Goal: Task Accomplishment & Management: Complete application form

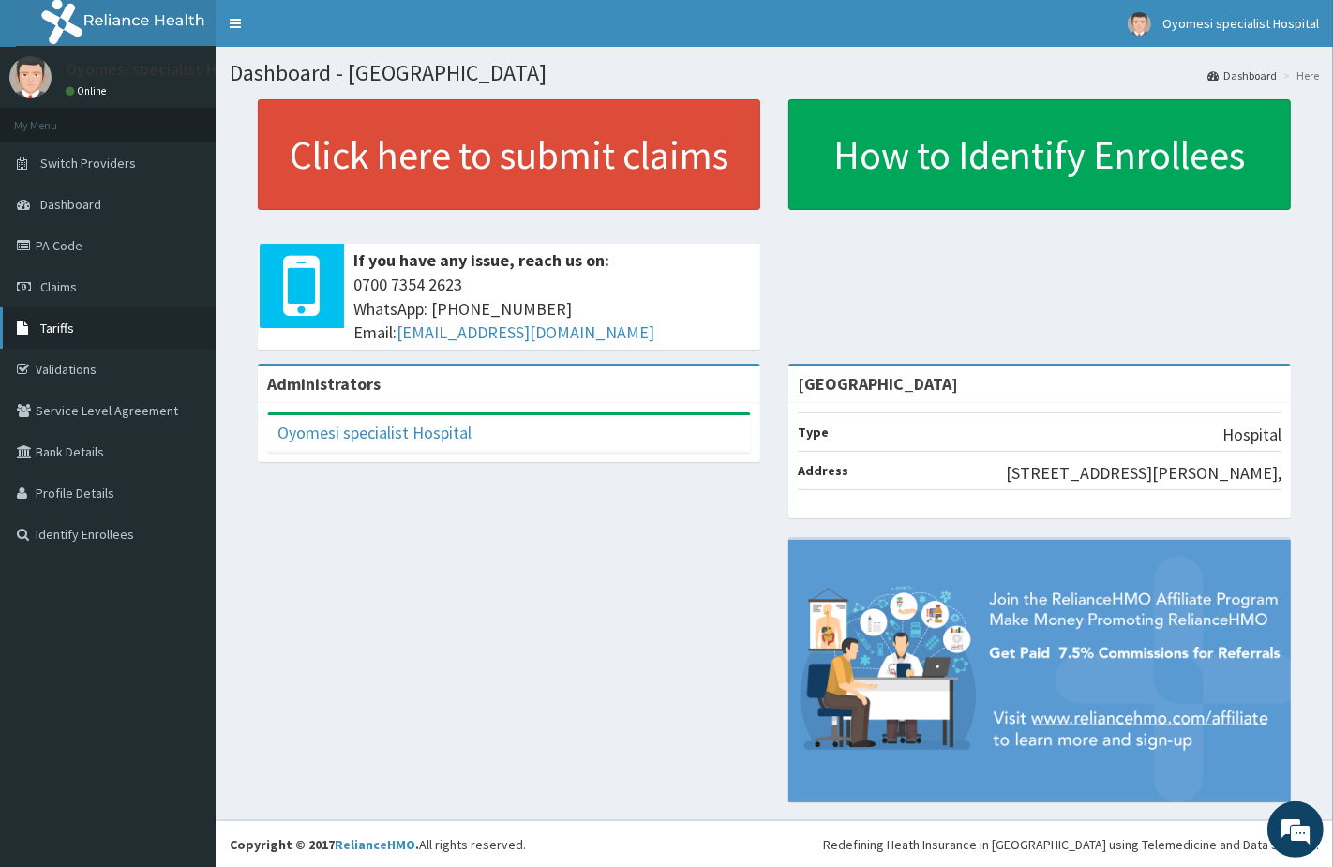
click at [80, 340] on link "Tariffs" at bounding box center [108, 327] width 216 height 41
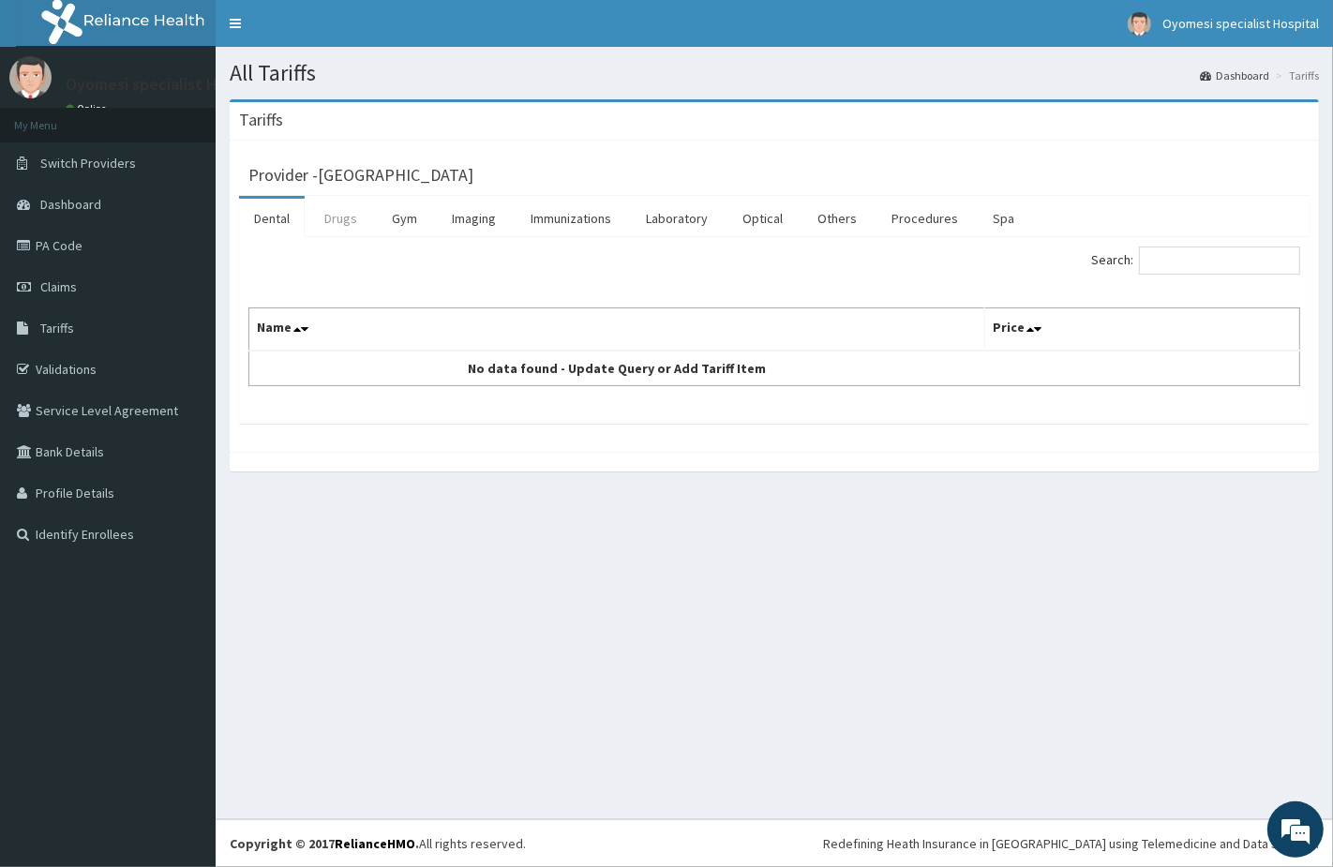
click at [342, 227] on link "Drugs" at bounding box center [340, 218] width 63 height 39
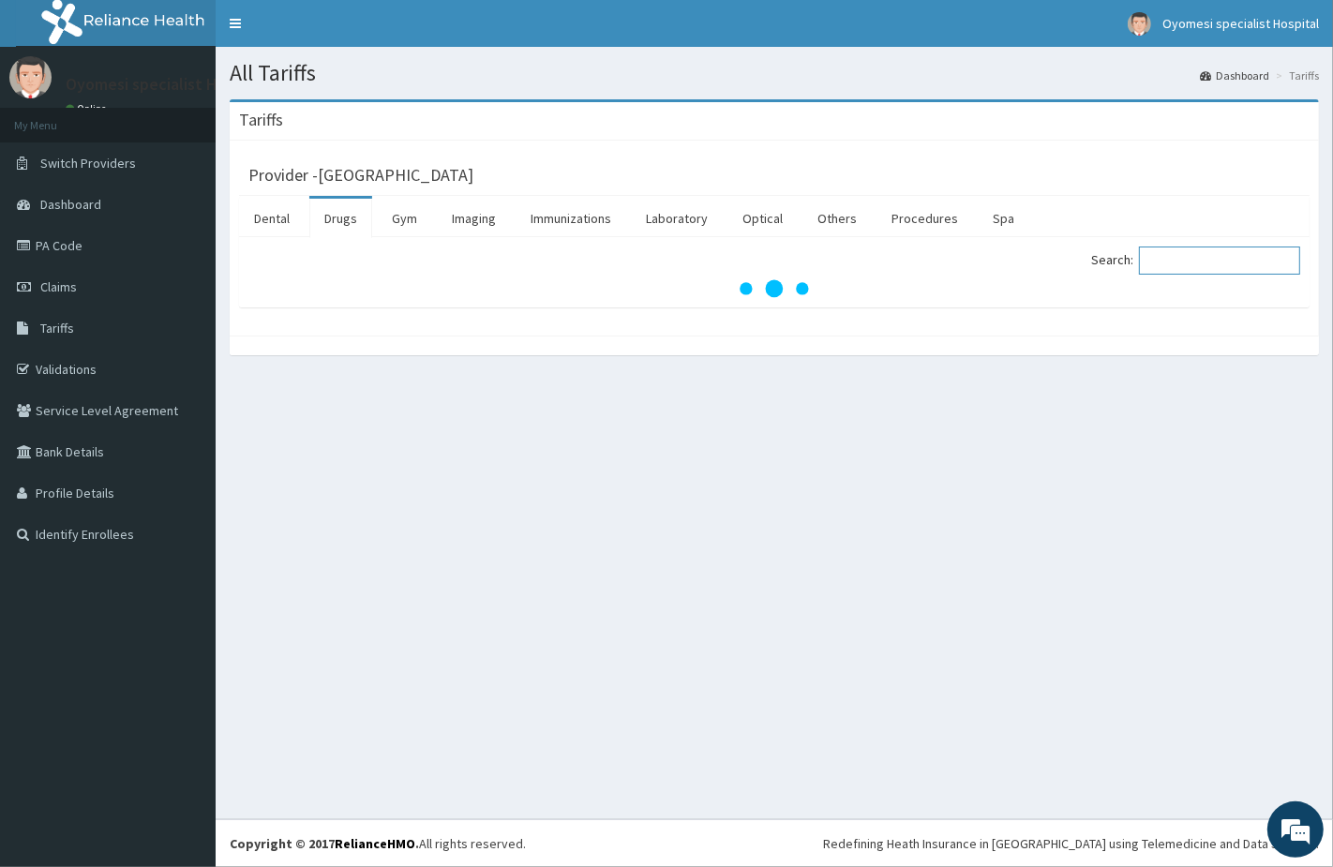
click at [1196, 266] on input "Search:" at bounding box center [1219, 260] width 161 height 28
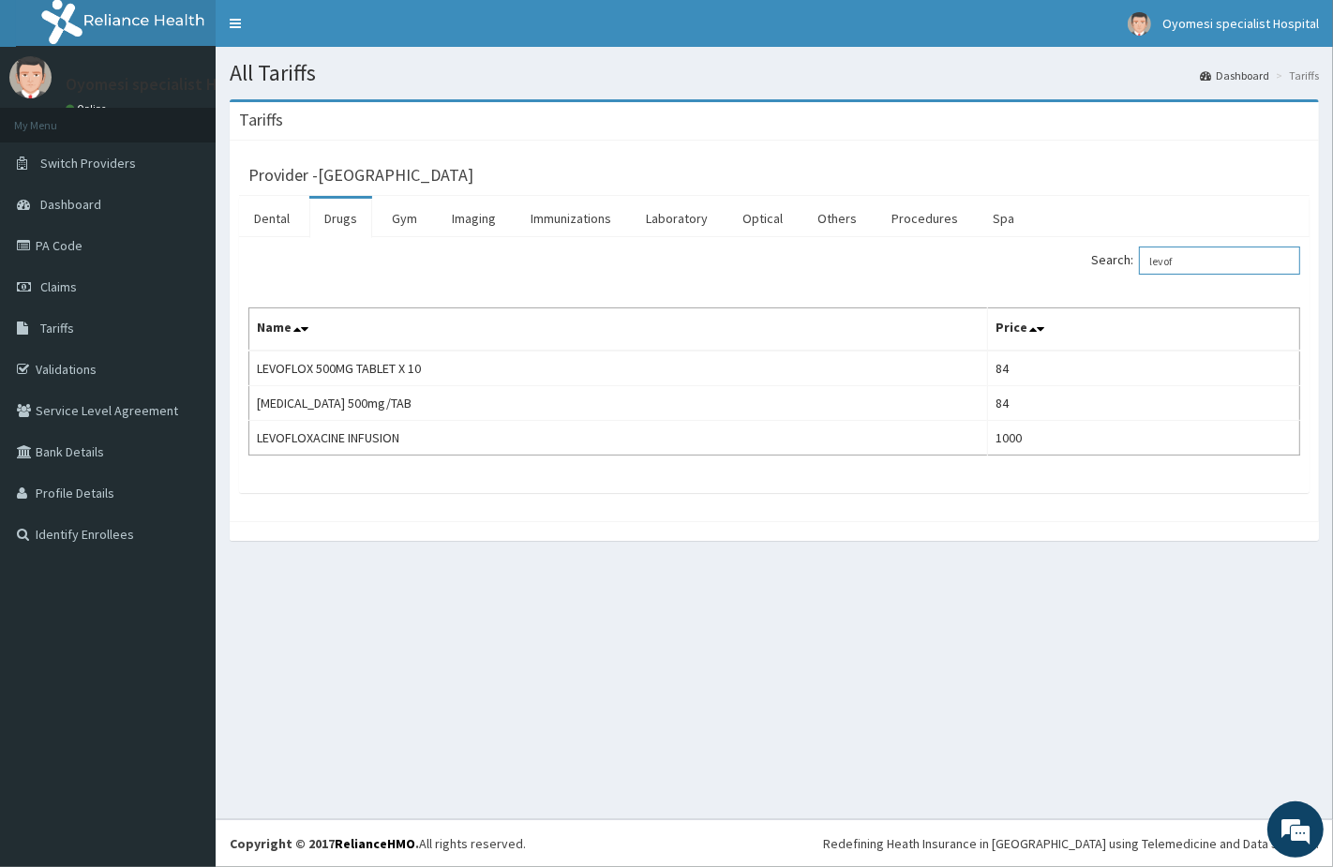
type input "levof"
drag, startPoint x: 61, startPoint y: 291, endPoint x: 97, endPoint y: 272, distance: 41.1
click at [61, 291] on span "Claims" at bounding box center [58, 286] width 37 height 17
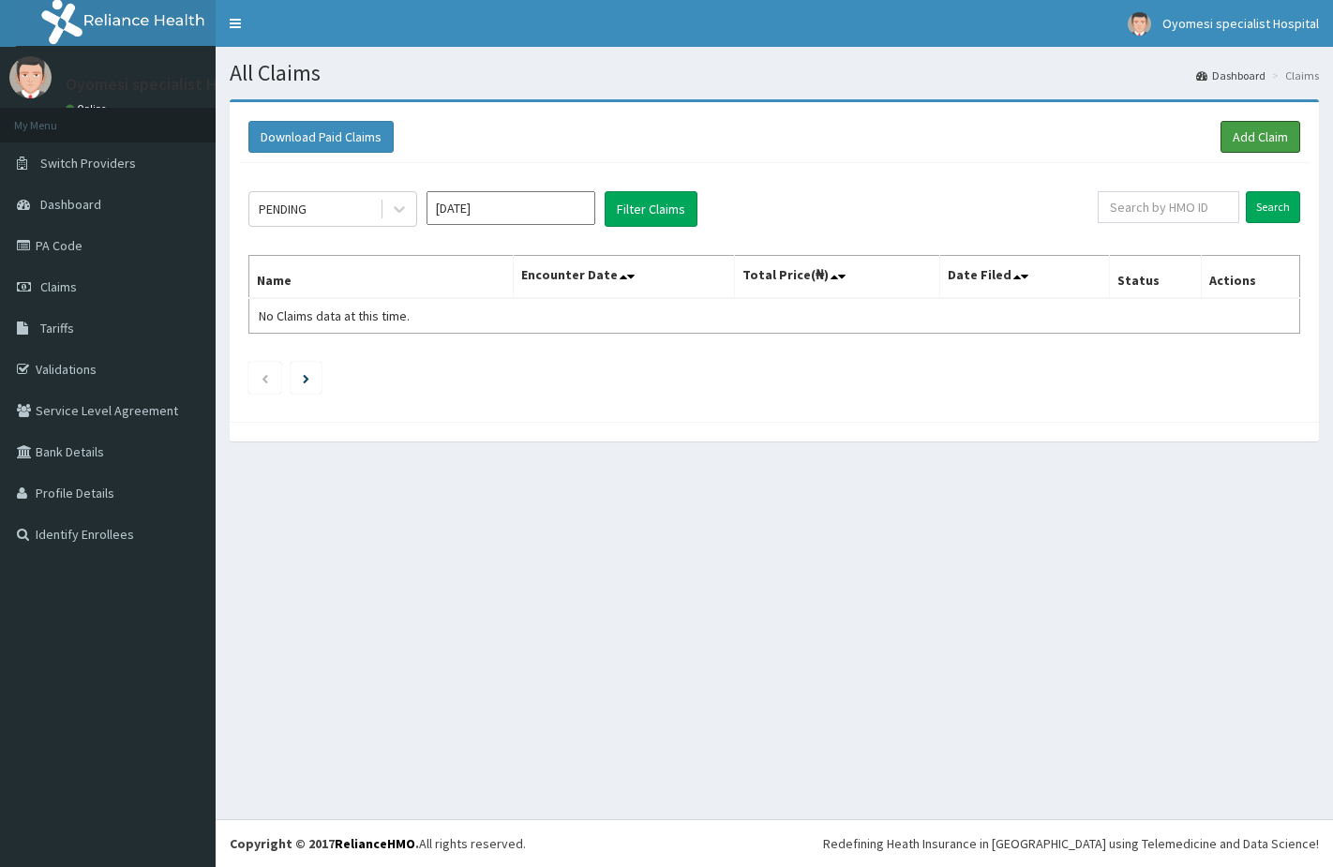
click at [1273, 138] on link "Add Claim" at bounding box center [1260, 137] width 80 height 32
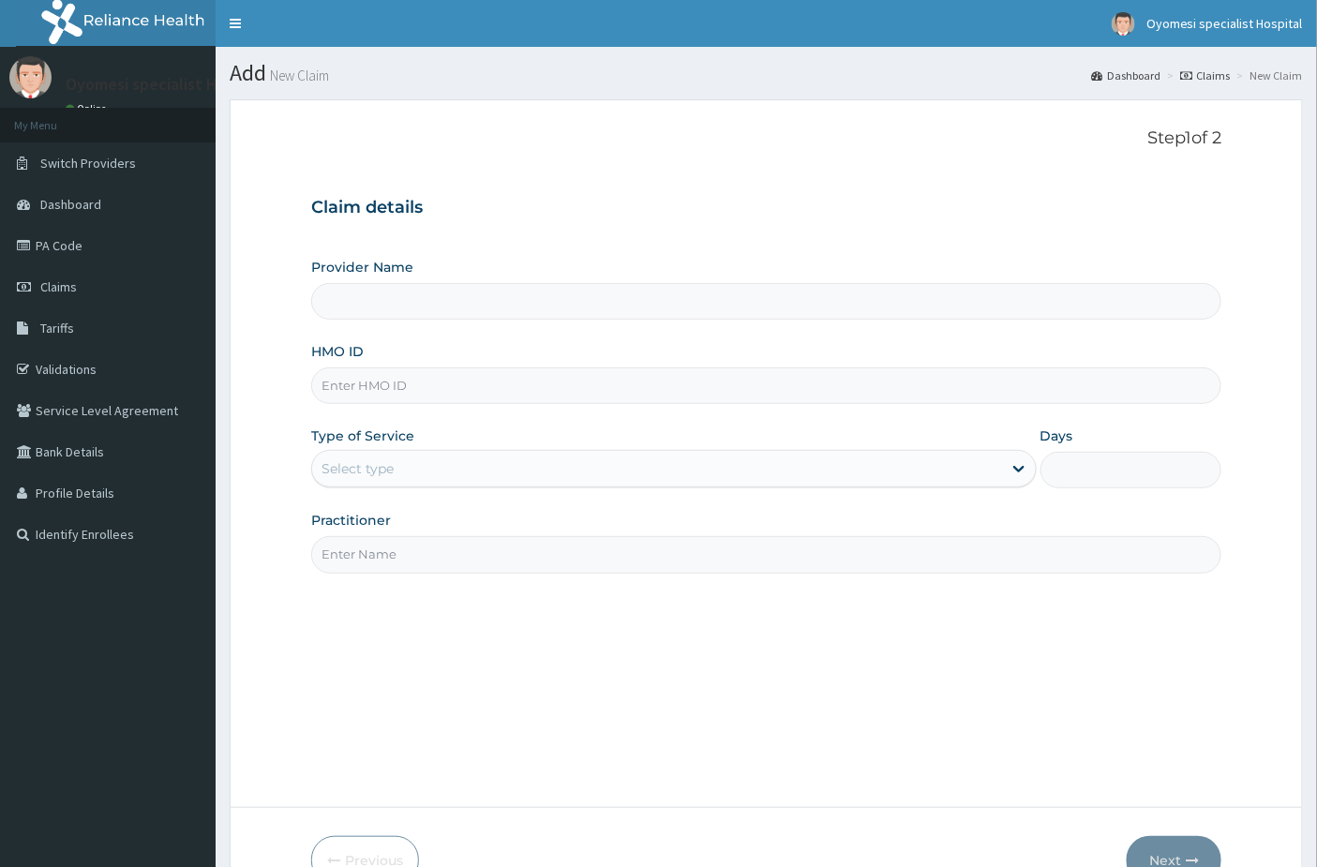
type input "[GEOGRAPHIC_DATA]"
click at [71, 335] on link "Tariffs" at bounding box center [108, 327] width 216 height 41
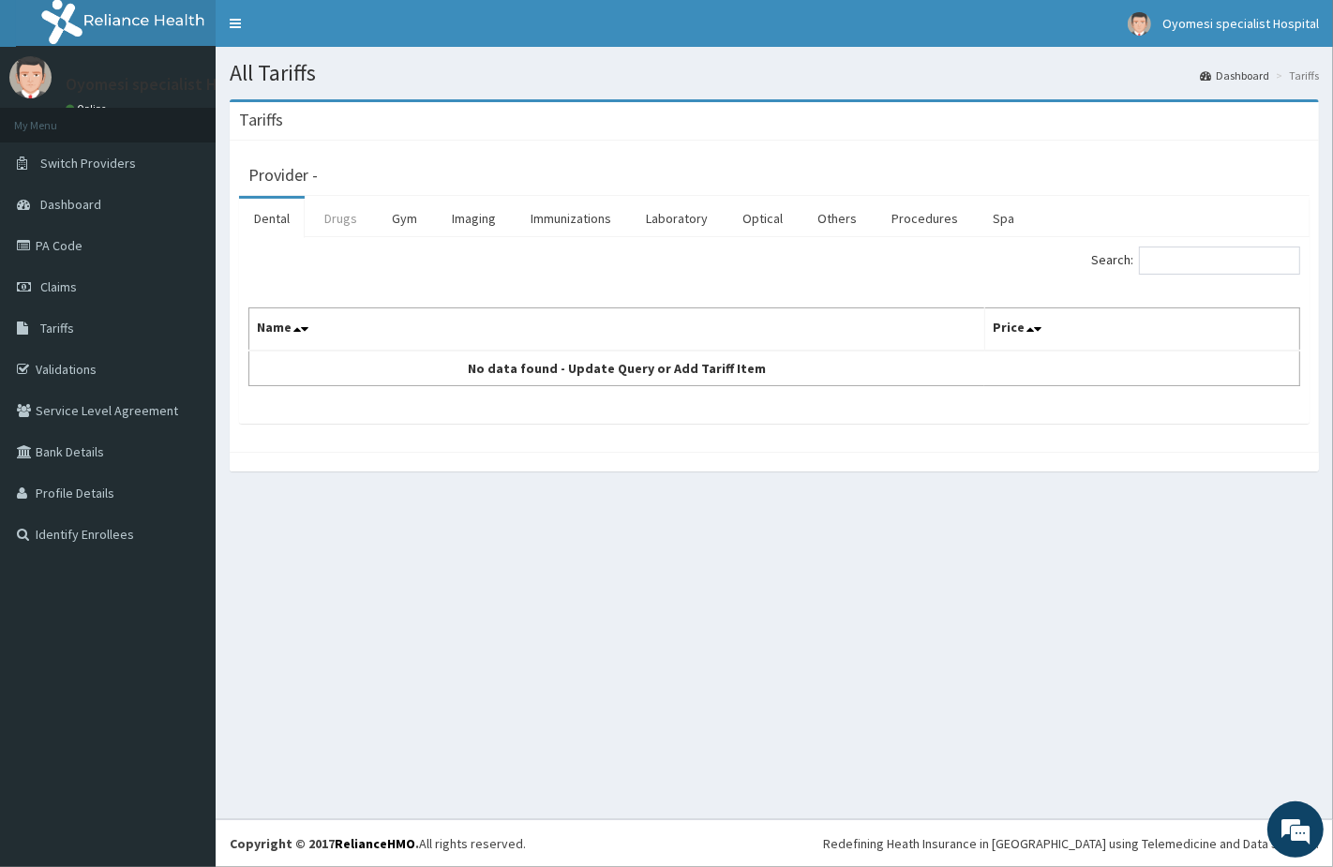
click at [340, 230] on link "Drugs" at bounding box center [340, 218] width 63 height 39
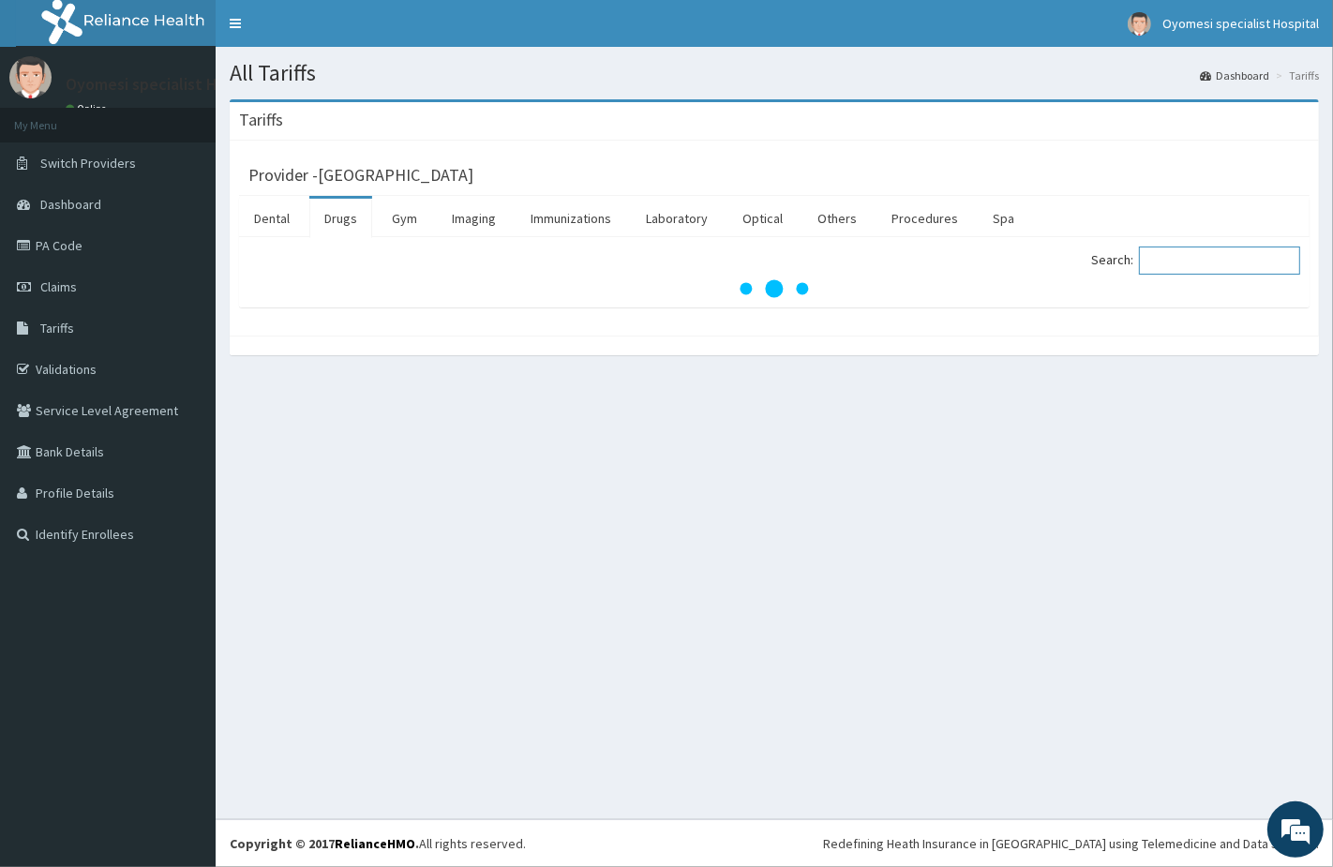
click at [1160, 259] on input "Search:" at bounding box center [1219, 260] width 161 height 28
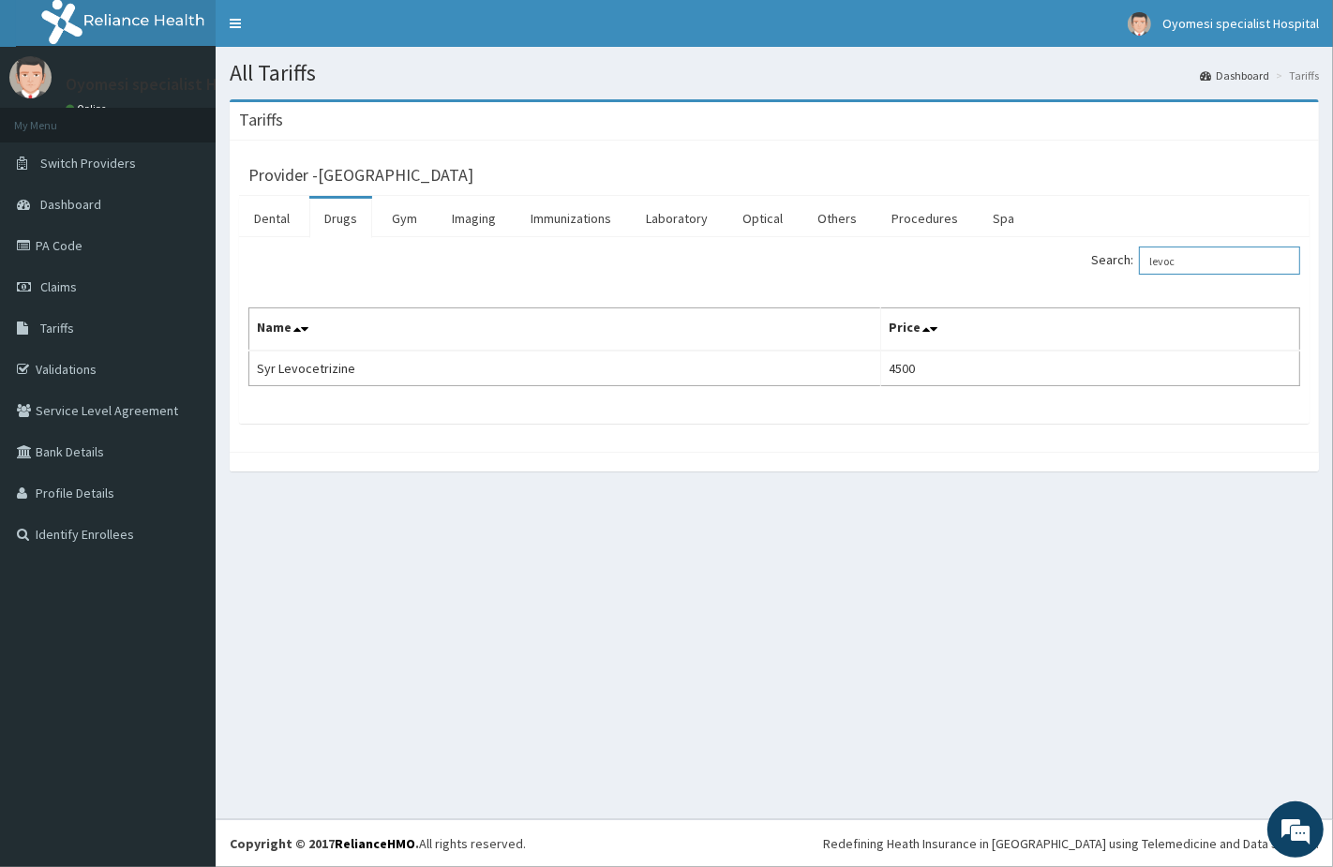
click at [1201, 258] on input "levoc" at bounding box center [1219, 260] width 161 height 28
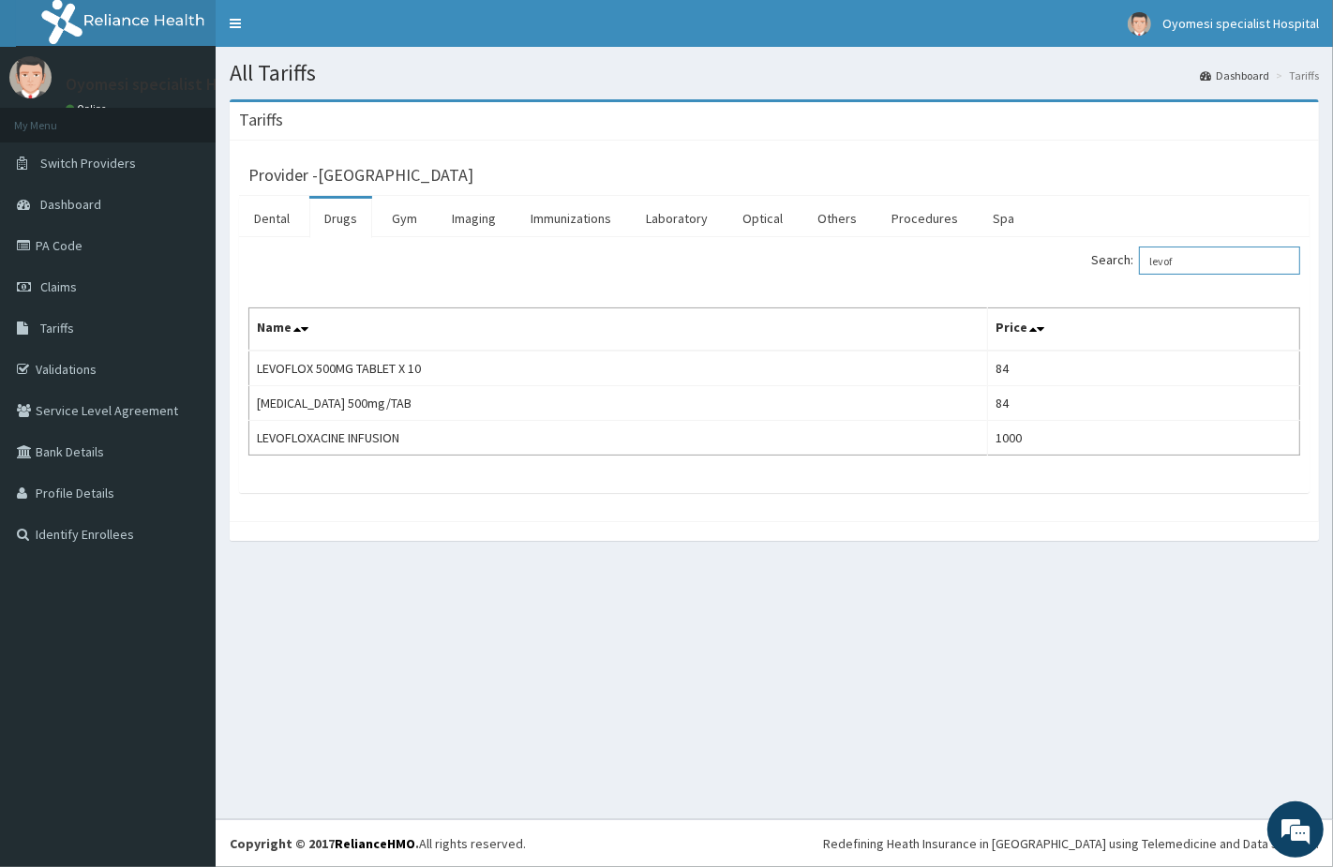
type input "levof"
click at [79, 241] on link "PA Code" at bounding box center [108, 245] width 216 height 41
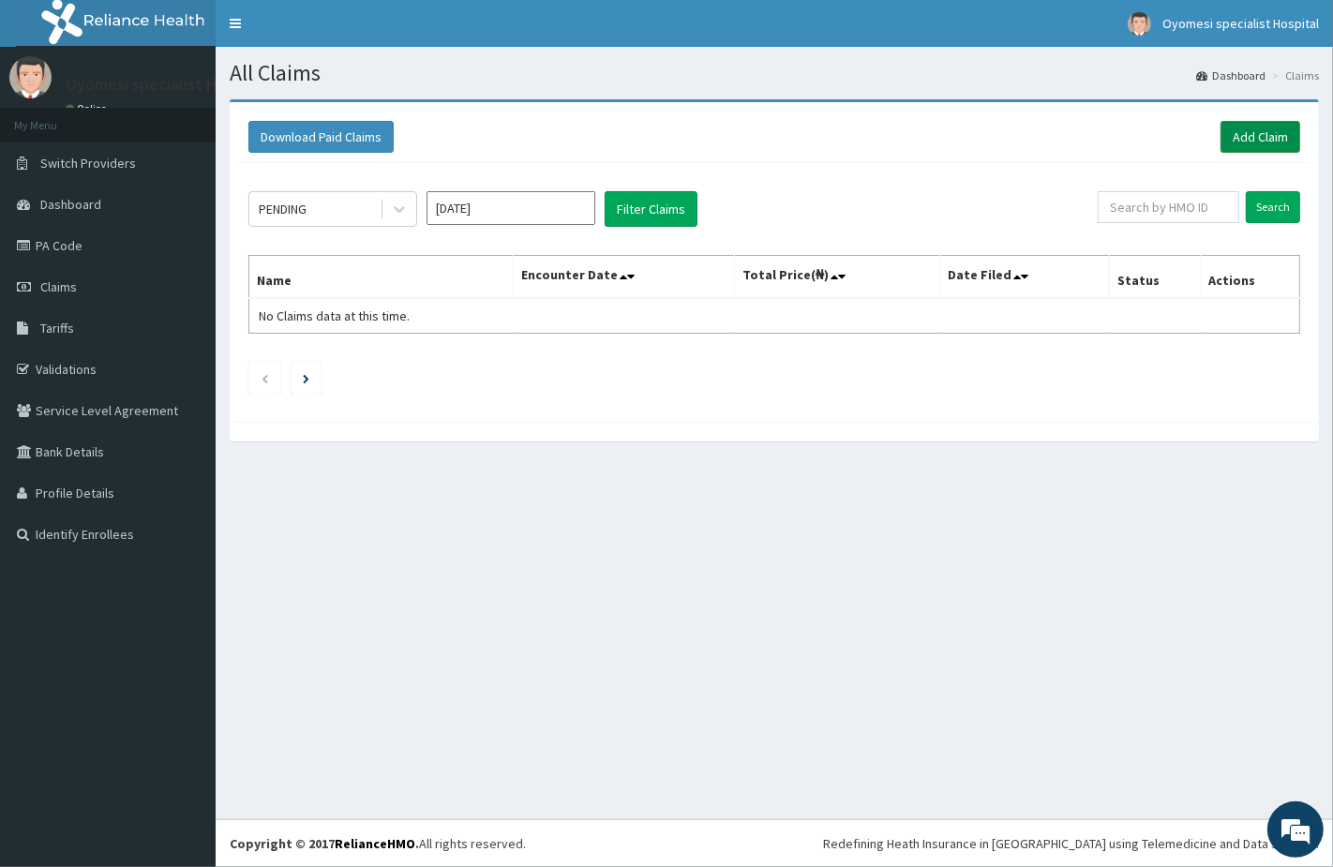
click at [1257, 133] on link "Add Claim" at bounding box center [1260, 137] width 80 height 32
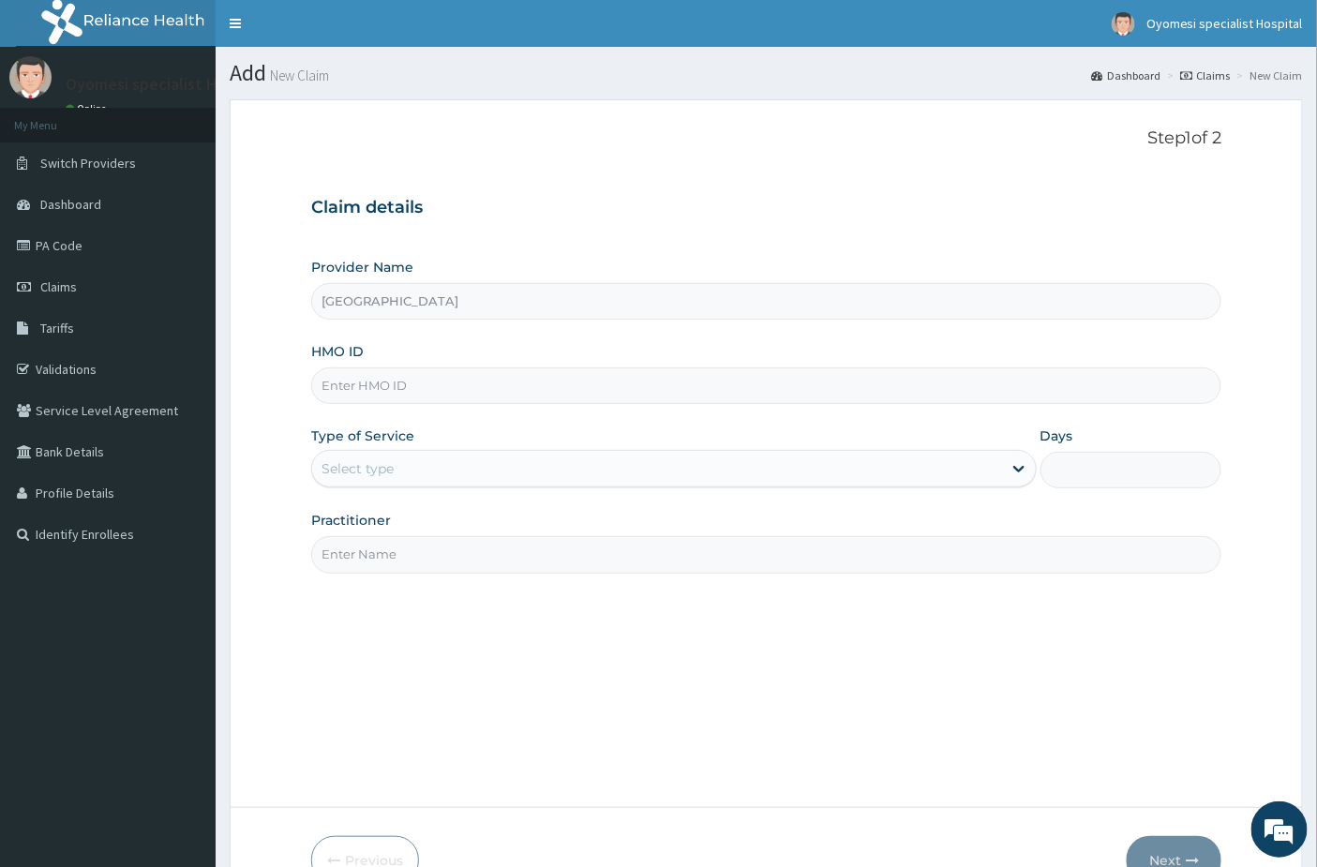
click at [376, 380] on input "HMO ID" at bounding box center [766, 385] width 911 height 37
paste input "TLT/10124/B"
type input "TLT/10124/B"
click at [420, 480] on div "Select type" at bounding box center [657, 469] width 690 height 30
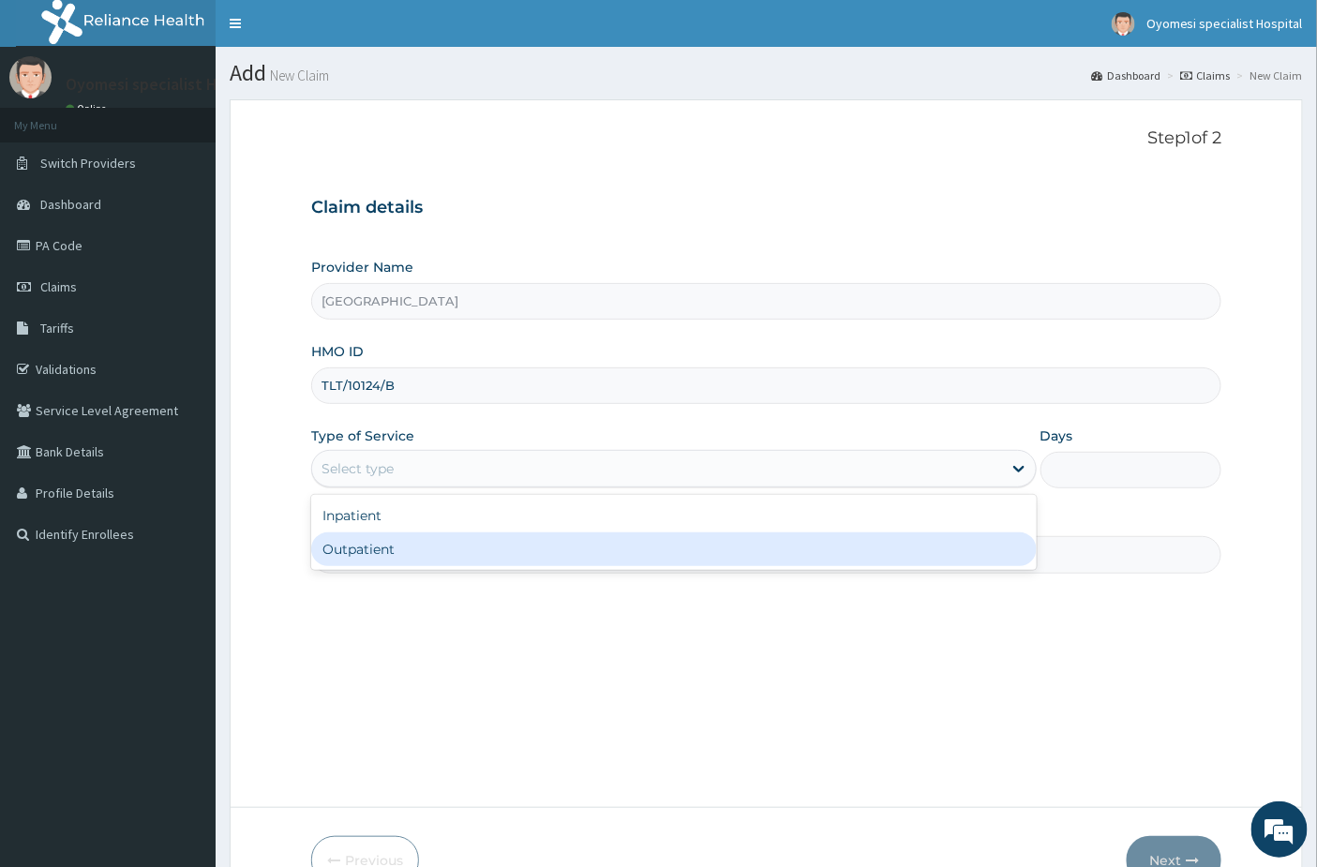
click at [413, 537] on div "Outpatient" at bounding box center [673, 549] width 725 height 34
type input "1"
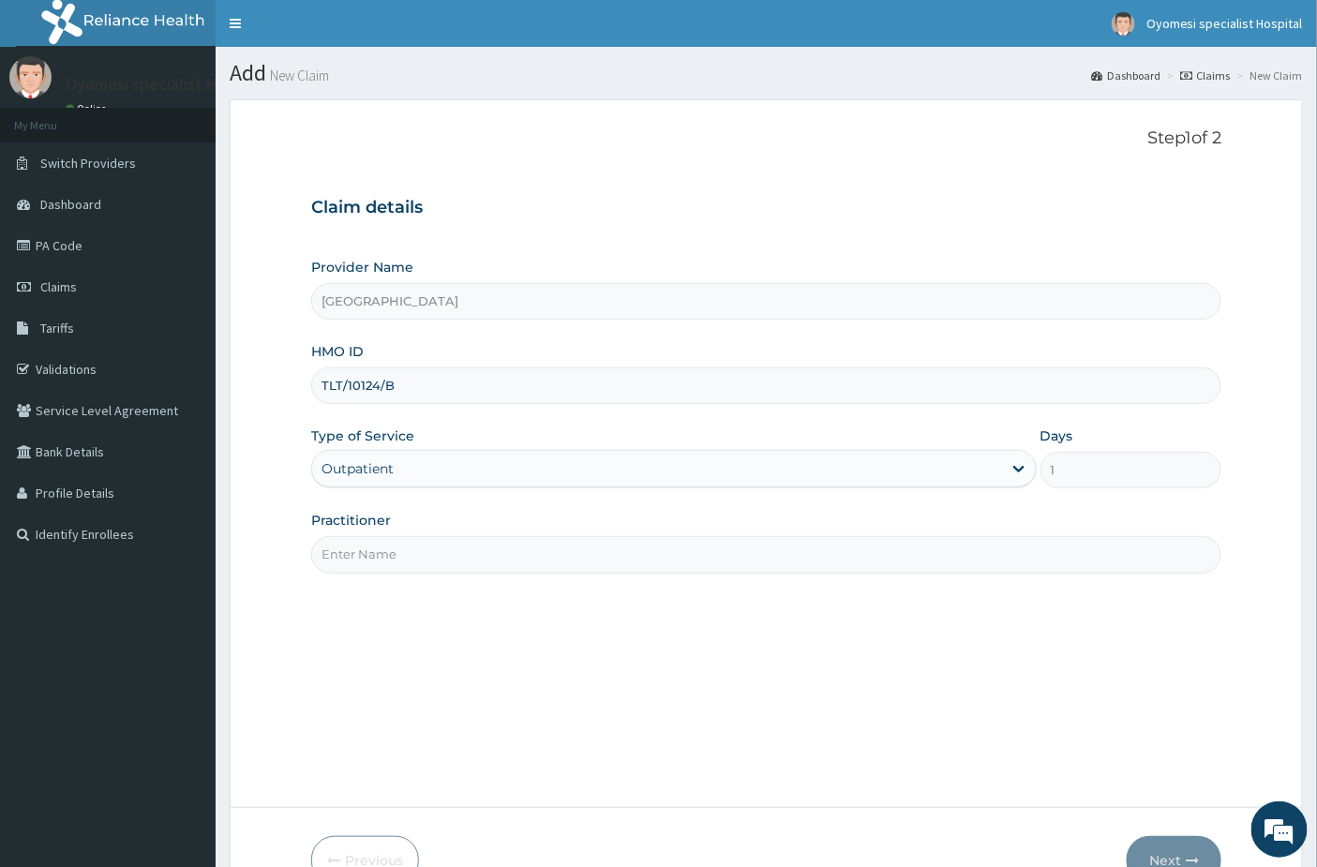
click at [413, 558] on input "Practitioner" at bounding box center [766, 554] width 911 height 37
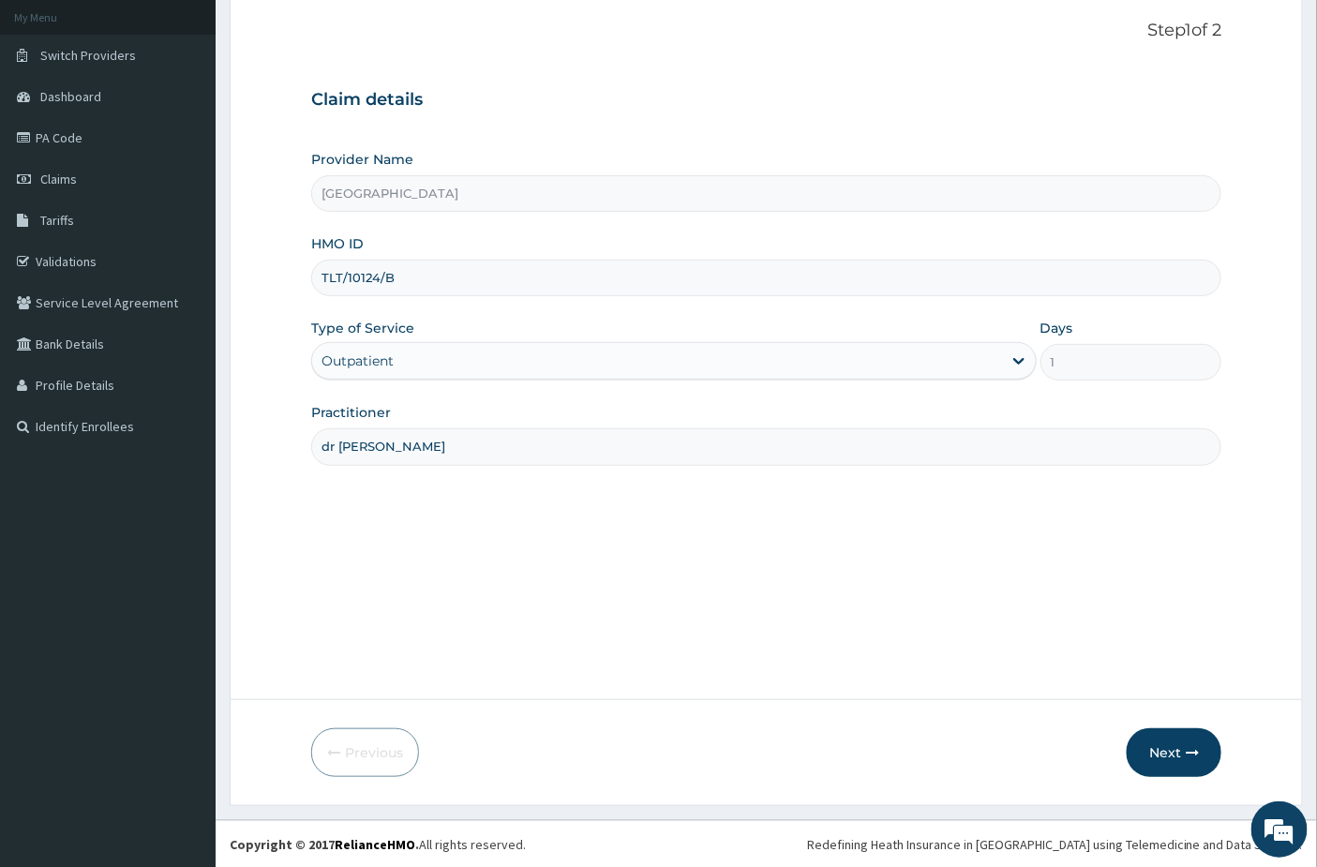
scroll to position [109, 0]
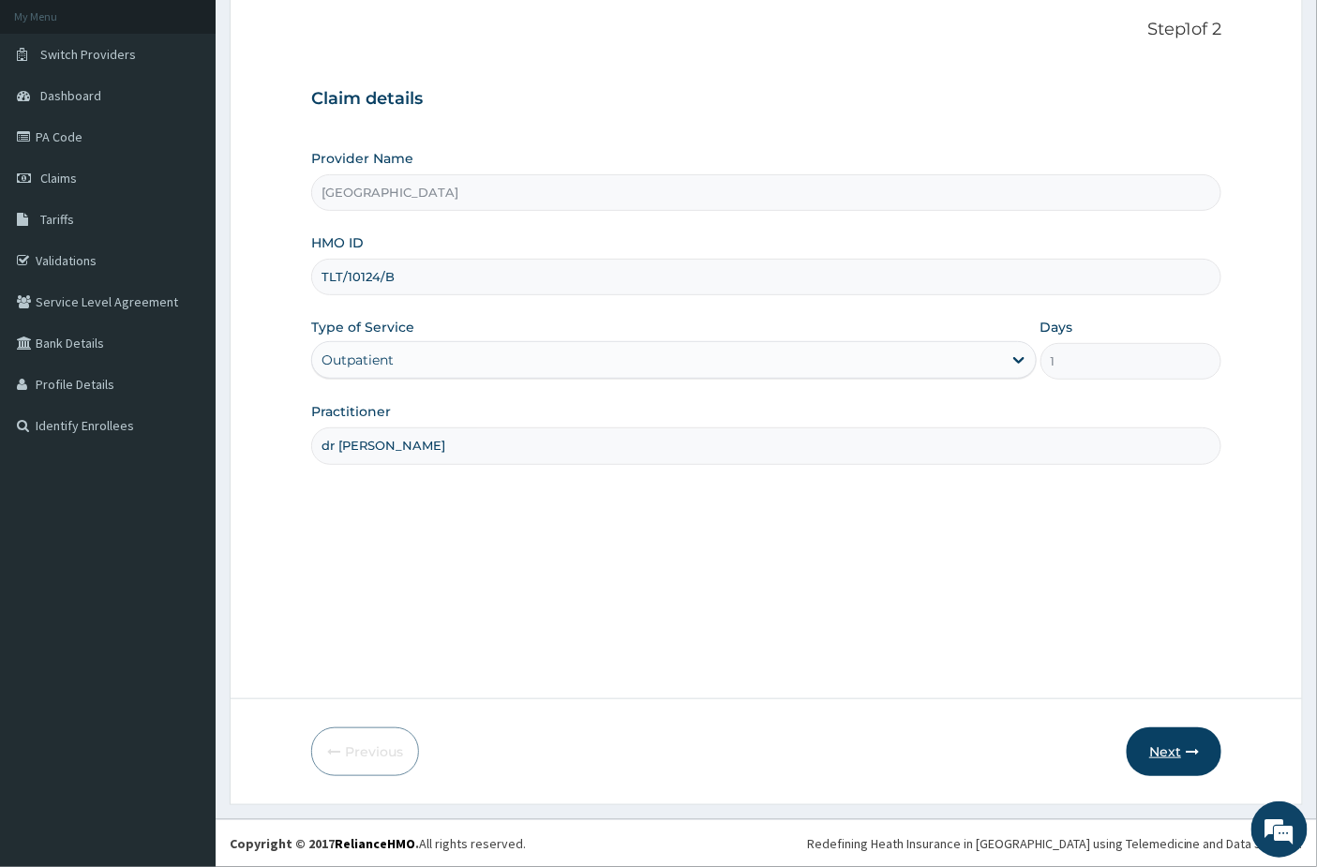
type input "dr [PERSON_NAME]"
click at [1166, 750] on button "Next" at bounding box center [1173, 751] width 95 height 49
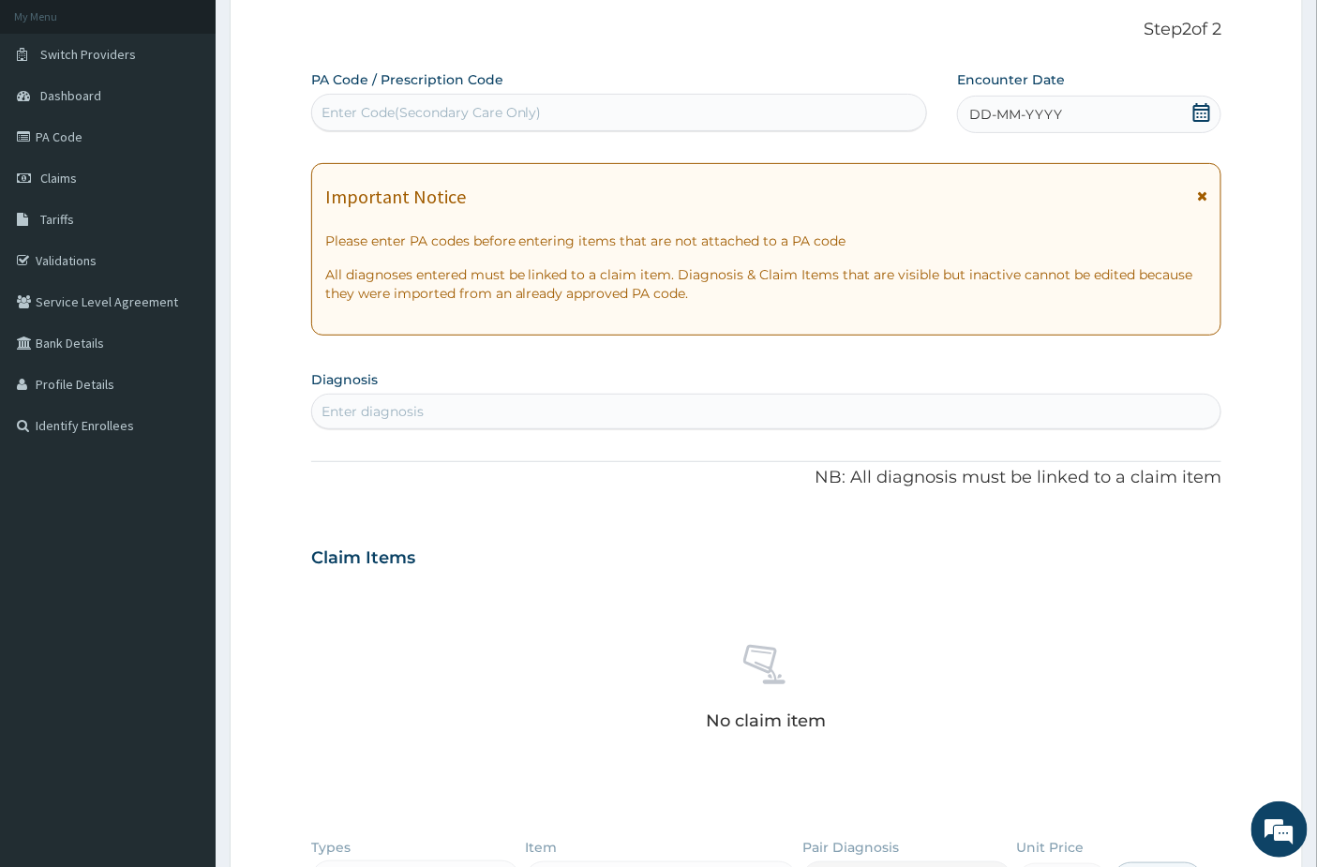
scroll to position [0, 0]
click at [472, 100] on div "Enter Code(Secondary Care Only)" at bounding box center [619, 112] width 615 height 30
paste input "PA/848ED0"
type input "PA/848ED0"
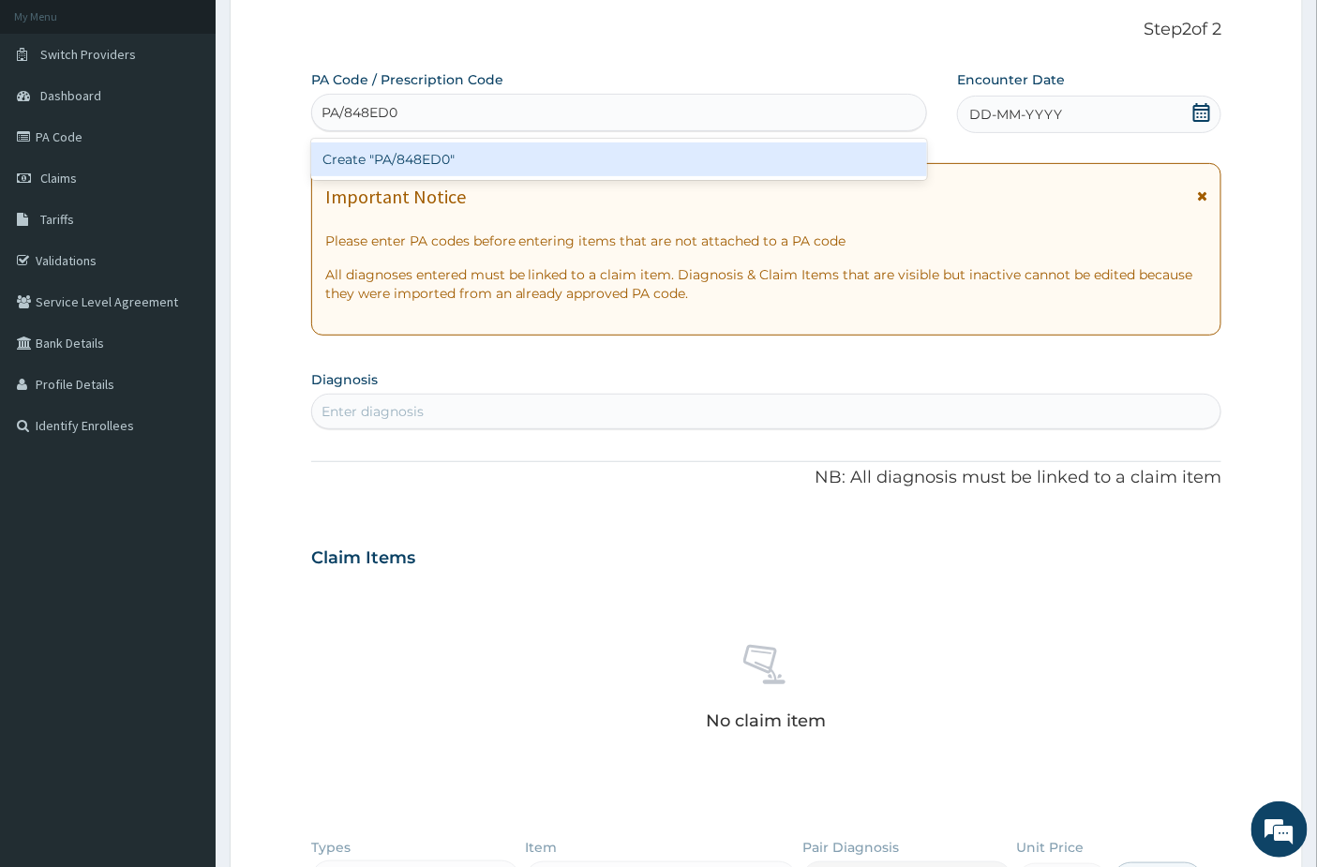
click at [476, 167] on div "Create "PA/848ED0"" at bounding box center [619, 159] width 617 height 34
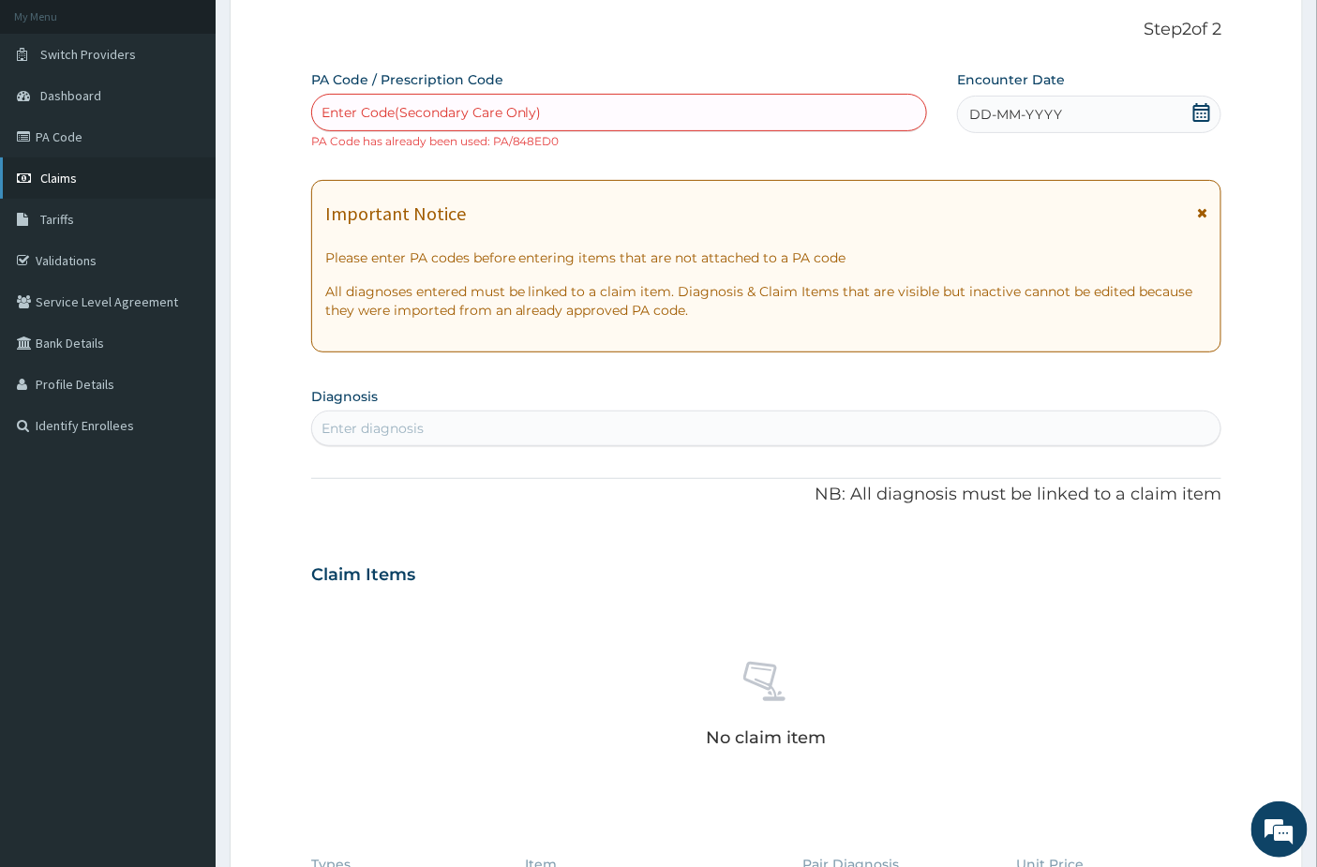
click at [82, 179] on link "Claims" at bounding box center [108, 177] width 216 height 41
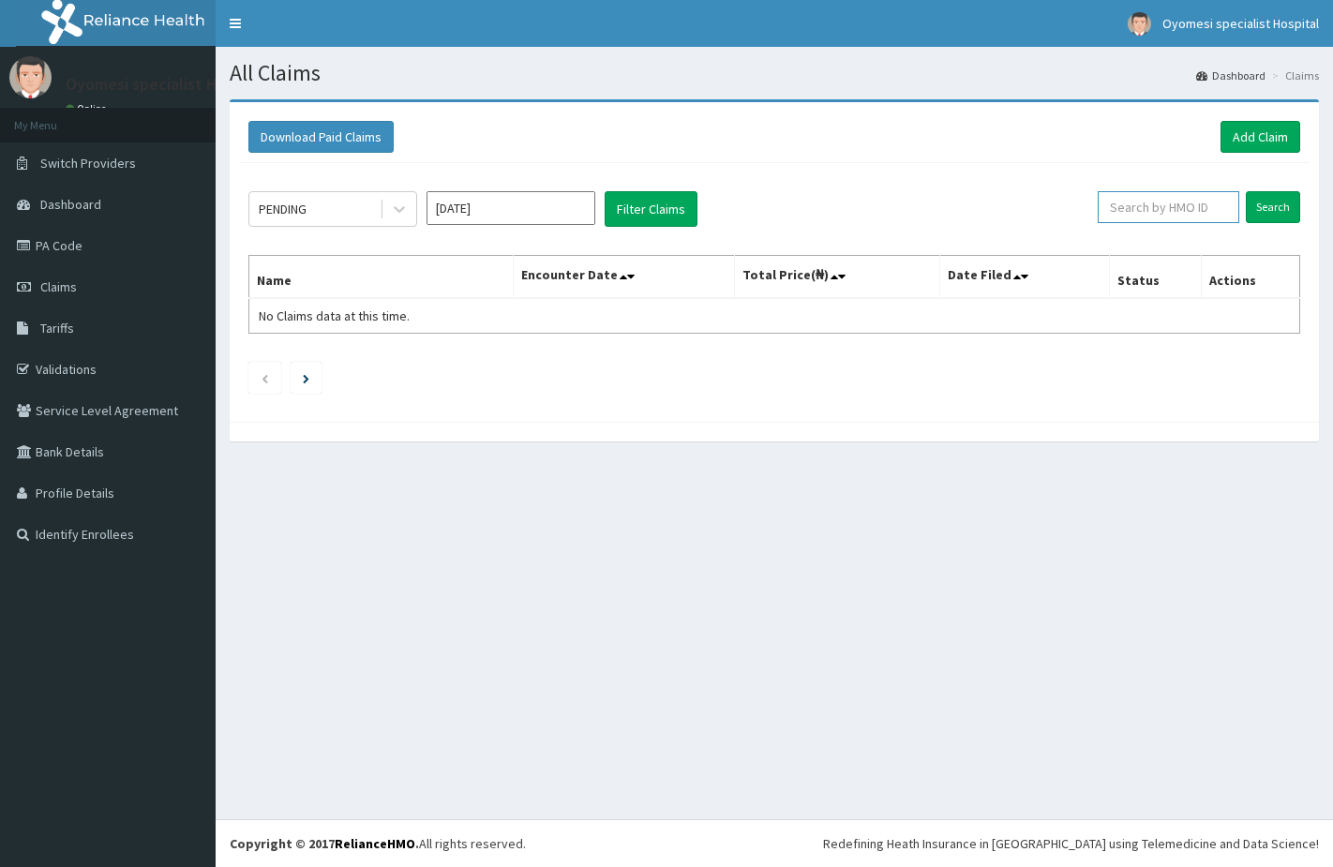
click at [1169, 203] on input "text" at bounding box center [1168, 207] width 142 height 32
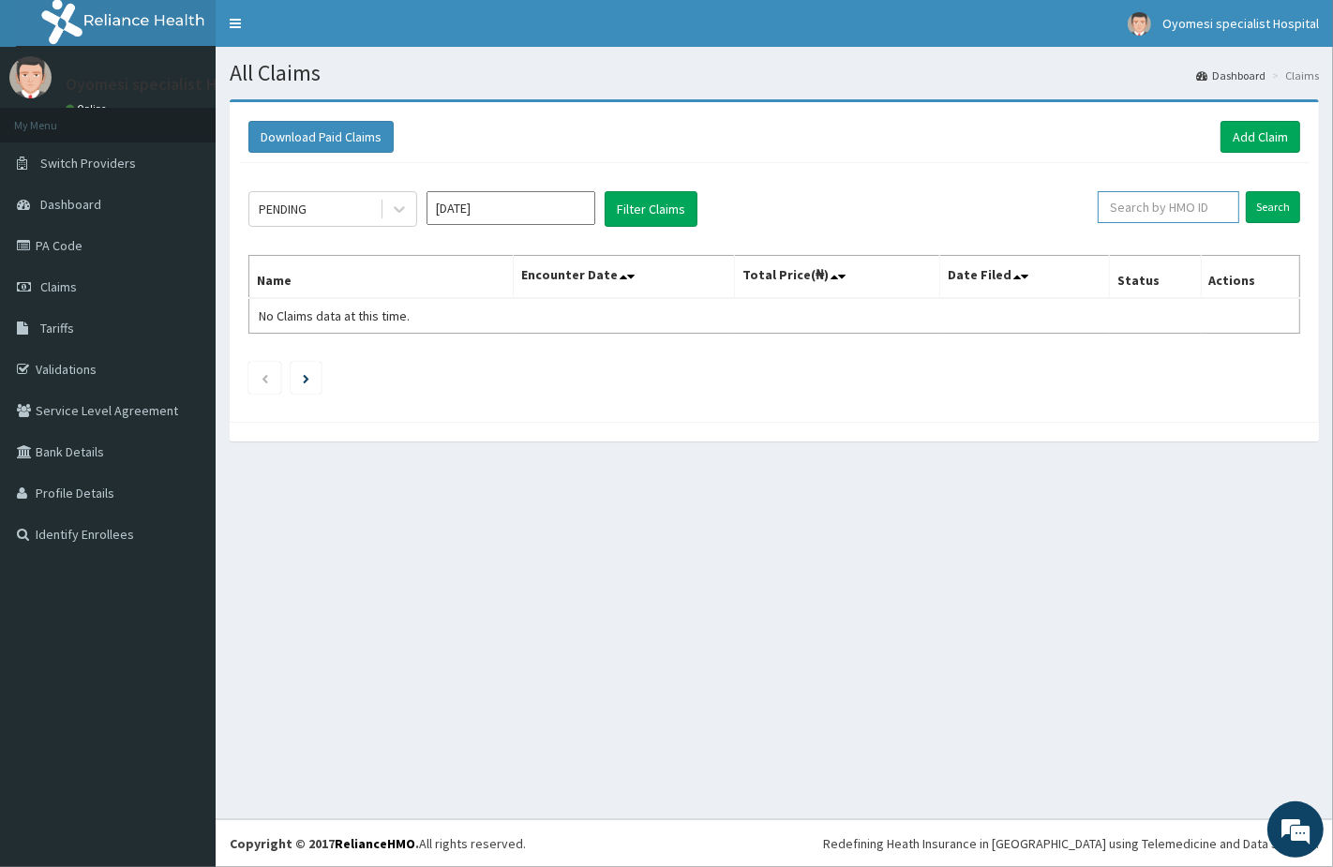
paste input "PA/848ED0"
click at [1262, 210] on input "Search" at bounding box center [1272, 207] width 54 height 32
click at [1166, 203] on input "PA/848ED0" at bounding box center [1138, 207] width 127 height 32
click at [1166, 204] on input "PA/848ED0" at bounding box center [1138, 207] width 127 height 32
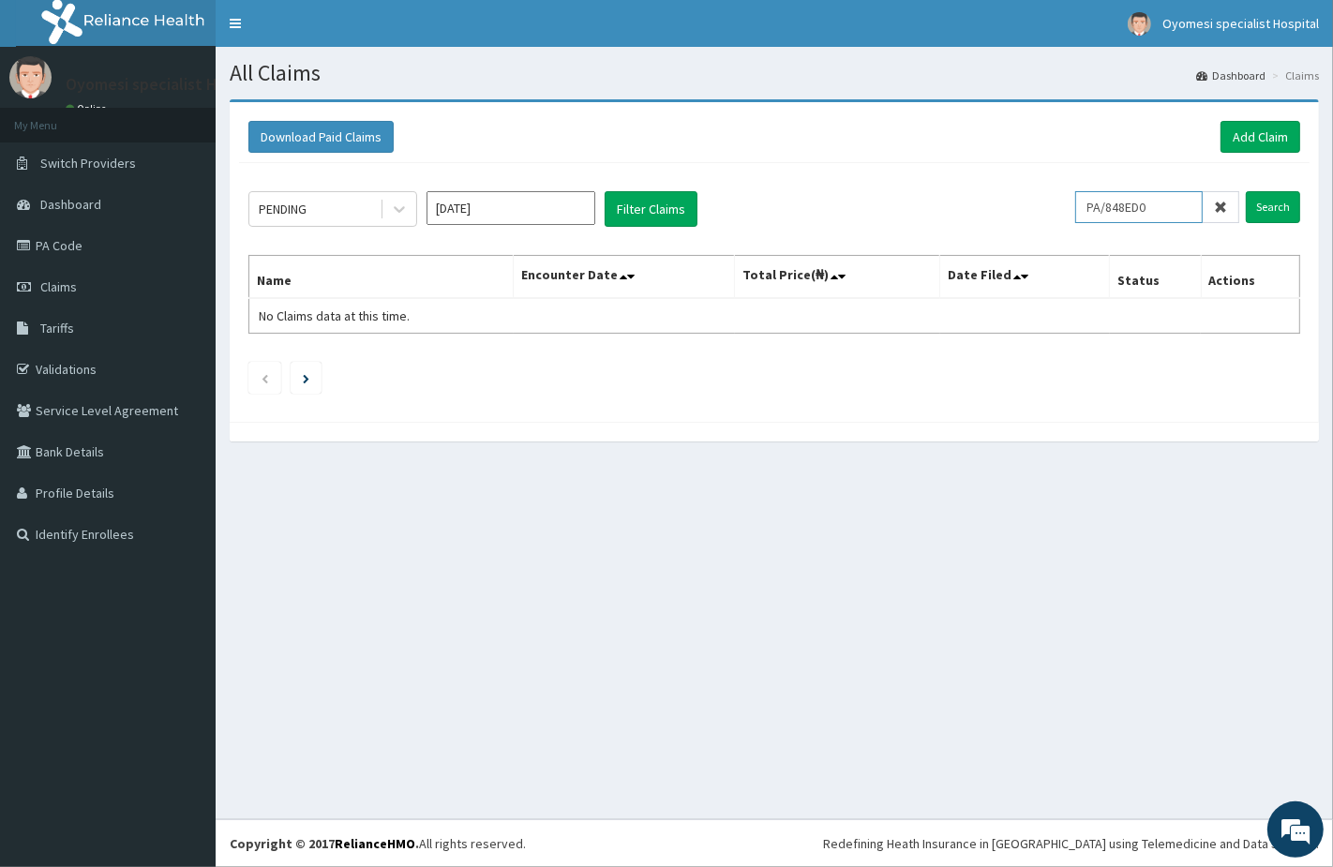
paste input "TLT/10124/B"
click at [1164, 201] on input "TLT/10124/B" at bounding box center [1138, 207] width 127 height 32
type input "TLT/10124/B"
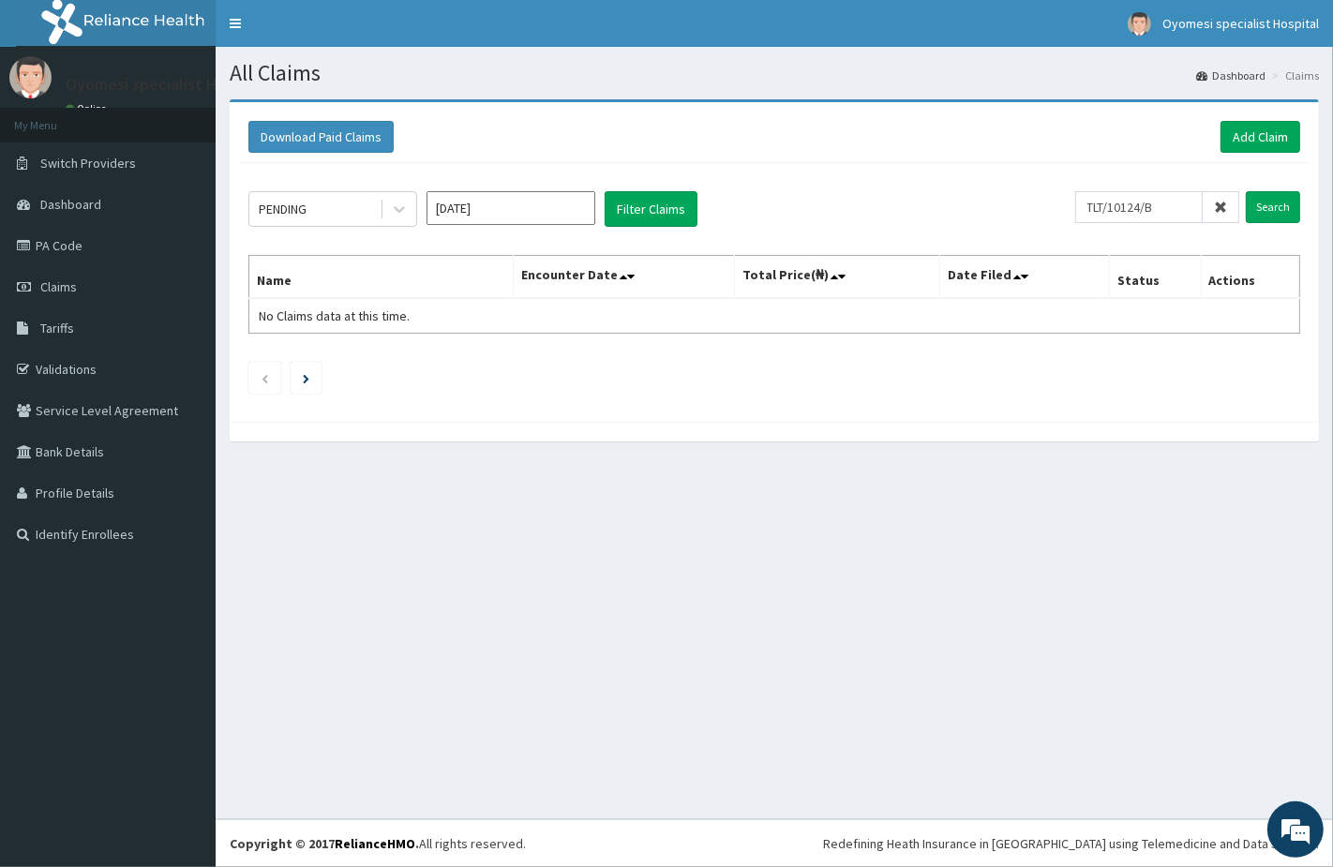
click at [1221, 201] on icon at bounding box center [1220, 207] width 13 height 13
click at [1151, 204] on input "text" at bounding box center [1168, 207] width 142 height 32
paste input "TLT/10124/B"
type input "TLT/10124/B"
click at [1269, 203] on input "Search" at bounding box center [1272, 207] width 54 height 32
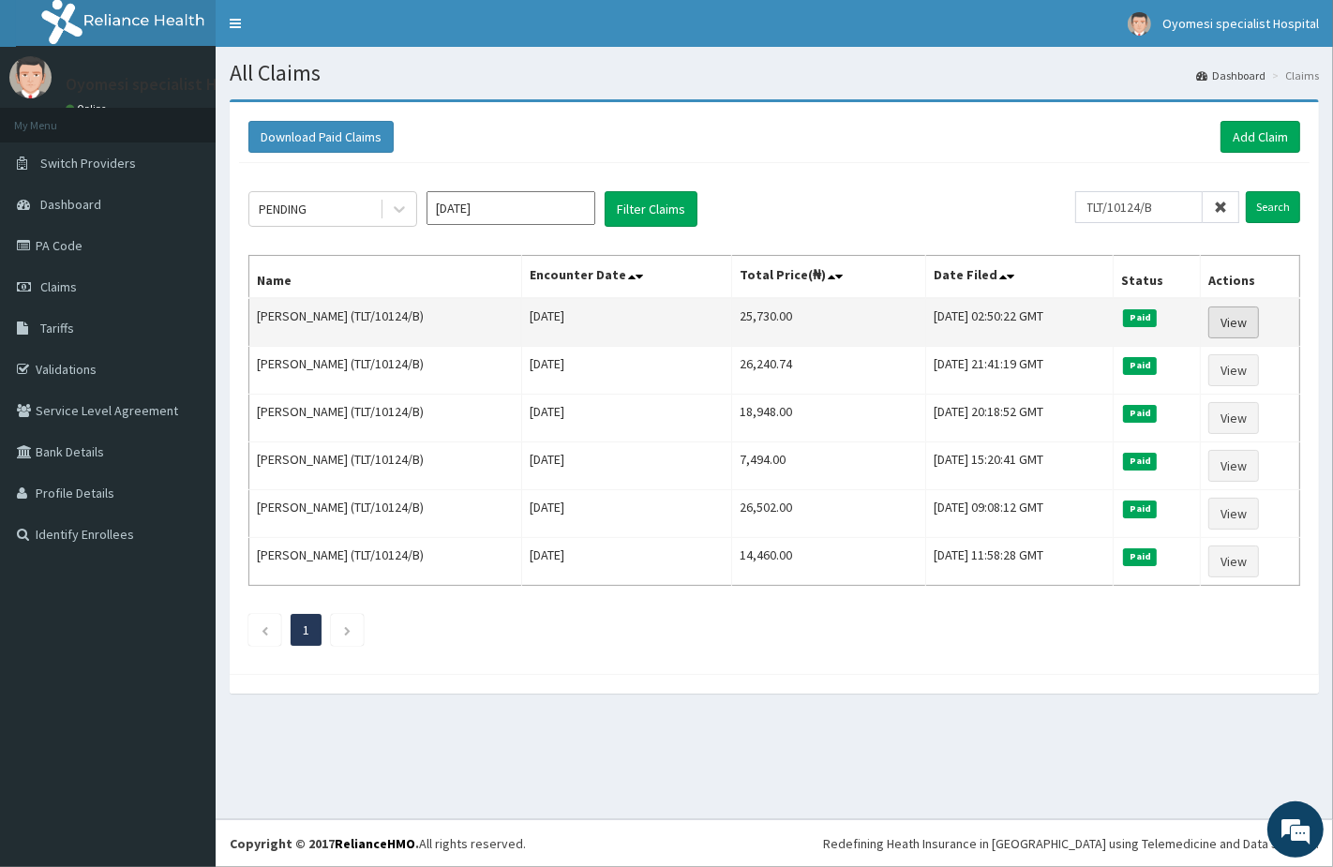
click at [1226, 316] on link "View" at bounding box center [1233, 322] width 51 height 32
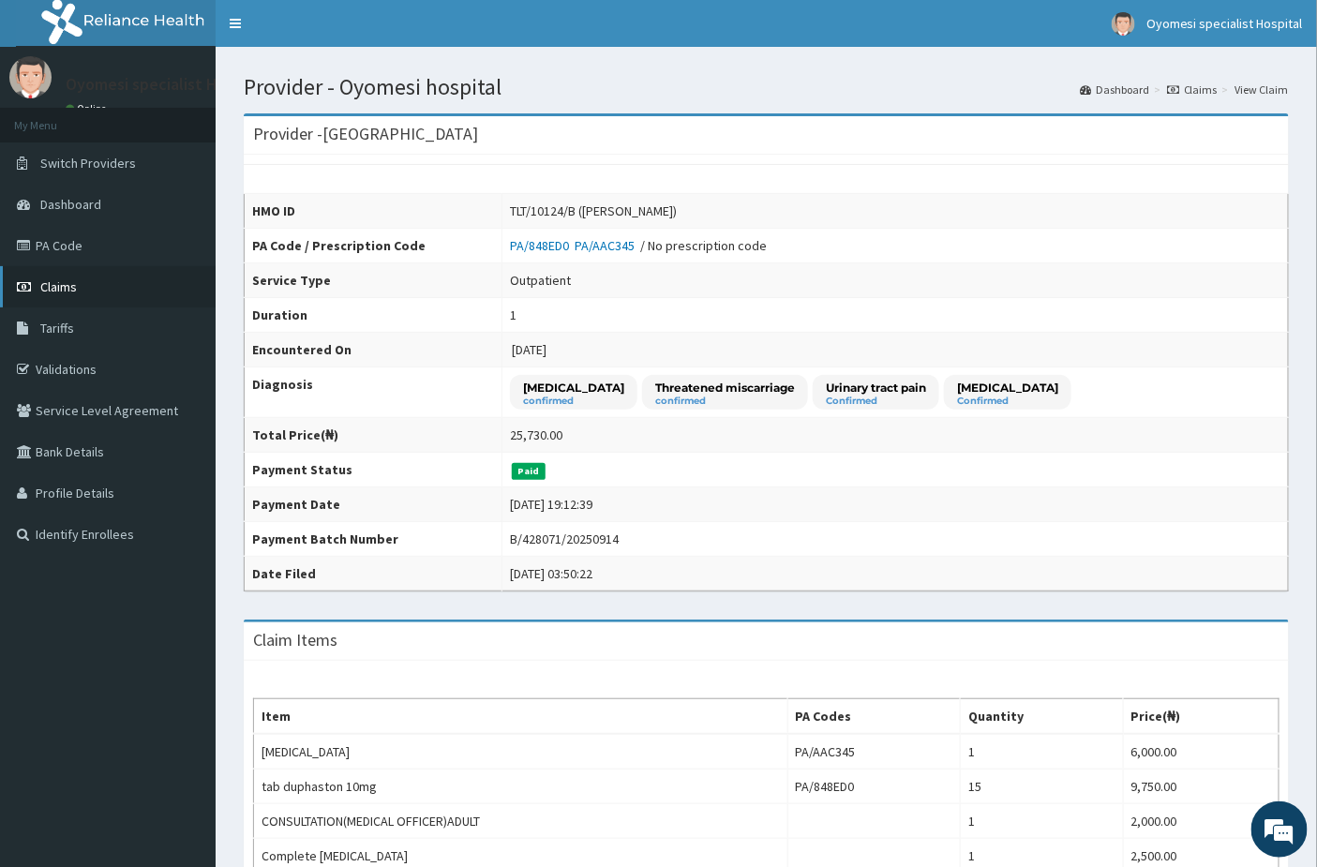
click at [82, 292] on link "Claims" at bounding box center [108, 286] width 216 height 41
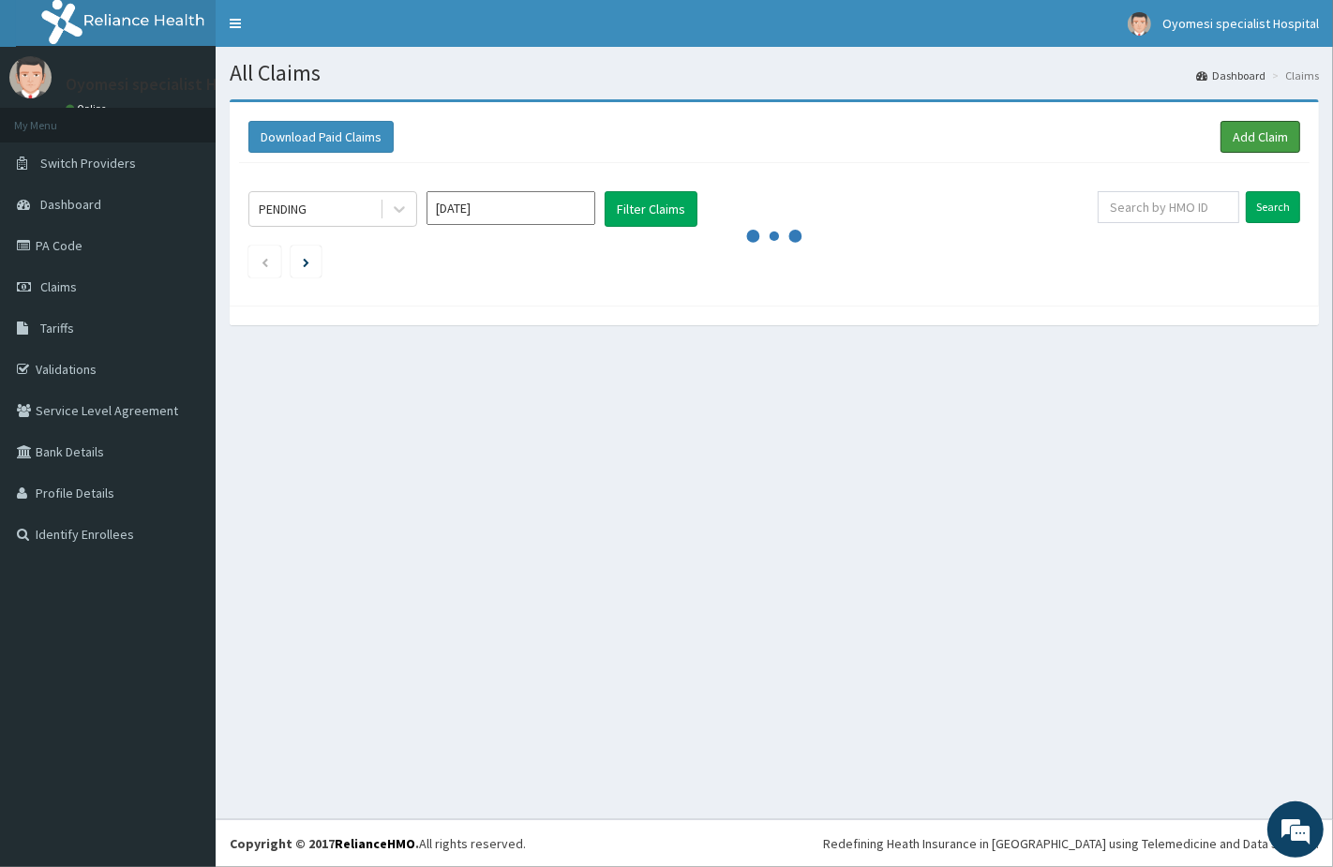
drag, startPoint x: 1242, startPoint y: 131, endPoint x: 1154, endPoint y: 131, distance: 88.1
click at [1244, 131] on link "Add Claim" at bounding box center [1260, 137] width 80 height 32
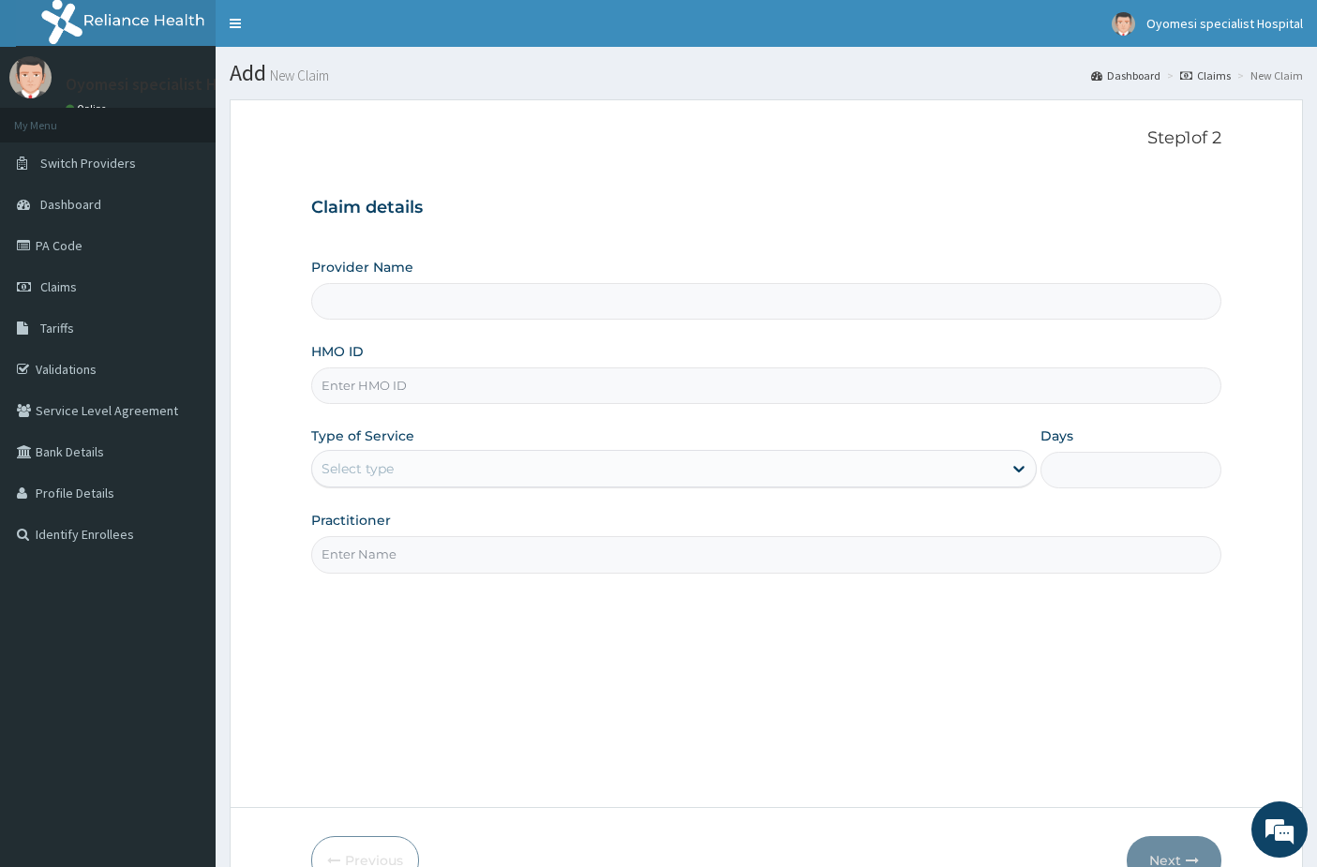
type input "[GEOGRAPHIC_DATA]"
click at [347, 385] on input "HMO ID" at bounding box center [766, 385] width 911 height 37
paste input "TLT/10124/B"
type input "TLT/10124/B"
click at [384, 473] on div "Select type" at bounding box center [357, 468] width 72 height 19
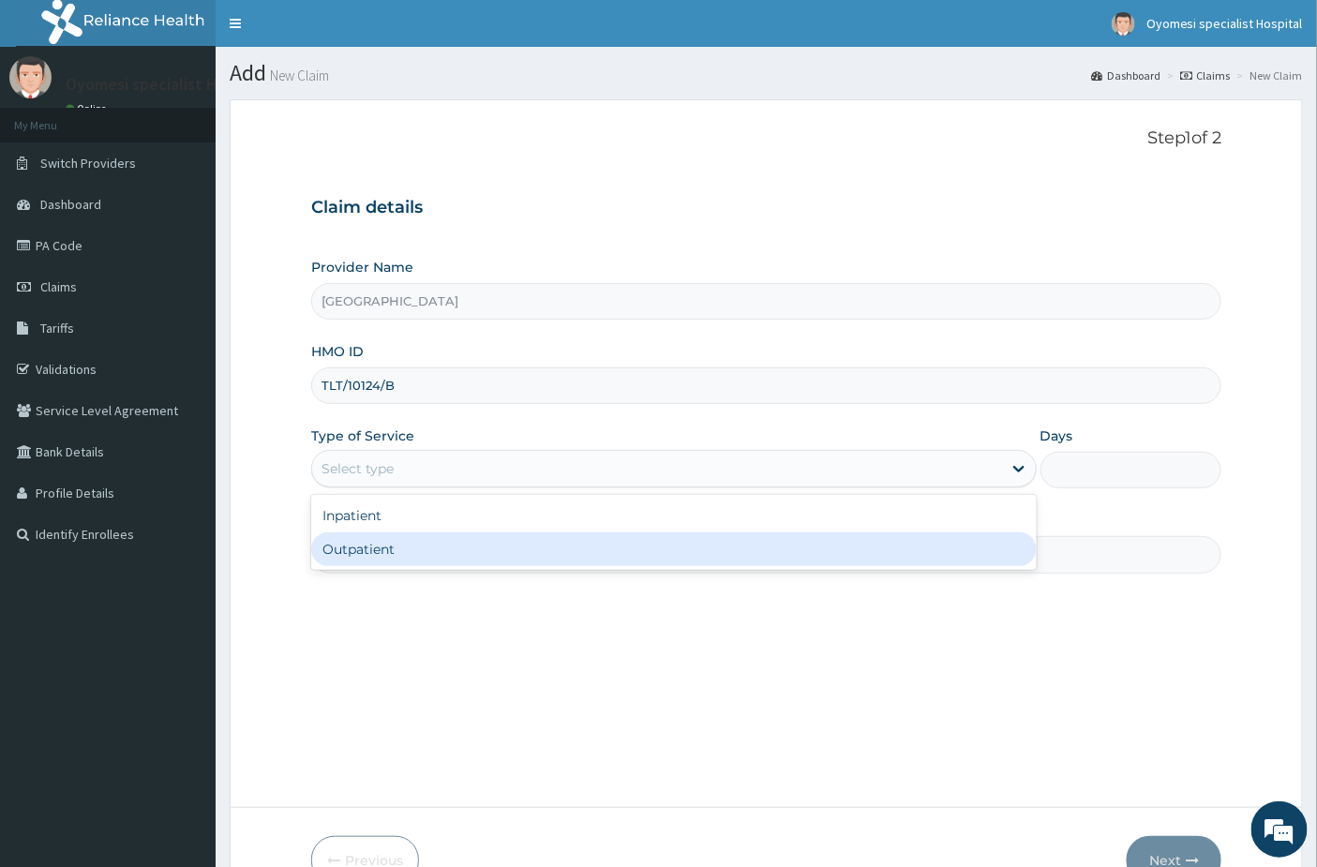
click at [385, 535] on div "Outpatient" at bounding box center [673, 549] width 725 height 34
type input "1"
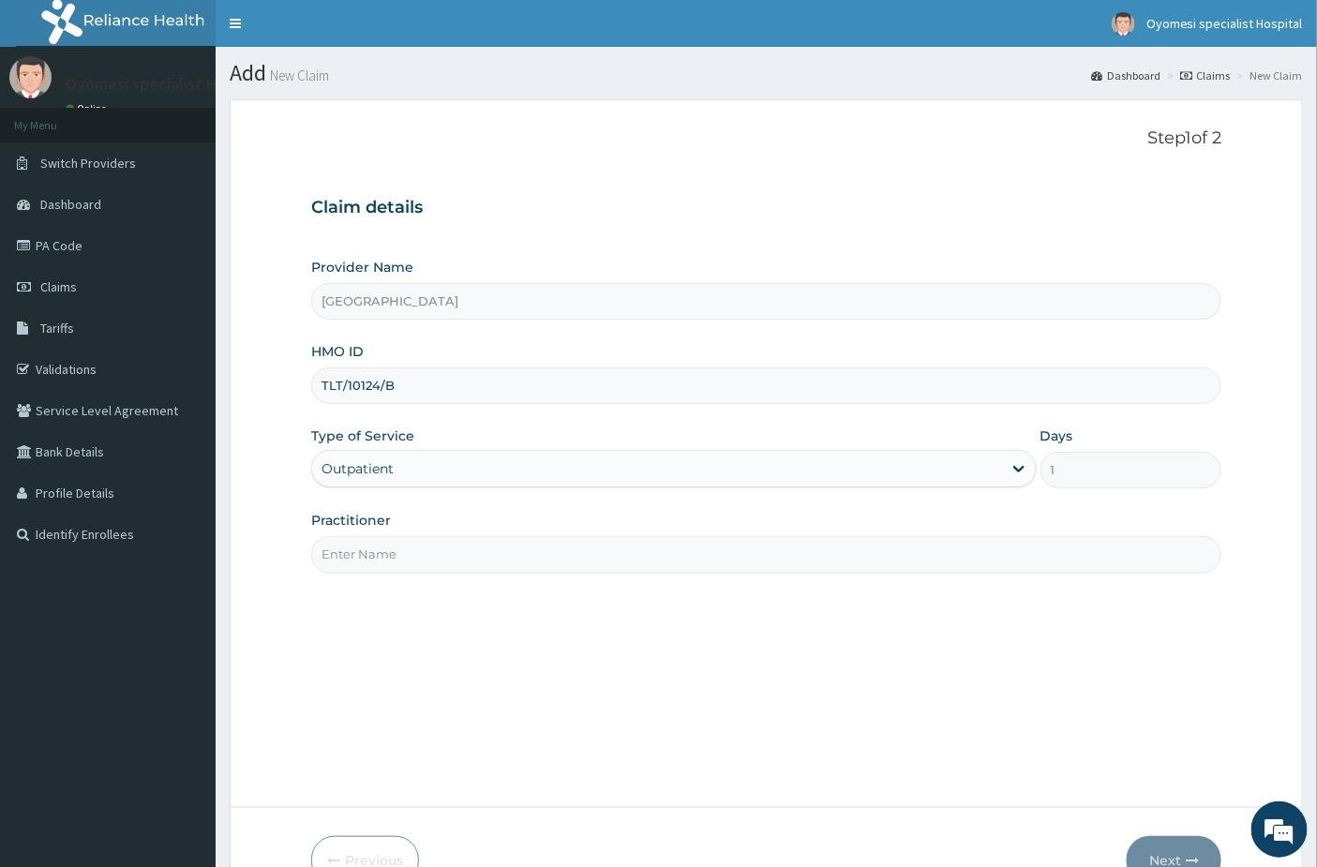
click at [385, 544] on input "Practitioner" at bounding box center [766, 554] width 911 height 37
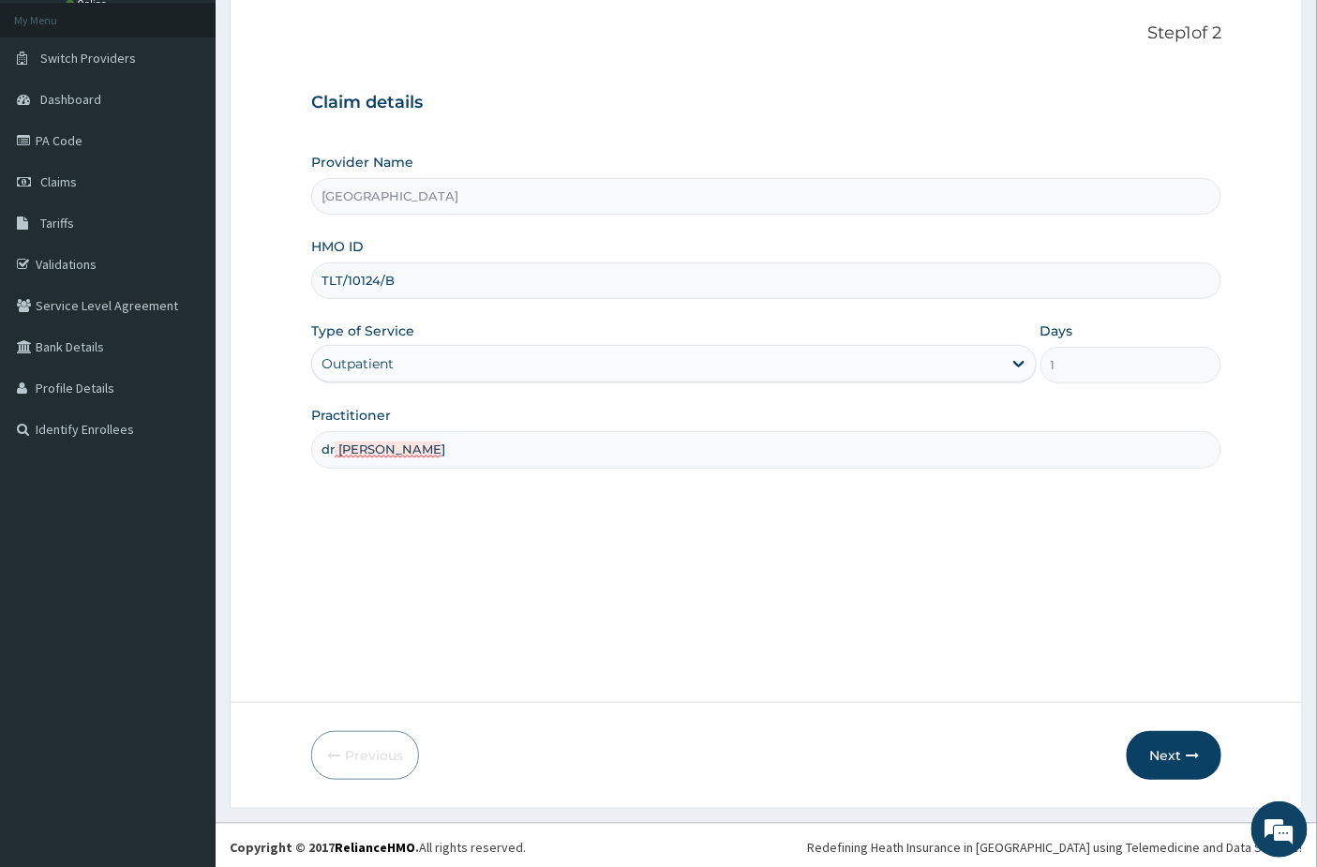
scroll to position [109, 0]
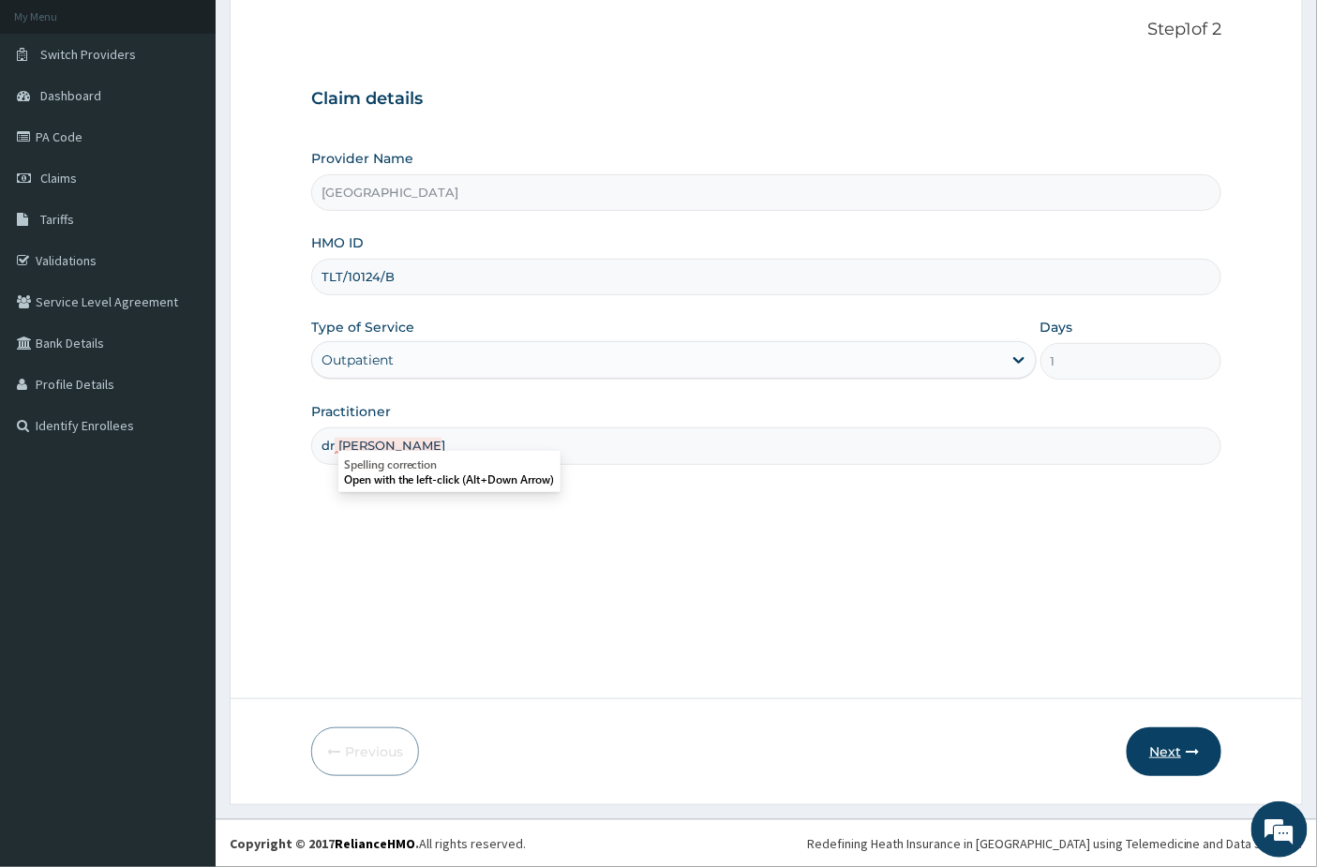
type input "dr emma"
click at [1176, 753] on button "Next" at bounding box center [1173, 751] width 95 height 49
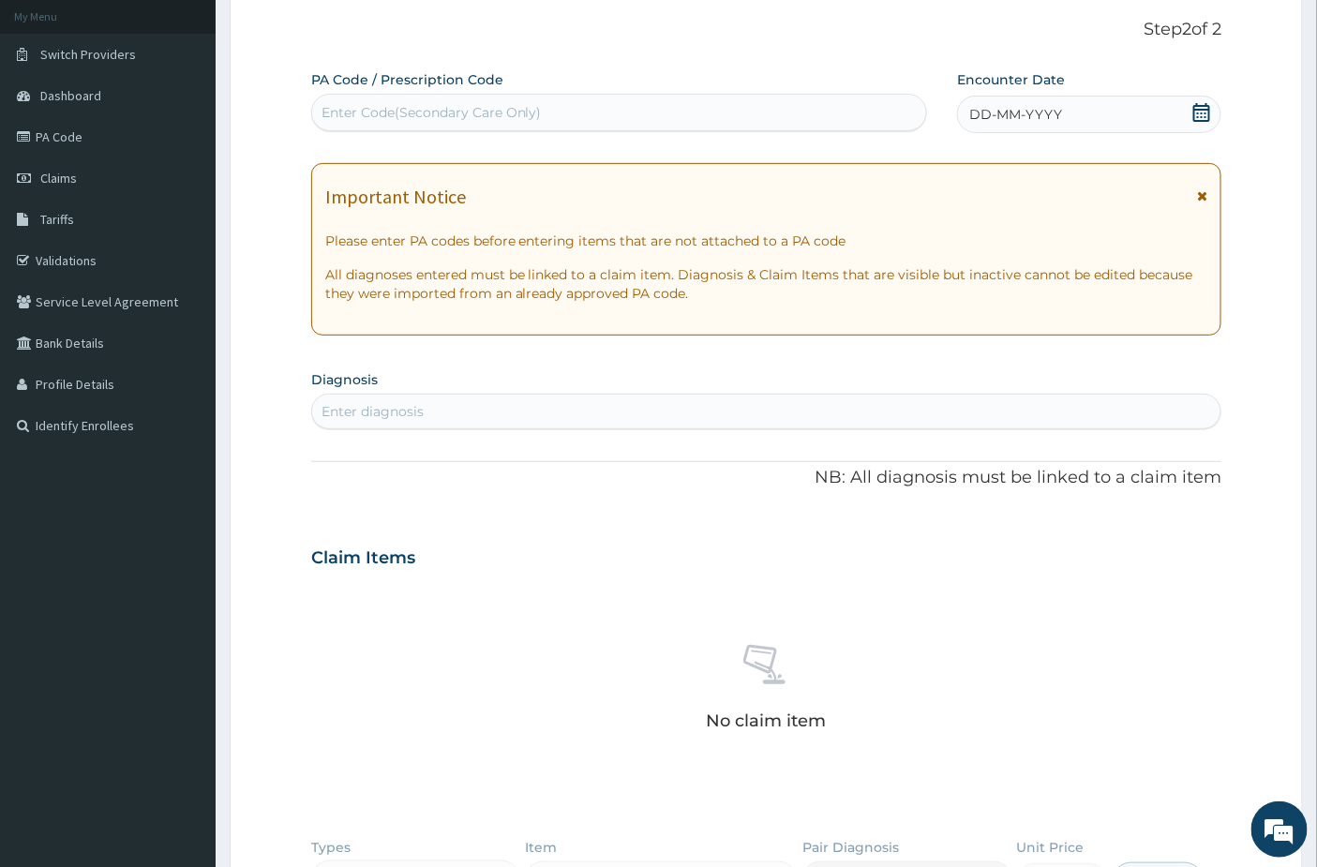
drag, startPoint x: 1206, startPoint y: 113, endPoint x: 1111, endPoint y: 139, distance: 98.0
click at [1202, 113] on icon at bounding box center [1201, 112] width 19 height 19
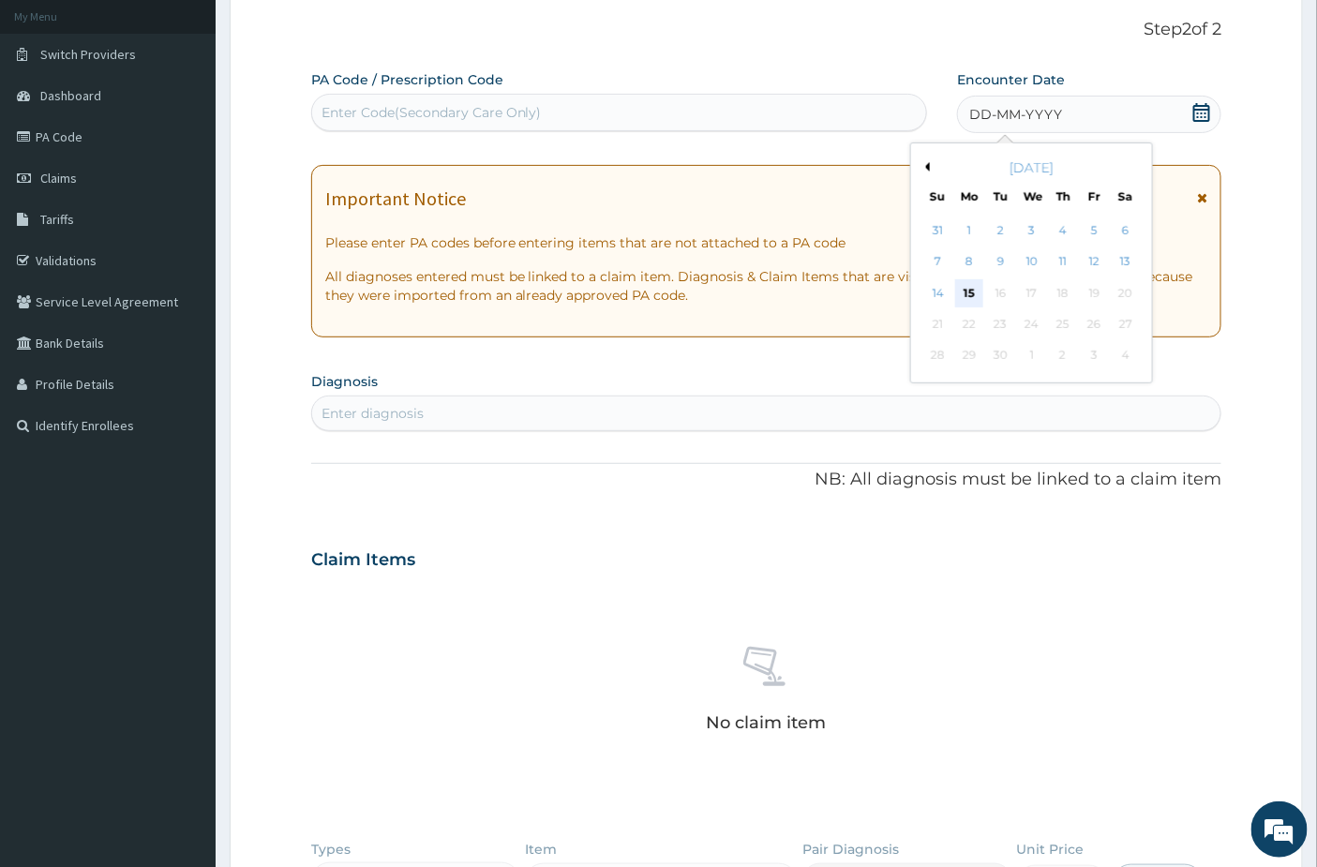
click at [970, 285] on div "15" at bounding box center [969, 293] width 28 height 28
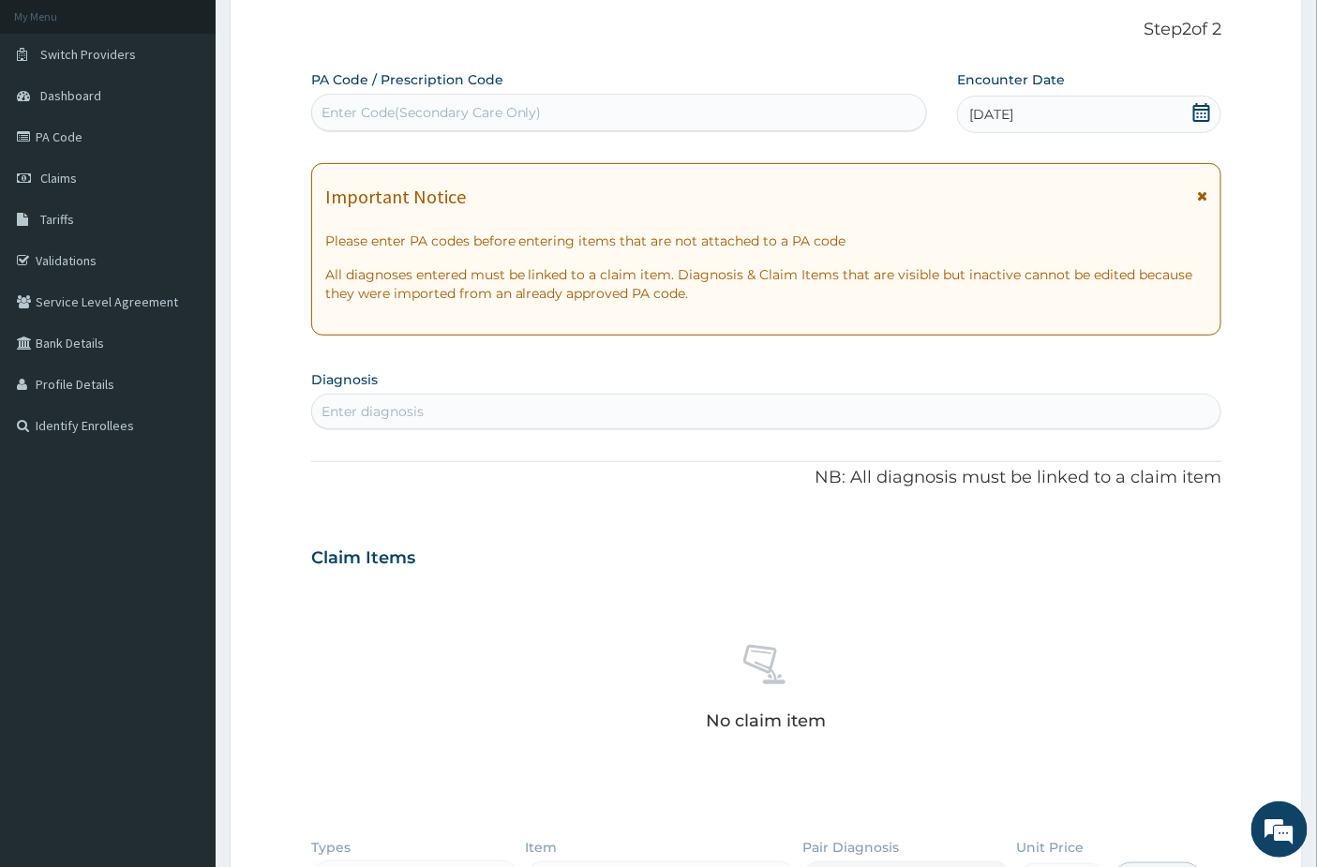
scroll to position [213, 0]
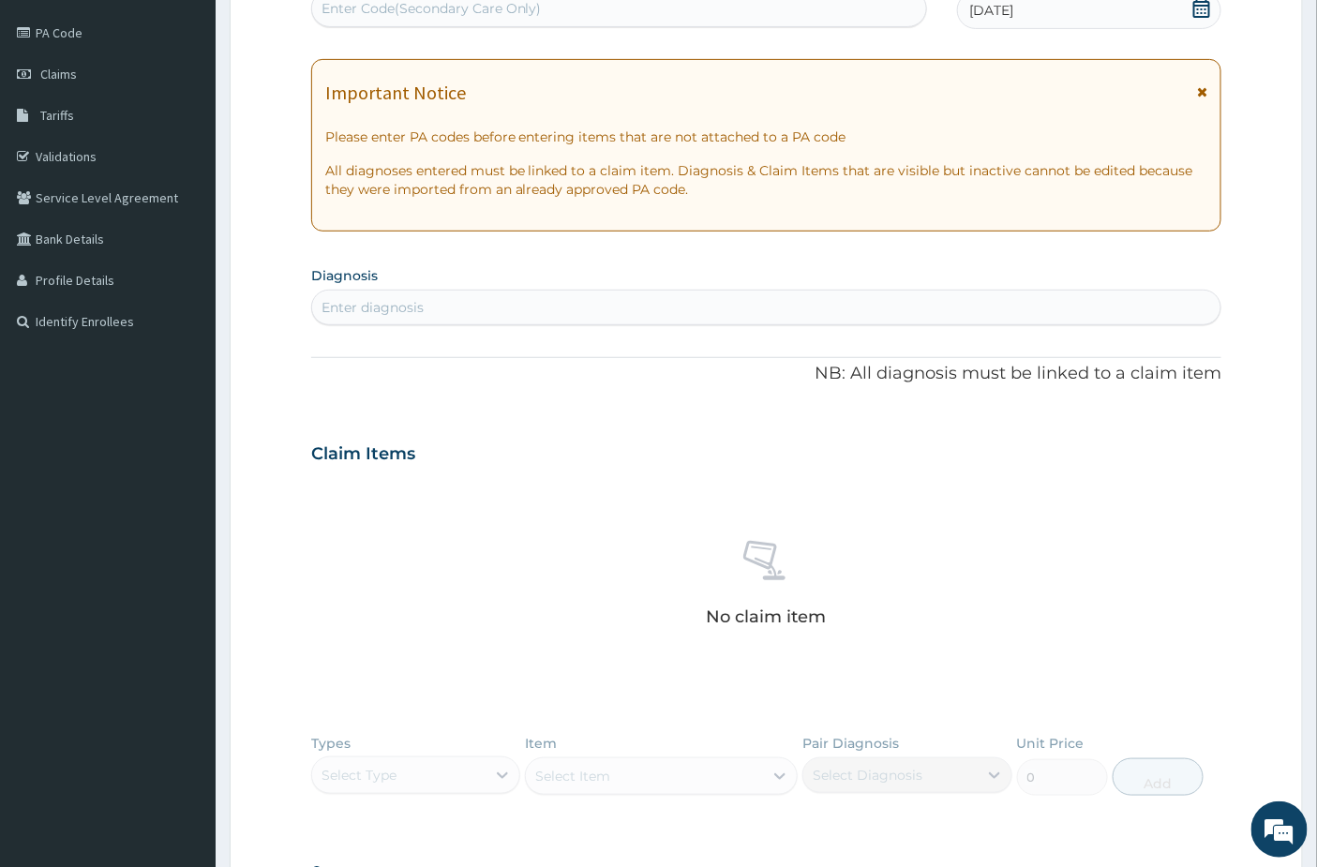
click at [384, 300] on div "Enter diagnosis" at bounding box center [372, 307] width 102 height 19
type input "pelvic inf"
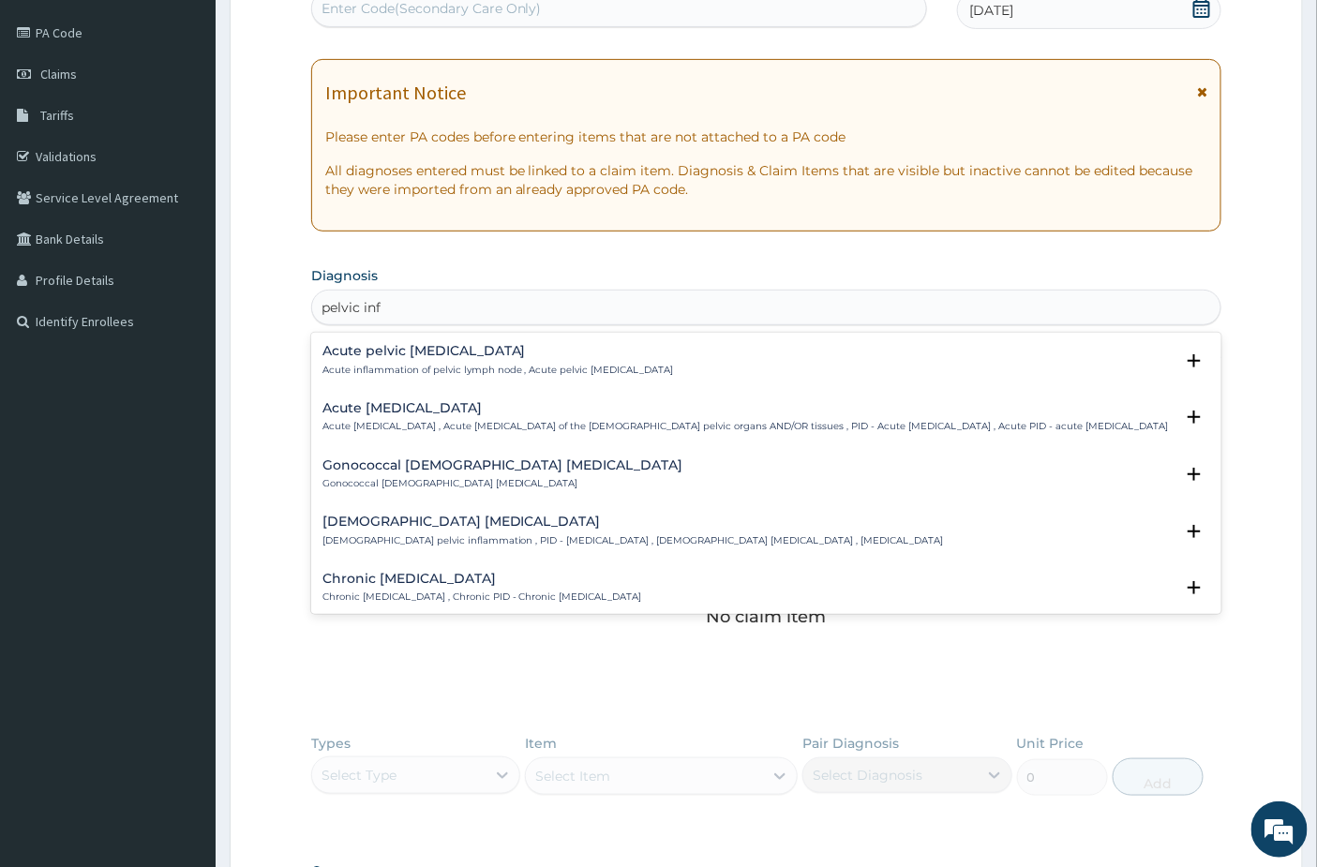
click at [525, 425] on p "Acute pelvic inflammatory disease , Acute pelvic inflammatory disease of the fe…" at bounding box center [745, 426] width 846 height 13
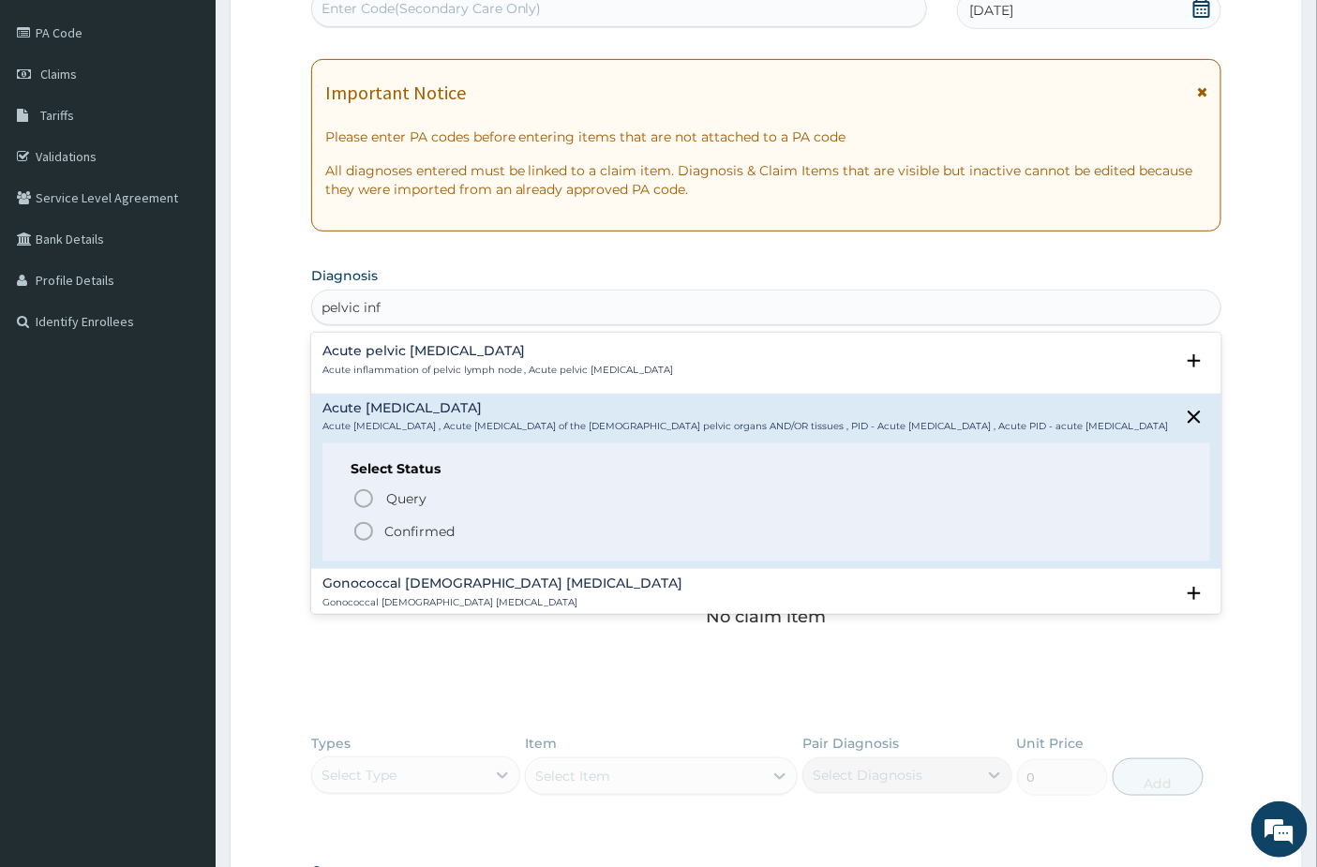
click at [408, 536] on p "Confirmed" at bounding box center [419, 531] width 70 height 19
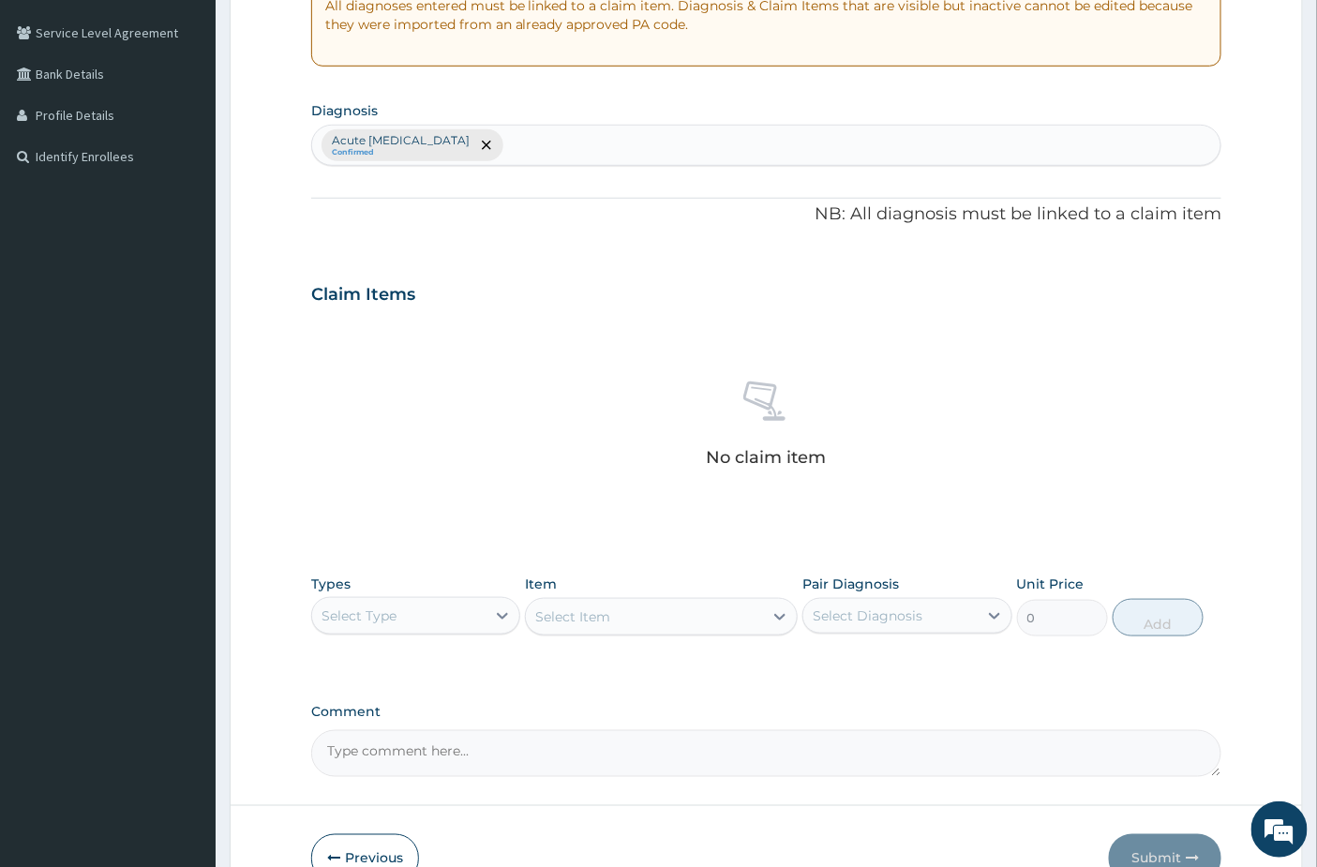
scroll to position [484, 0]
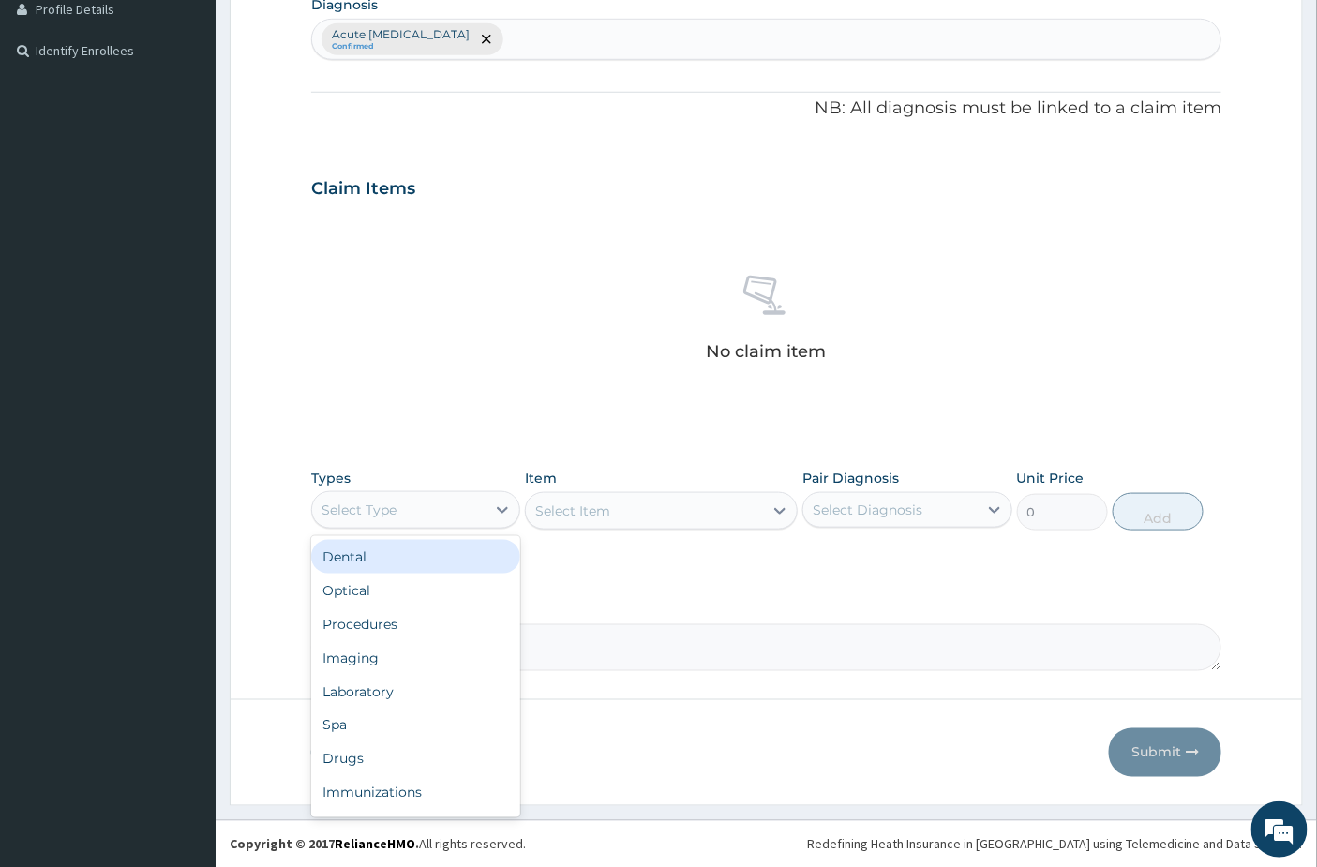
drag, startPoint x: 407, startPoint y: 497, endPoint x: 407, endPoint y: 549, distance: 52.5
click at [407, 500] on div "Select Type" at bounding box center [398, 510] width 173 height 30
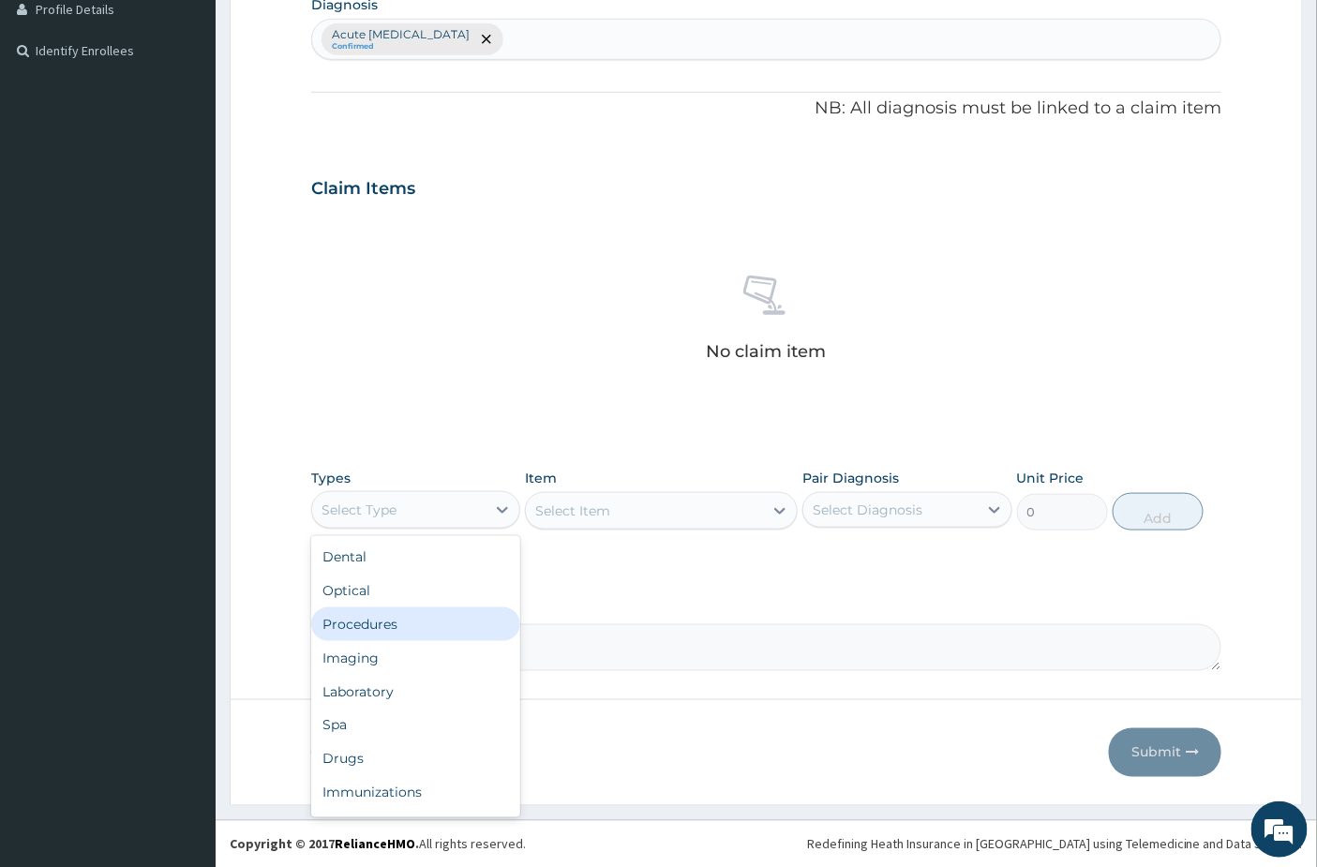
click at [392, 626] on div "Procedures" at bounding box center [415, 624] width 209 height 34
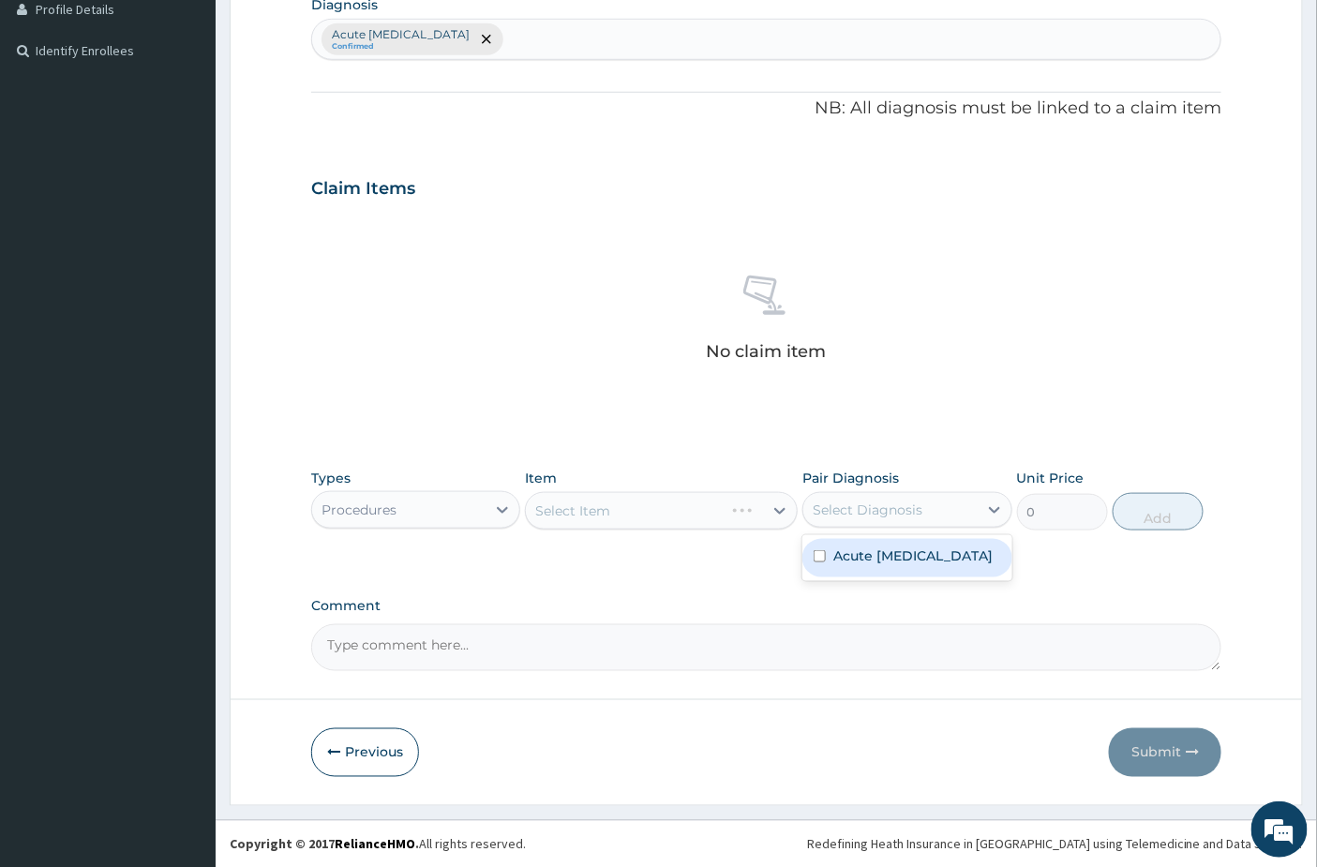
drag, startPoint x: 901, startPoint y: 501, endPoint x: 896, endPoint y: 558, distance: 56.4
click at [902, 501] on div "Select Diagnosis" at bounding box center [867, 509] width 110 height 19
drag, startPoint x: 892, startPoint y: 577, endPoint x: 869, endPoint y: 574, distance: 23.6
click at [891, 565] on label "Acute pelvic inflammatory disease" at bounding box center [912, 555] width 159 height 19
checkbox input "true"
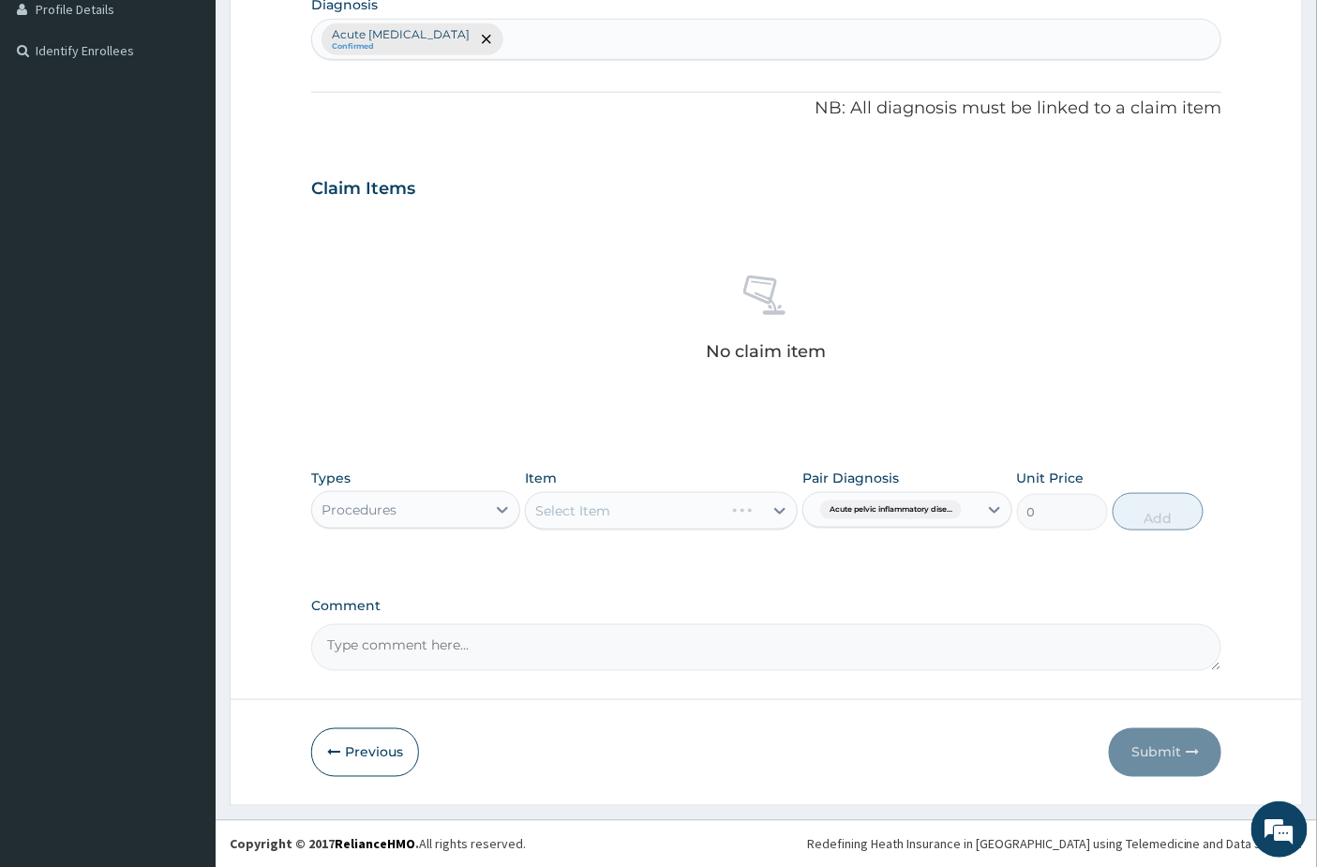
click at [867, 319] on div "No claim item" at bounding box center [766, 322] width 911 height 216
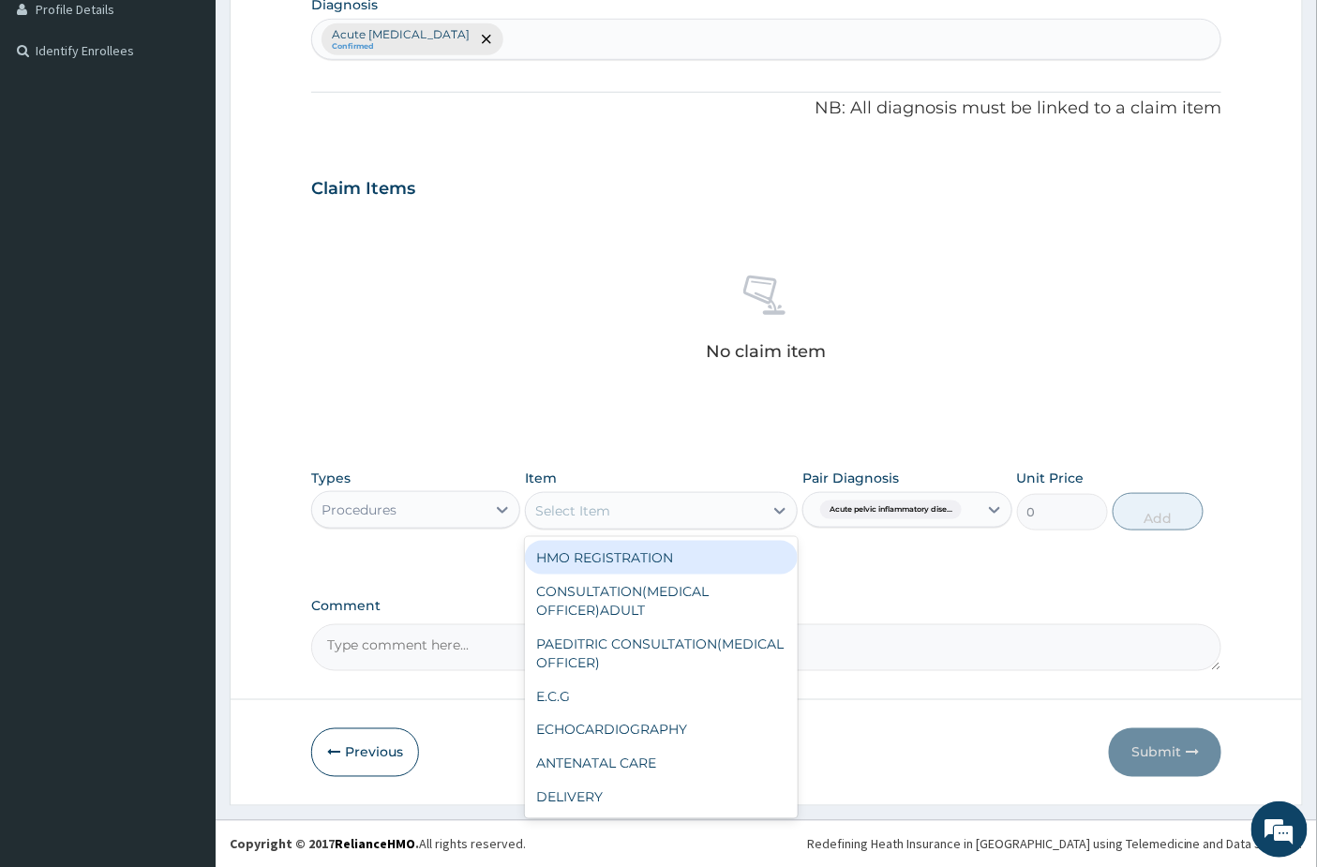
click at [624, 519] on div "Select Item" at bounding box center [644, 511] width 237 height 30
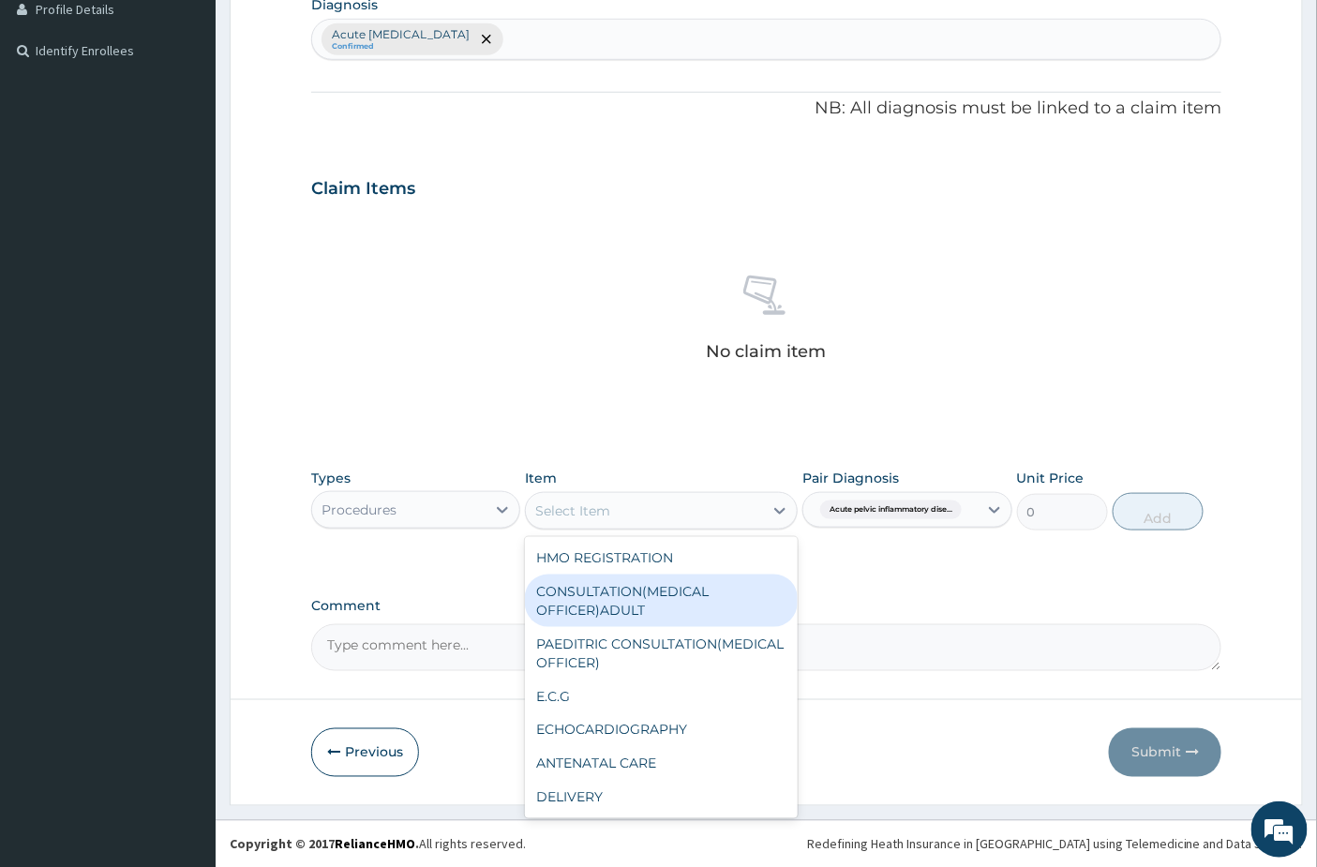
drag, startPoint x: 630, startPoint y: 582, endPoint x: 744, endPoint y: 569, distance: 115.1
click at [629, 583] on div "CONSULTATION(MEDICAL OFFICER)ADULT" at bounding box center [661, 600] width 273 height 52
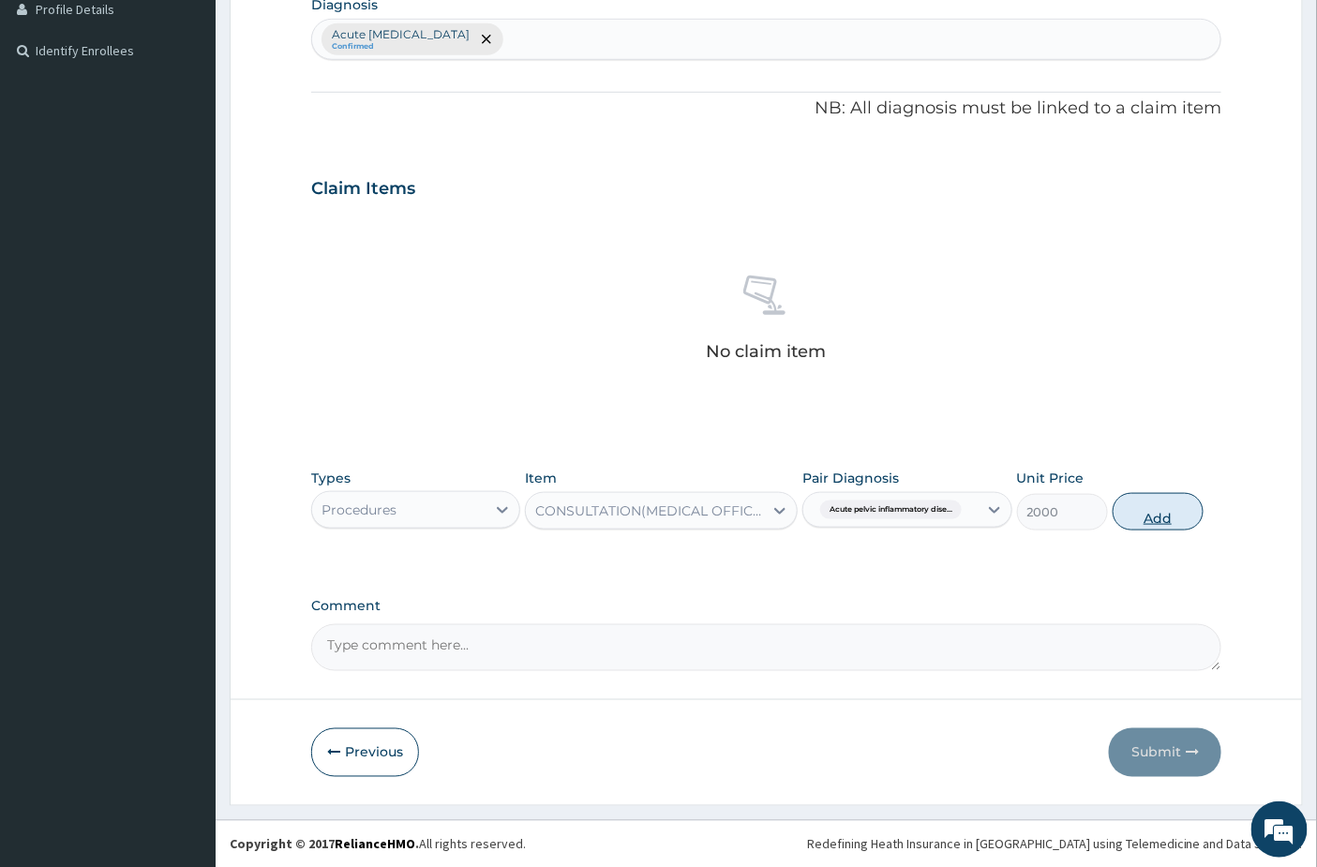
click at [1175, 510] on button "Add" at bounding box center [1157, 511] width 91 height 37
type input "0"
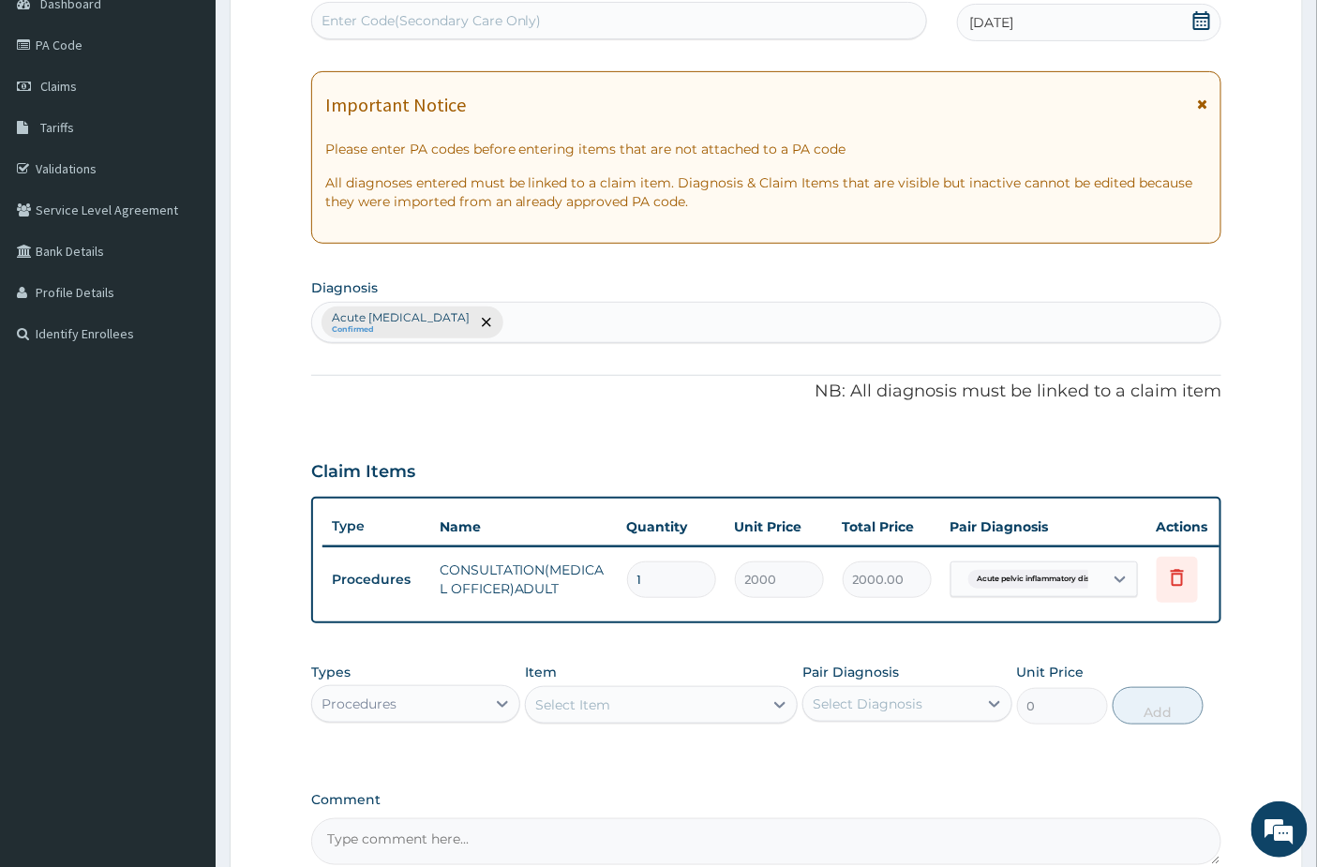
scroll to position [409, 0]
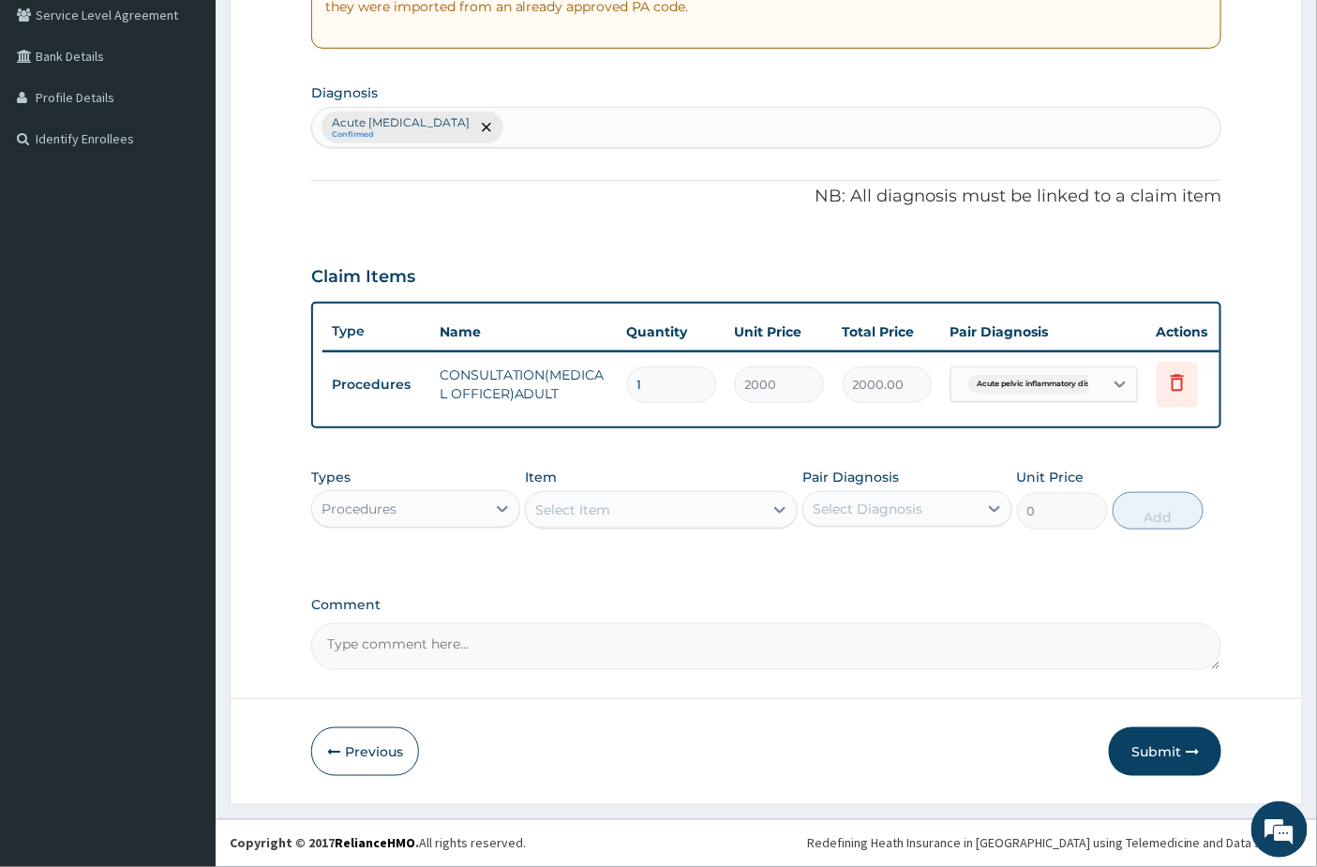
click at [434, 520] on div "Procedures" at bounding box center [398, 509] width 173 height 30
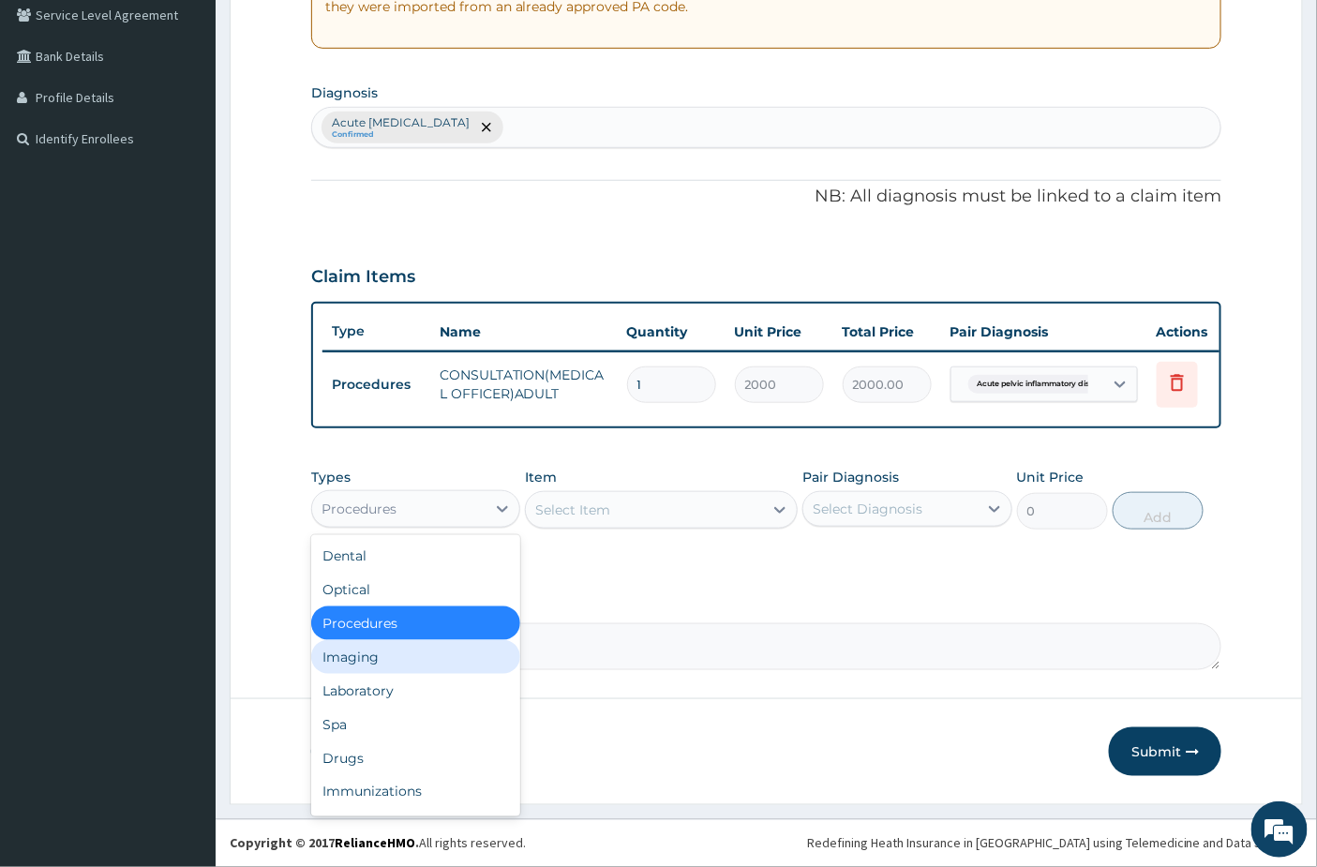
drag, startPoint x: 369, startPoint y: 660, endPoint x: 444, endPoint y: 640, distance: 77.5
click at [372, 660] on div "Imaging" at bounding box center [415, 657] width 209 height 34
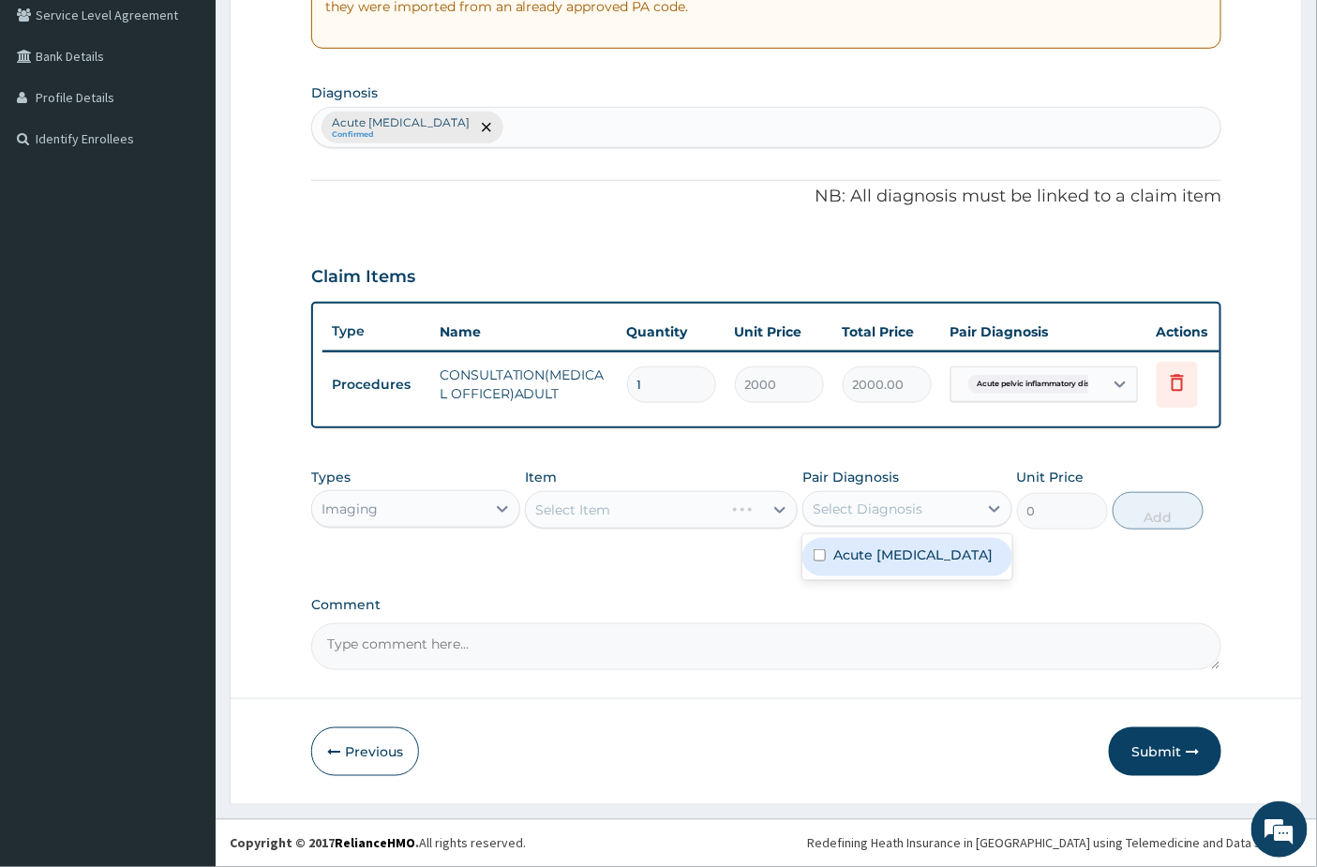
drag, startPoint x: 879, startPoint y: 512, endPoint x: 864, endPoint y: 544, distance: 35.2
click at [882, 513] on div "Select Diagnosis" at bounding box center [867, 508] width 110 height 19
click at [860, 555] on label "Acute pelvic inflammatory disease" at bounding box center [912, 554] width 159 height 19
checkbox input "true"
click at [676, 573] on div "PA Code / Prescription Code Enter Code(Secondary Care Only) Encounter Date 15-0…" at bounding box center [766, 227] width 911 height 887
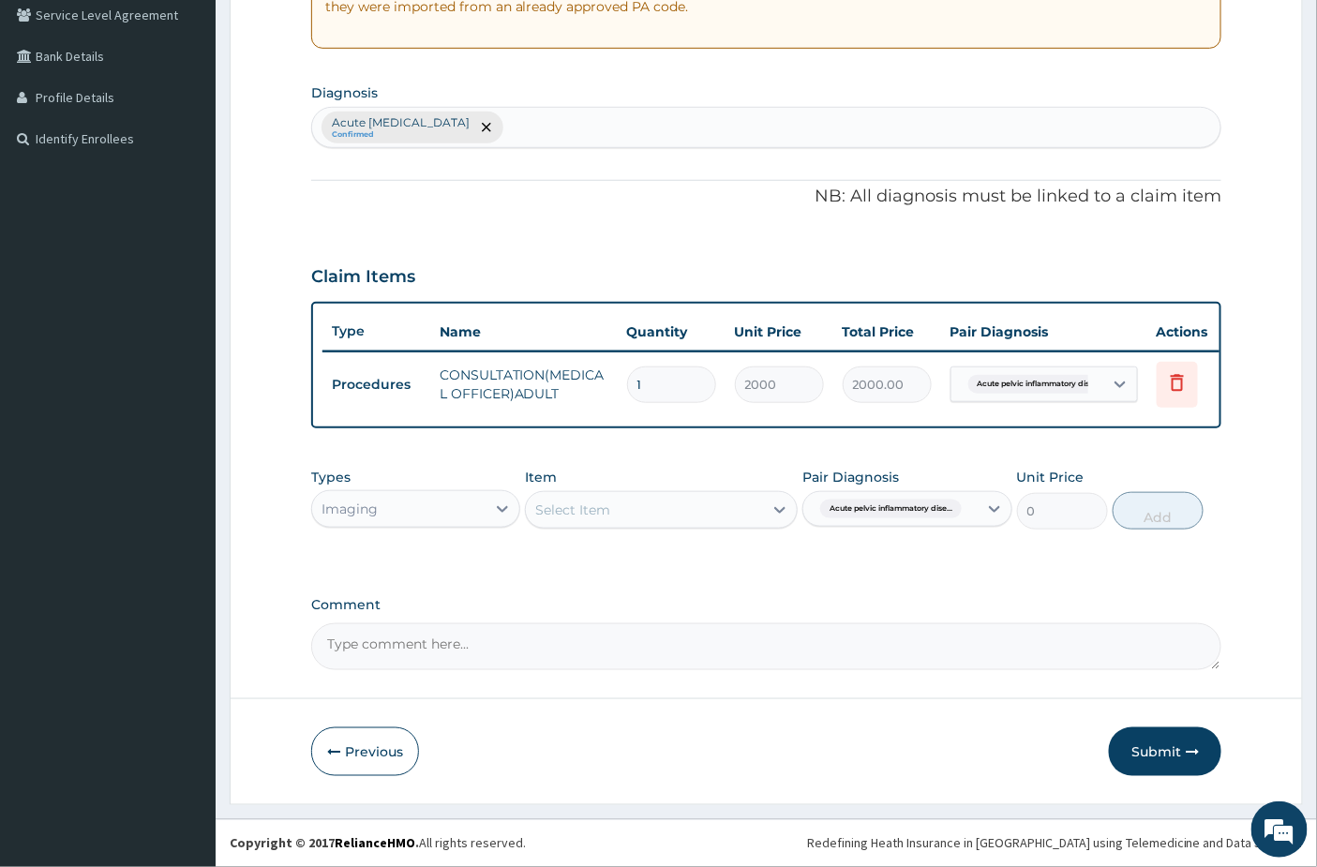
click at [699, 485] on div "Item Select Item" at bounding box center [661, 499] width 273 height 62
click at [692, 511] on div "Select Item" at bounding box center [644, 510] width 237 height 30
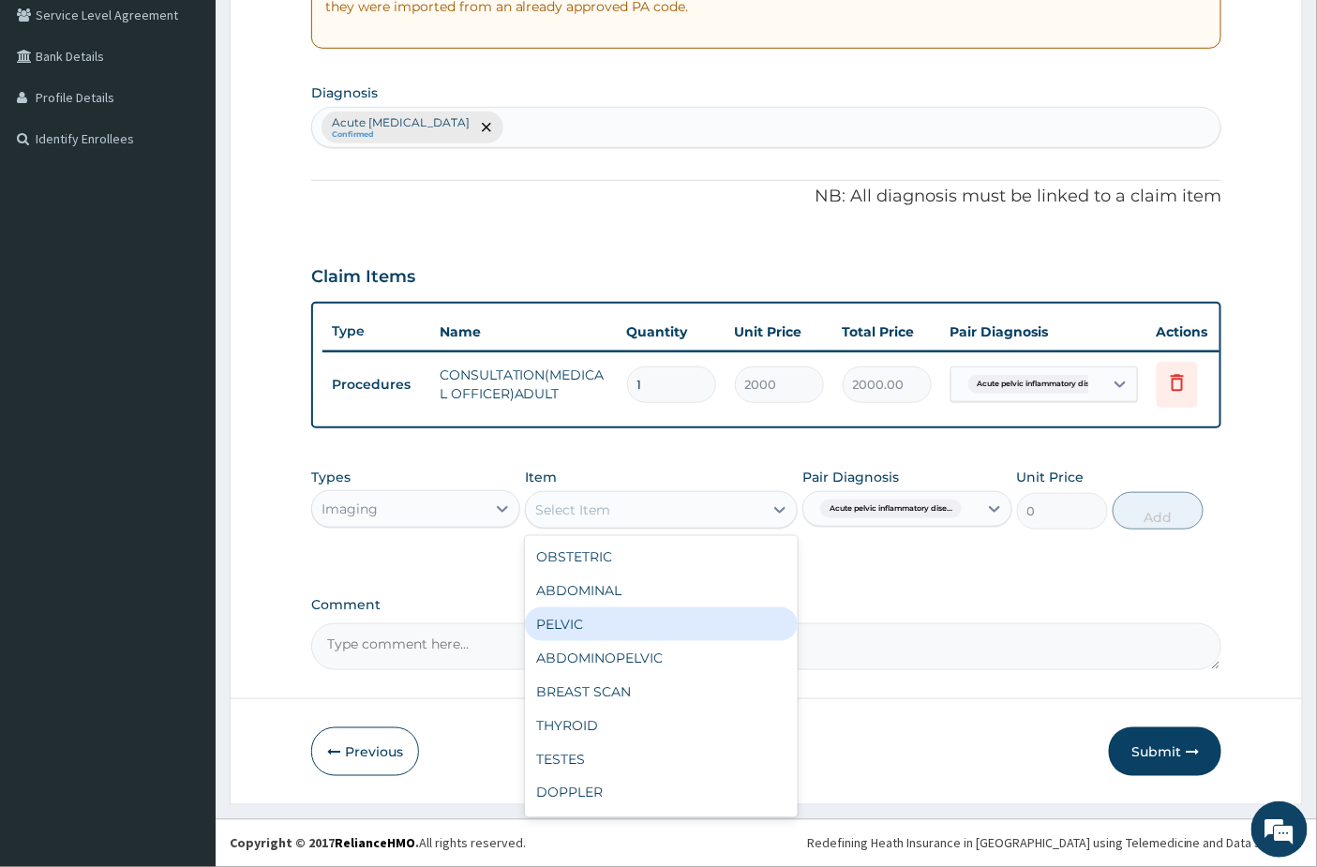
click at [602, 633] on div "PELVIC" at bounding box center [661, 624] width 273 height 34
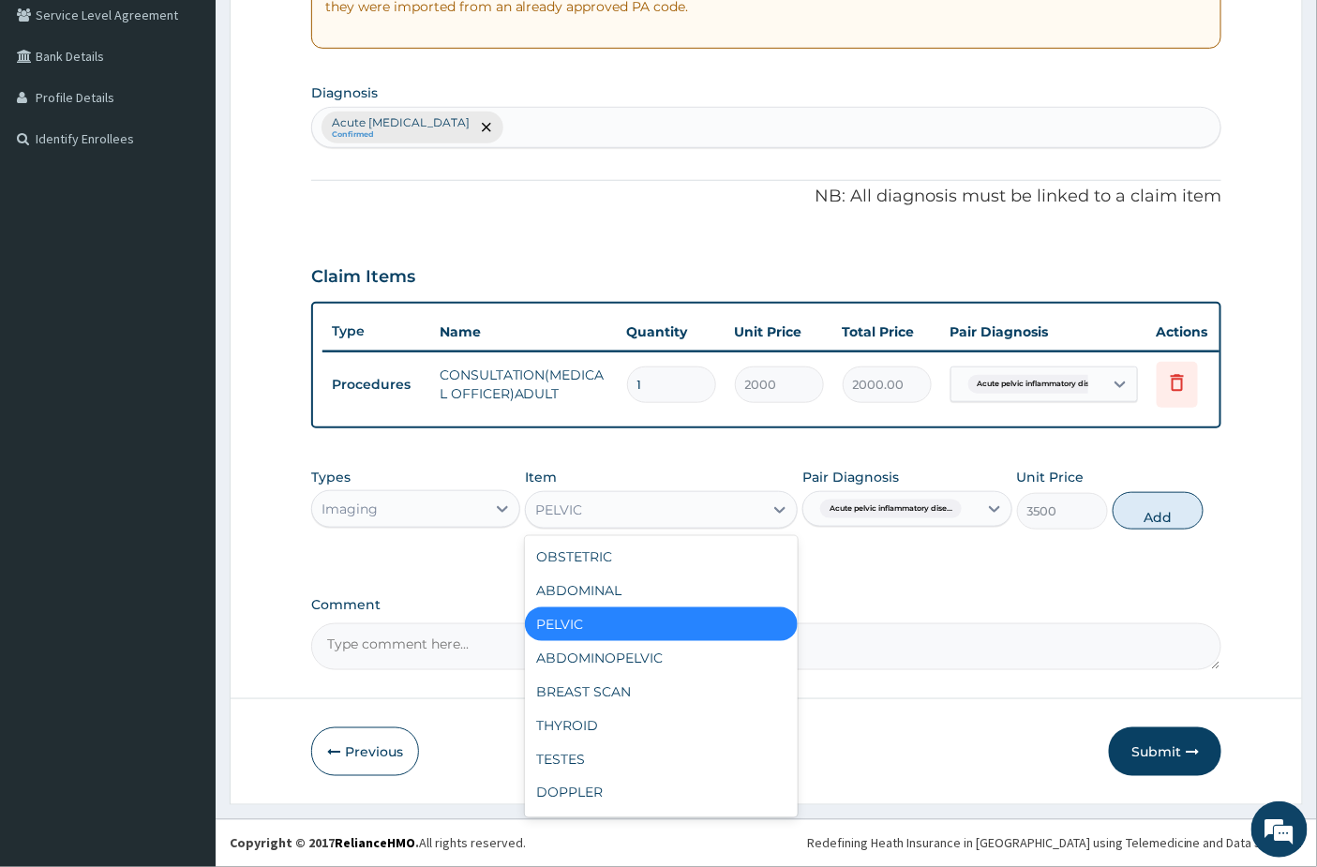
drag, startPoint x: 645, startPoint y: 515, endPoint x: 640, endPoint y: 527, distance: 12.2
click at [645, 513] on div "PELVIC" at bounding box center [644, 510] width 237 height 30
click at [594, 653] on div "ABDOMINOPELVIC" at bounding box center [661, 658] width 273 height 34
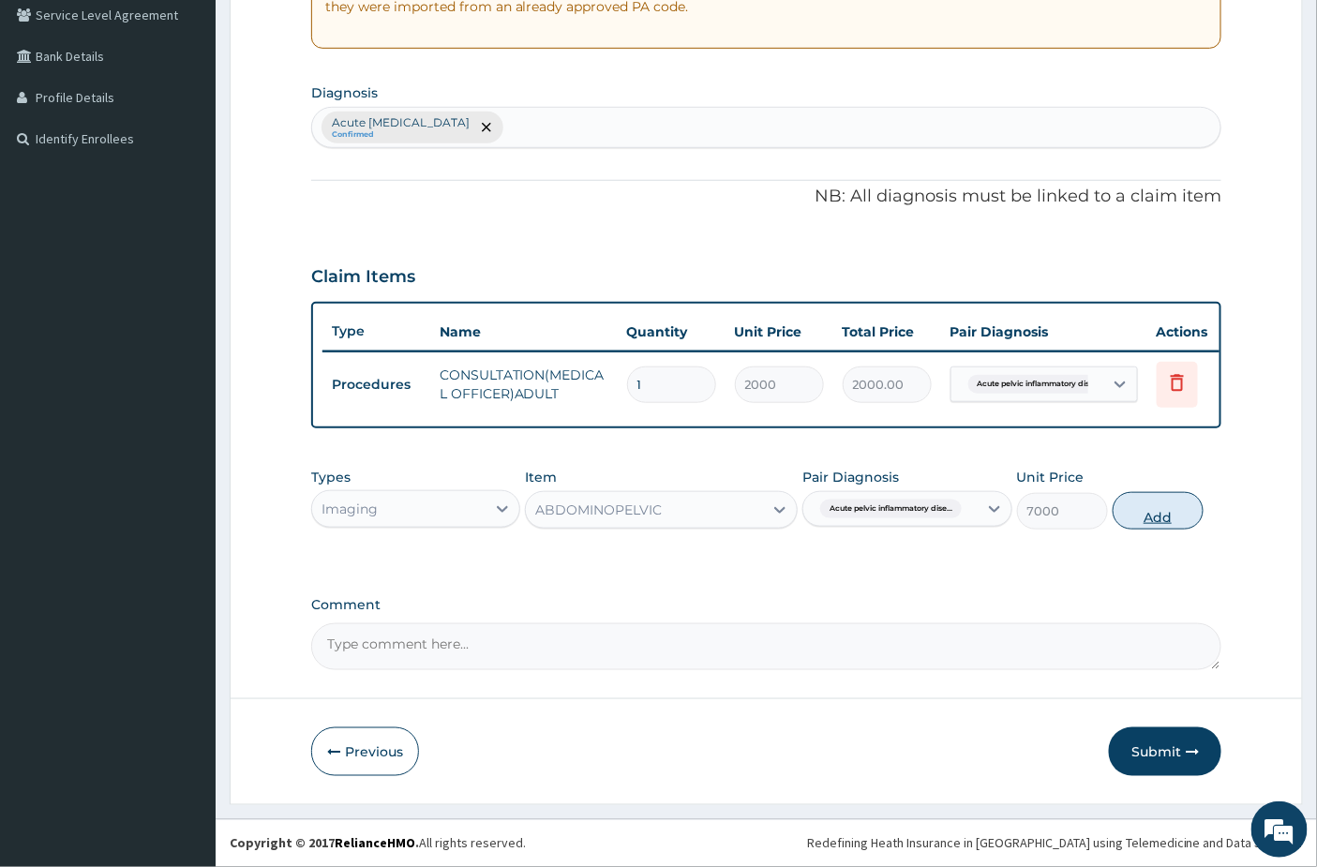
click at [1164, 520] on button "Add" at bounding box center [1157, 510] width 91 height 37
type input "0"
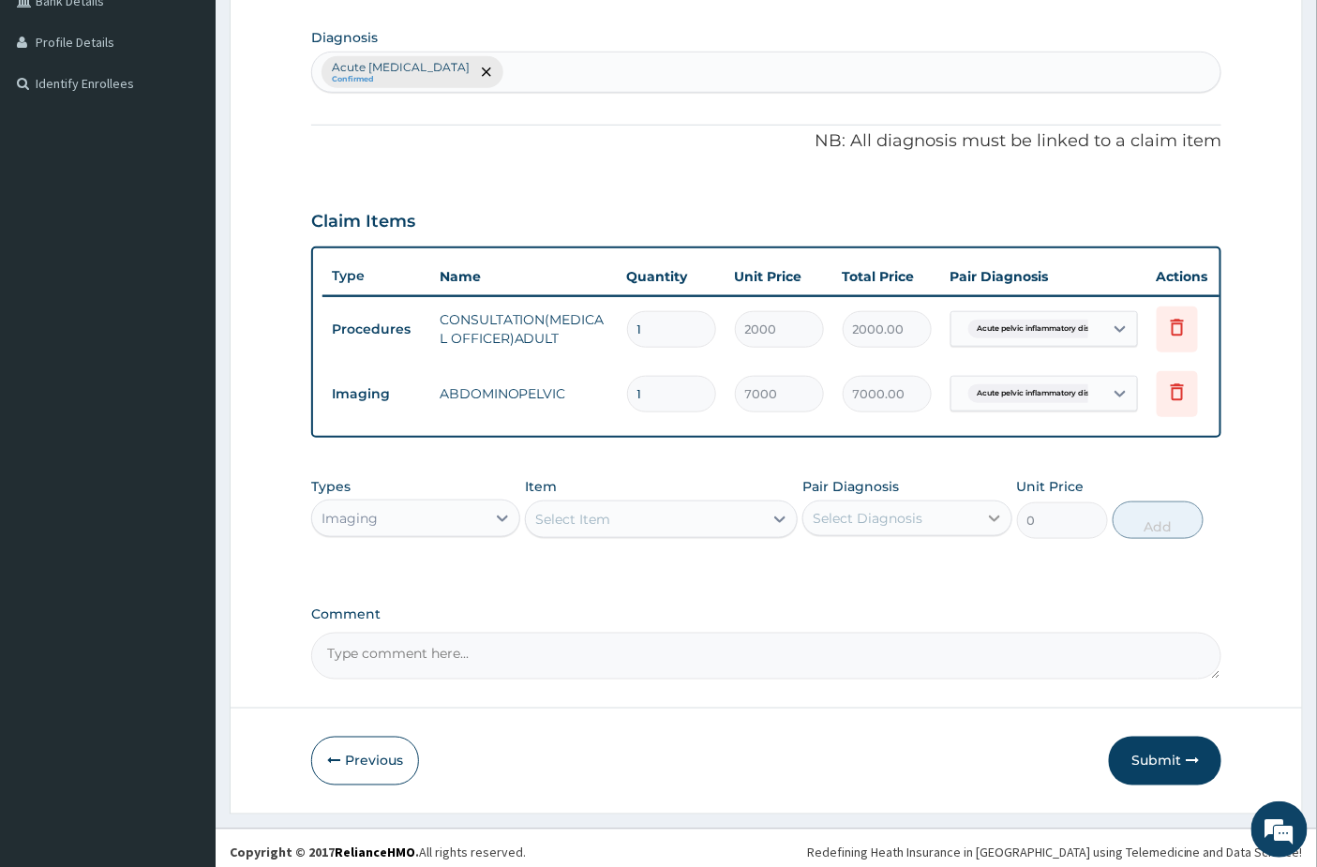
scroll to position [473, 0]
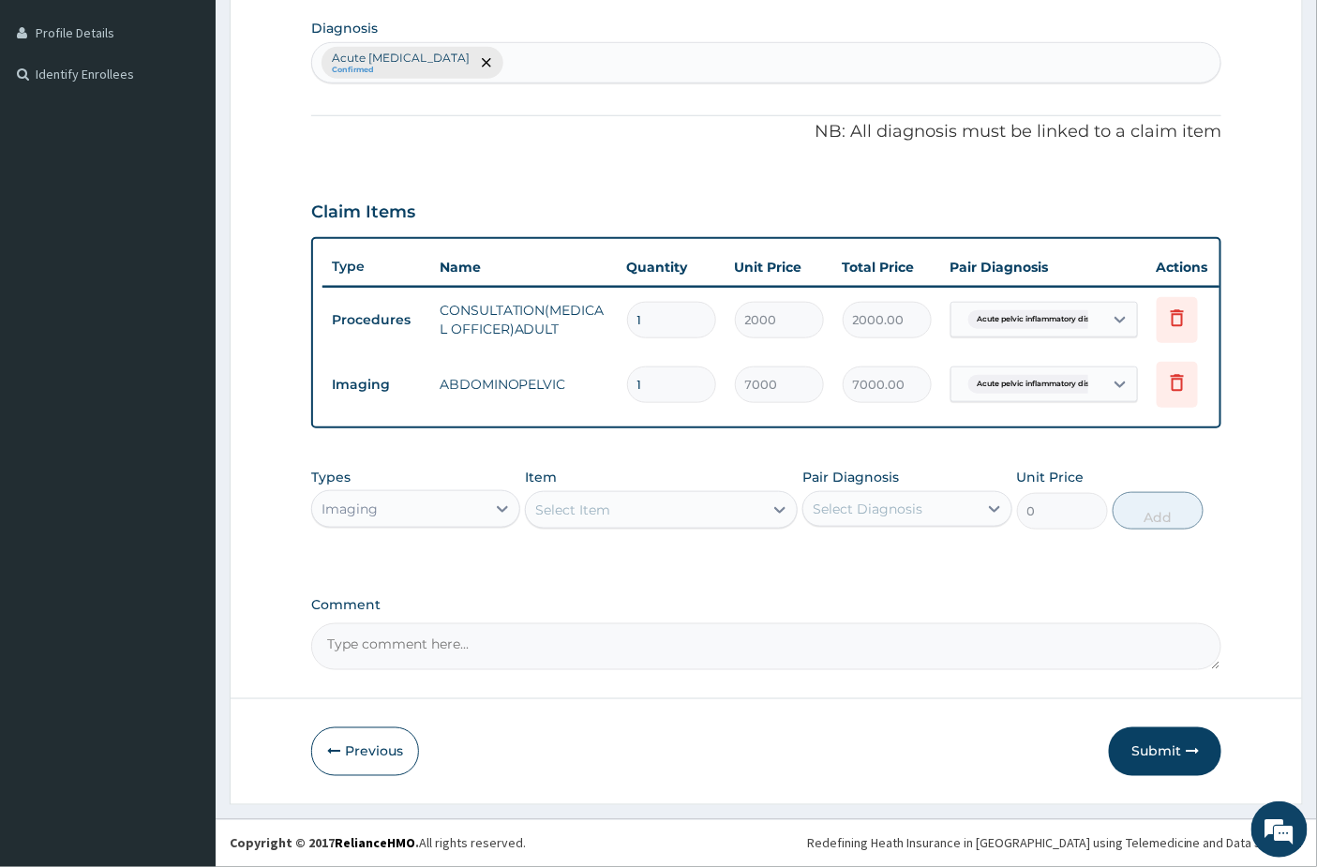
drag, startPoint x: 1150, startPoint y: 753, endPoint x: 885, endPoint y: 493, distance: 371.8
click at [1149, 753] on button "Submit" at bounding box center [1165, 751] width 112 height 49
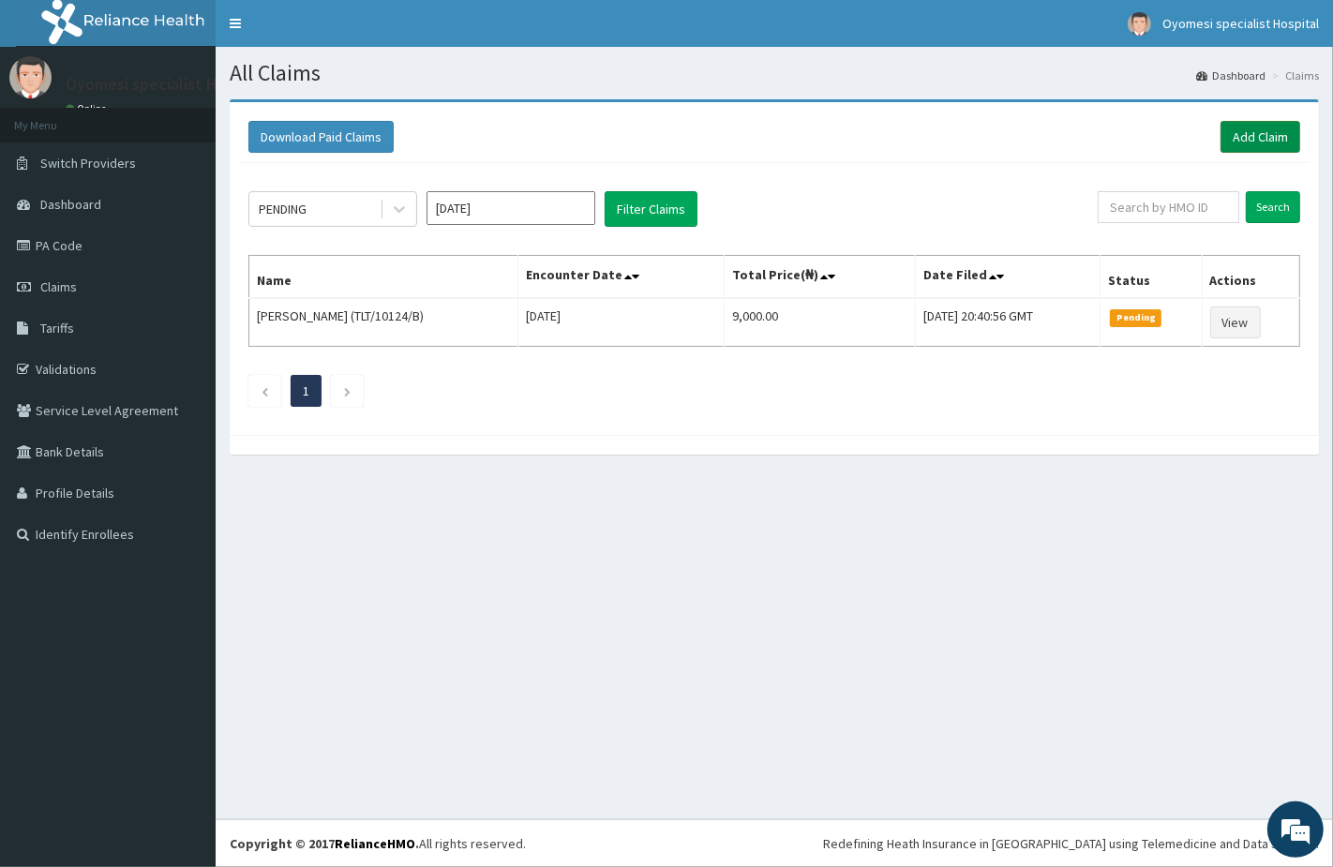
click at [1244, 143] on link "Add Claim" at bounding box center [1260, 137] width 80 height 32
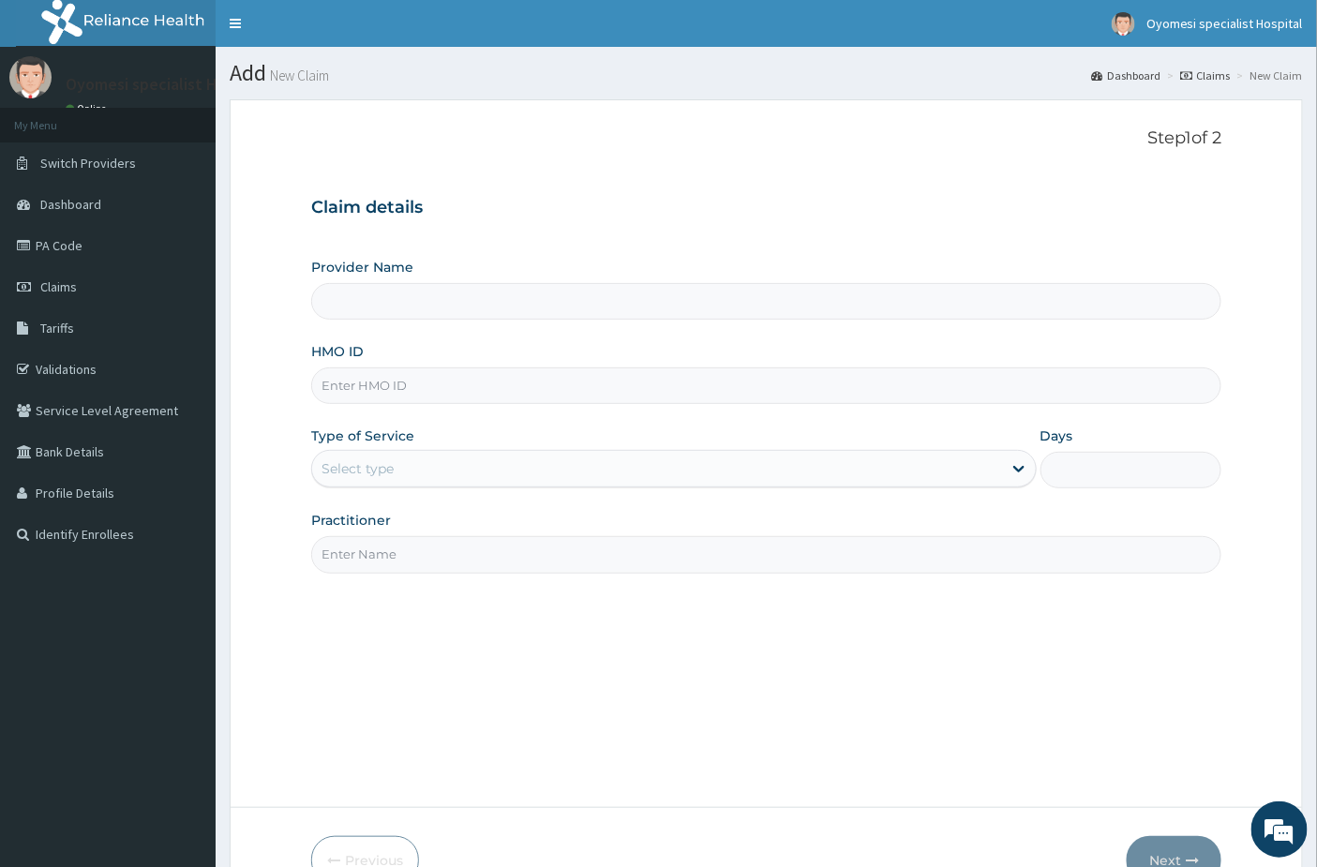
click at [412, 395] on input "HMO ID" at bounding box center [766, 385] width 911 height 37
paste input "[PERSON_NAME]"
type input "[PERSON_NAME]"
click at [429, 482] on div "Select type" at bounding box center [657, 469] width 690 height 30
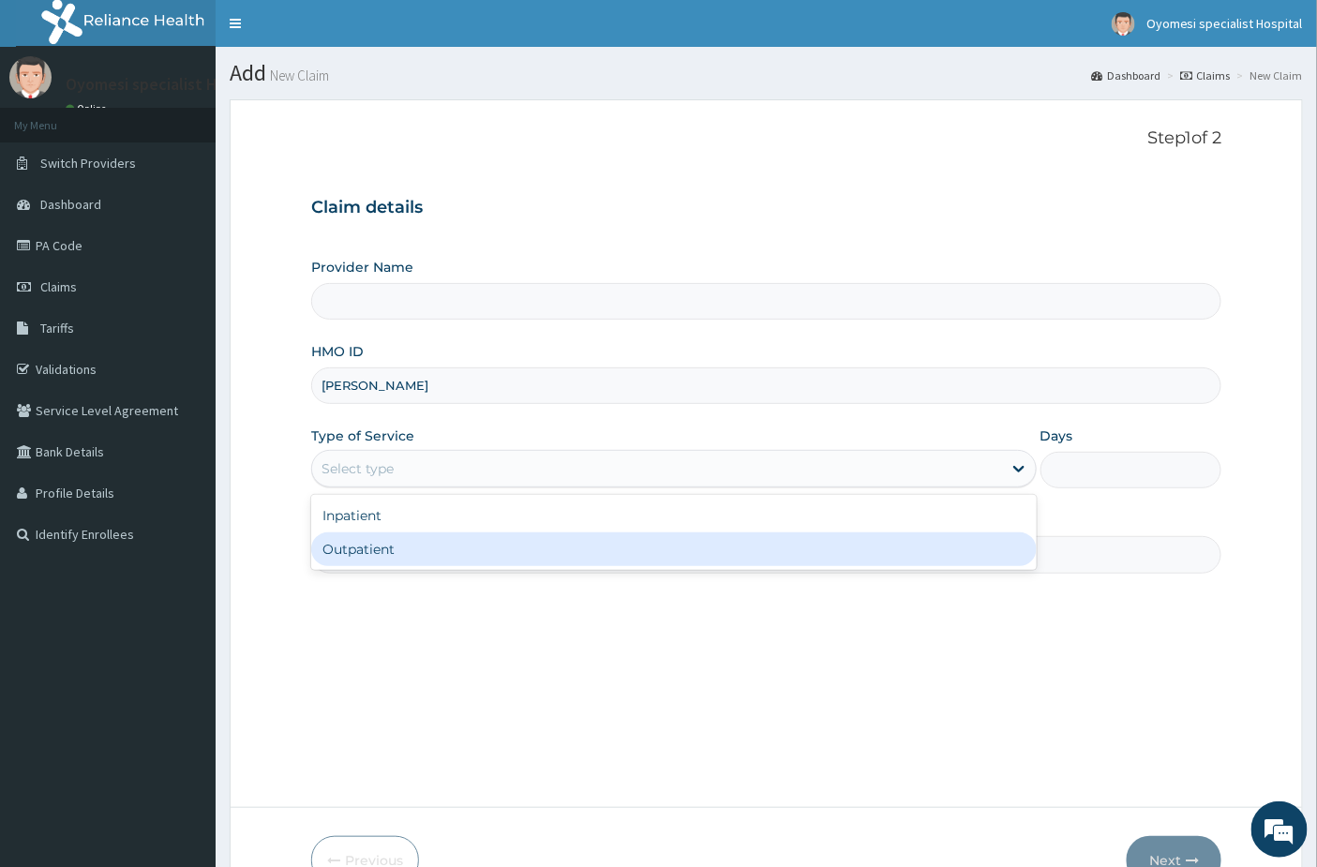
click at [420, 546] on div "Outpatient" at bounding box center [673, 549] width 725 height 34
type input "1"
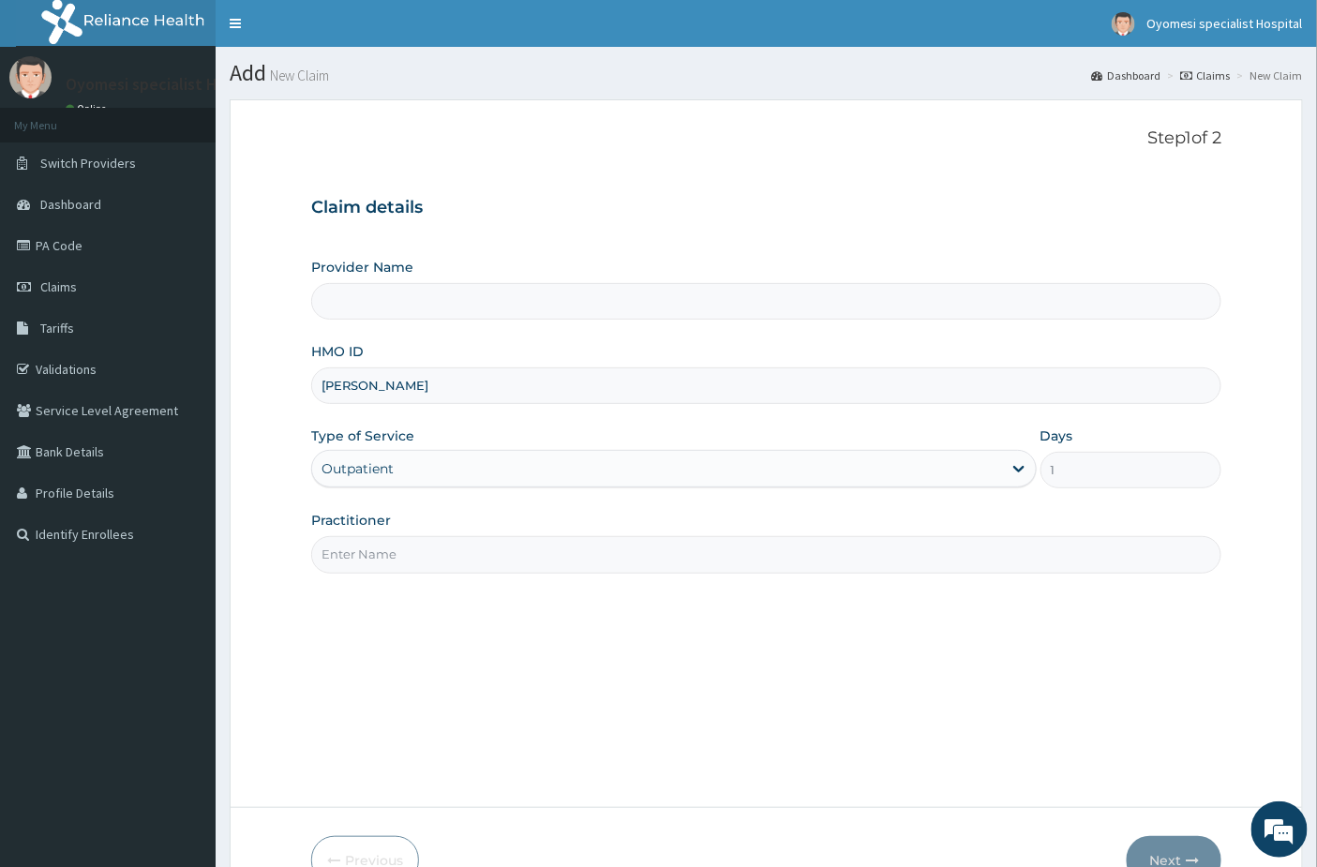
click at [420, 551] on input "Practitioner" at bounding box center [766, 554] width 911 height 37
type input "dr e"
type input "[GEOGRAPHIC_DATA]"
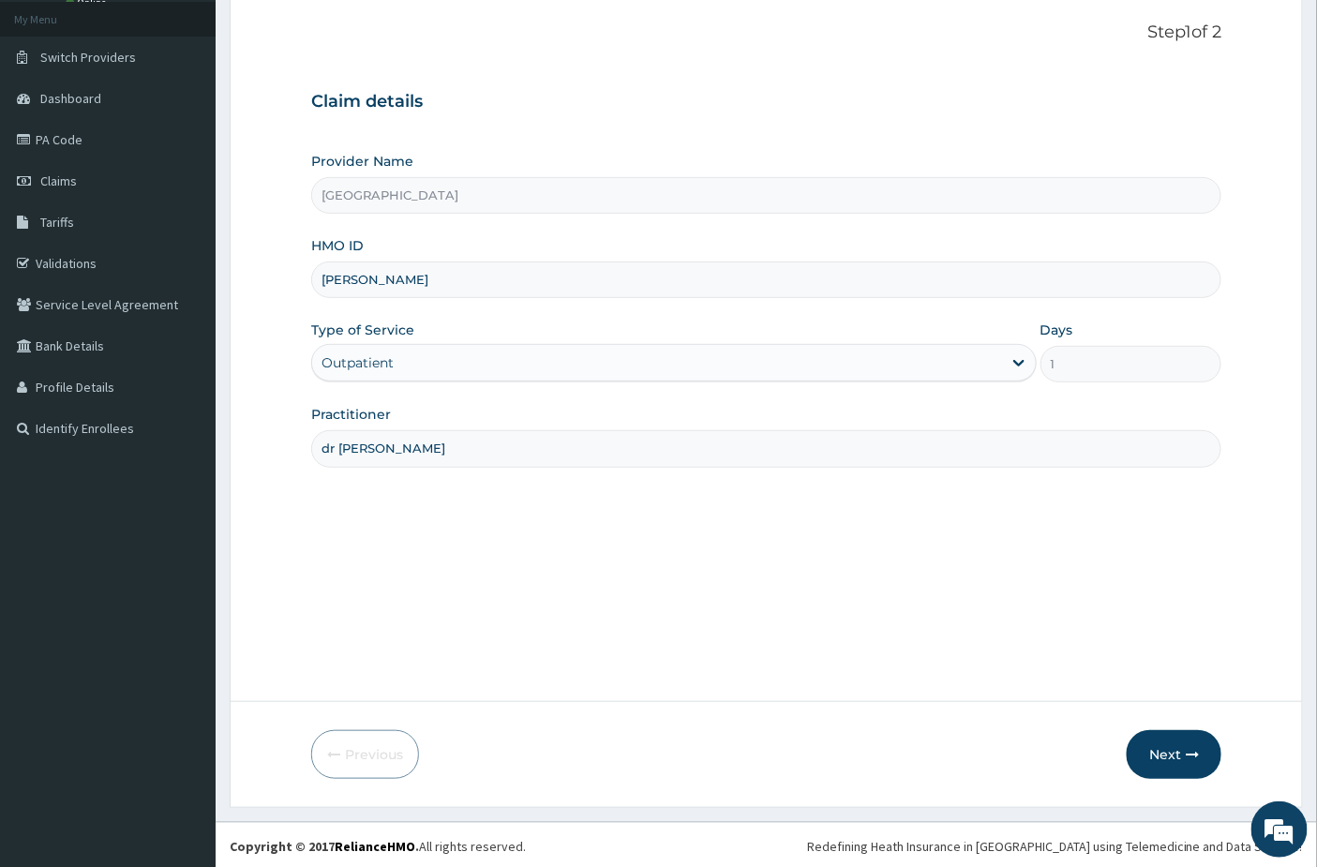
scroll to position [109, 0]
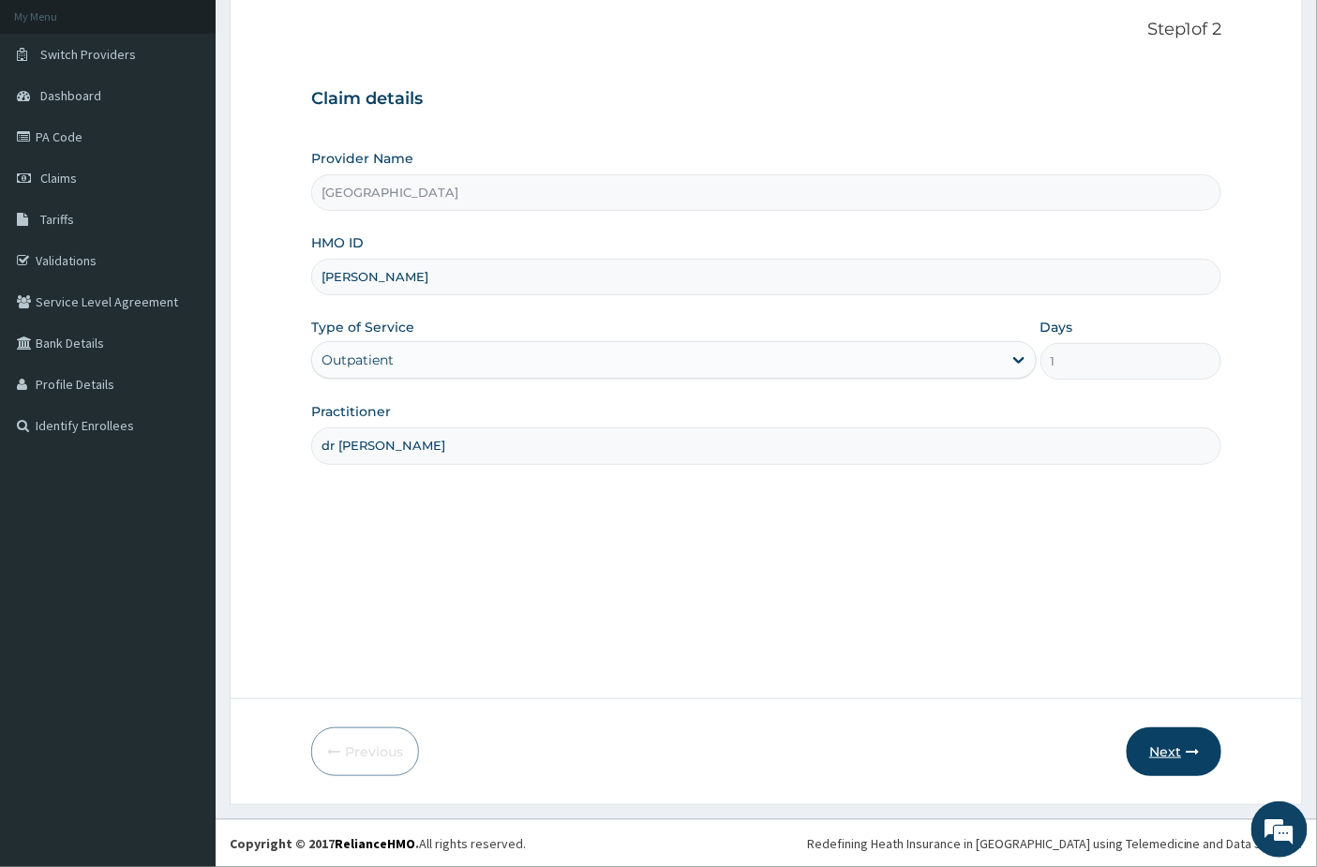
type input "dr [PERSON_NAME]"
click at [1178, 733] on button "Next" at bounding box center [1173, 751] width 95 height 49
click at [445, 530] on div "Step 1 of 2 Claim details Provider Name Oyomesi hospital HMO ID Fatimah Adepoju…" at bounding box center [766, 345] width 911 height 650
click at [1192, 751] on icon "button" at bounding box center [1191, 751] width 13 height 13
click at [425, 281] on input "Fatimah Adepoju" at bounding box center [766, 277] width 911 height 37
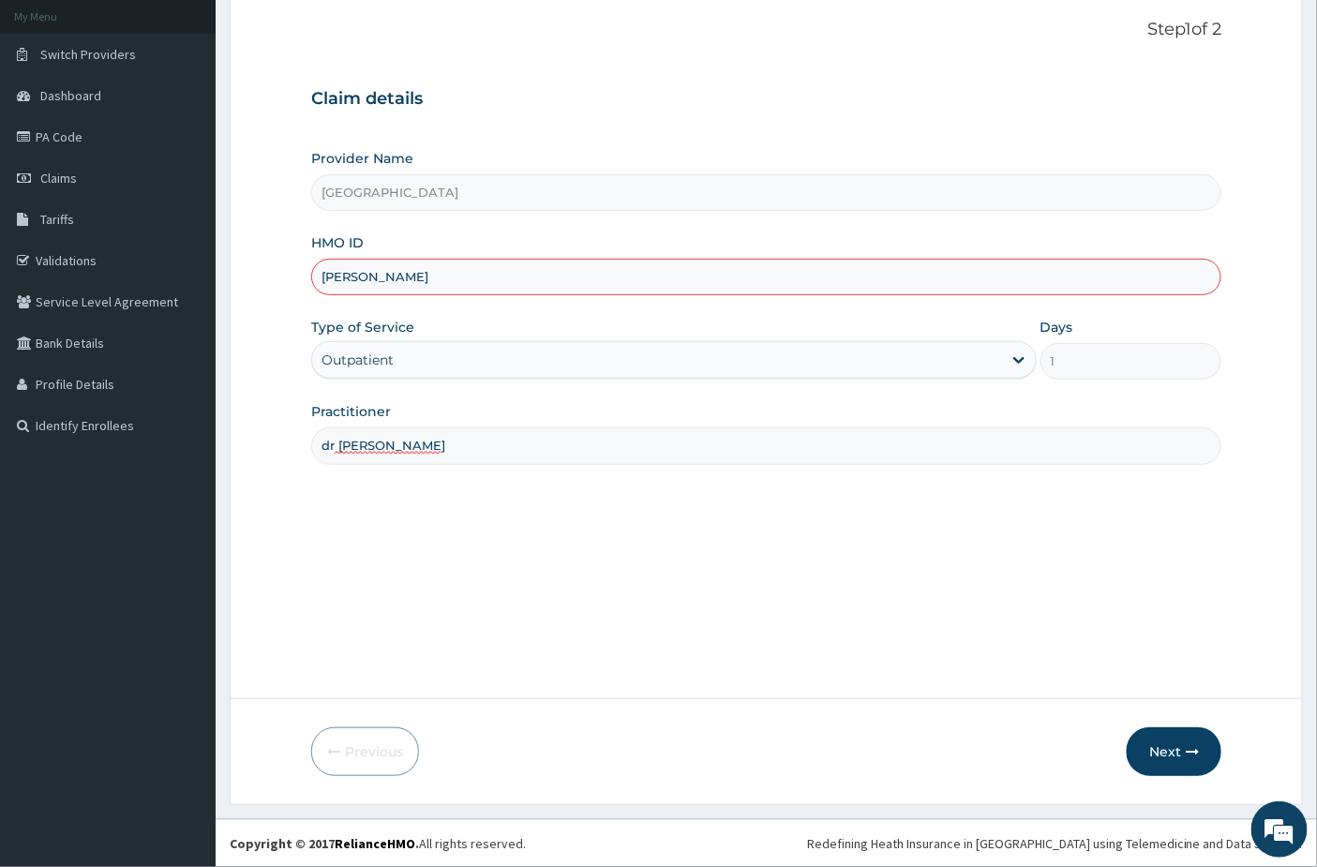
click at [425, 281] on input "Fatimah Adepoju" at bounding box center [766, 277] width 911 height 37
paste input "RSP/10032/E"
type input "RSP/10032/E"
click at [1155, 752] on button "Next" at bounding box center [1173, 751] width 95 height 49
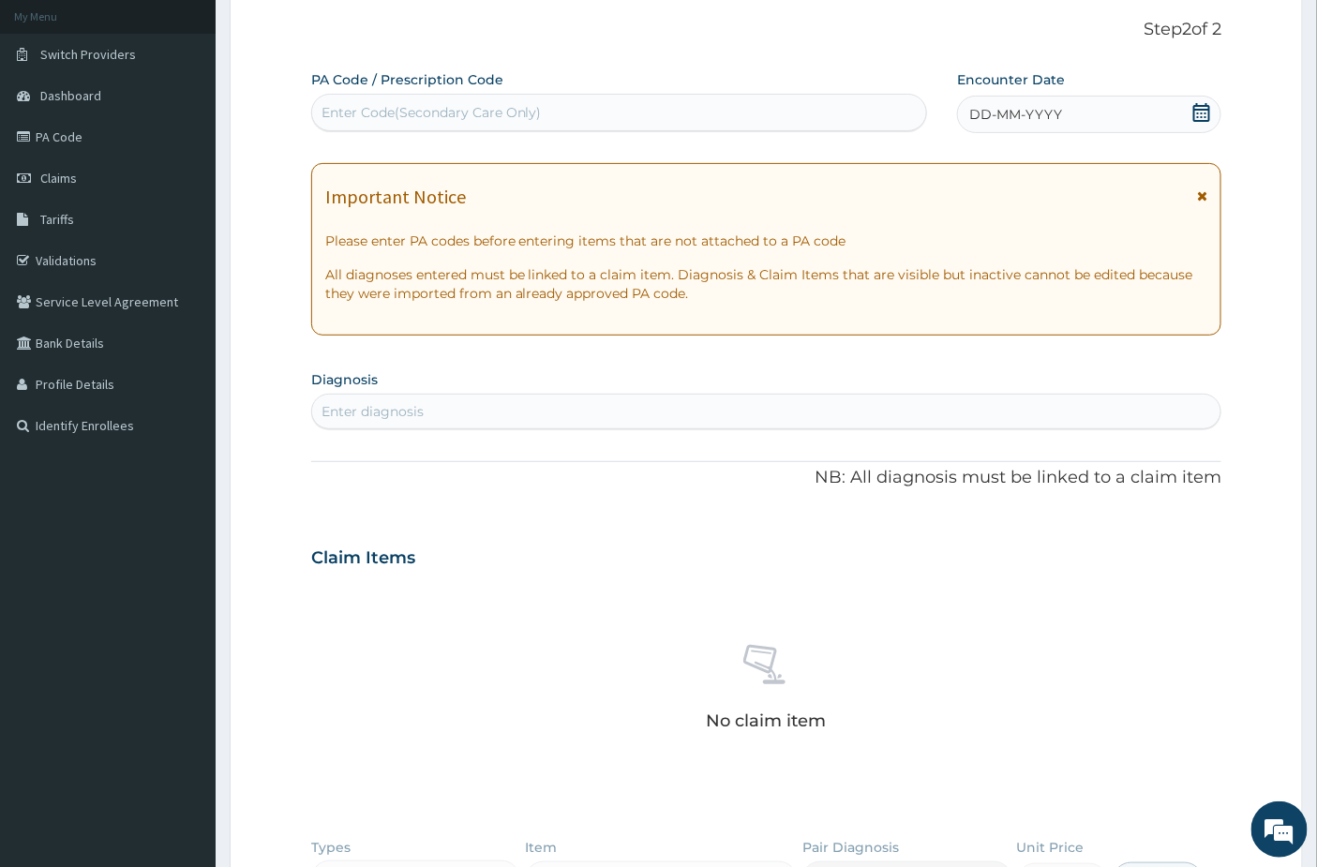
click at [396, 105] on div "Enter Code(Secondary Care Only)" at bounding box center [431, 112] width 220 height 19
paste input "PA/ACB477"
type input "PA/ACB477"
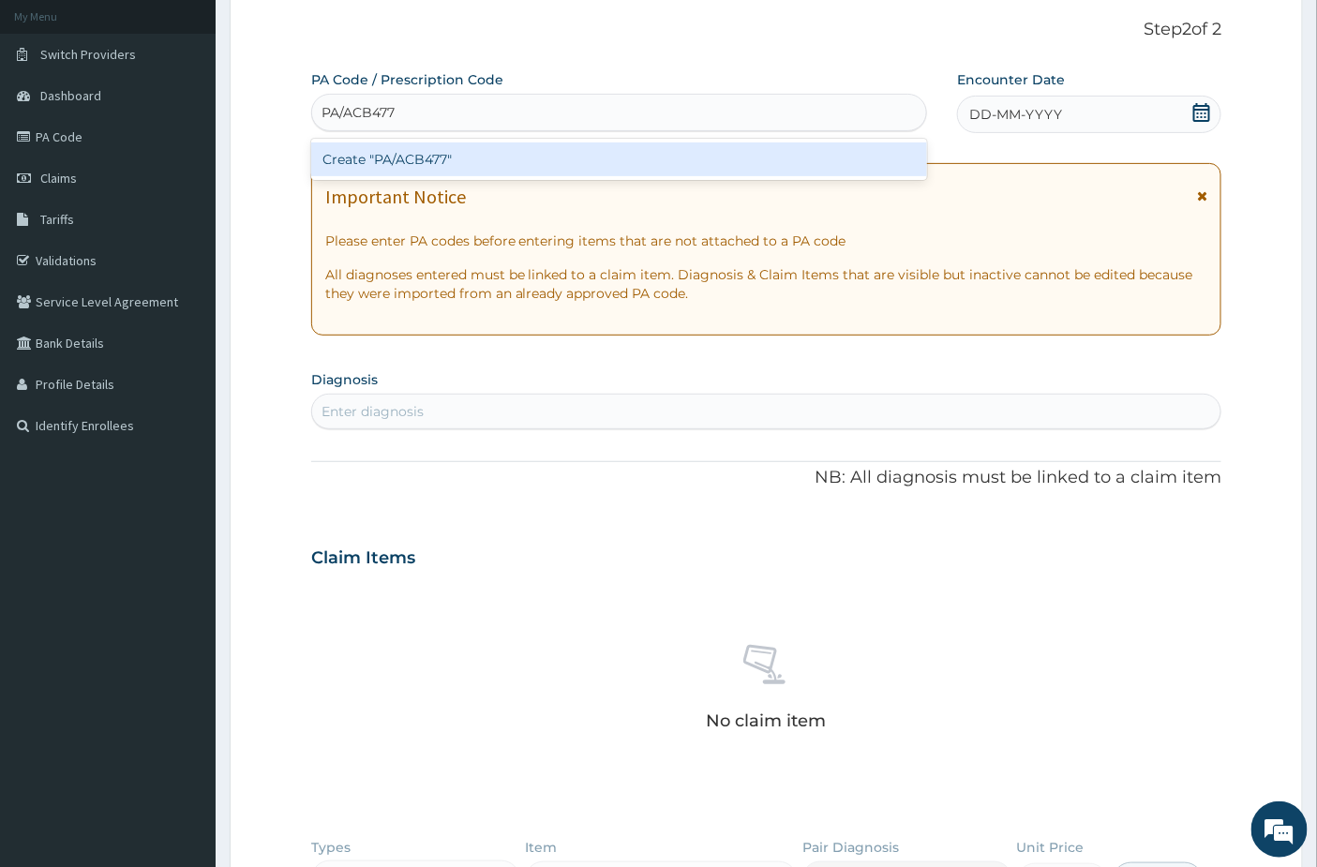
click at [401, 169] on div "Create "PA/ACB477"" at bounding box center [619, 159] width 617 height 34
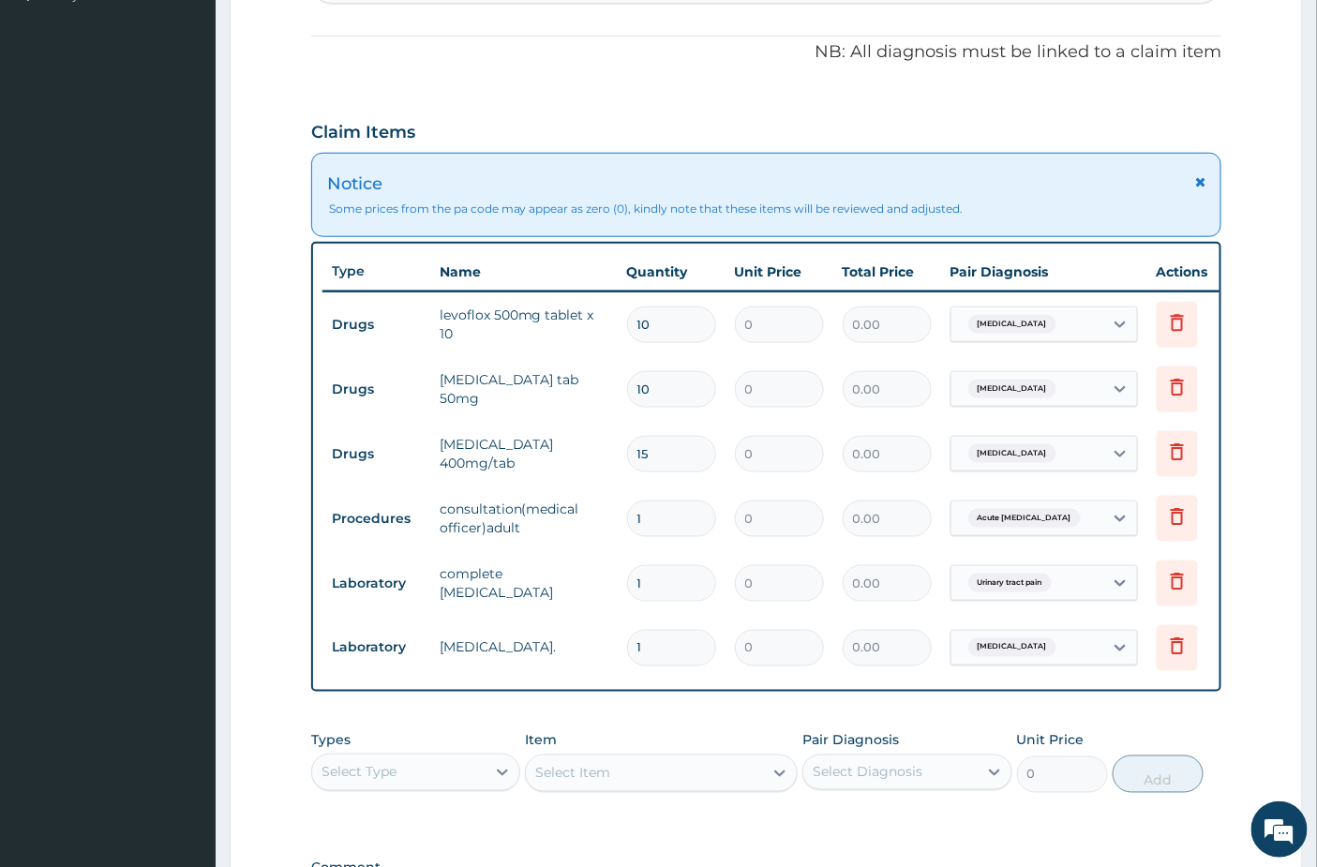
scroll to position [624, 0]
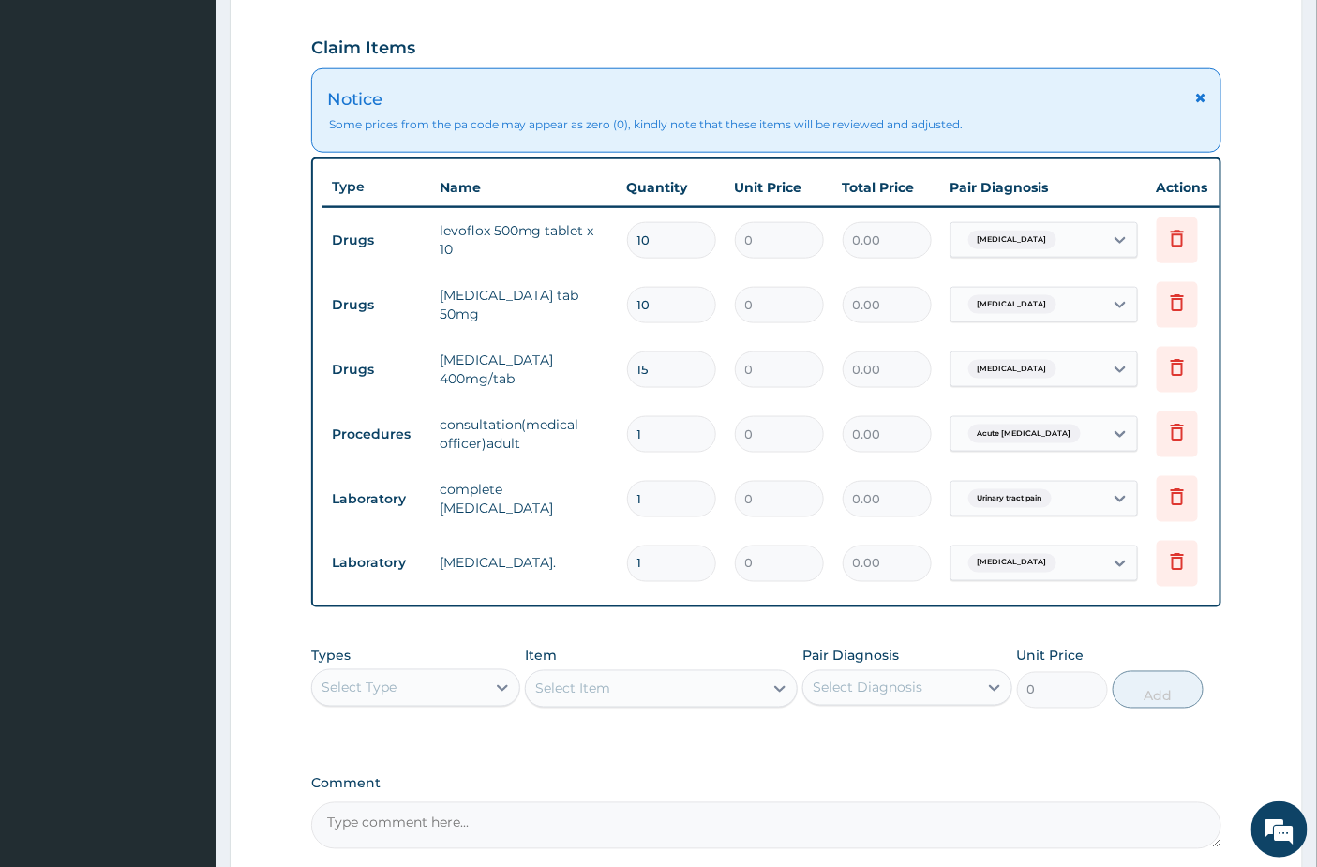
click at [885, 395] on td "0.00" at bounding box center [887, 369] width 108 height 55
click at [630, 404] on tr "Procedures consultation(medical officer)adult 1 0 0.00 Acute hepatitis Delete" at bounding box center [781, 434] width 918 height 65
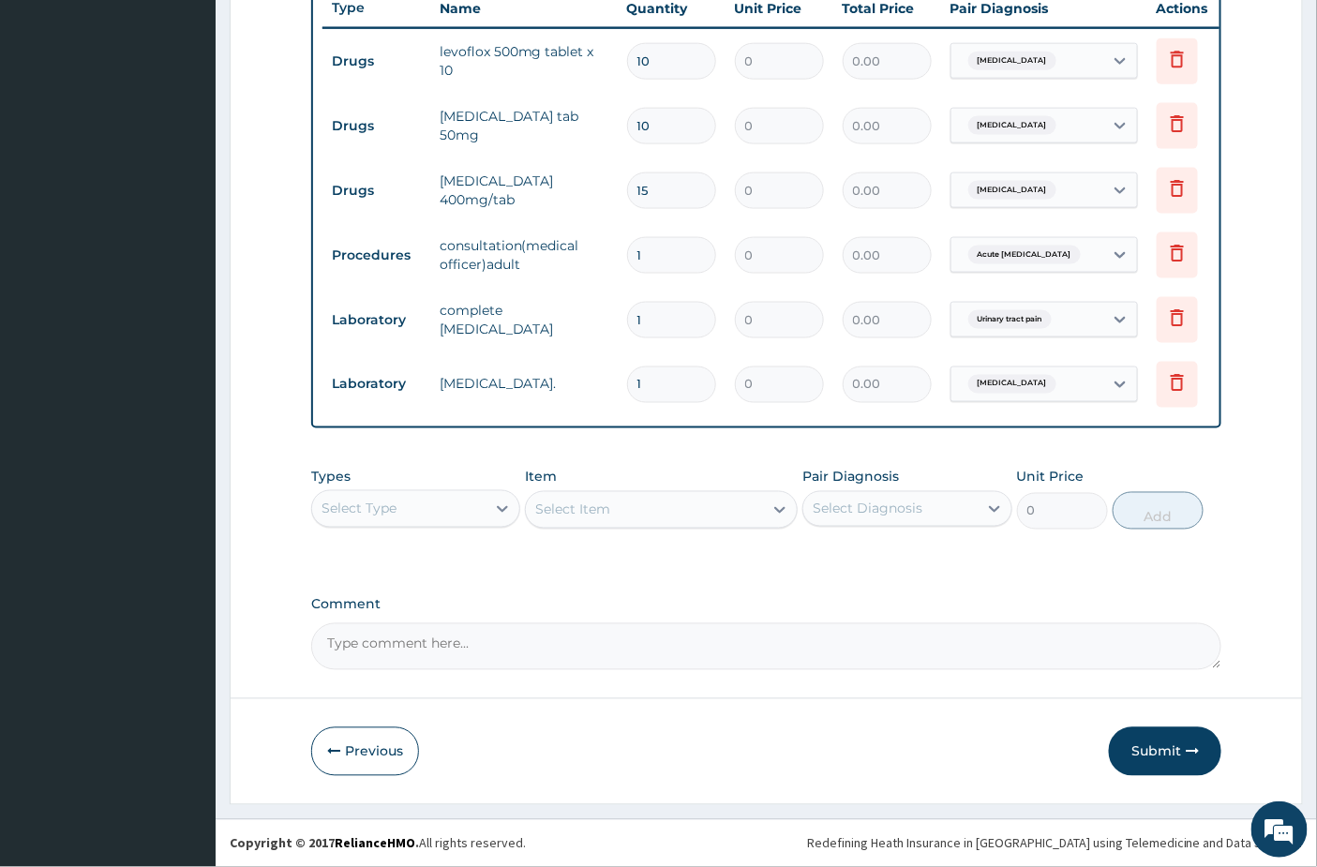
scroll to position [819, 0]
click at [1178, 752] on button "Submit" at bounding box center [1165, 751] width 112 height 49
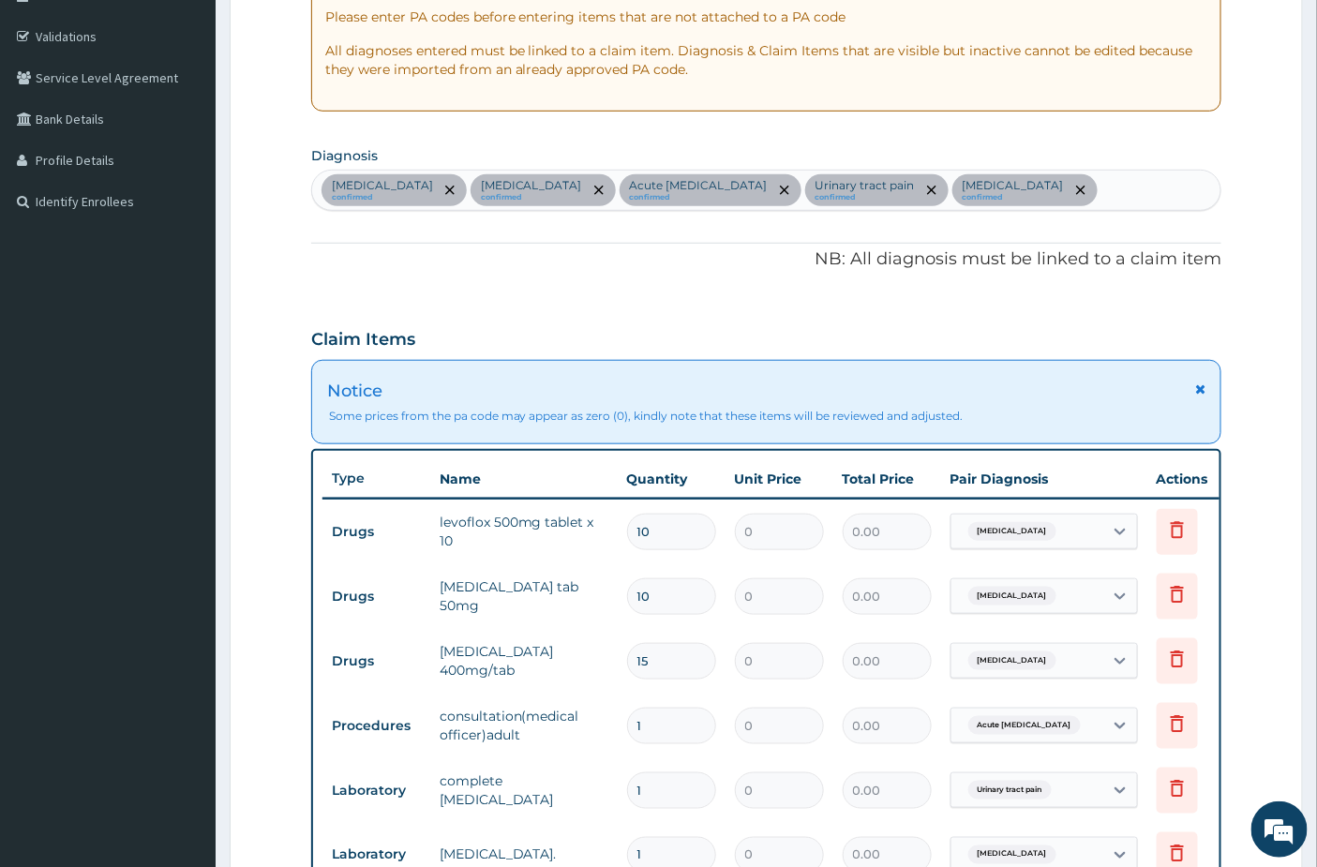
scroll to position [104, 0]
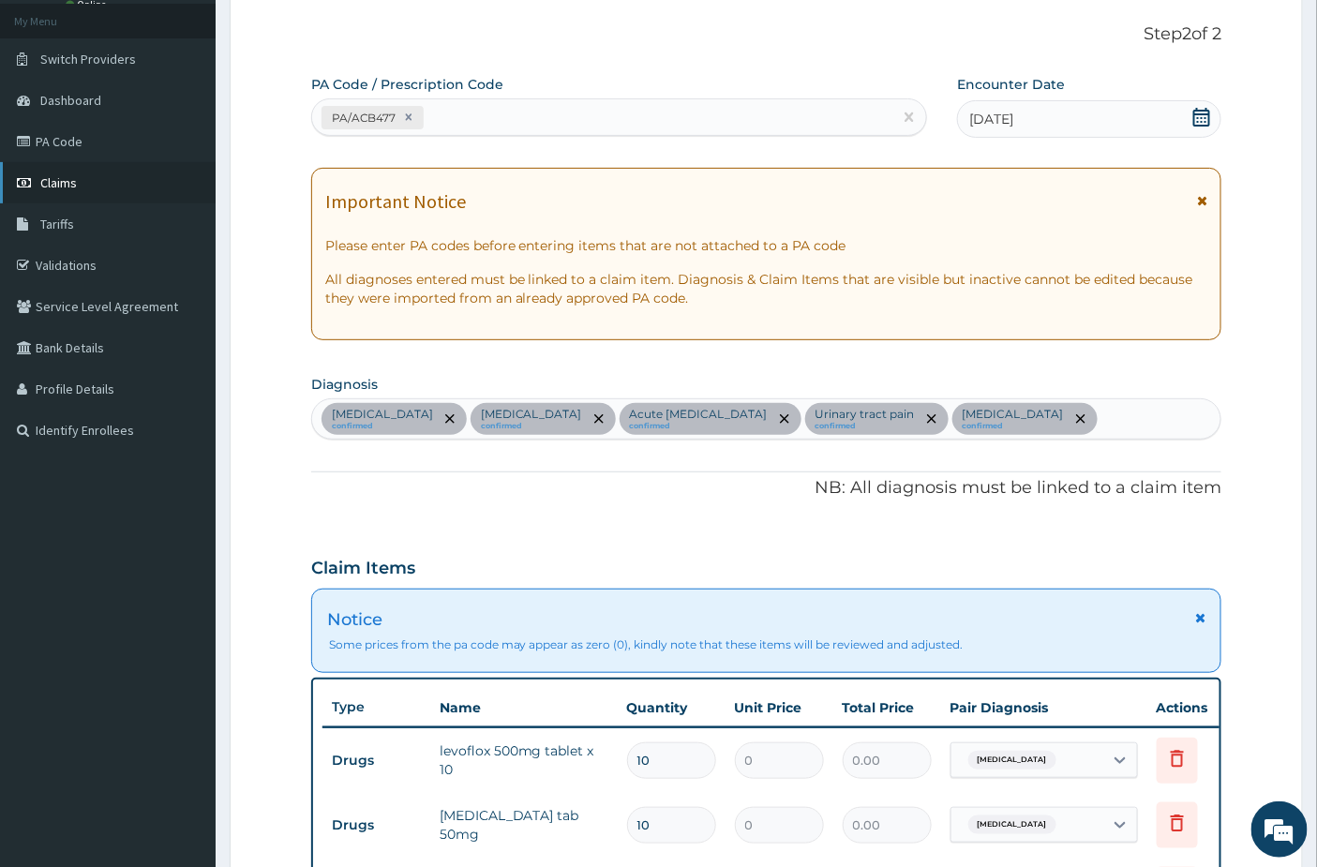
click at [84, 184] on link "Claims" at bounding box center [108, 182] width 216 height 41
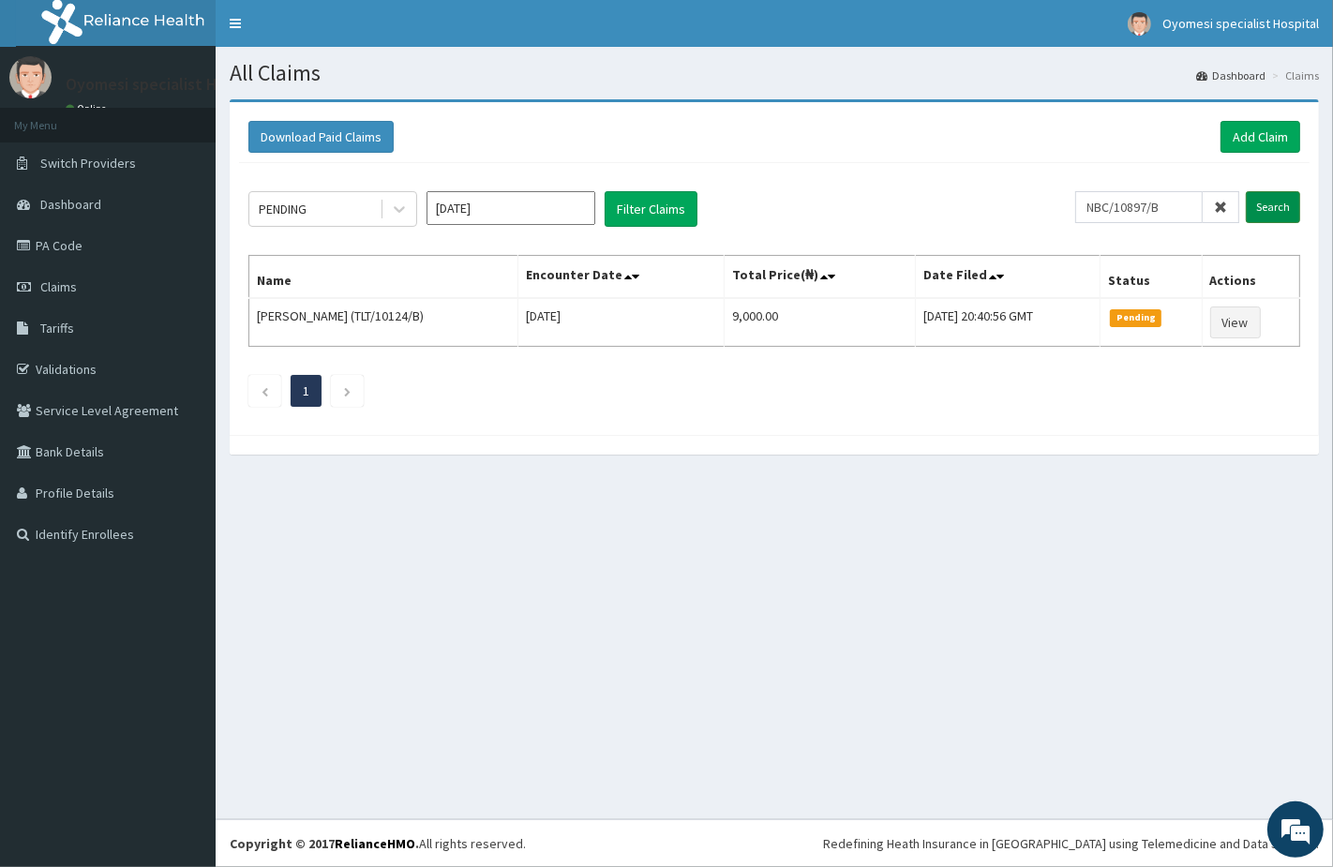
type input "NBC/10897/B"
click at [1263, 199] on input "Search" at bounding box center [1272, 207] width 54 height 32
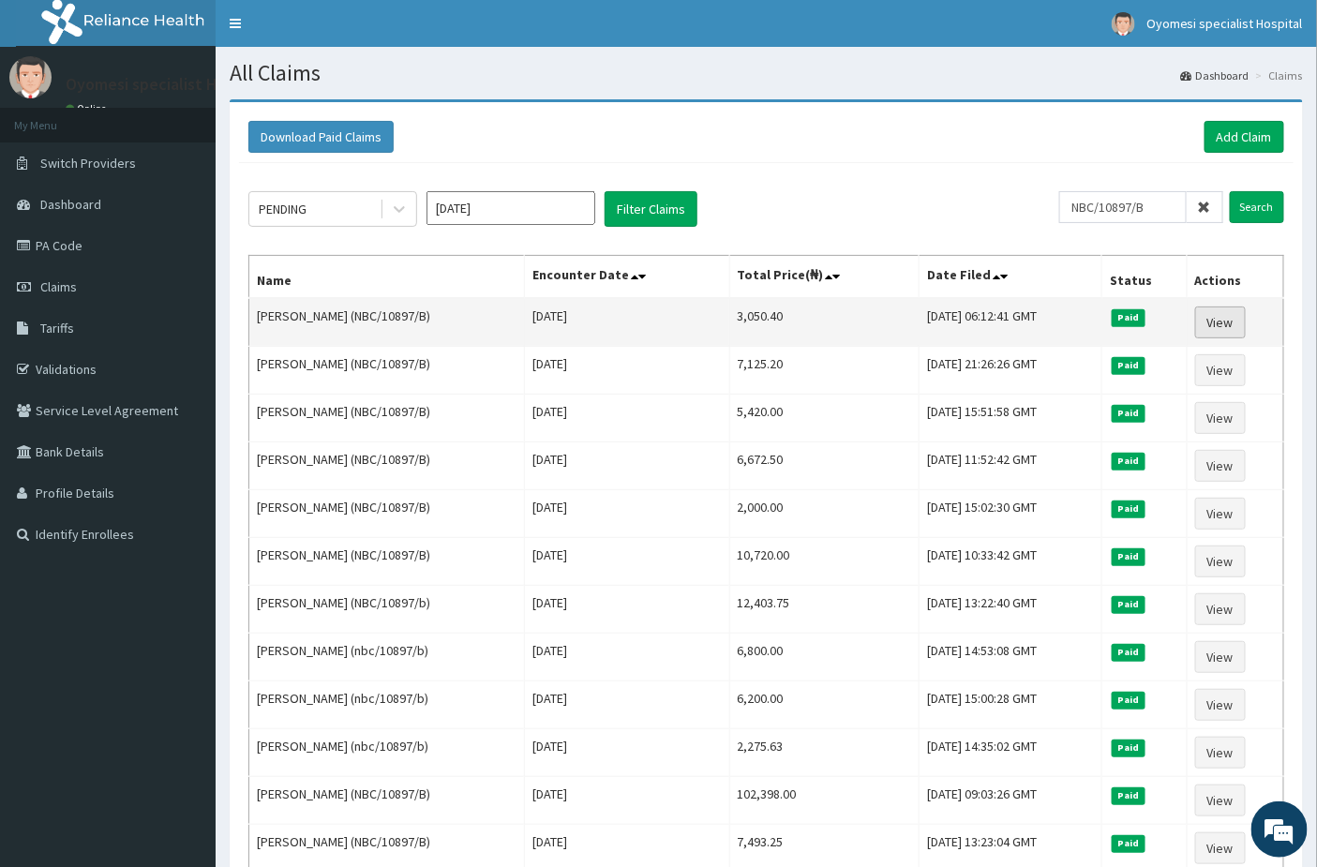
click at [1221, 312] on link "View" at bounding box center [1220, 322] width 51 height 32
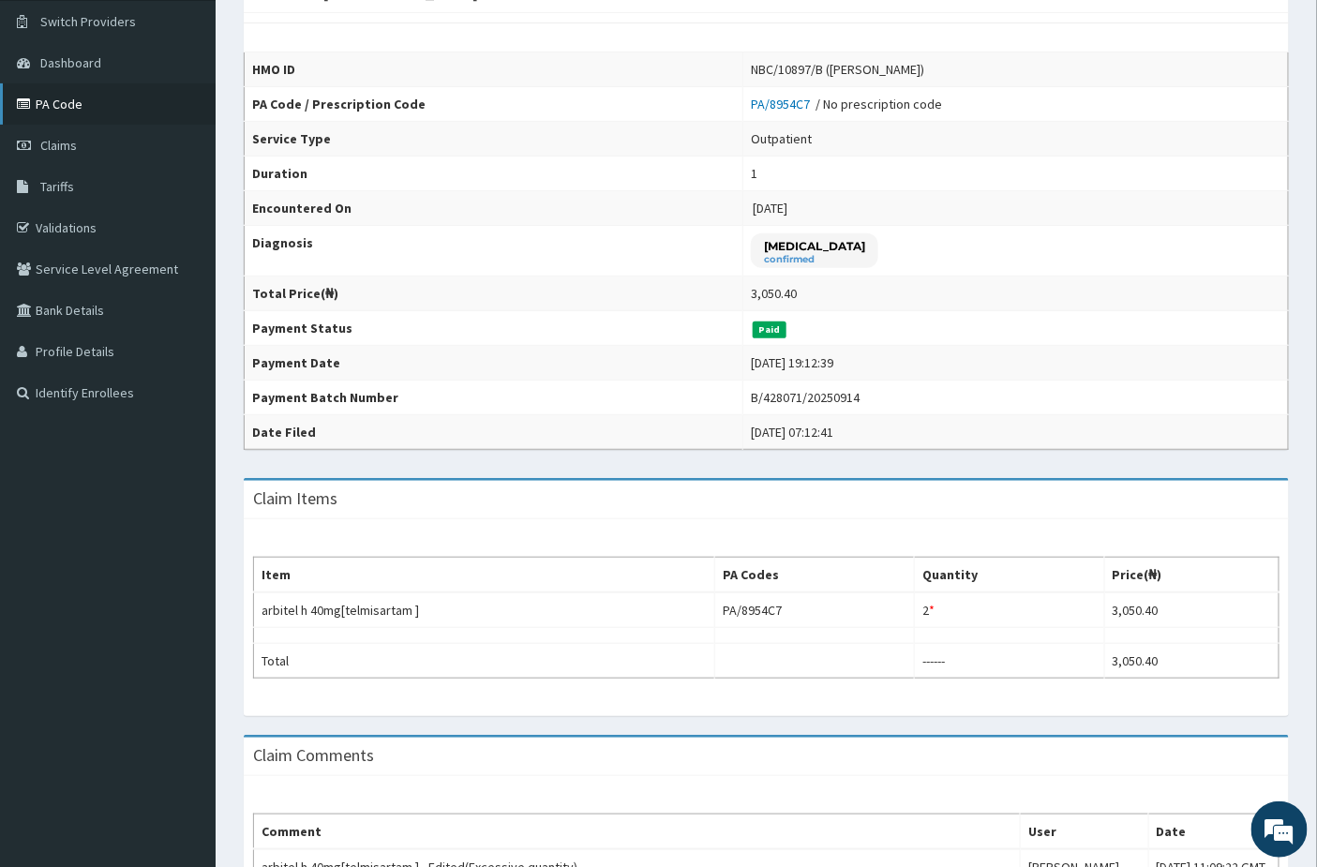
scroll to position [104, 0]
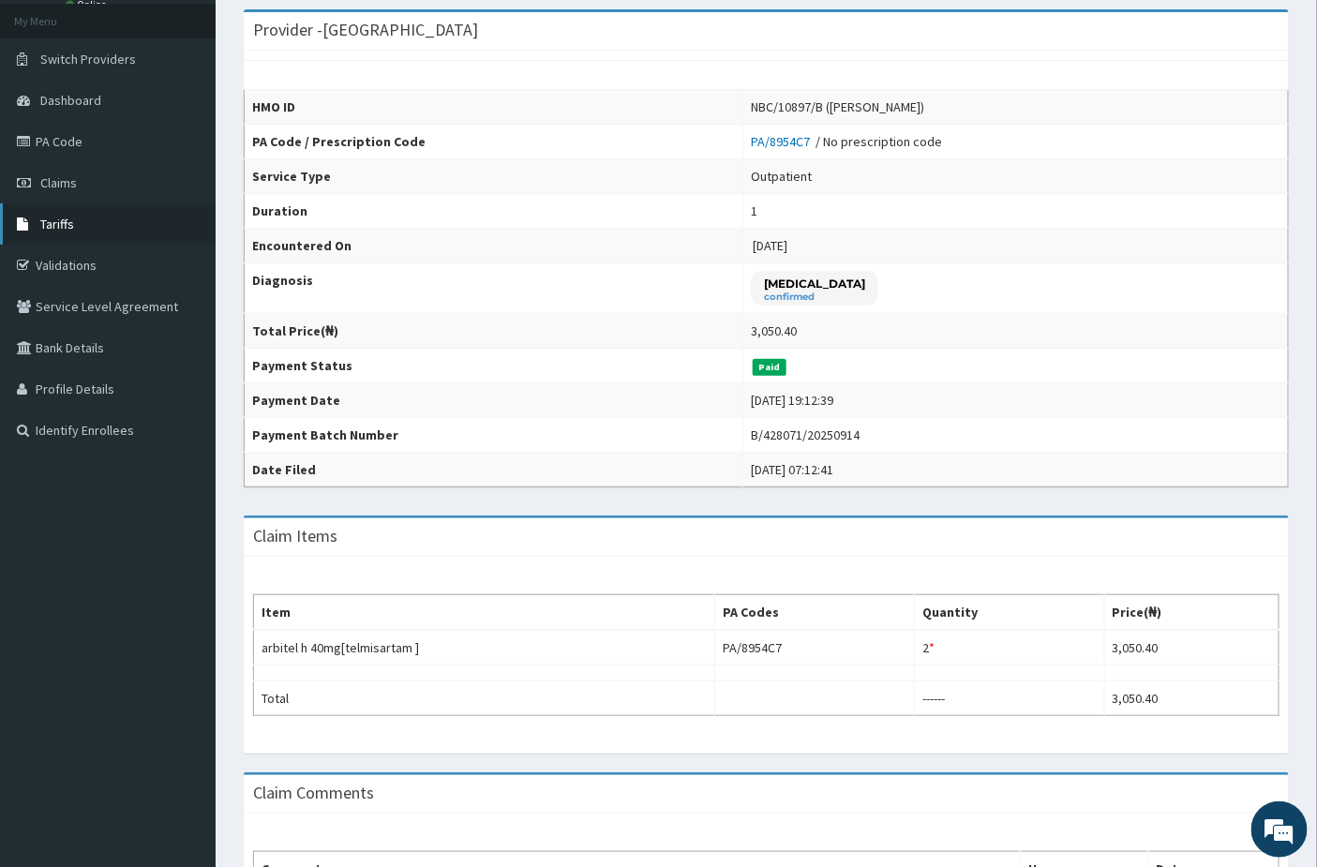
click at [64, 230] on span "Tariffs" at bounding box center [57, 224] width 34 height 17
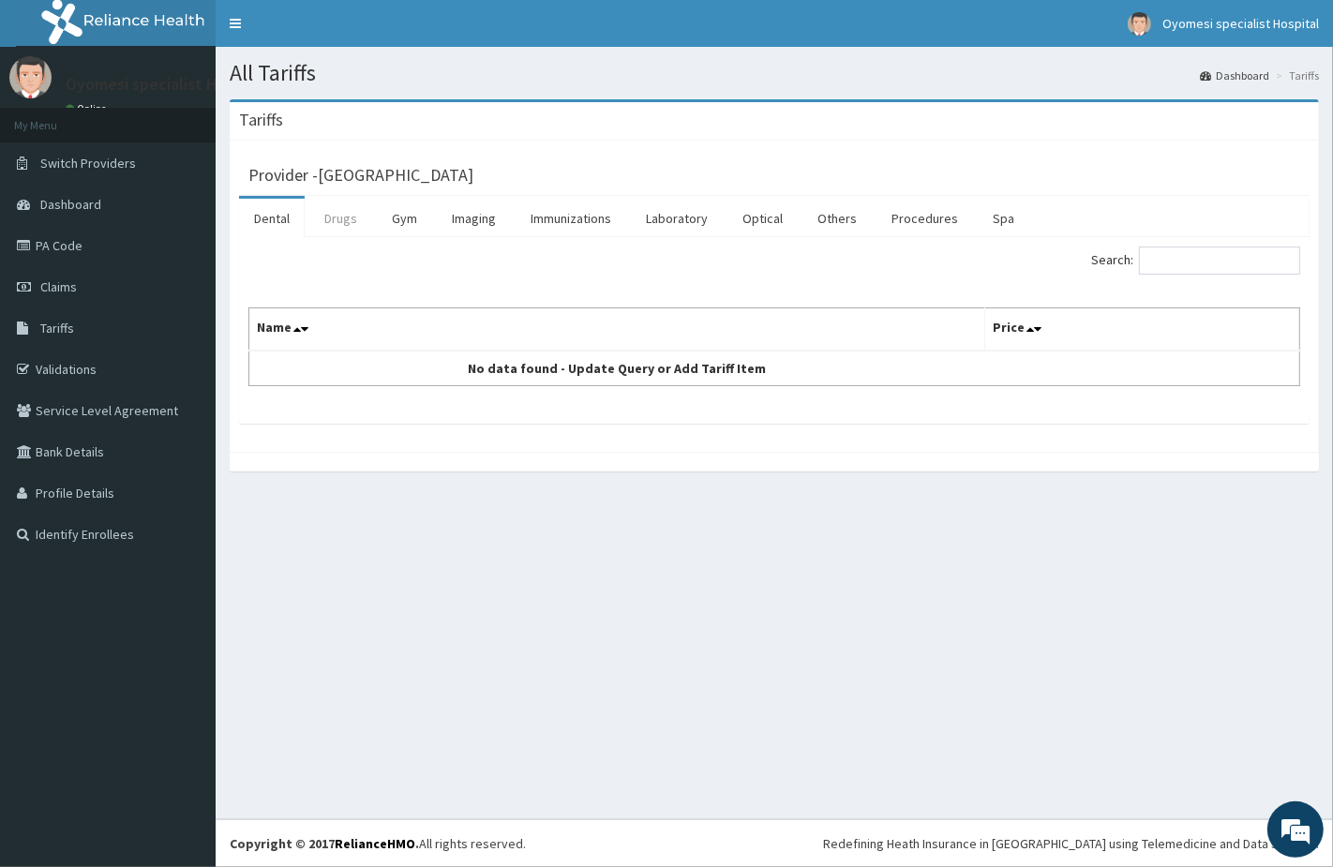
click at [347, 232] on link "Drugs" at bounding box center [340, 218] width 63 height 39
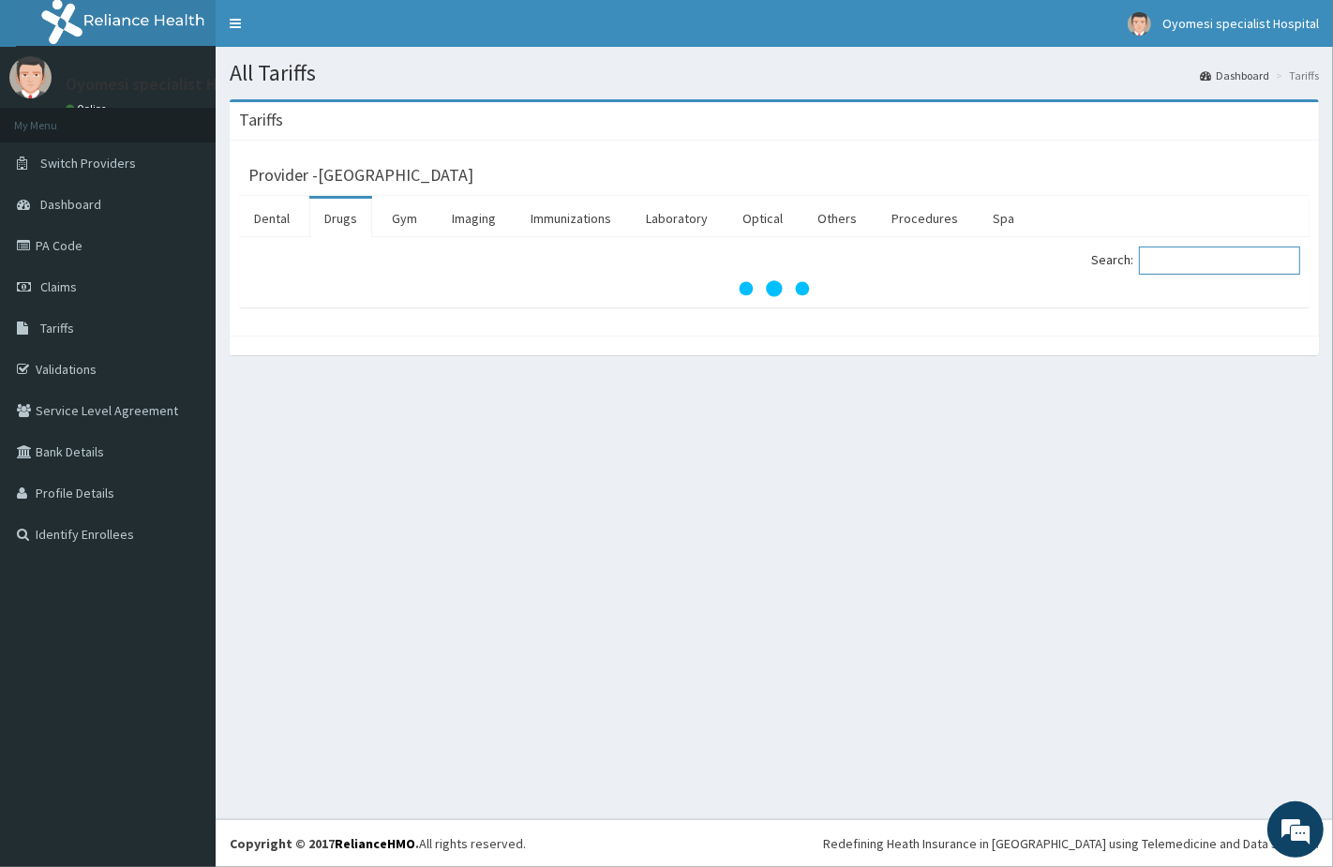
click at [1200, 275] on input "Search:" at bounding box center [1219, 260] width 161 height 28
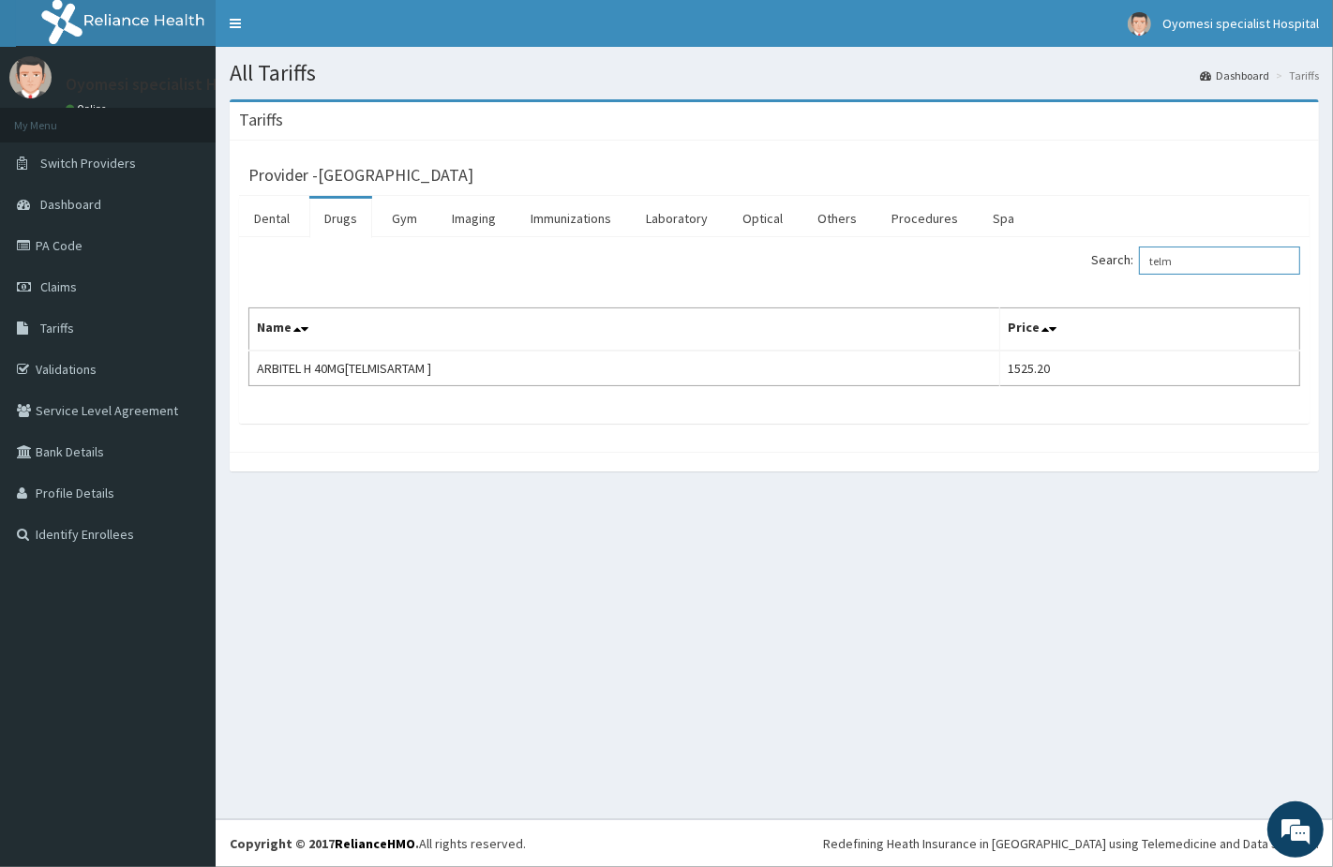
drag, startPoint x: 1190, startPoint y: 264, endPoint x: 1072, endPoint y: 264, distance: 118.1
click at [1072, 264] on div "Search: telm" at bounding box center [1044, 262] width 512 height 33
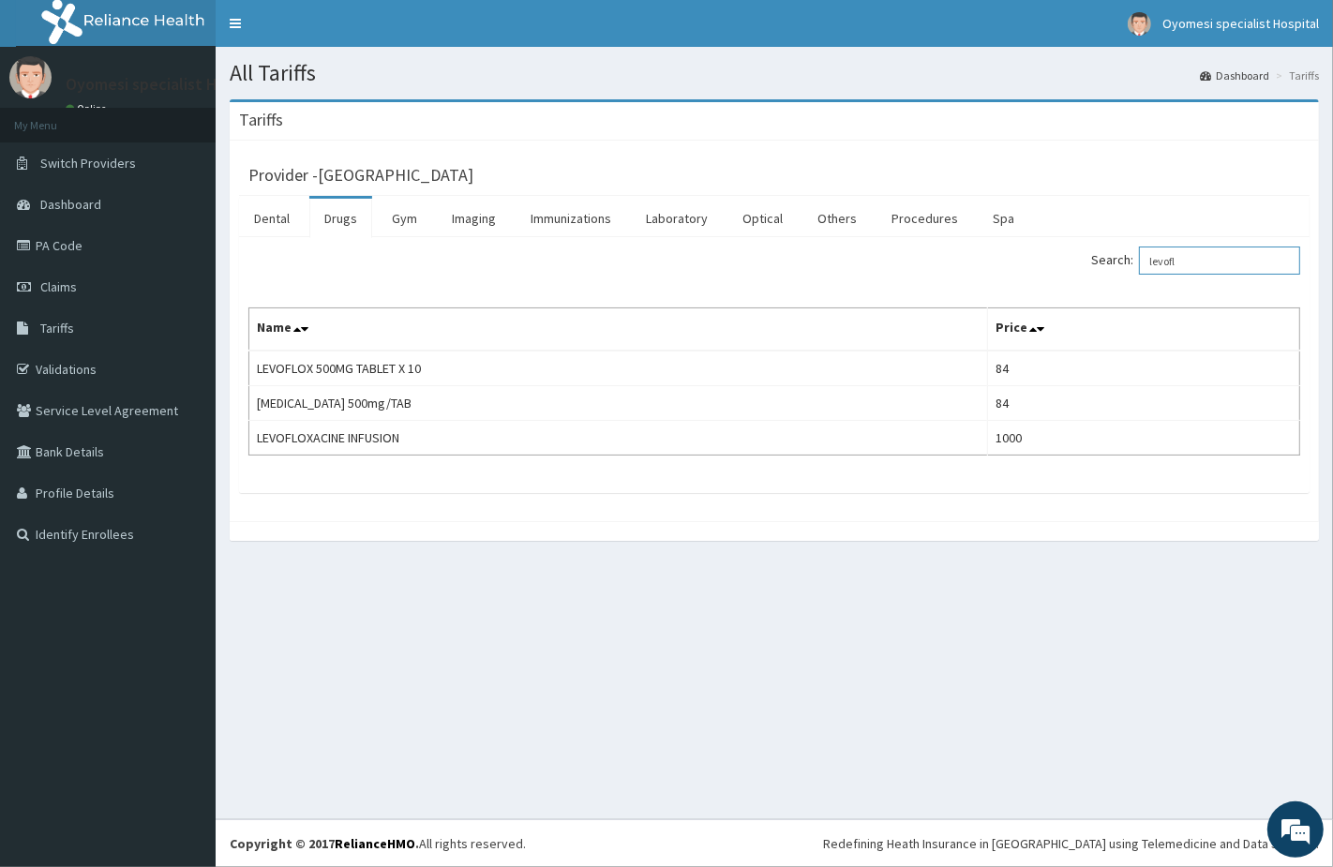
type input "levofl"
click at [88, 246] on link "PA Code" at bounding box center [108, 245] width 216 height 41
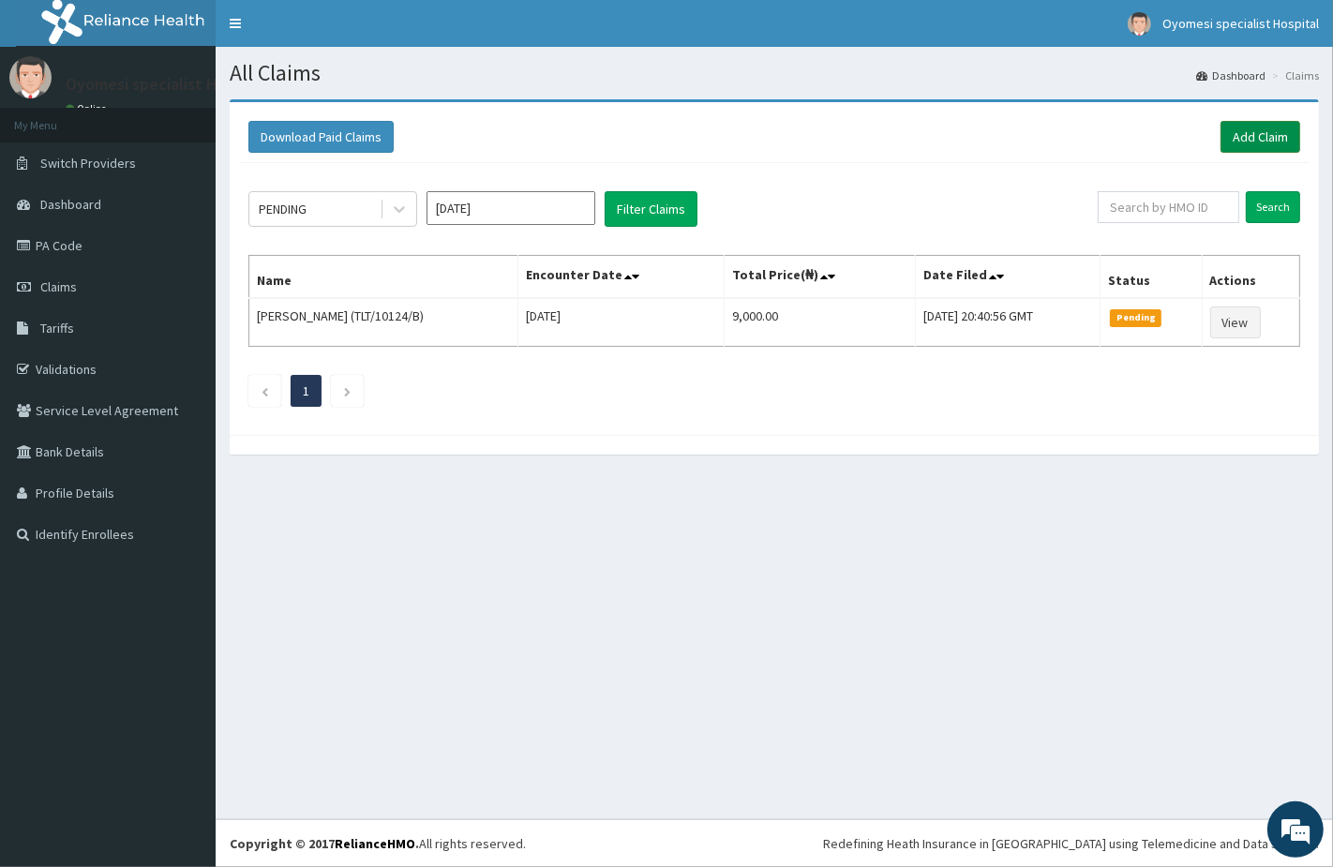
click at [1222, 137] on link "Add Claim" at bounding box center [1260, 137] width 80 height 32
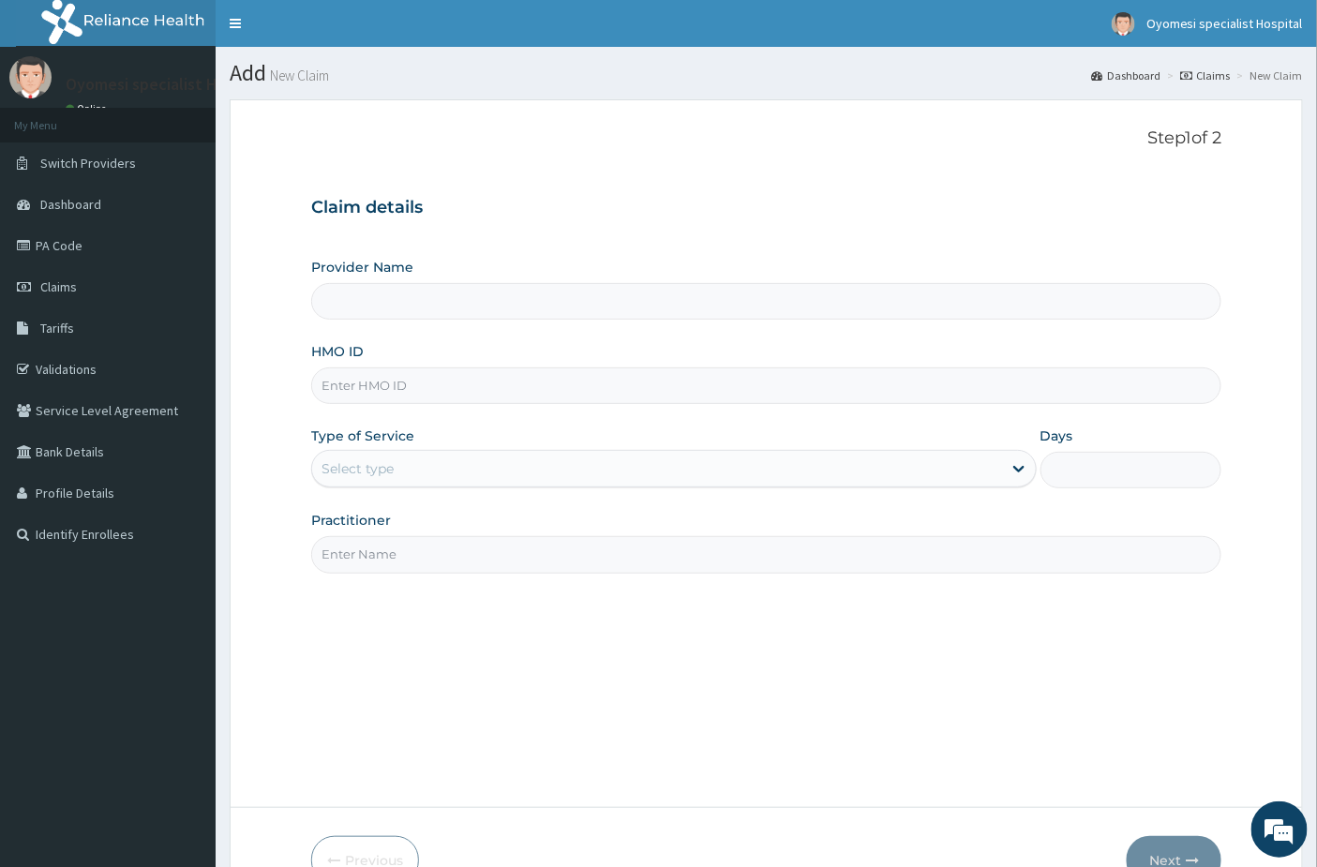
type input "[GEOGRAPHIC_DATA]"
paste input "Nbc/10897/c"
type input "Nbc/10897/c"
click at [419, 492] on div "Provider Name Oyomesi hospital HMO ID Nbc/10897/c Type of Service Select type D…" at bounding box center [766, 415] width 911 height 315
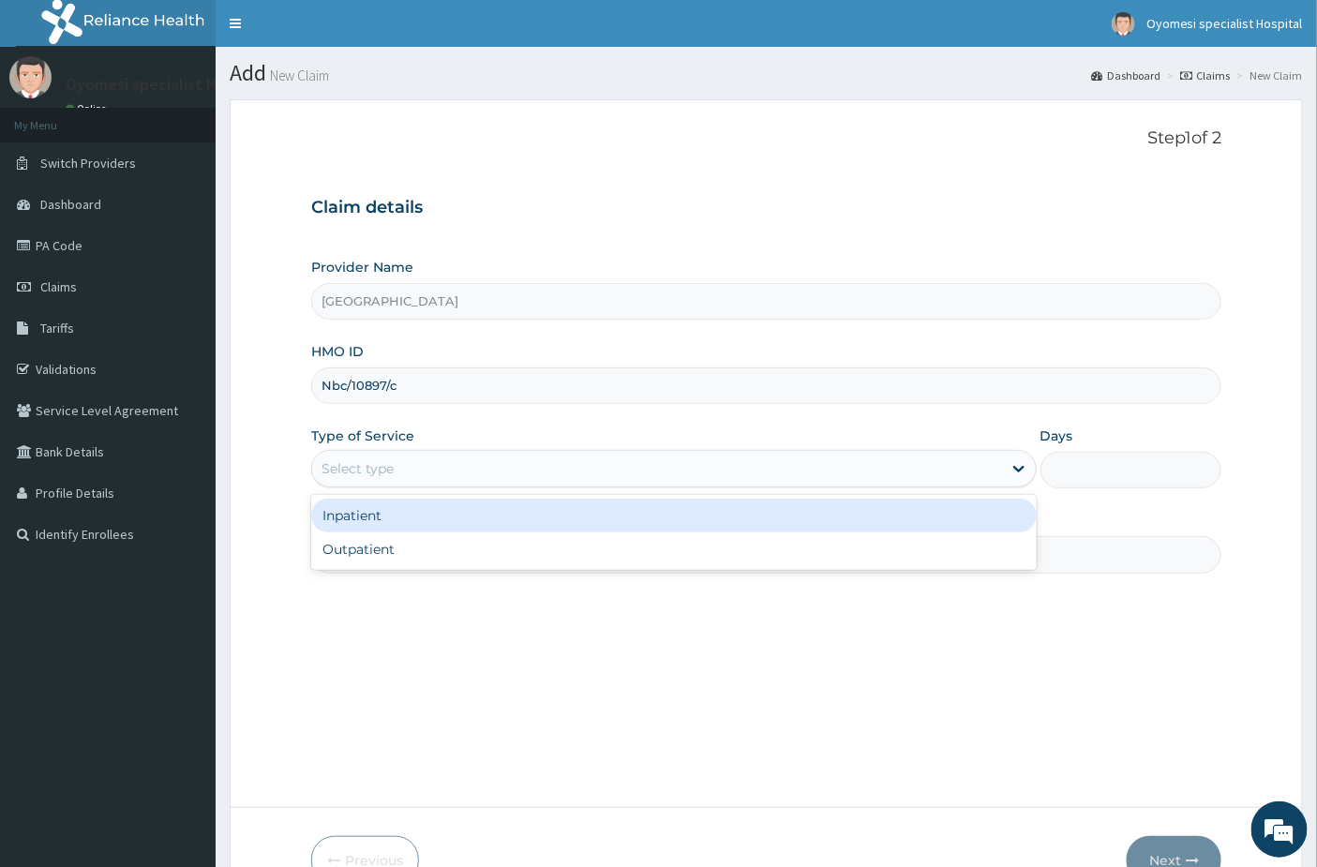
drag, startPoint x: 427, startPoint y: 478, endPoint x: 438, endPoint y: 535, distance: 58.1
click at [428, 478] on div "Select type" at bounding box center [657, 469] width 690 height 30
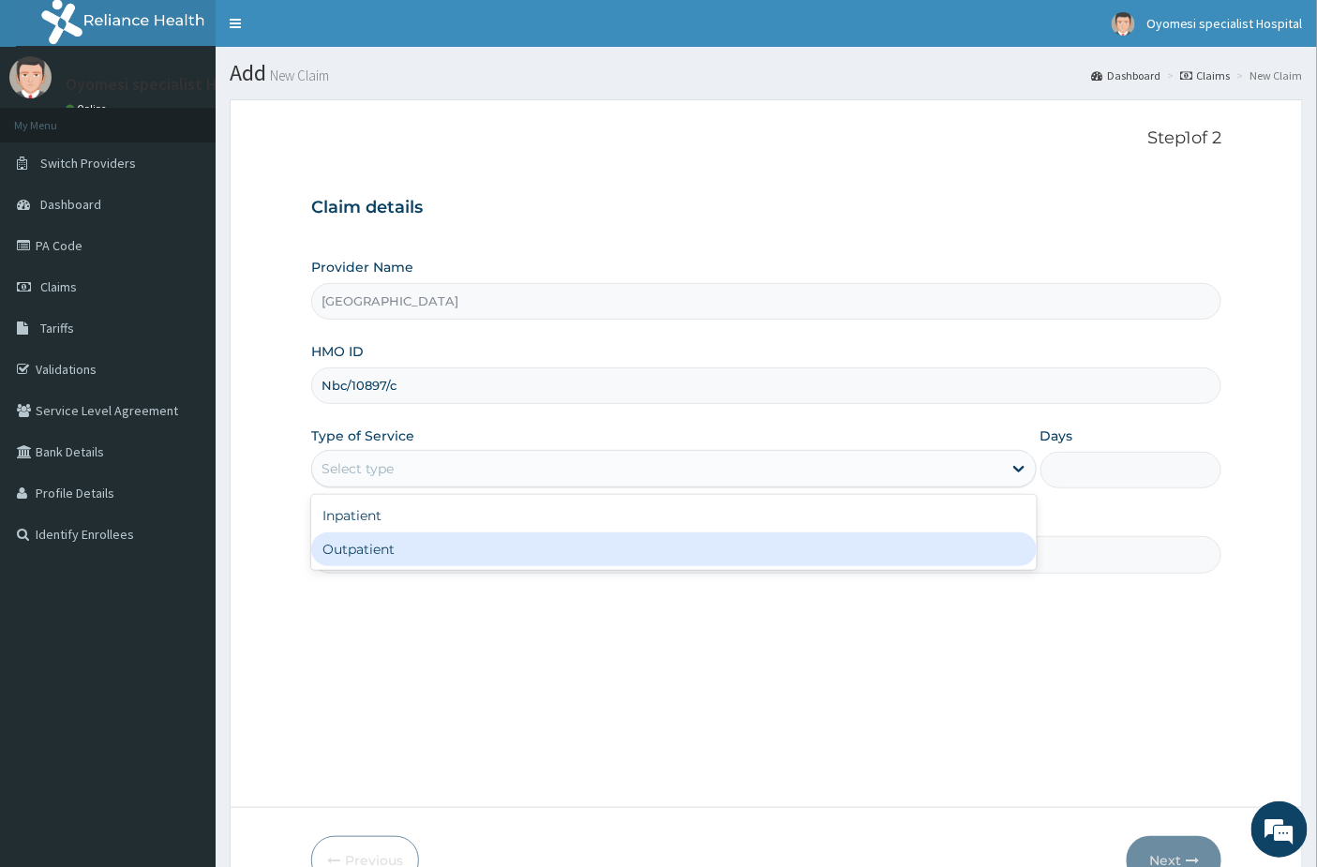
click at [438, 549] on div "Outpatient" at bounding box center [673, 549] width 725 height 34
type input "1"
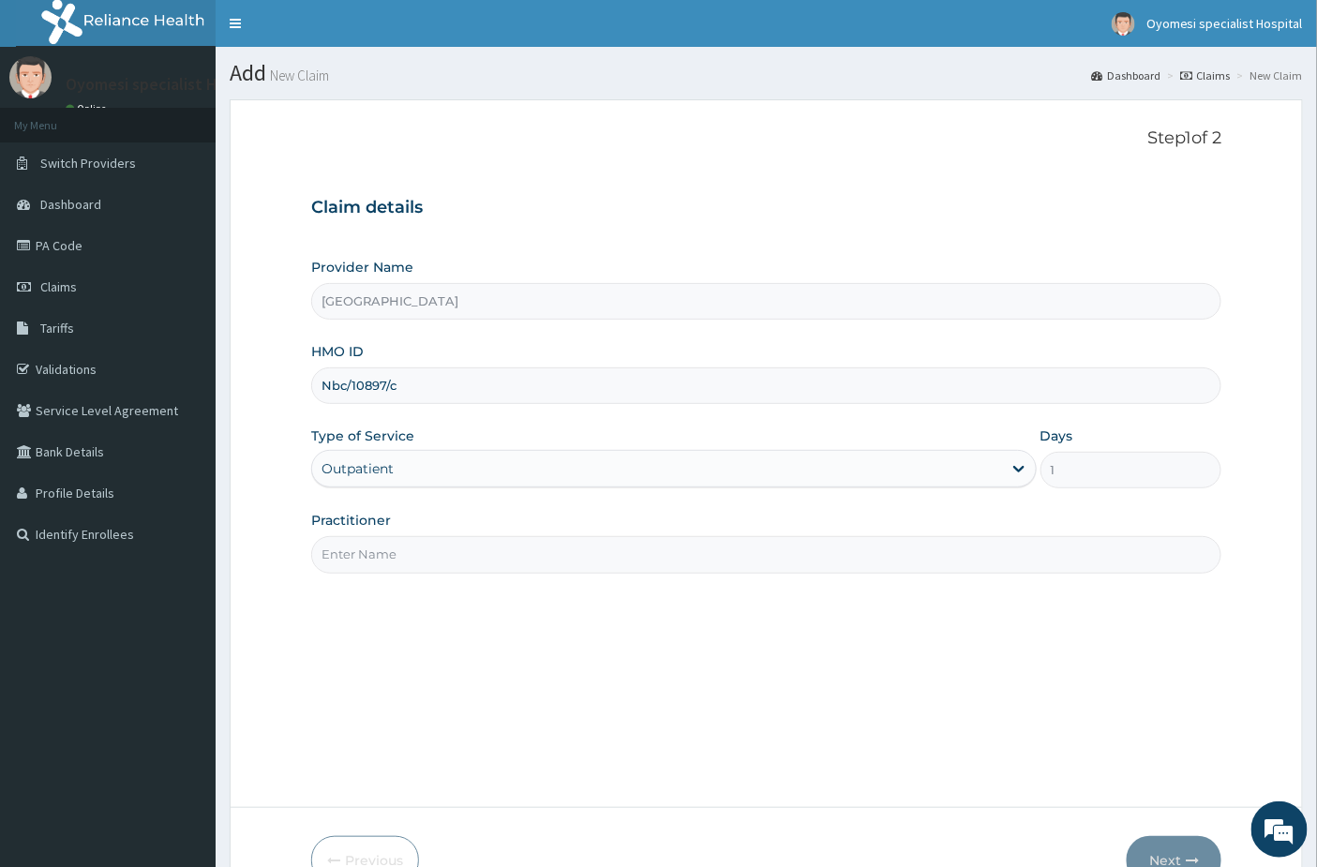
click at [410, 542] on input "Practitioner" at bounding box center [766, 554] width 911 height 37
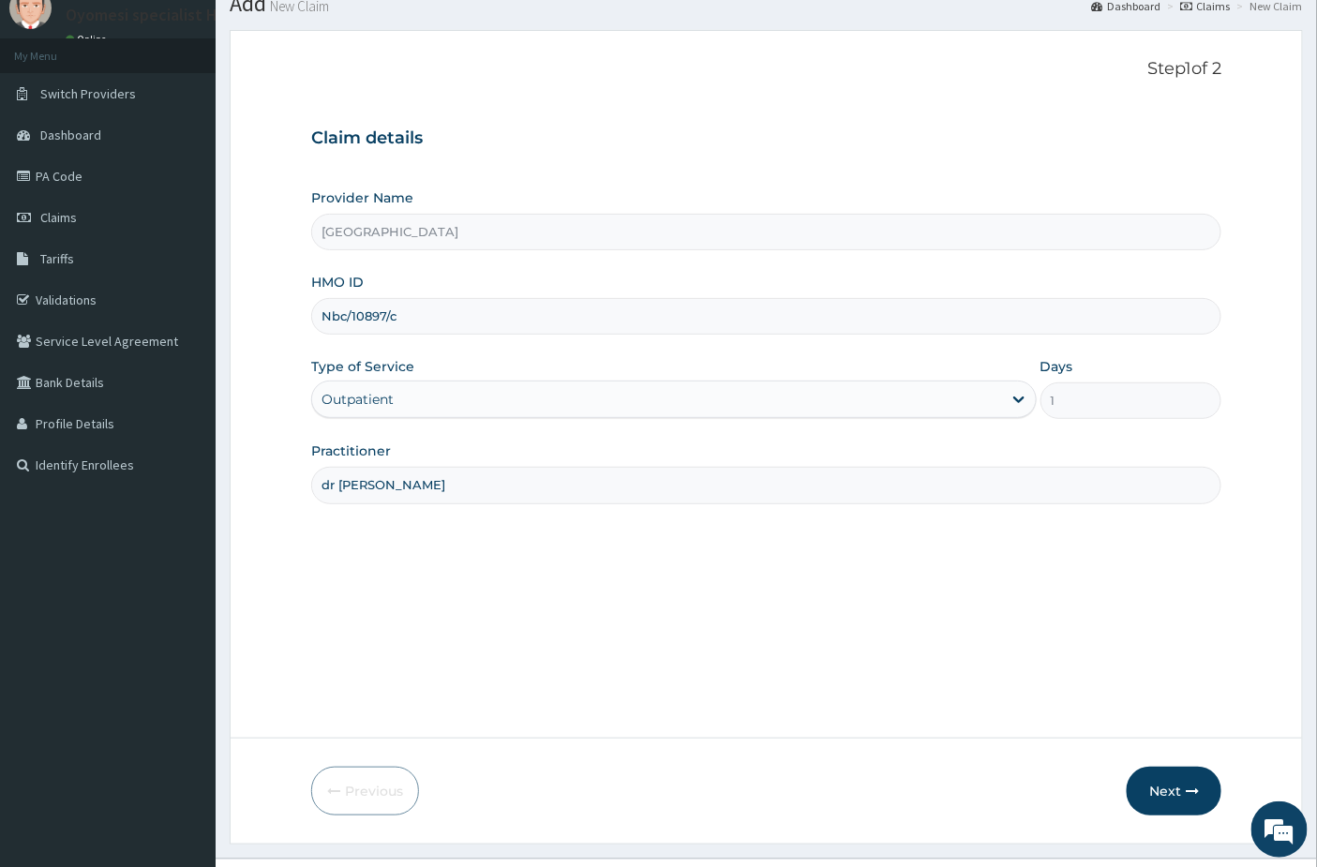
scroll to position [109, 0]
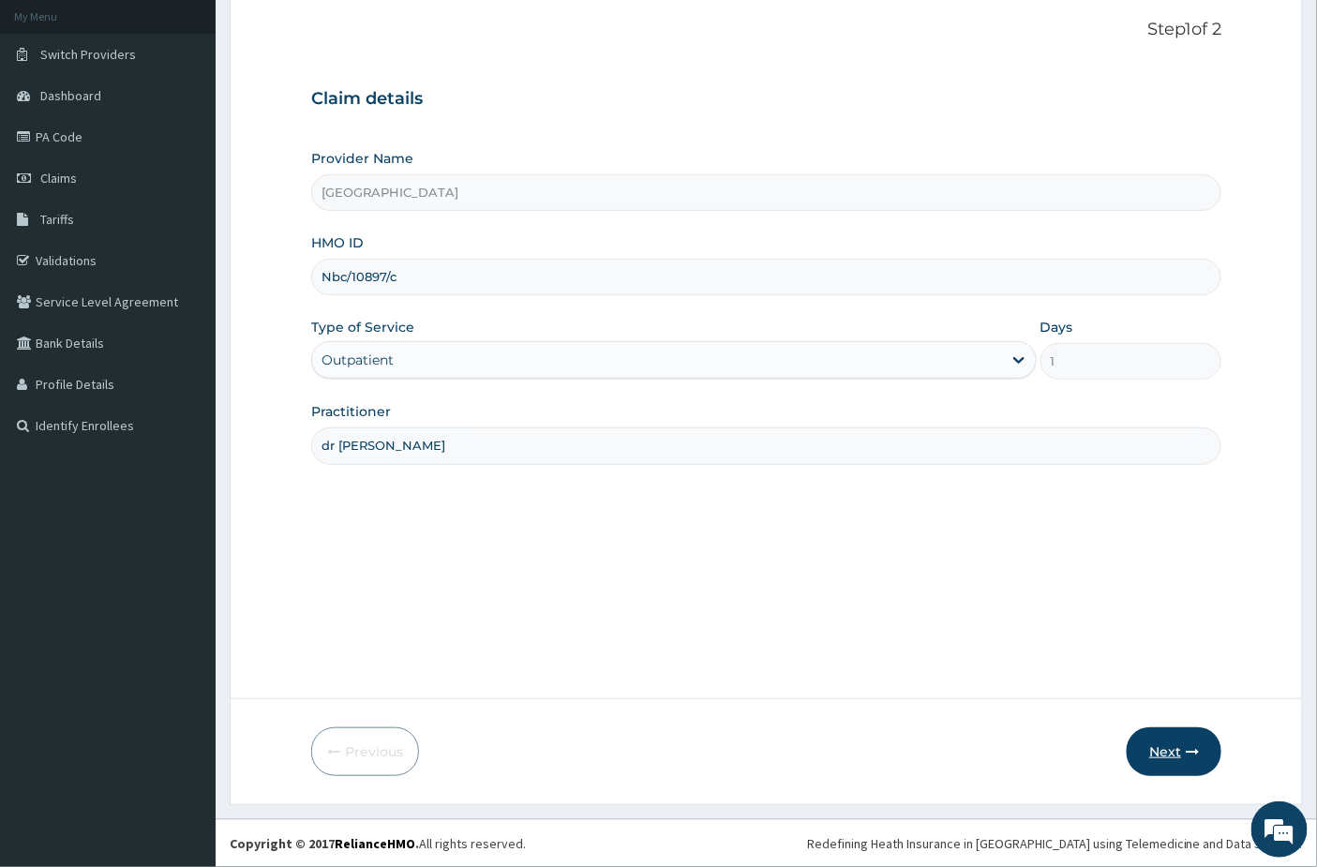
type input "dr emma"
click at [1149, 756] on button "Next" at bounding box center [1173, 751] width 95 height 49
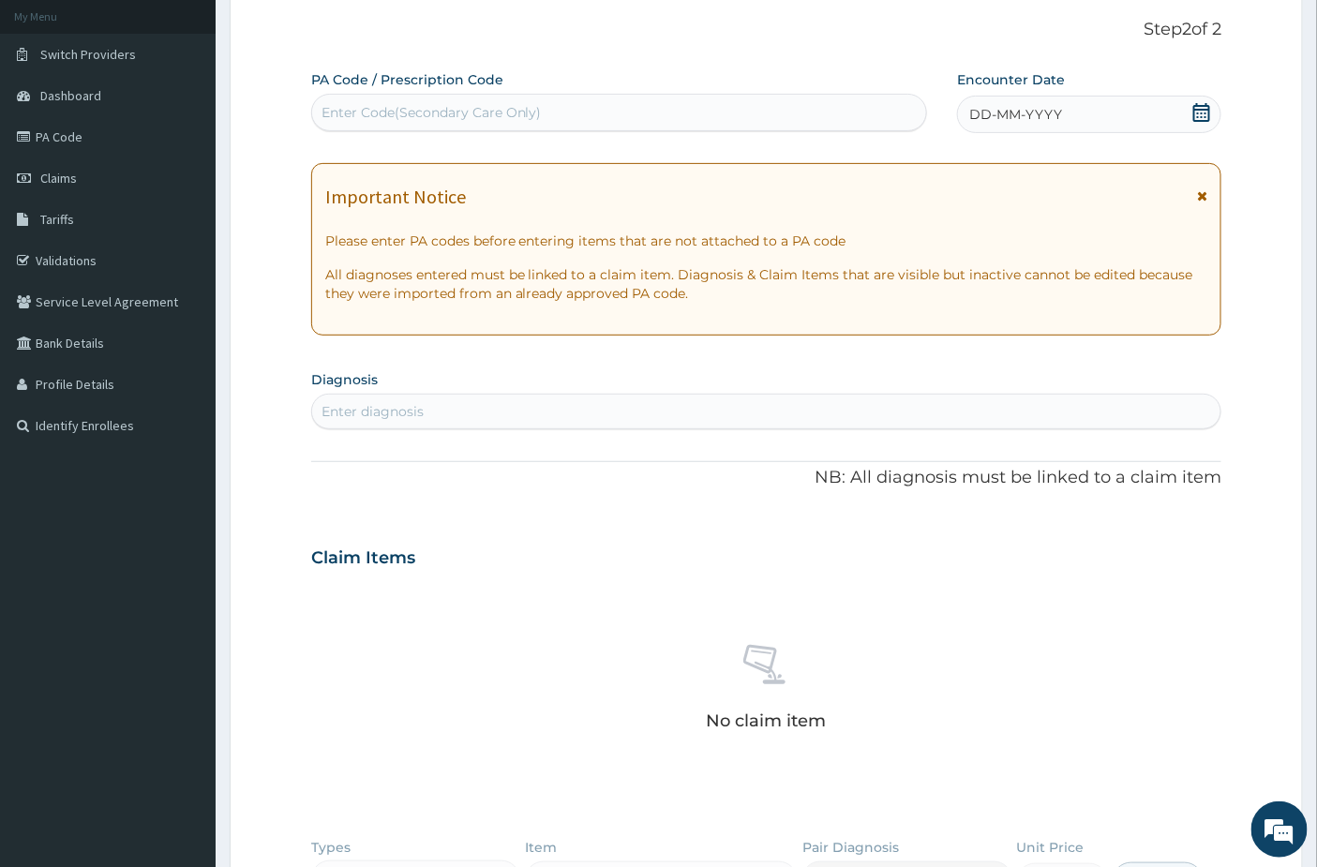
click at [1196, 111] on icon at bounding box center [1201, 112] width 19 height 19
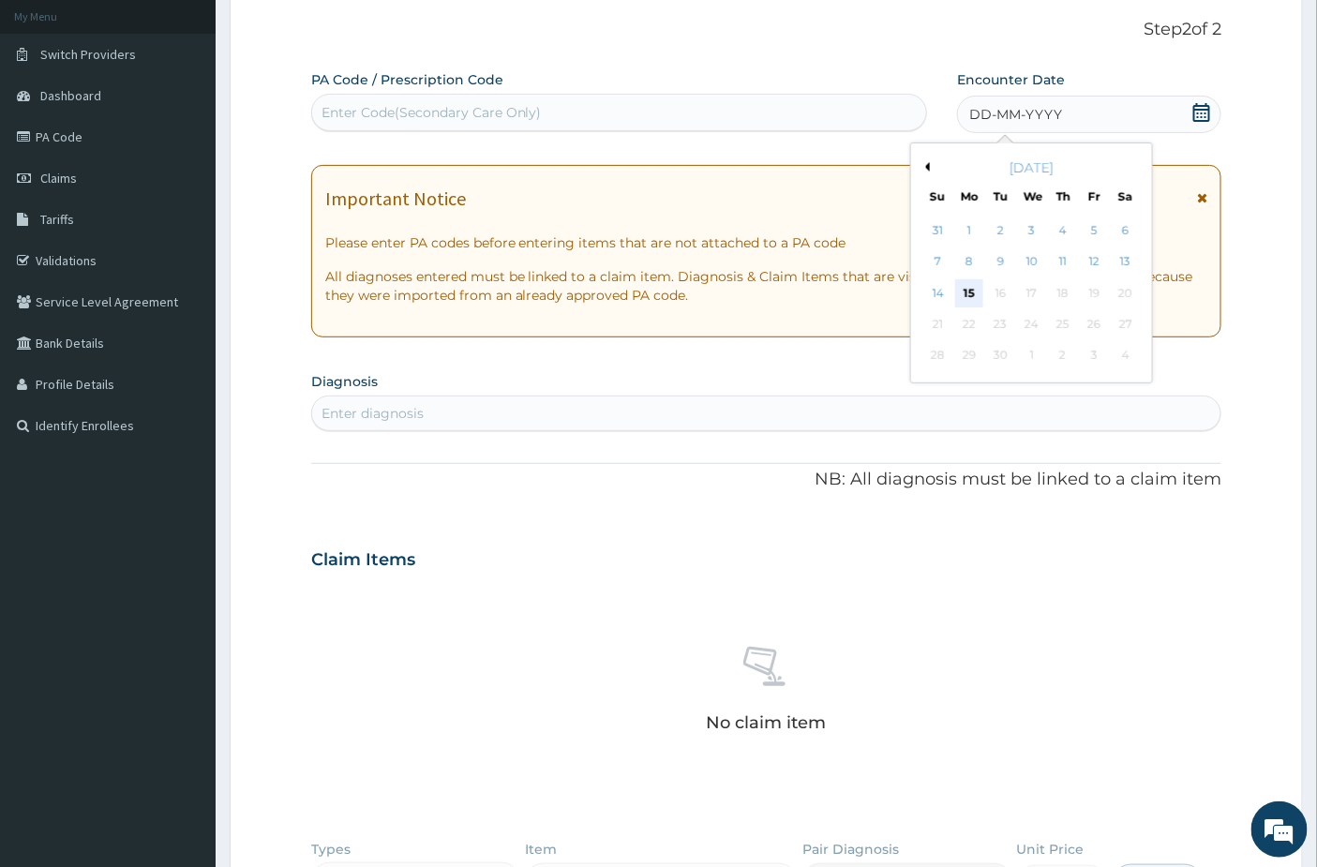
click at [966, 288] on div "15" at bounding box center [969, 293] width 28 height 28
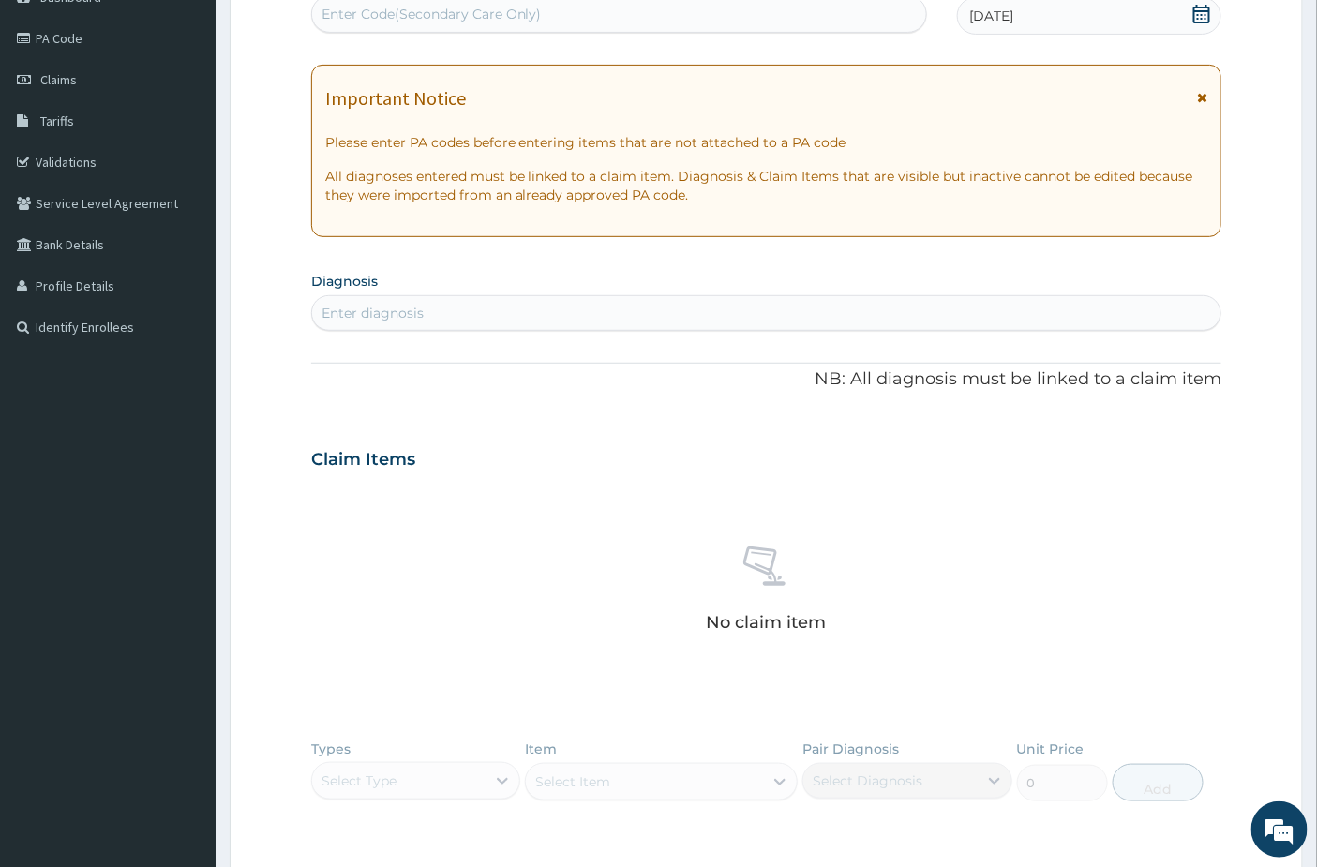
scroll to position [208, 0]
click at [526, 312] on div "Enter diagnosis" at bounding box center [766, 312] width 909 height 30
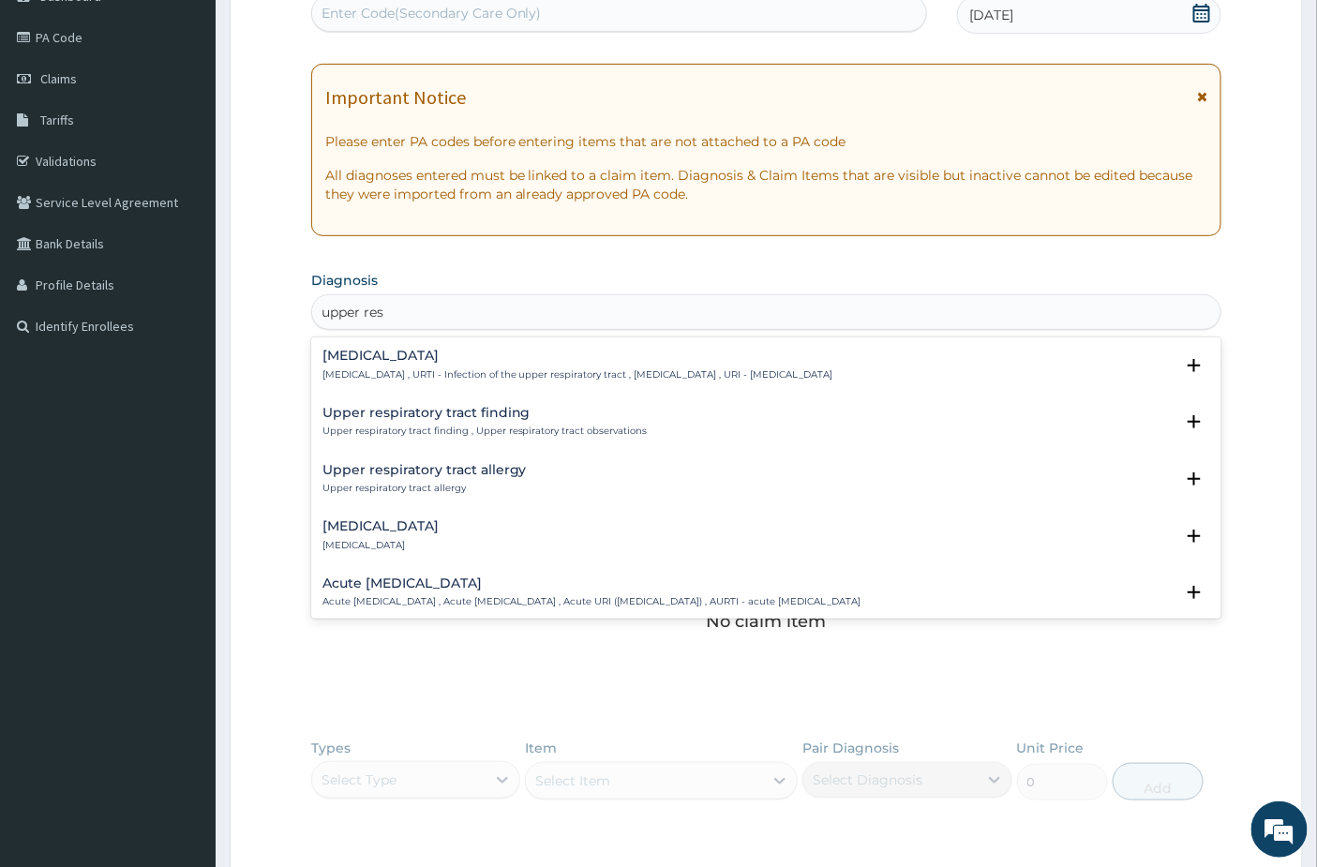
type input "upper resp"
click at [434, 365] on div "Upper respiratory infection Upper respiratory infection , URTI - Infection of t…" at bounding box center [577, 365] width 511 height 33
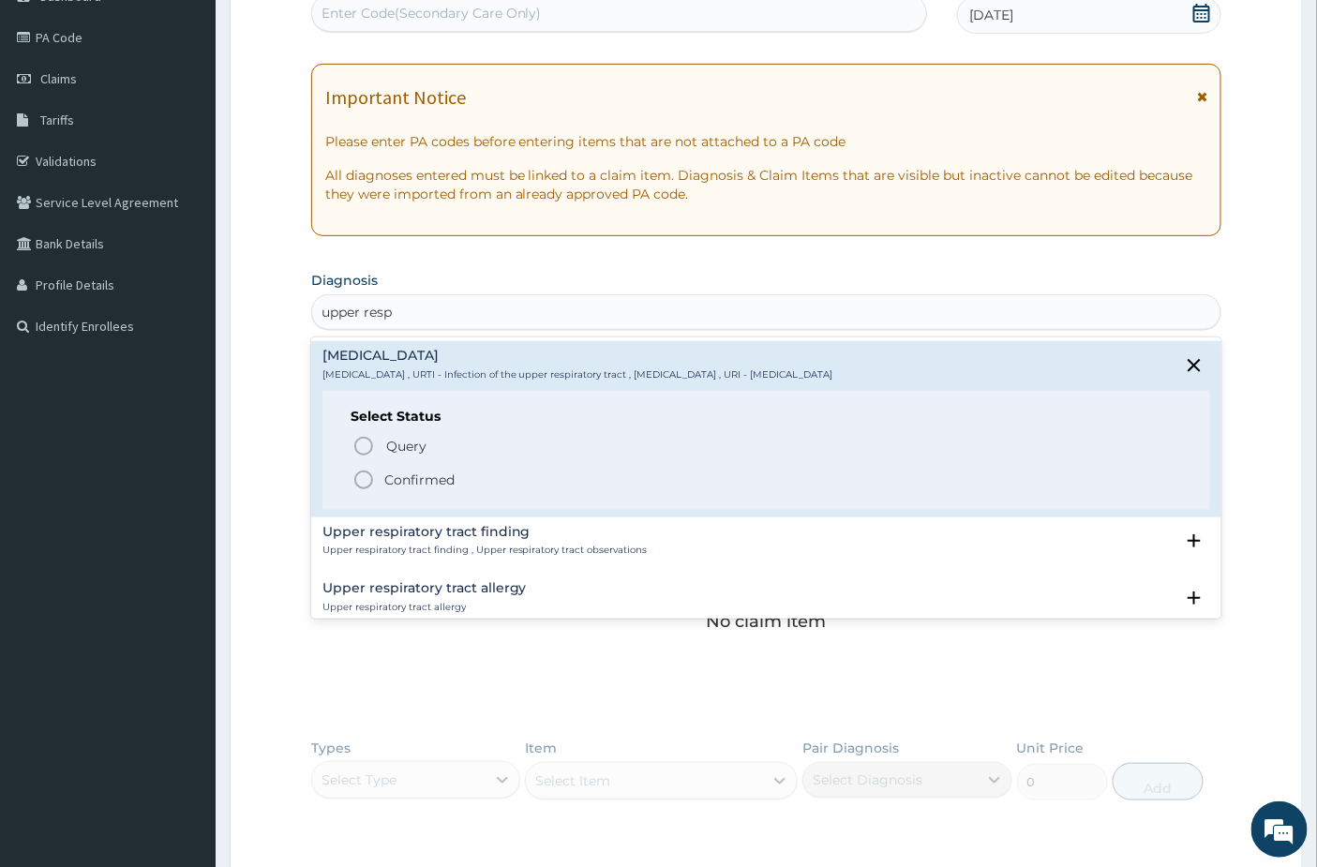
click at [394, 473] on p "Confirmed" at bounding box center [419, 479] width 70 height 19
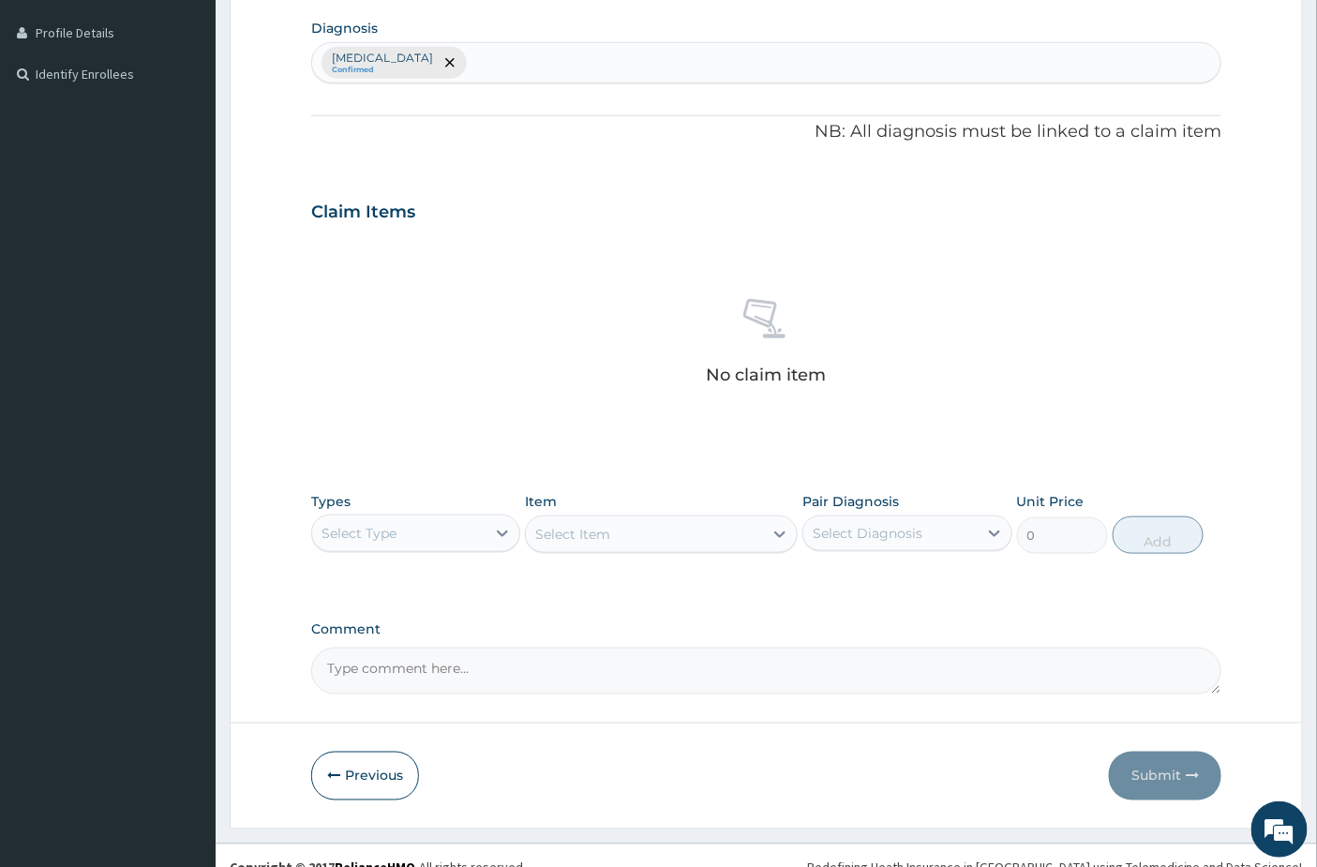
scroll to position [484, 0]
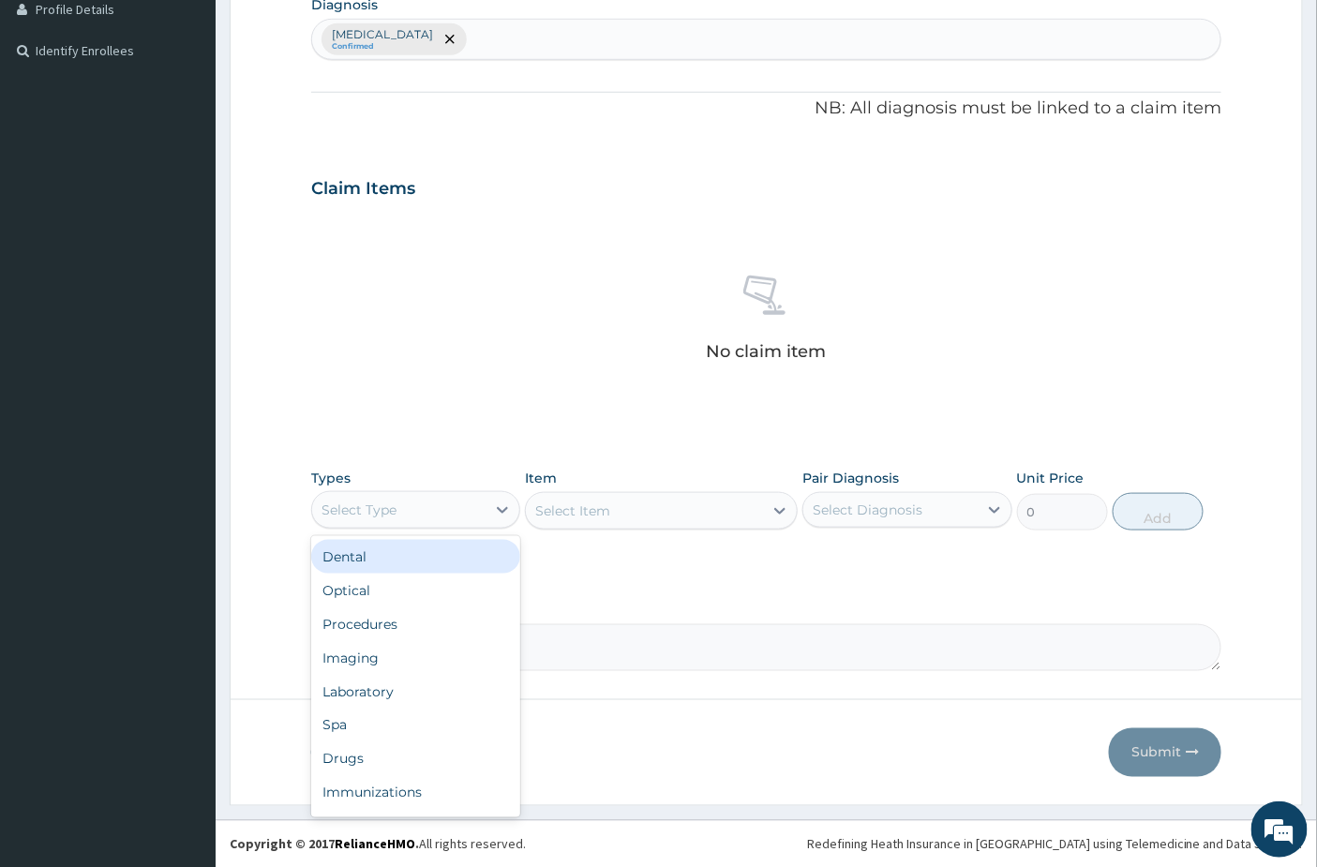
drag, startPoint x: 412, startPoint y: 518, endPoint x: 415, endPoint y: 542, distance: 23.6
click at [412, 521] on div "Select Type" at bounding box center [398, 510] width 173 height 30
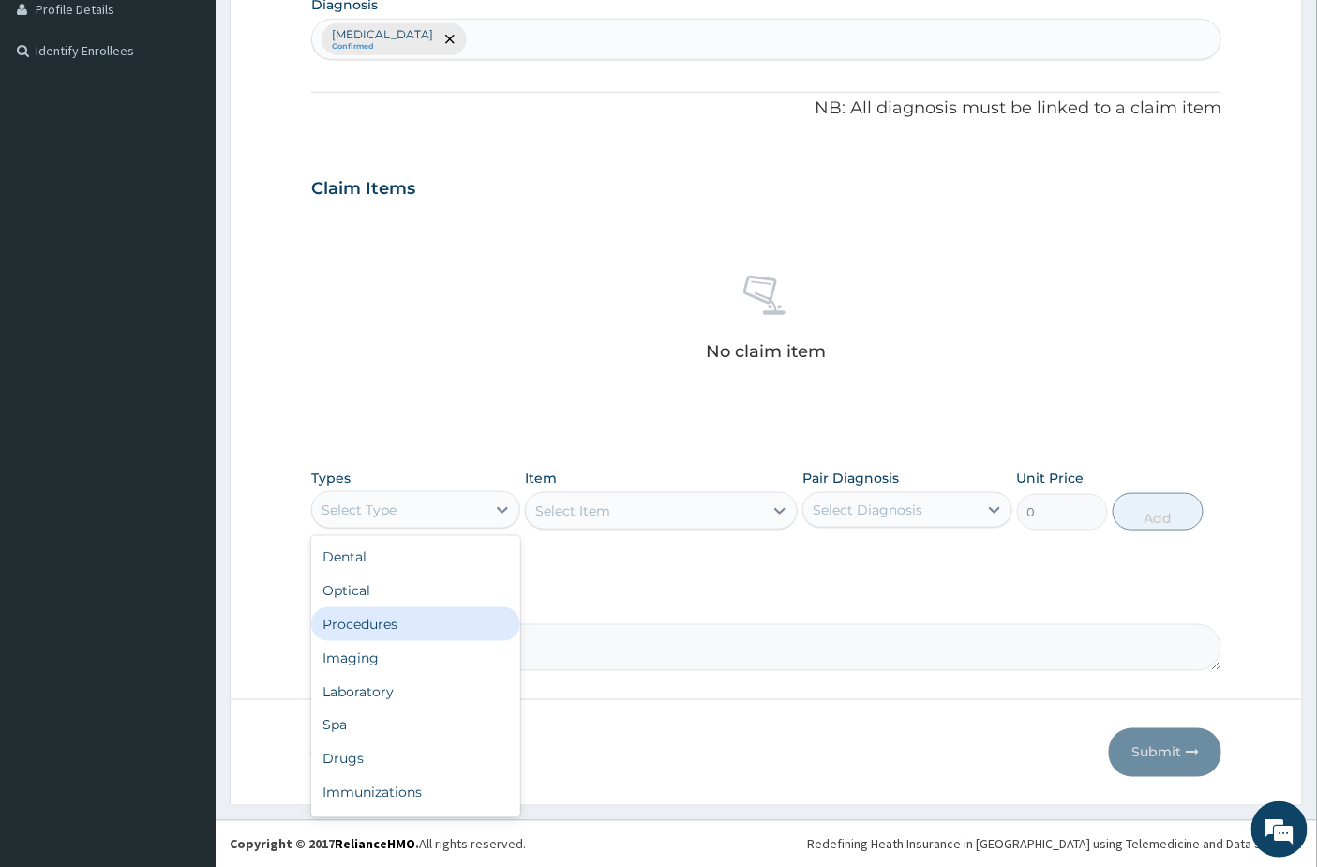
click at [414, 619] on div "Procedures" at bounding box center [415, 624] width 209 height 34
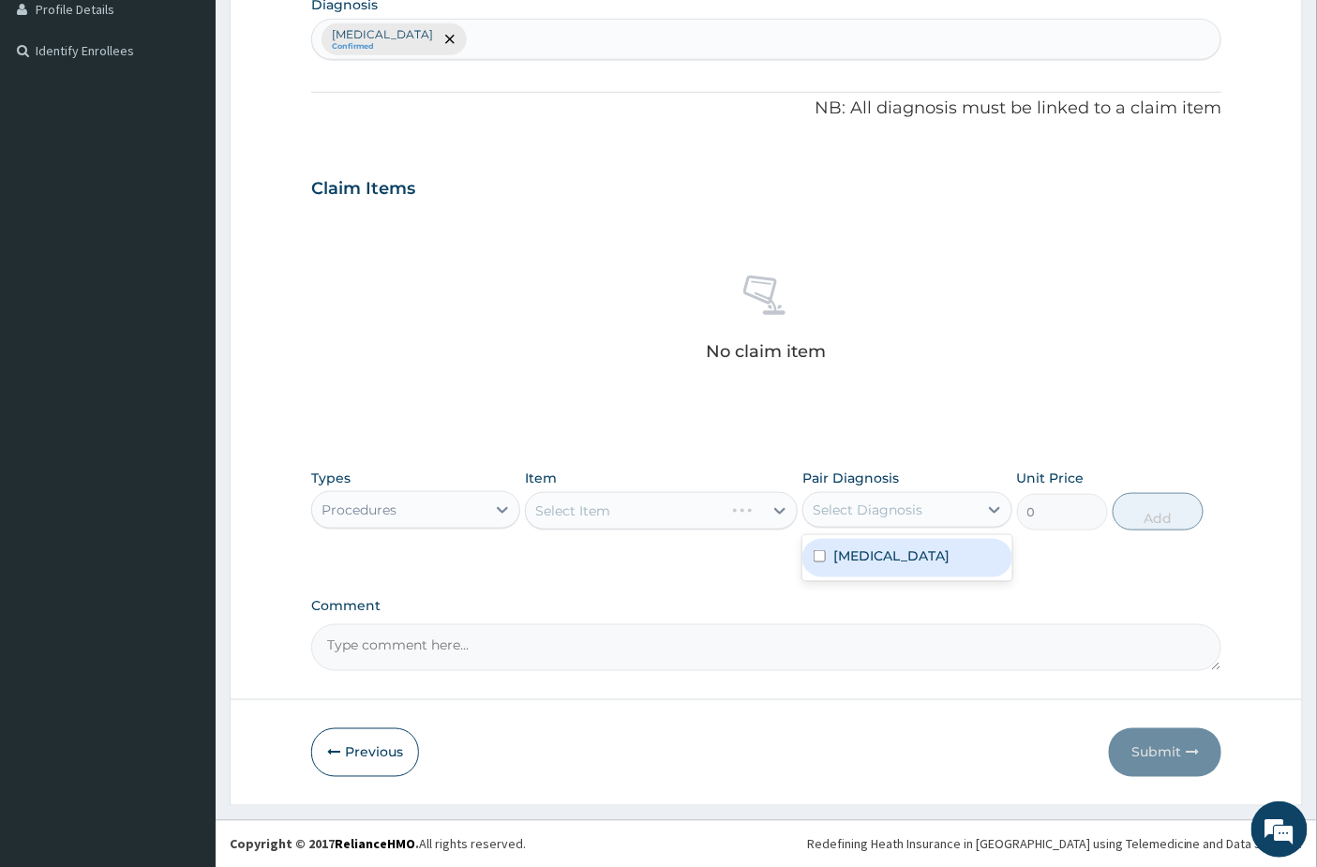
click at [881, 513] on div "Select Diagnosis" at bounding box center [867, 509] width 110 height 19
click at [876, 554] on label "Upper respiratory infection" at bounding box center [891, 555] width 116 height 19
checkbox input "true"
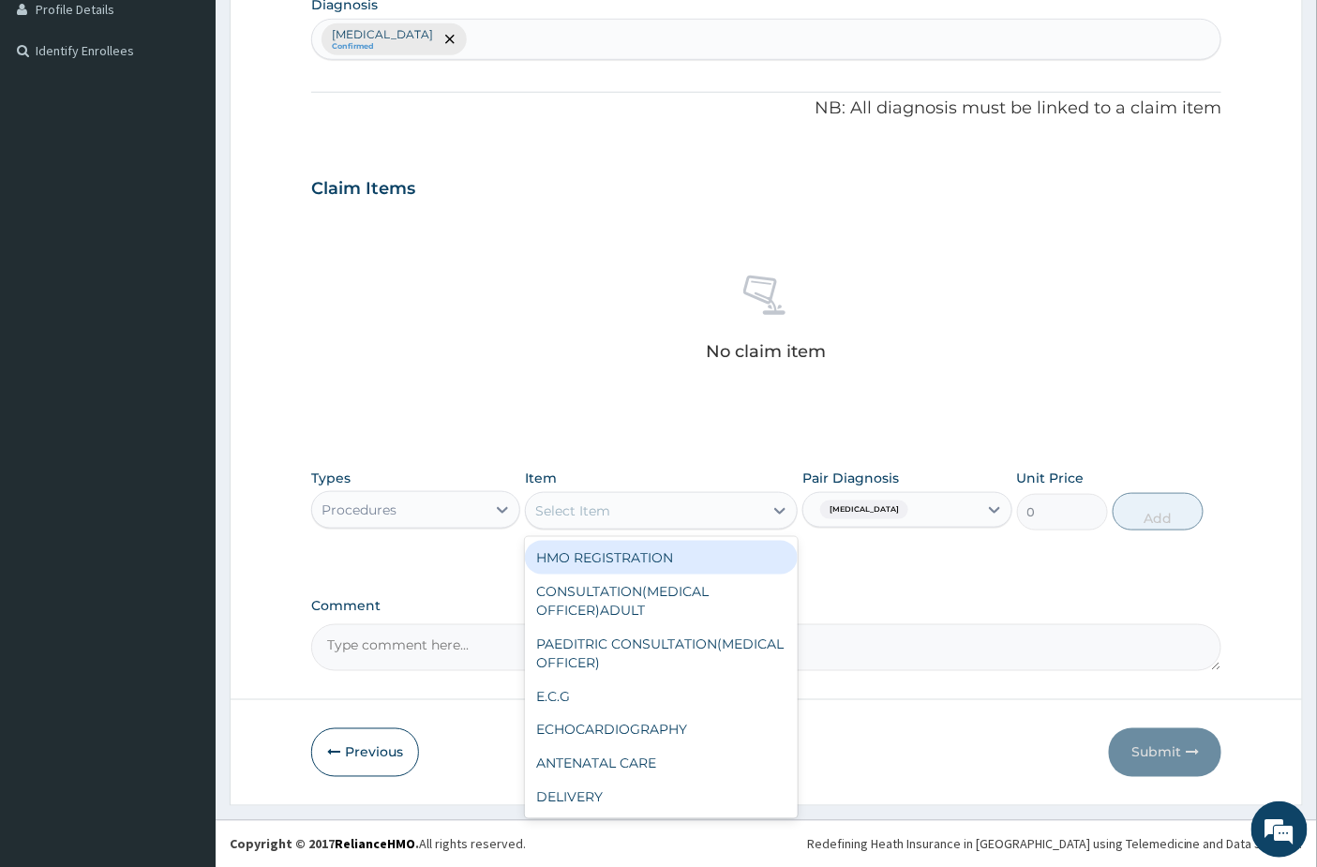
click at [647, 516] on div "Select Item" at bounding box center [644, 511] width 237 height 30
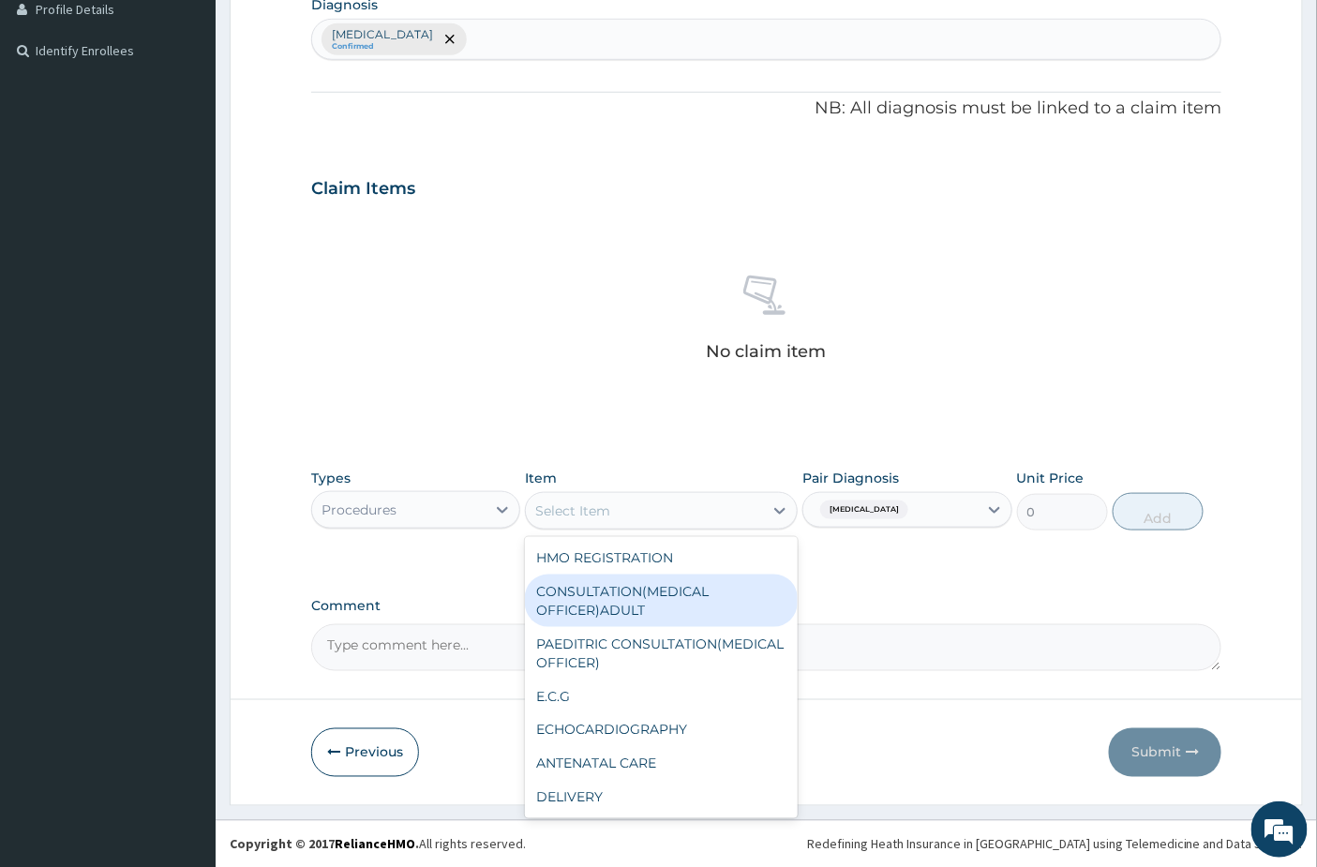
drag, startPoint x: 602, startPoint y: 598, endPoint x: 1155, endPoint y: 568, distance: 553.7
click at [602, 601] on div "CONSULTATION(MEDICAL OFFICER)ADULT" at bounding box center [661, 600] width 273 height 52
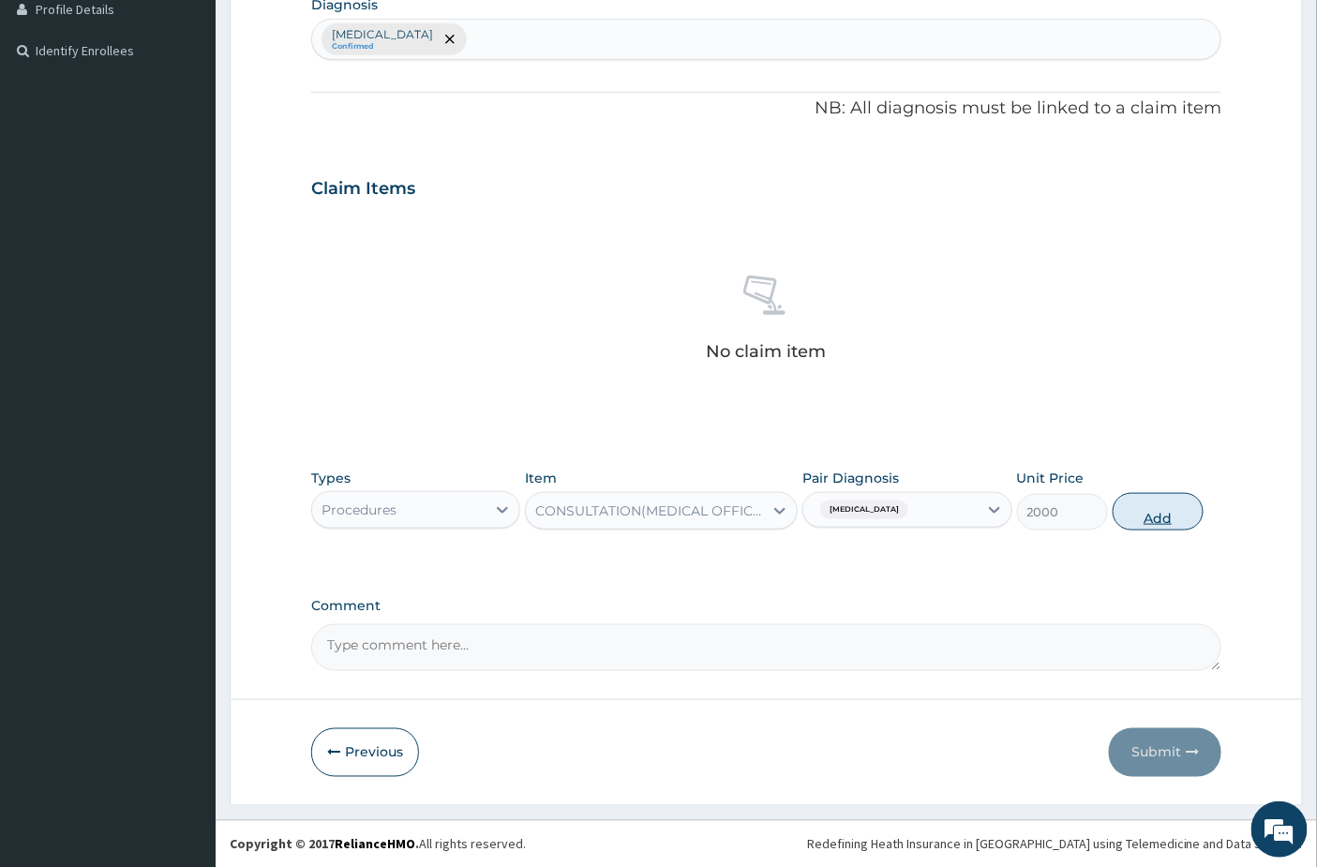
click at [1173, 516] on button "Add" at bounding box center [1157, 511] width 91 height 37
type input "0"
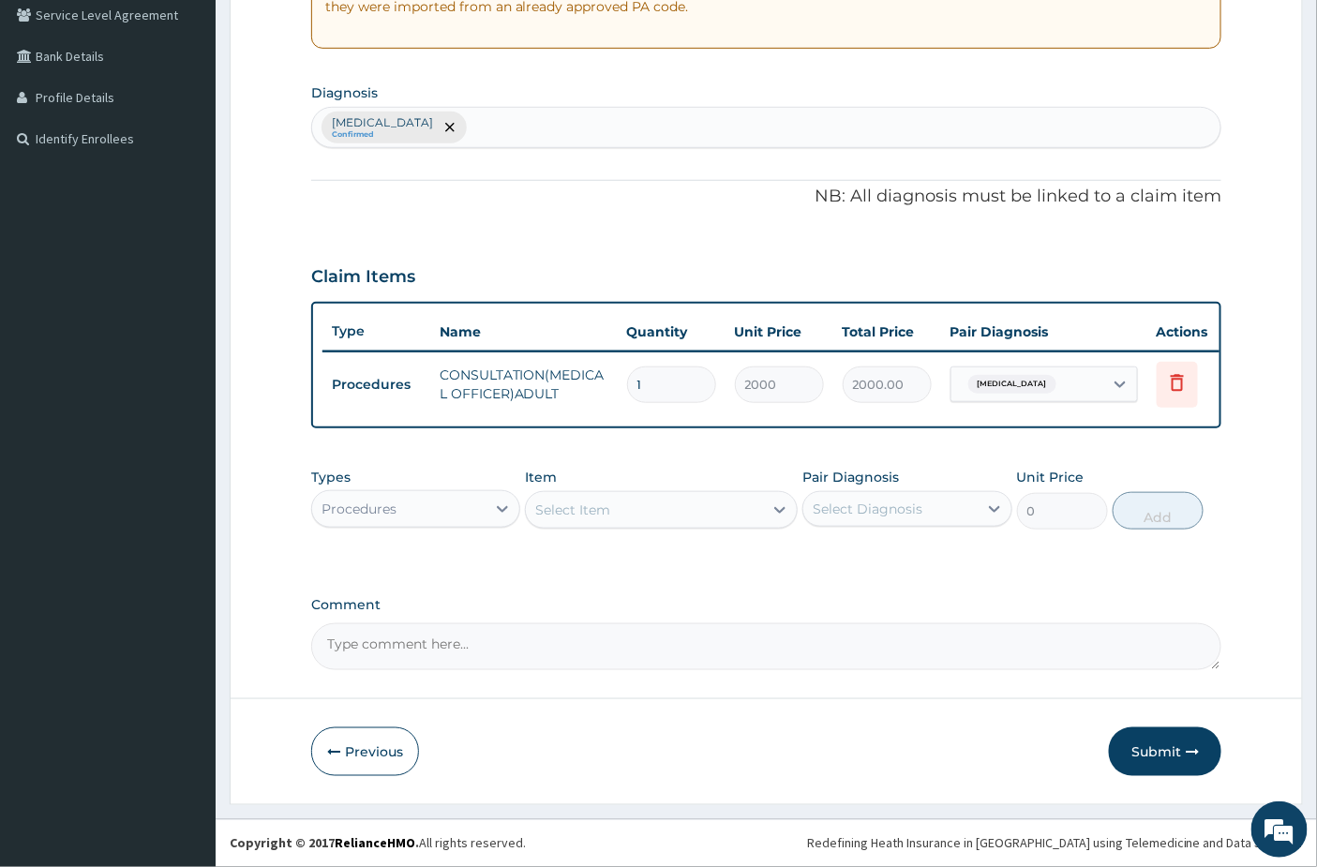
scroll to position [409, 0]
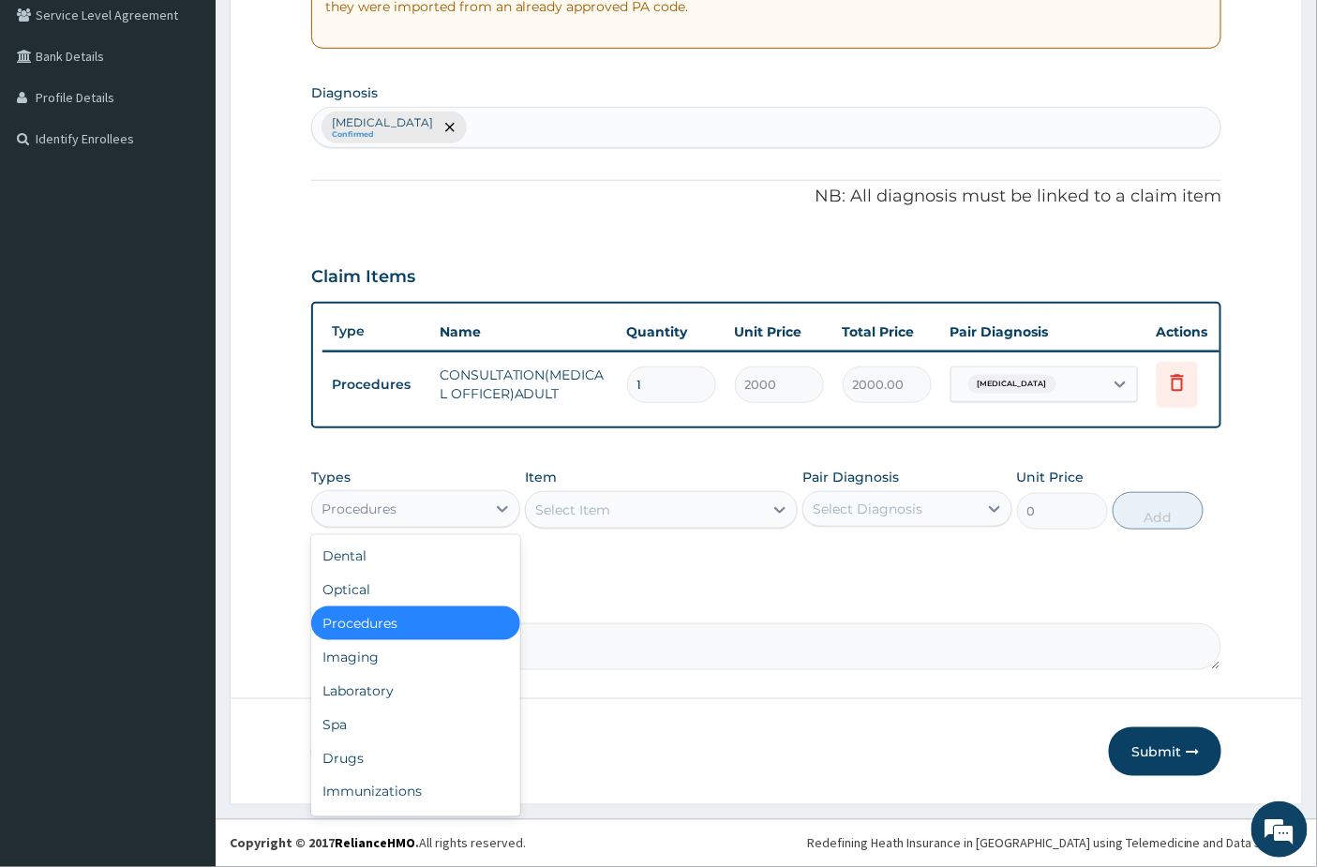
drag, startPoint x: 408, startPoint y: 510, endPoint x: 373, endPoint y: 550, distance: 53.2
click at [408, 512] on div "Procedures" at bounding box center [398, 509] width 173 height 30
drag, startPoint x: 342, startPoint y: 754, endPoint x: 697, endPoint y: 231, distance: 632.9
click at [343, 755] on div "Drugs" at bounding box center [415, 758] width 209 height 34
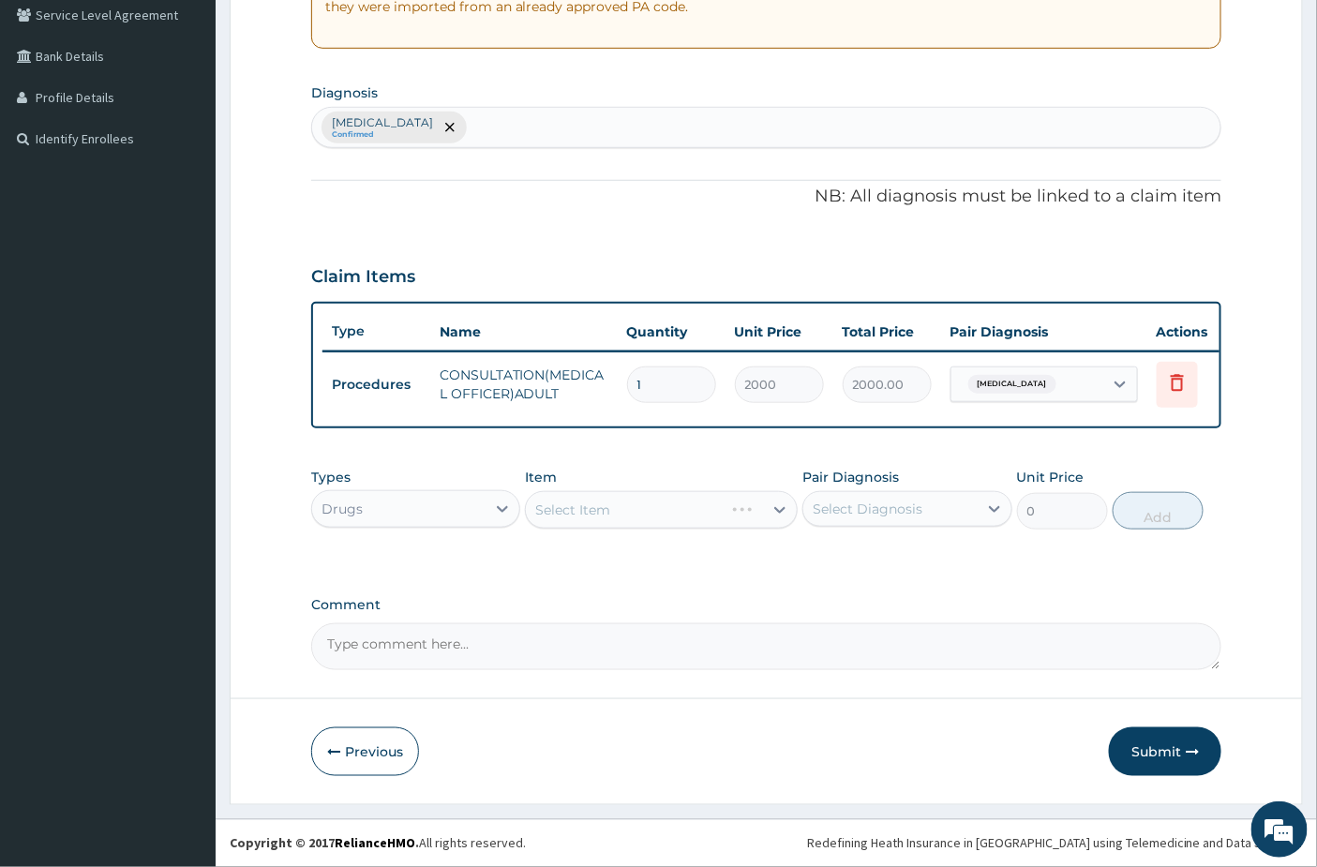
click at [574, 497] on div "Select Item" at bounding box center [661, 509] width 273 height 37
drag, startPoint x: 875, startPoint y: 513, endPoint x: 877, endPoint y: 535, distance: 22.6
click at [877, 513] on div "Select Diagnosis" at bounding box center [867, 508] width 110 height 19
click at [868, 558] on label "Upper respiratory infection" at bounding box center [891, 554] width 116 height 19
checkbox input "true"
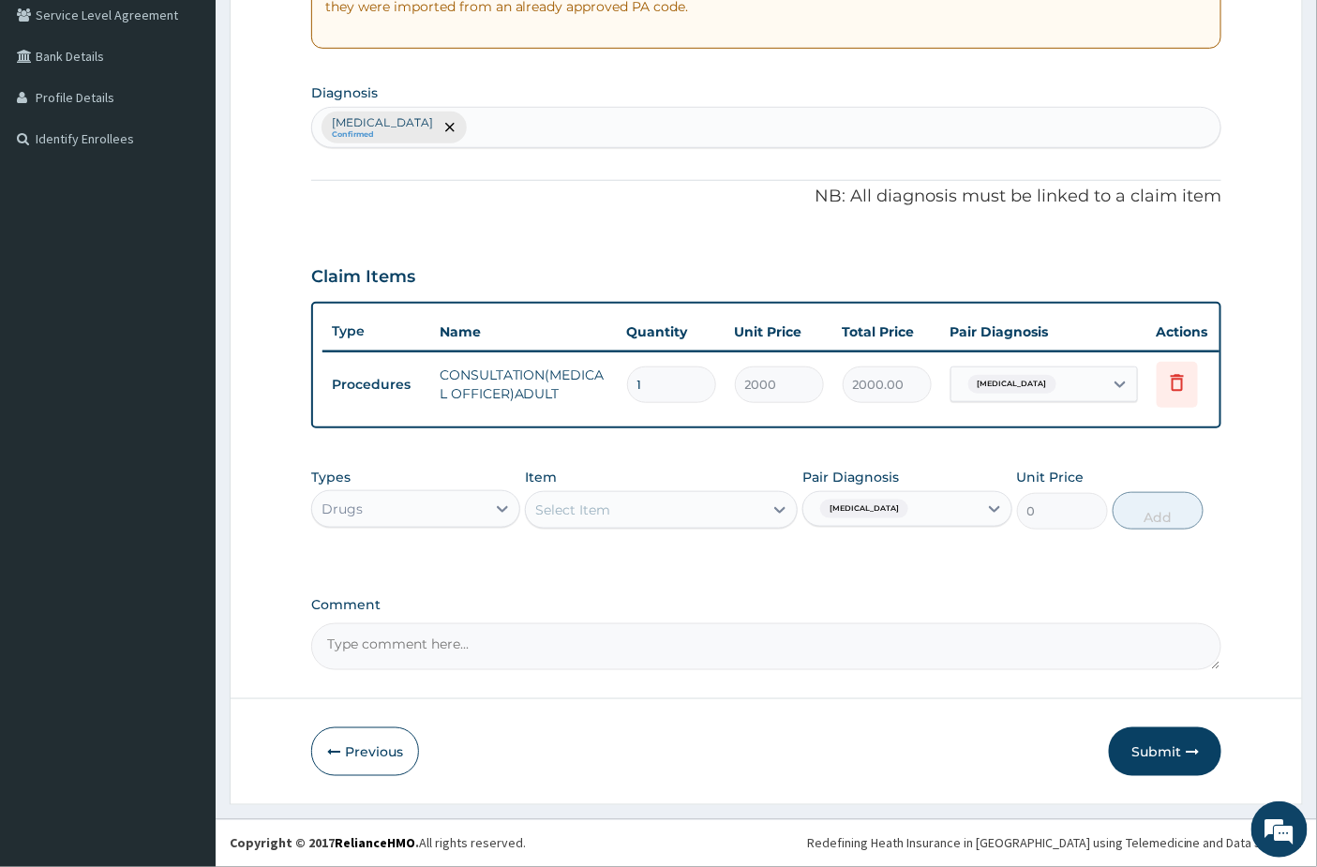
click at [700, 488] on div "Item Select Item" at bounding box center [661, 499] width 273 height 62
click at [704, 504] on div "Select Item" at bounding box center [644, 510] width 237 height 30
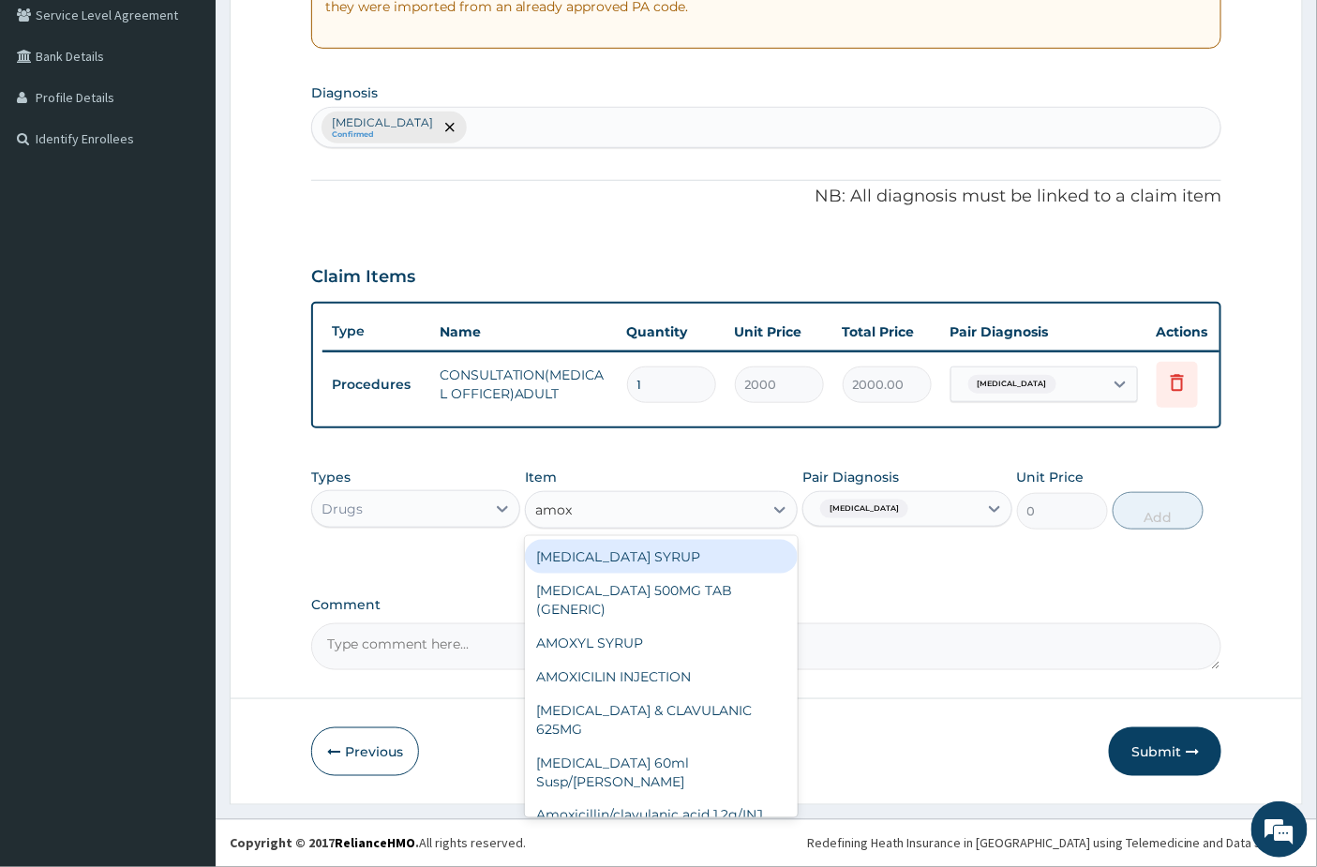
type input "amoxi"
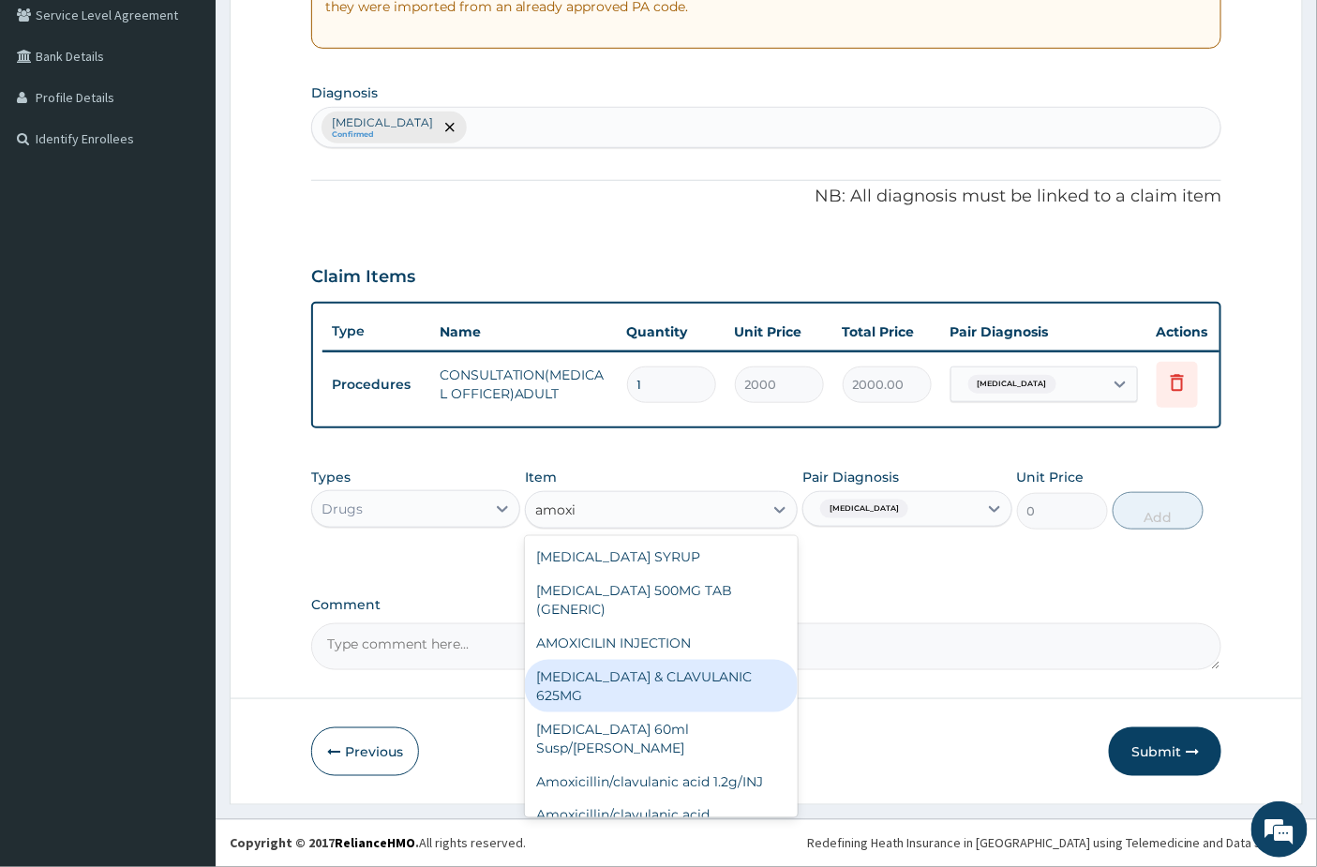
click at [657, 668] on div "AMOXICILLIN & CLAVULANIC 625MG" at bounding box center [661, 686] width 273 height 52
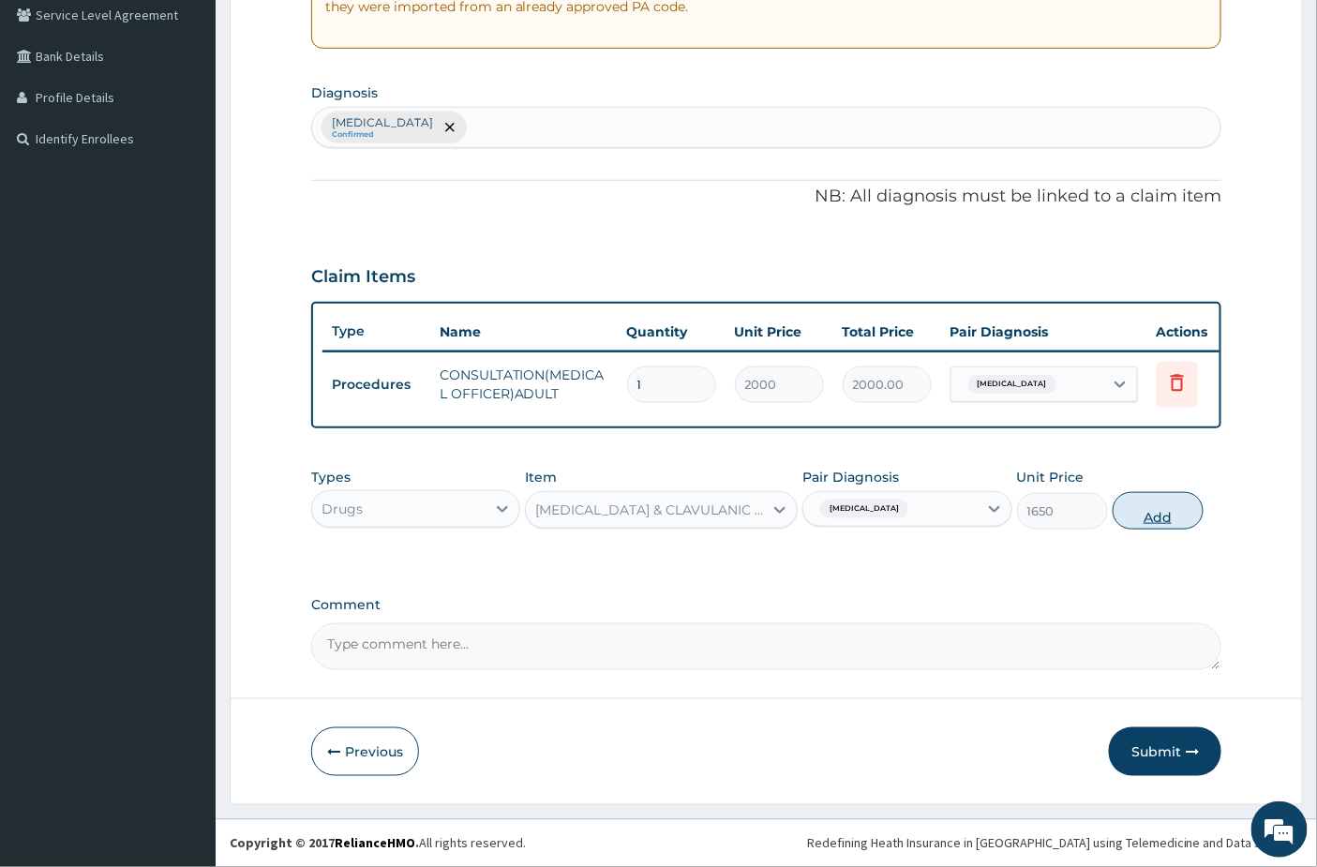
click at [1157, 510] on button "Add" at bounding box center [1157, 510] width 91 height 37
type input "0"
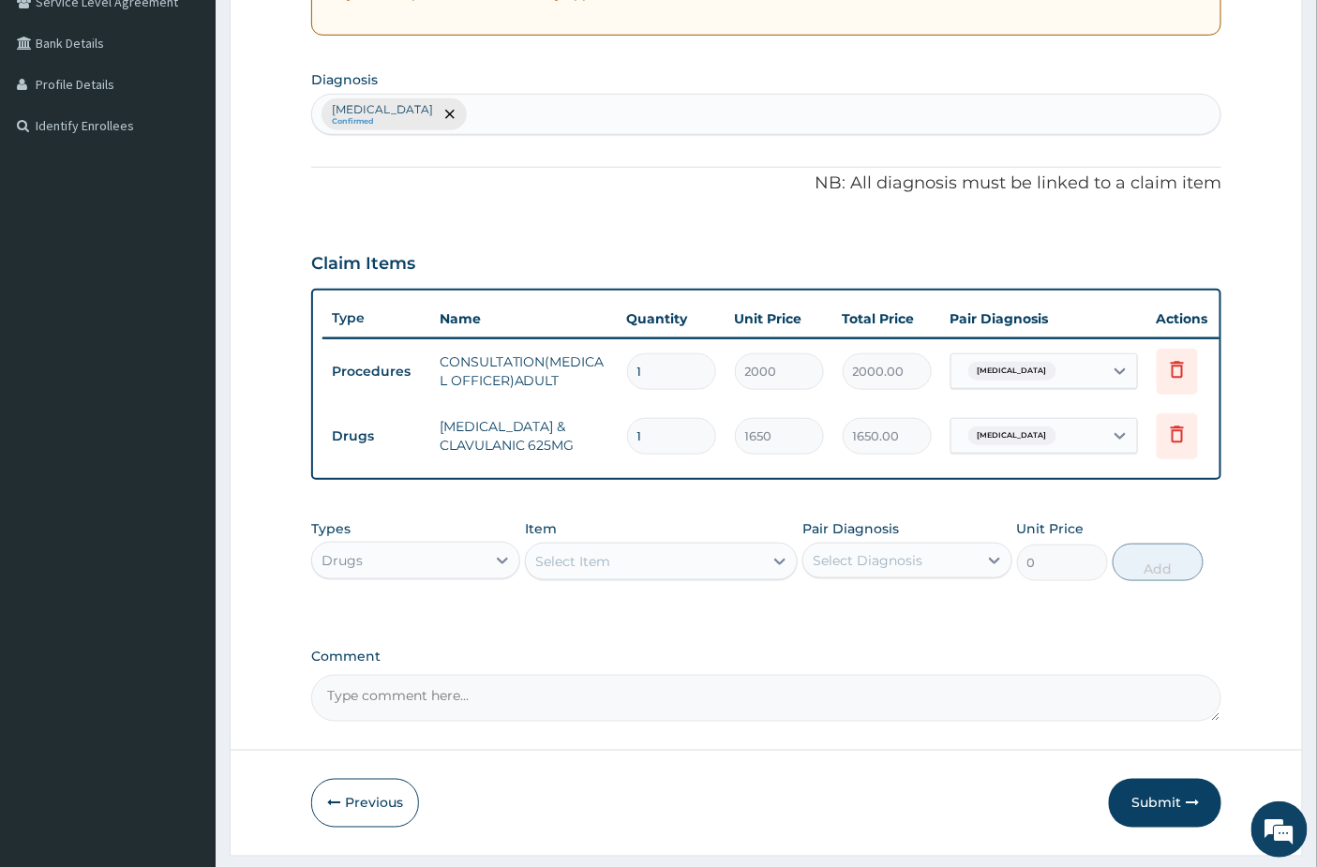
type input "0.00"
type input "5"
type input "8250.00"
type input "0.00"
type input "3"
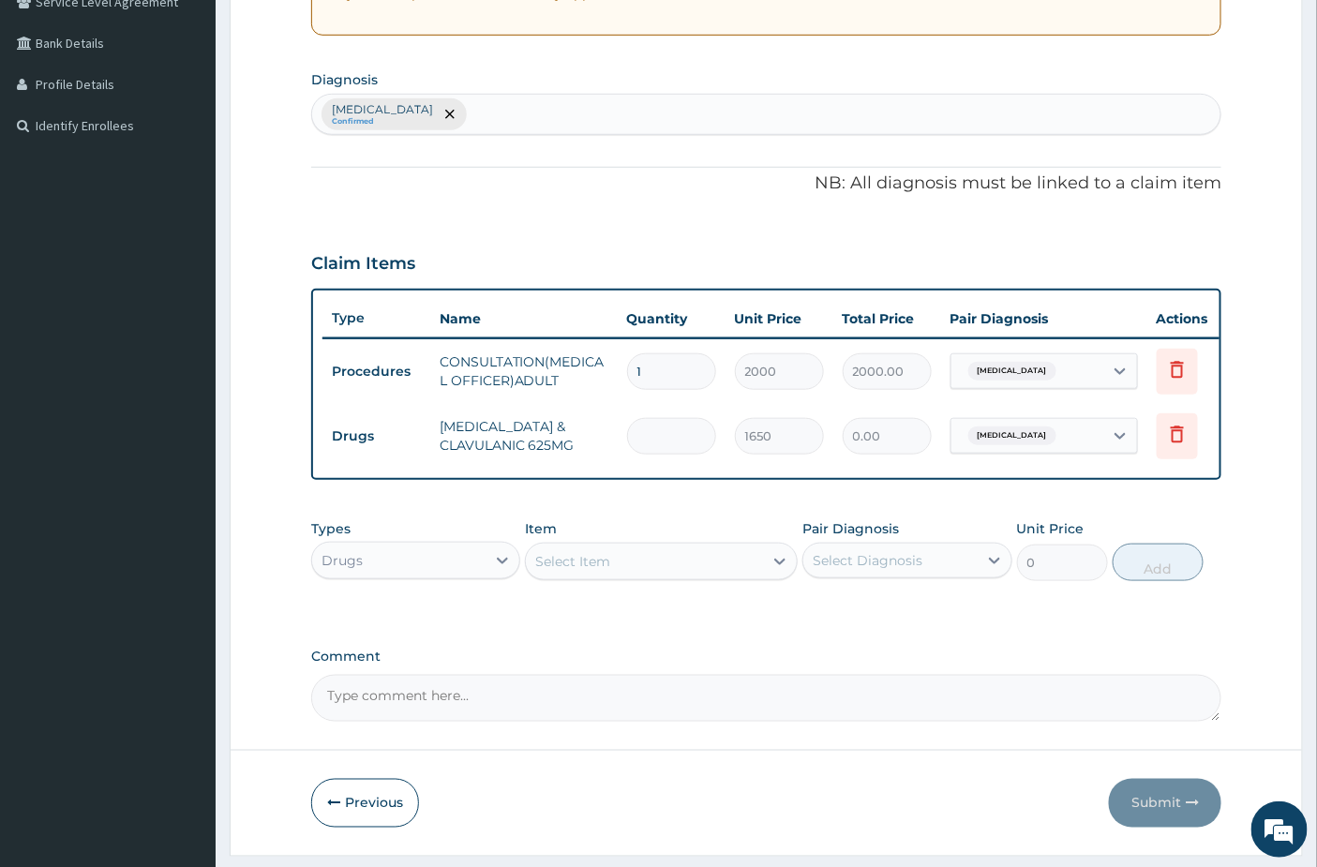
type input "4950.00"
type input "3"
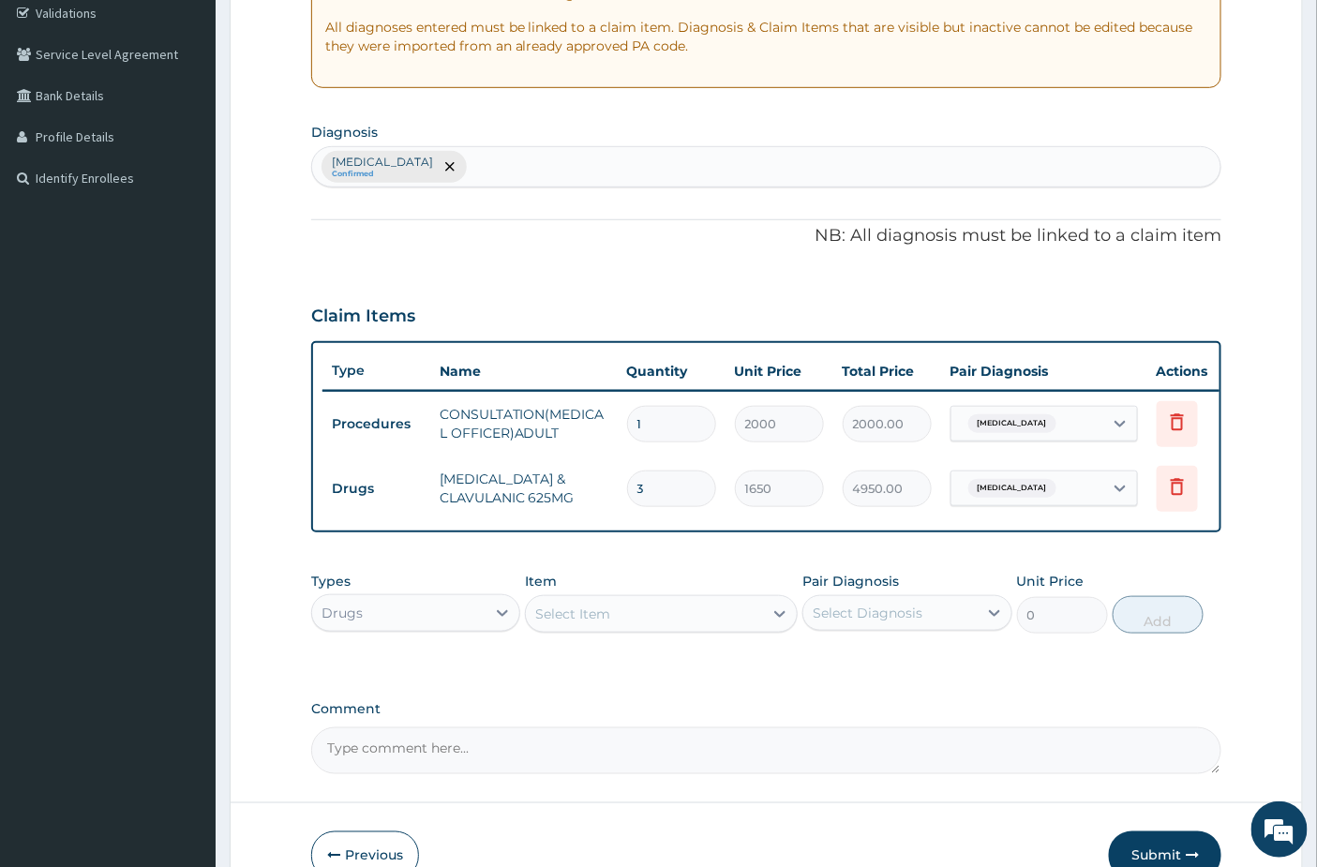
scroll to position [473, 0]
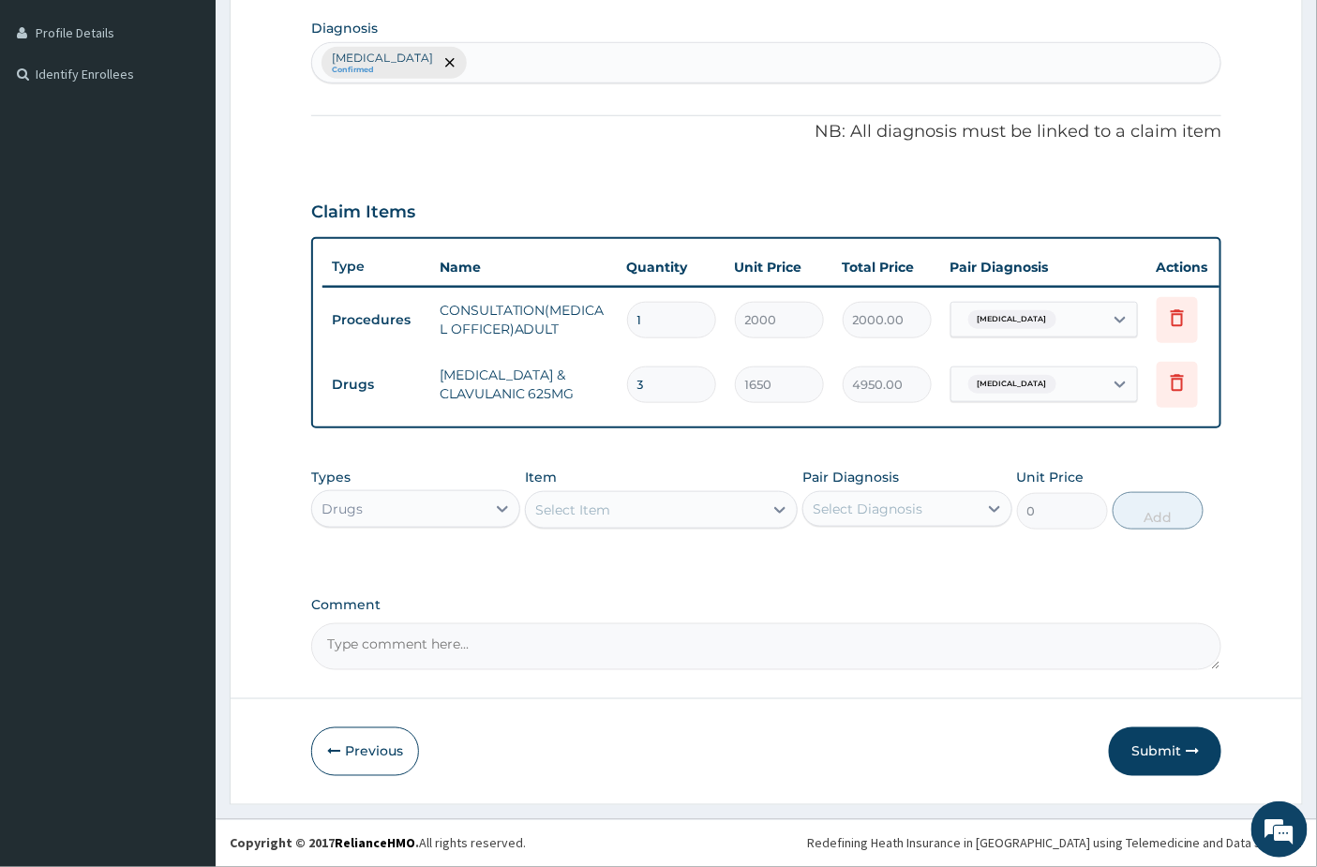
click at [549, 504] on div "Select Item" at bounding box center [572, 509] width 75 height 19
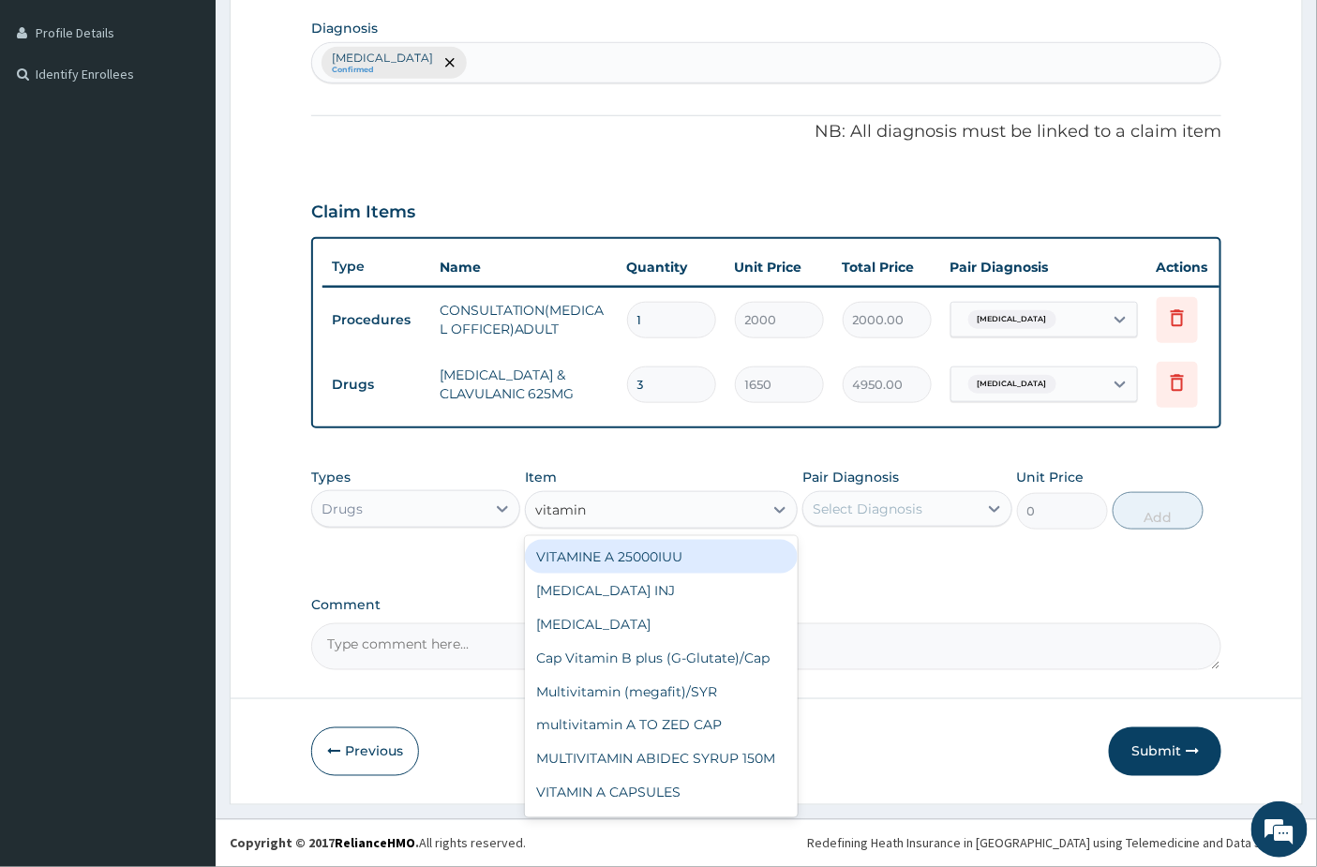
type input "vitamin c"
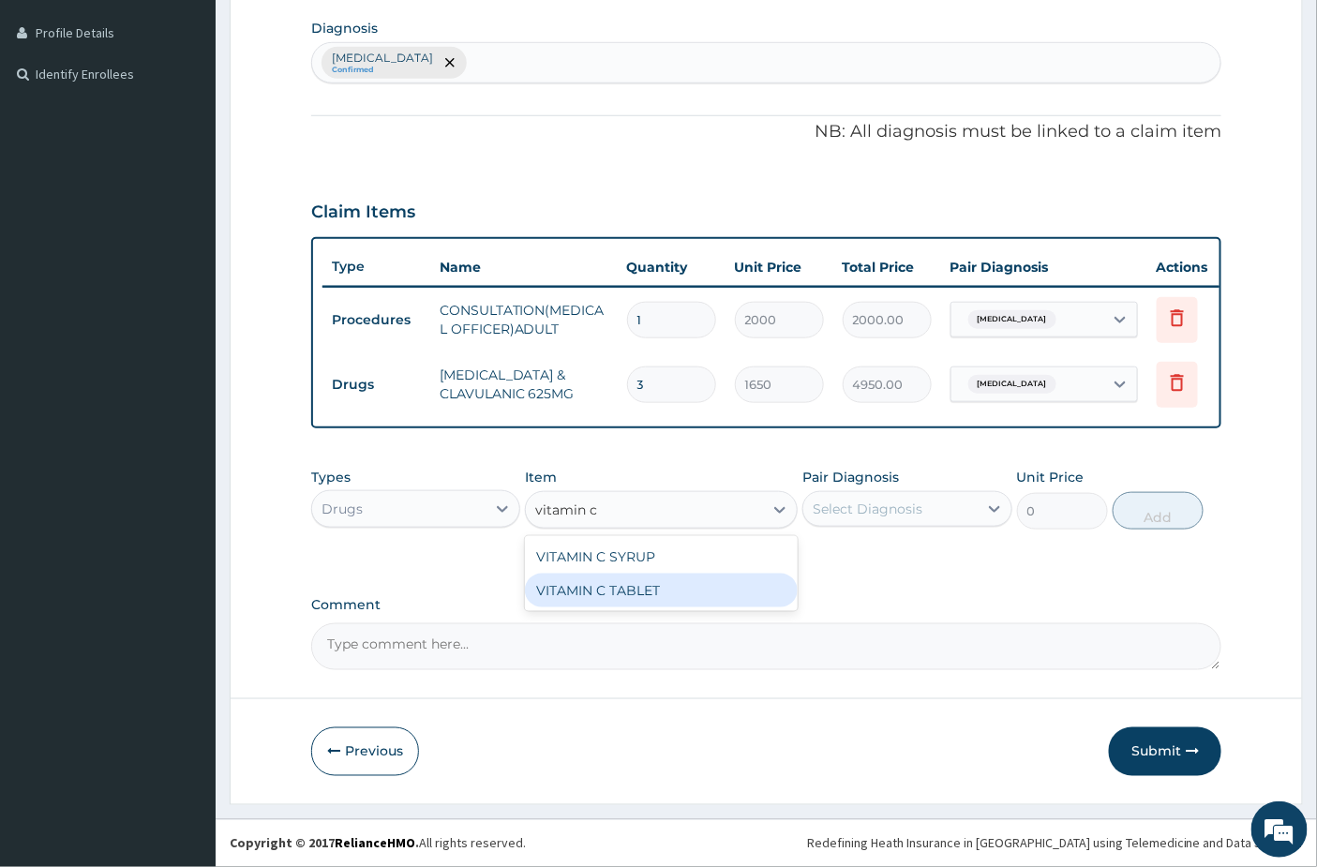
click at [576, 597] on div "VITAMIN C TABLET" at bounding box center [661, 591] width 273 height 34
type input "6.193"
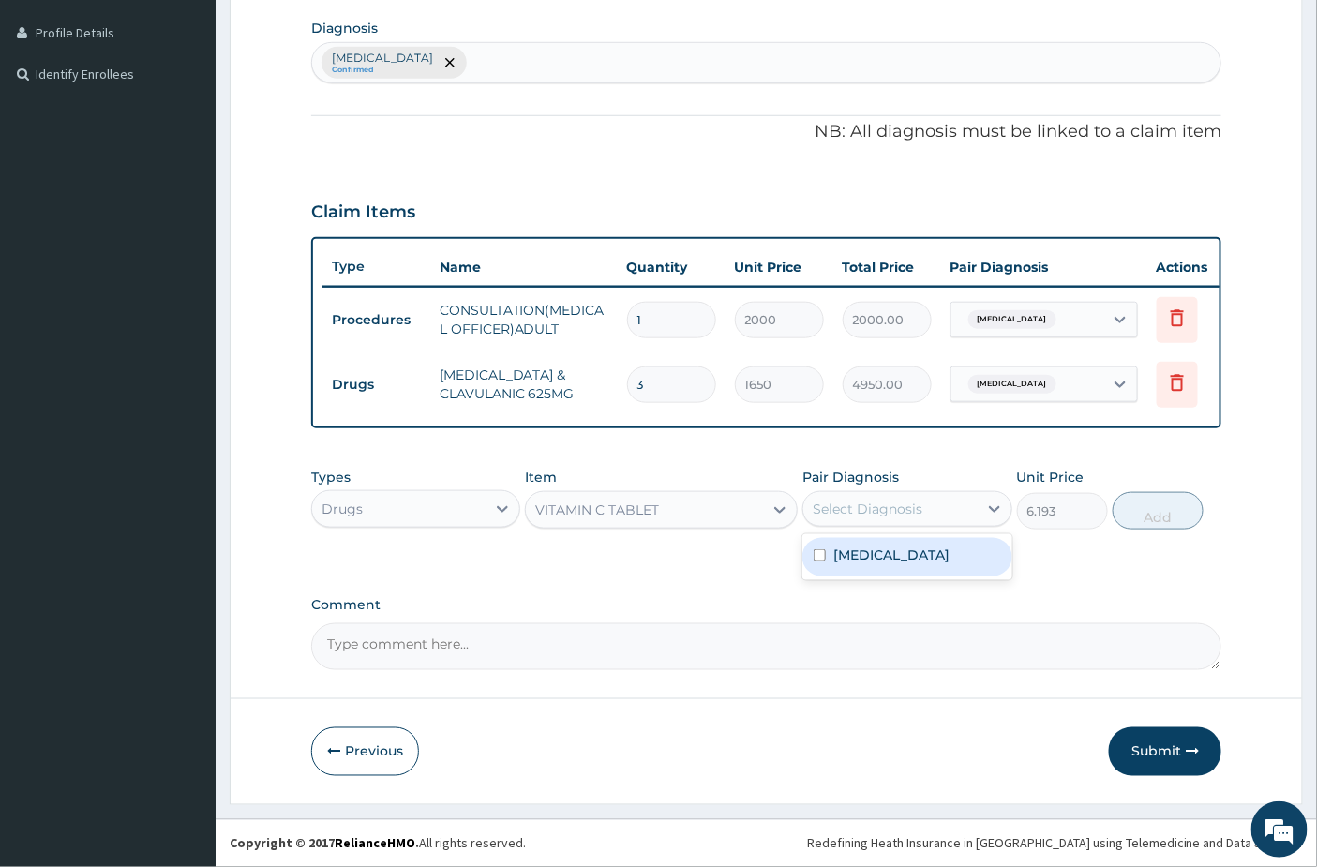
drag, startPoint x: 945, startPoint y: 498, endPoint x: 895, endPoint y: 534, distance: 61.7
click at [942, 499] on div "Select Diagnosis" at bounding box center [889, 509] width 173 height 30
click at [883, 550] on label "Upper respiratory infection" at bounding box center [891, 554] width 116 height 19
checkbox input "true"
click at [1163, 515] on button "Add" at bounding box center [1157, 510] width 91 height 37
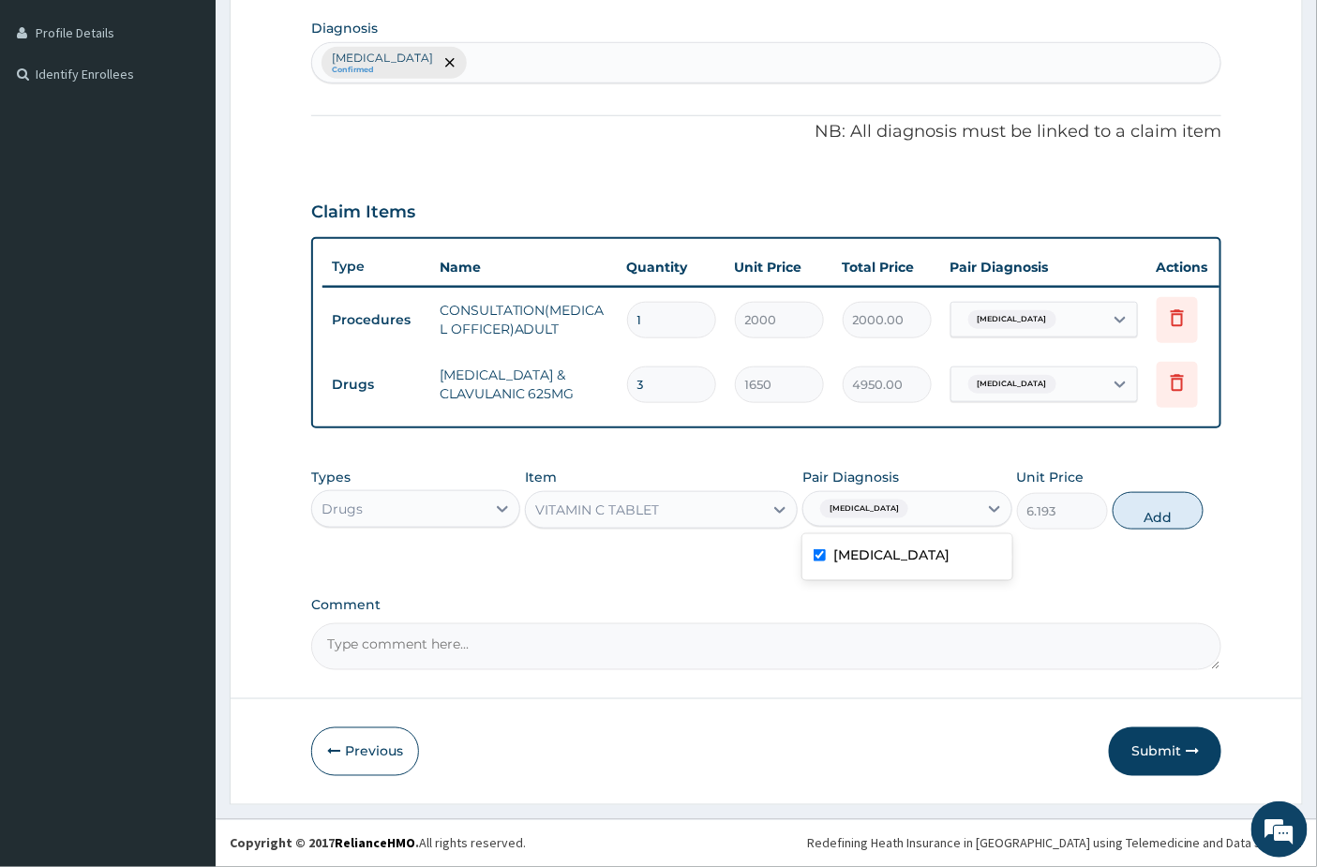
type input "0"
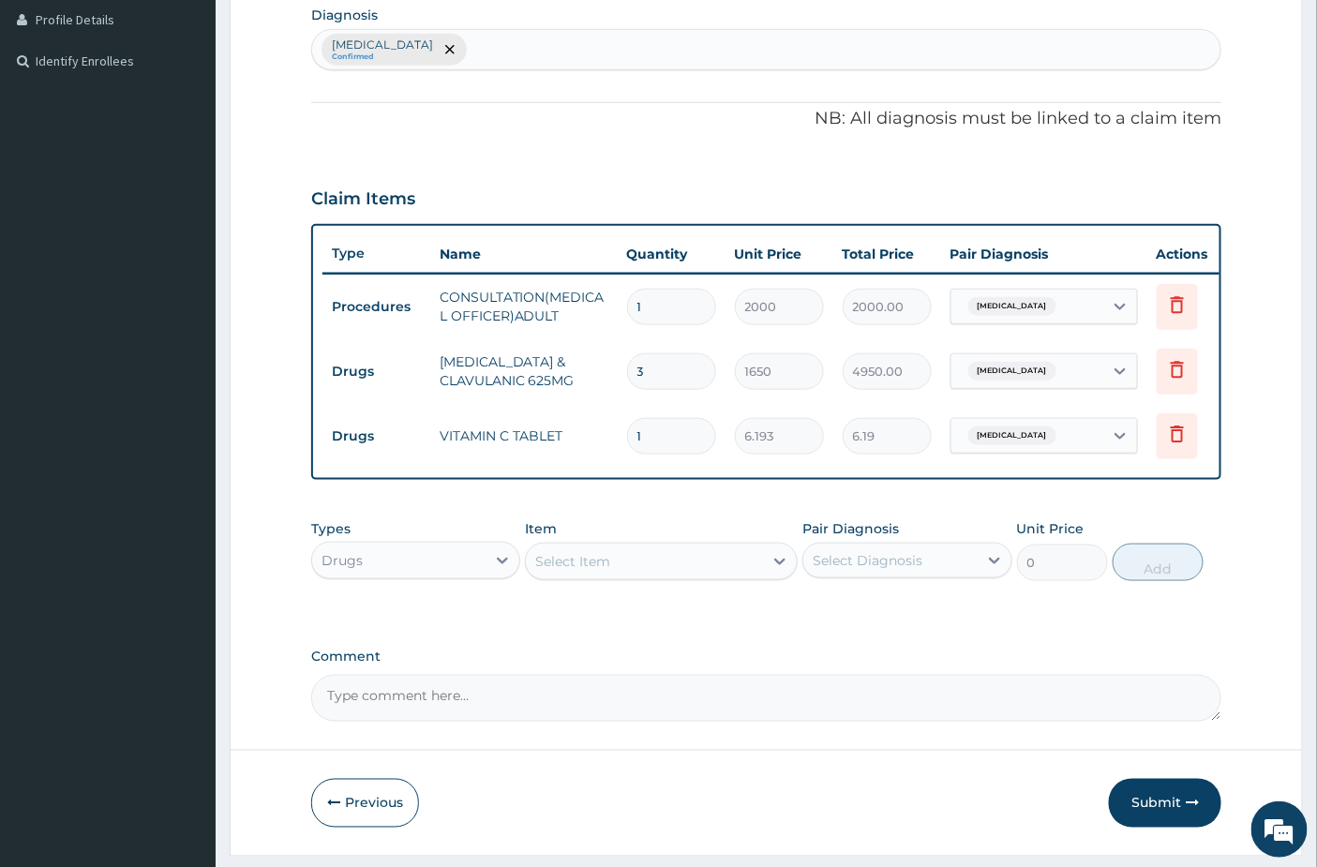
type input "0.00"
type input "3"
type input "18.58"
type input "30"
type input "185.79"
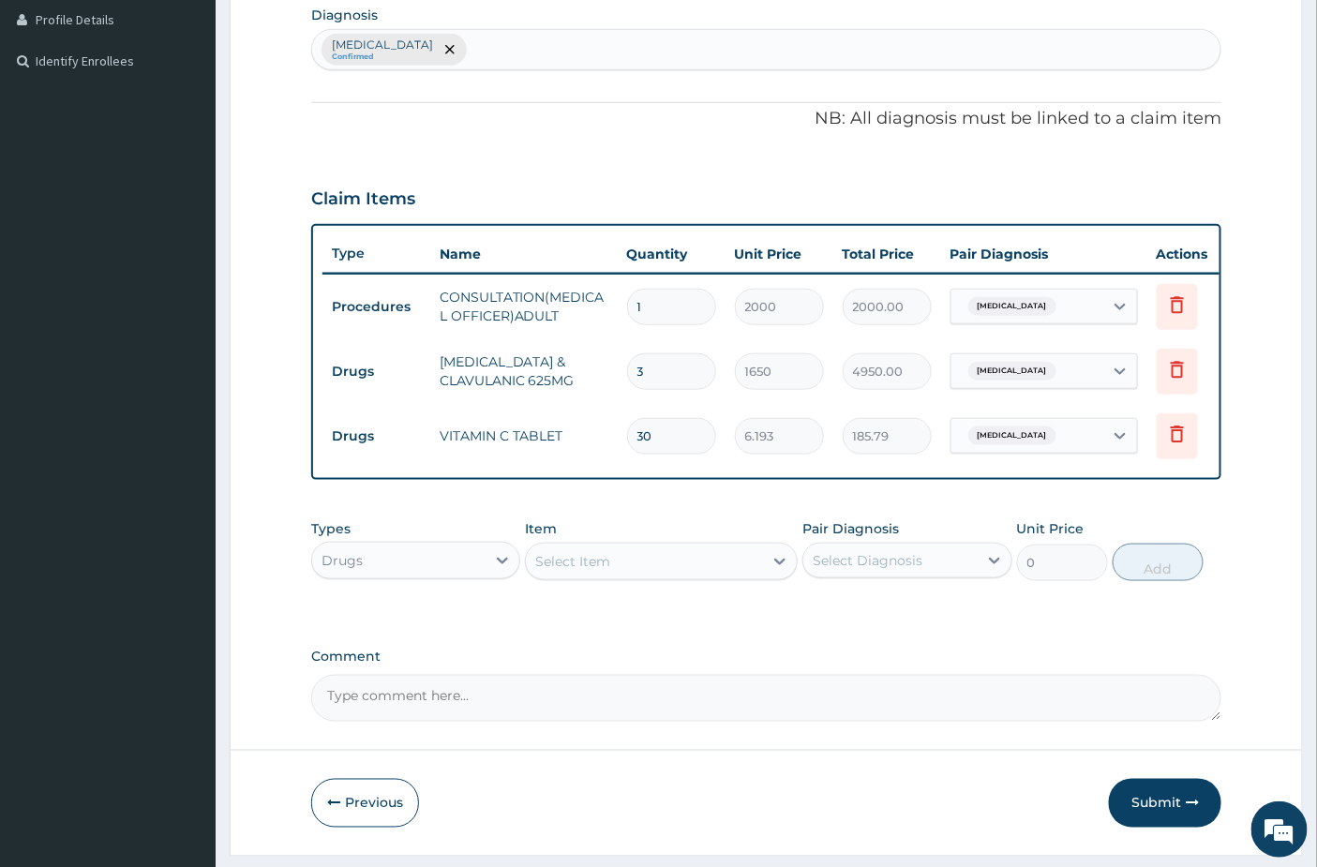
type input "30"
click at [550, 566] on div "Select Item" at bounding box center [572, 561] width 75 height 19
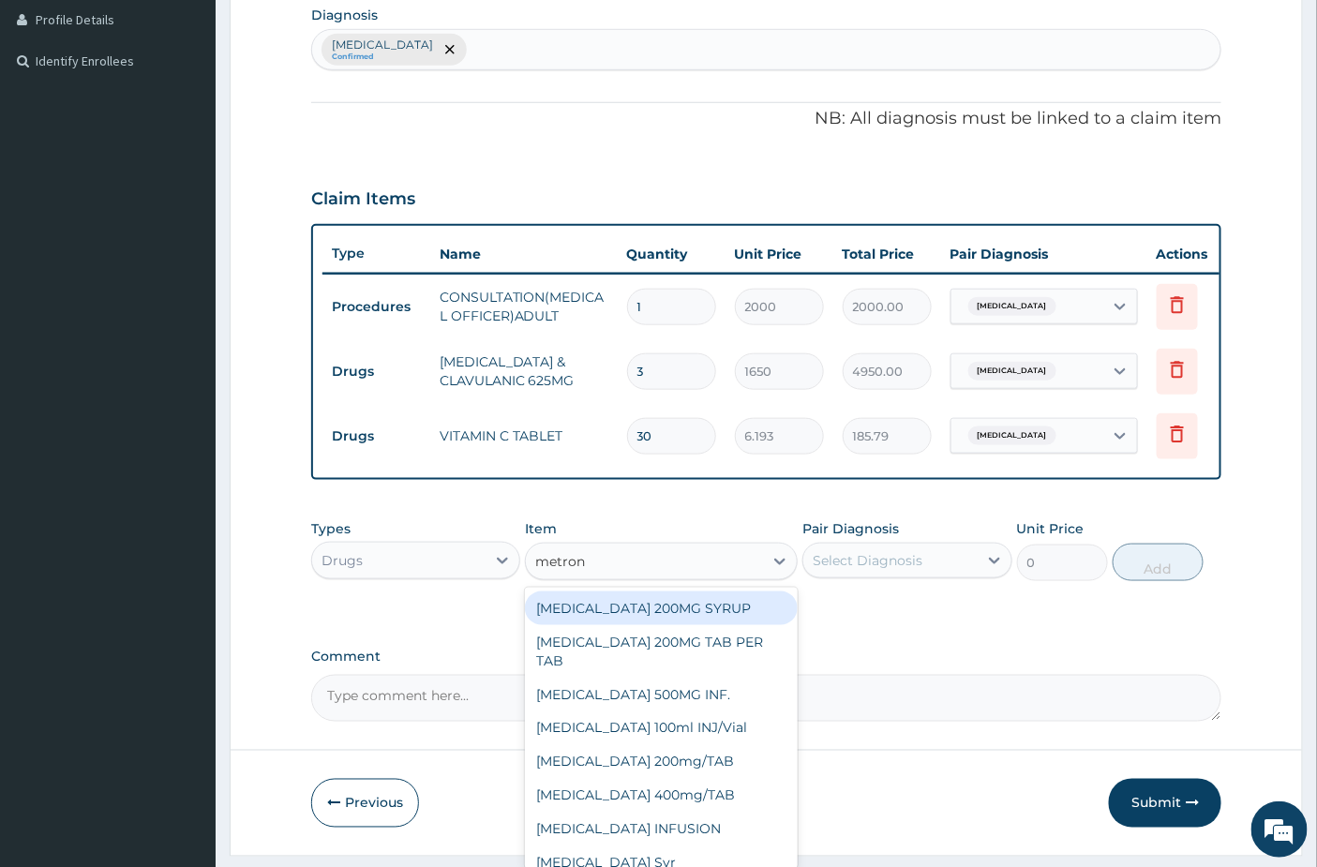
type input "metroni"
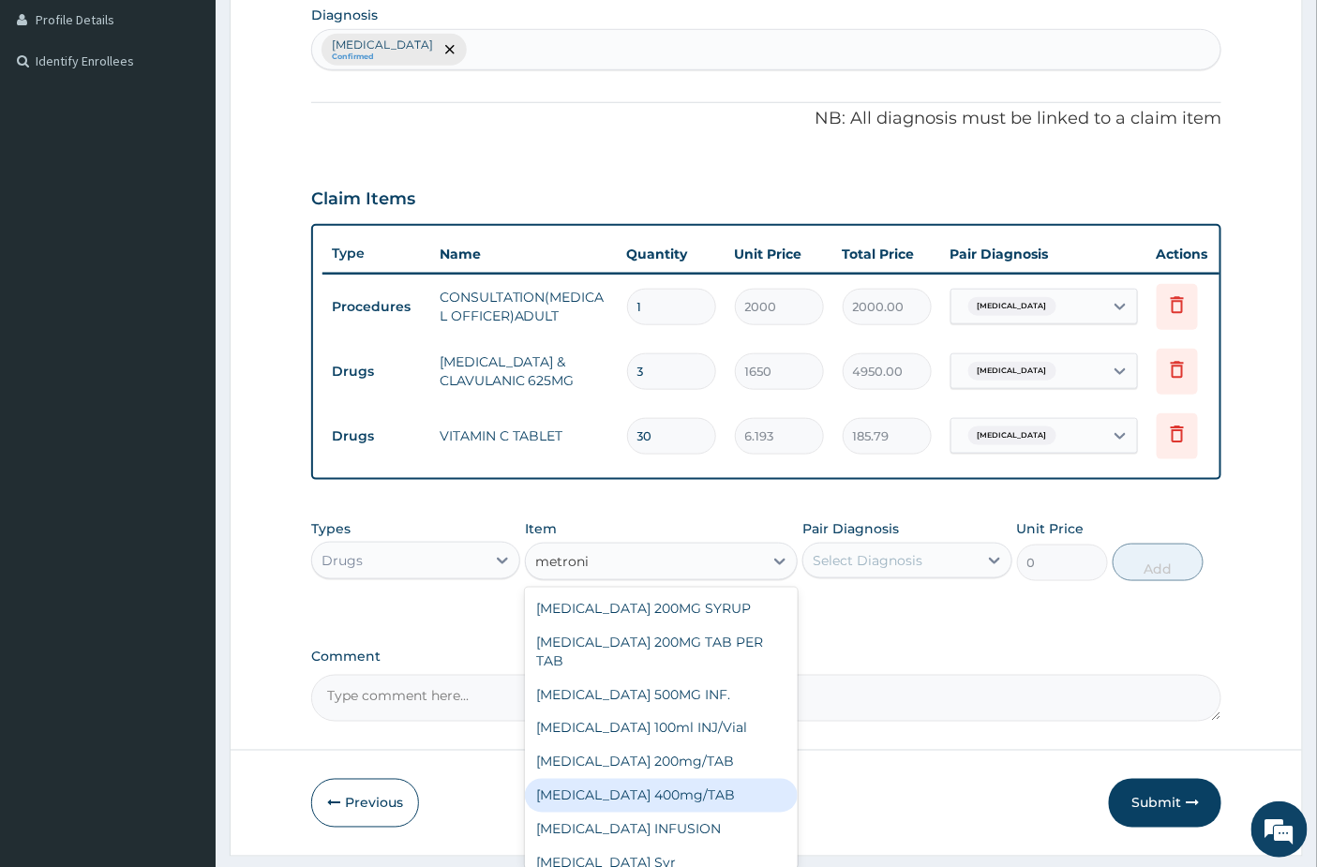
click at [648, 799] on div "METRONIDAZOLE 400mg/TAB" at bounding box center [661, 796] width 273 height 34
type input "22"
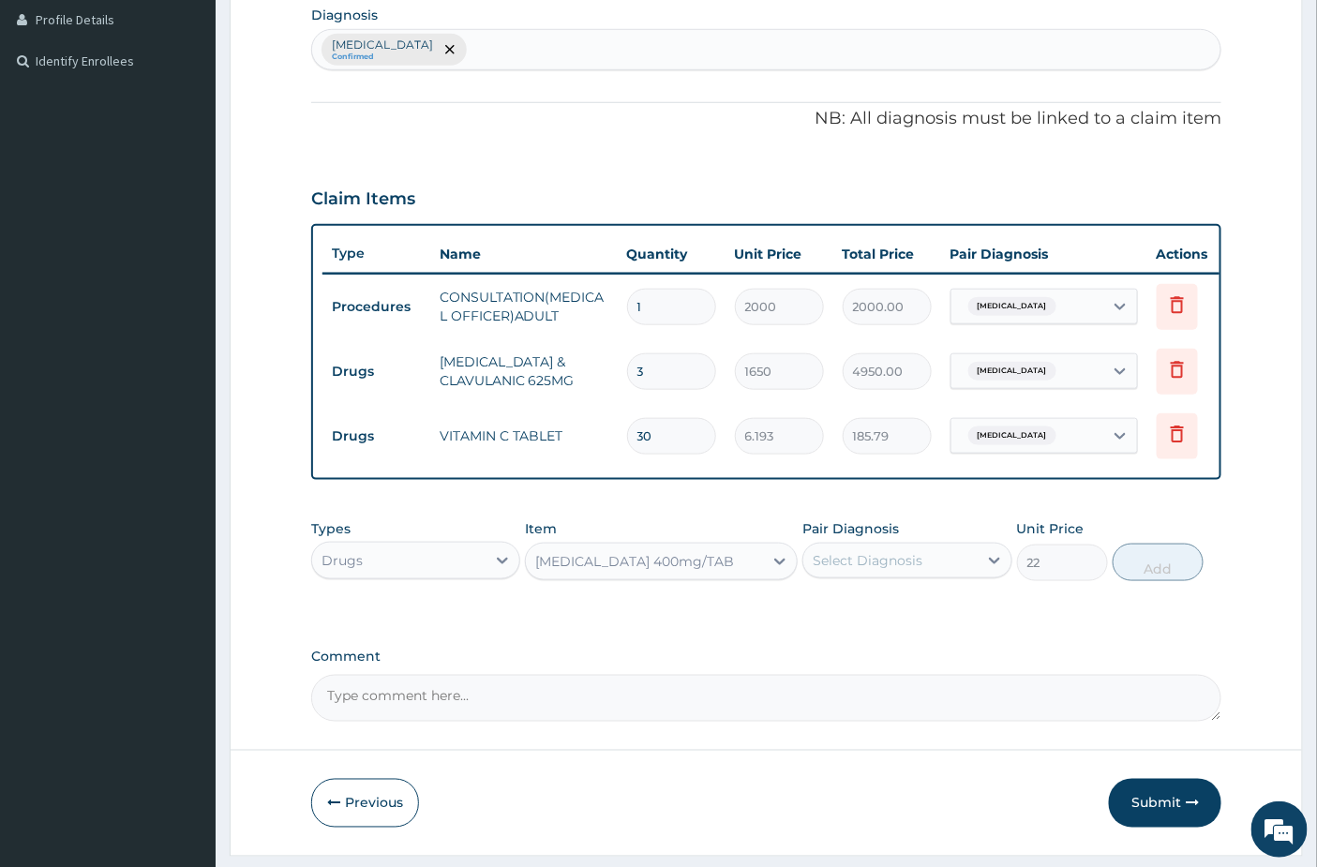
click at [855, 570] on div "Select Diagnosis" at bounding box center [867, 560] width 110 height 19
click at [864, 616] on label "Upper respiratory infection" at bounding box center [891, 606] width 116 height 19
checkbox input "true"
click at [1137, 573] on button "Add" at bounding box center [1157, 562] width 91 height 37
type input "0"
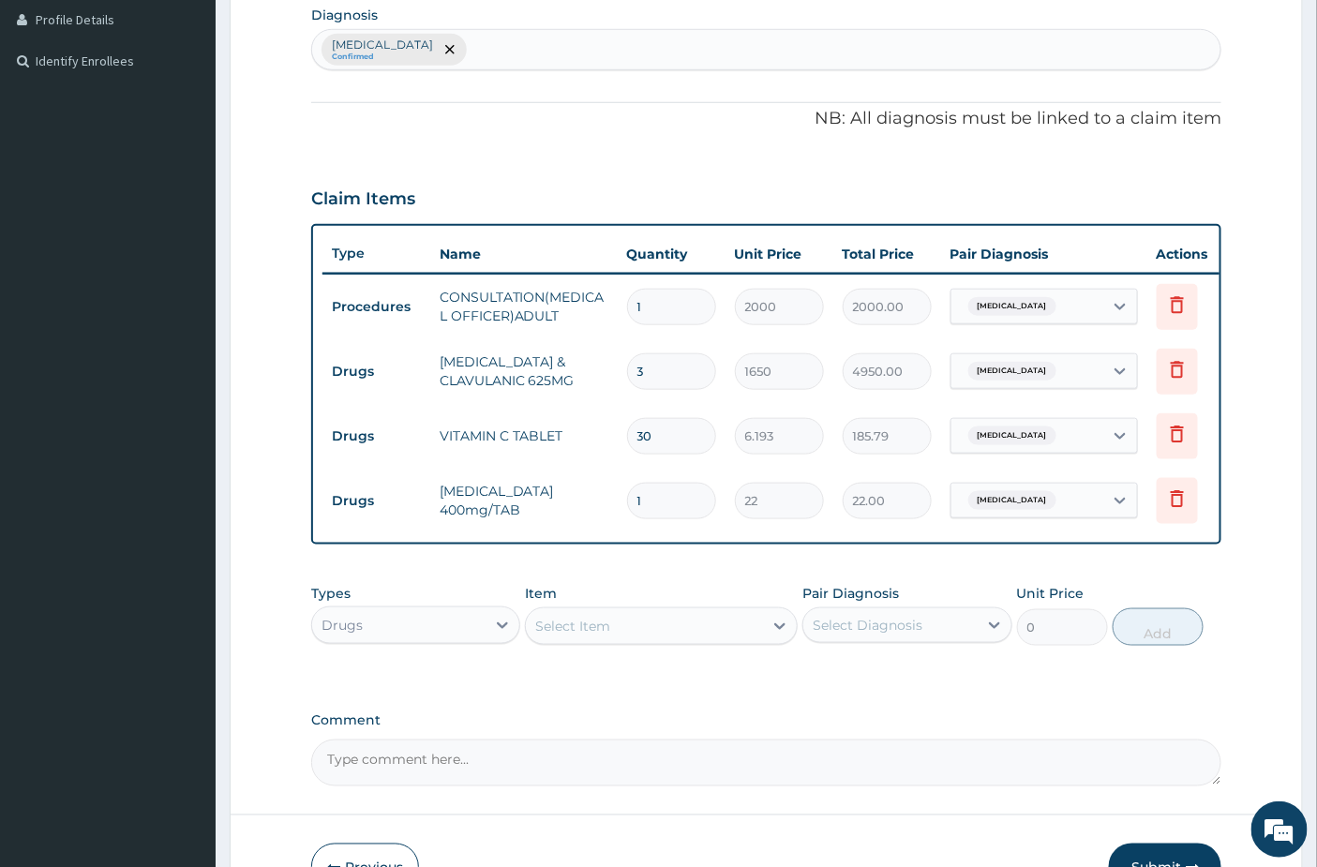
type input "15"
type input "330.00"
type input "15"
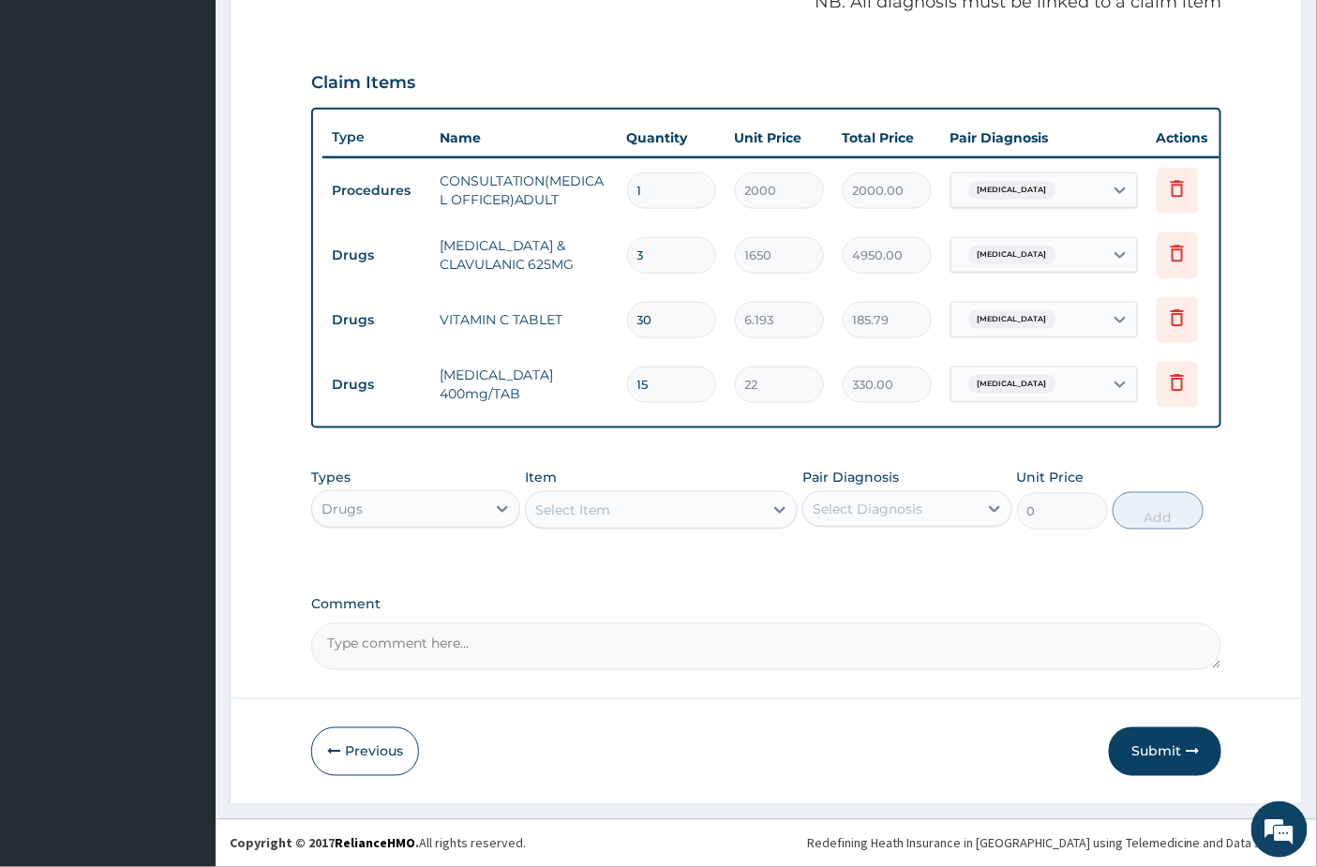
scroll to position [604, 0]
click at [1169, 772] on button "Submit" at bounding box center [1165, 751] width 112 height 49
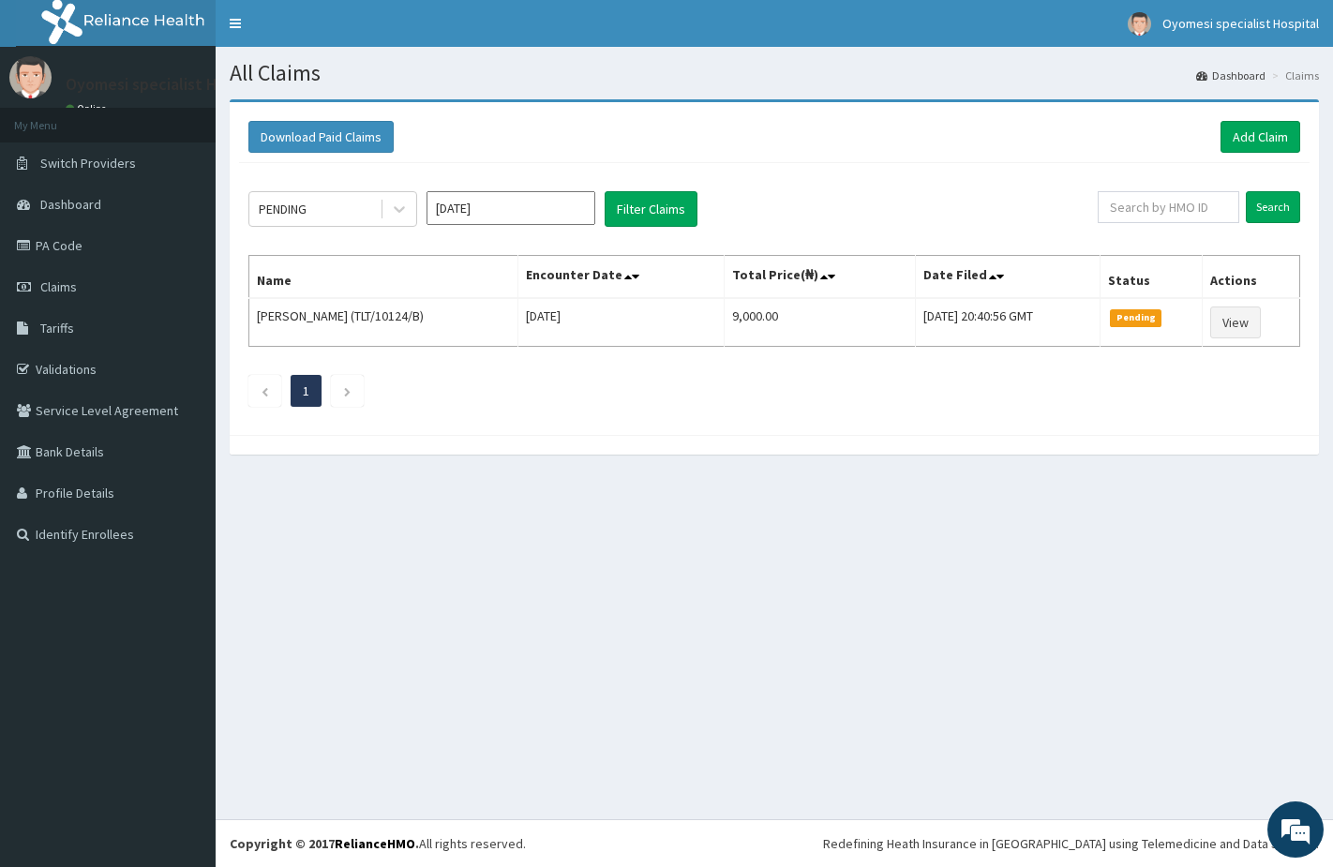
click at [1273, 131] on link "Add Claim" at bounding box center [1260, 137] width 80 height 32
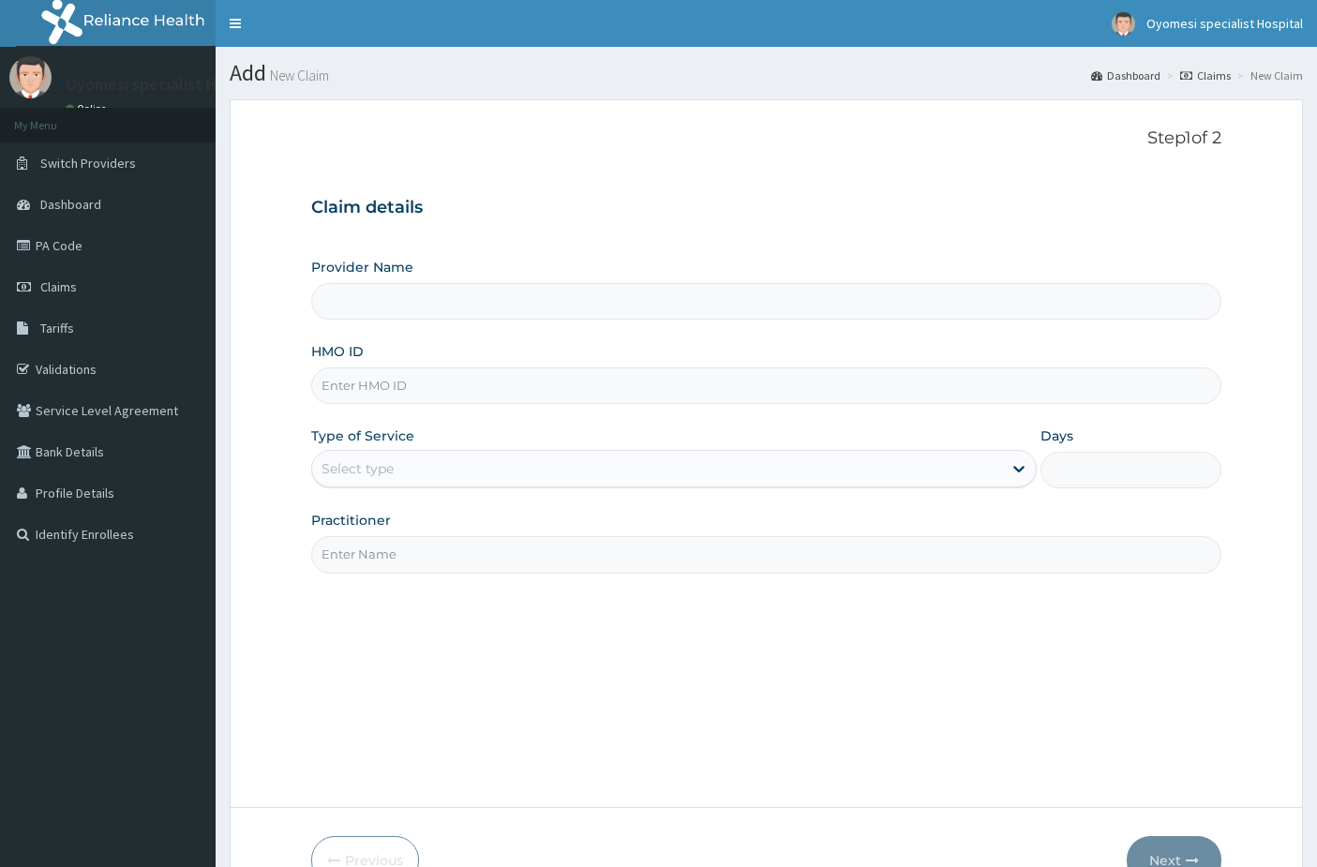
click at [385, 394] on input "HMO ID" at bounding box center [766, 385] width 911 height 37
paste input "NBC/10897/B"
type input "NBC/10897/B"
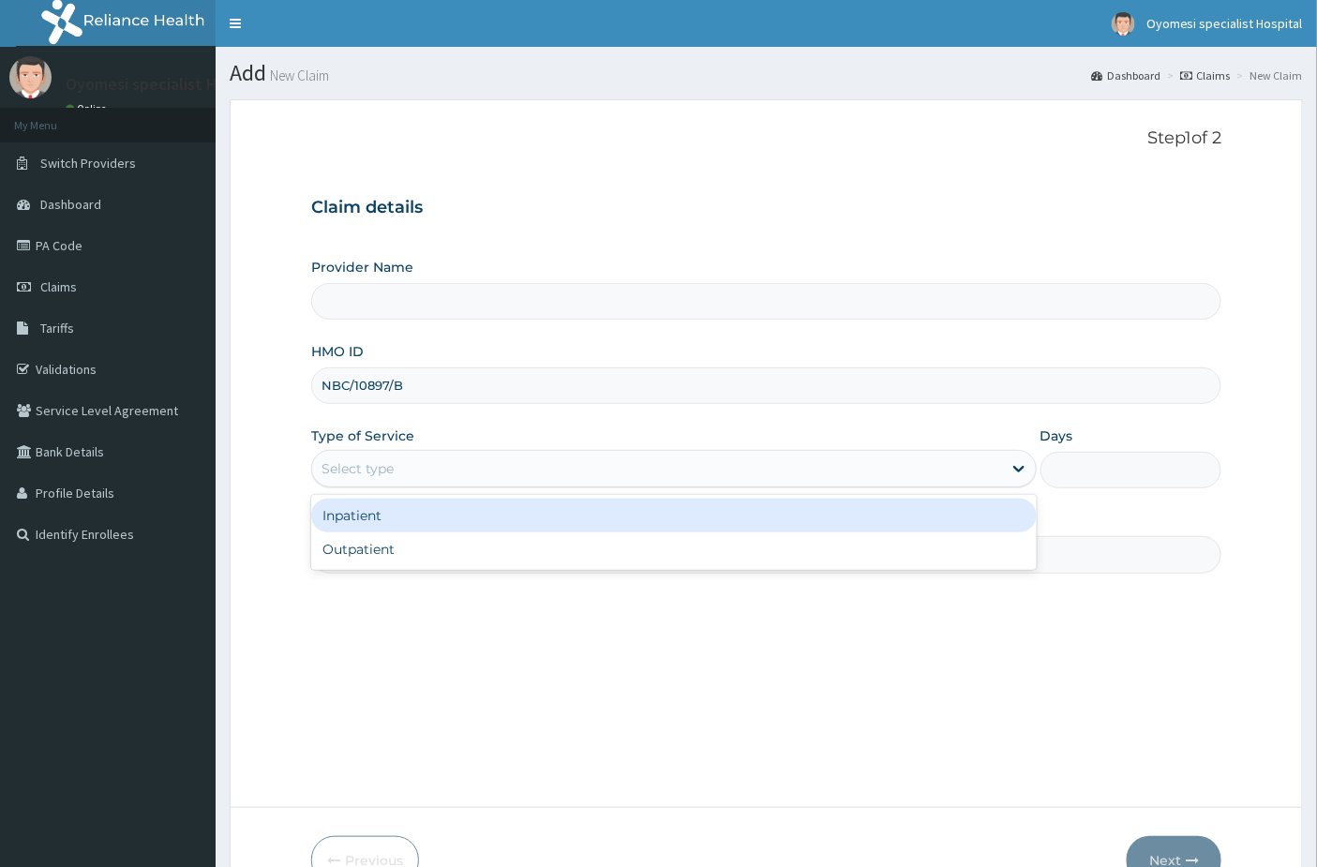
click at [395, 476] on div "Select type" at bounding box center [657, 469] width 690 height 30
type input "[GEOGRAPHIC_DATA]"
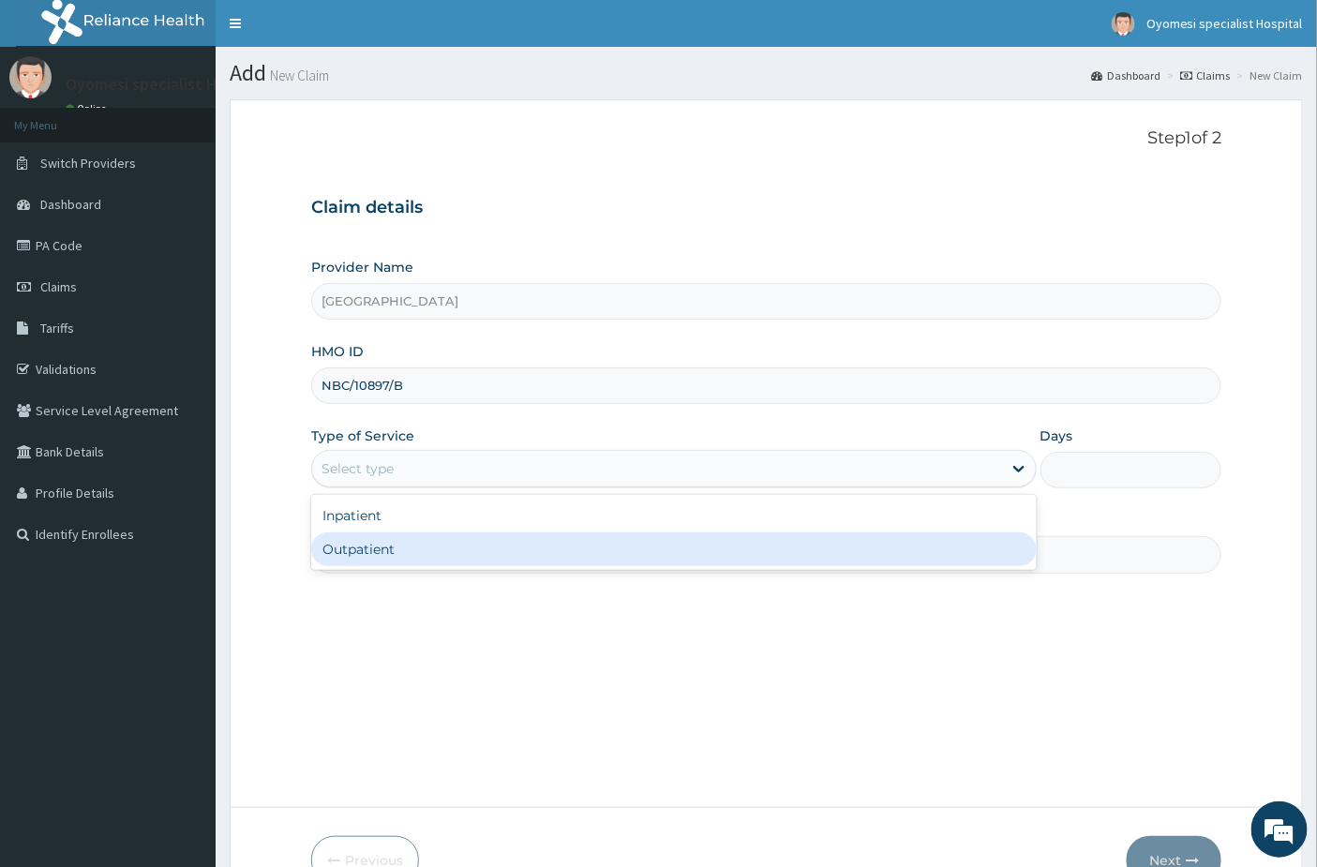
click at [391, 553] on div "Outpatient" at bounding box center [673, 549] width 725 height 34
type input "1"
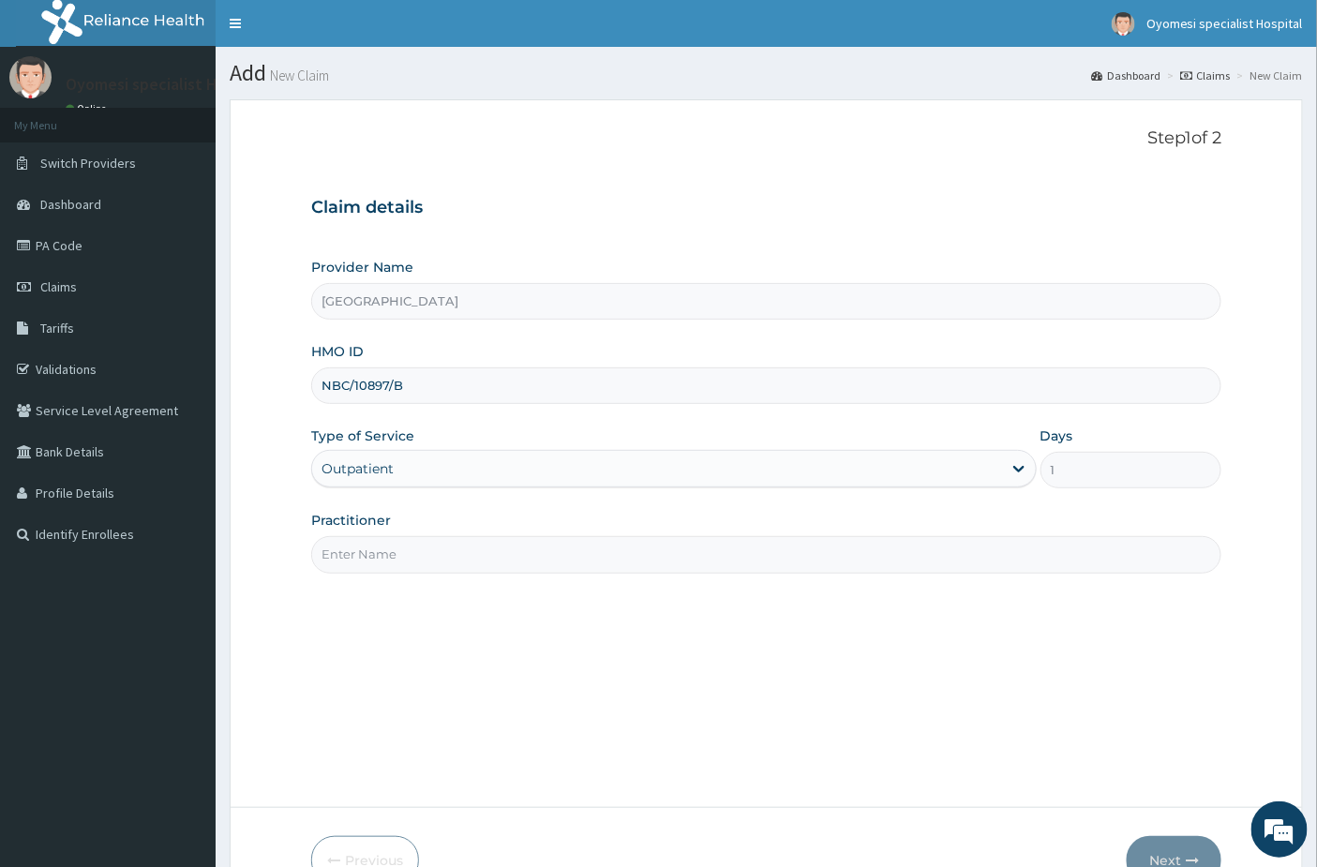
click at [395, 531] on div "Practitioner" at bounding box center [766, 542] width 911 height 62
click at [398, 573] on input "Practitioner" at bounding box center [766, 554] width 911 height 37
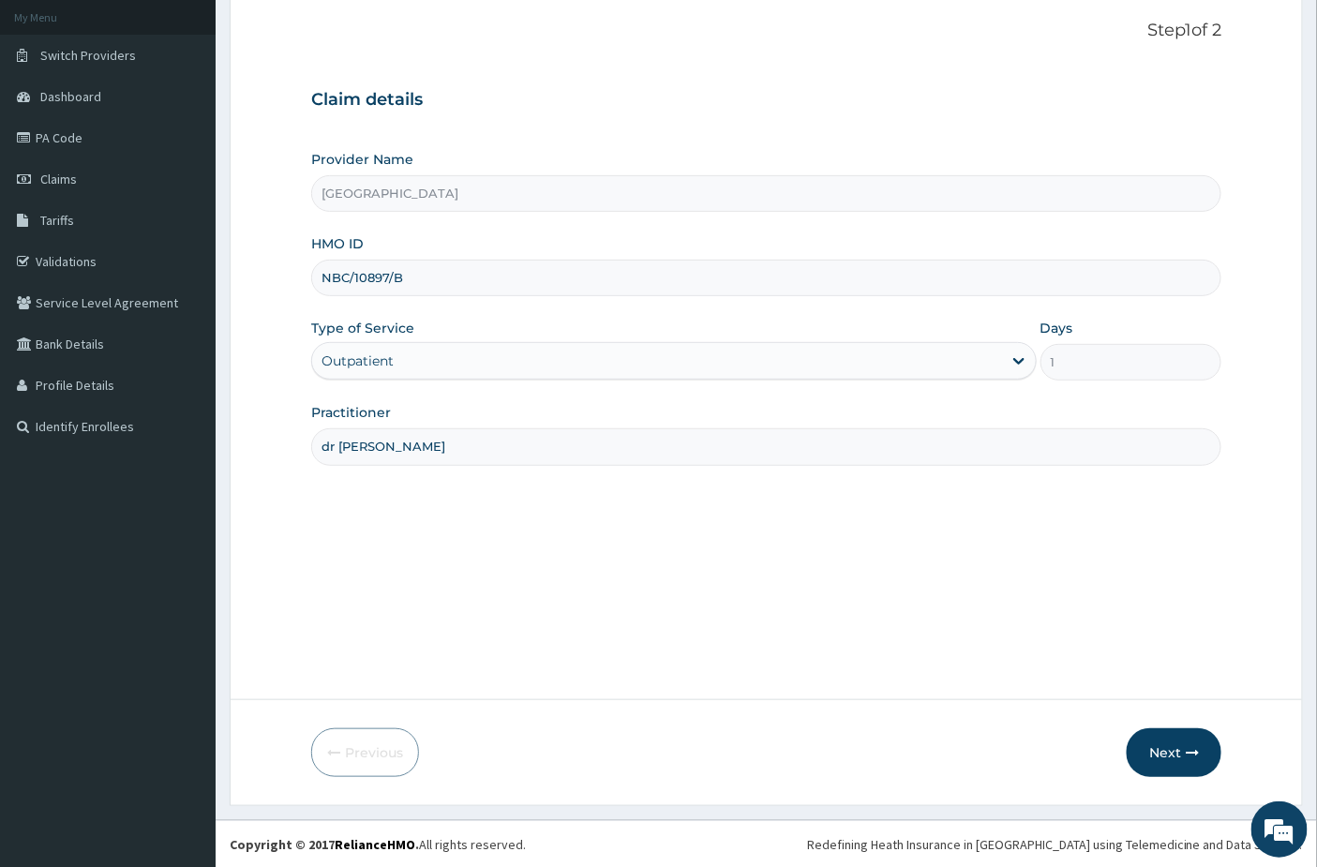
scroll to position [109, 0]
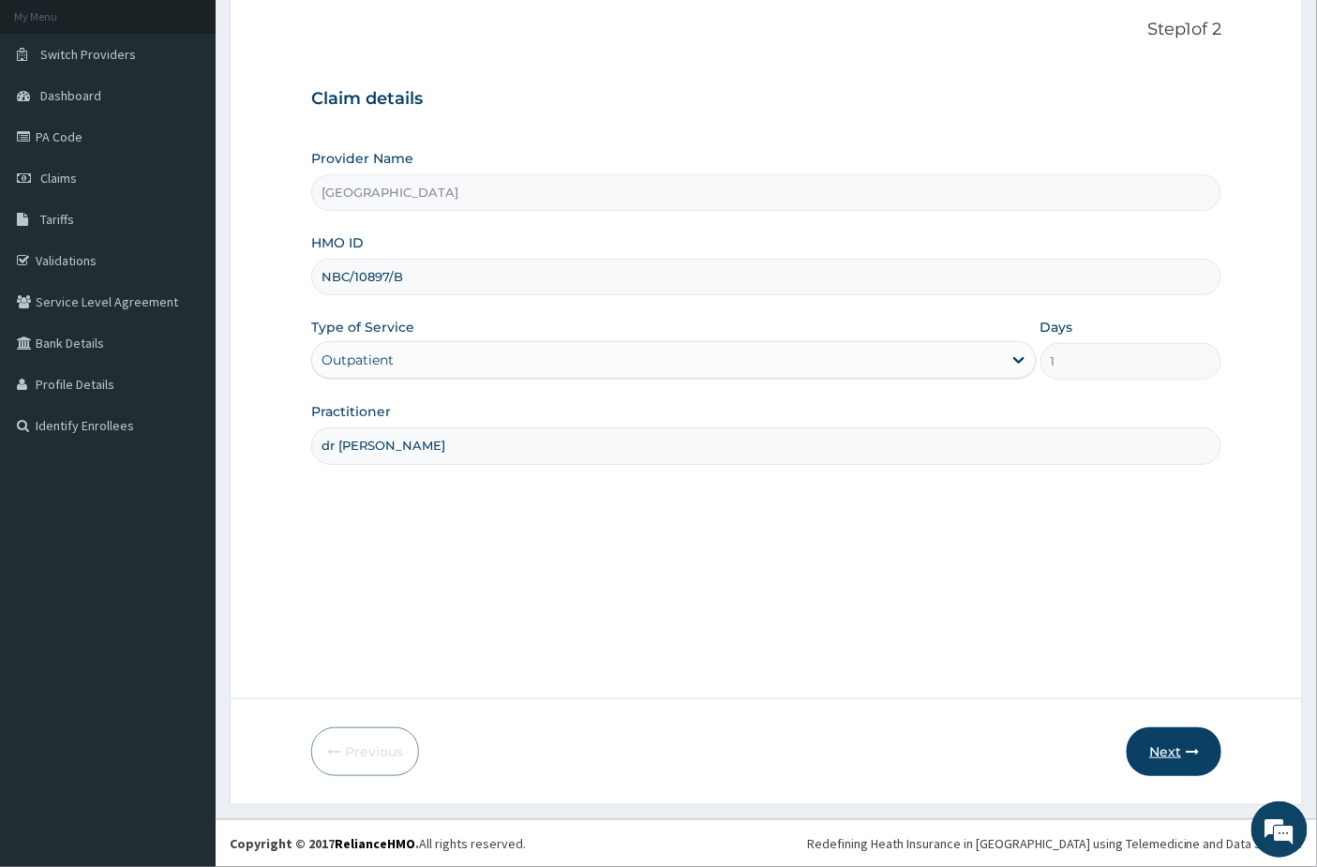
type input "dr [PERSON_NAME]"
click at [1175, 741] on button "Next" at bounding box center [1173, 751] width 95 height 49
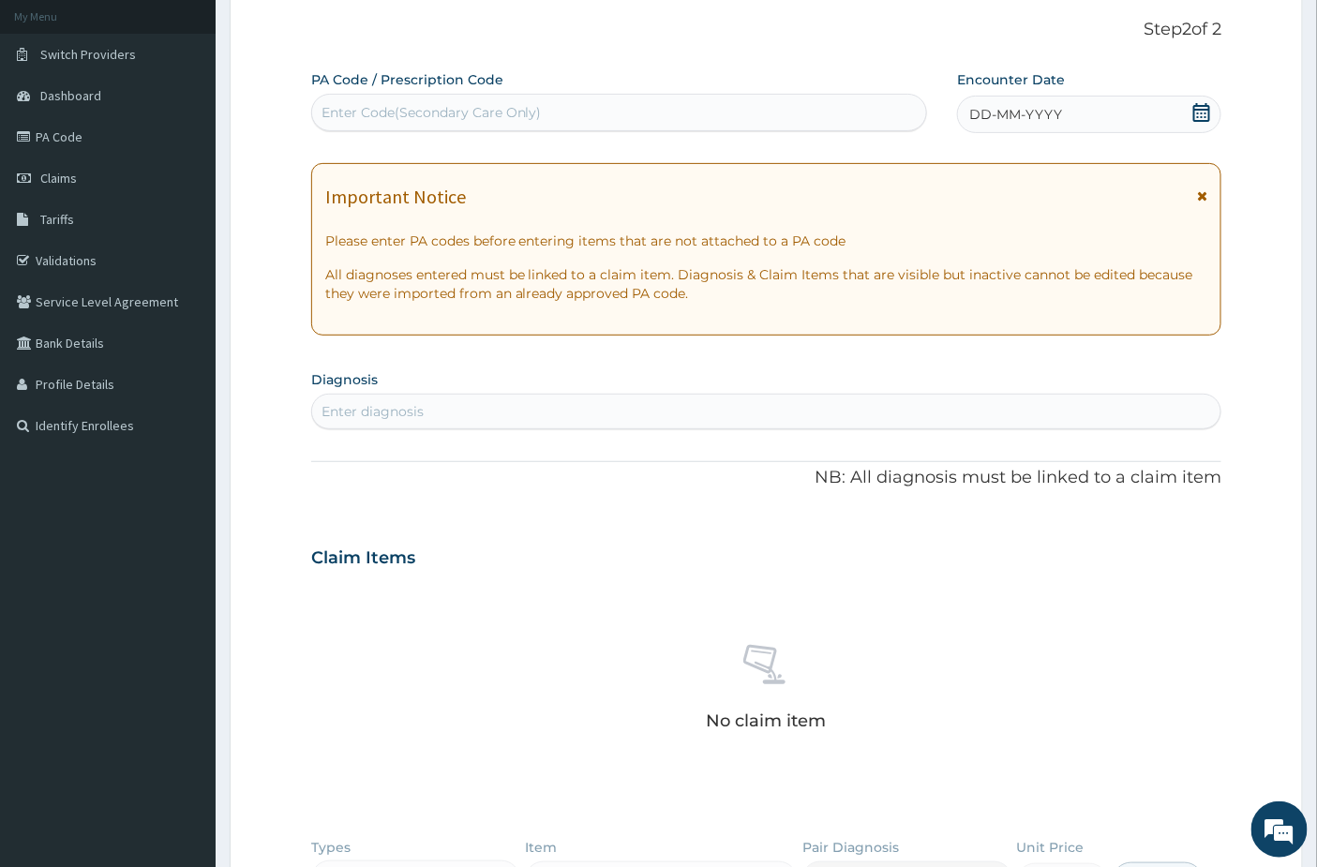
scroll to position [0, 0]
click at [484, 110] on div "Enter Code(Secondary Care Only)" at bounding box center [431, 112] width 220 height 19
paste input "PA/EADAFD"
type input "PA/EADAFD"
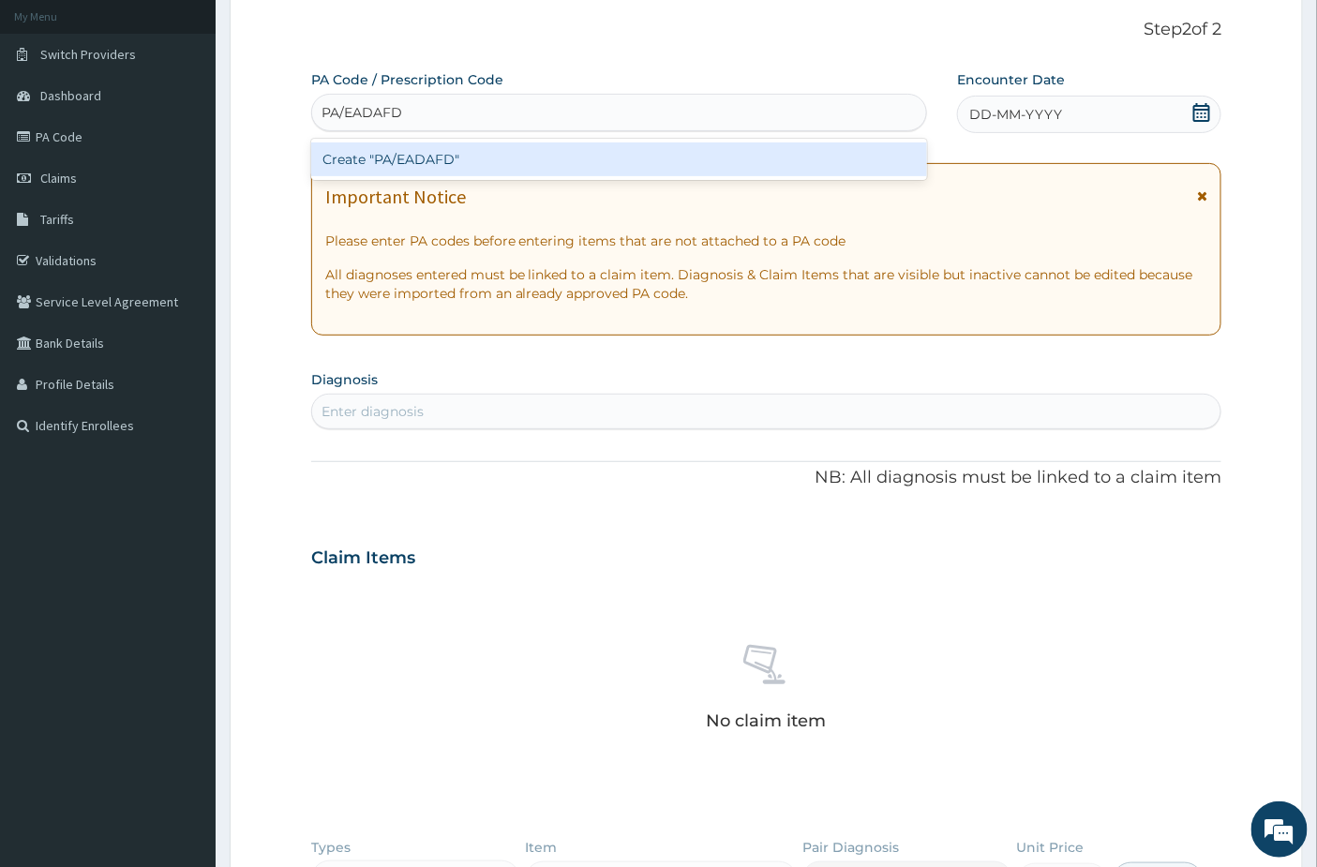
click at [507, 160] on div "Create "PA/EADAFD"" at bounding box center [619, 159] width 617 height 34
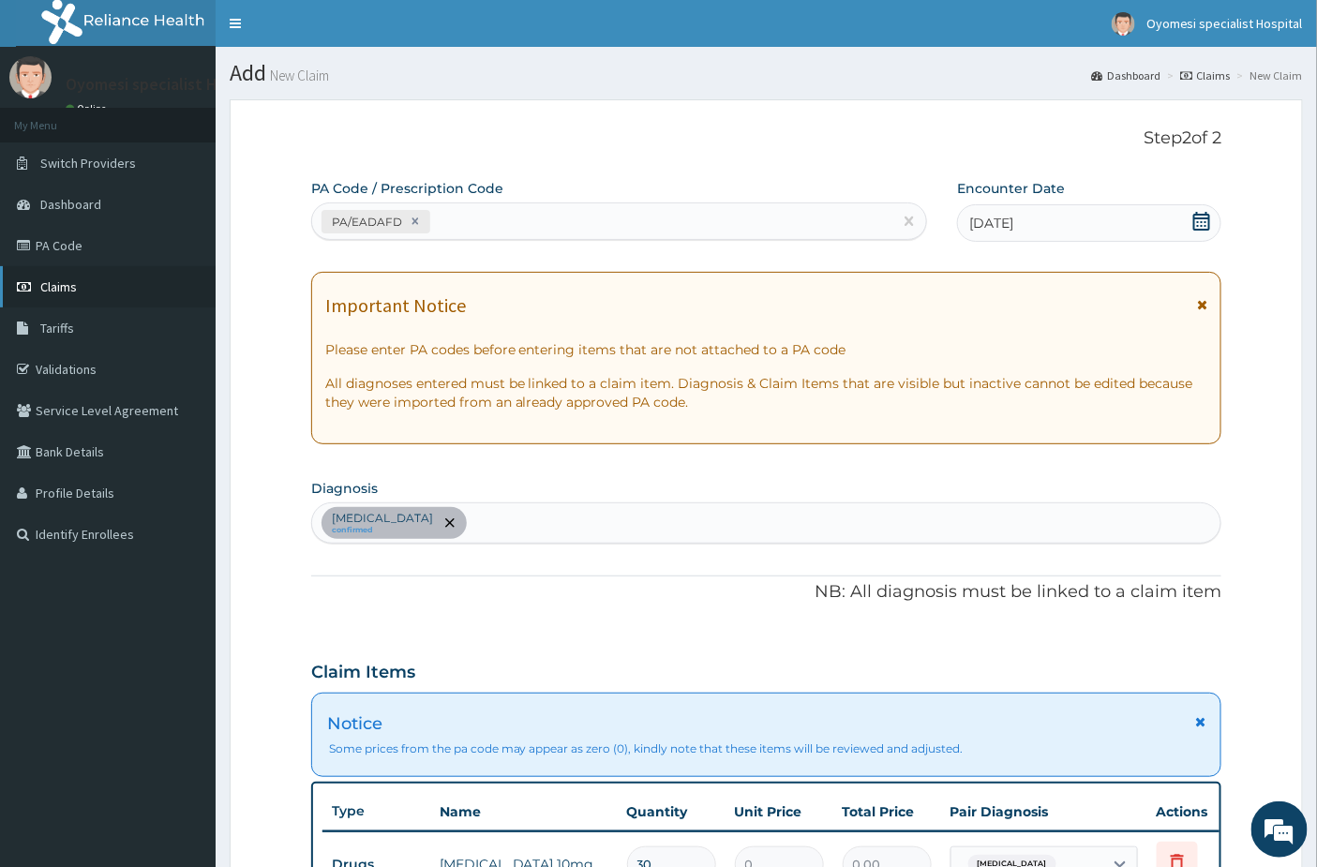
click at [51, 278] on span "Claims" at bounding box center [58, 286] width 37 height 17
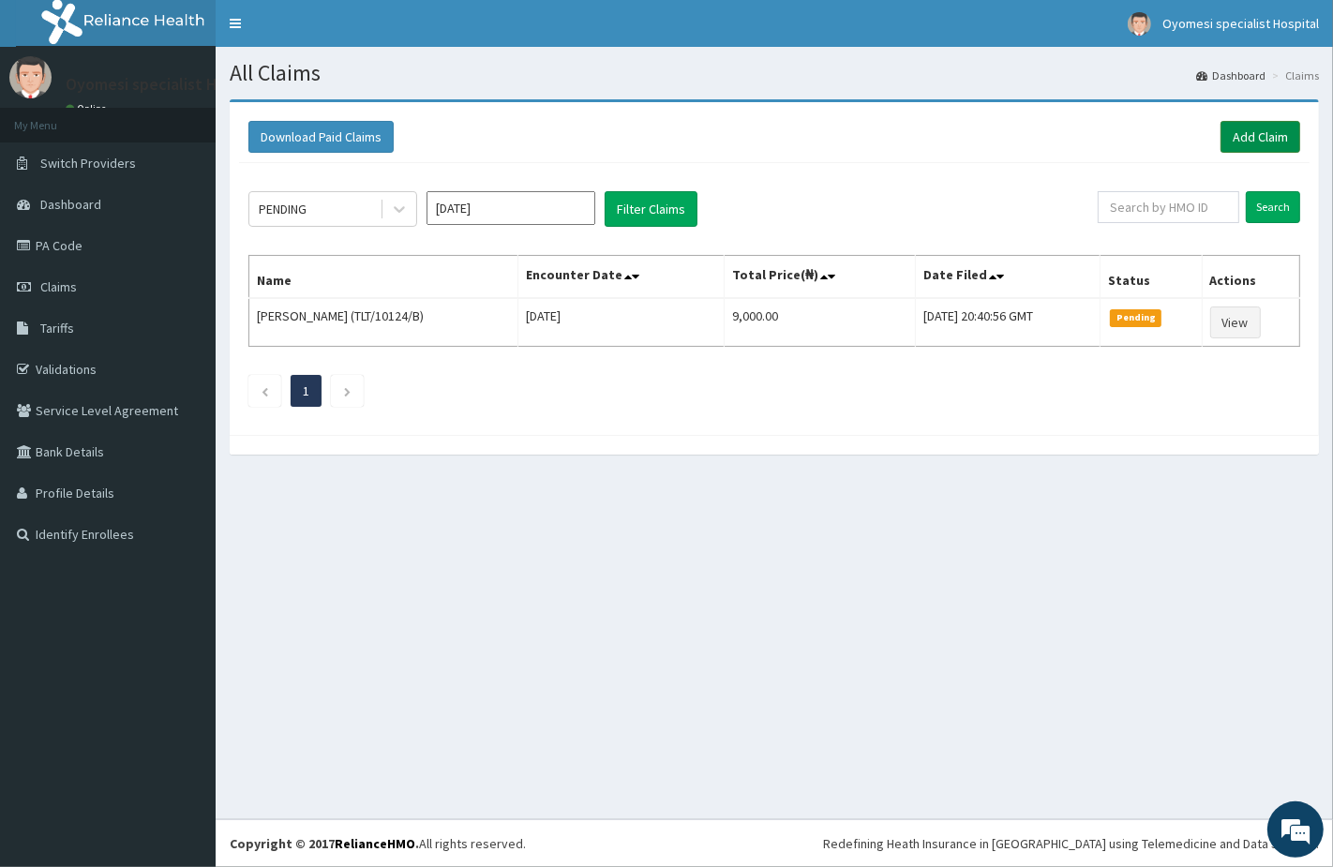
click at [1265, 137] on link "Add Claim" at bounding box center [1260, 137] width 80 height 32
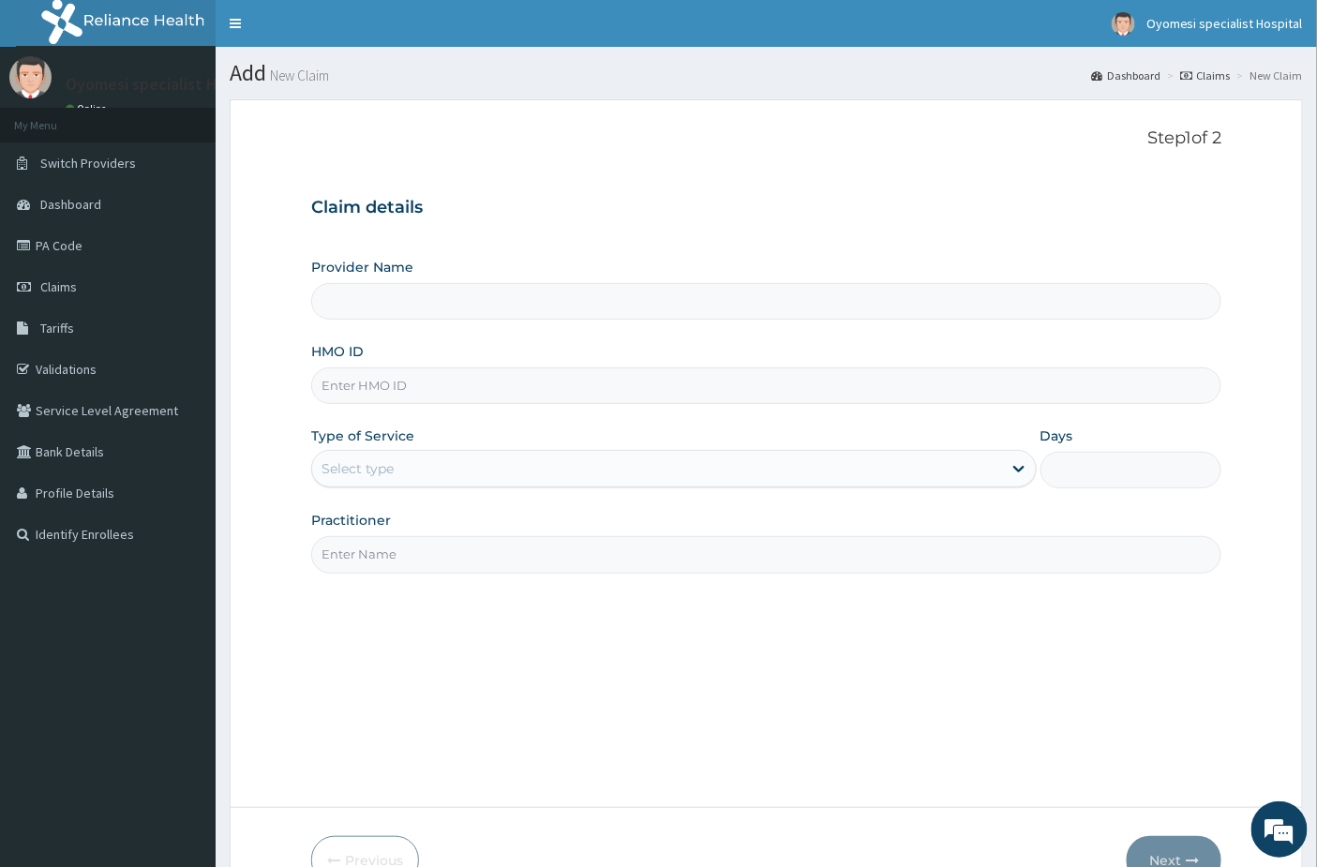
type input "[GEOGRAPHIC_DATA]"
click at [406, 378] on input "HMO ID" at bounding box center [766, 385] width 911 height 37
paste input "Oht/11003/a"
type input "Oht/11003/a"
click at [396, 485] on div "Select type" at bounding box center [673, 468] width 725 height 37
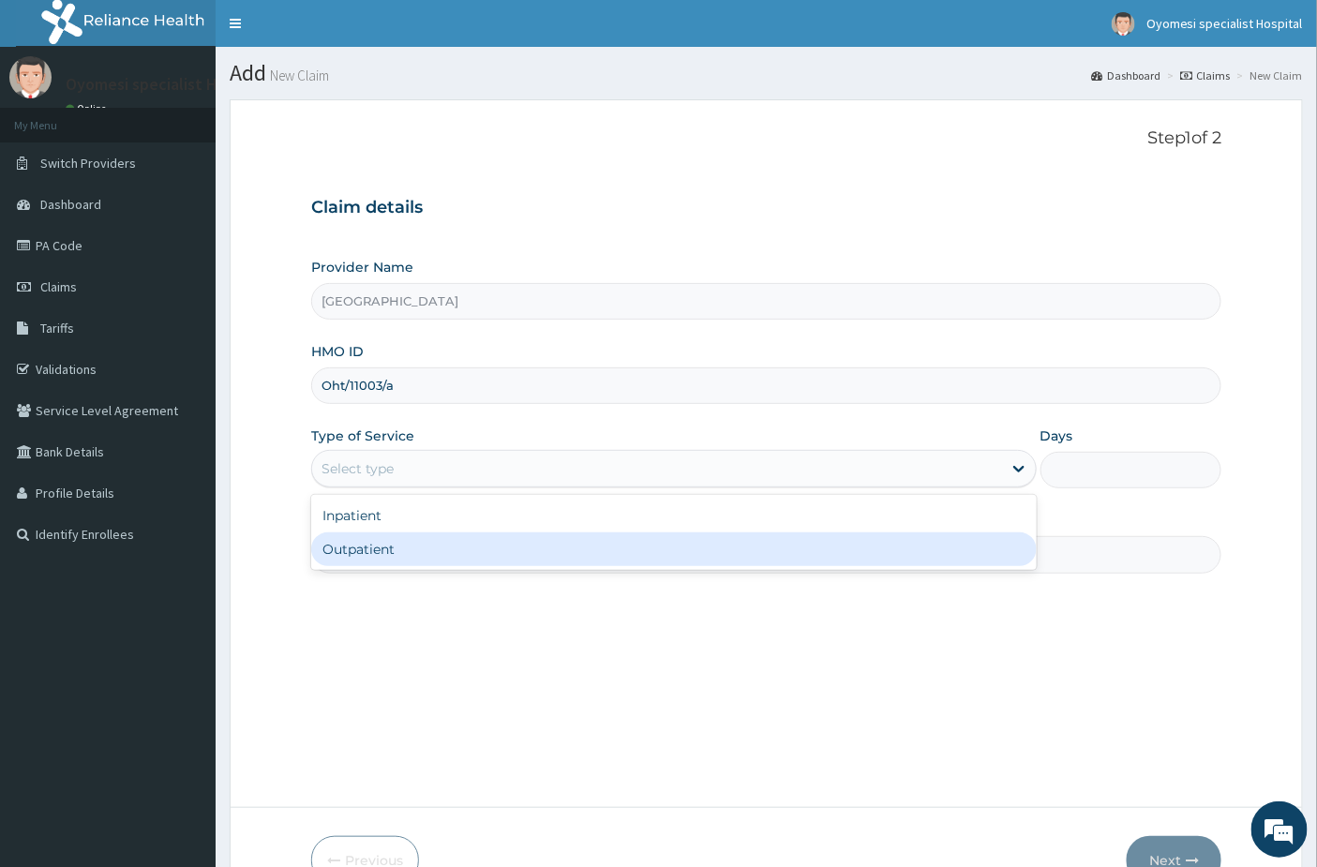
click at [377, 562] on div "Outpatient" at bounding box center [673, 549] width 725 height 34
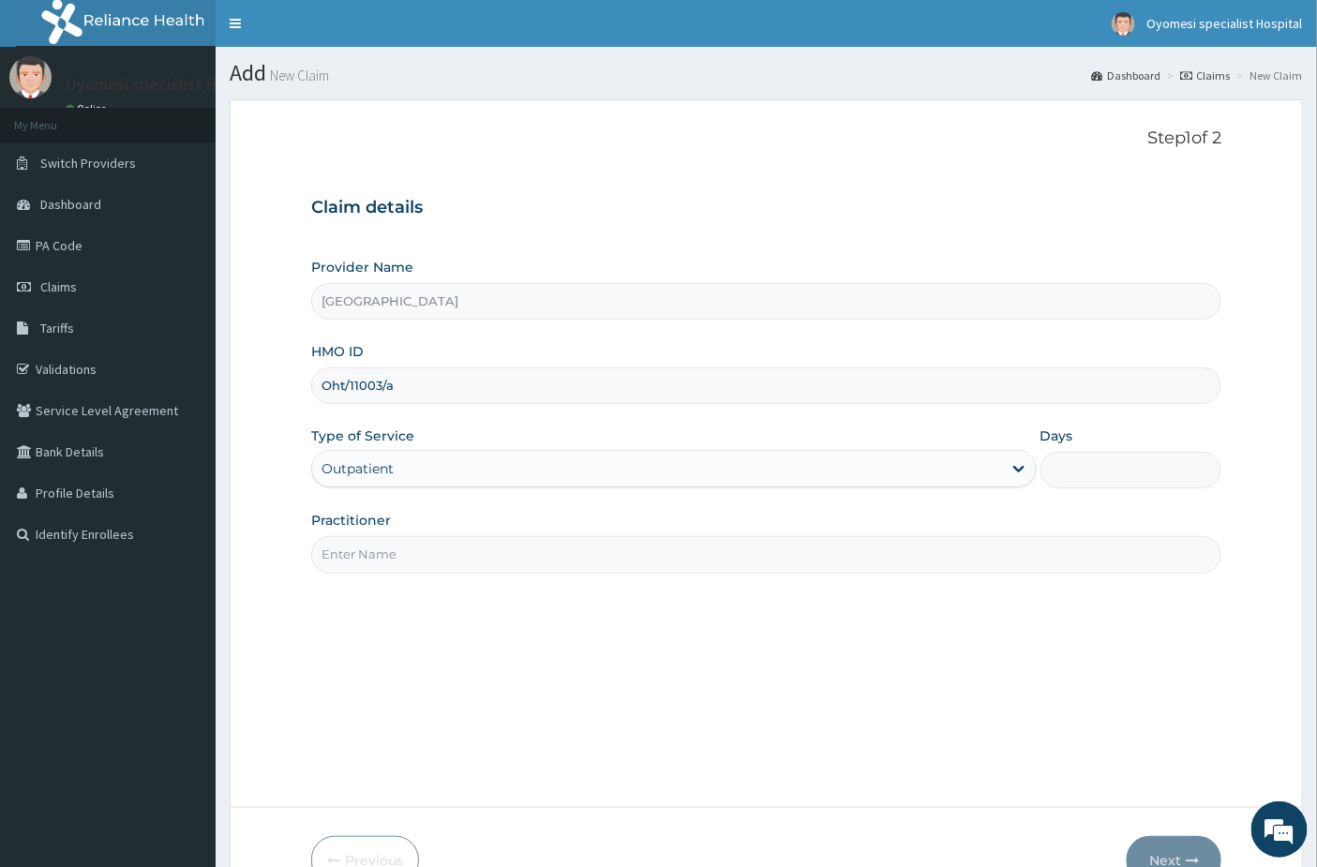
type input "1"
click at [377, 547] on input "Practitioner" at bounding box center [766, 554] width 911 height 37
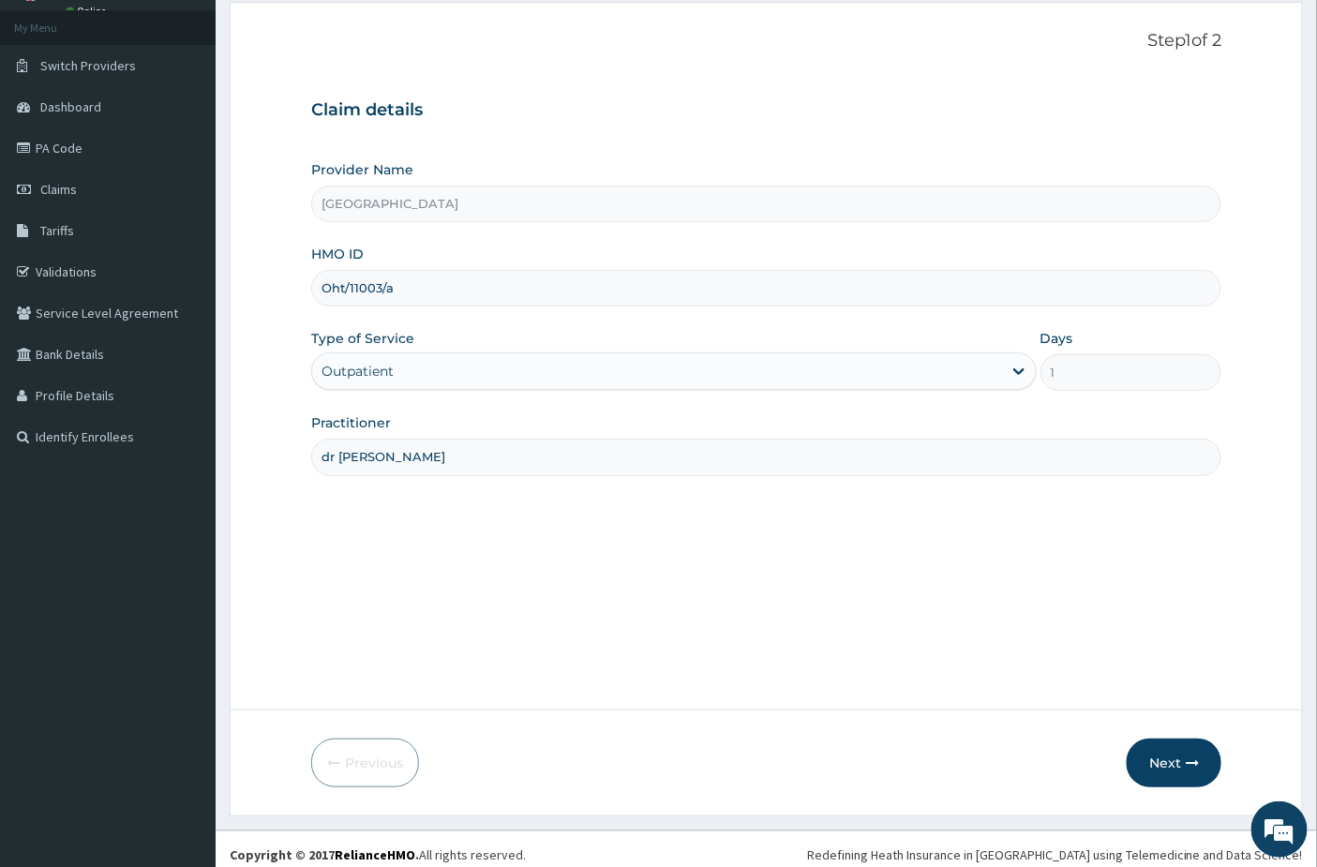
scroll to position [109, 0]
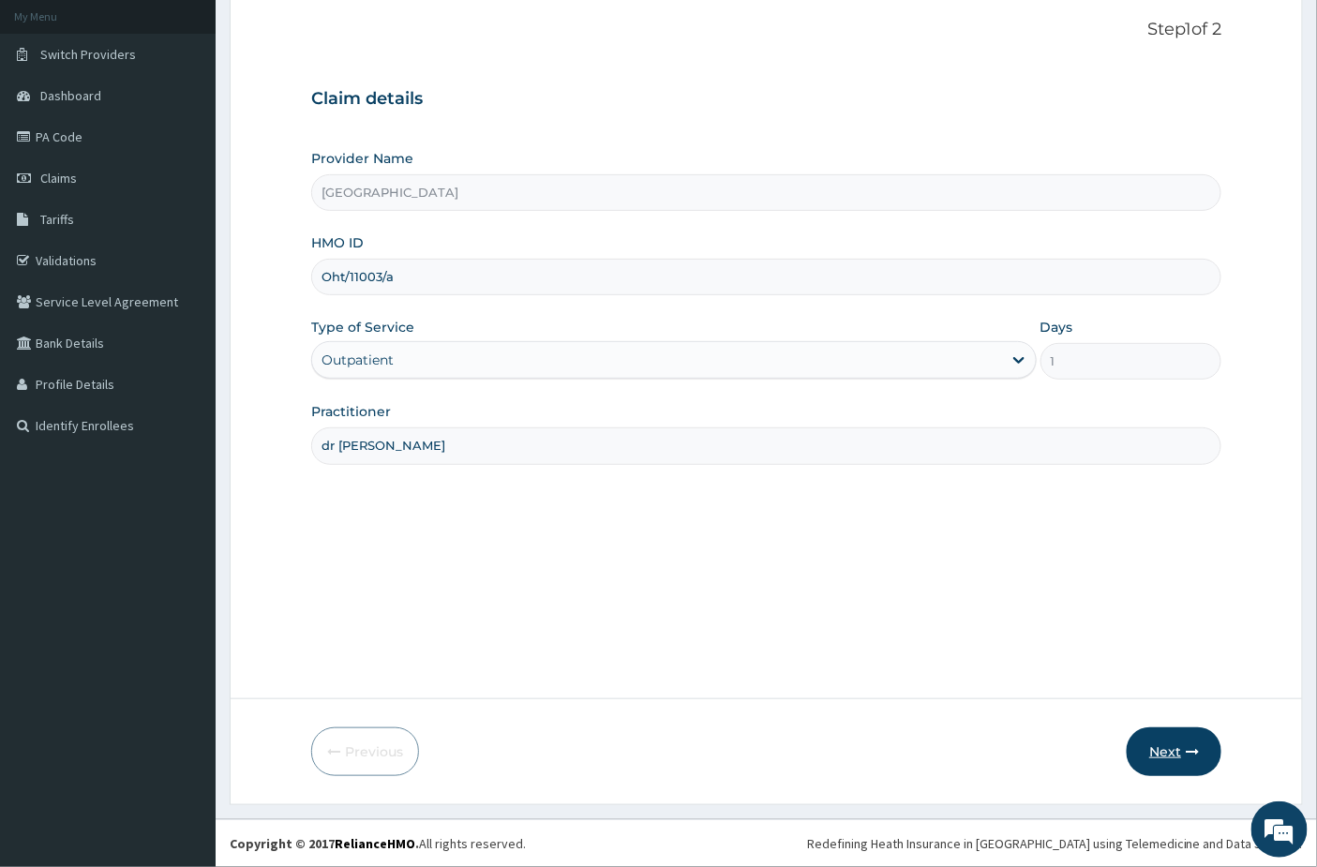
type input "dr [PERSON_NAME]"
click at [1183, 766] on button "Next" at bounding box center [1173, 751] width 95 height 49
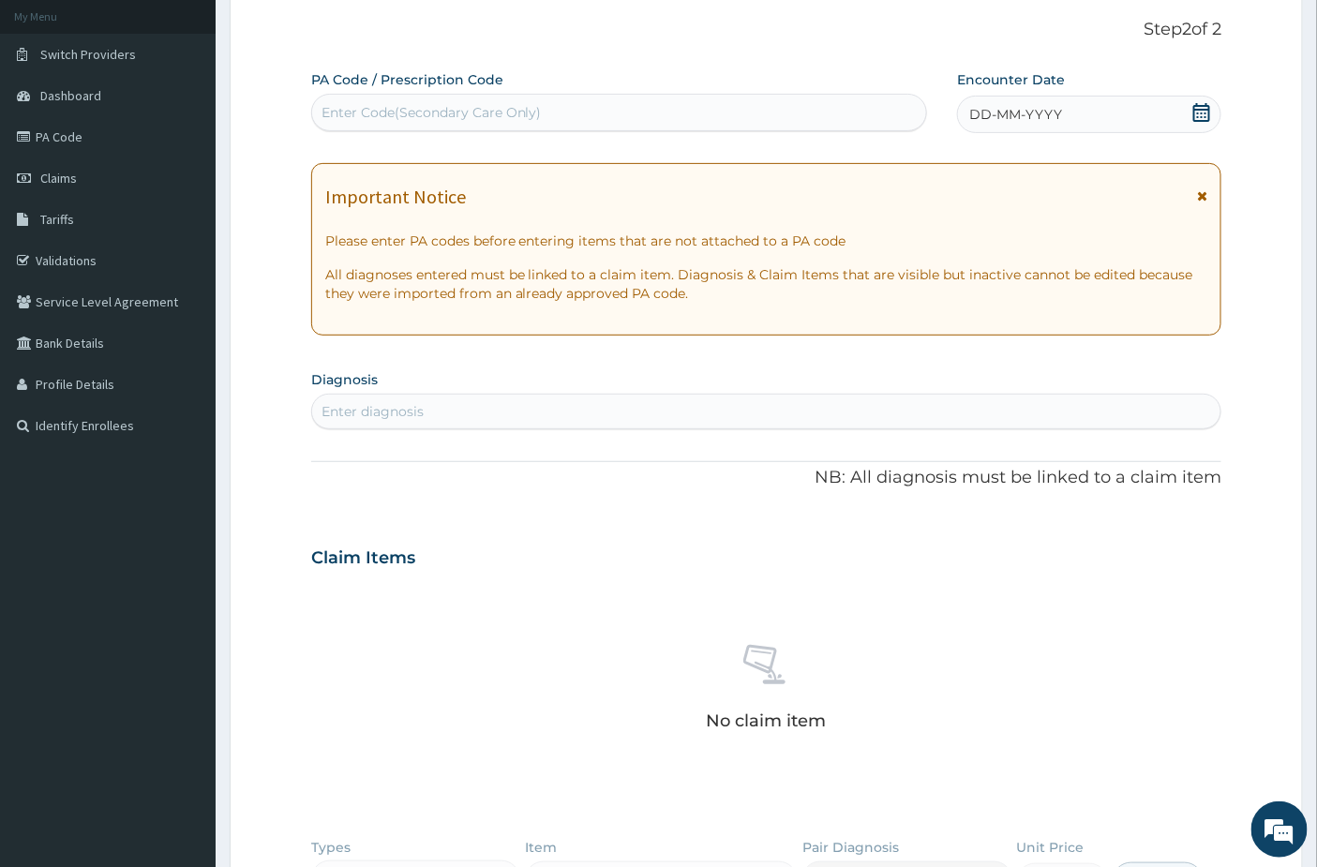
click at [532, 126] on div "Enter Code(Secondary Care Only)" at bounding box center [619, 112] width 615 height 30
paste input "PA/769FF9"
type input "PA/769FF9"
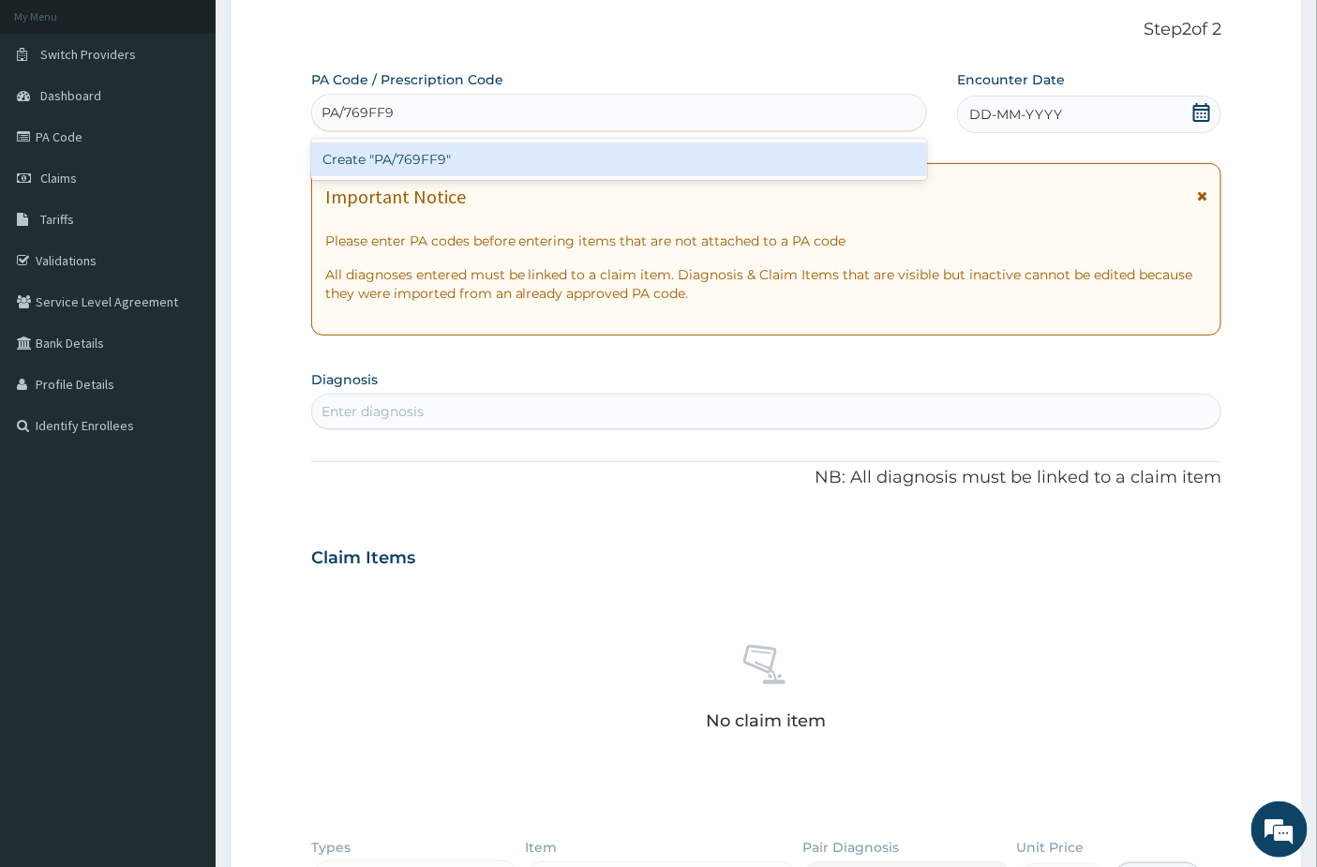
click at [535, 164] on div "Create "PA/769FF9"" at bounding box center [619, 159] width 617 height 34
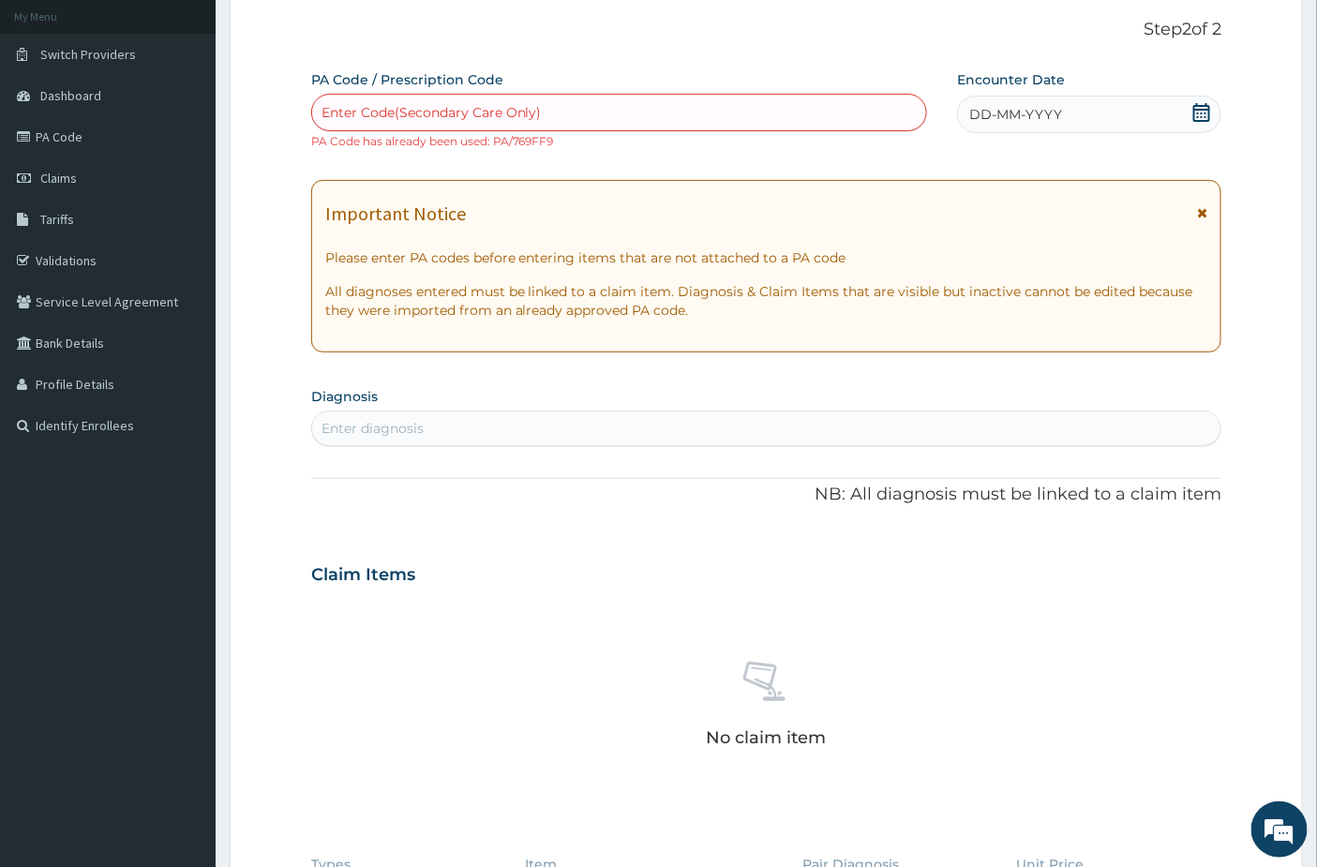
click at [442, 98] on div "Enter Code(Secondary Care Only)" at bounding box center [619, 112] width 615 height 30
paste input "PA/C3FBB3"
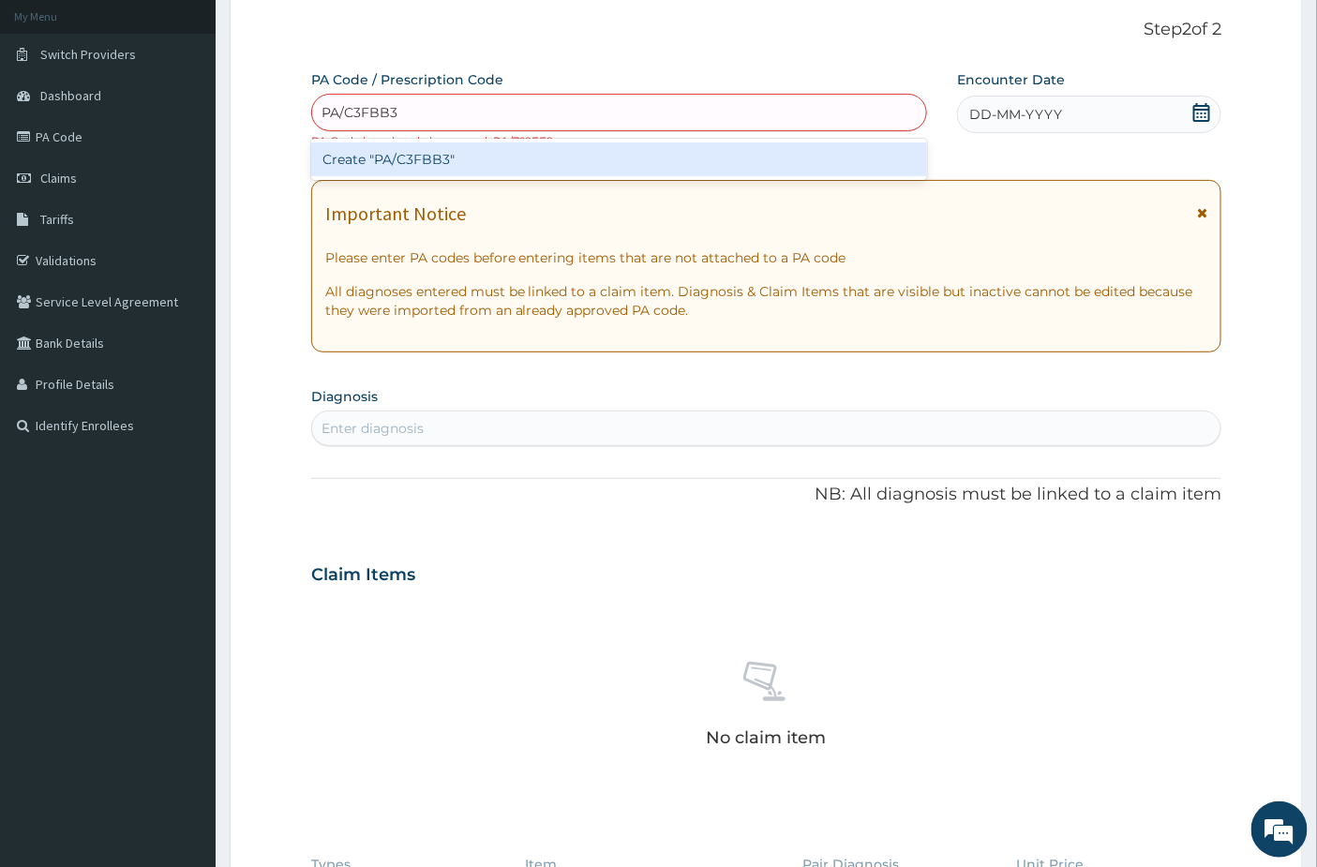
type input "PA/C3FBB3"
click at [445, 184] on div "PA Code / Prescription Code option Create "PA/769FF9", selected. option Create …" at bounding box center [766, 563] width 911 height 987
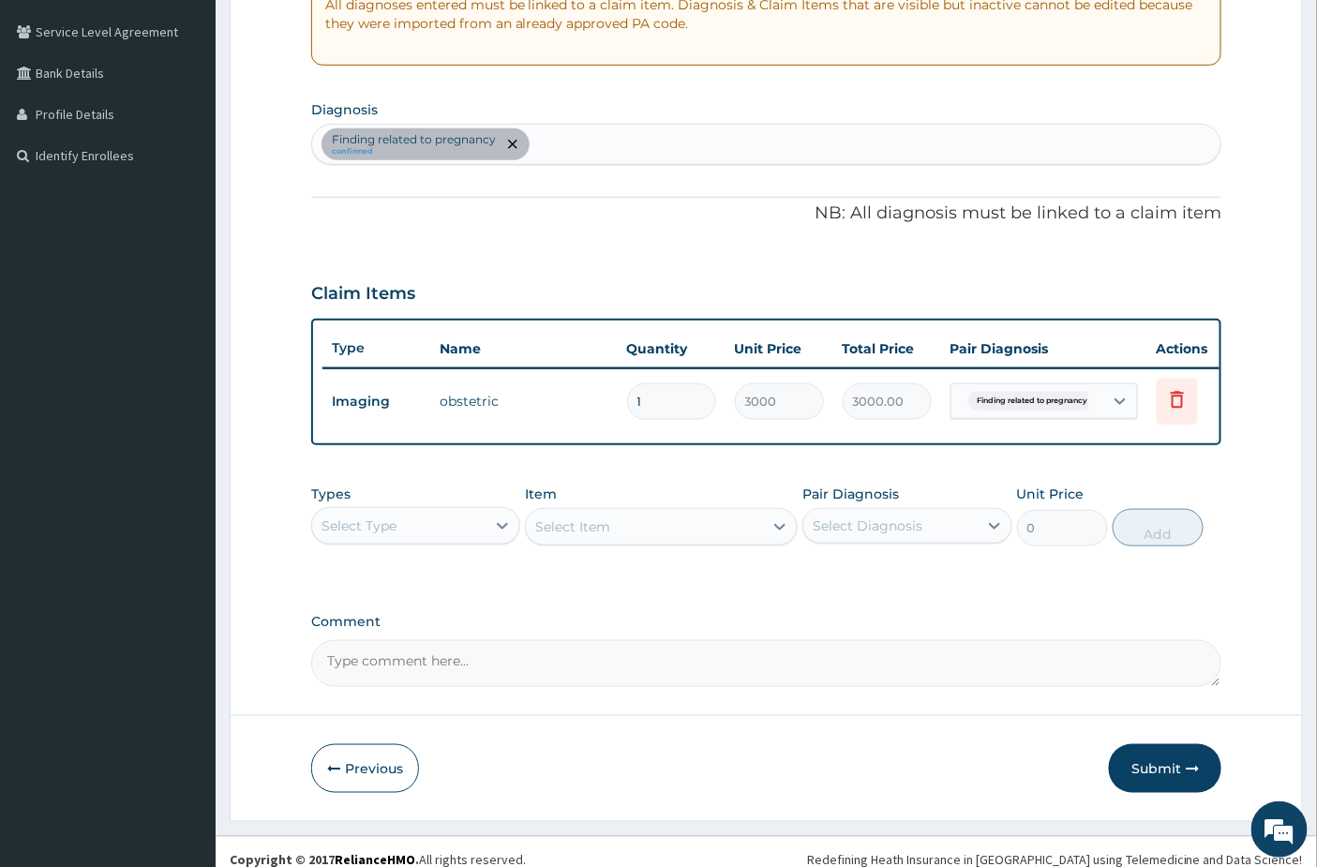
scroll to position [409, 0]
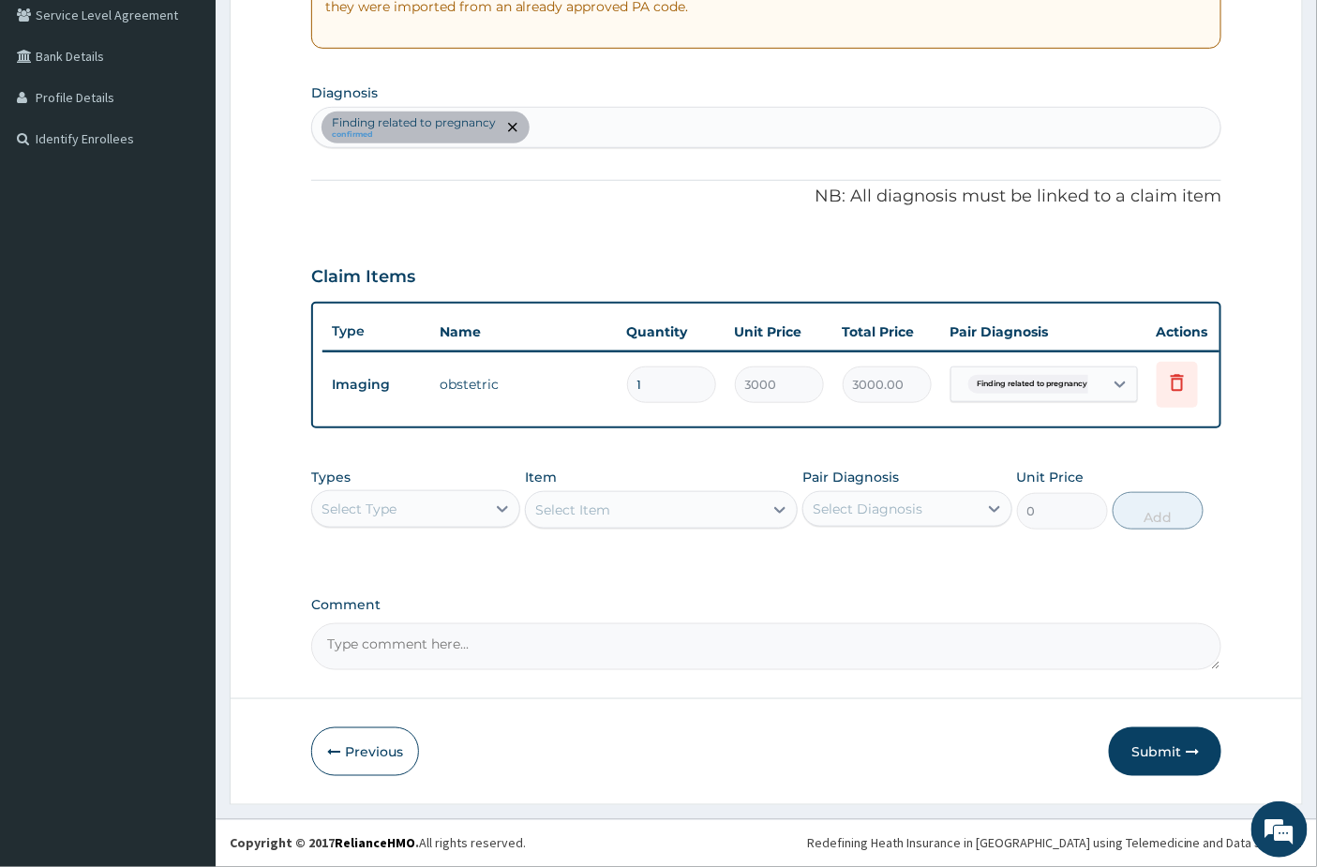
click at [435, 528] on div "Types Select Type" at bounding box center [415, 499] width 209 height 62
click at [432, 504] on div "Select Type" at bounding box center [398, 509] width 173 height 30
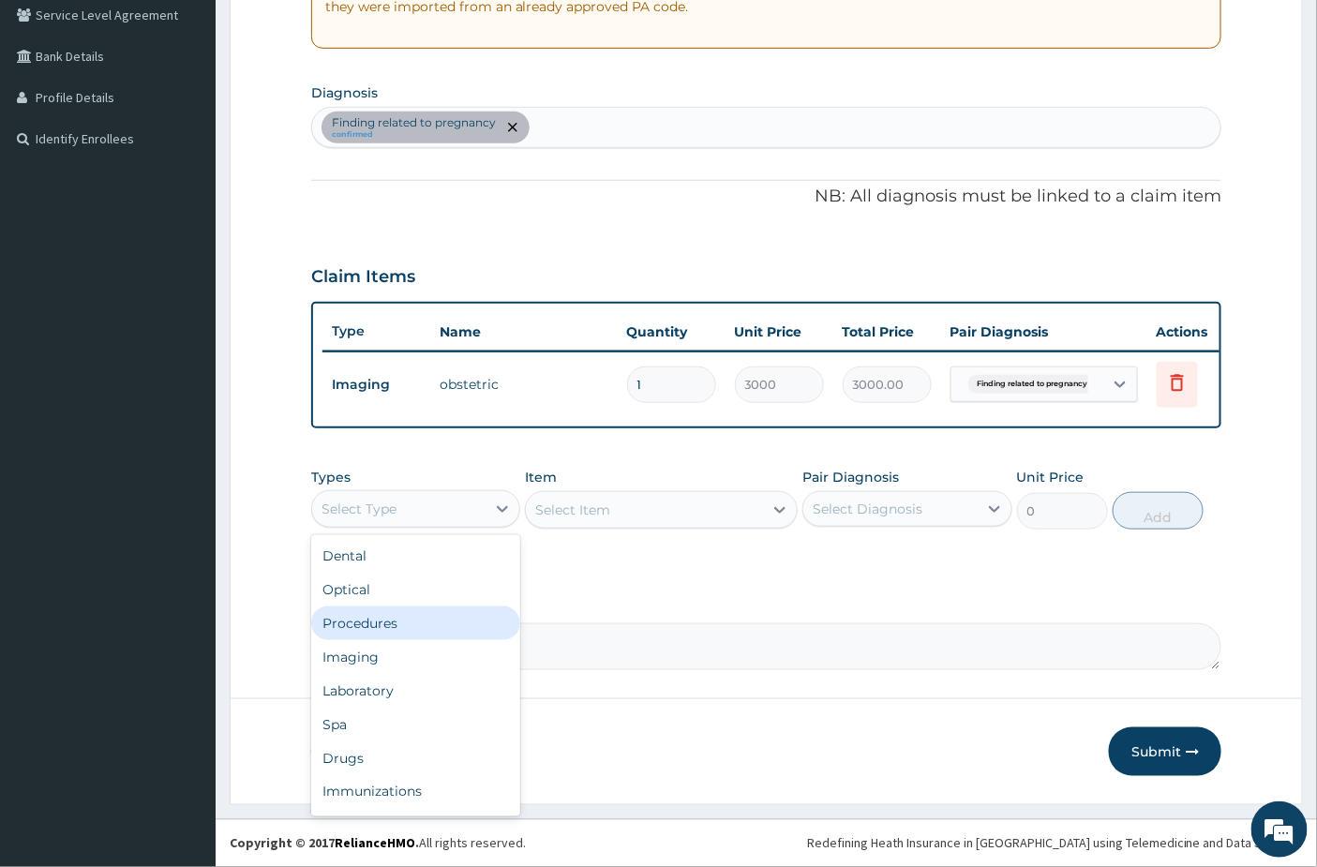
drag, startPoint x: 370, startPoint y: 626, endPoint x: 706, endPoint y: 602, distance: 336.4
click at [375, 625] on div "Procedures" at bounding box center [415, 623] width 209 height 34
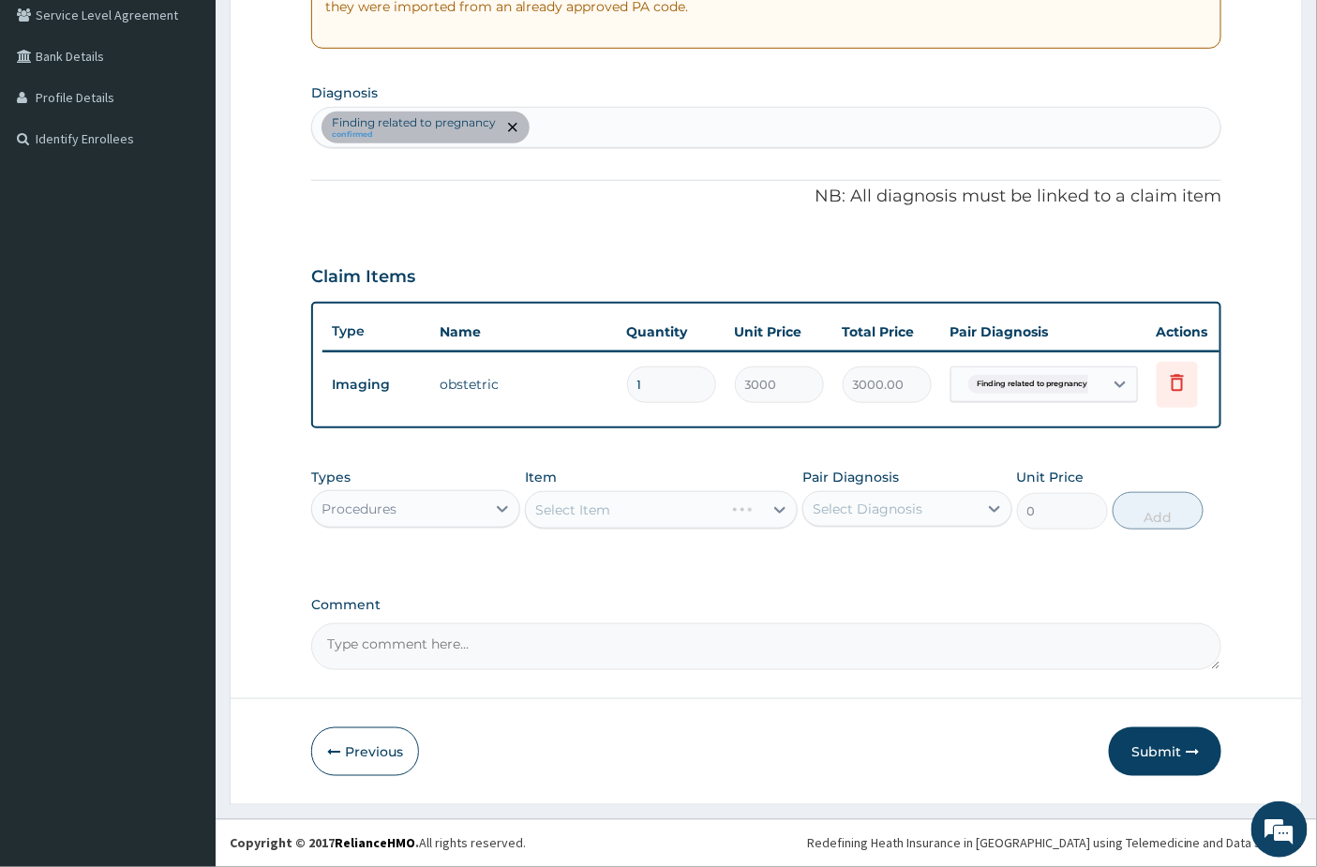
click at [869, 512] on div "Select Diagnosis" at bounding box center [867, 508] width 110 height 19
click at [850, 572] on label "Finding related to pregnancy" at bounding box center [916, 563] width 167 height 37
checkbox input "true"
click at [694, 559] on div "Types Procedures Item Select Item Pair Diagnosis Finding related to pregnancy U…" at bounding box center [766, 512] width 911 height 109
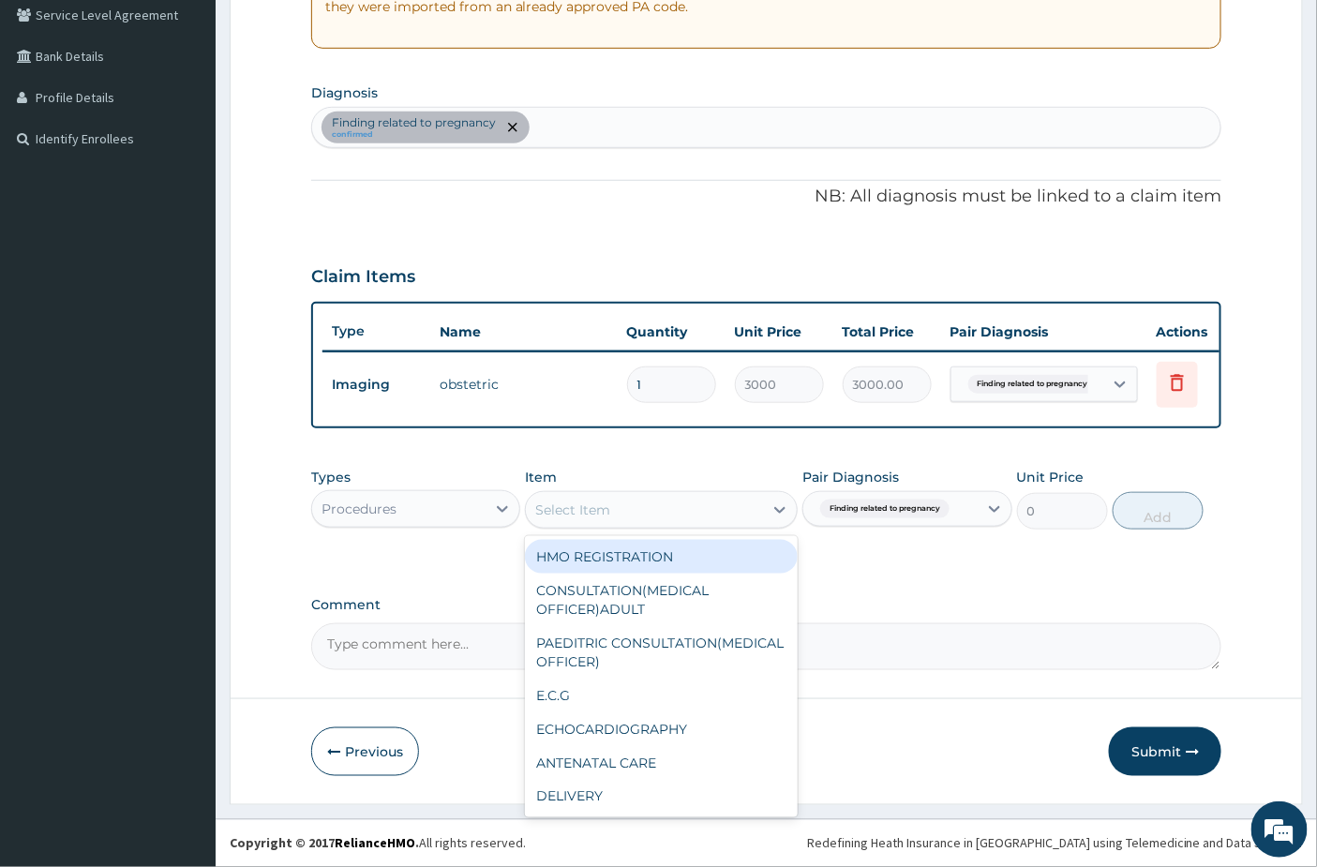
click at [641, 512] on div "Select Item" at bounding box center [644, 510] width 237 height 30
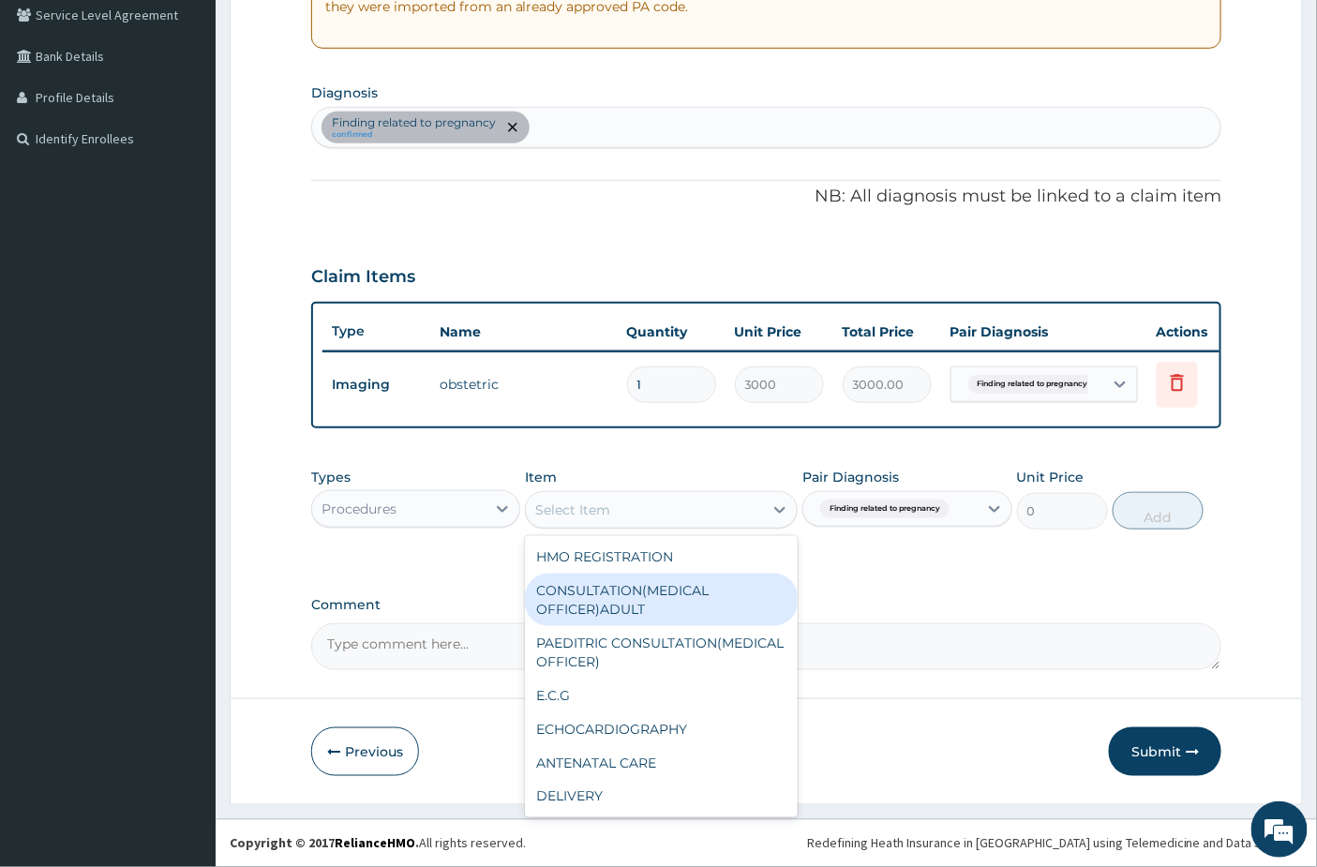
click at [647, 604] on div "CONSULTATION(MEDICAL OFFICER)ADULT" at bounding box center [661, 600] width 273 height 52
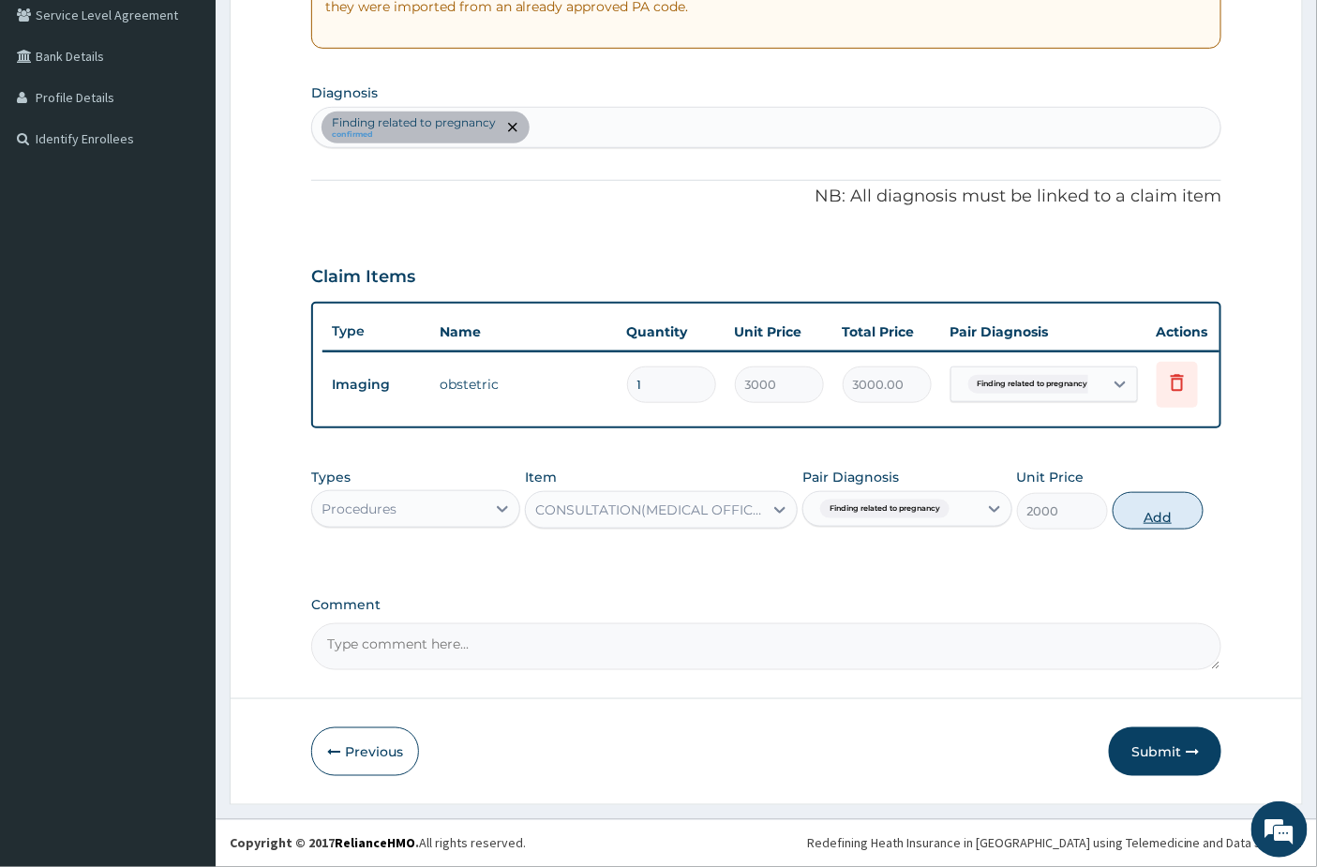
click at [1162, 509] on button "Add" at bounding box center [1157, 510] width 91 height 37
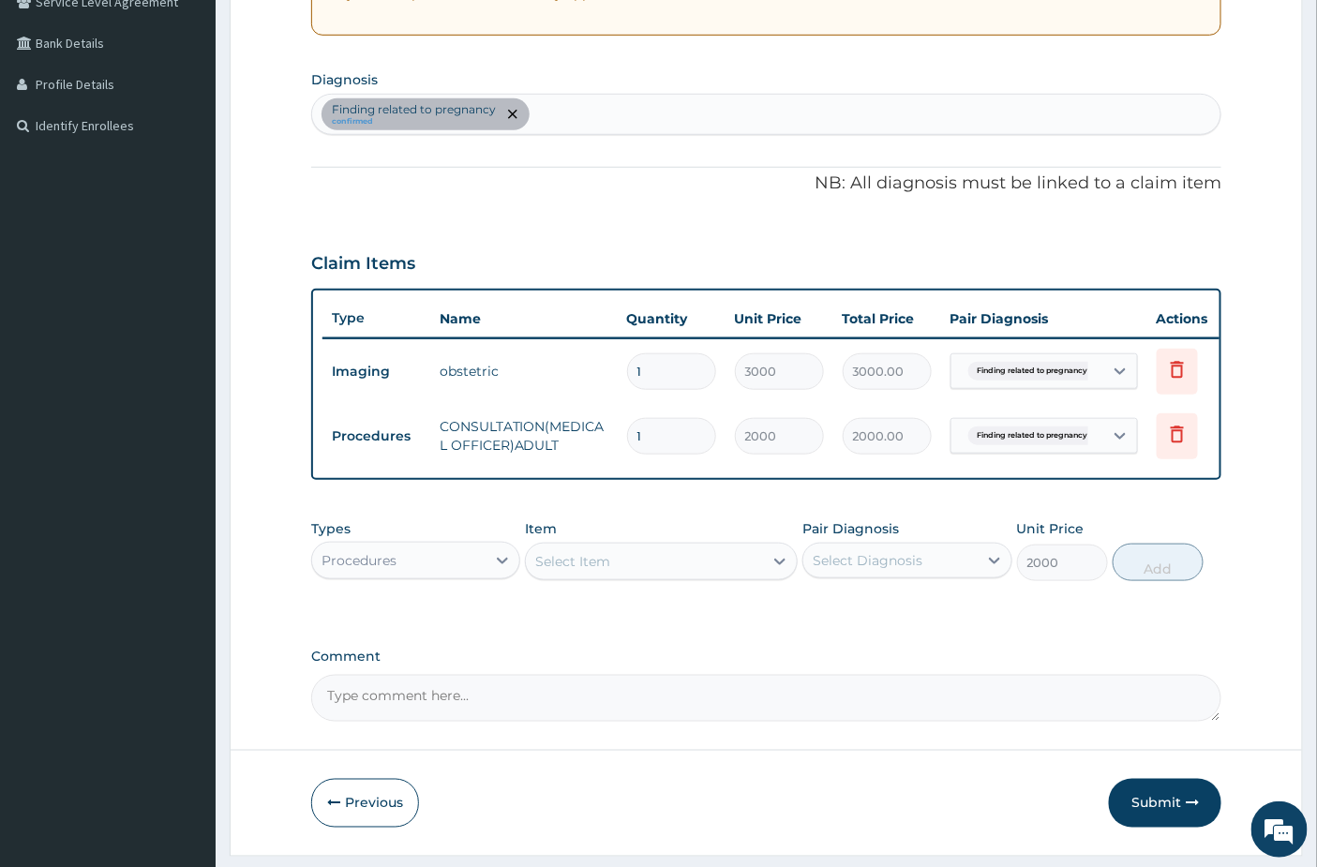
type input "0"
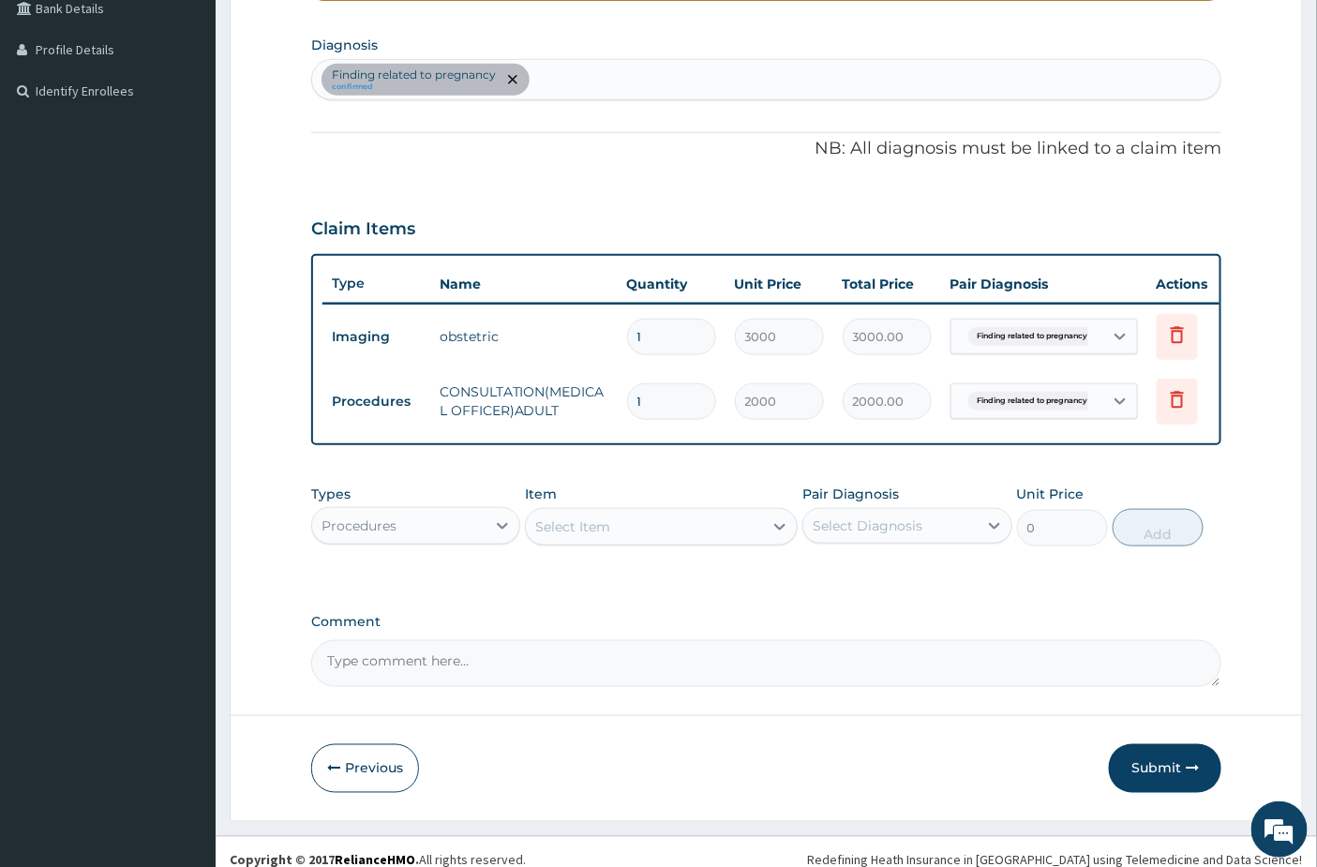
scroll to position [473, 0]
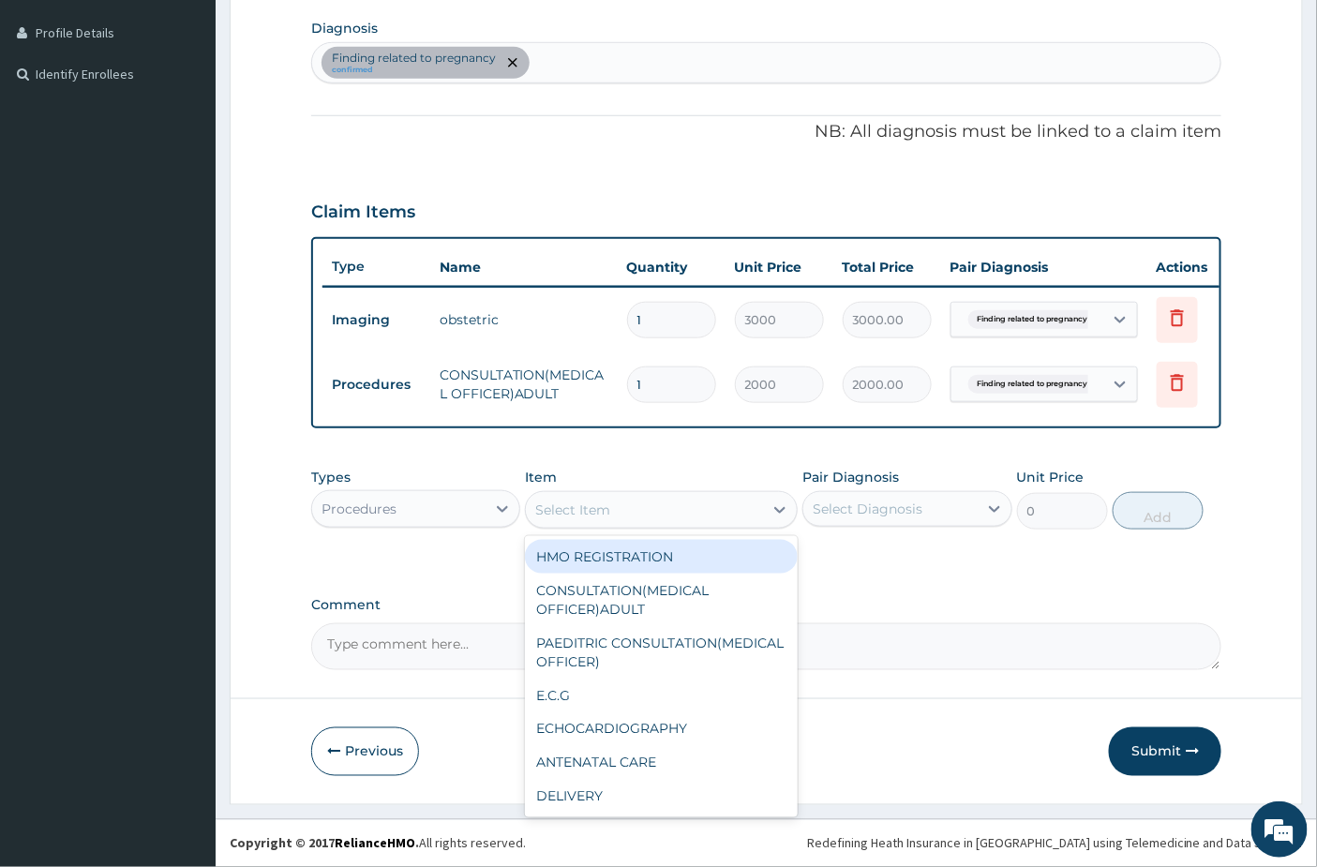
click at [584, 520] on div "Select Item" at bounding box center [644, 510] width 237 height 30
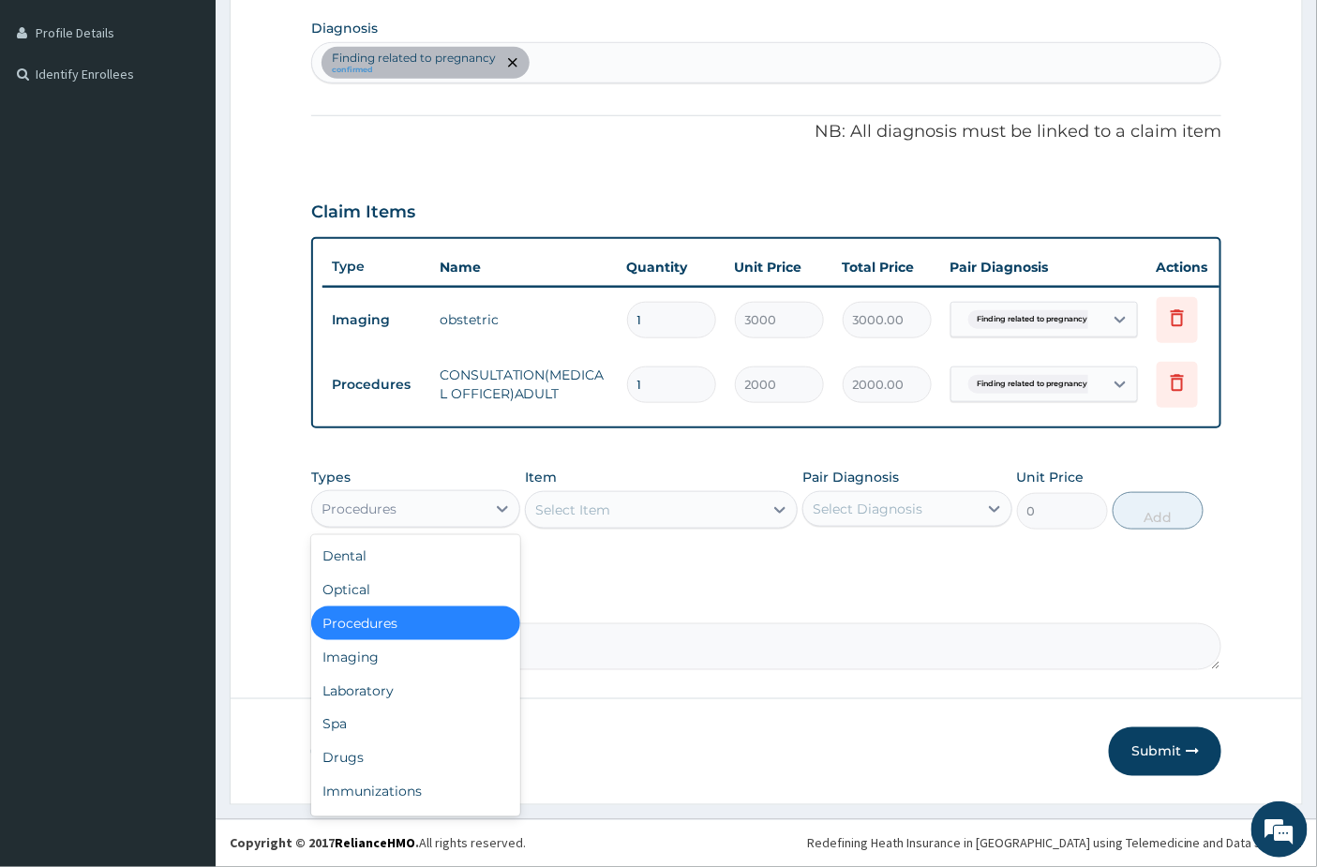
click at [437, 519] on div "Procedures" at bounding box center [398, 509] width 173 height 30
click at [378, 699] on div "Laboratory" at bounding box center [415, 691] width 209 height 34
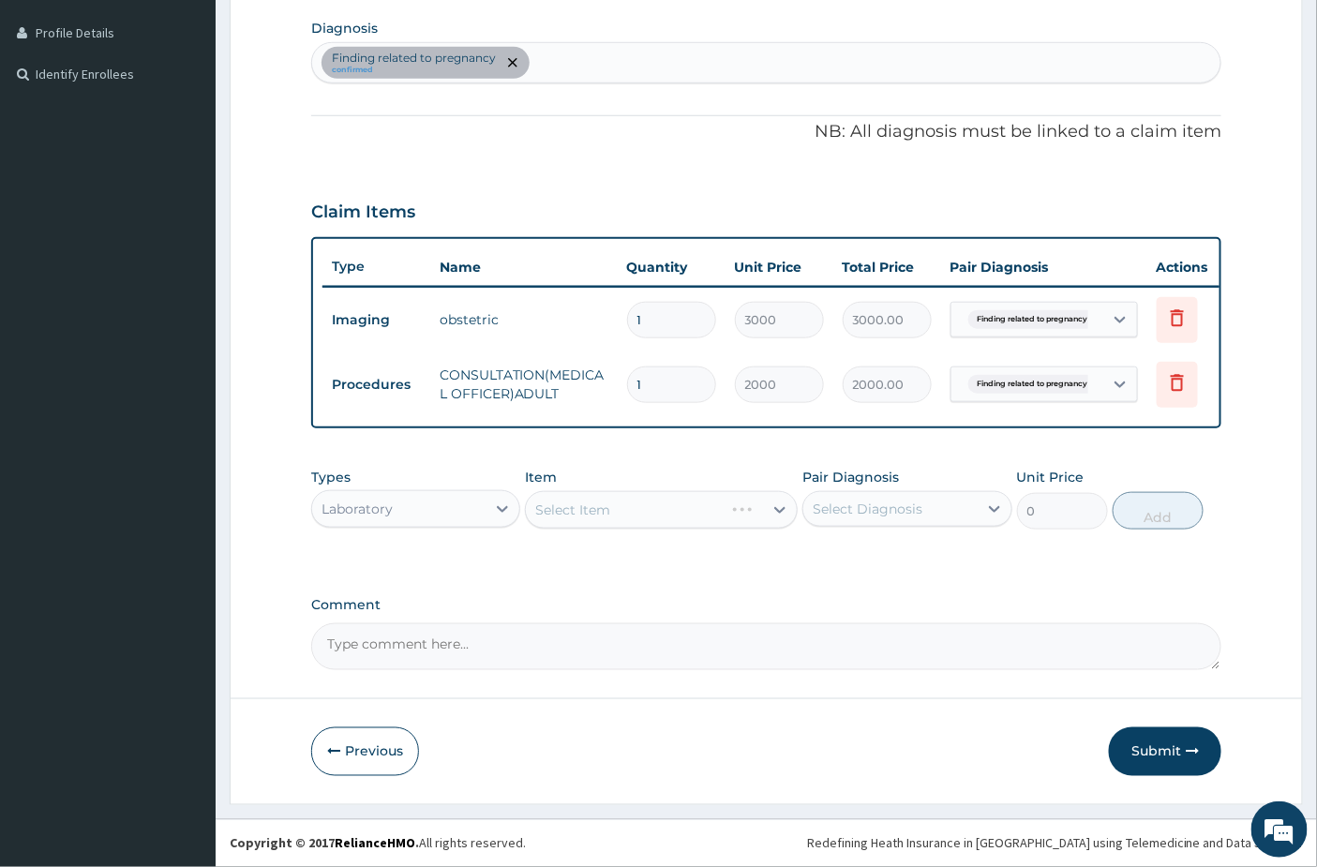
click at [916, 513] on div "Select Diagnosis" at bounding box center [867, 508] width 110 height 19
click at [885, 574] on label "Finding related to pregnancy" at bounding box center [916, 563] width 167 height 37
click at [882, 563] on label "Finding related to pregnancy" at bounding box center [916, 563] width 167 height 37
checkbox input "false"
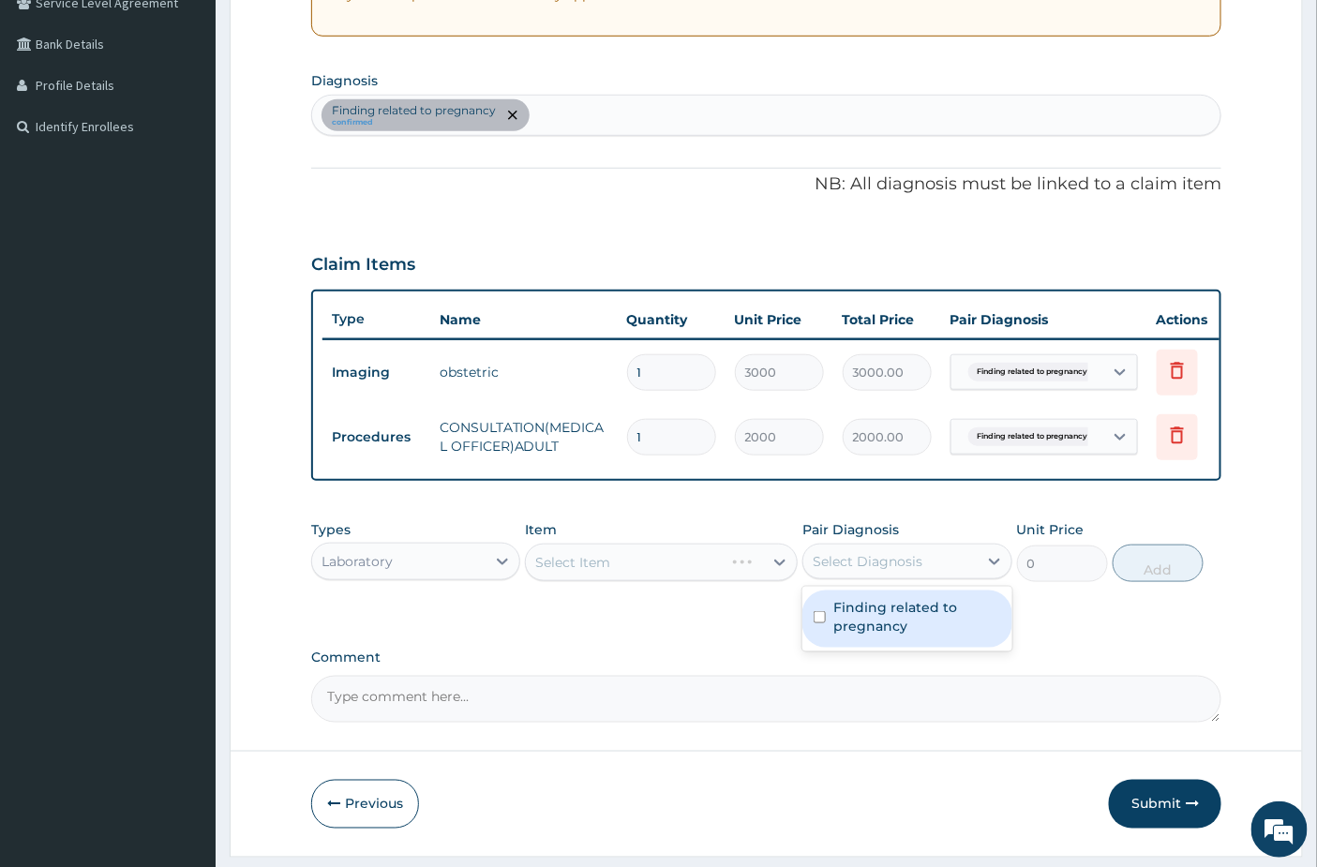
scroll to position [265, 0]
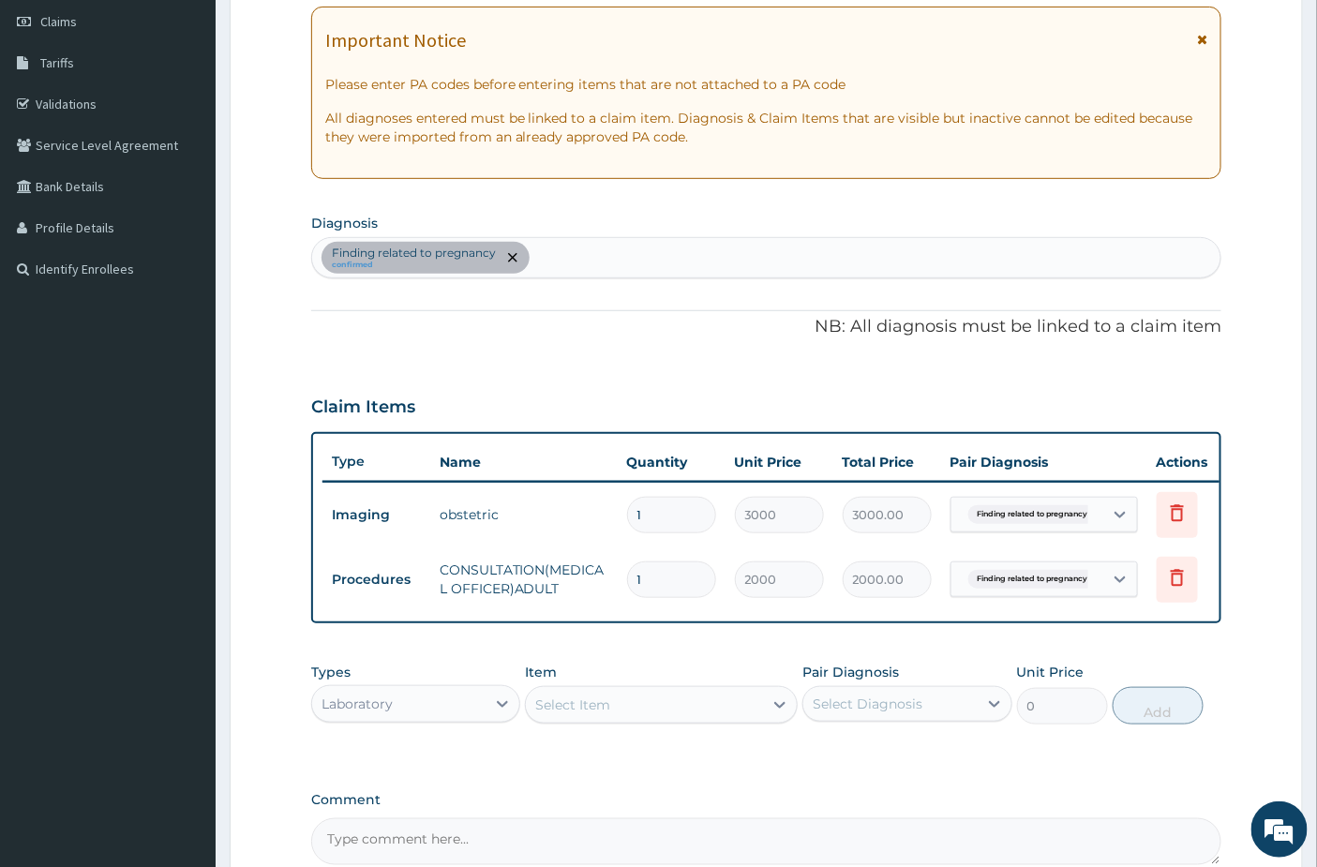
click at [534, 255] on input "text" at bounding box center [534, 257] width 2 height 19
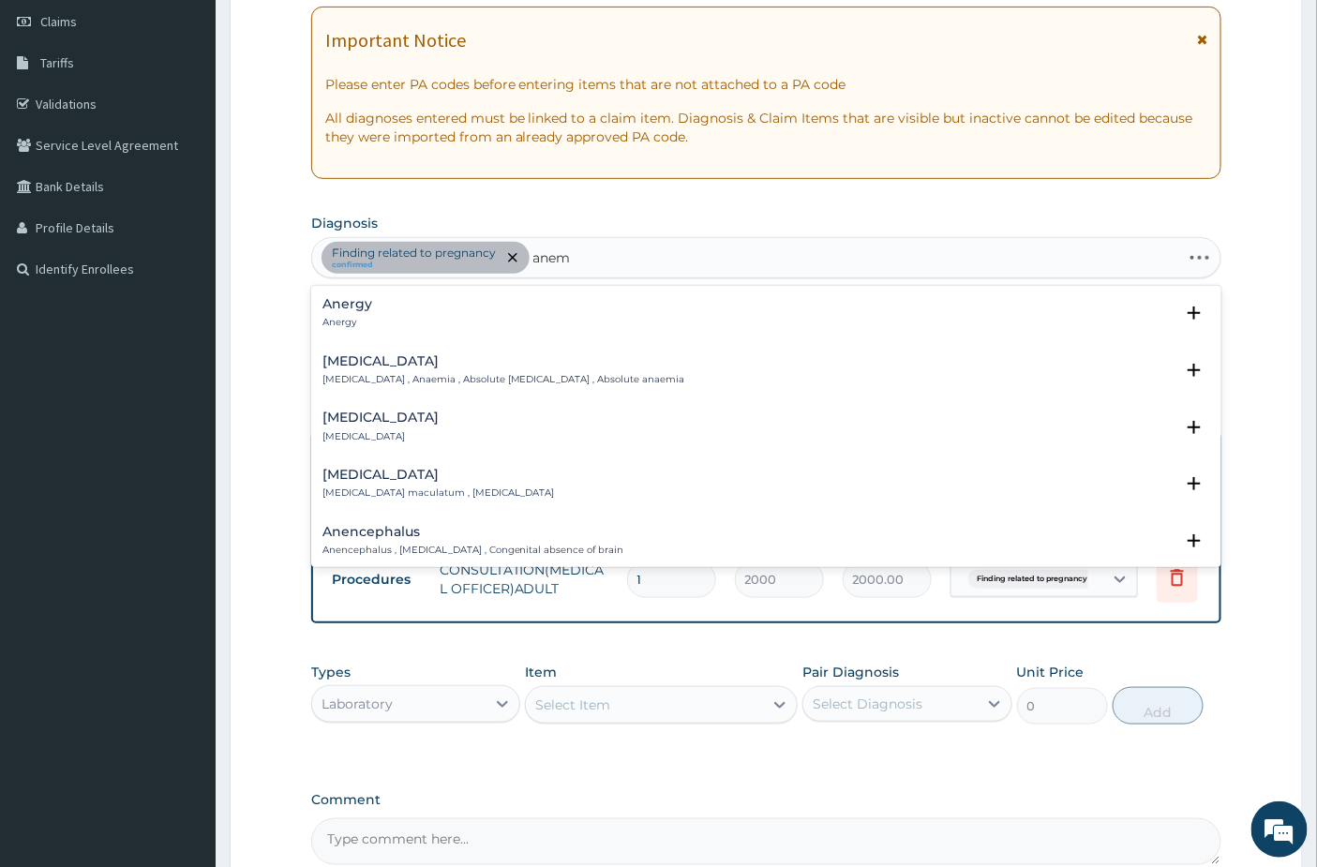
type input "anemi"
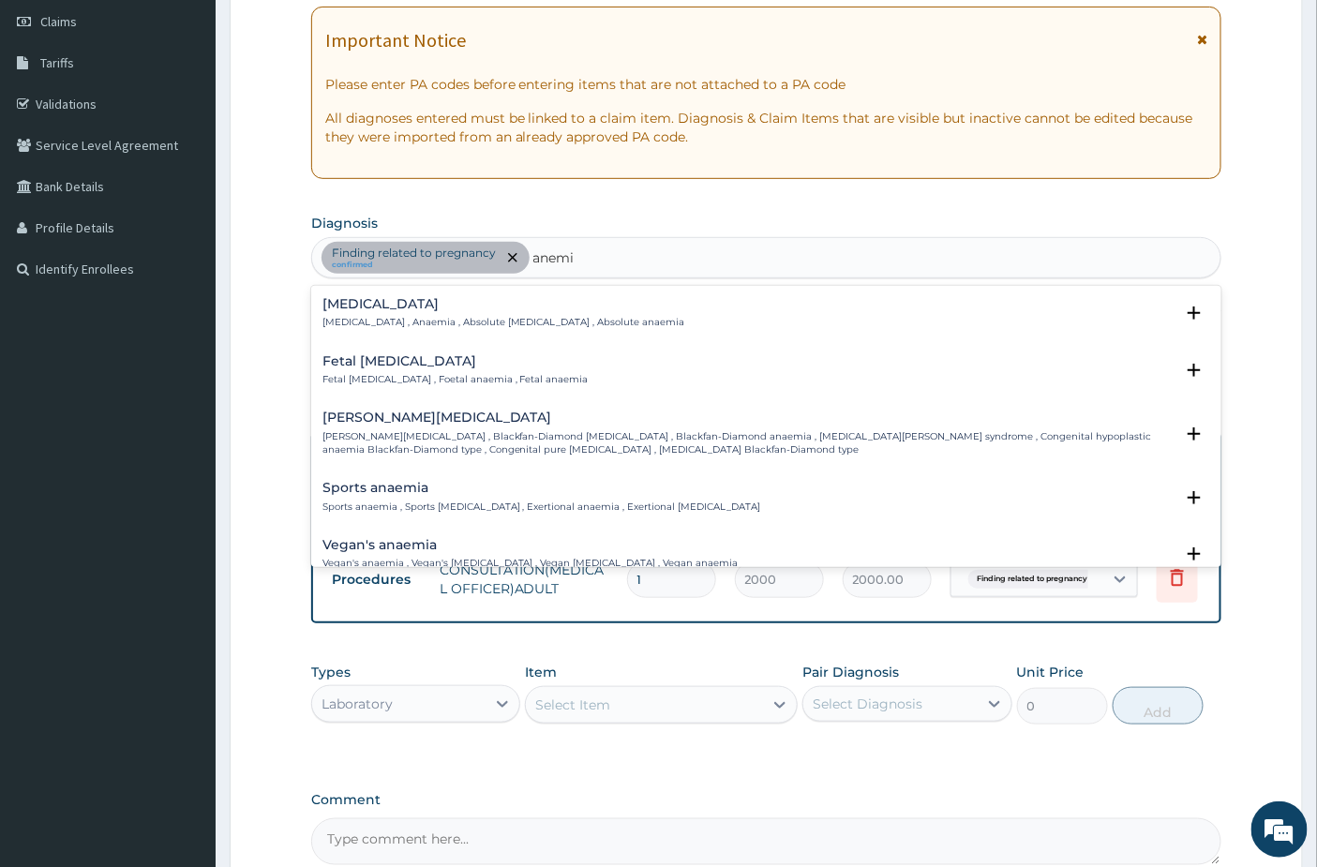
click at [528, 313] on div "Anemia Anemia , Anaemia , Absolute anemia , Absolute anaemia" at bounding box center [503, 313] width 363 height 33
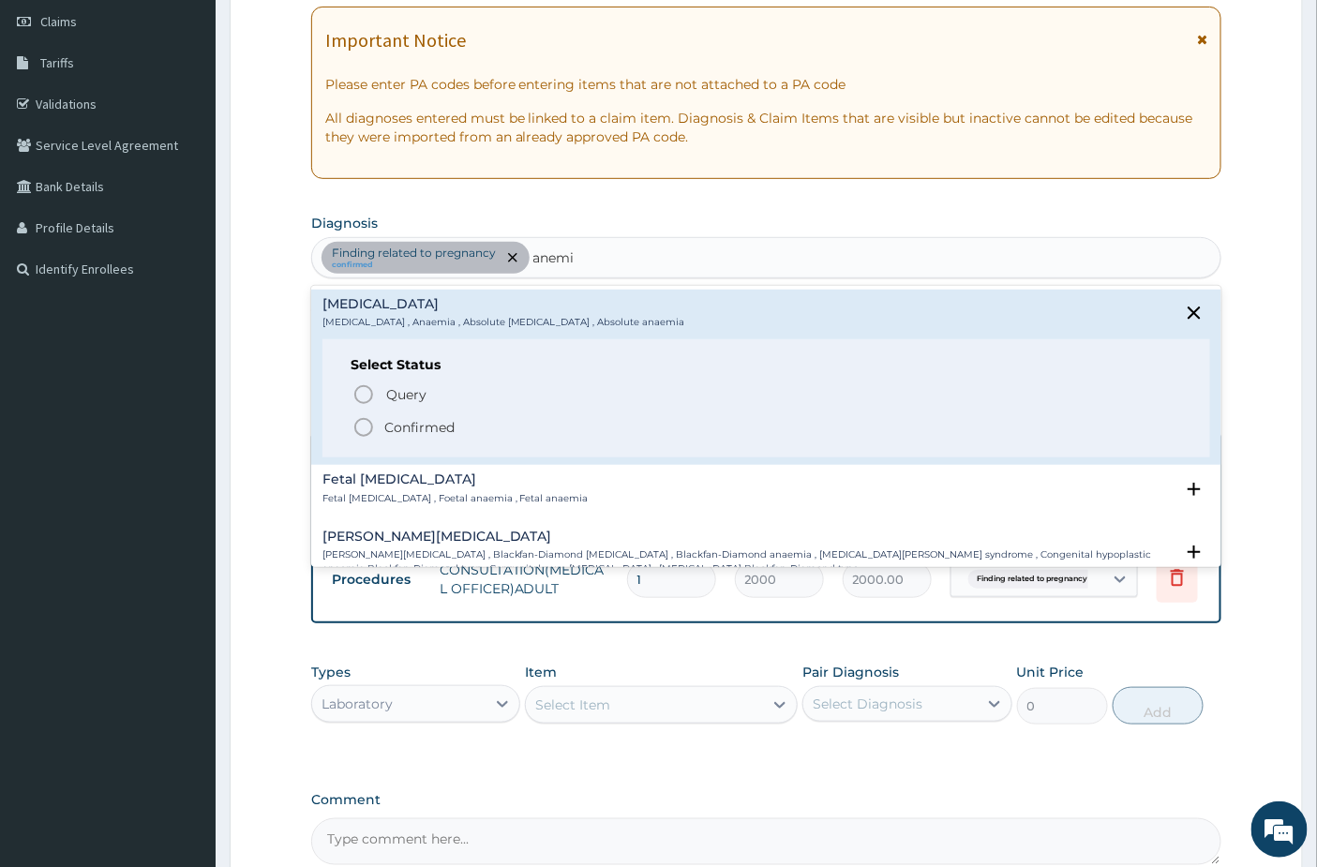
click at [376, 426] on span "Confirmed" at bounding box center [767, 427] width 830 height 22
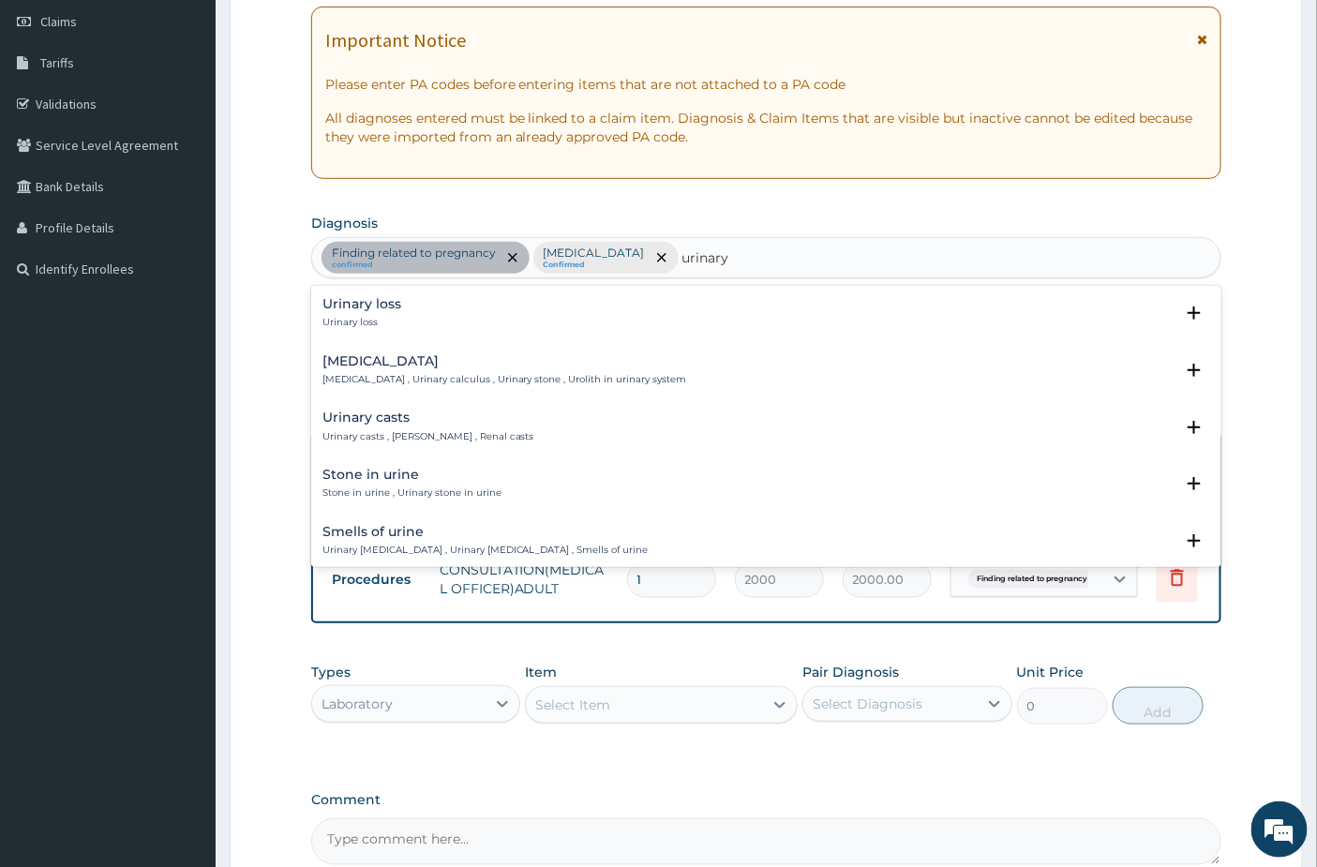
type input "urinary t"
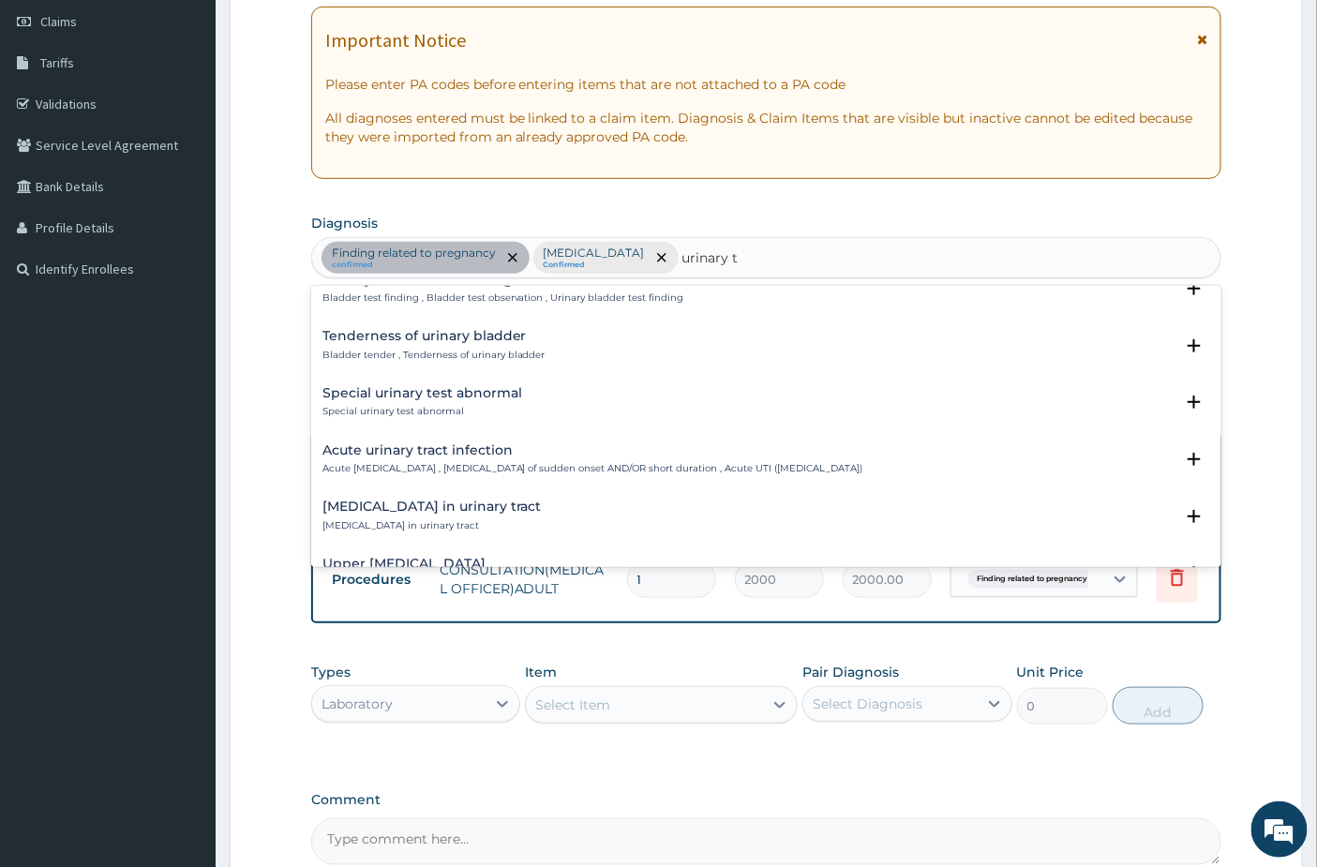
scroll to position [1353, 0]
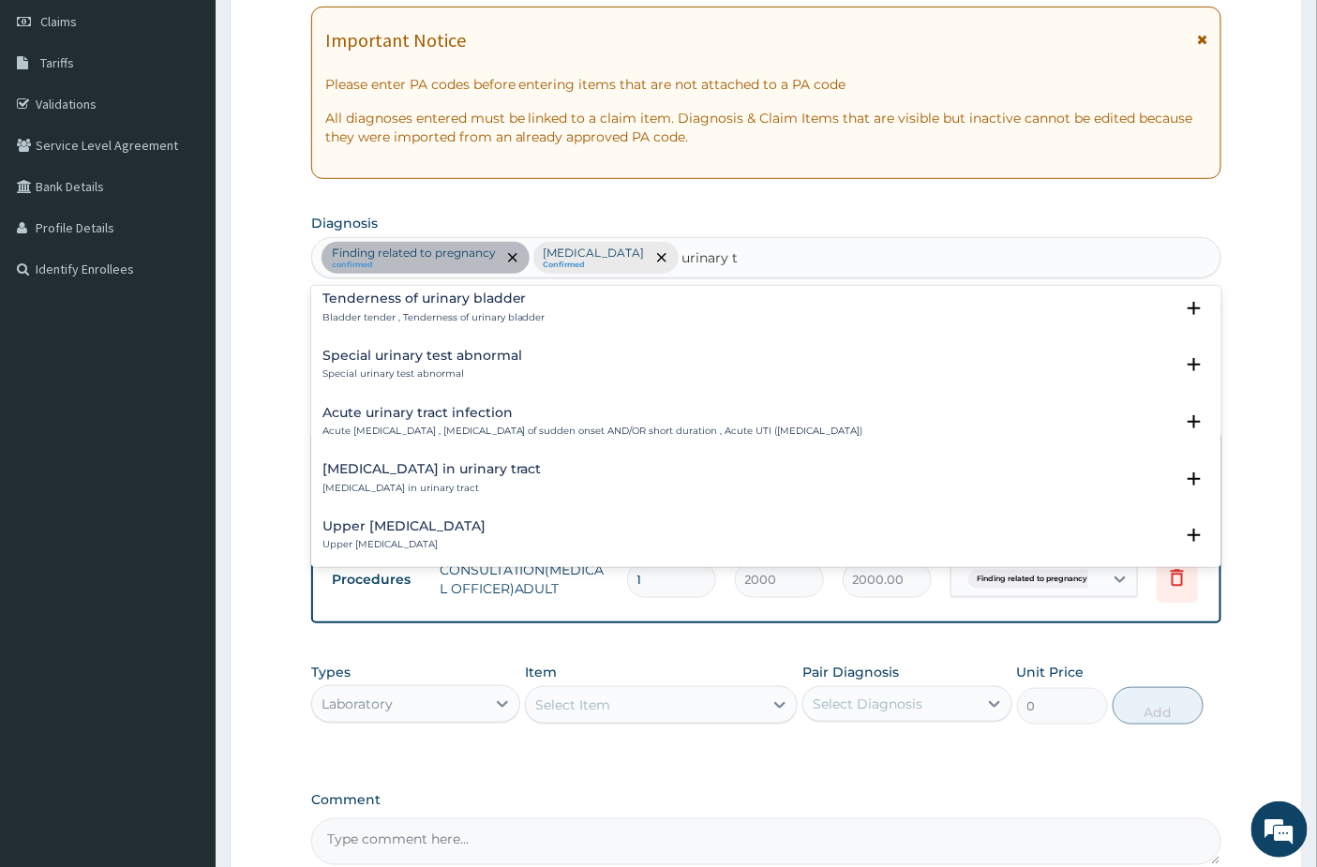
click at [481, 428] on p "Acute urinary tract infection , Urinary tract infection of sudden onset AND/OR …" at bounding box center [592, 431] width 541 height 13
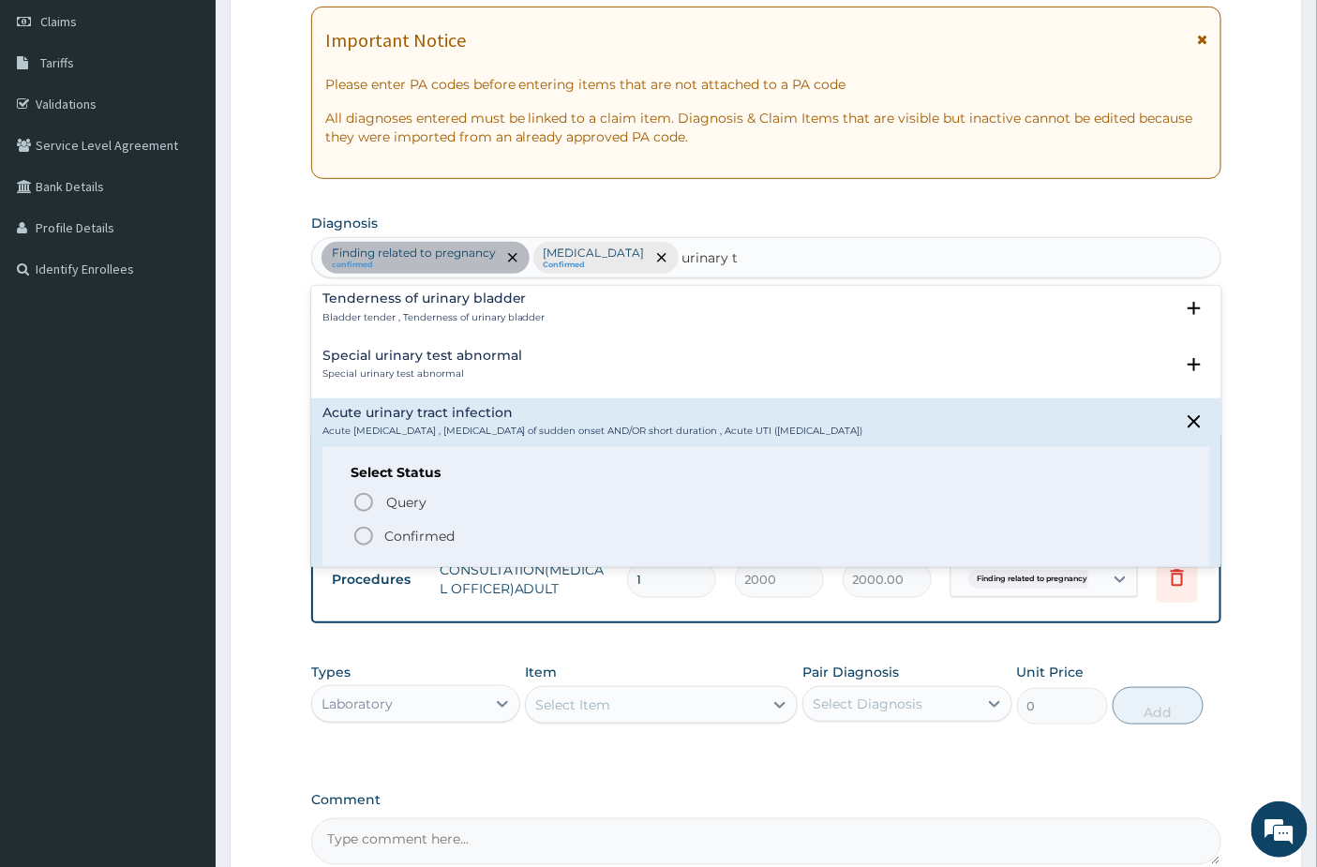
click at [401, 527] on p "Confirmed" at bounding box center [419, 536] width 70 height 19
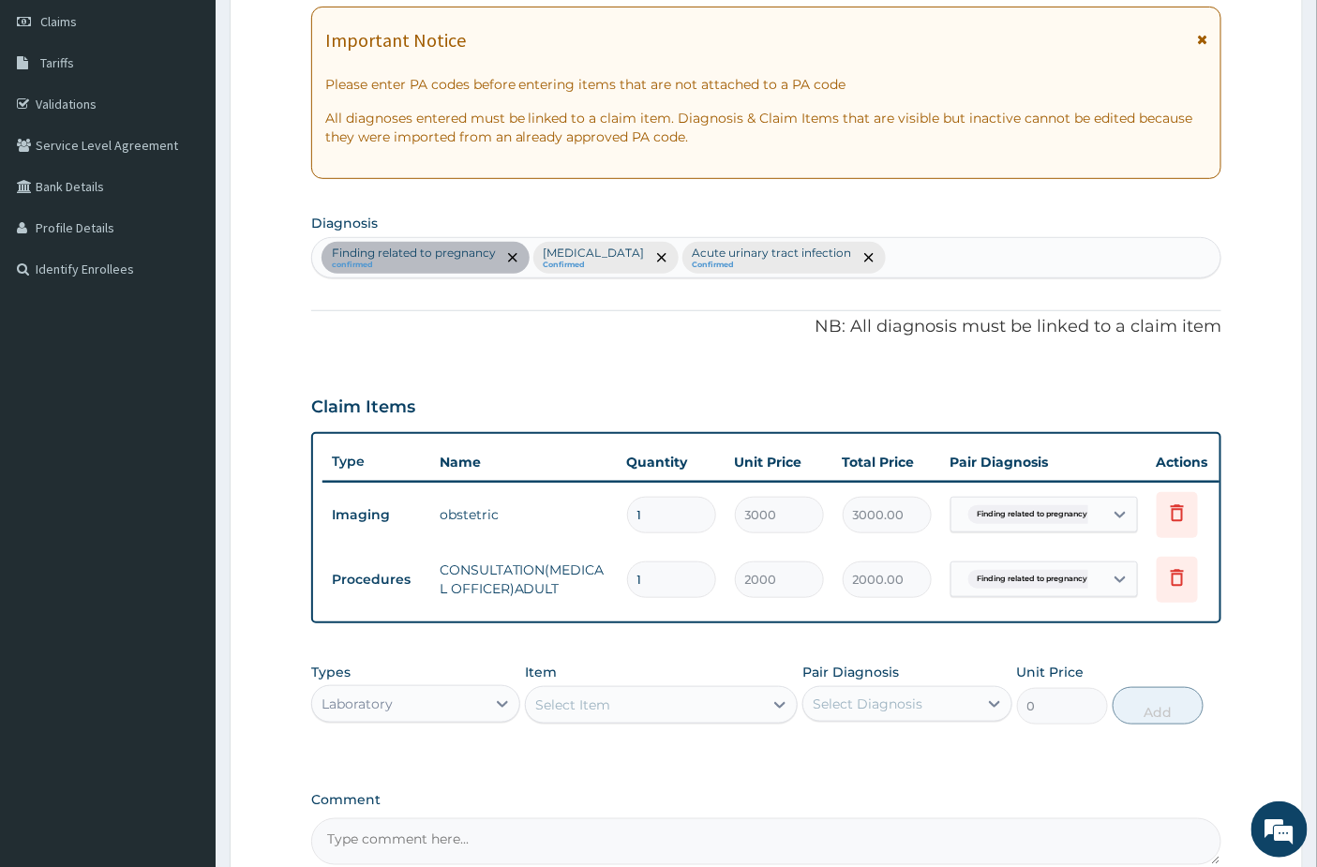
scroll to position [473, 0]
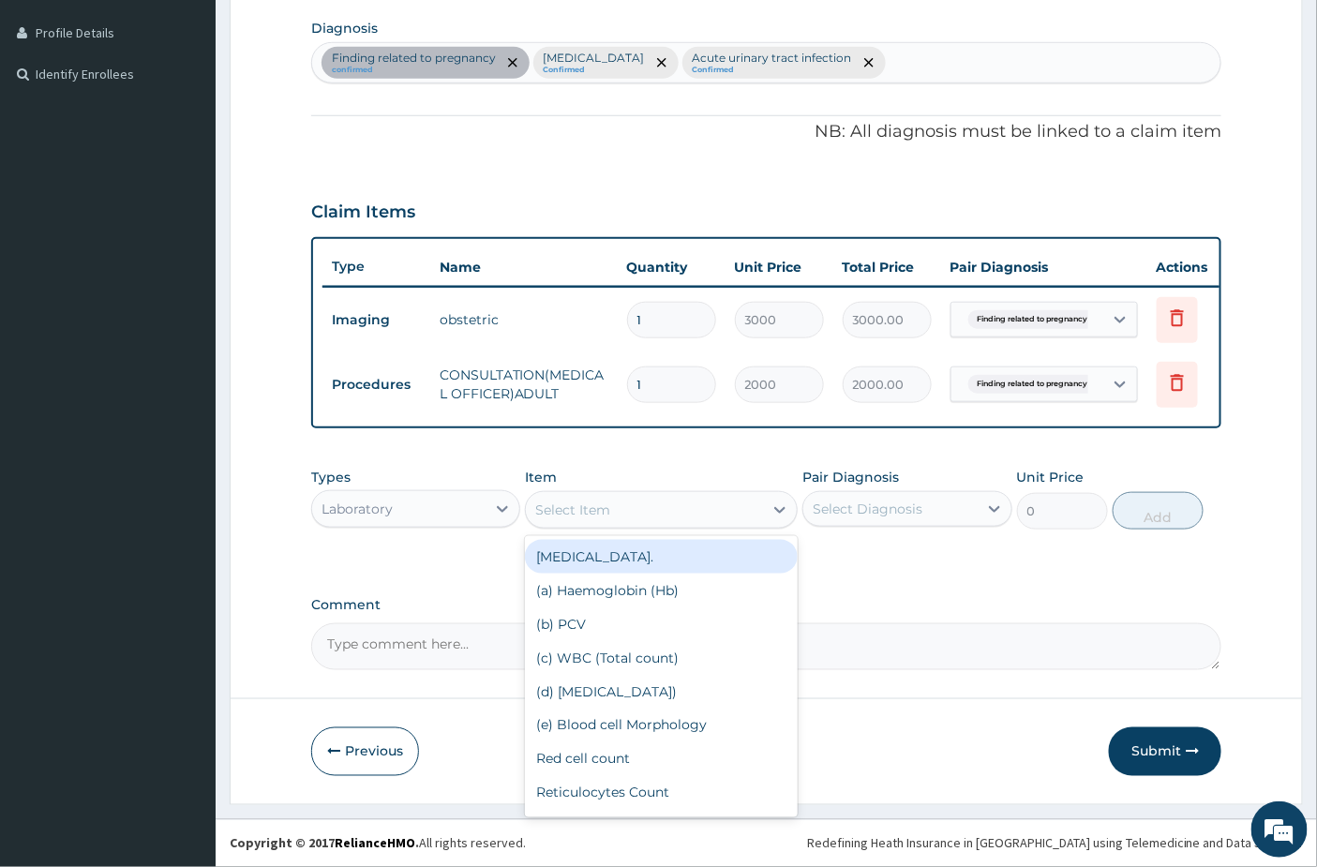
drag, startPoint x: 590, startPoint y: 502, endPoint x: 597, endPoint y: 515, distance: 14.7
click at [592, 503] on div "Select Item" at bounding box center [572, 509] width 75 height 19
type input "uri"
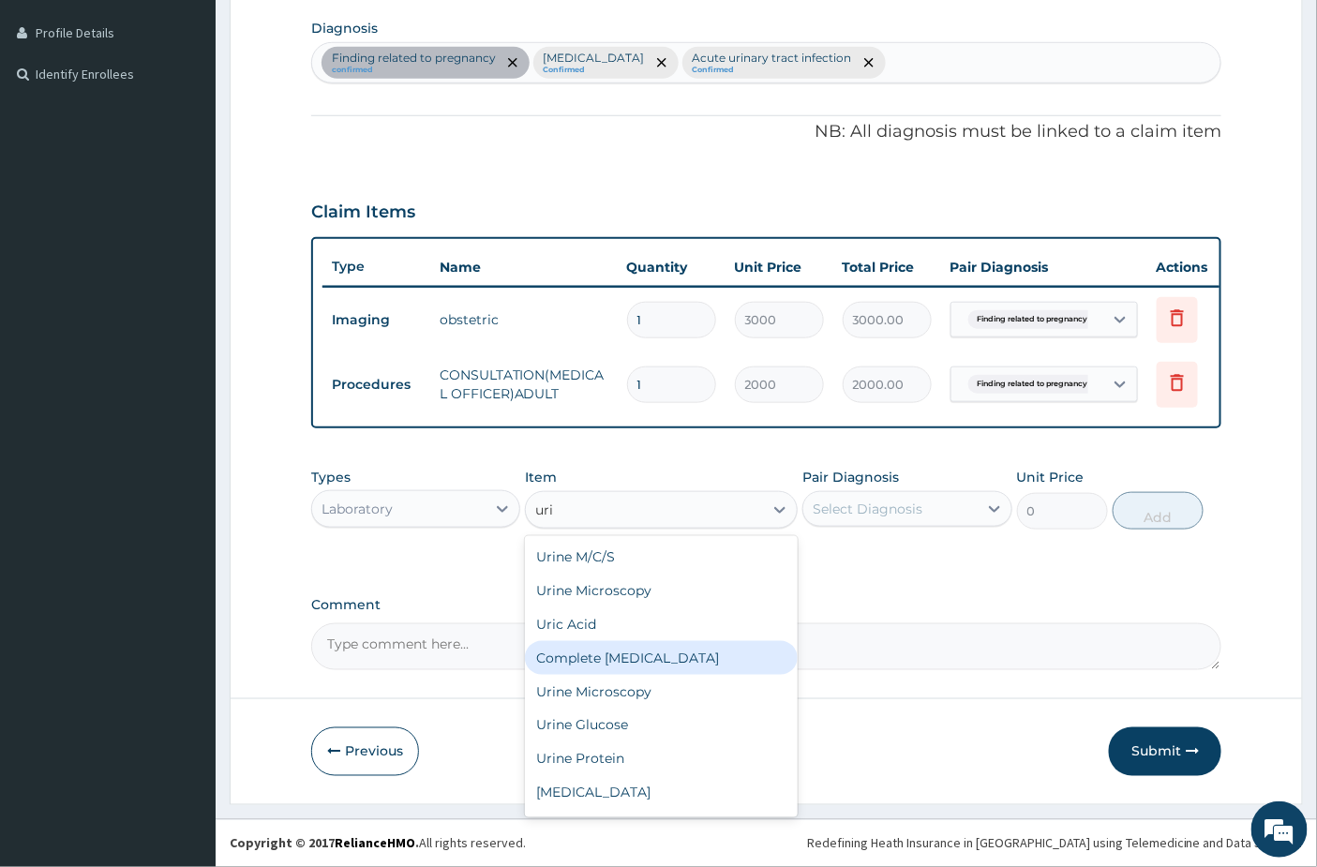
click at [591, 656] on div "Complete [MEDICAL_DATA]" at bounding box center [661, 658] width 273 height 34
type input "2500"
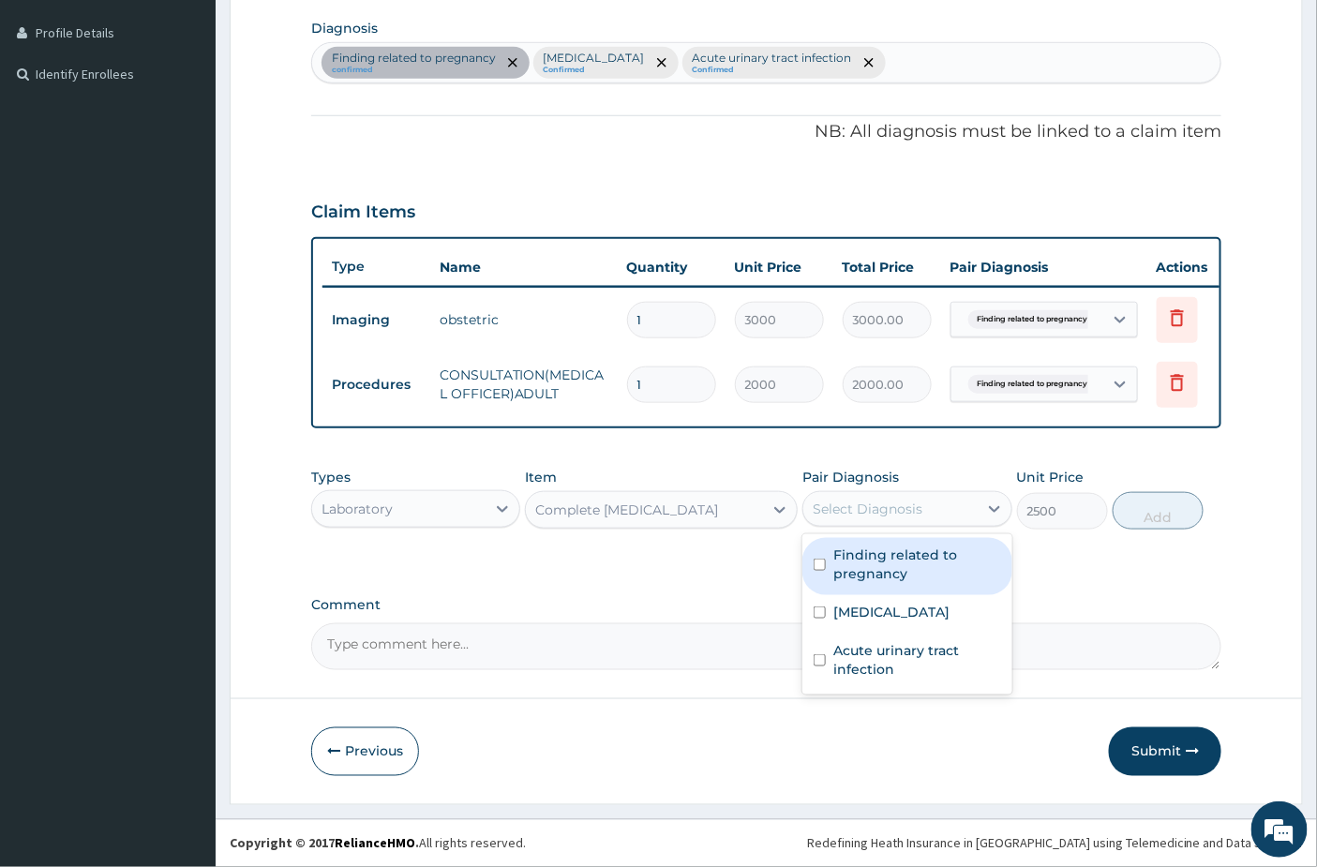
click at [930, 500] on div "Select Diagnosis" at bounding box center [889, 509] width 173 height 30
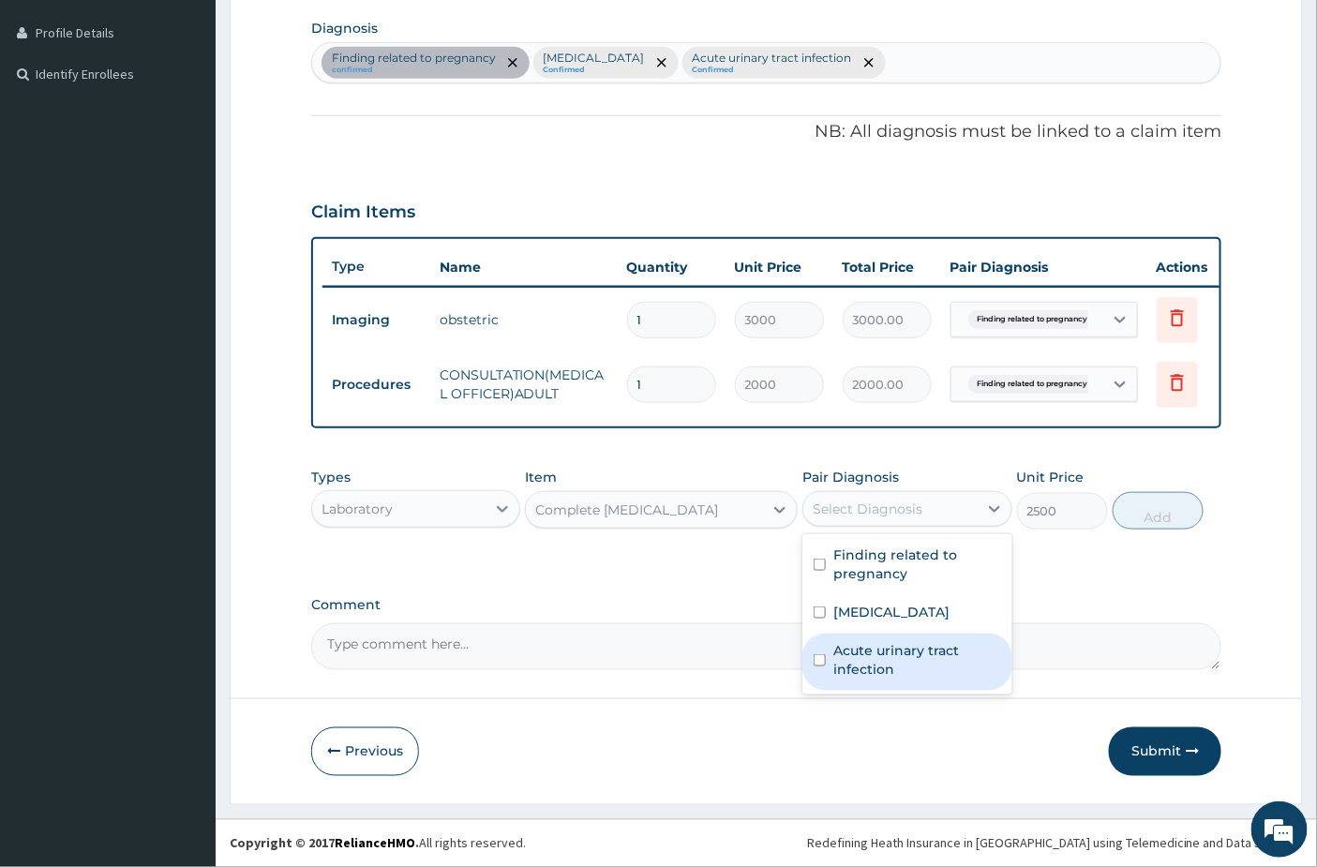
click at [901, 642] on label "Acute urinary tract infection" at bounding box center [916, 659] width 167 height 37
checkbox input "true"
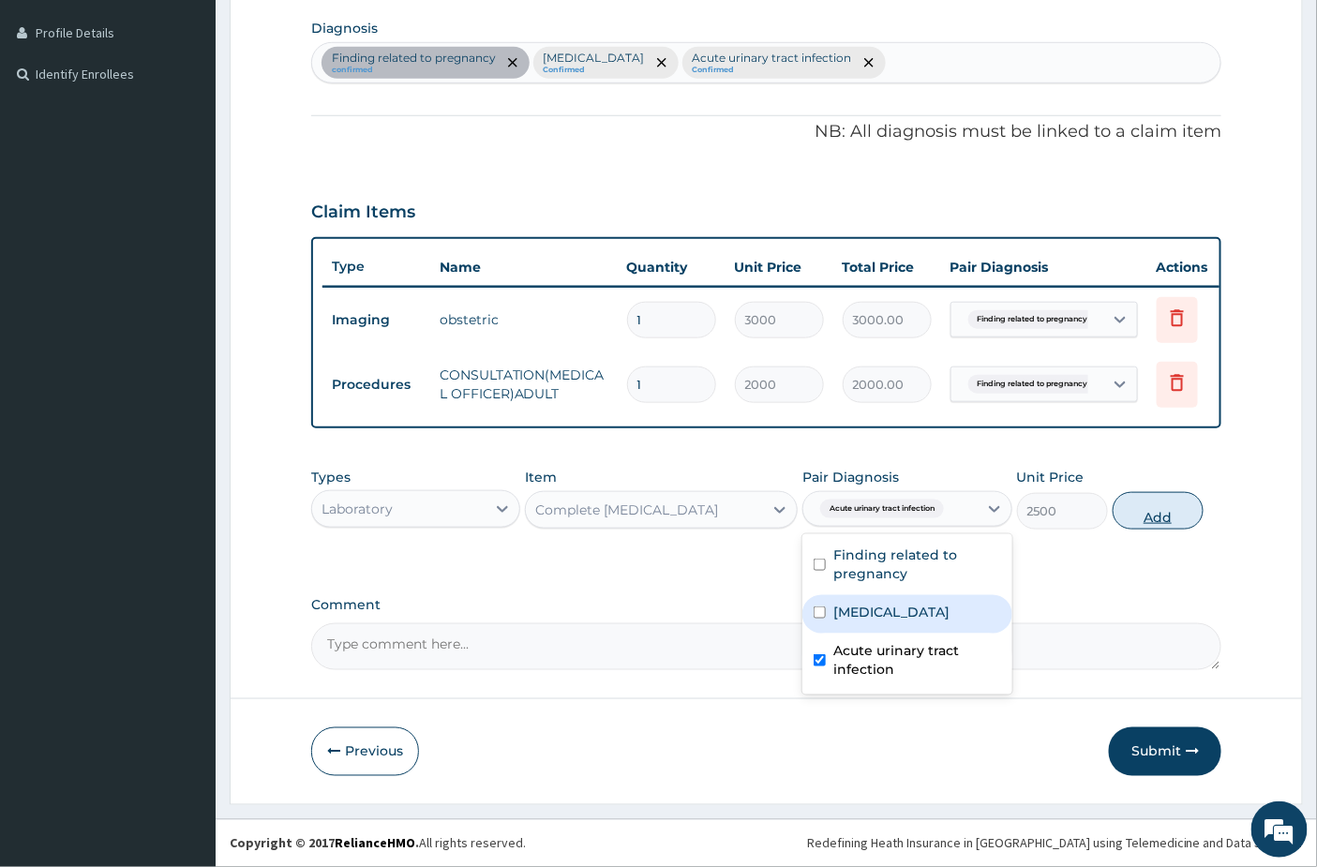
click at [1156, 493] on button "Add" at bounding box center [1157, 510] width 91 height 37
type input "0"
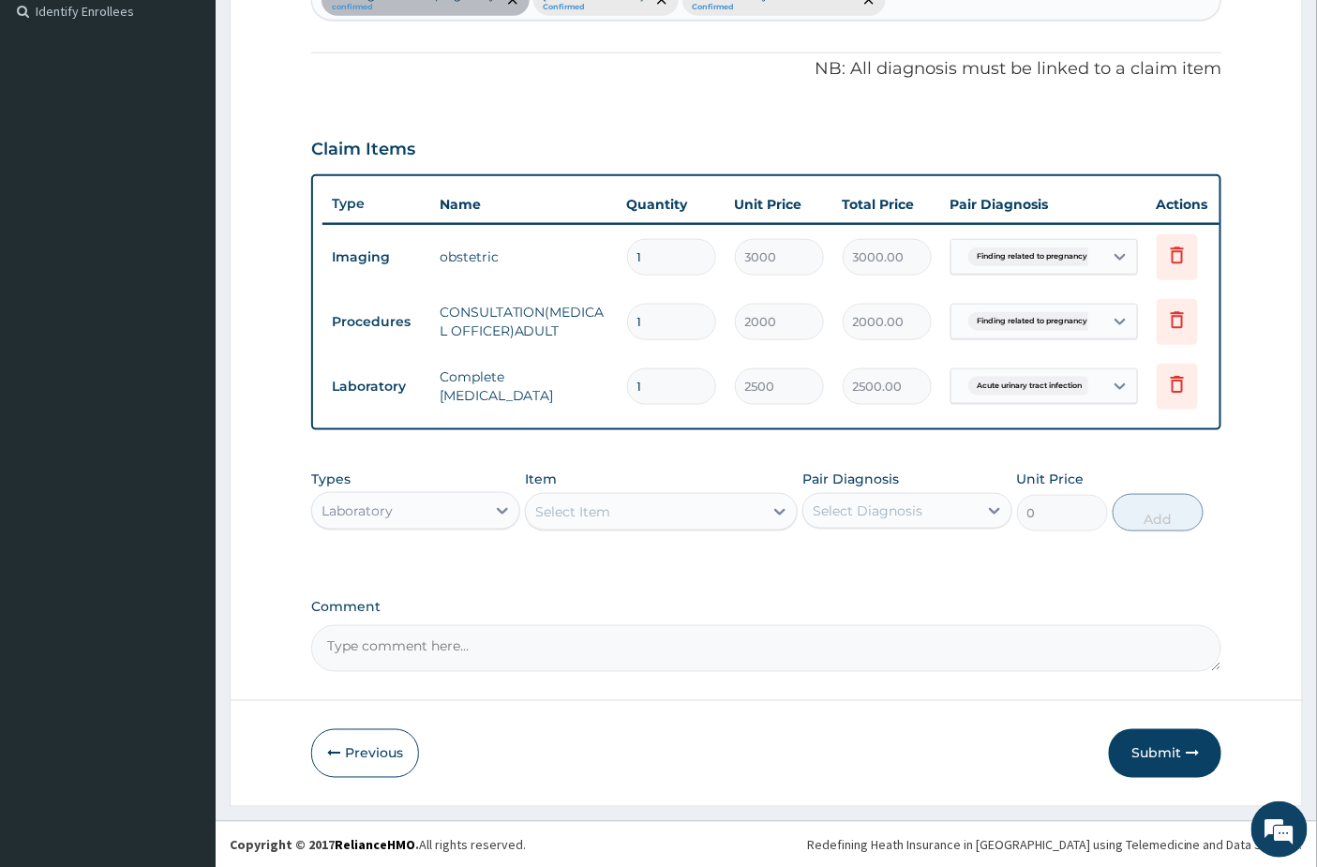
scroll to position [539, 0]
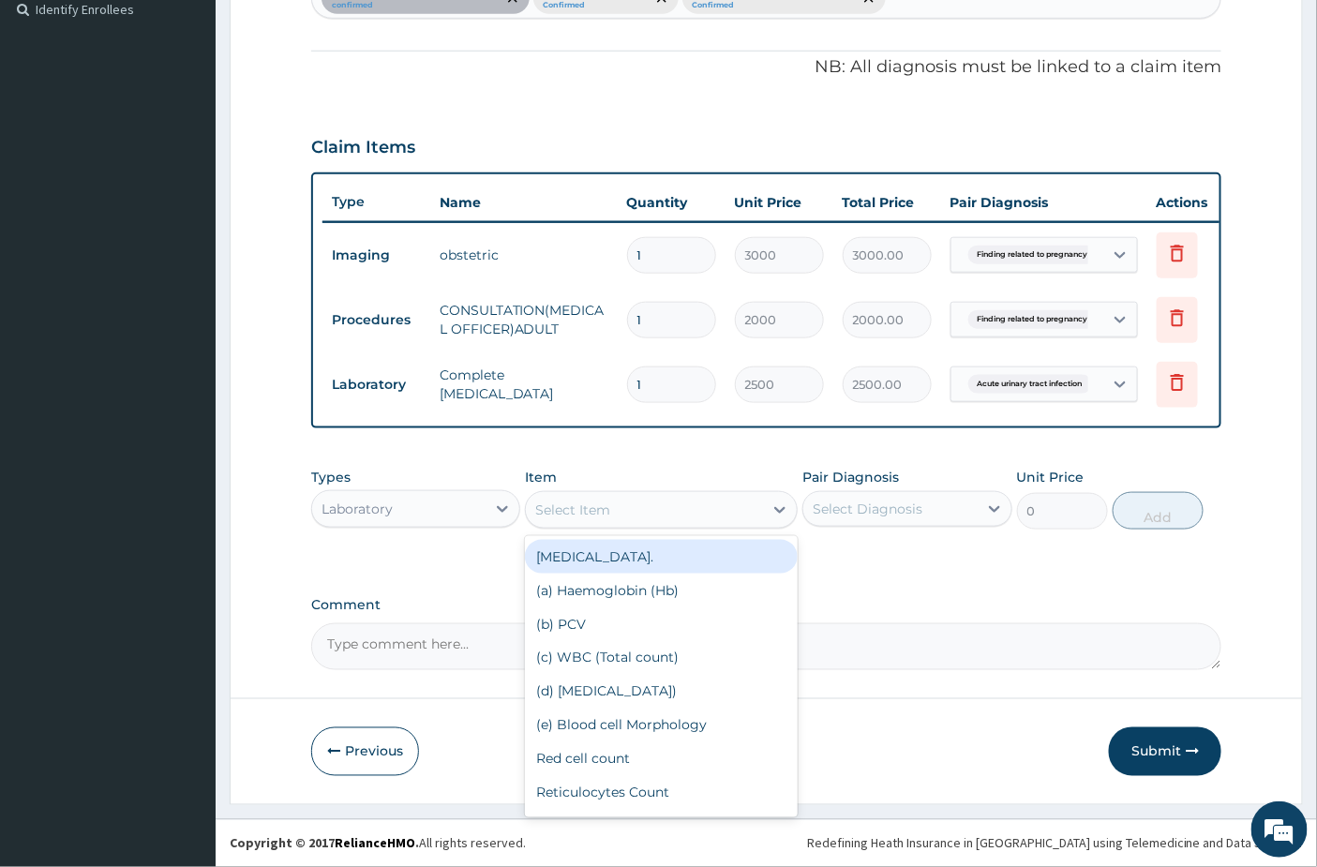
click at [549, 510] on div "Select Item" at bounding box center [572, 509] width 75 height 19
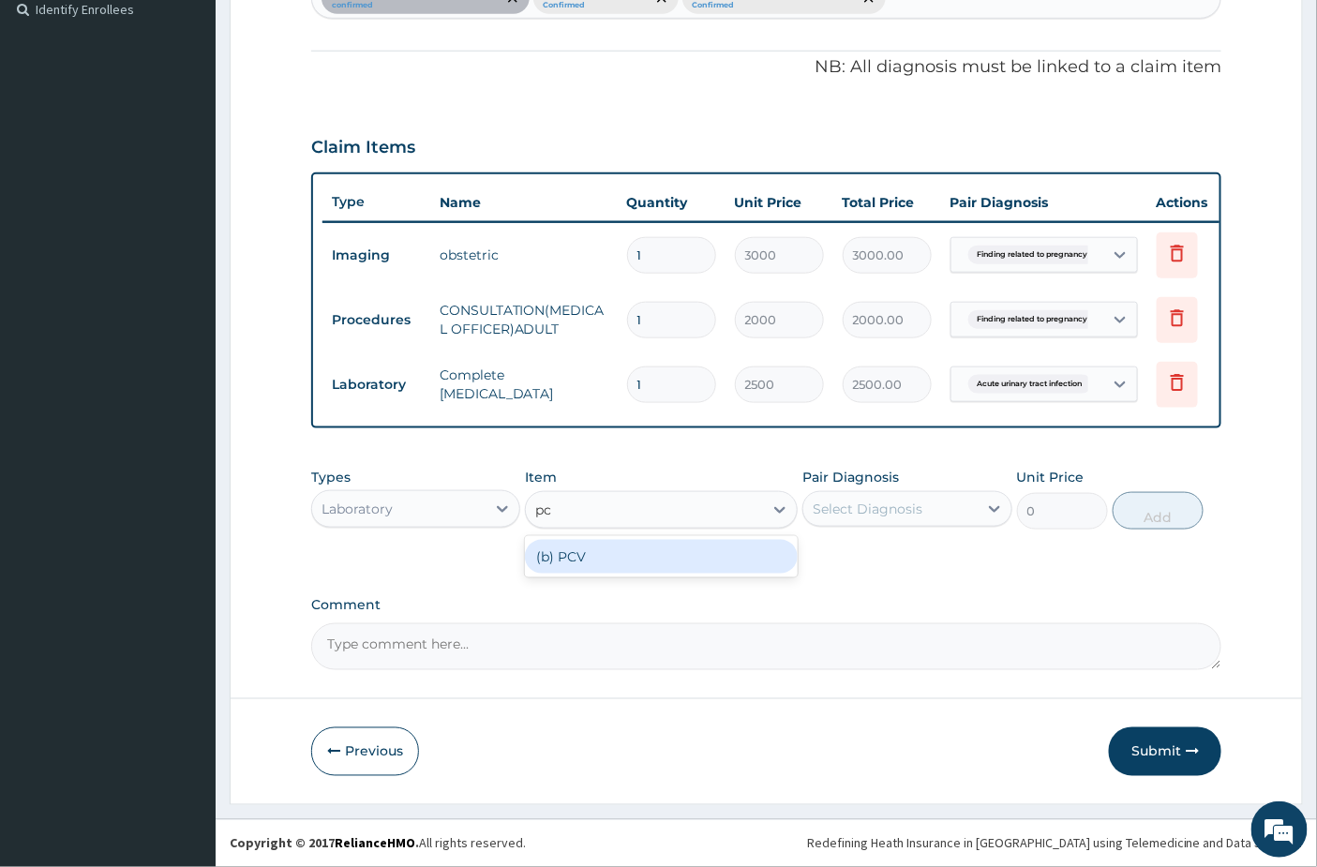
type input "pcv"
click at [604, 546] on div "(b) PCV" at bounding box center [661, 557] width 273 height 34
type input "1000"
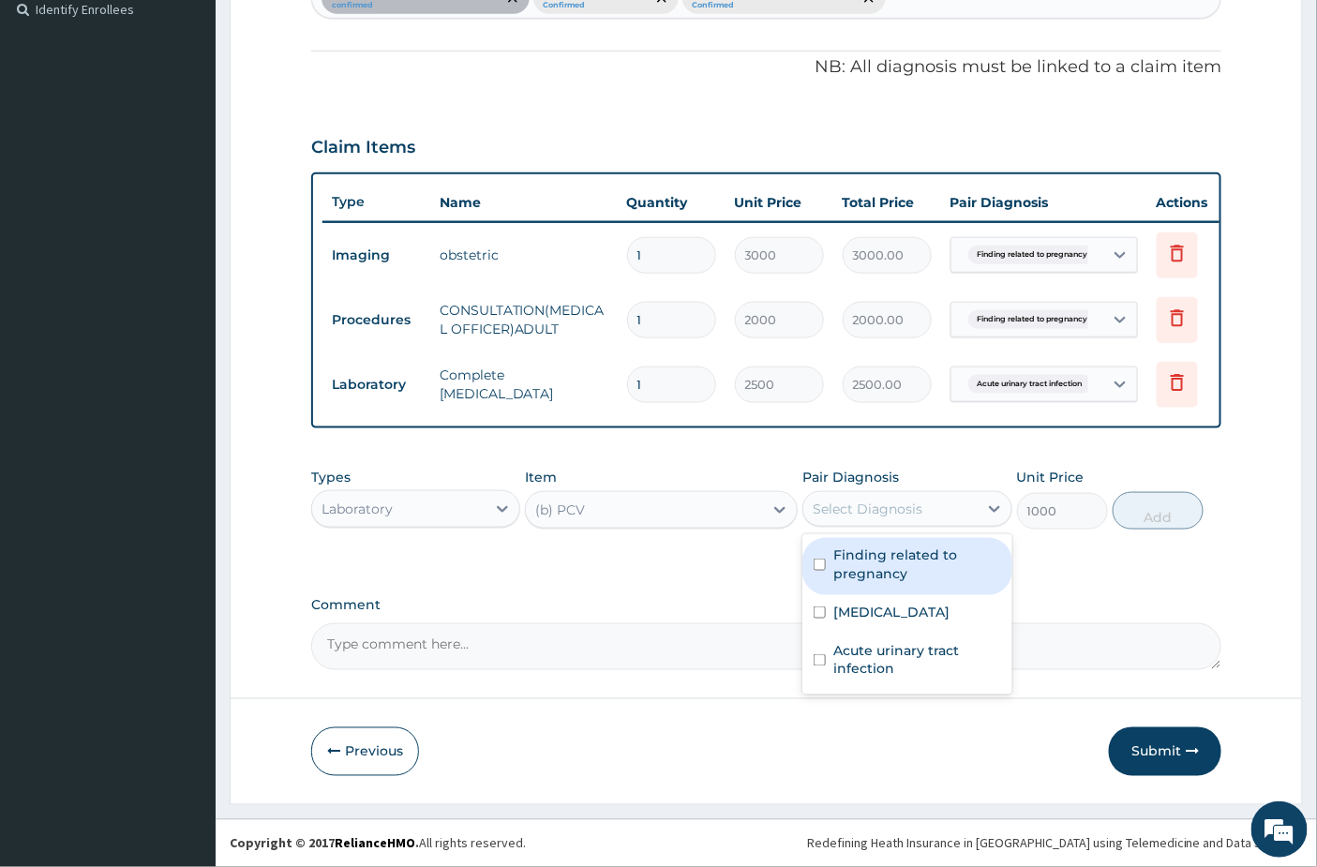
click at [873, 507] on div "Select Diagnosis" at bounding box center [867, 508] width 110 height 19
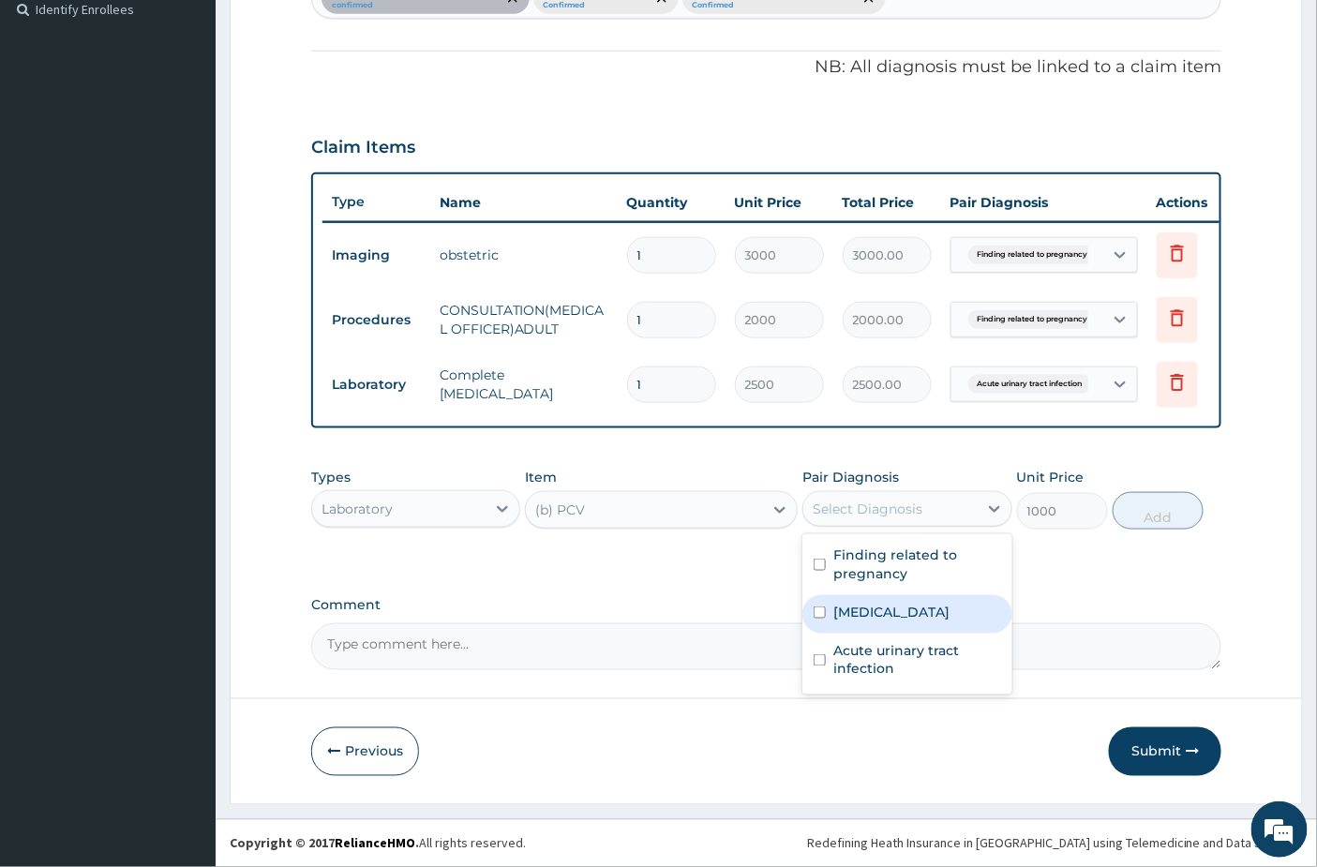
click at [873, 618] on label "[MEDICAL_DATA]" at bounding box center [891, 612] width 116 height 19
checkbox input "true"
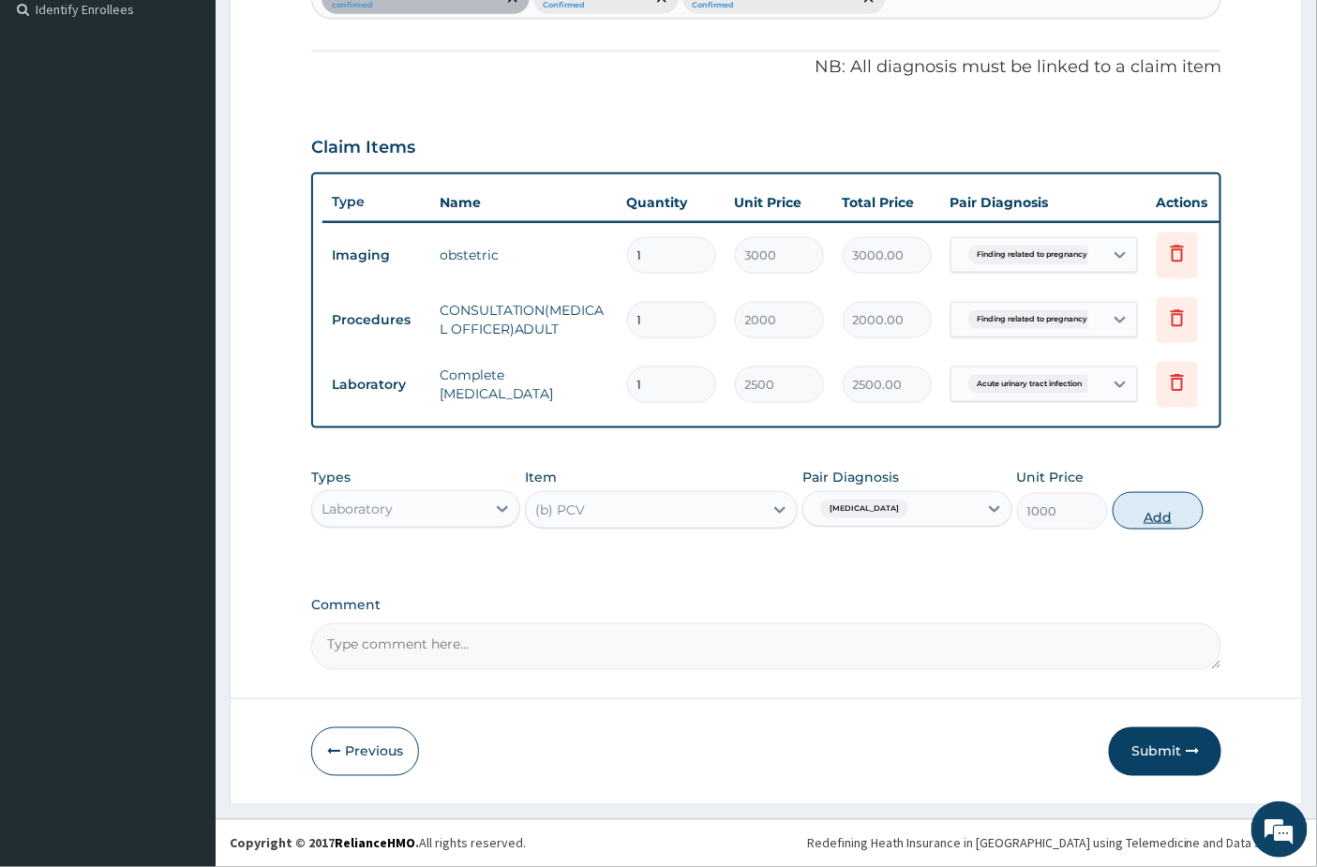
click at [1150, 518] on button "Add" at bounding box center [1157, 510] width 91 height 37
type input "0"
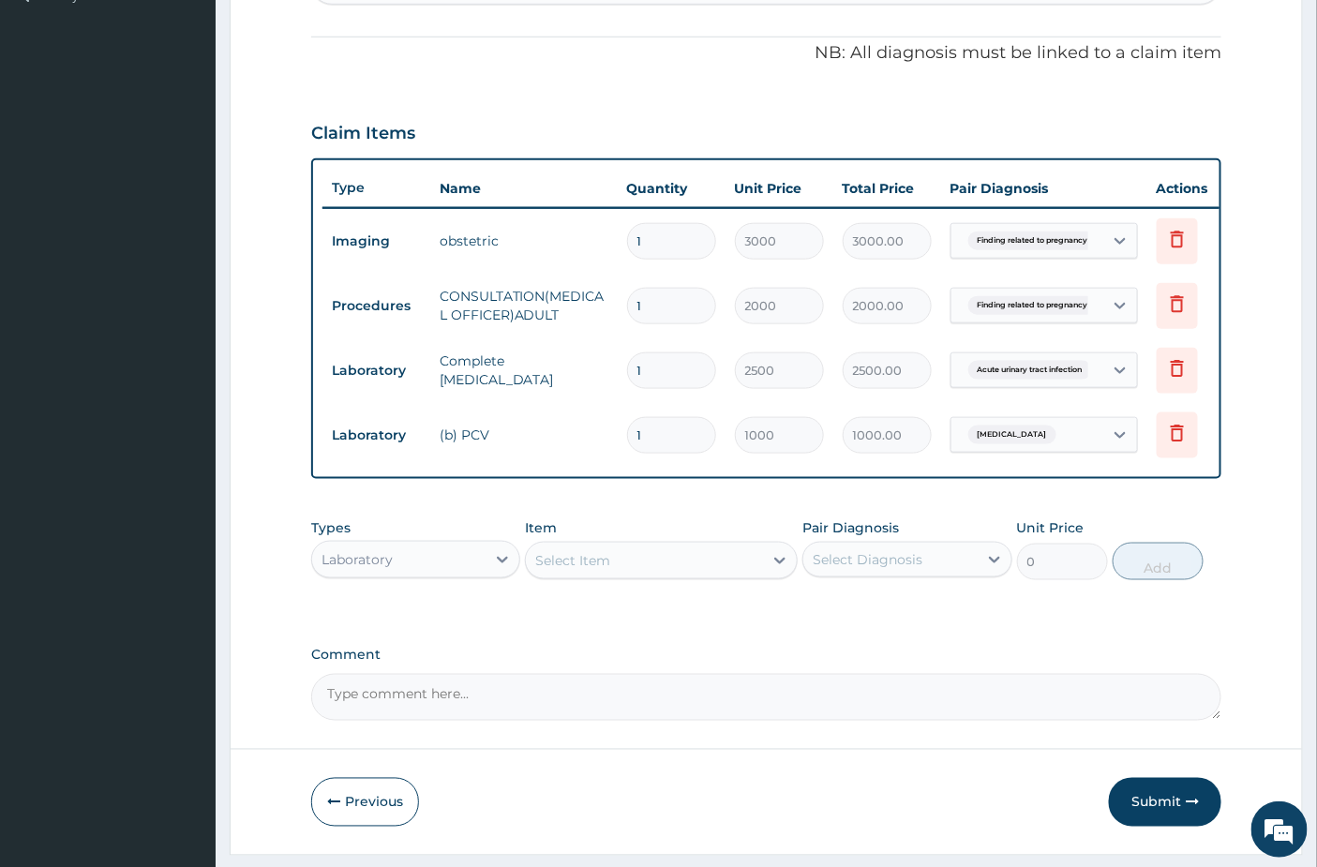
scroll to position [604, 0]
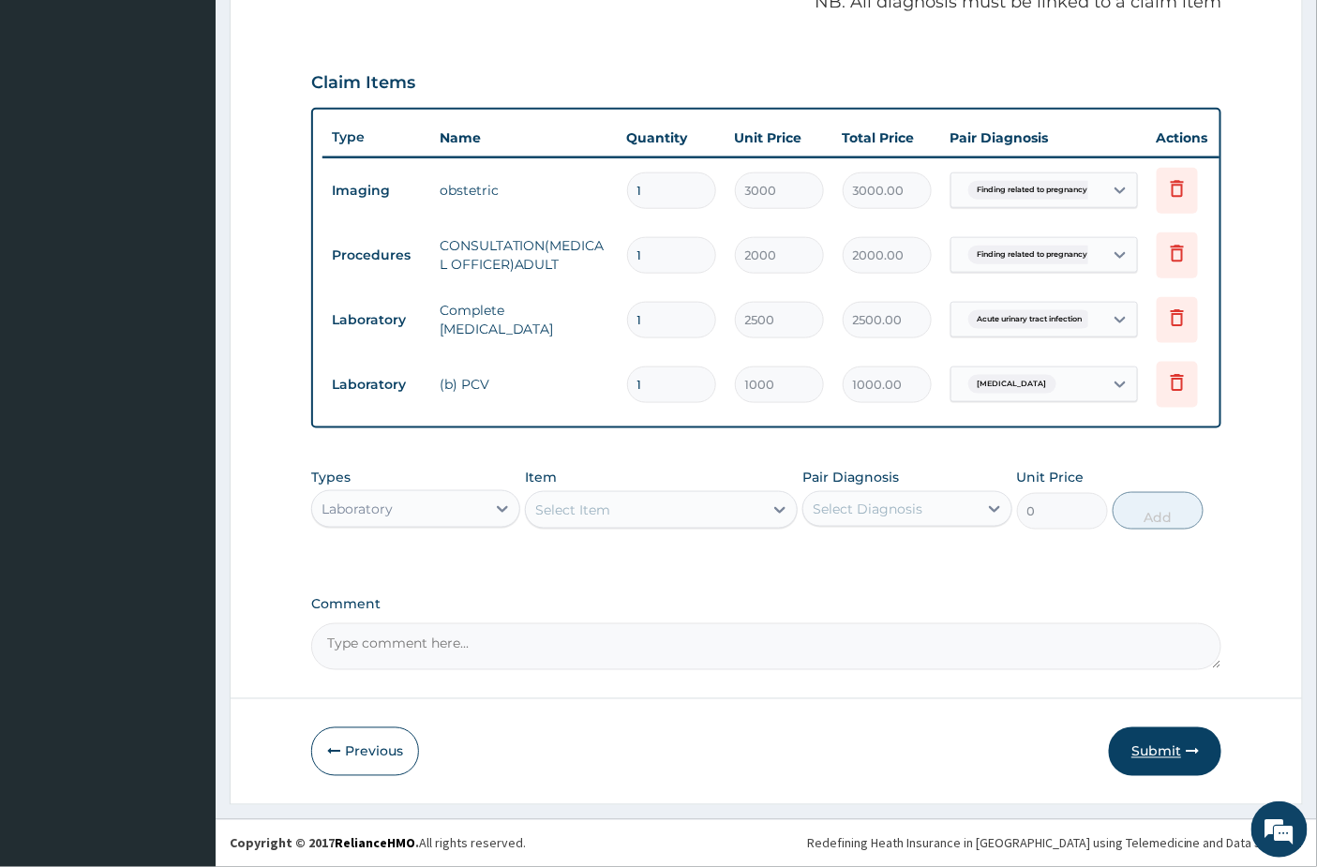
click at [1165, 754] on button "Submit" at bounding box center [1165, 751] width 112 height 49
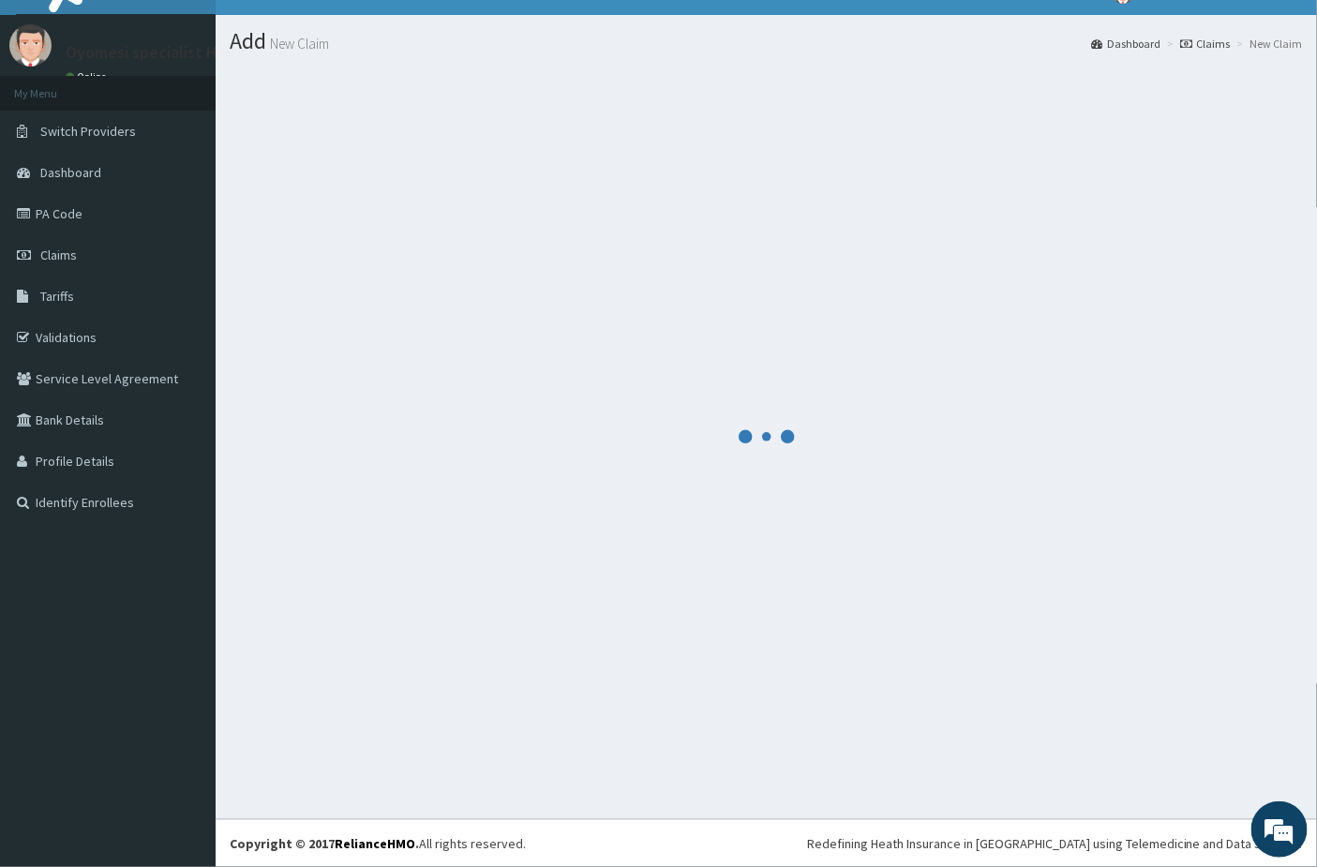
scroll to position [31, 0]
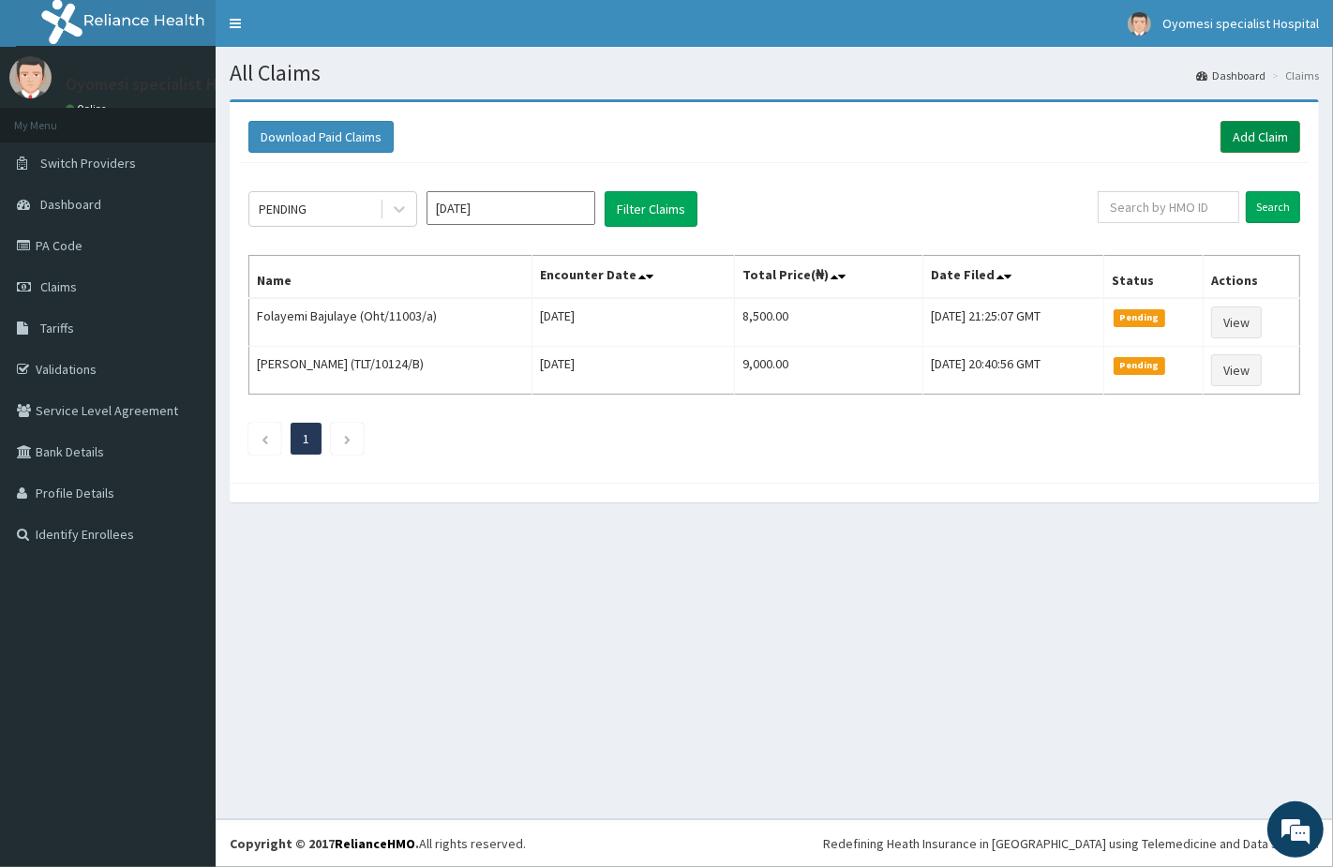
click at [1225, 126] on link "Add Claim" at bounding box center [1260, 137] width 80 height 32
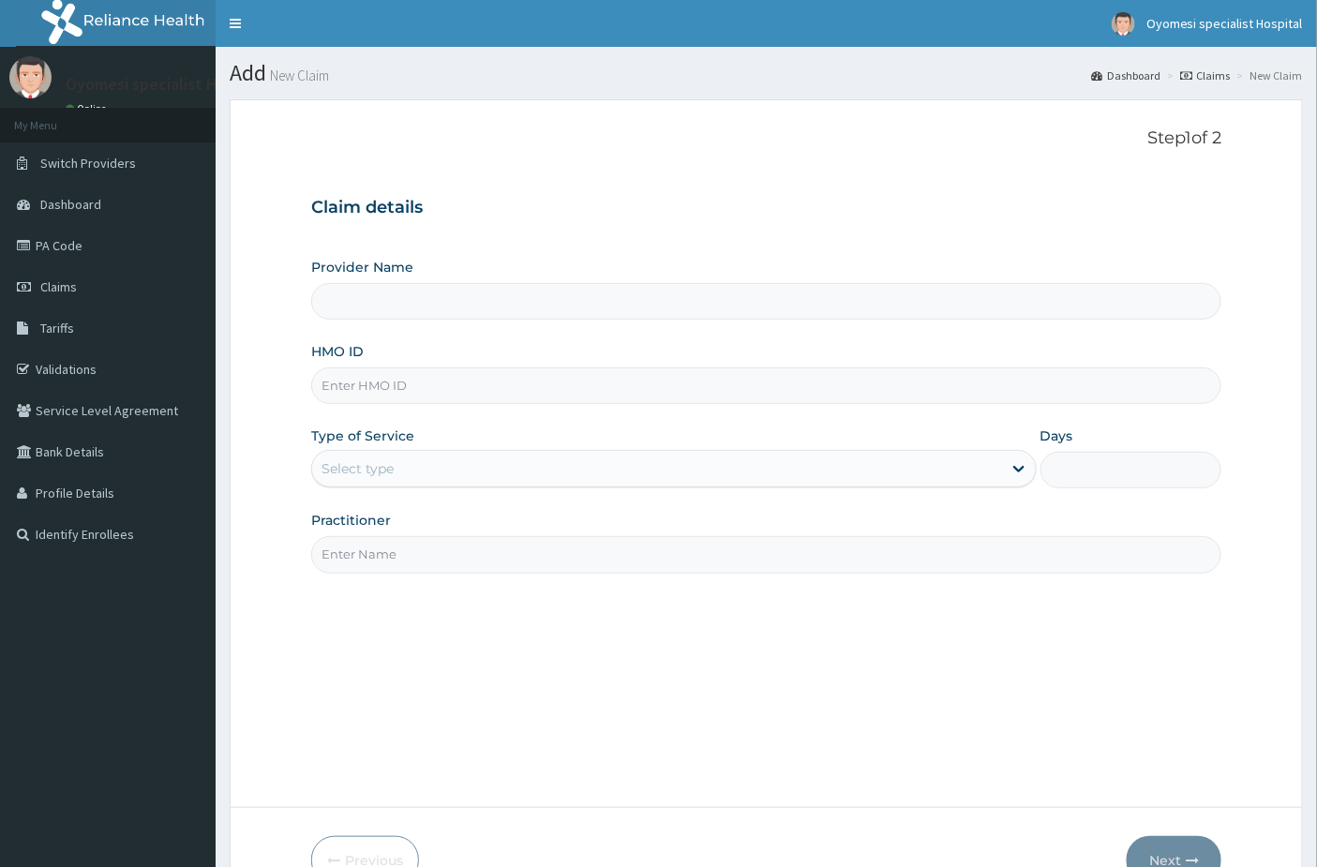
click at [372, 400] on input "HMO ID" at bounding box center [766, 385] width 911 height 37
type input "[GEOGRAPHIC_DATA]"
paste input "Oht/11003/a"
type input "Oht/11003/a"
click at [391, 480] on div "Select type" at bounding box center [657, 469] width 690 height 30
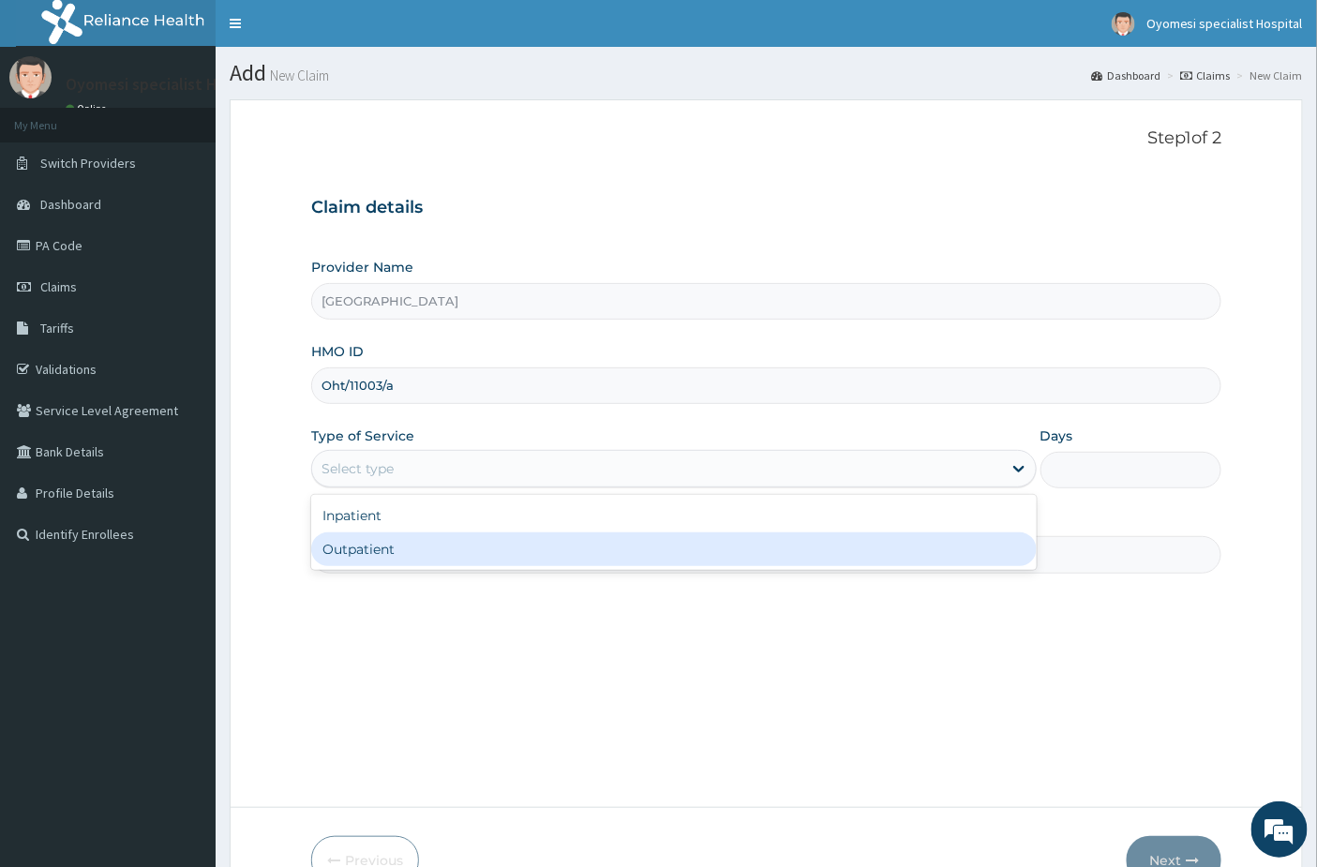
click at [404, 544] on div "Outpatient" at bounding box center [673, 549] width 725 height 34
type input "1"
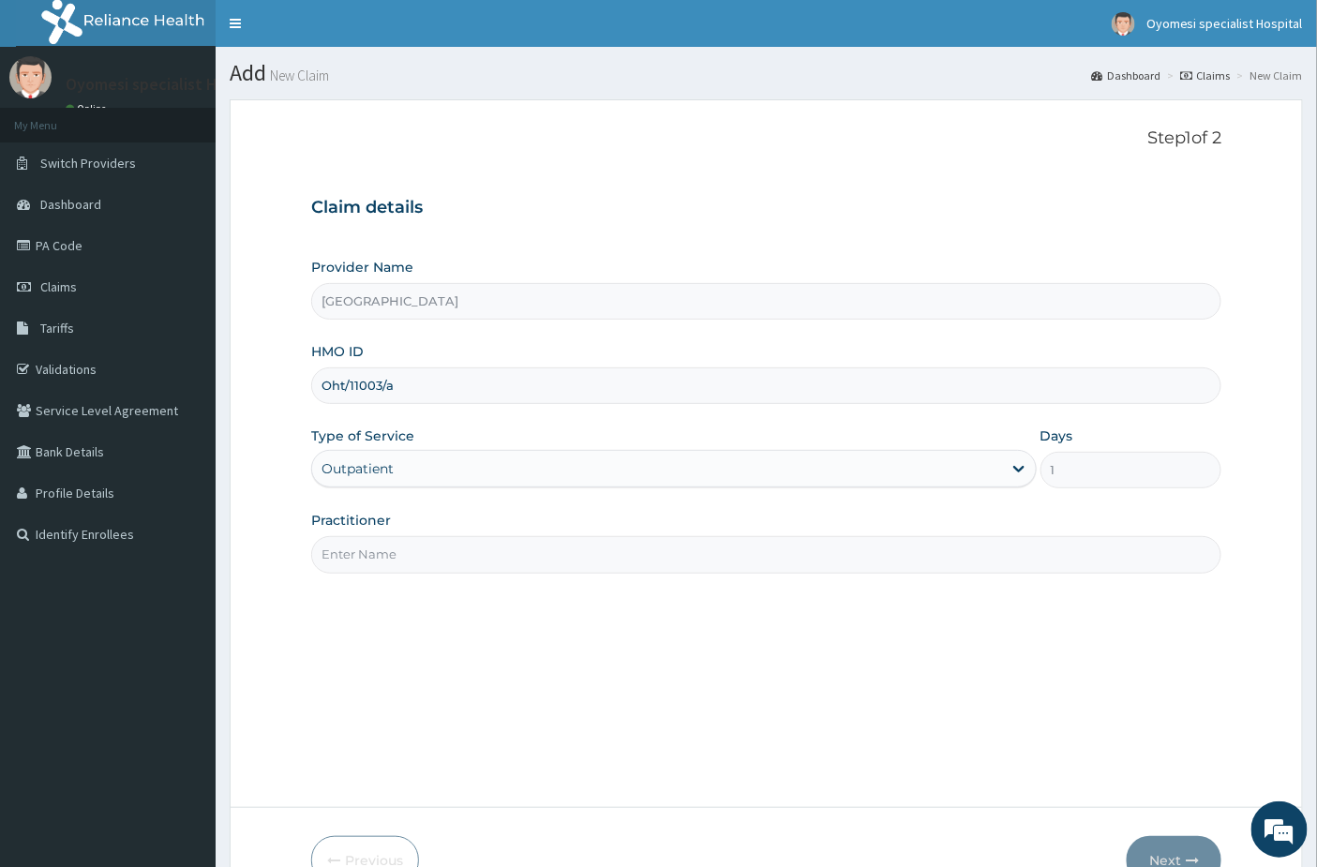
click at [391, 562] on input "Practitioner" at bounding box center [766, 554] width 911 height 37
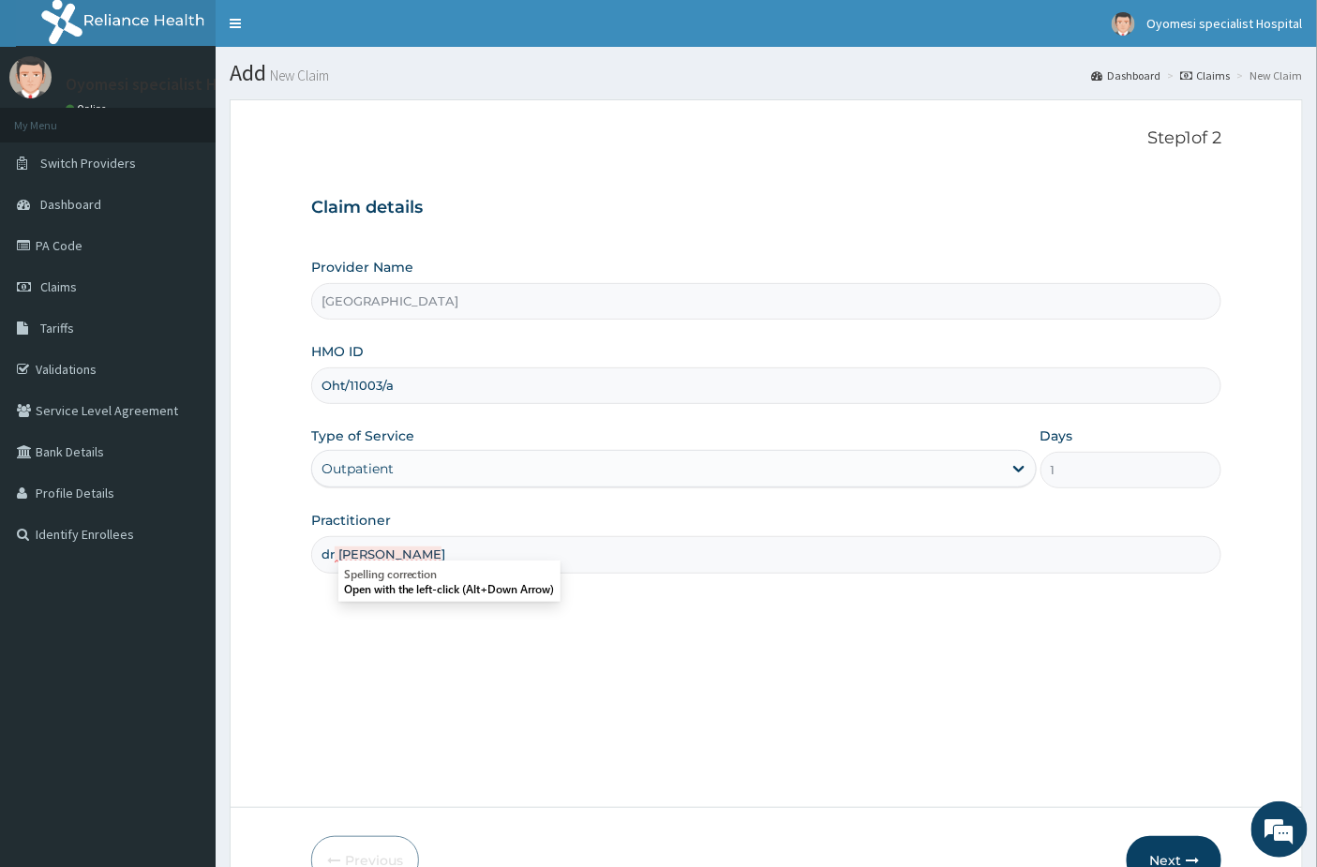
type input "dr [PERSON_NAME]"
click at [550, 642] on div "Step 1 of 2 Claim details Provider Name Oyomesi hospital HMO ID Oht/11003/a Typ…" at bounding box center [766, 453] width 911 height 650
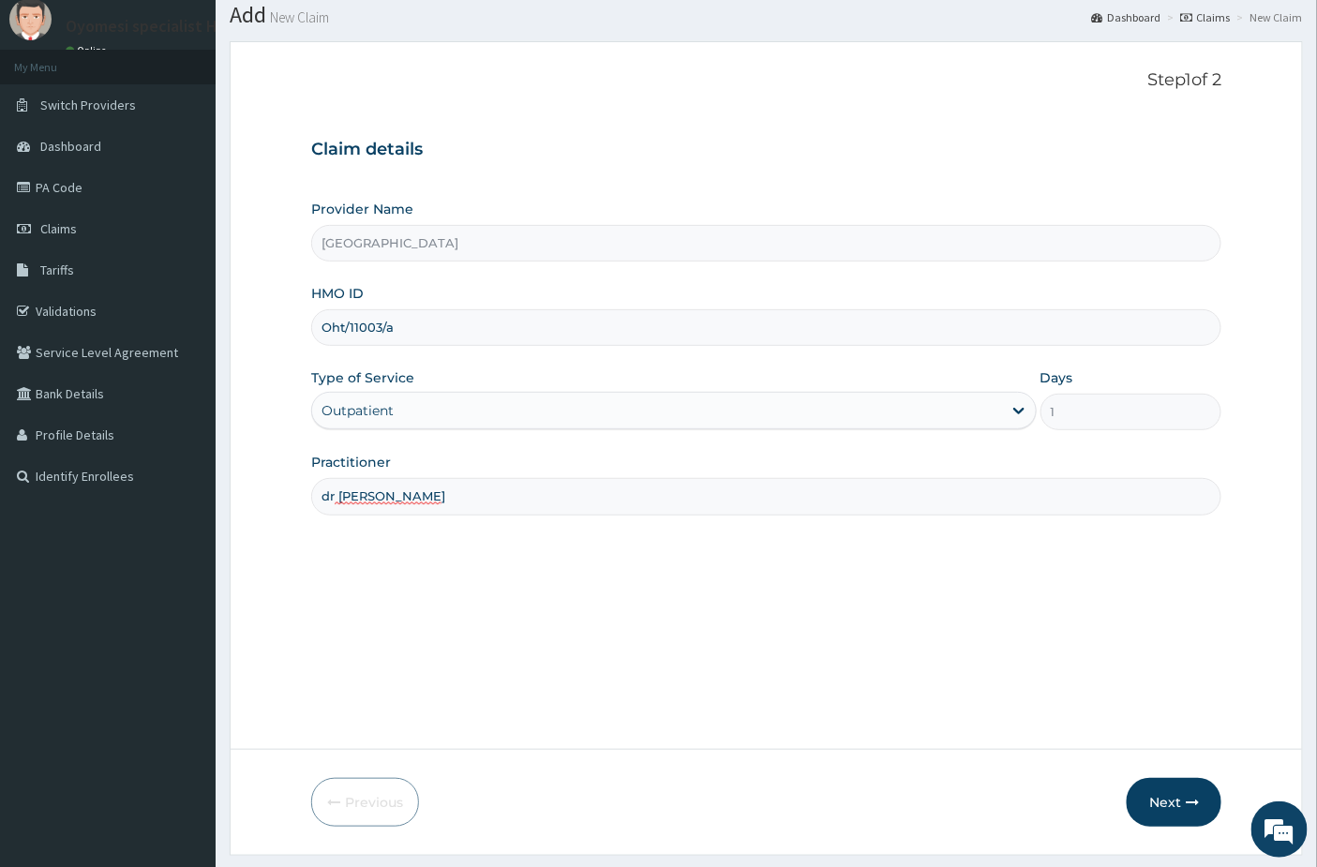
scroll to position [109, 0]
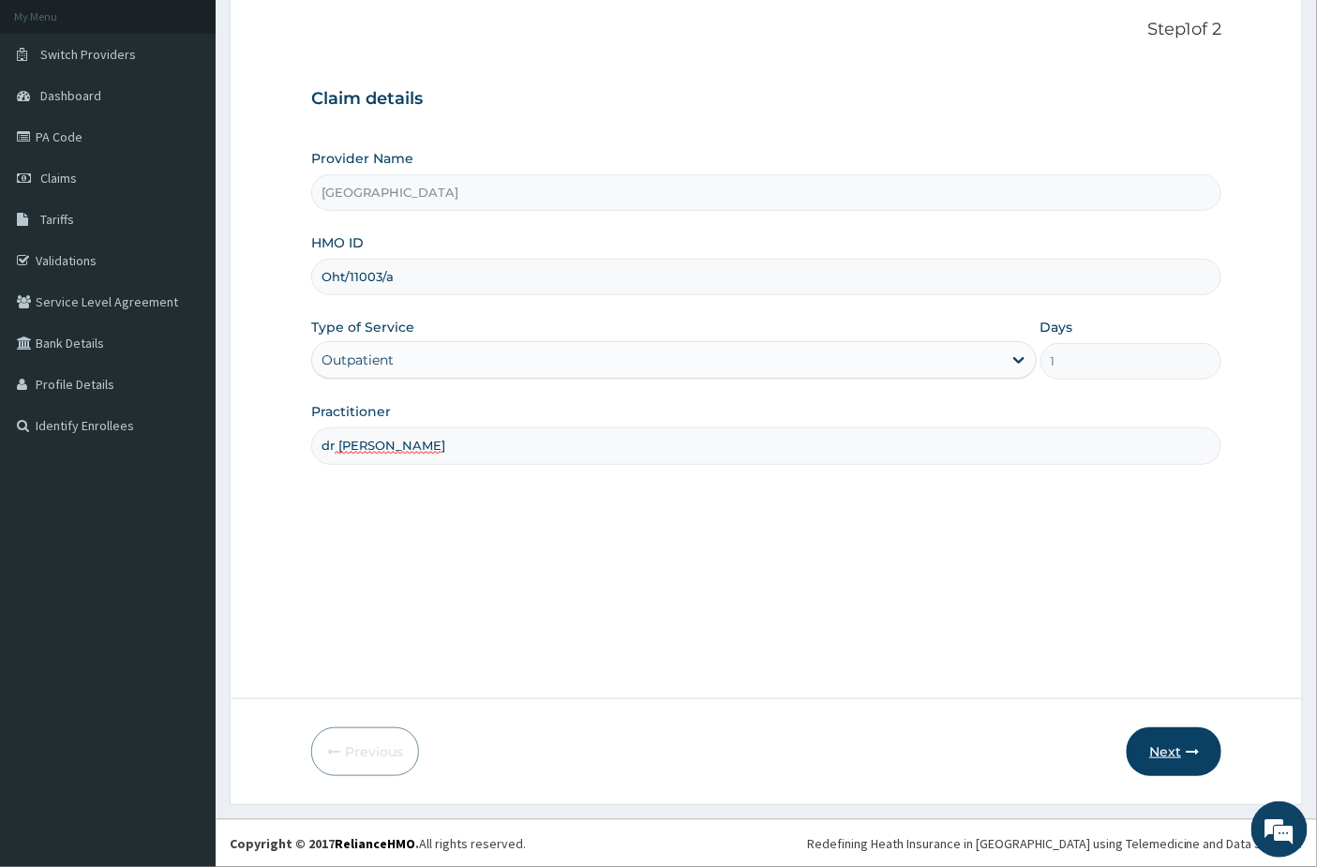
click at [1186, 746] on icon "button" at bounding box center [1191, 751] width 13 height 13
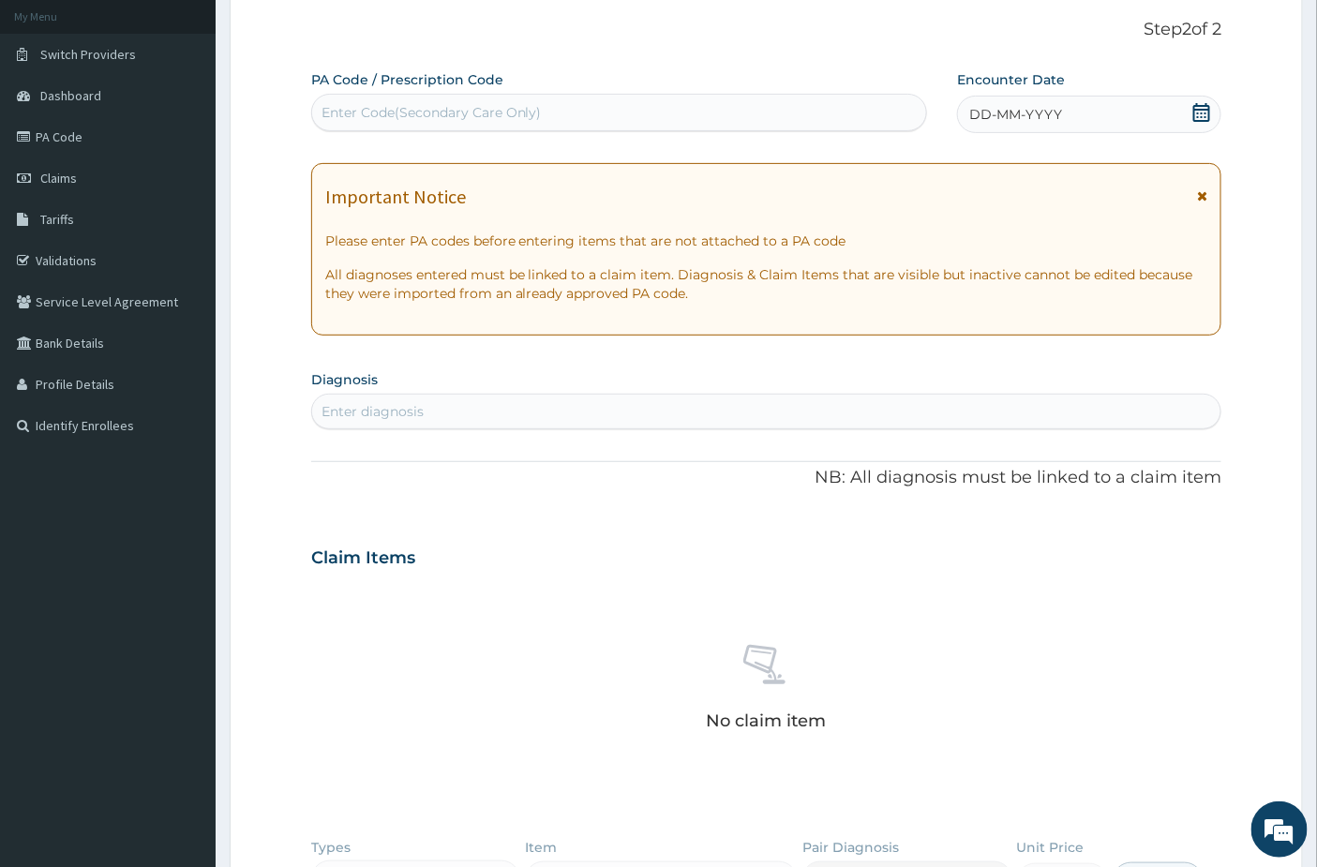
click at [492, 117] on div "Enter Code(Secondary Care Only)" at bounding box center [431, 112] width 220 height 19
paste input "PA/862C28"
type input "PA/862C28"
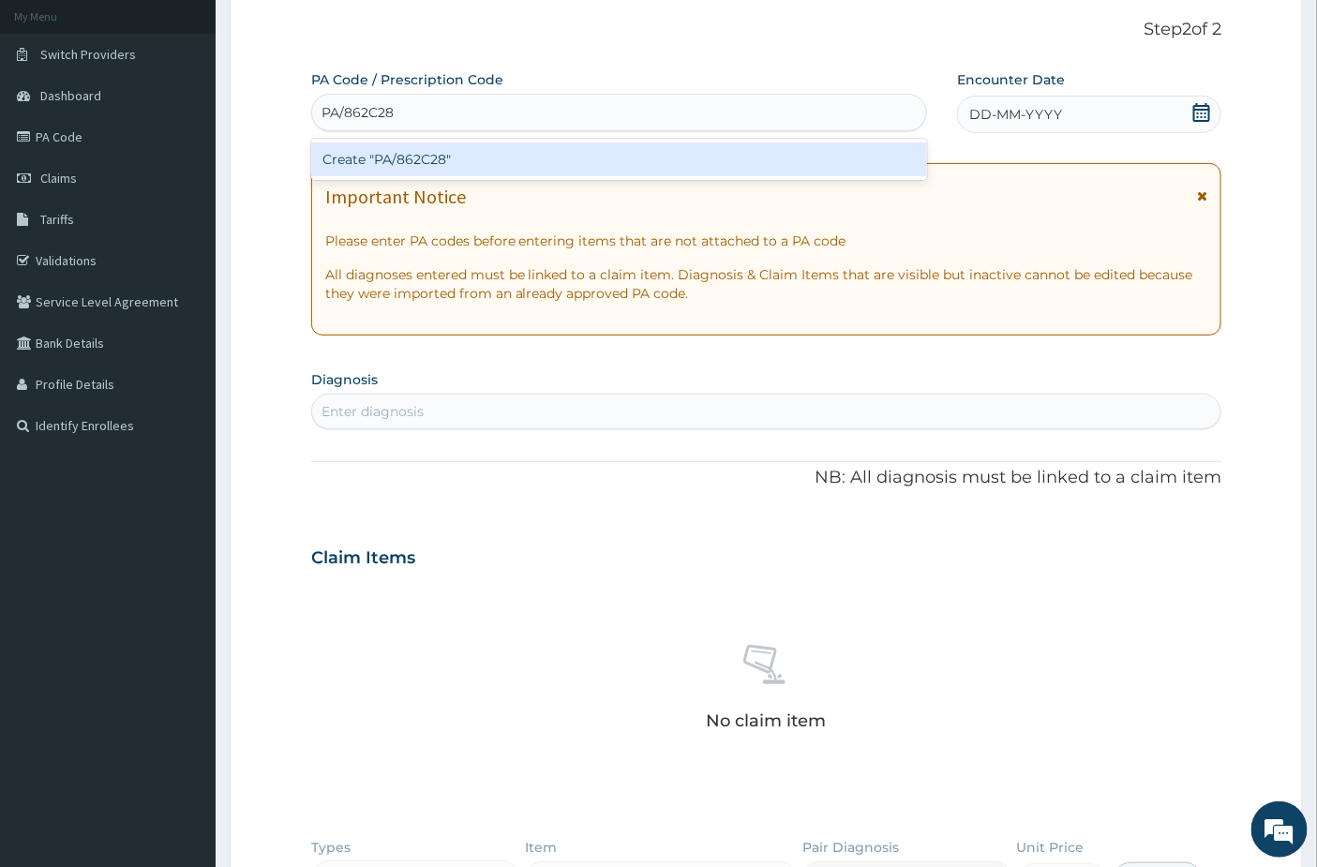
click at [481, 167] on div "Create "PA/862C28"" at bounding box center [619, 159] width 617 height 34
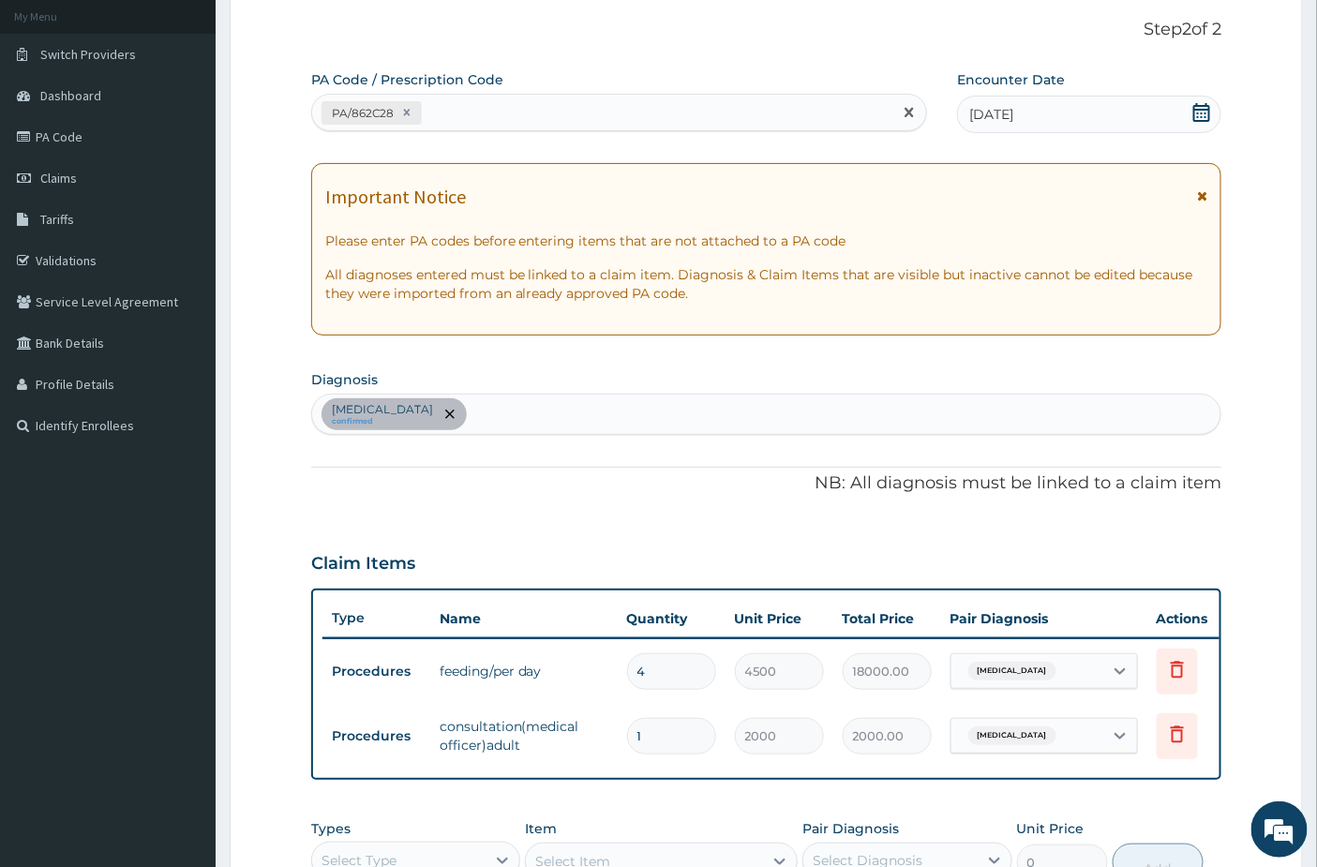
click at [448, 104] on div "PA/862C28" at bounding box center [602, 112] width 581 height 31
paste input "PA/B02729"
type input "PA/B02729"
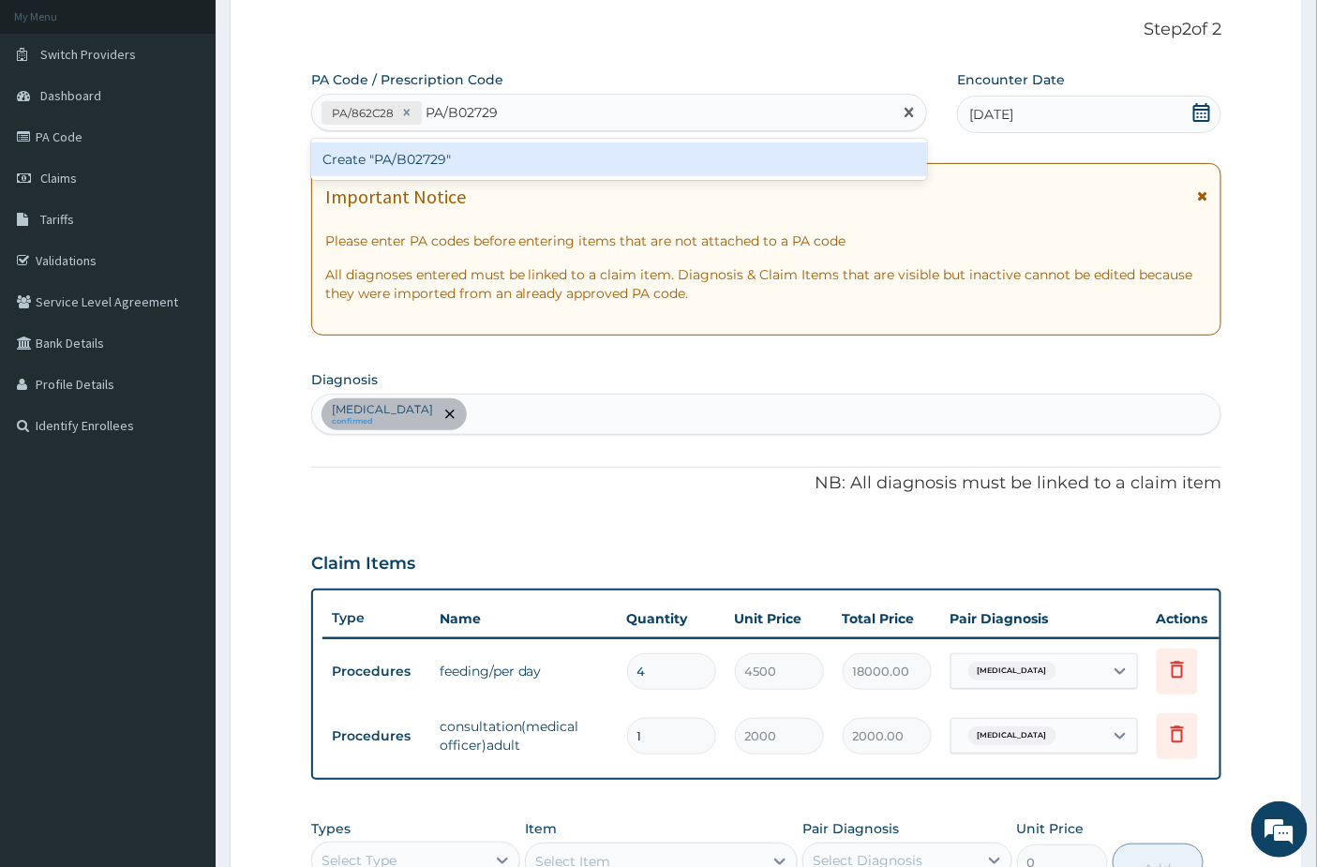
click at [465, 155] on div "Create "PA/B02729"" at bounding box center [619, 159] width 617 height 34
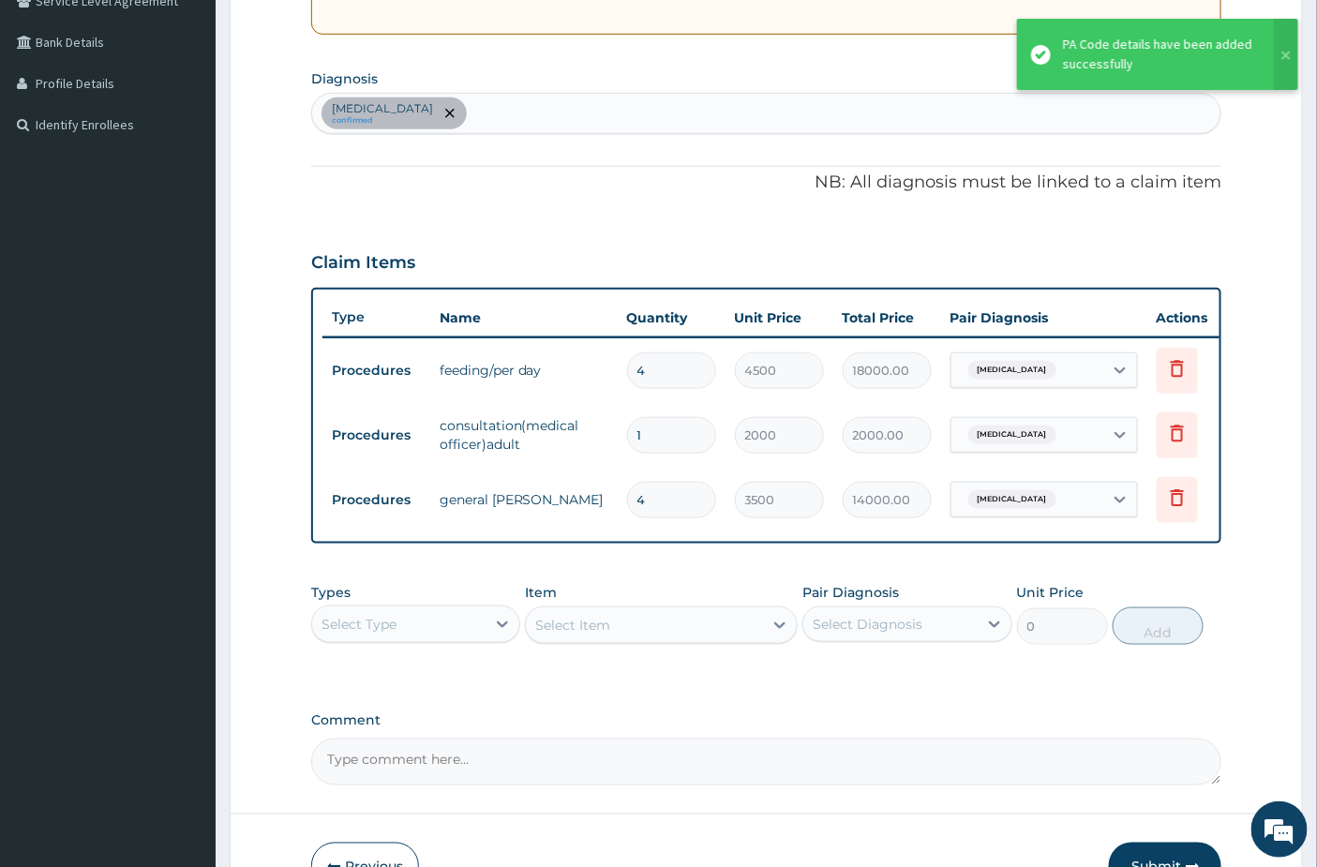
scroll to position [422, 0]
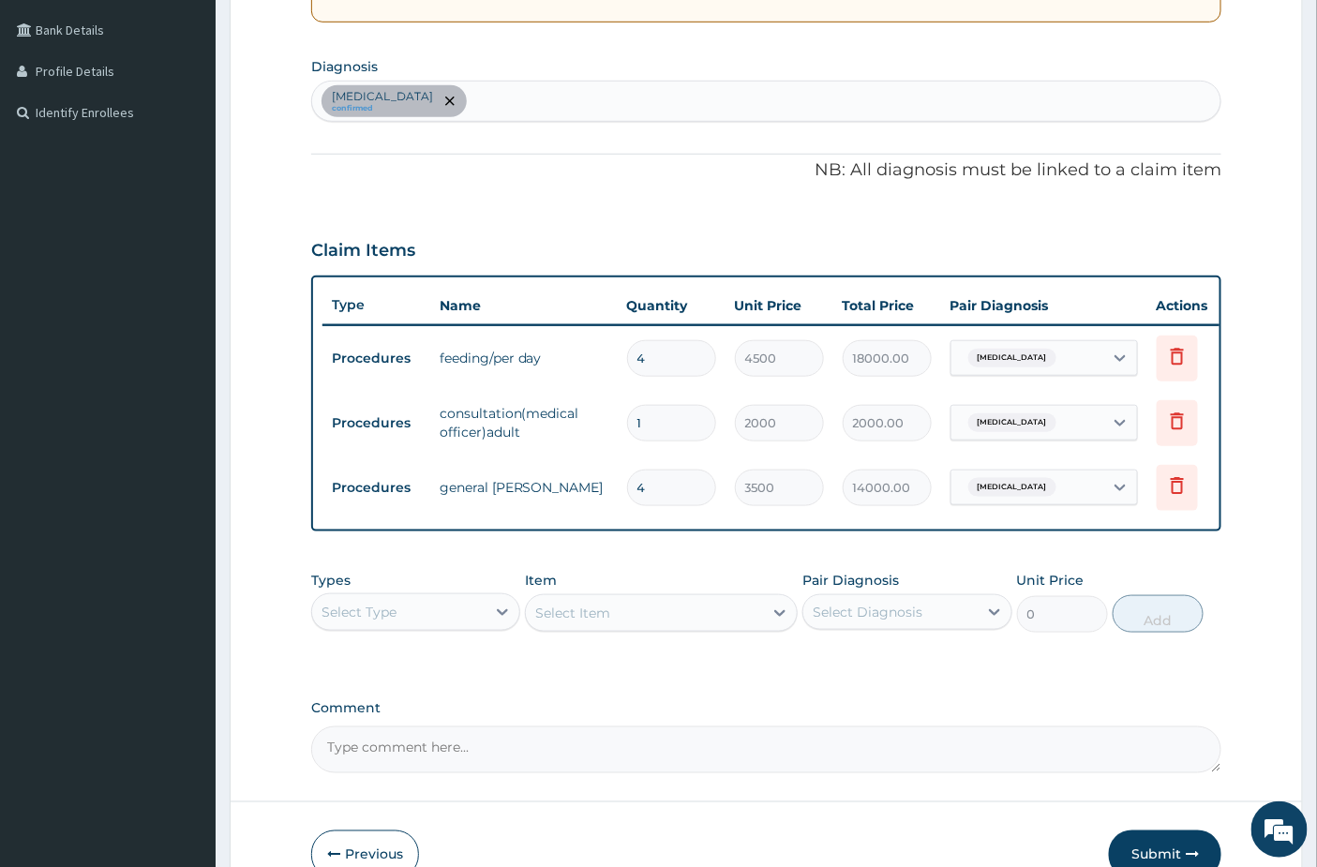
click at [427, 106] on div "[MEDICAL_DATA] confirmed" at bounding box center [766, 101] width 909 height 39
type input "hypoglyc"
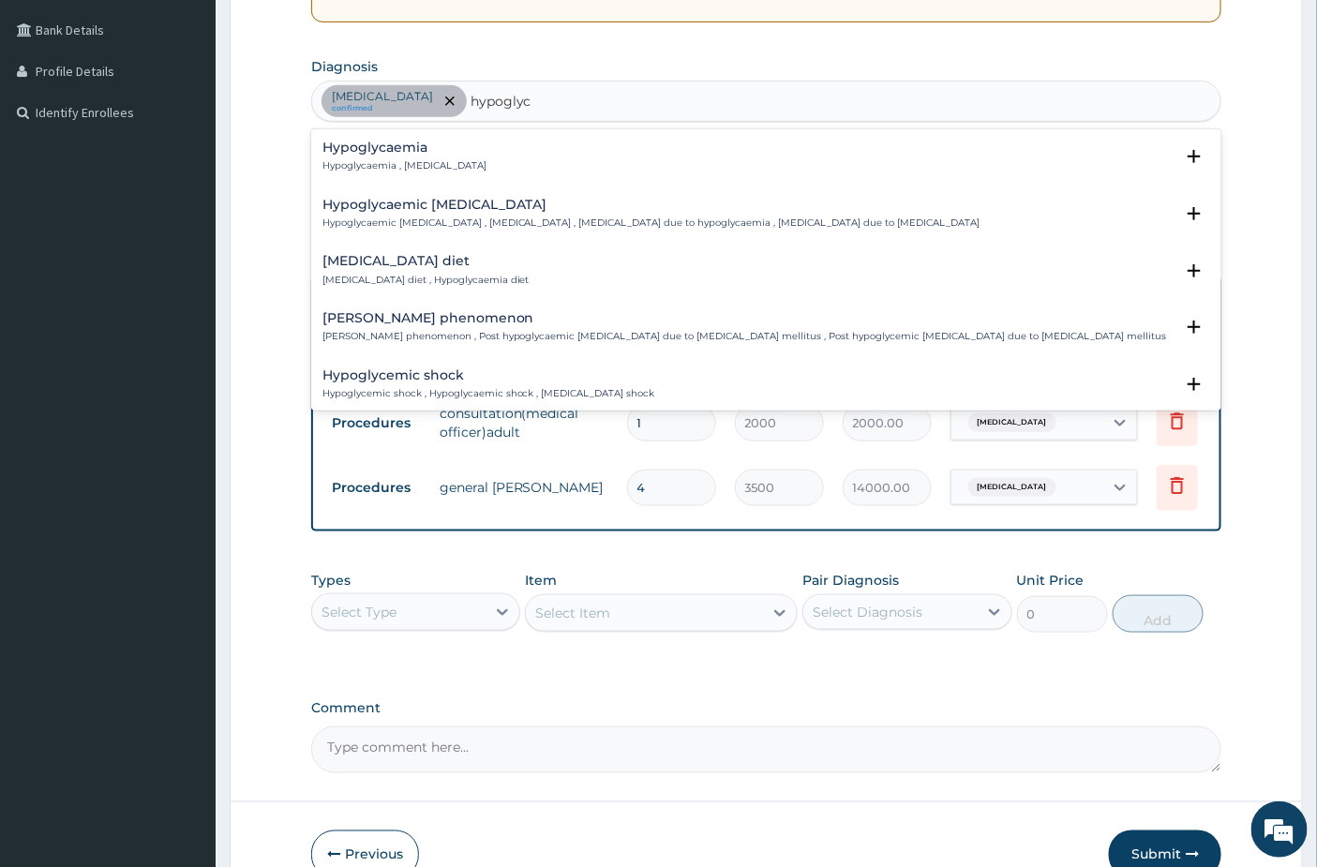
click at [423, 153] on h4 "Hypoglycaemia" at bounding box center [404, 148] width 164 height 14
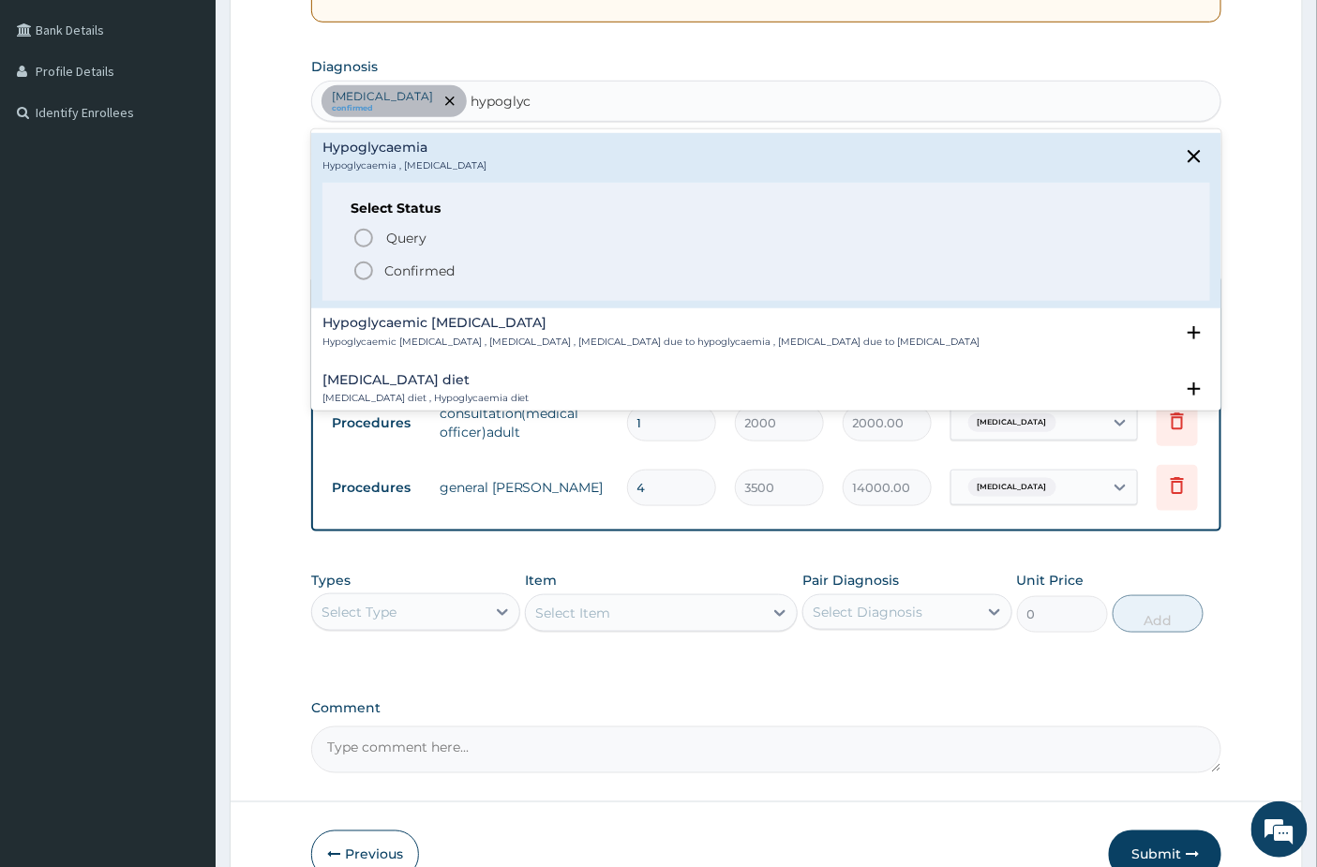
click at [403, 278] on p "Confirmed" at bounding box center [419, 270] width 70 height 19
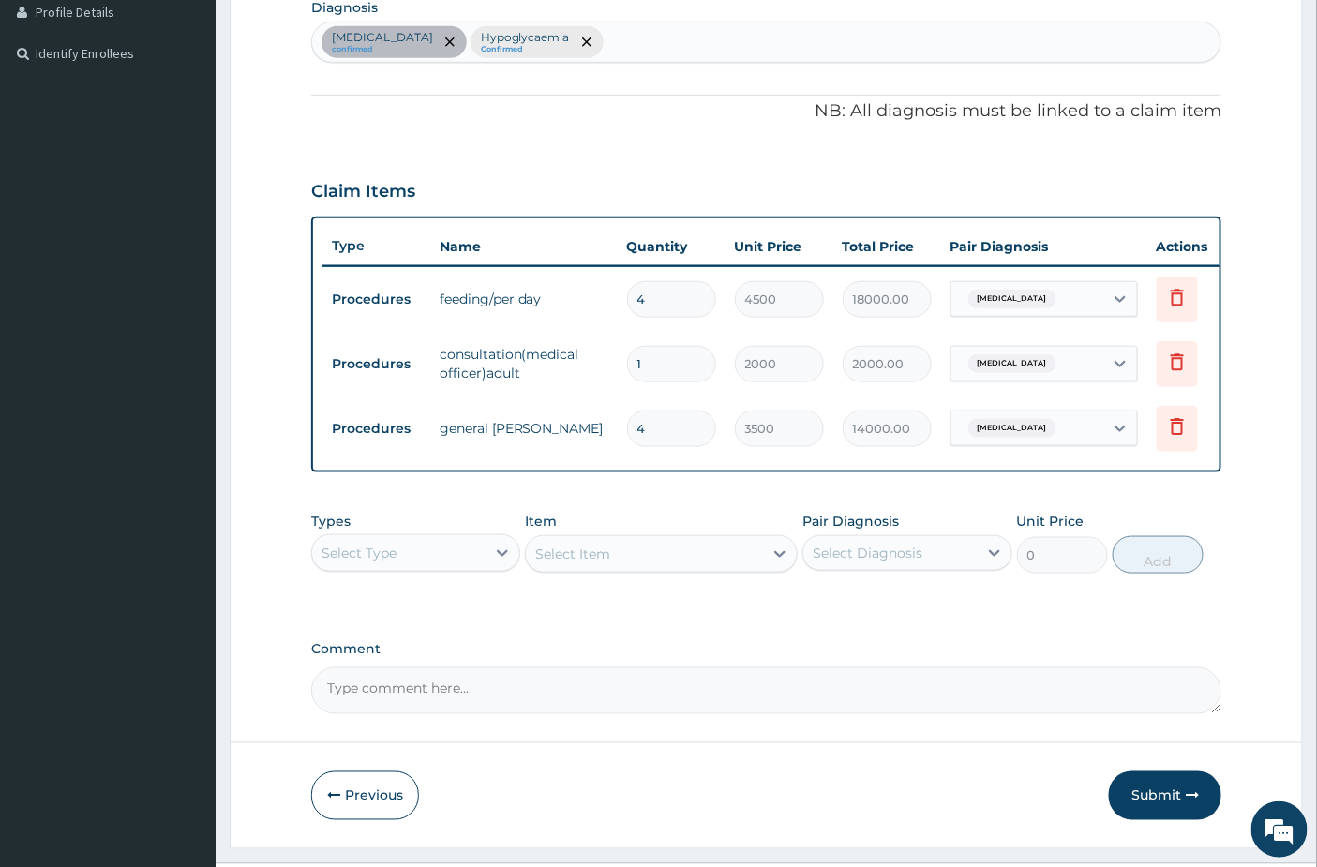
scroll to position [539, 0]
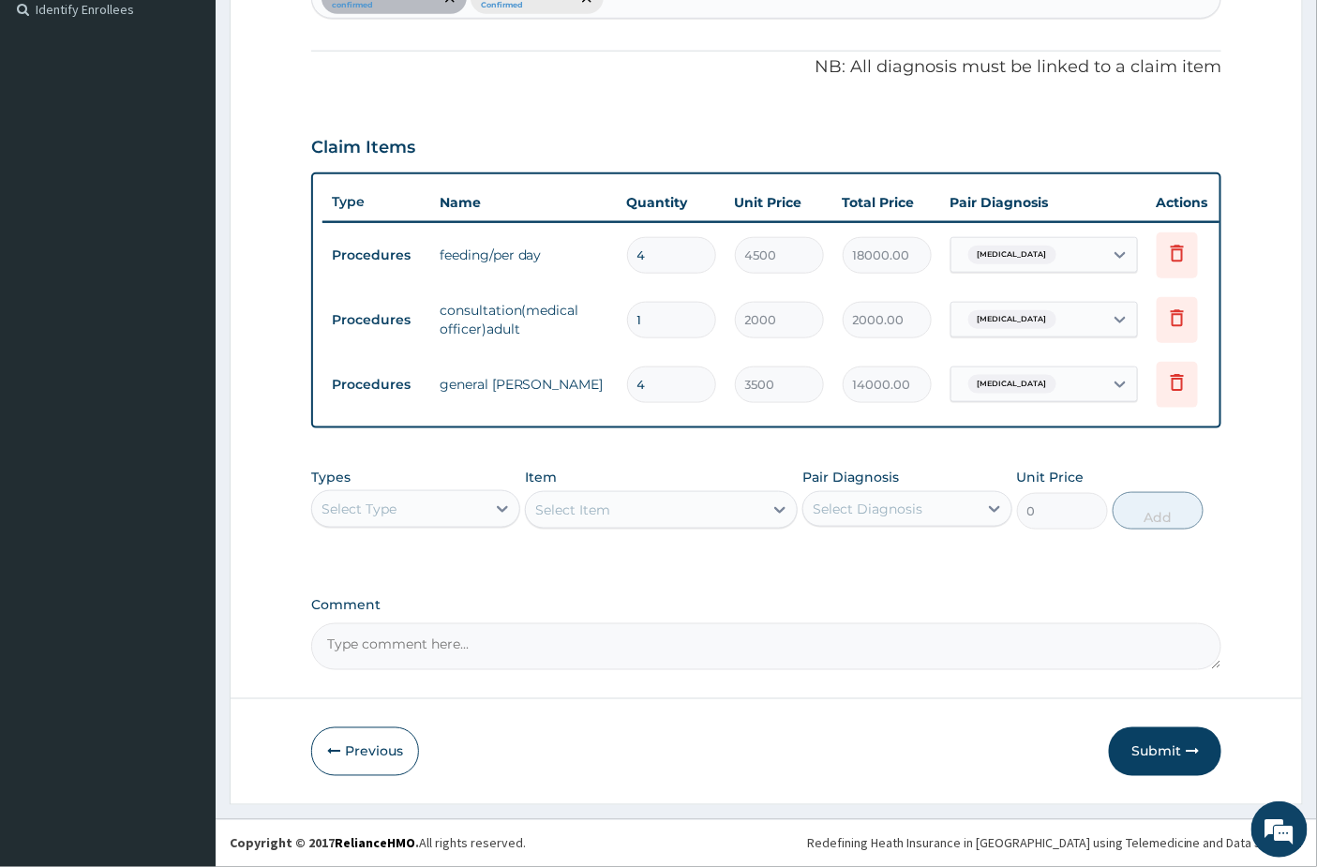
click at [410, 506] on div "Select Type" at bounding box center [398, 509] width 173 height 30
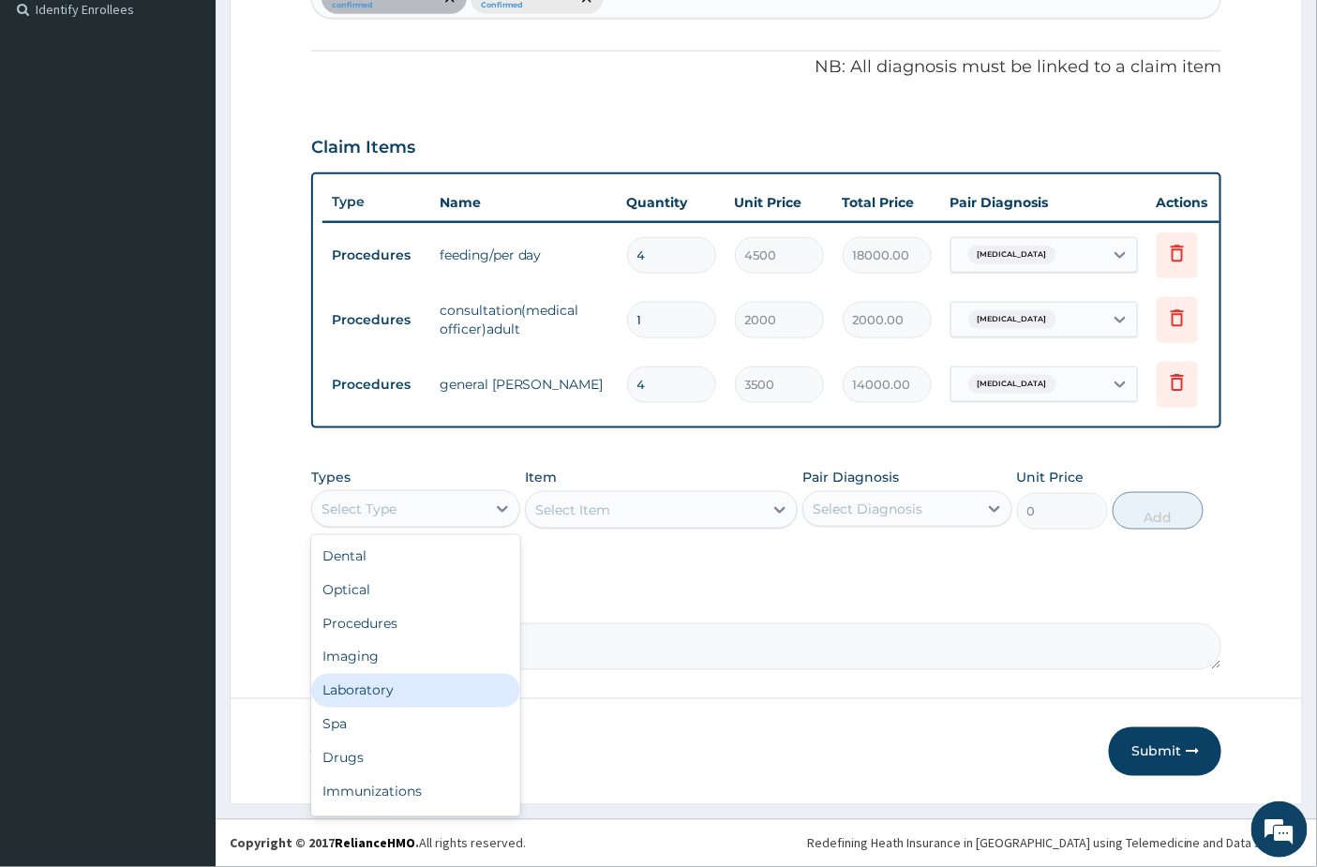
drag, startPoint x: 412, startPoint y: 684, endPoint x: 423, endPoint y: 697, distance: 16.7
click at [413, 695] on div "Laboratory" at bounding box center [415, 691] width 209 height 34
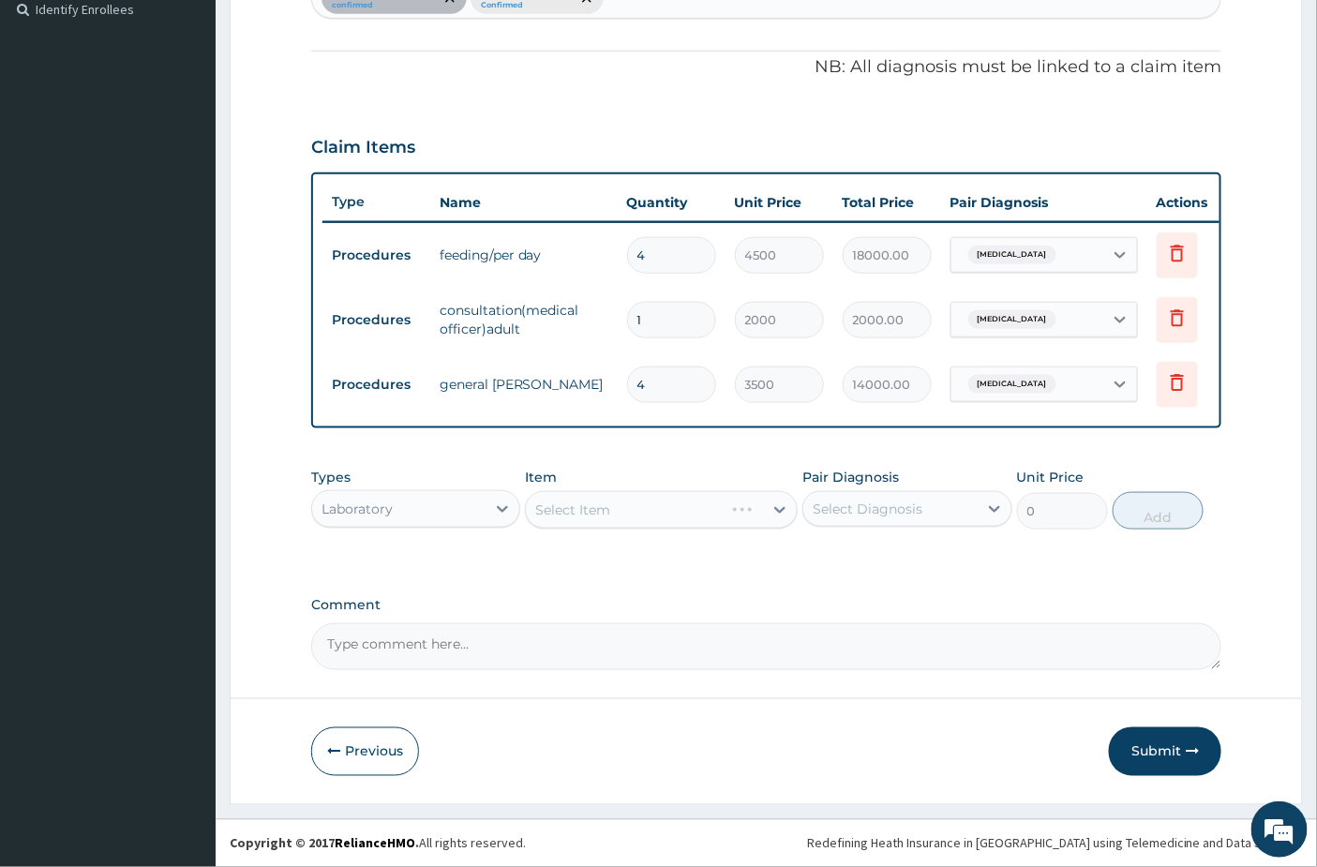
click at [875, 499] on div "Select Diagnosis" at bounding box center [867, 508] width 110 height 19
click at [884, 600] on label "Hypoglycaemia" at bounding box center [885, 593] width 105 height 19
checkbox input "true"
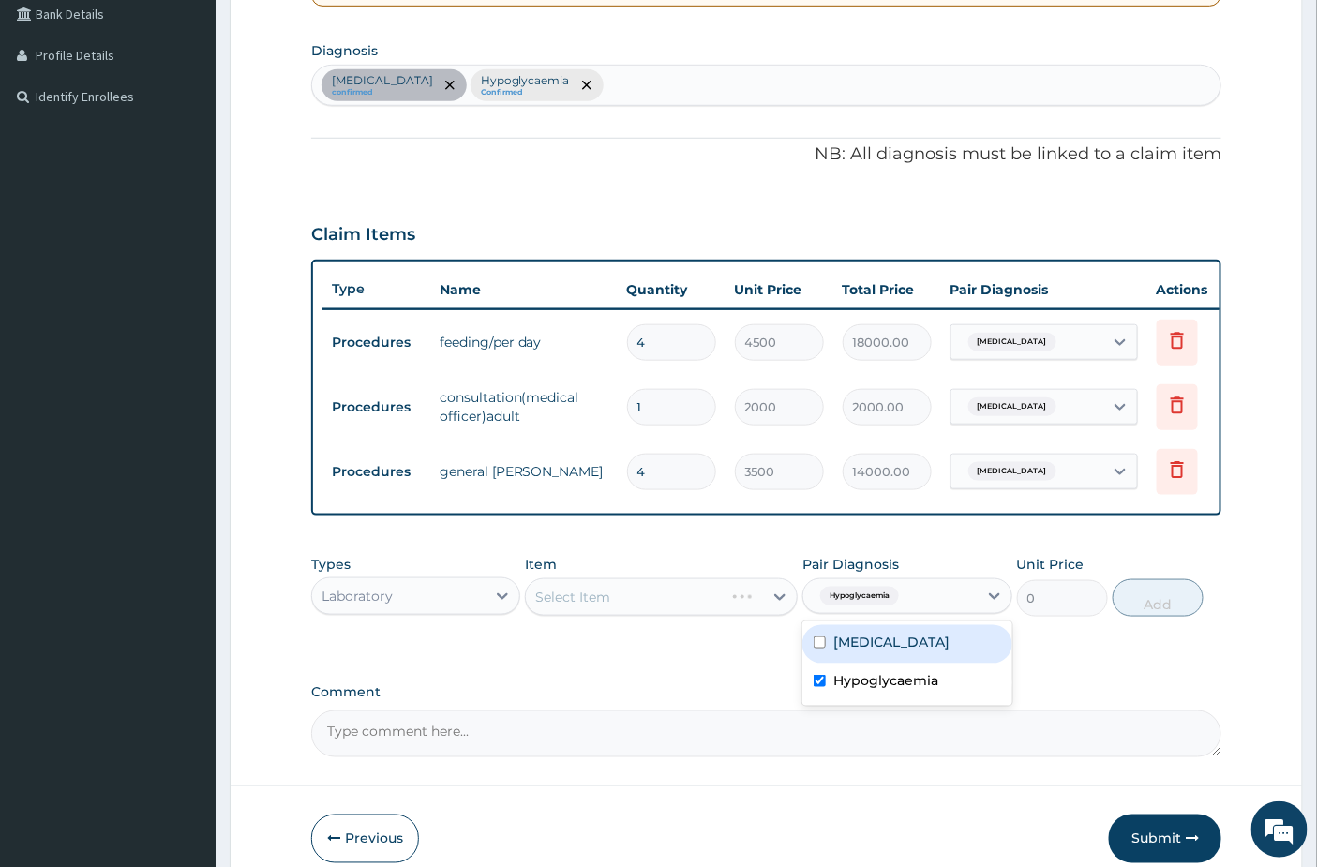
scroll to position [331, 0]
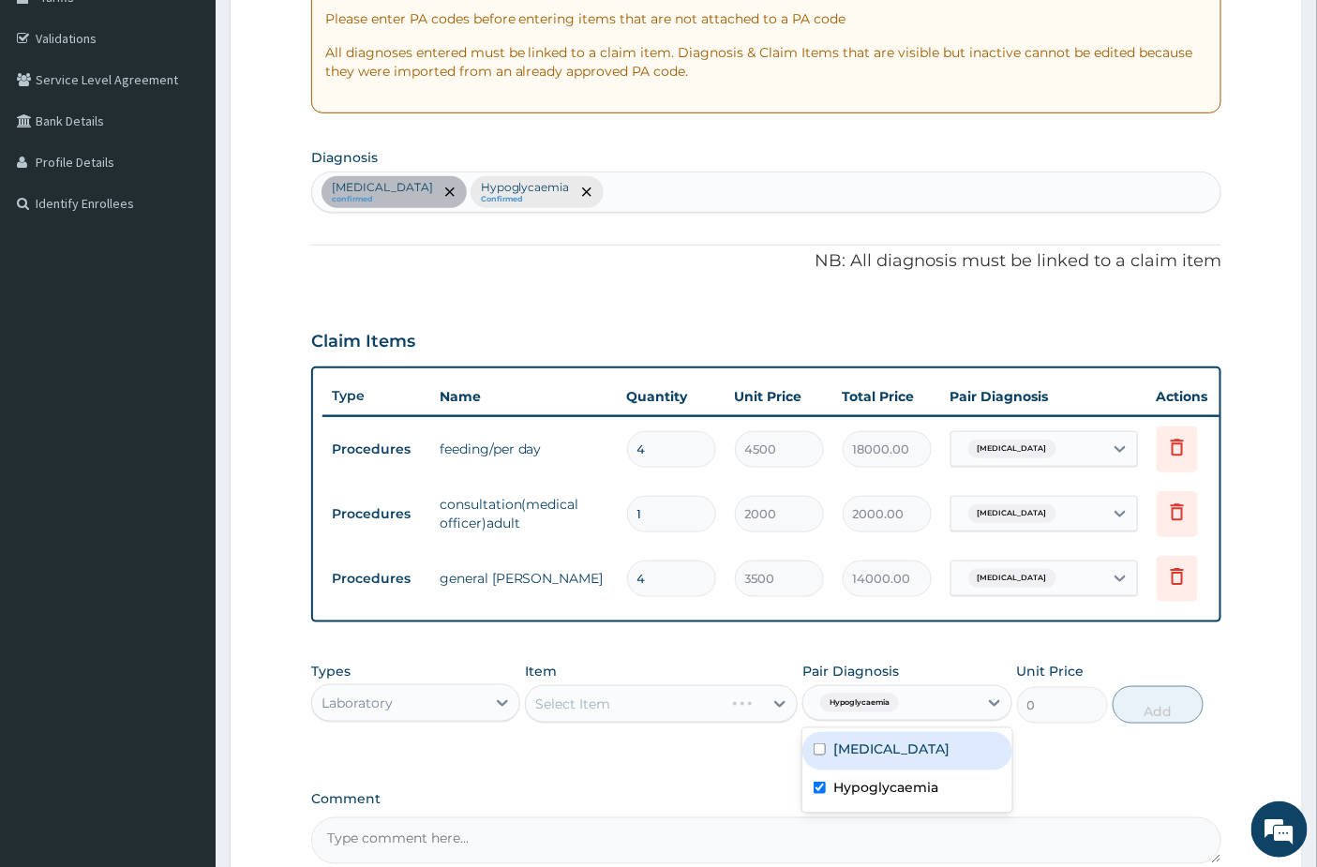
click at [586, 191] on div "[MEDICAL_DATA] confirmed Hypoglycaemia Confirmed" at bounding box center [766, 191] width 909 height 39
type input "anem"
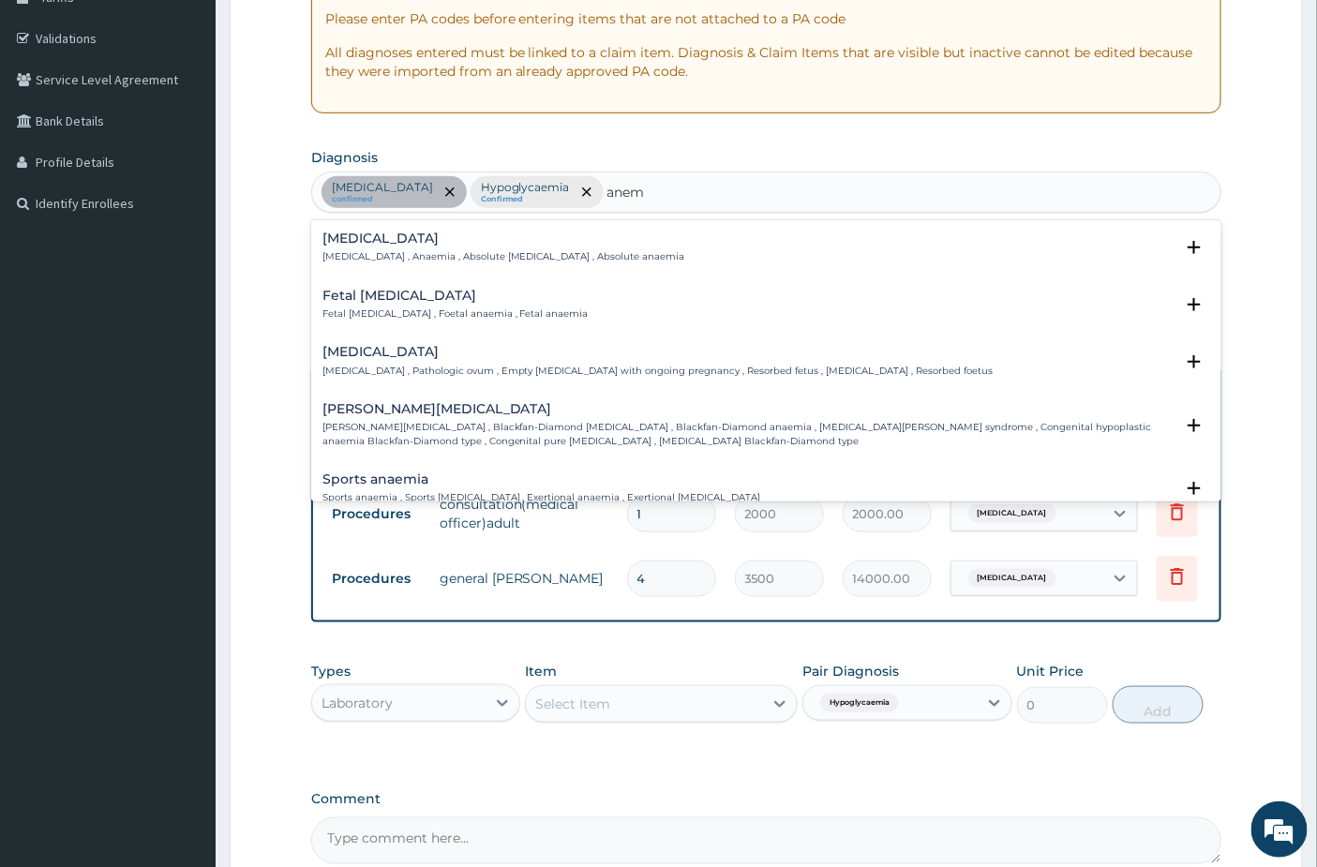
click at [447, 266] on div "[MEDICAL_DATA] [MEDICAL_DATA] , Anaemia , Absolute [MEDICAL_DATA] , Absolute an…" at bounding box center [766, 252] width 888 height 42
click at [455, 240] on h4 "[MEDICAL_DATA]" at bounding box center [503, 238] width 363 height 14
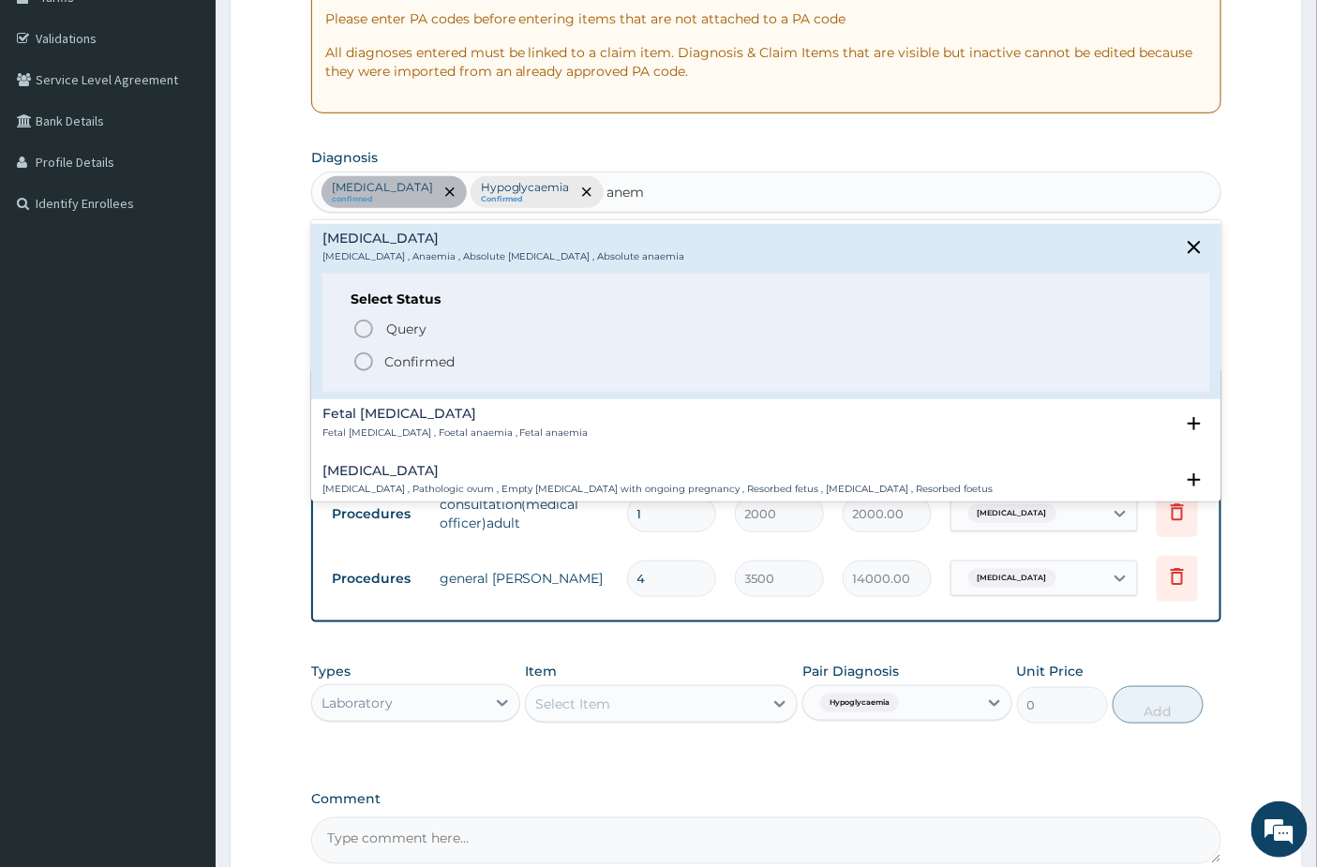
click at [397, 367] on p "Confirmed" at bounding box center [419, 361] width 70 height 19
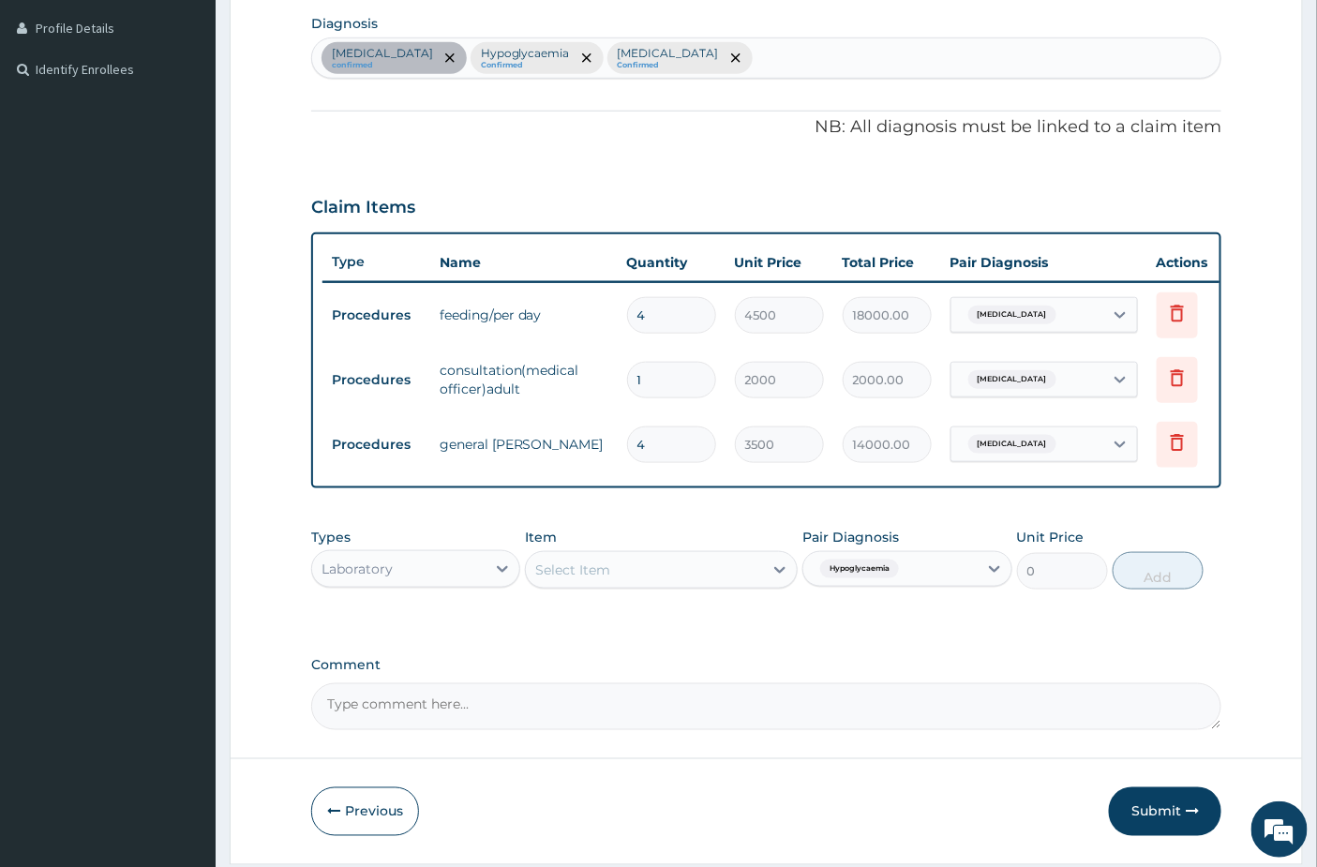
scroll to position [539, 0]
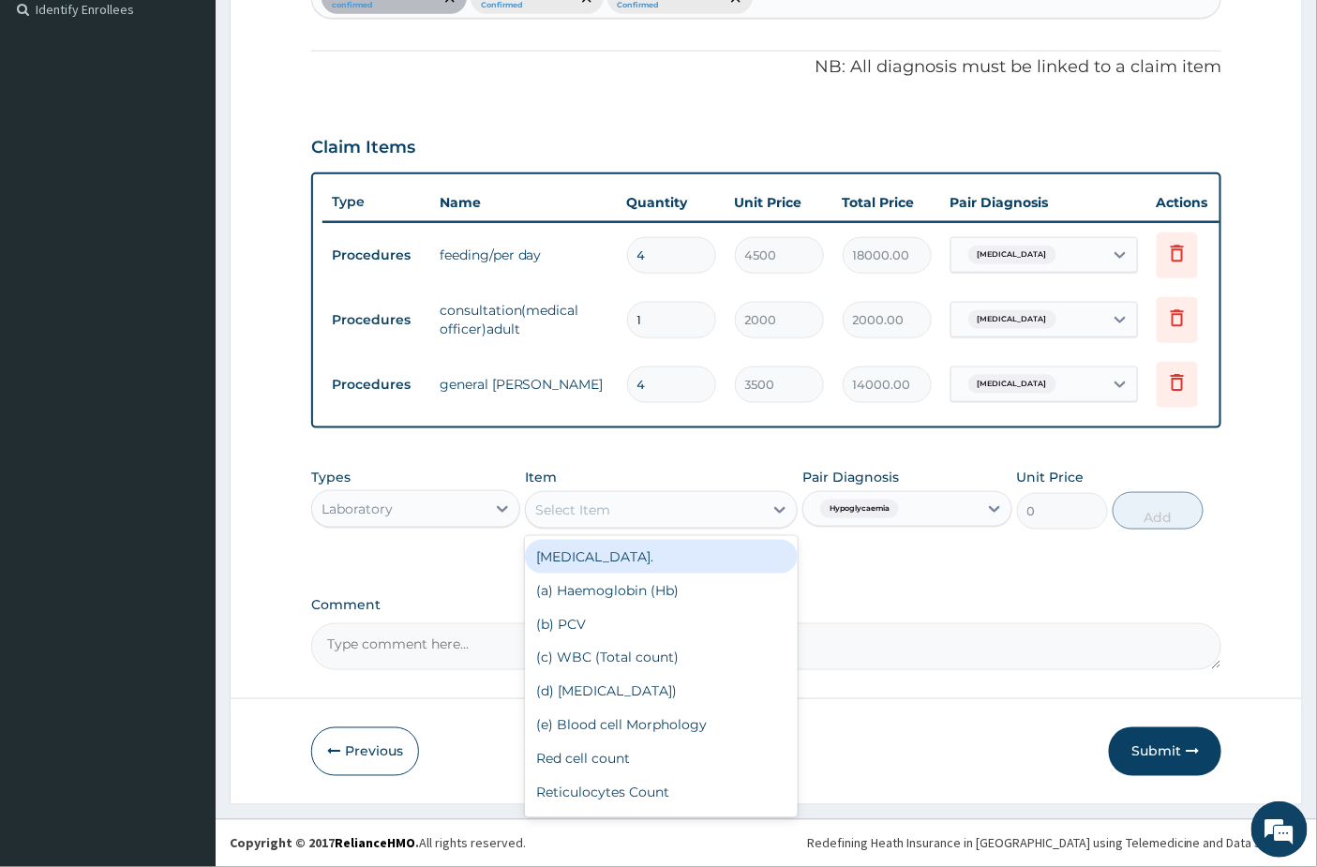
click at [677, 499] on div "Select Item" at bounding box center [644, 510] width 237 height 30
type input "o"
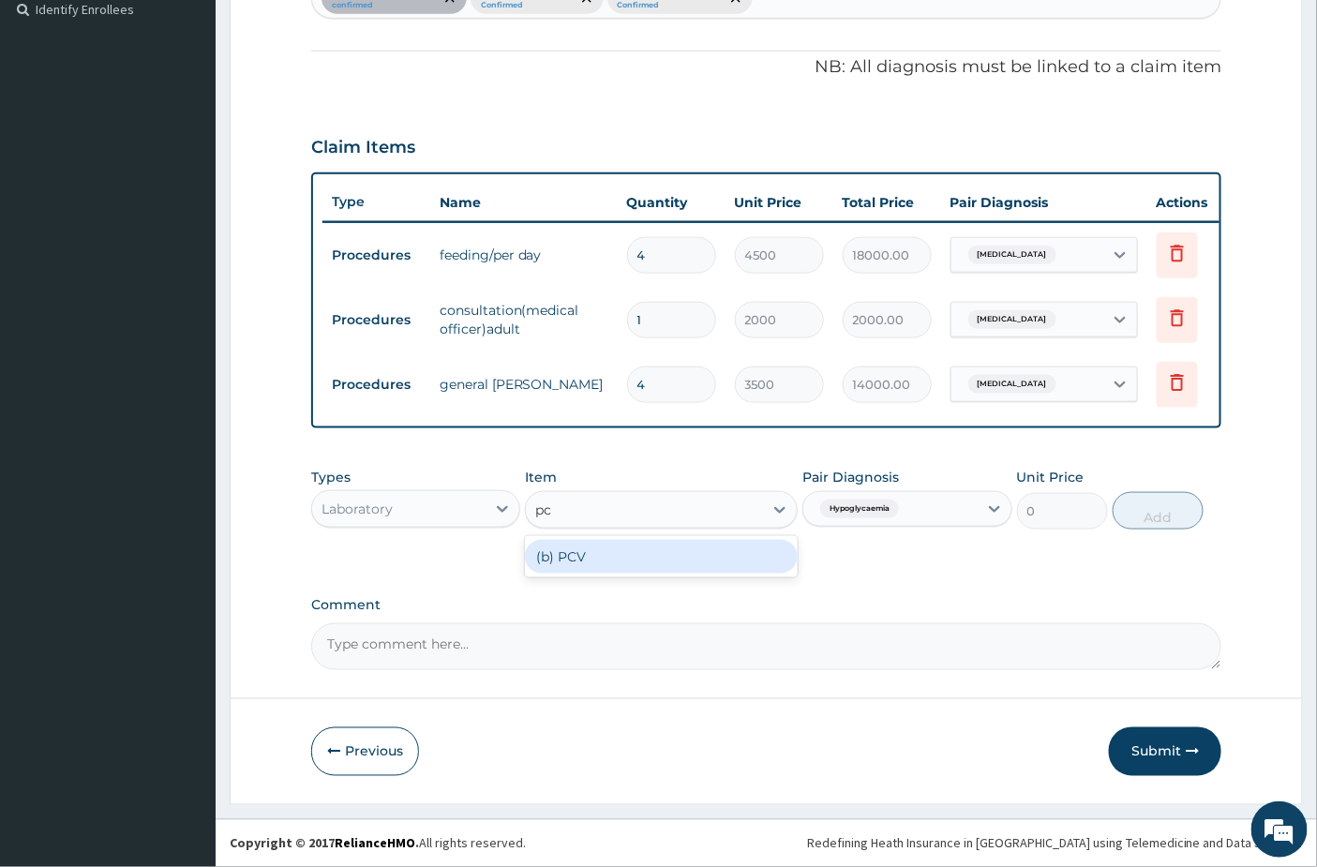
type input "pcv"
click at [653, 560] on div "(b) PCV" at bounding box center [661, 557] width 273 height 34
click at [1129, 521] on button "Add" at bounding box center [1157, 510] width 91 height 37
type input "0"
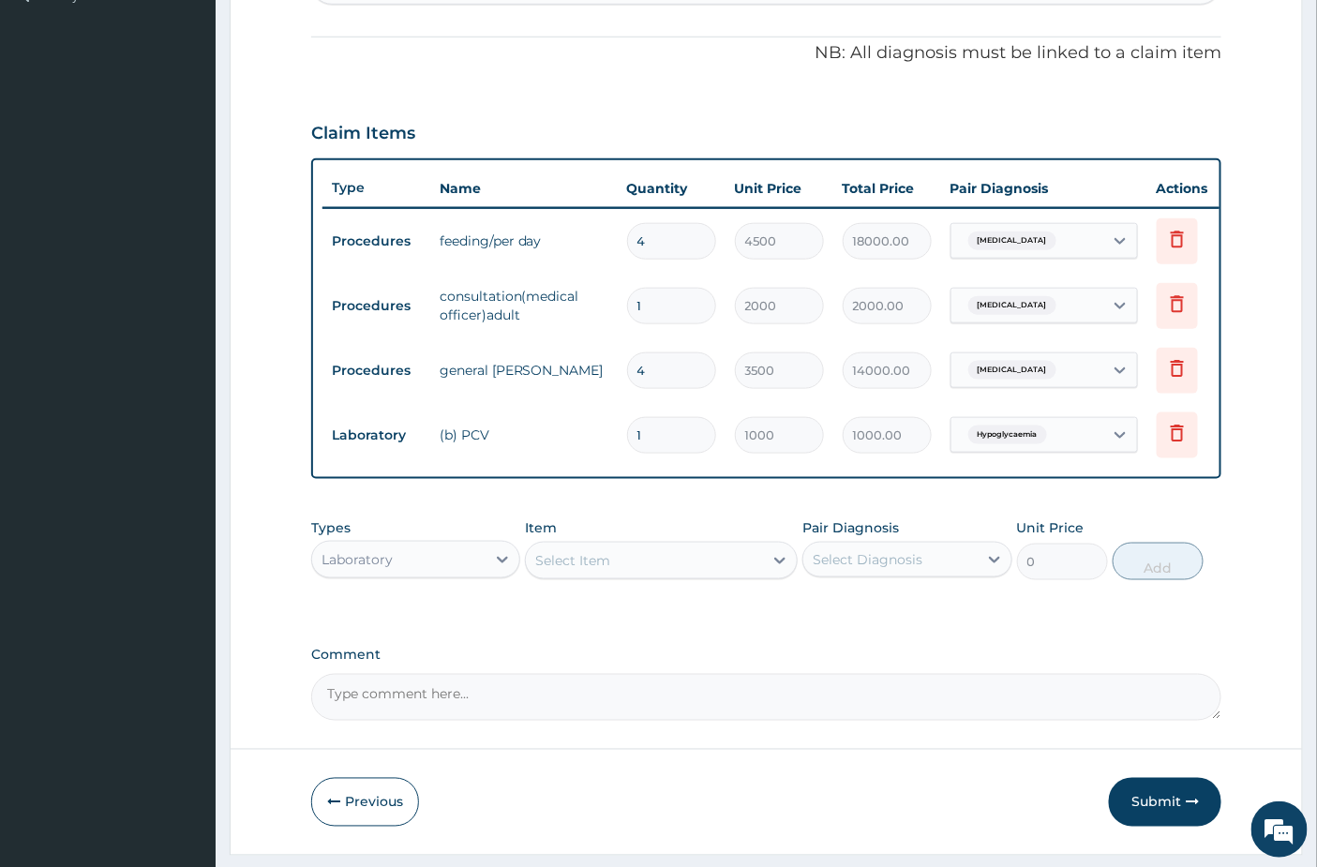
click at [598, 570] on div "Select Item" at bounding box center [572, 560] width 75 height 19
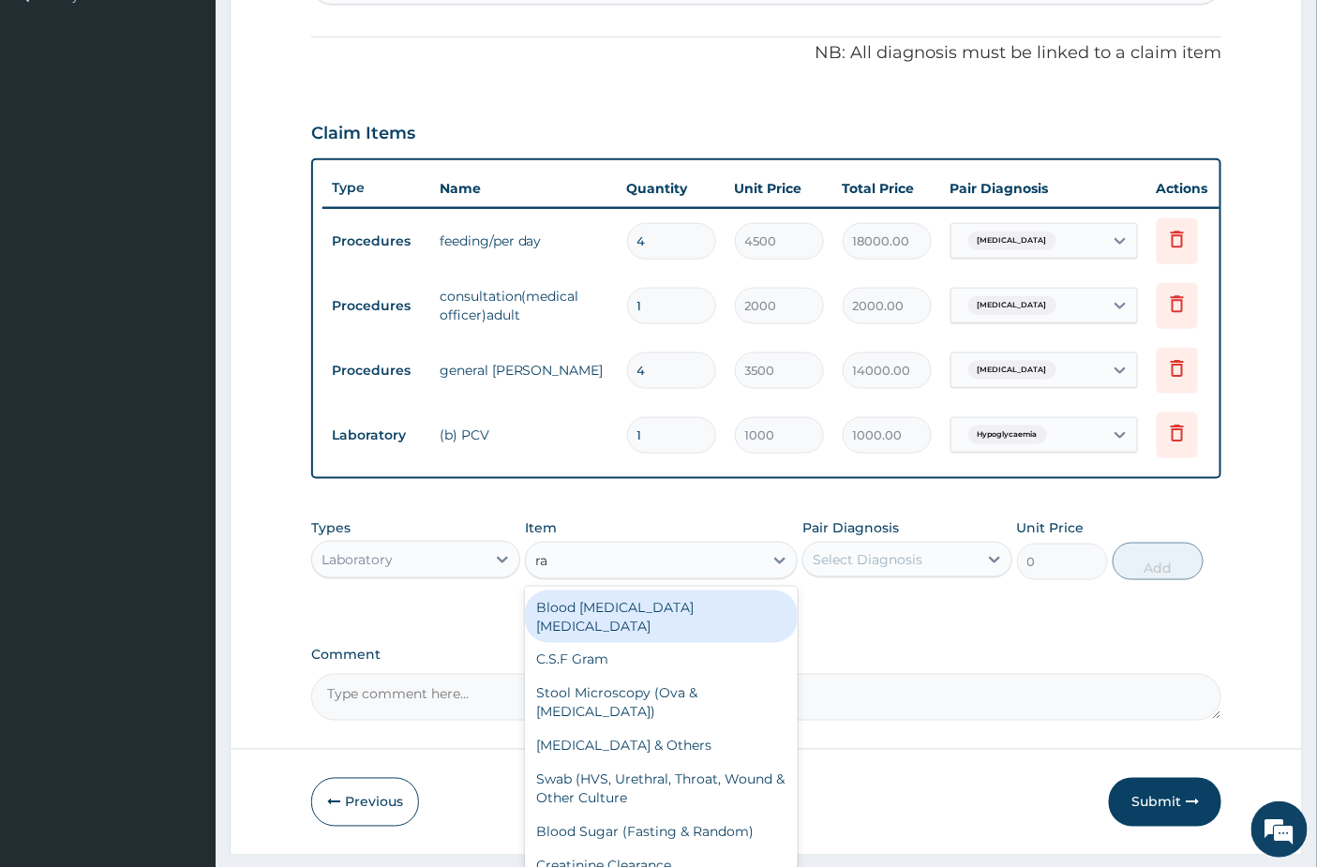
type input "ran"
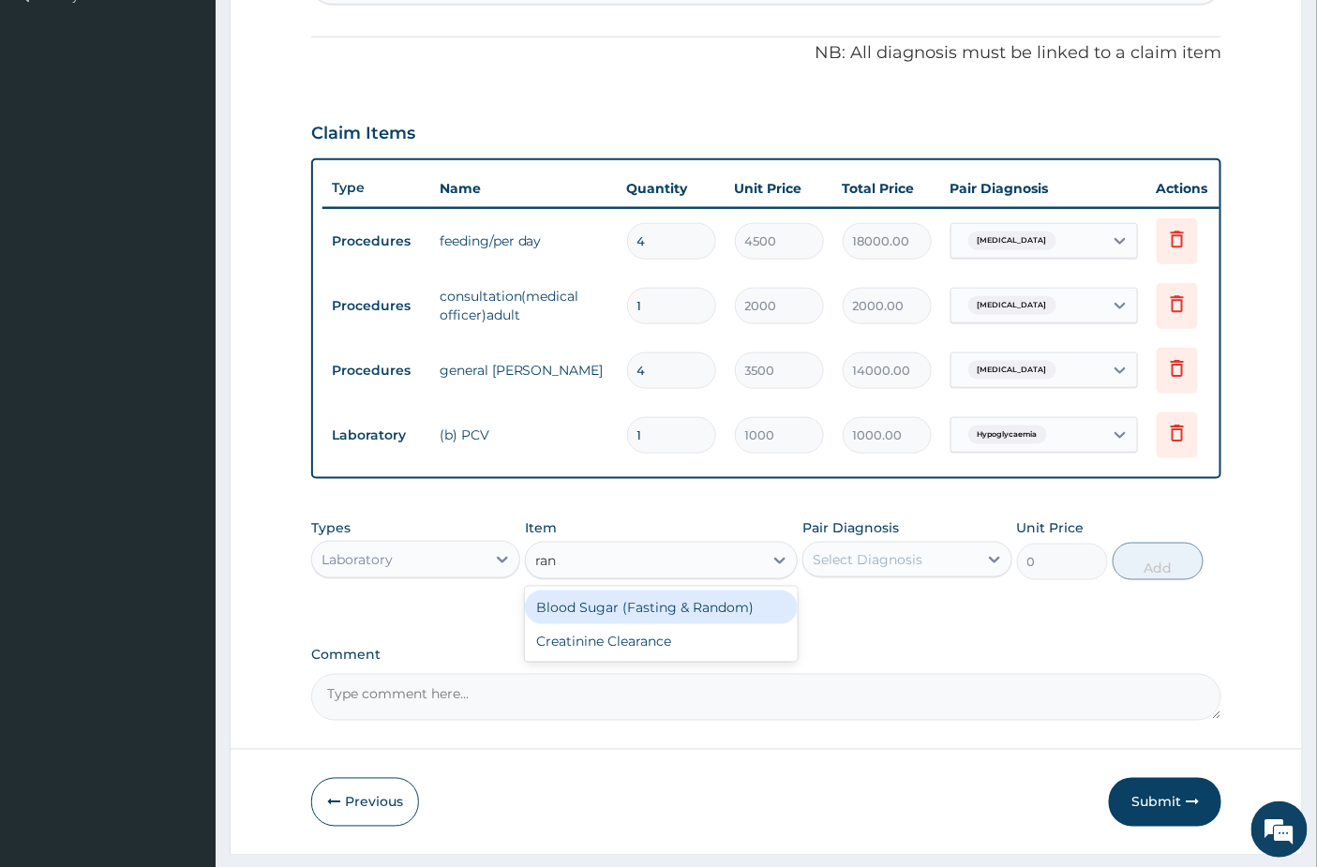
click at [625, 619] on div "Blood Sugar (Fasting & Random)" at bounding box center [661, 607] width 273 height 34
type input "1500"
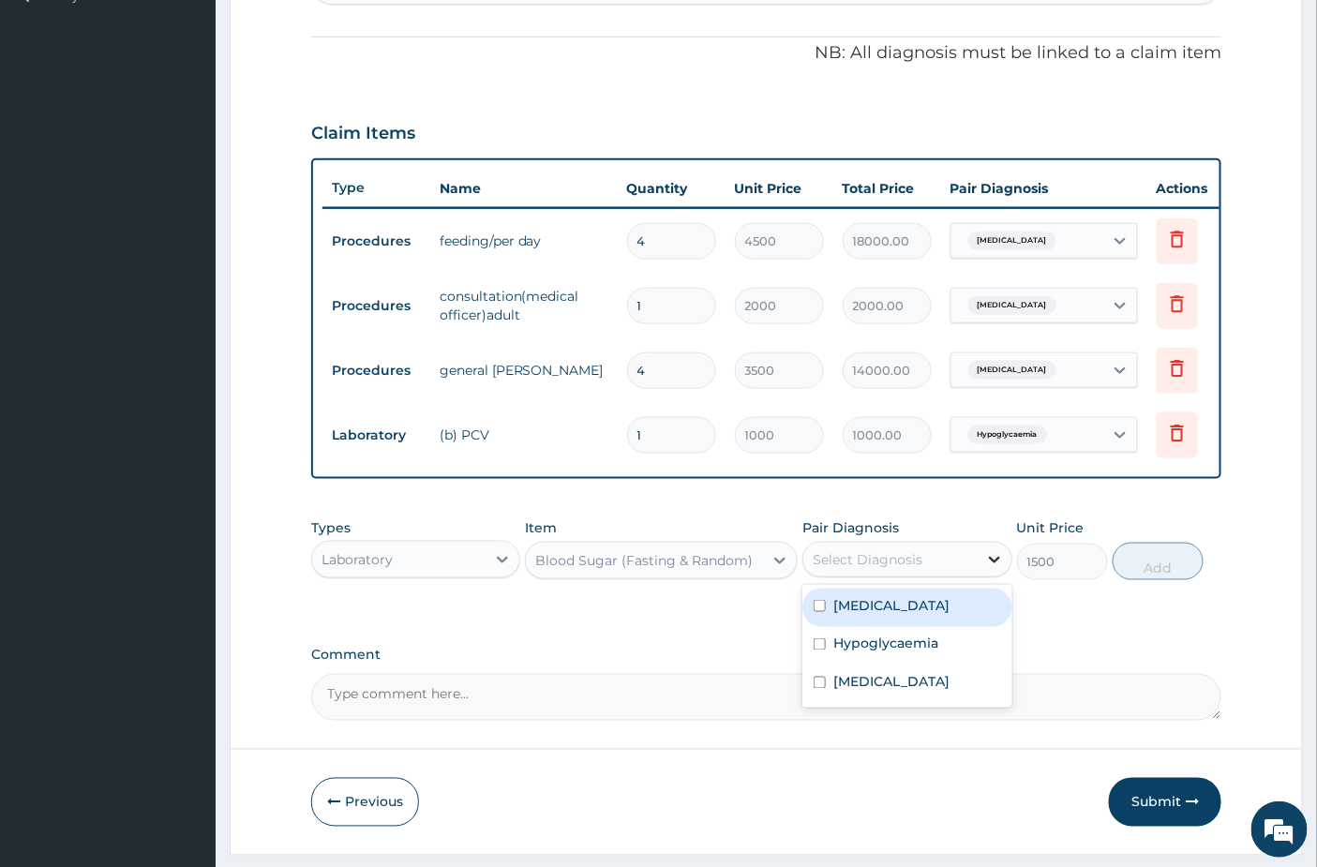
click at [979, 565] on div at bounding box center [994, 560] width 34 height 34
click at [892, 627] on div "[MEDICAL_DATA]" at bounding box center [906, 608] width 209 height 38
checkbox input "true"
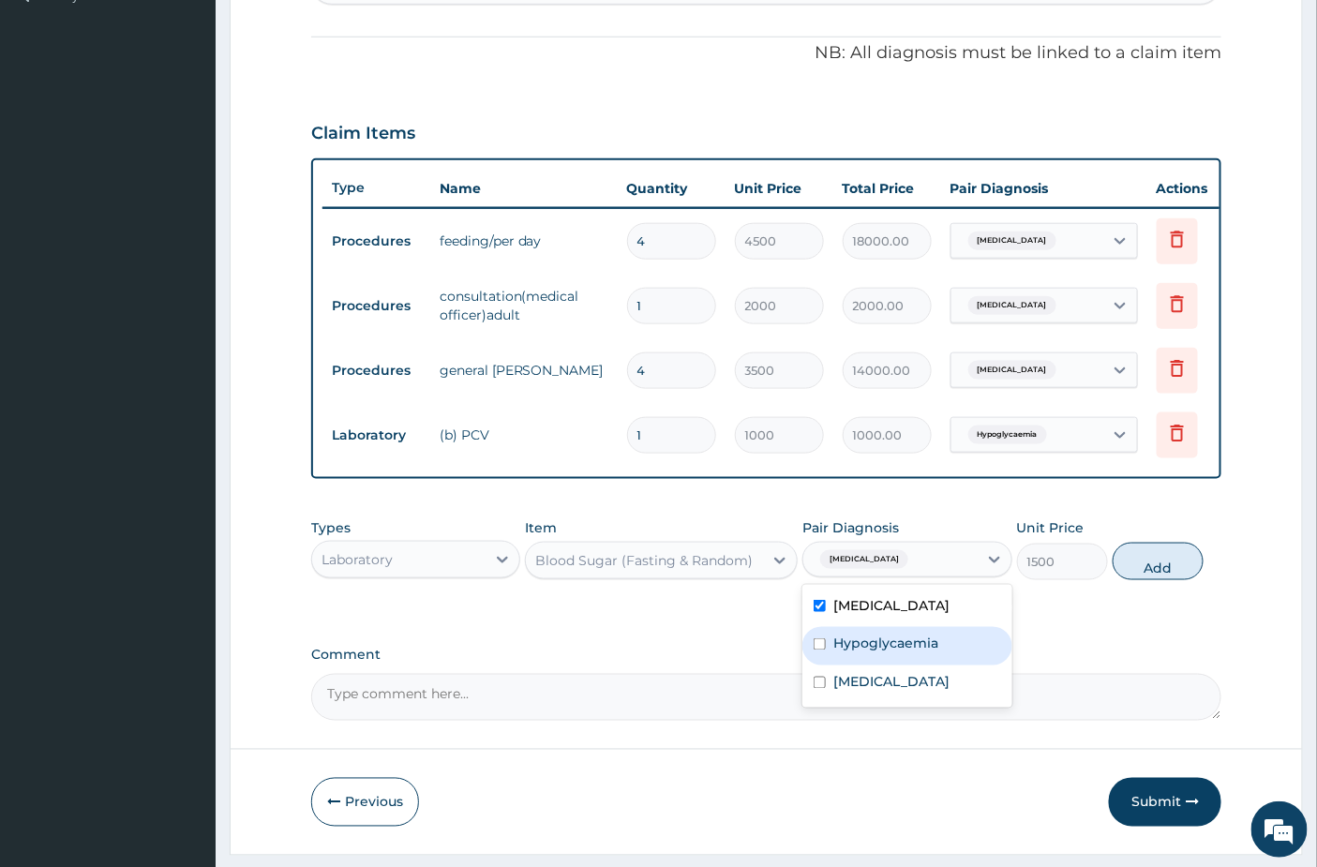
click at [887, 653] on label "Hypoglycaemia" at bounding box center [885, 643] width 105 height 19
checkbox input "true"
drag, startPoint x: 885, startPoint y: 628, endPoint x: 902, endPoint y: 626, distance: 17.9
click at [885, 626] on div "[MEDICAL_DATA]" at bounding box center [906, 608] width 209 height 38
checkbox input "false"
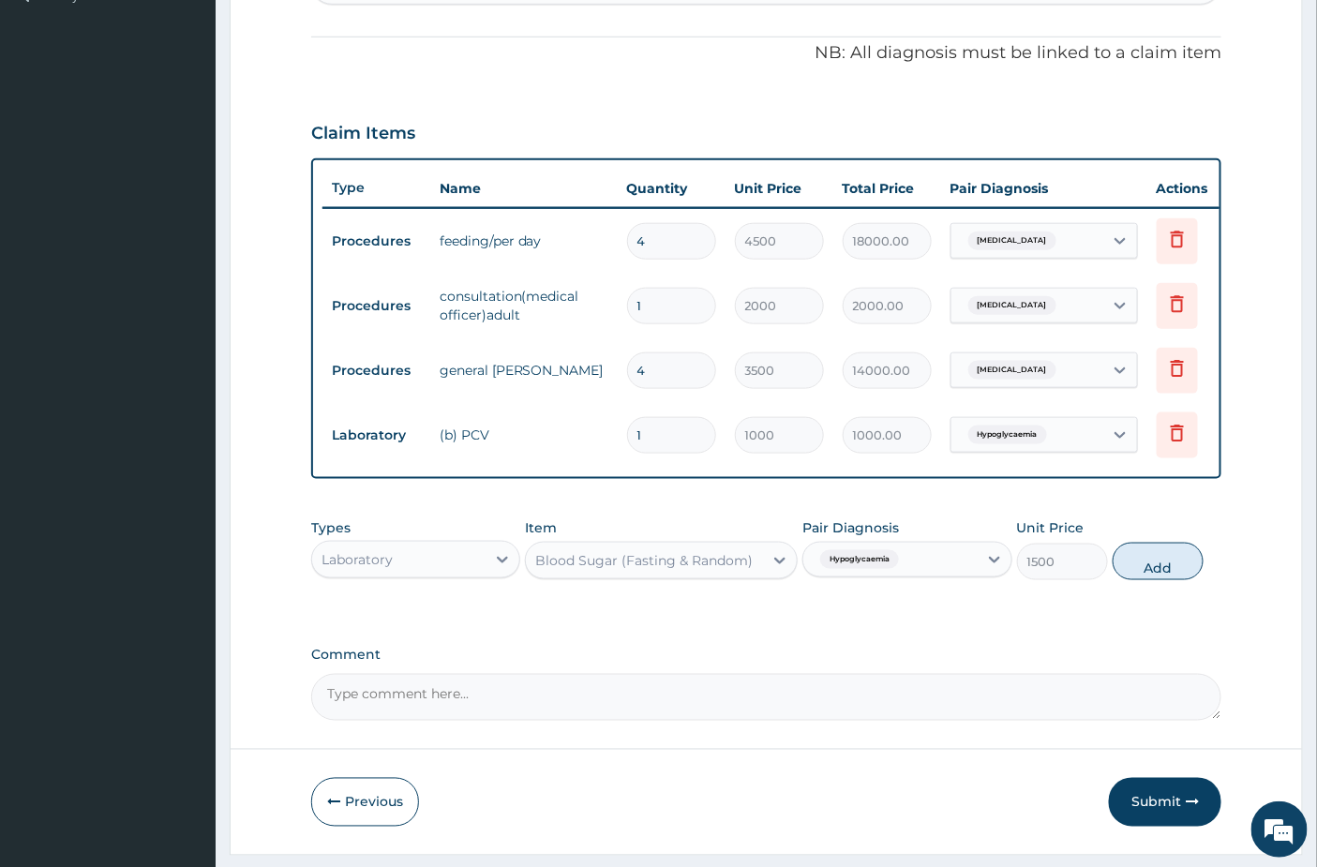
click at [1157, 579] on button "Add" at bounding box center [1157, 561] width 91 height 37
type input "0"
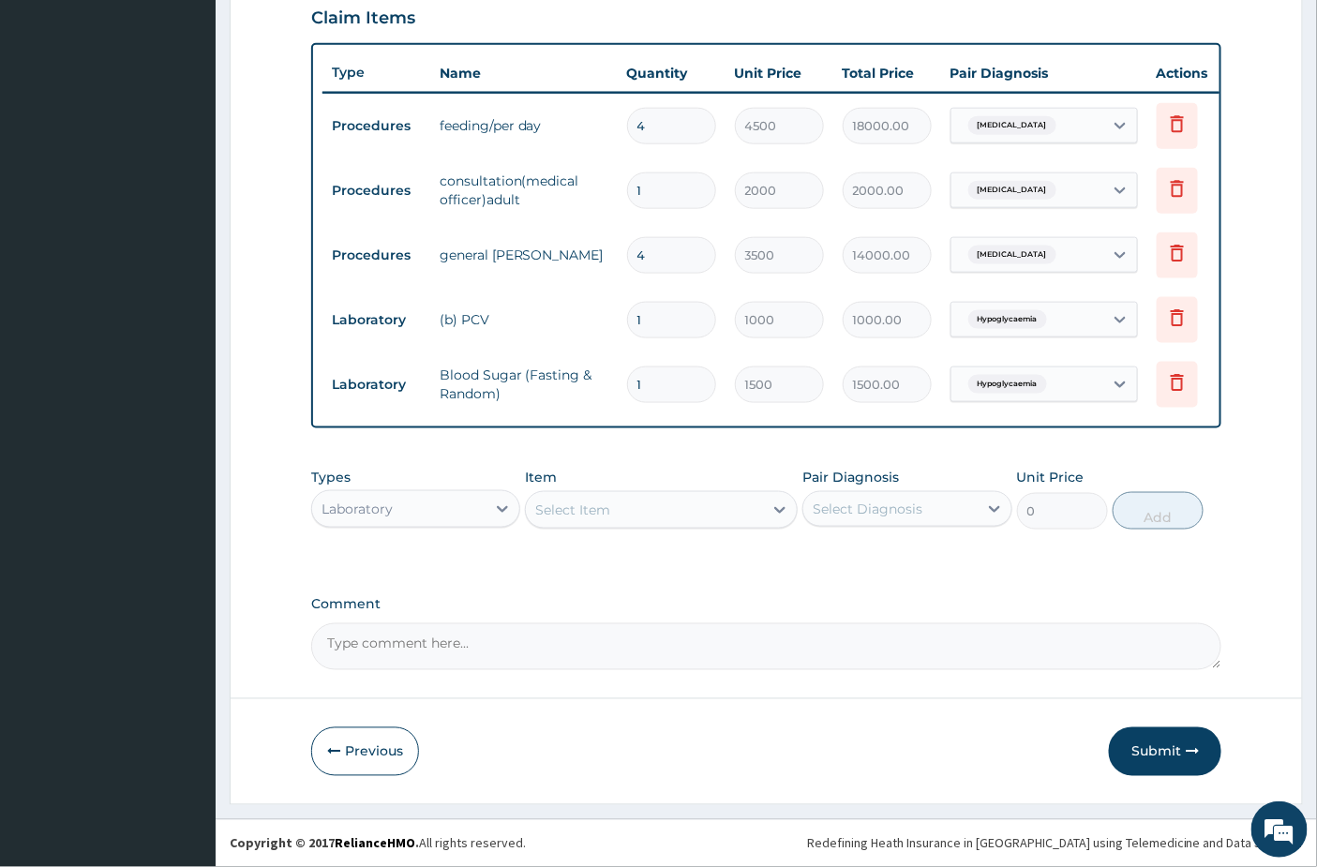
scroll to position [669, 0]
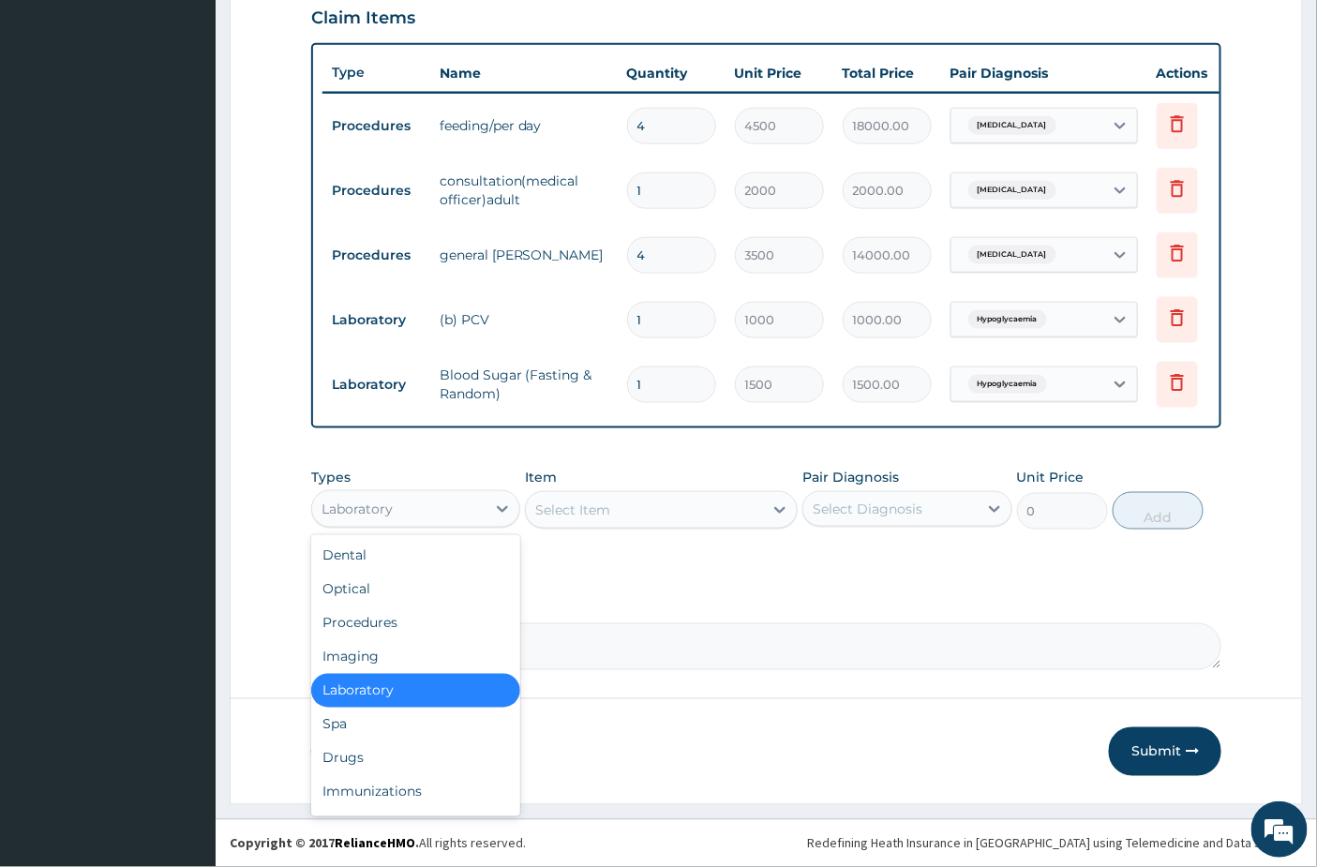
click at [429, 526] on div "Laboratory" at bounding box center [415, 508] width 209 height 37
click at [367, 768] on div "Drugs" at bounding box center [415, 758] width 209 height 34
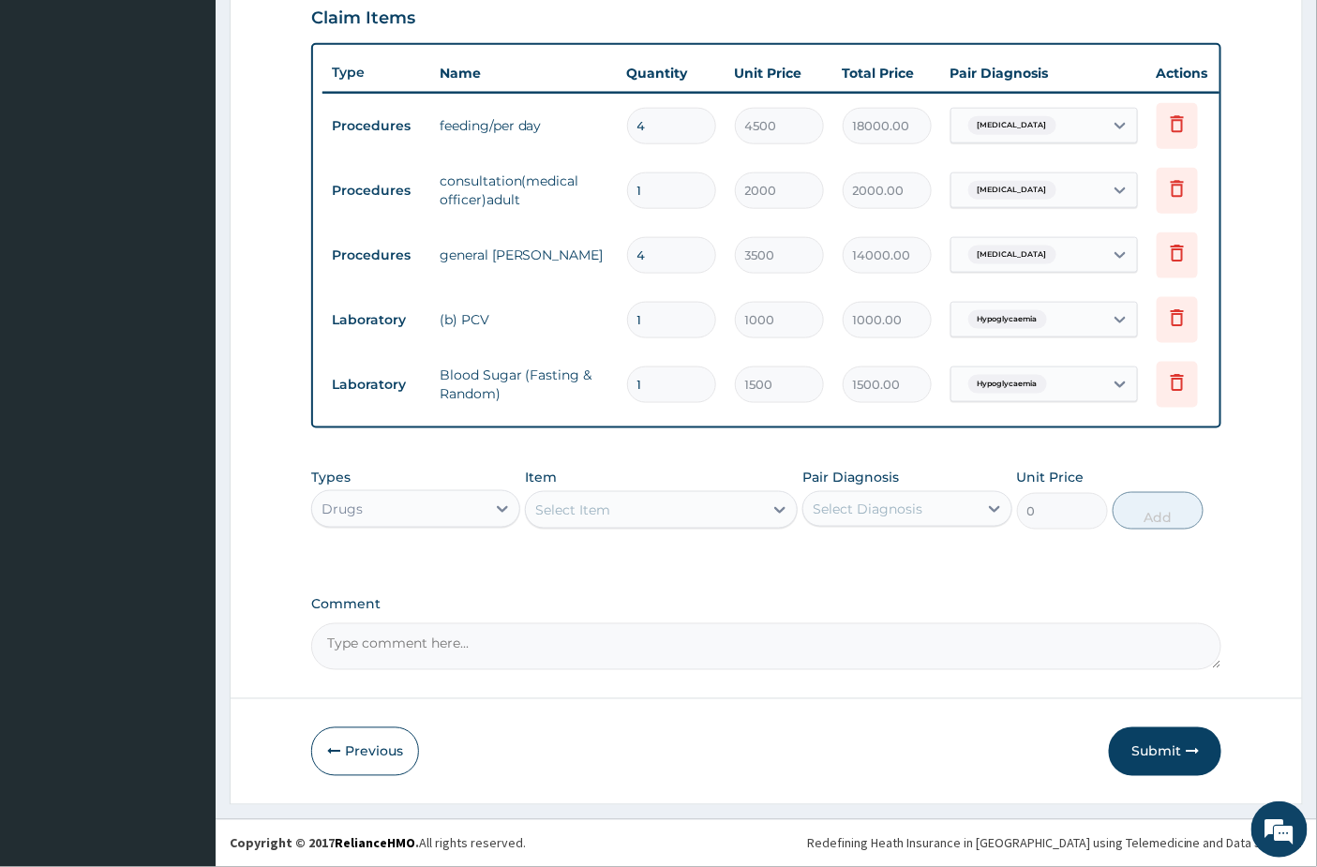
click at [597, 514] on div "Select Item" at bounding box center [572, 509] width 75 height 19
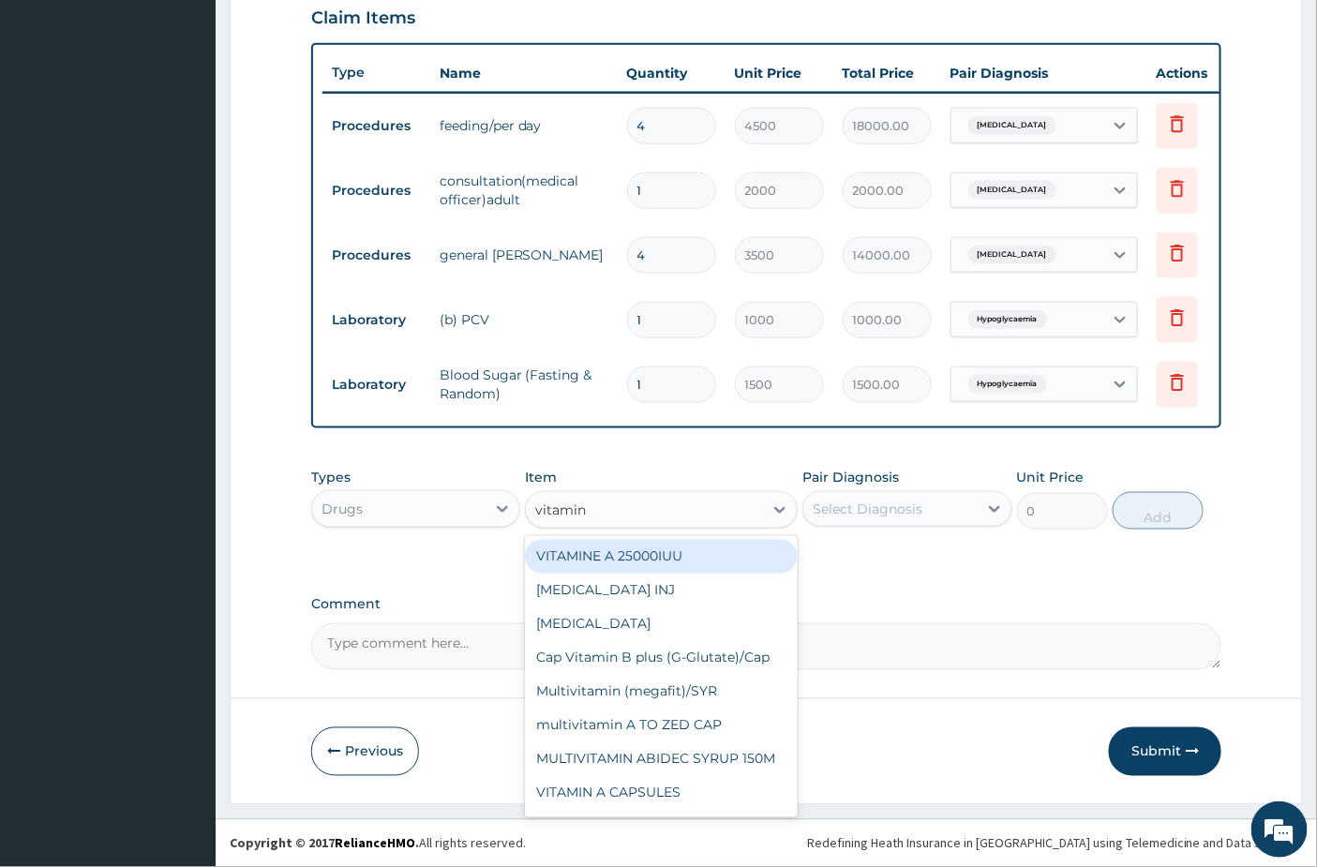
type input "vitamin c"
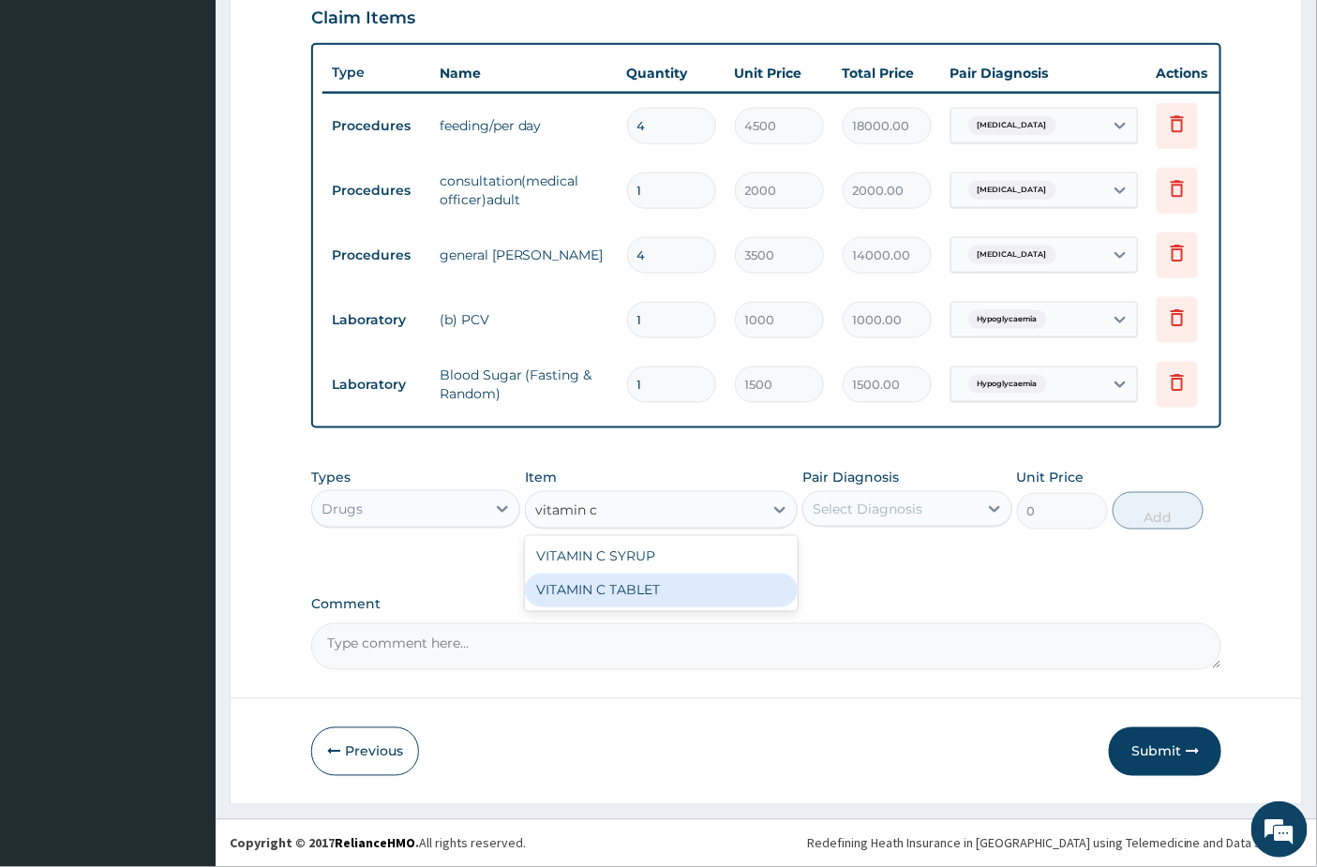
click at [598, 582] on div "VITAMIN C TABLET" at bounding box center [661, 591] width 273 height 34
type input "6.193"
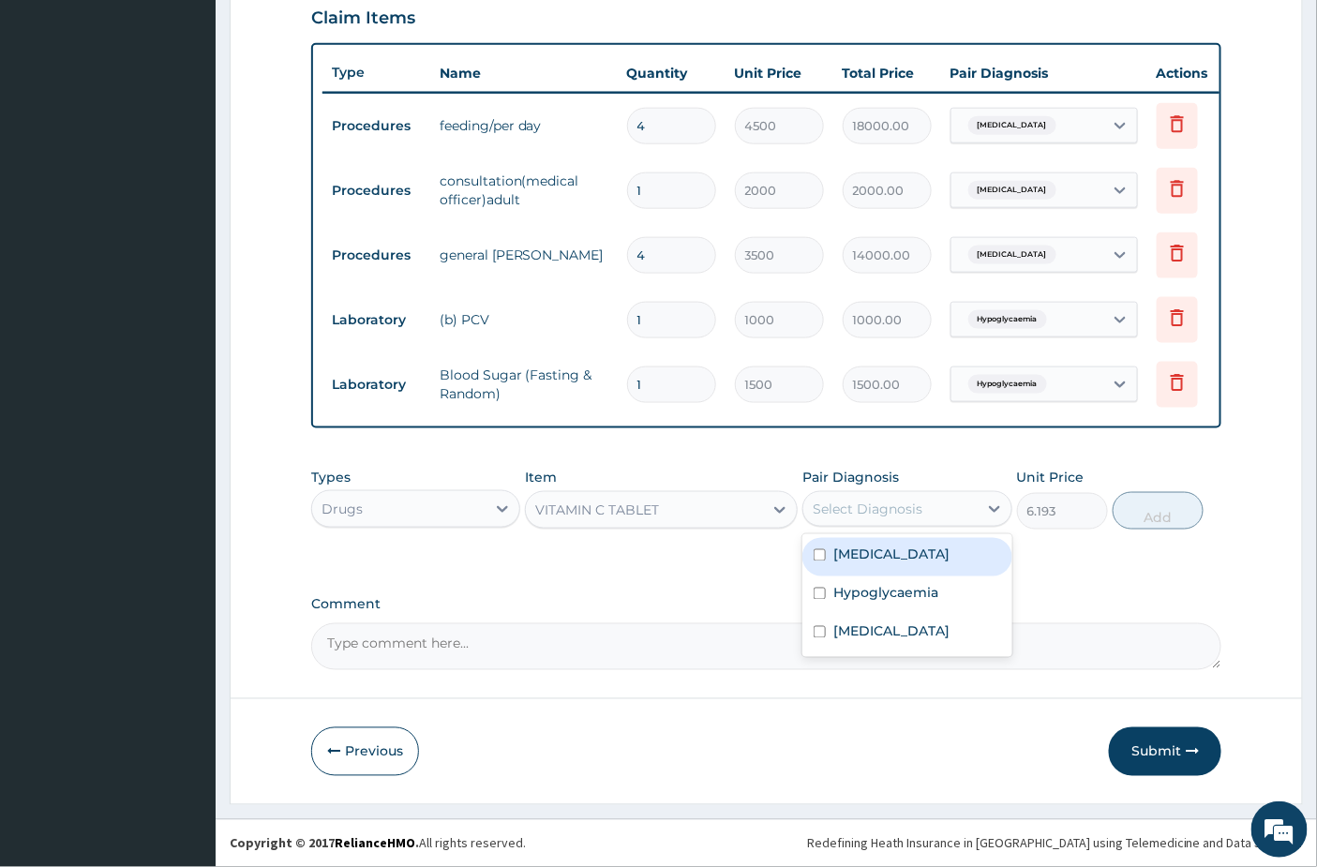
drag, startPoint x: 851, startPoint y: 516, endPoint x: 860, endPoint y: 550, distance: 35.0
click at [857, 518] on div "Select Diagnosis" at bounding box center [867, 508] width 110 height 19
click at [872, 566] on div "Sepsis" at bounding box center [906, 557] width 209 height 38
checkbox input "true"
click at [1192, 517] on button "Add" at bounding box center [1157, 510] width 91 height 37
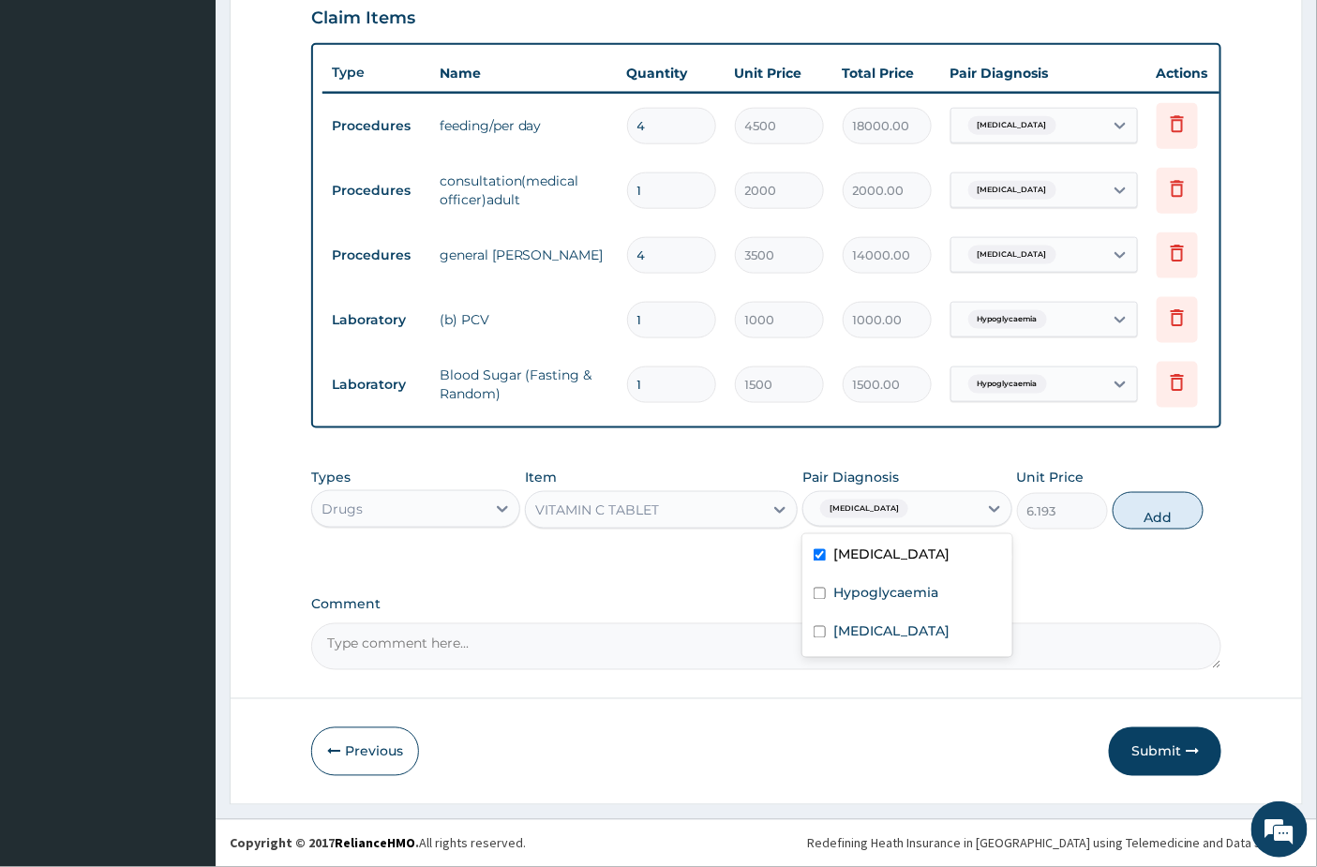
type input "0"
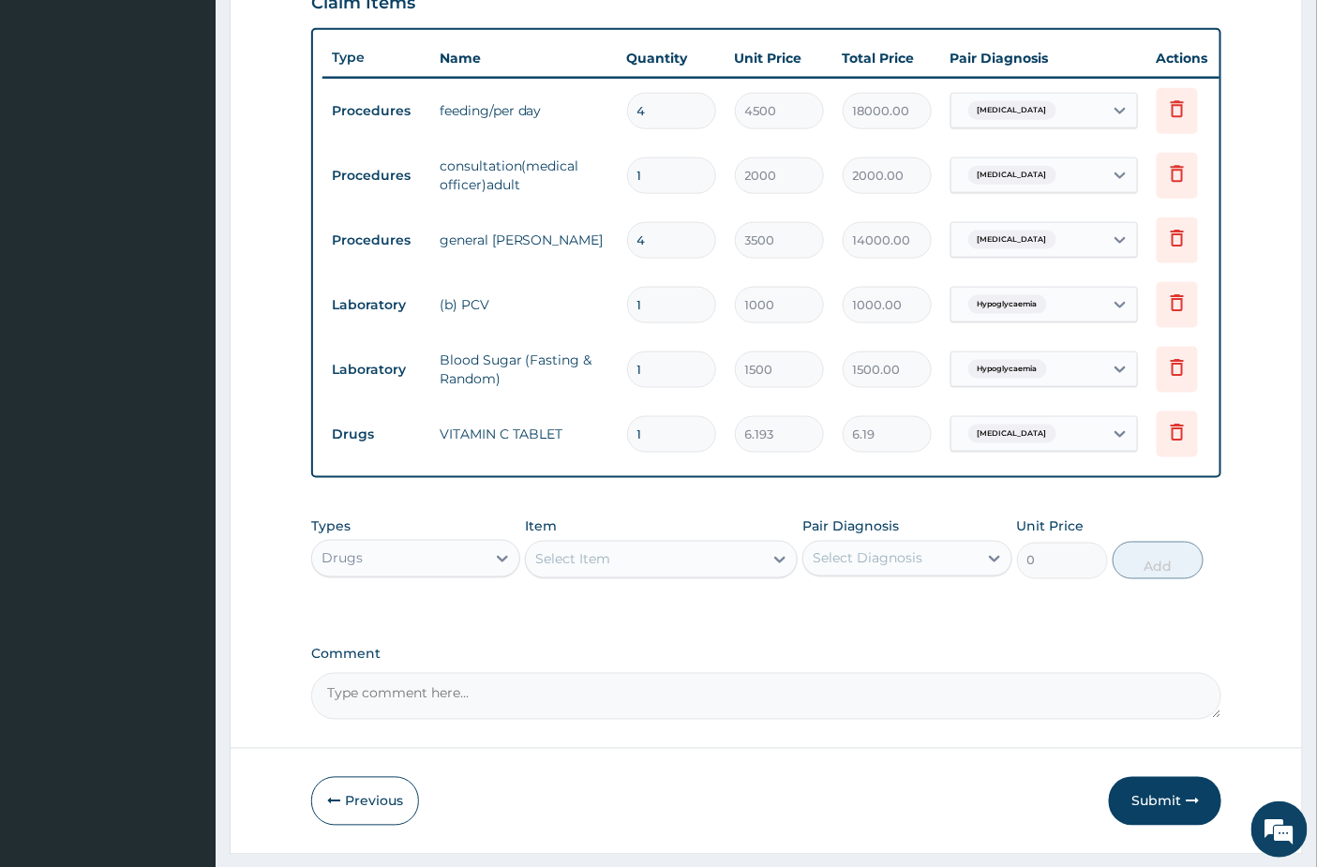
type input "0.00"
type input "3"
type input "18.58"
type input "30"
type input "185.79"
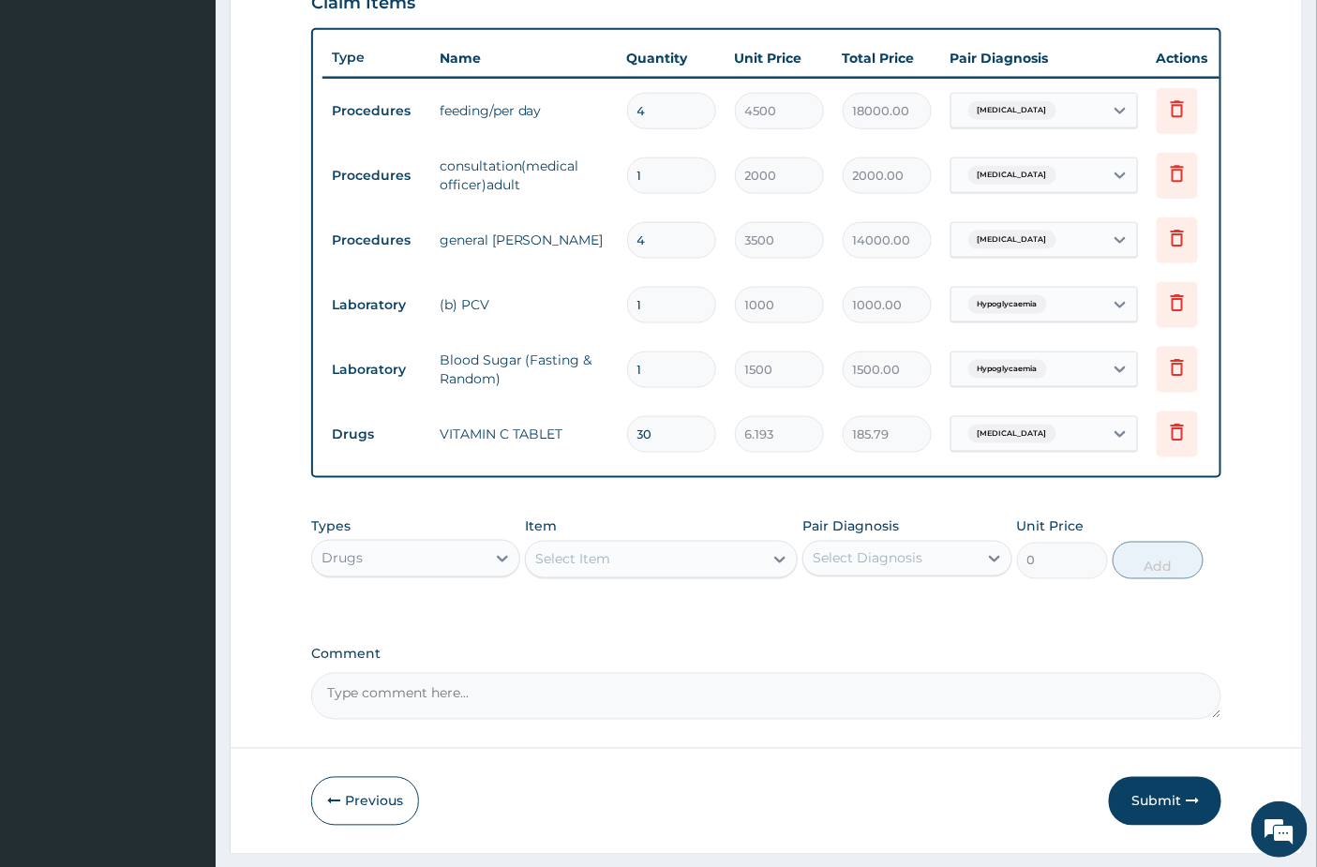
type input "30"
click at [601, 569] on div "Select Item" at bounding box center [572, 559] width 75 height 19
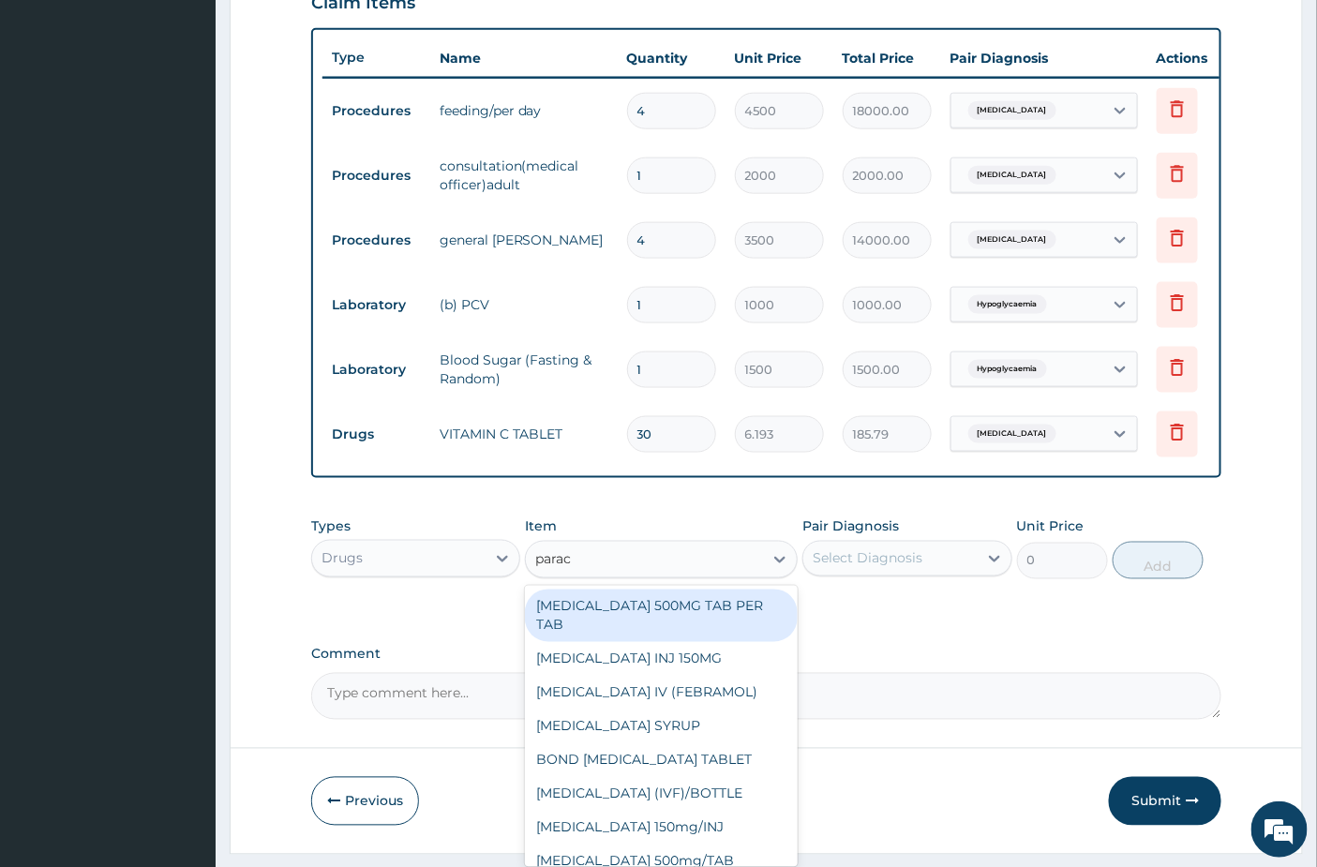
type input "parace"
click at [648, 638] on div "PARACETAMOL 500MG TAB PER TAB" at bounding box center [661, 615] width 273 height 52
type input "6"
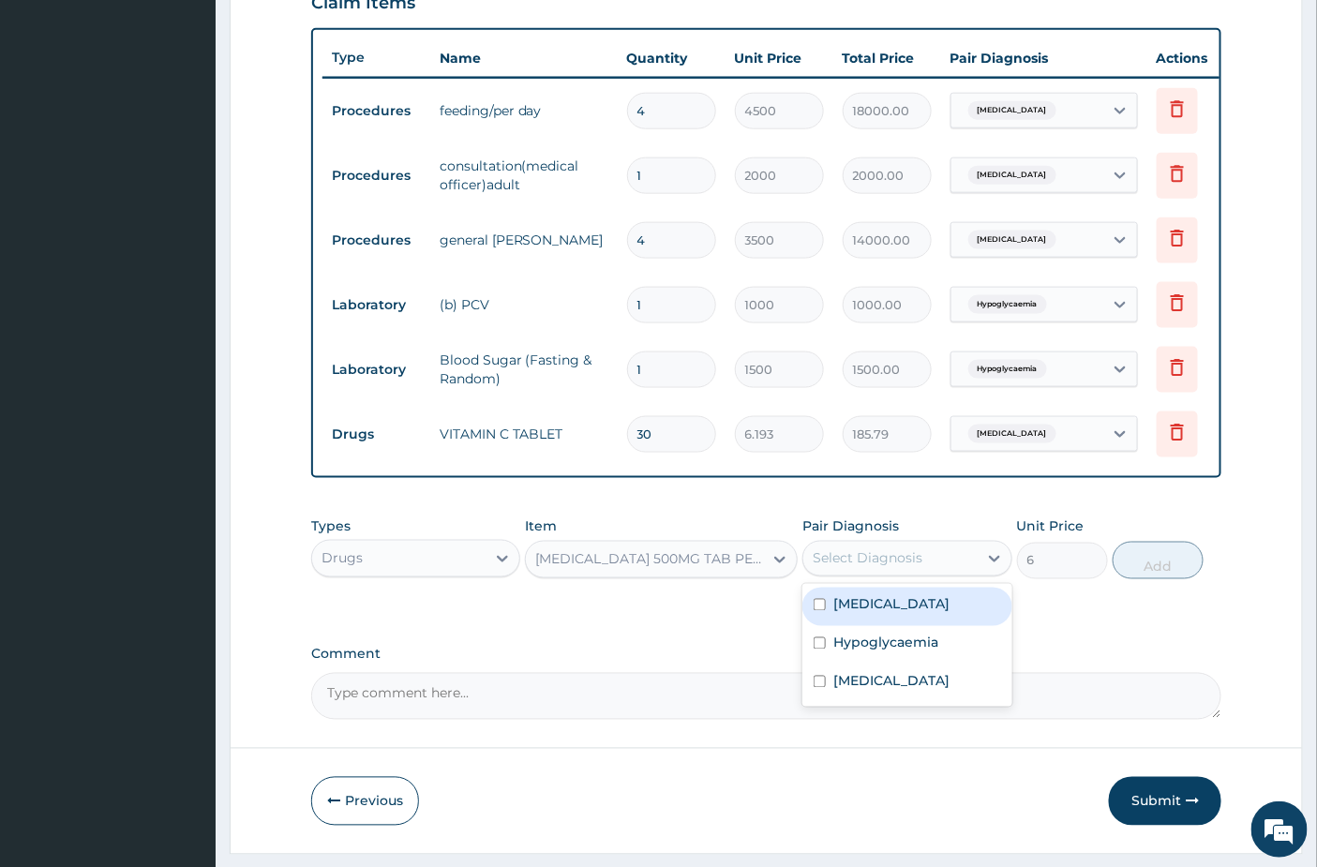
click at [868, 568] on div "Select Diagnosis" at bounding box center [867, 558] width 110 height 19
click at [890, 626] on div "Sepsis" at bounding box center [906, 607] width 209 height 38
checkbox input "true"
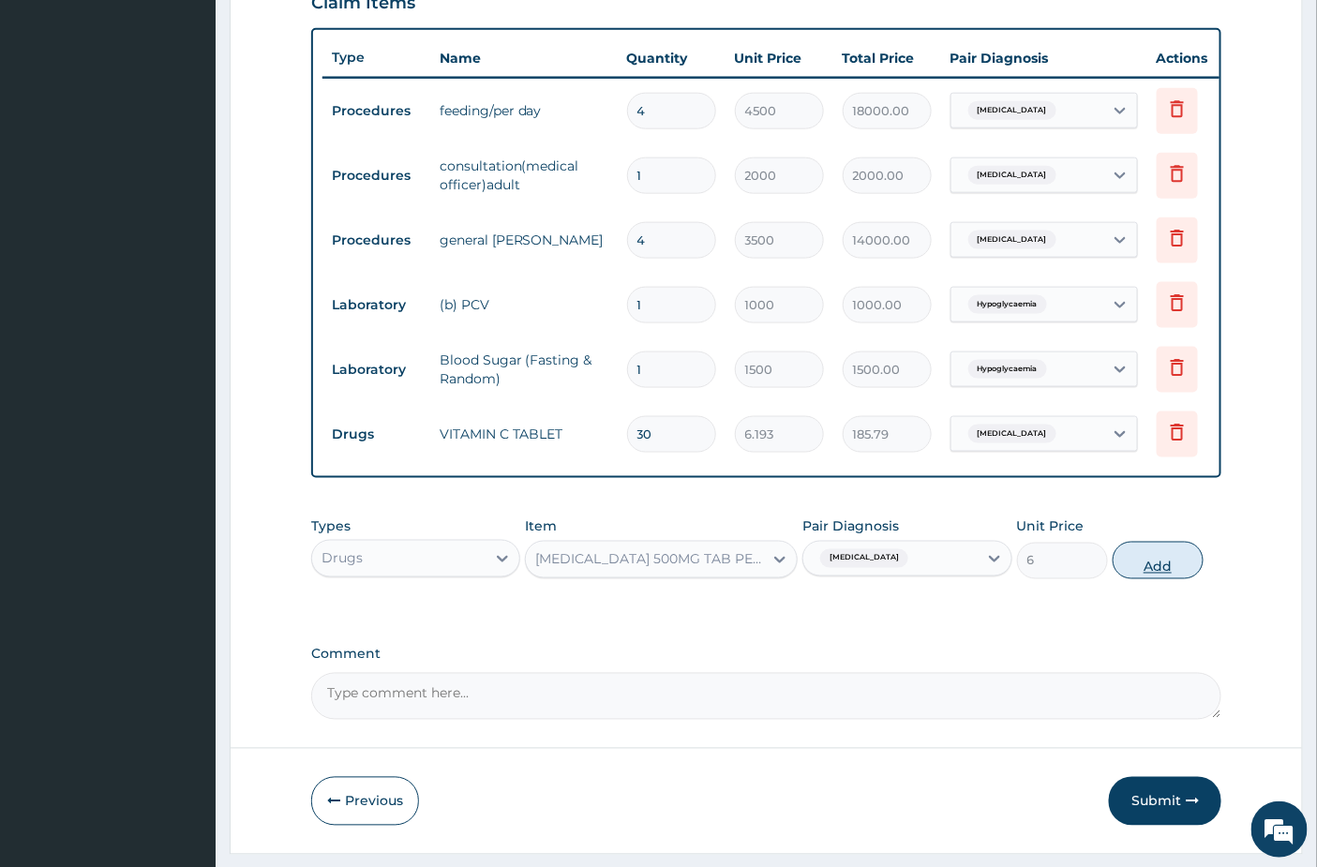
click at [1185, 564] on button "Add" at bounding box center [1157, 560] width 91 height 37
type input "0"
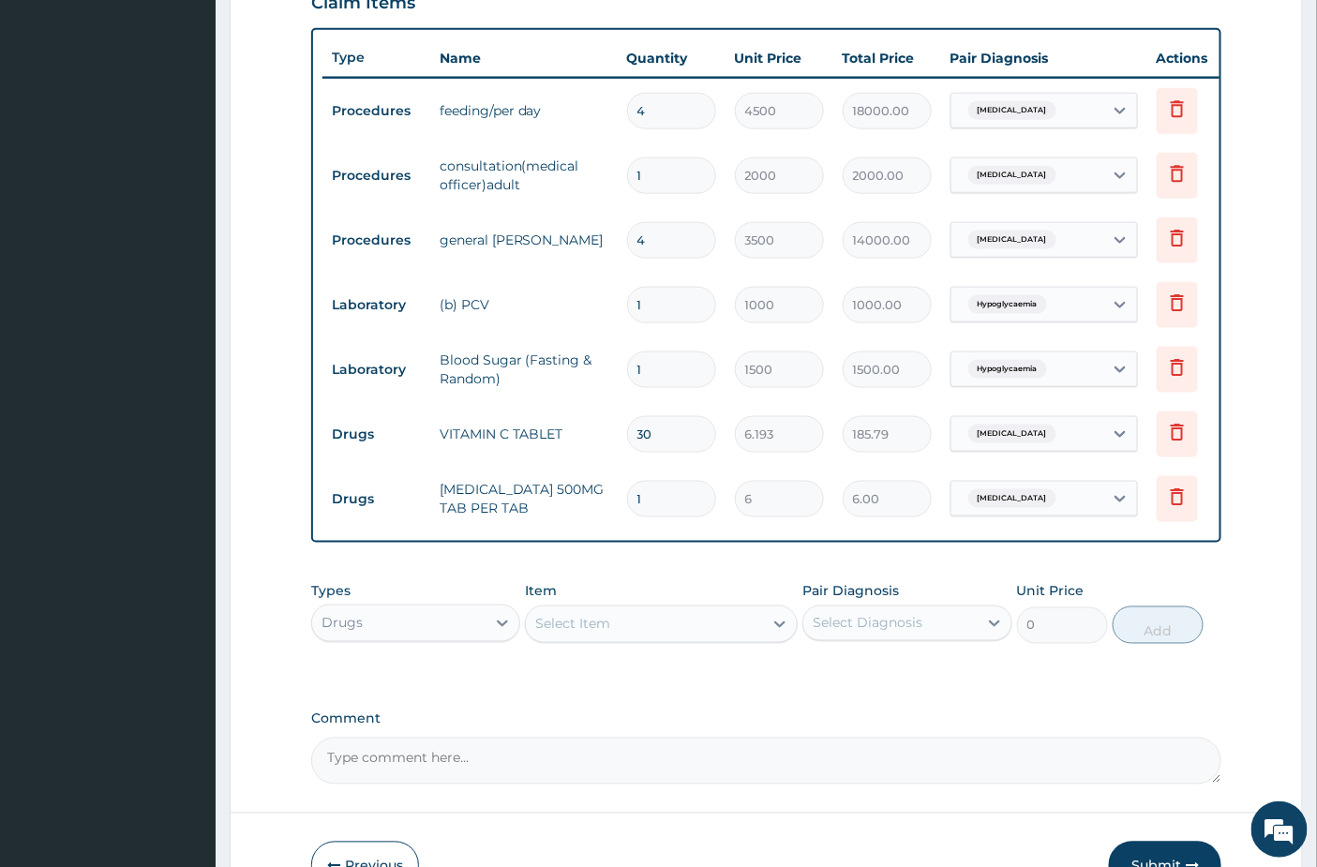
type input "18"
type input "108.00"
type input "18"
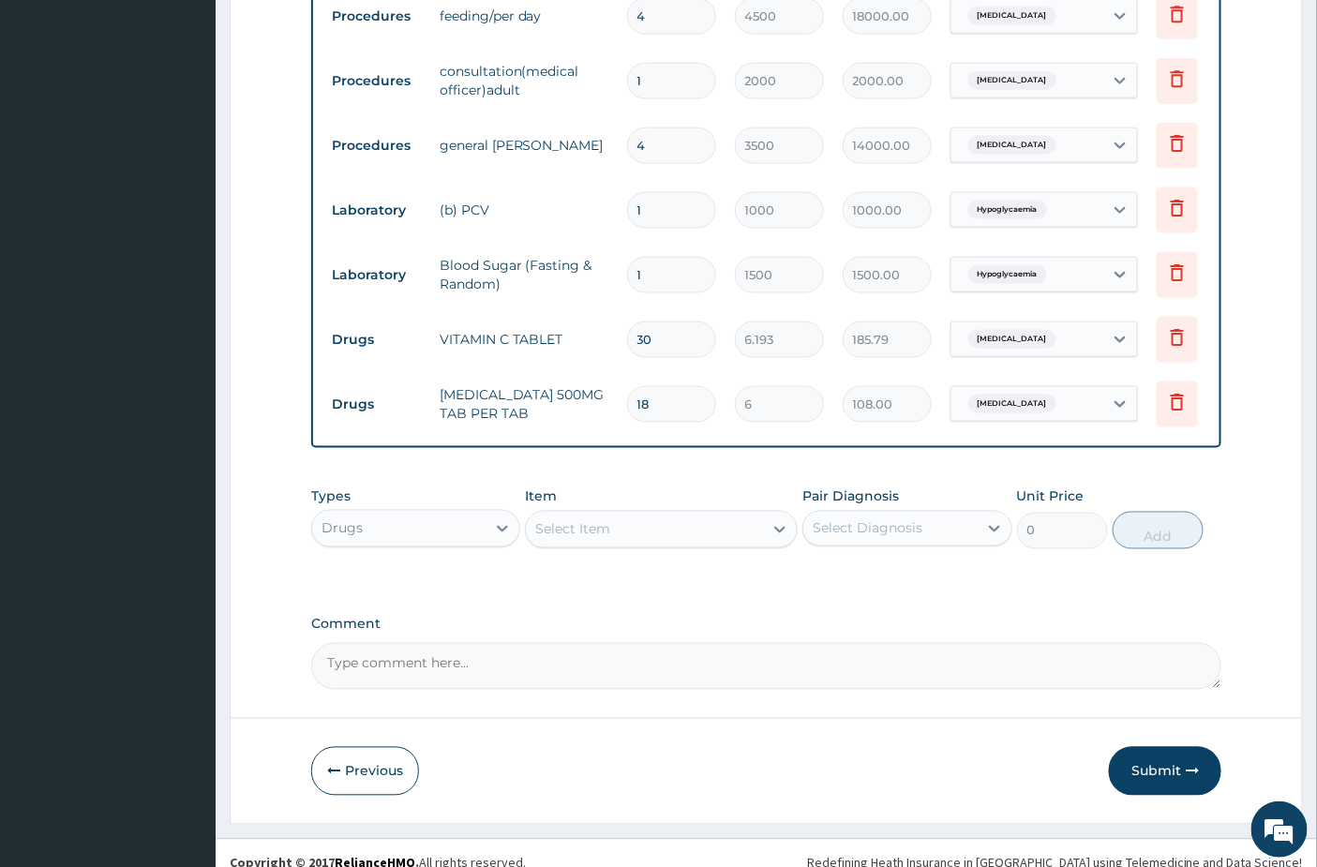
scroll to position [799, 0]
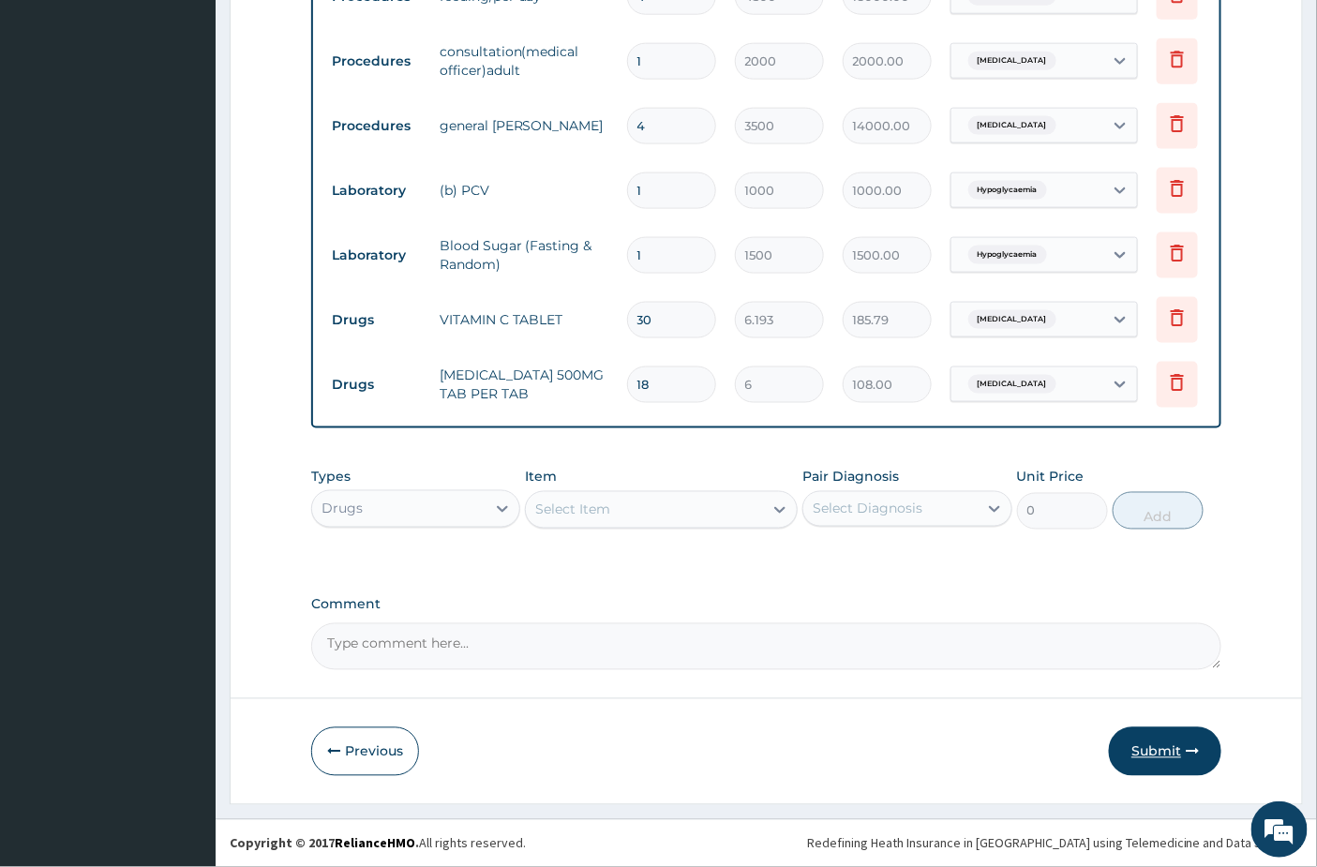
click at [1153, 753] on button "Submit" at bounding box center [1165, 751] width 112 height 49
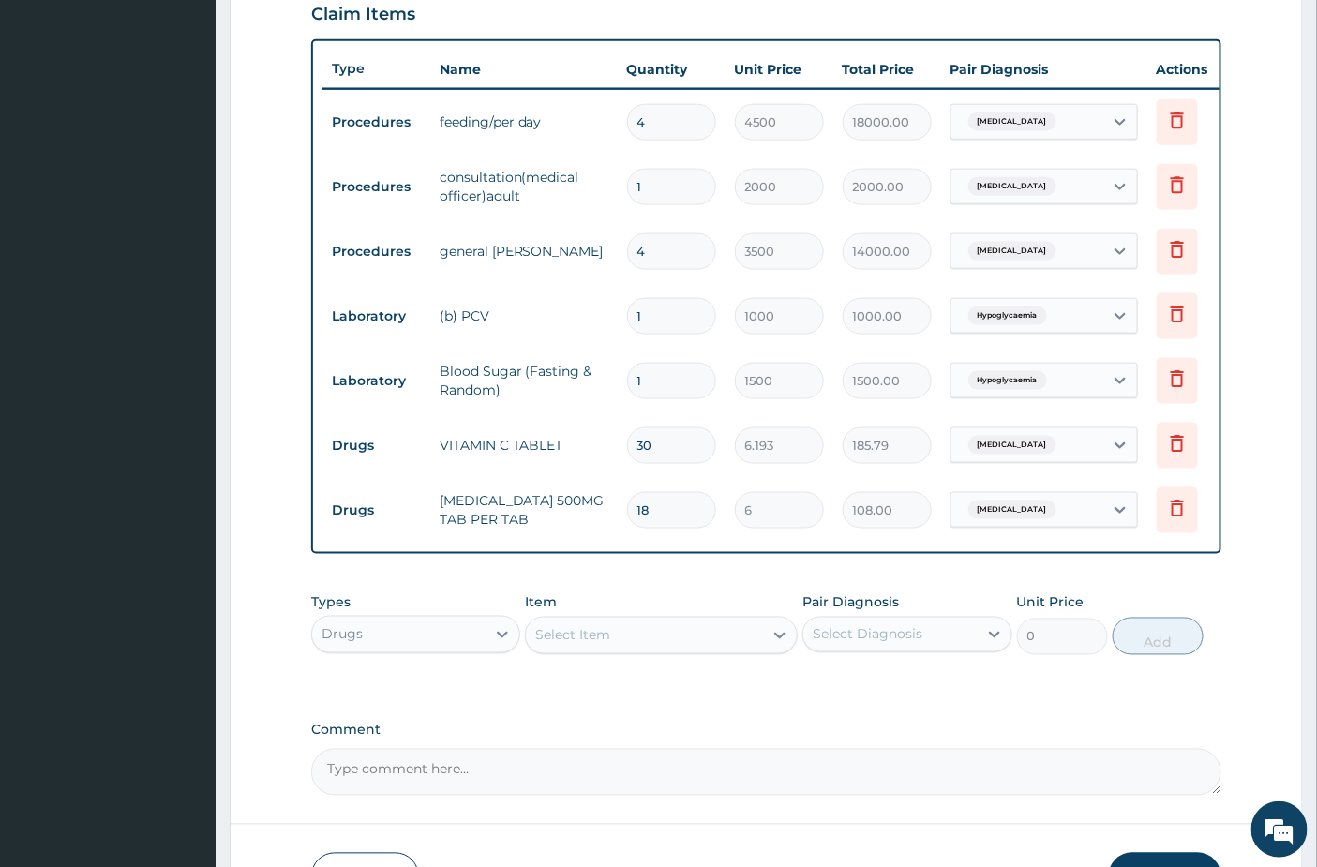
scroll to position [695, 0]
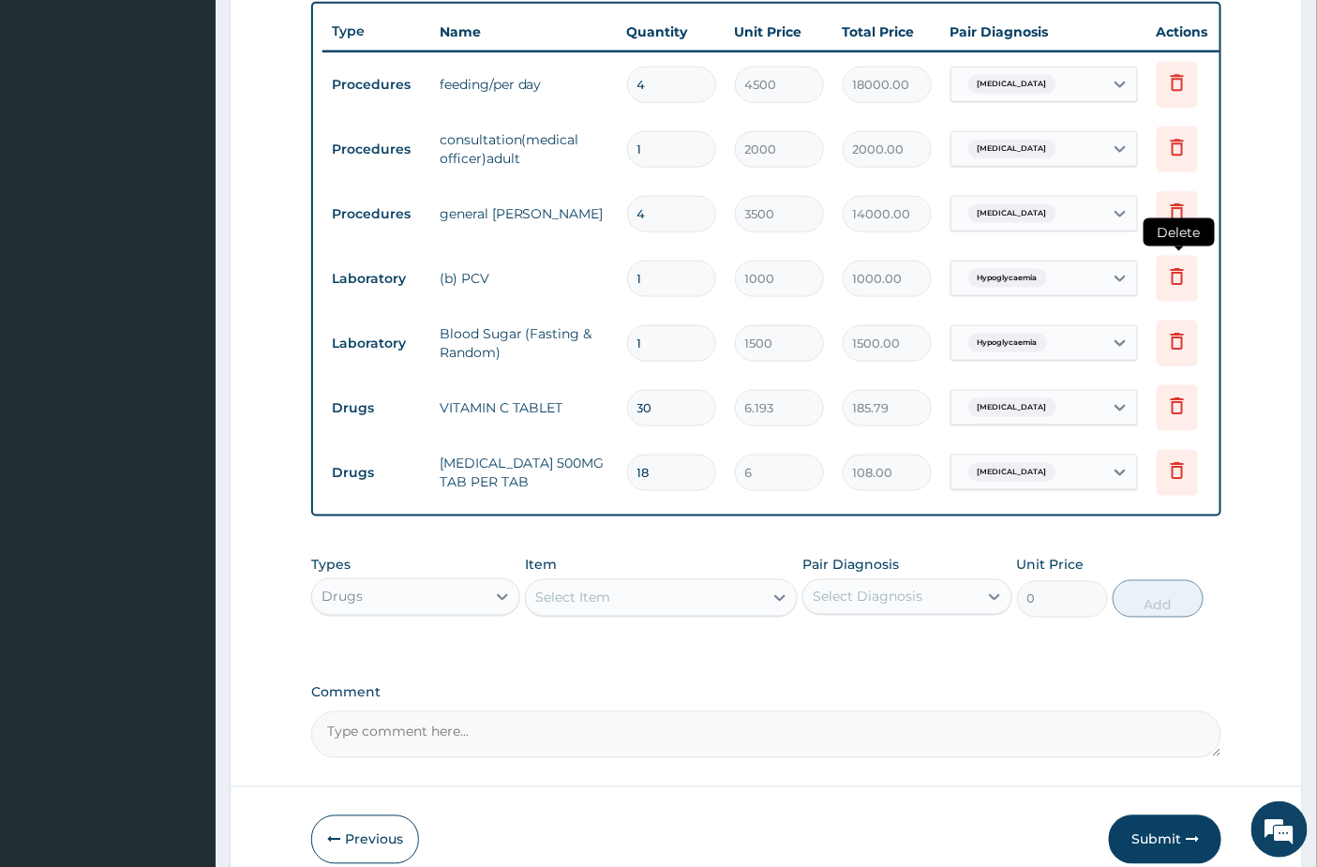
click at [1171, 287] on icon at bounding box center [1177, 276] width 22 height 22
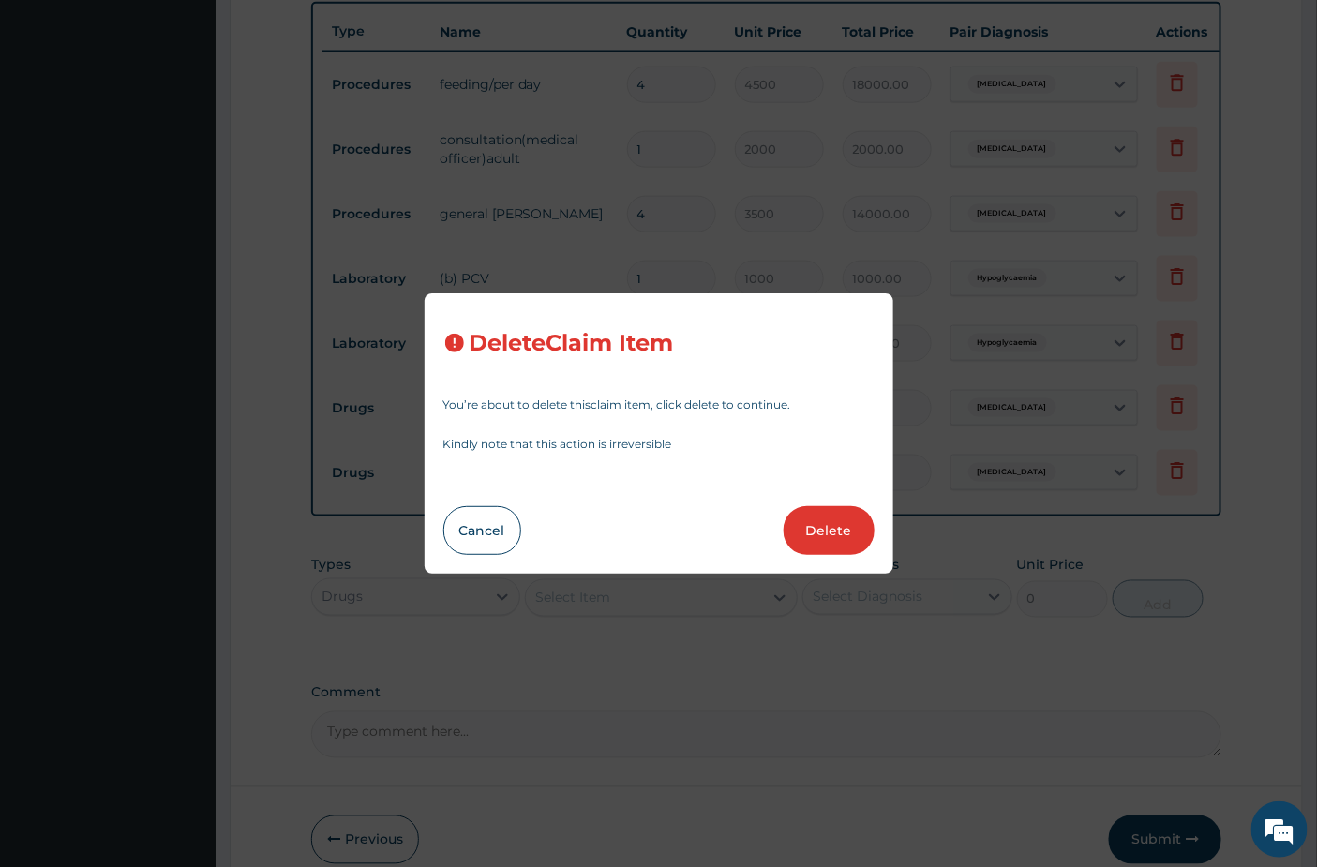
drag, startPoint x: 678, startPoint y: 660, endPoint x: 707, endPoint y: 610, distance: 57.5
click at [679, 659] on div "Delete Claim Item You’re about to delete this claim item , click delete to cont…" at bounding box center [658, 433] width 1317 height 867
click at [479, 532] on button "Cancel" at bounding box center [482, 530] width 78 height 49
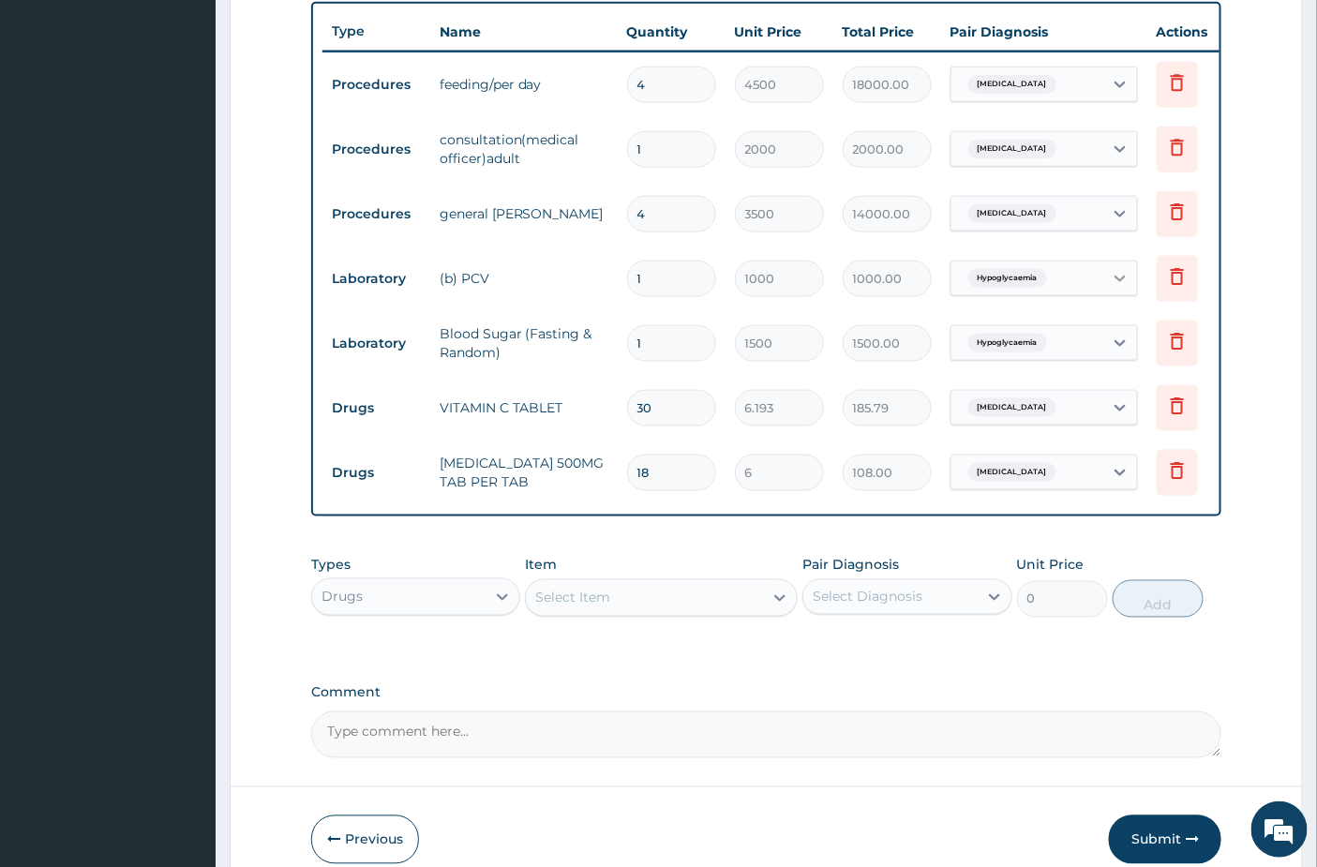
click at [1113, 284] on icon at bounding box center [1119, 278] width 19 height 19
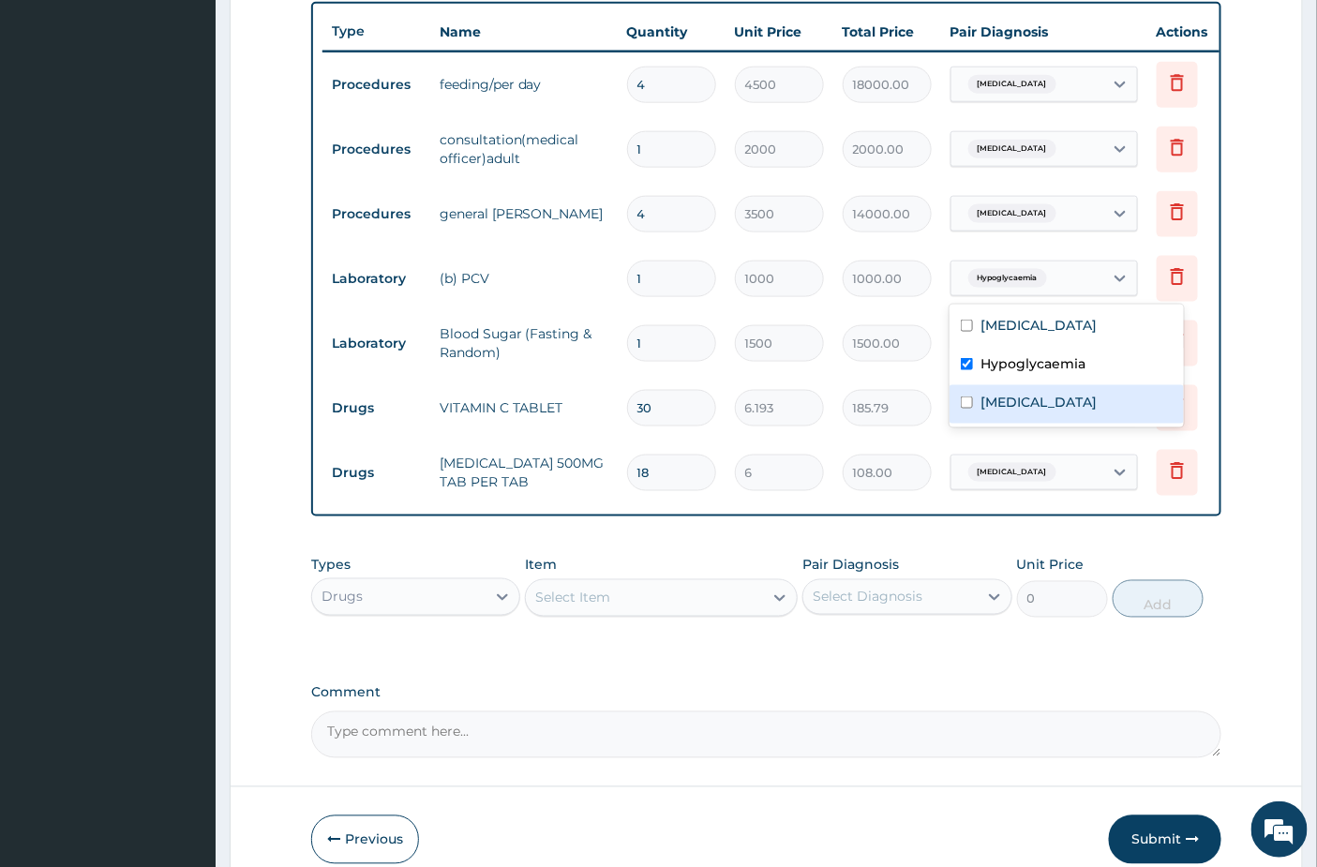
click at [979, 397] on div "Anemia" at bounding box center [1066, 404] width 234 height 38
checkbox input "true"
click at [996, 365] on label "Hypoglycaemia" at bounding box center [1032, 363] width 105 height 19
checkbox input "false"
drag, startPoint x: 802, startPoint y: 761, endPoint x: 828, endPoint y: 744, distance: 31.2
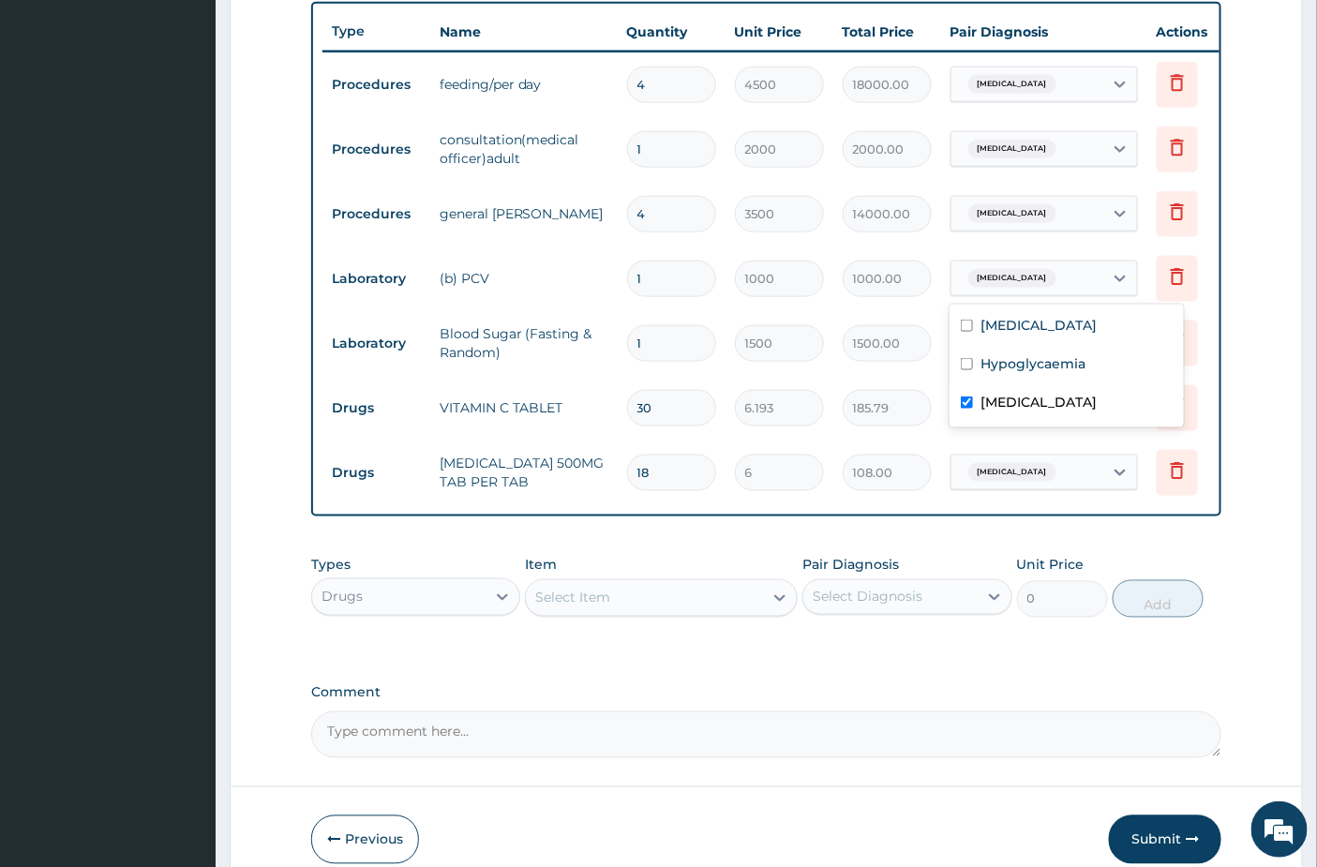
click at [804, 758] on textarea "Comment" at bounding box center [766, 734] width 911 height 47
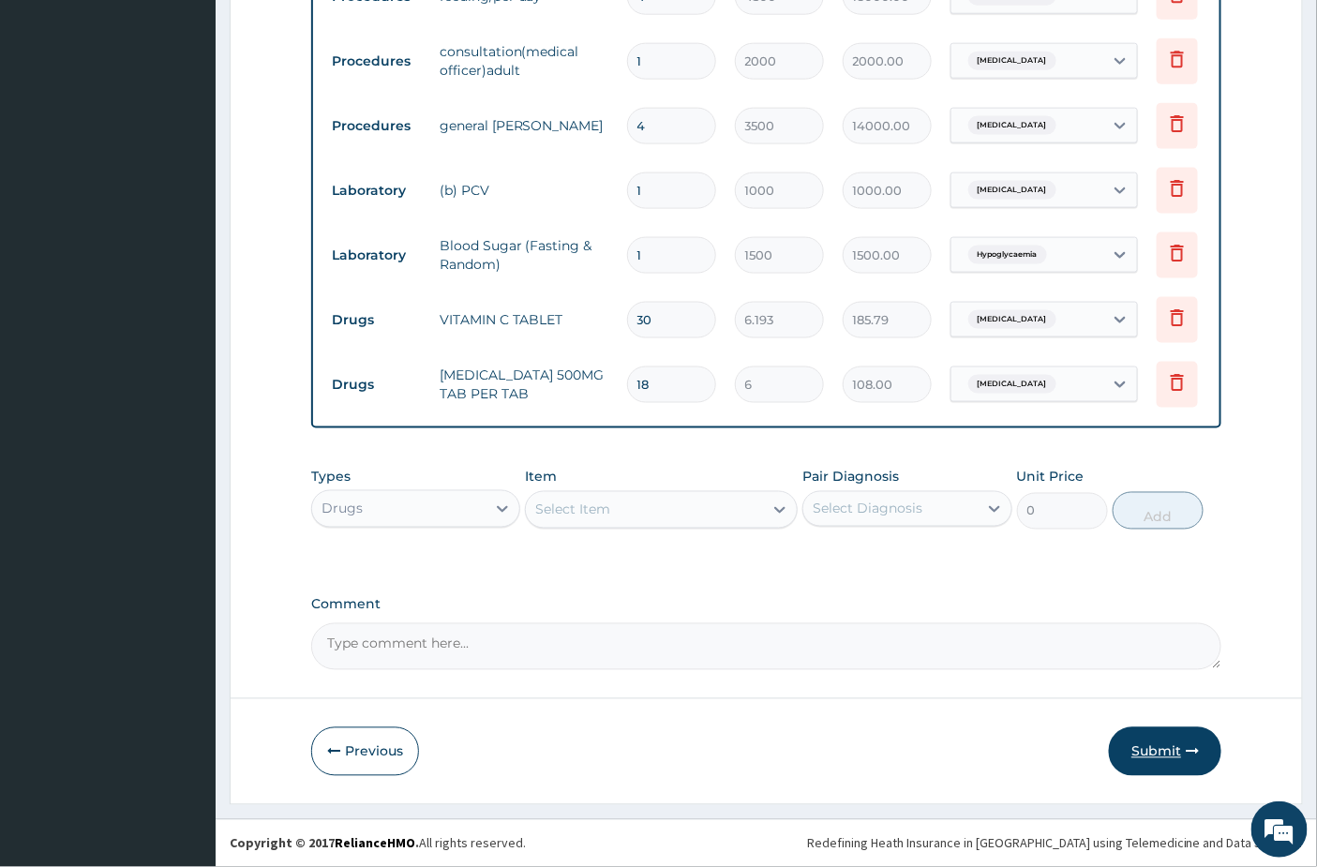
click at [1164, 744] on button "Submit" at bounding box center [1165, 751] width 112 height 49
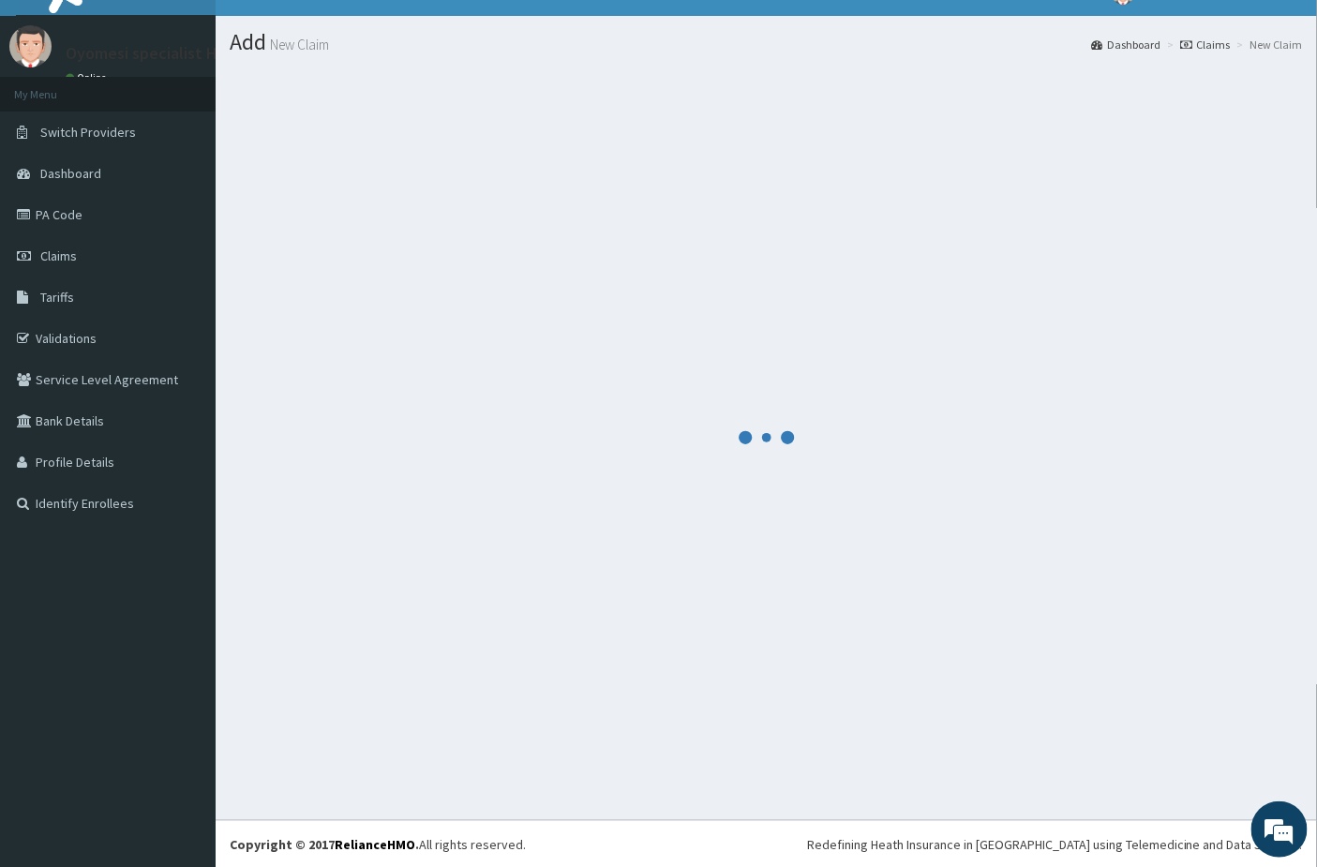
scroll to position [799, 0]
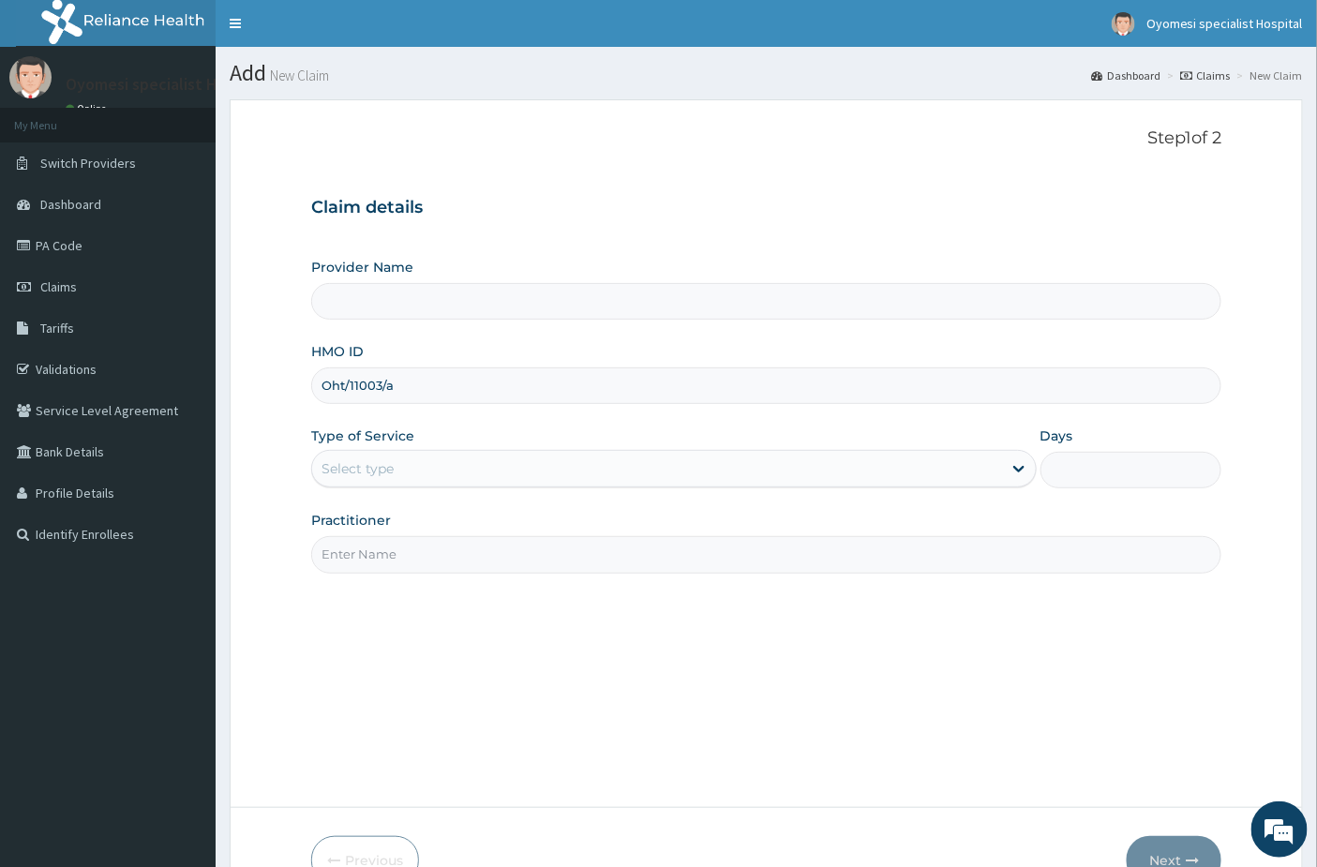
type input "Oht/11003/a"
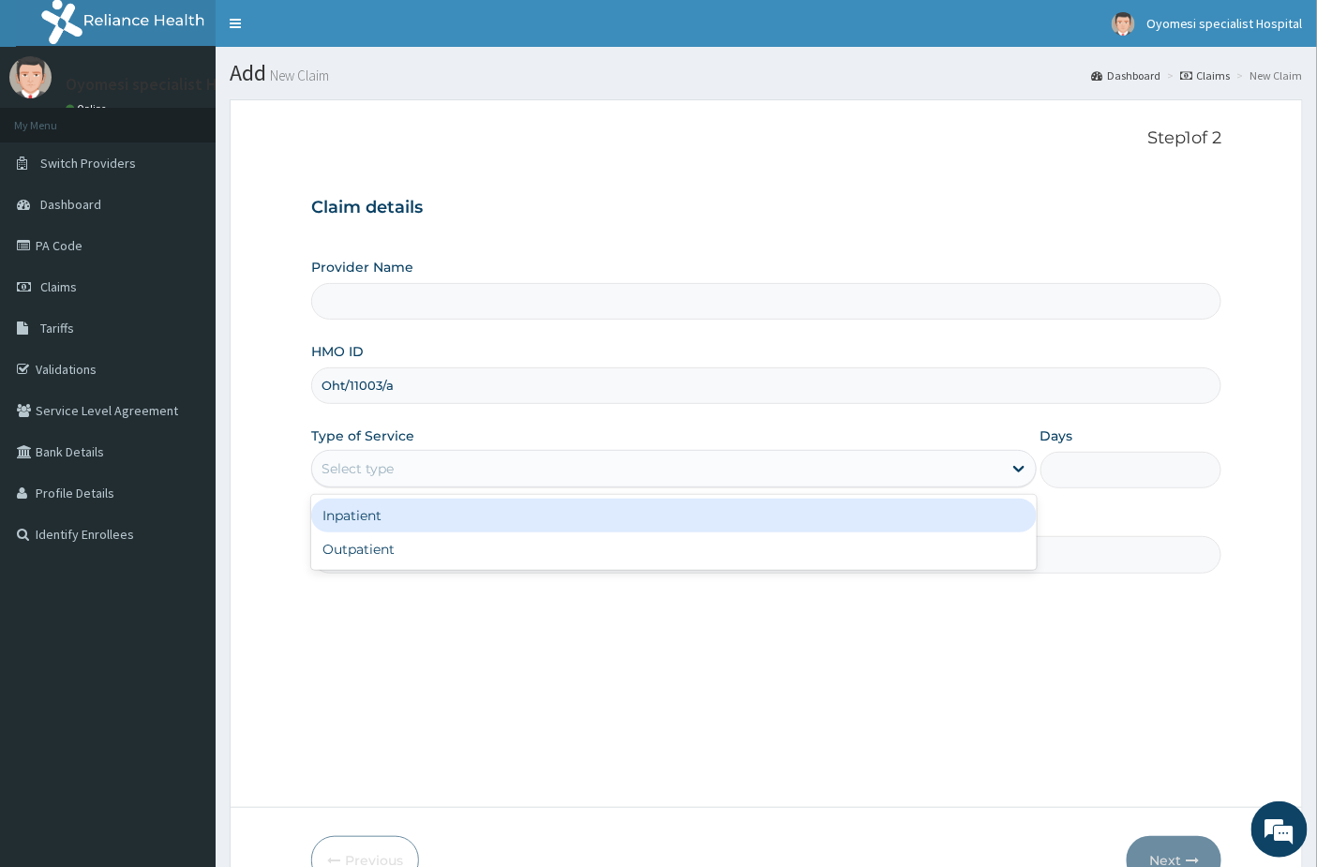
click at [397, 467] on div "Select type" at bounding box center [657, 469] width 690 height 30
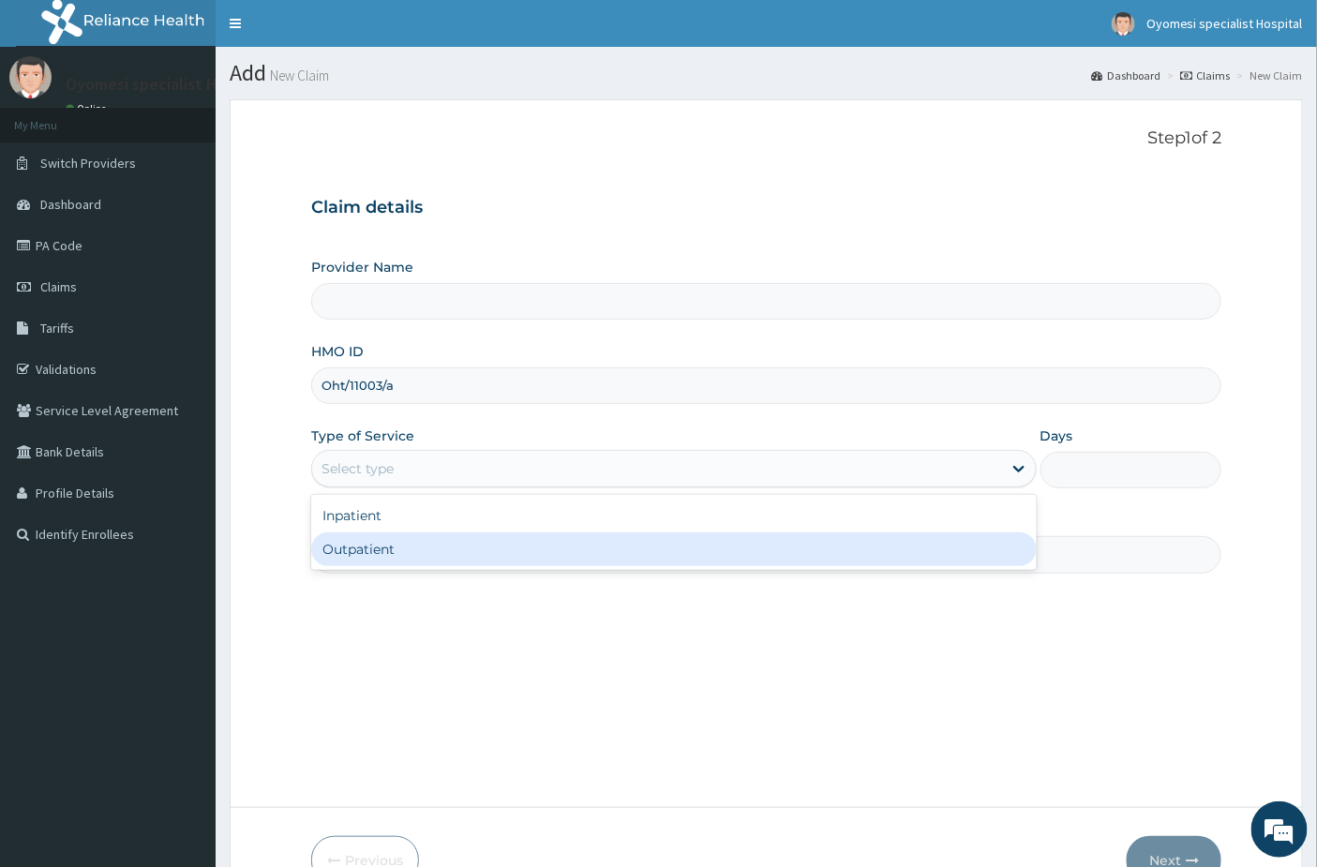
click at [399, 537] on div "Outpatient" at bounding box center [673, 549] width 725 height 34
type input "1"
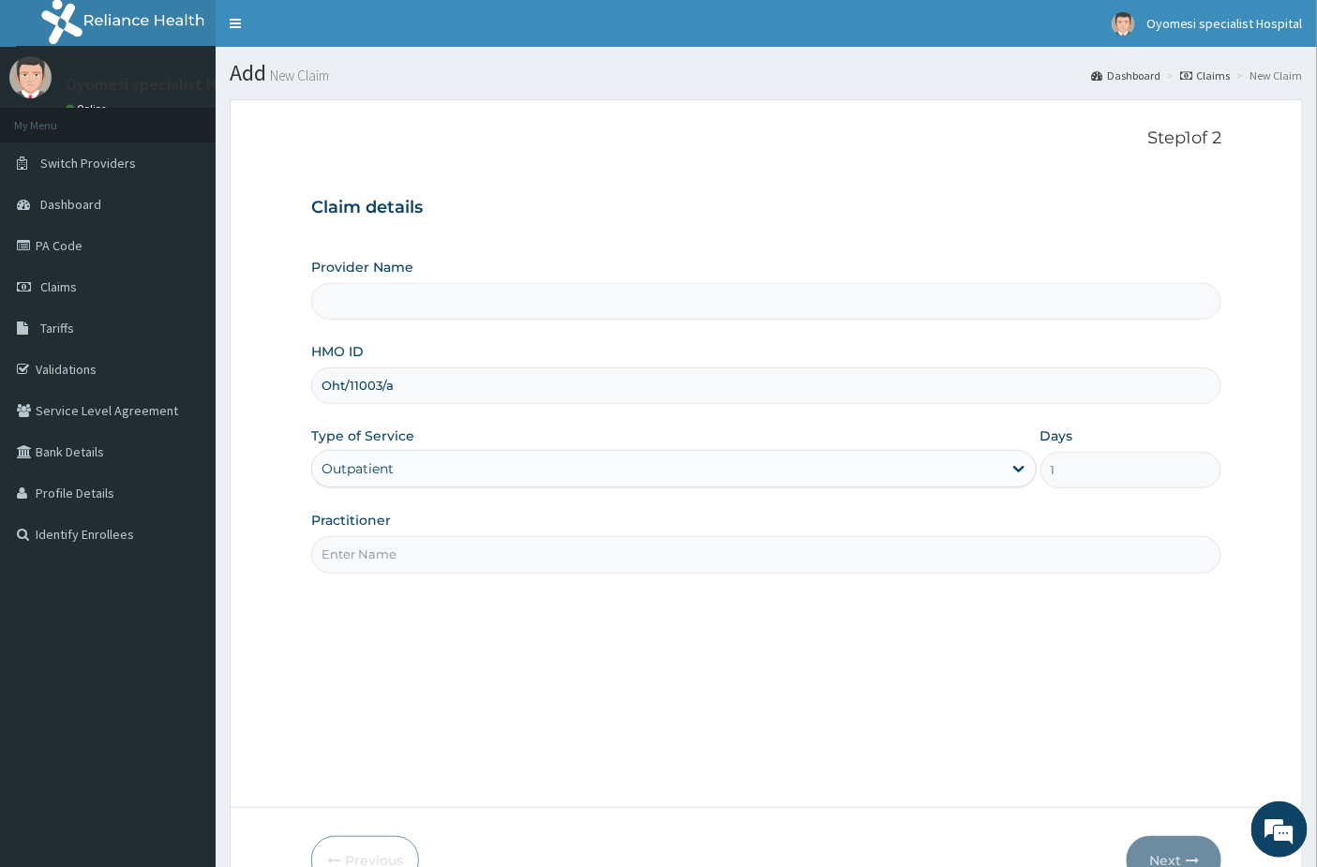
click at [396, 544] on input "Practitioner" at bounding box center [766, 554] width 911 height 37
type input "dr [PERSON_NAME]"
type input "[GEOGRAPHIC_DATA]"
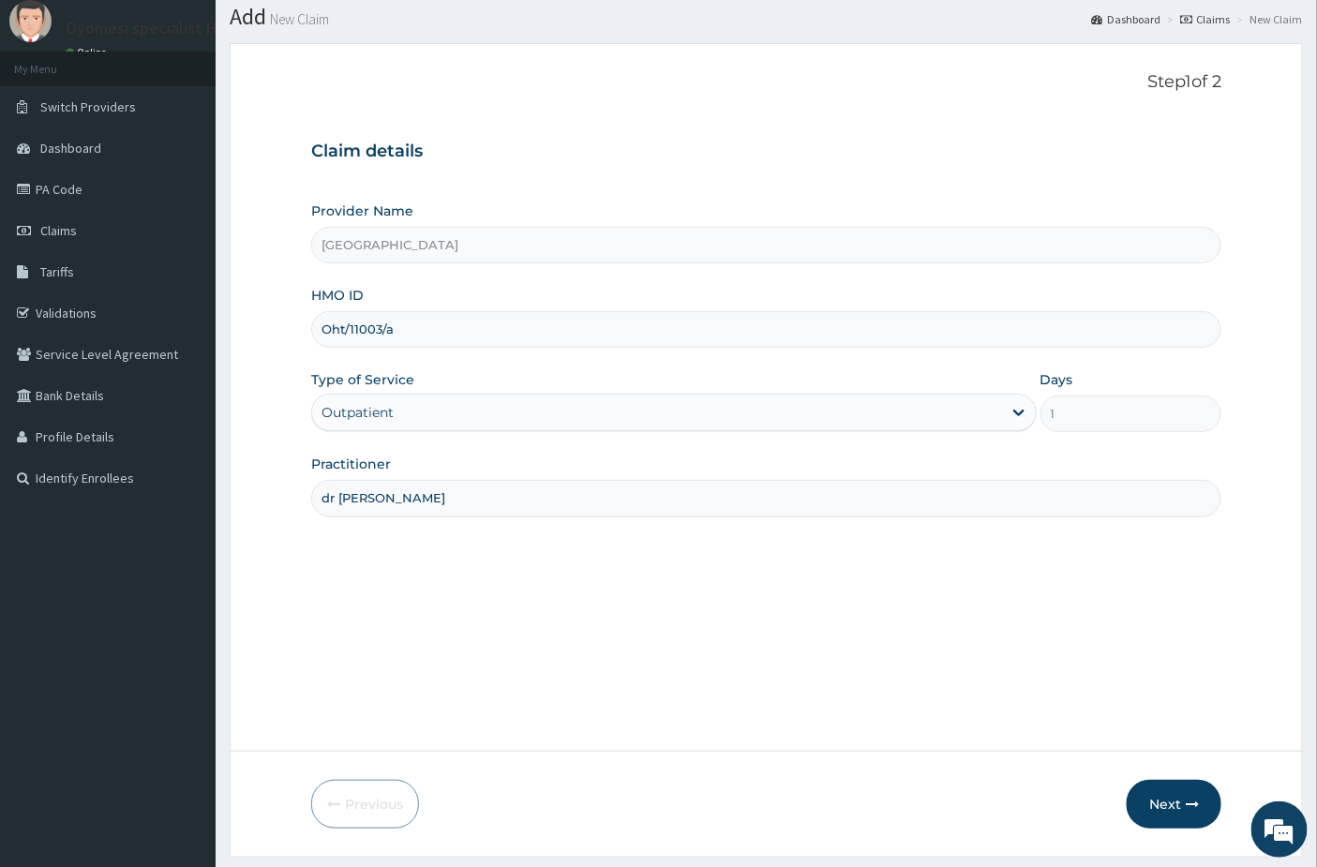
scroll to position [109, 0]
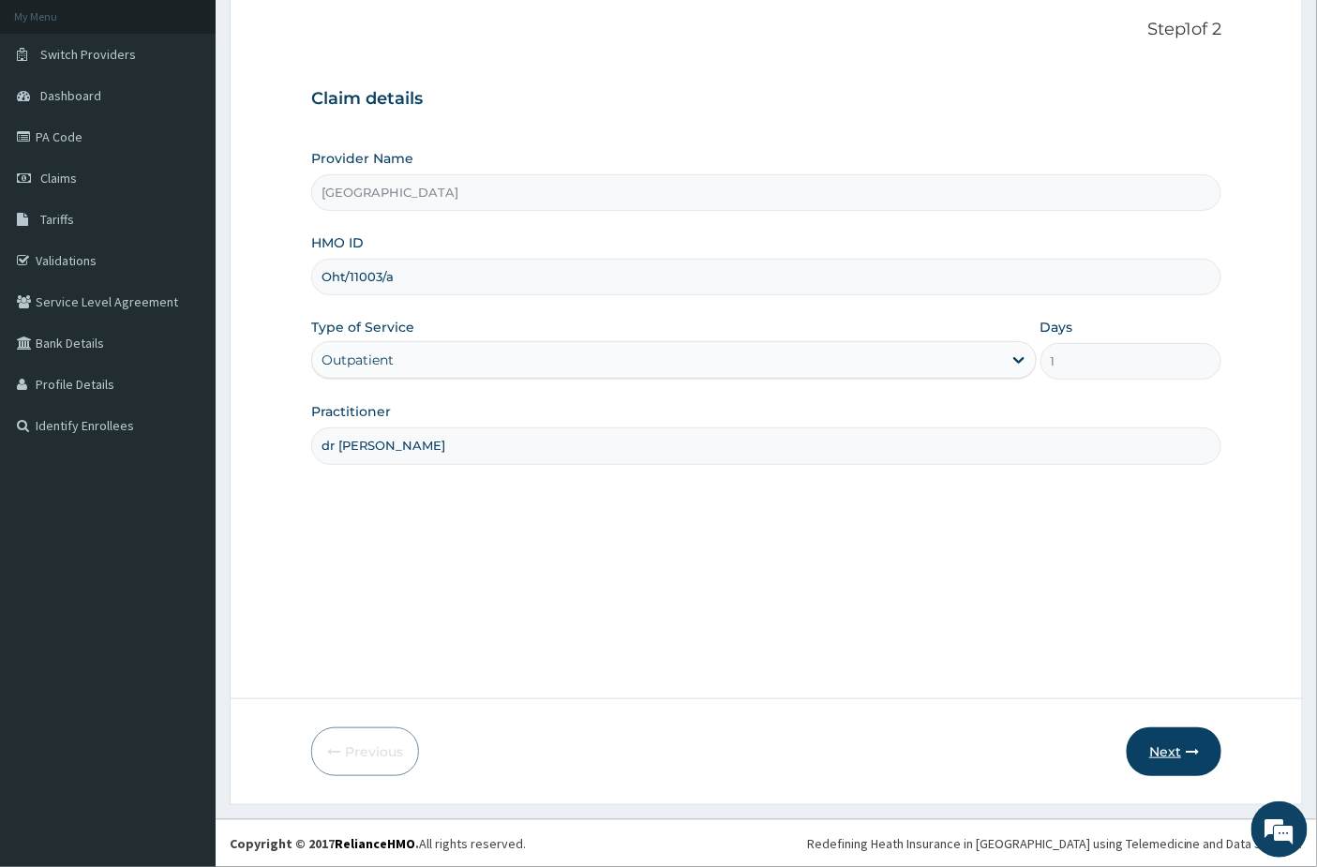
type input "dr [PERSON_NAME]"
click at [1173, 755] on button "Next" at bounding box center [1173, 751] width 95 height 49
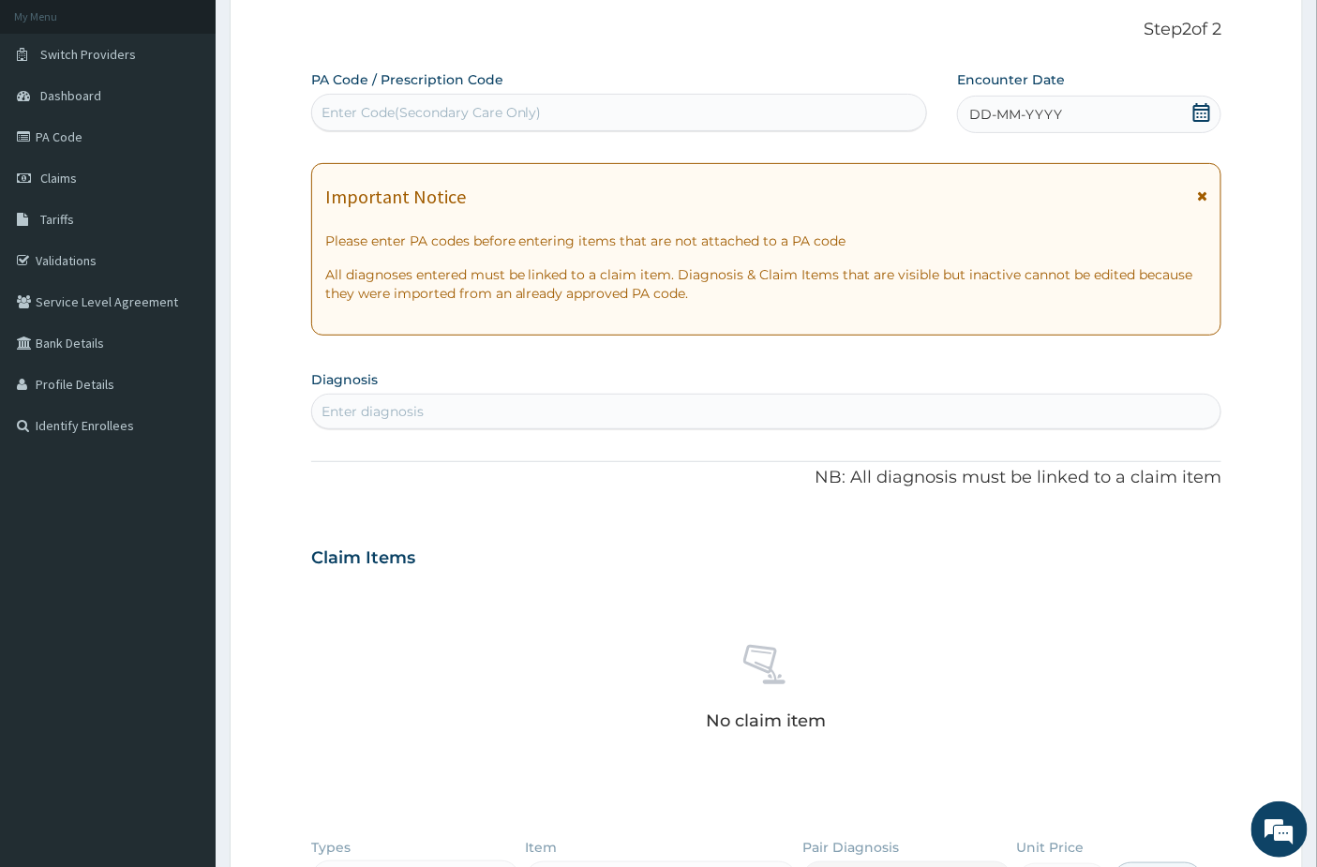
scroll to position [0, 0]
click at [465, 104] on div "Enter Code(Secondary Care Only)" at bounding box center [431, 112] width 220 height 19
paste input "PA/9681F3"
type input "PA/9681F3"
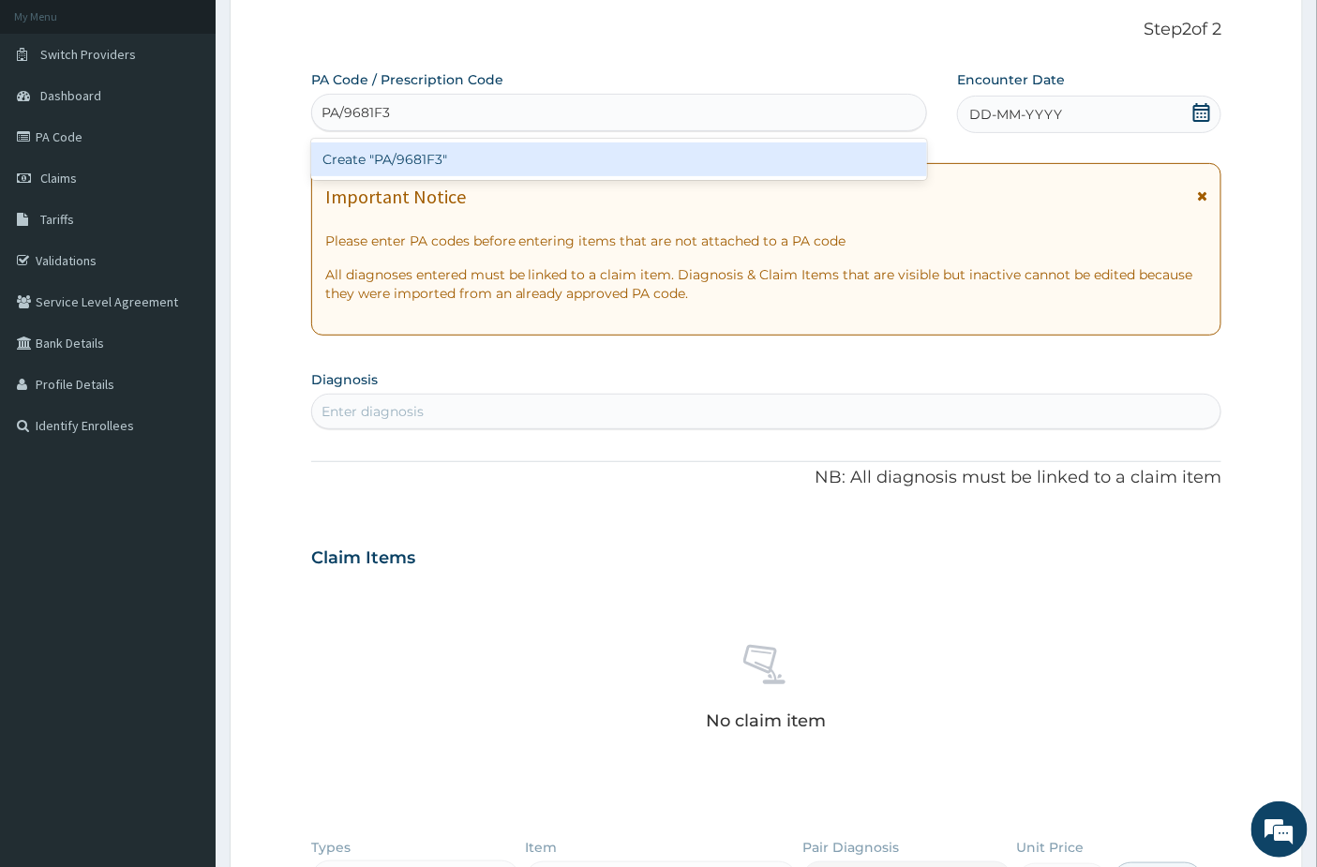
click at [456, 164] on div "Create "PA/9681F3"" at bounding box center [619, 159] width 617 height 34
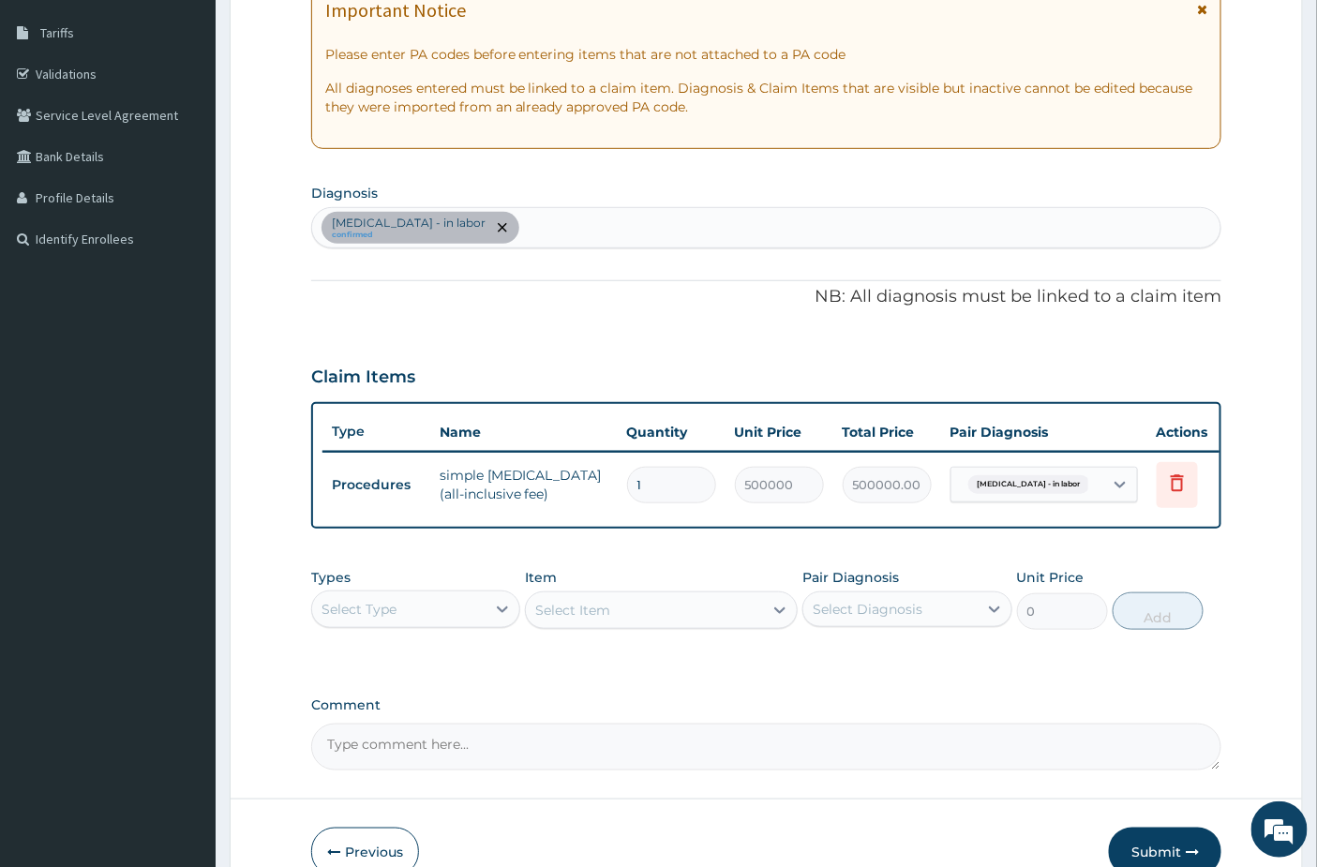
scroll to position [409, 0]
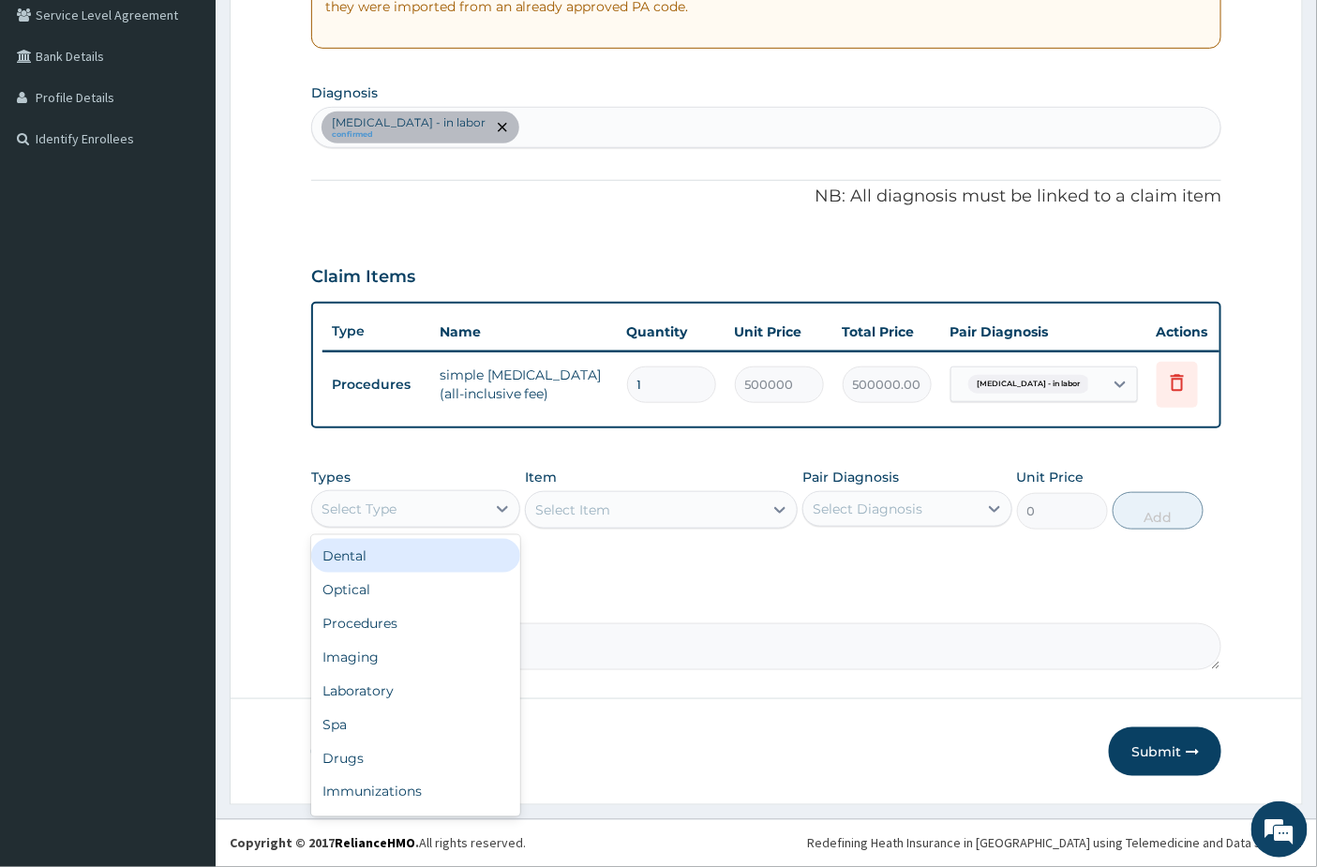
click at [371, 519] on div "Select Type" at bounding box center [398, 509] width 173 height 30
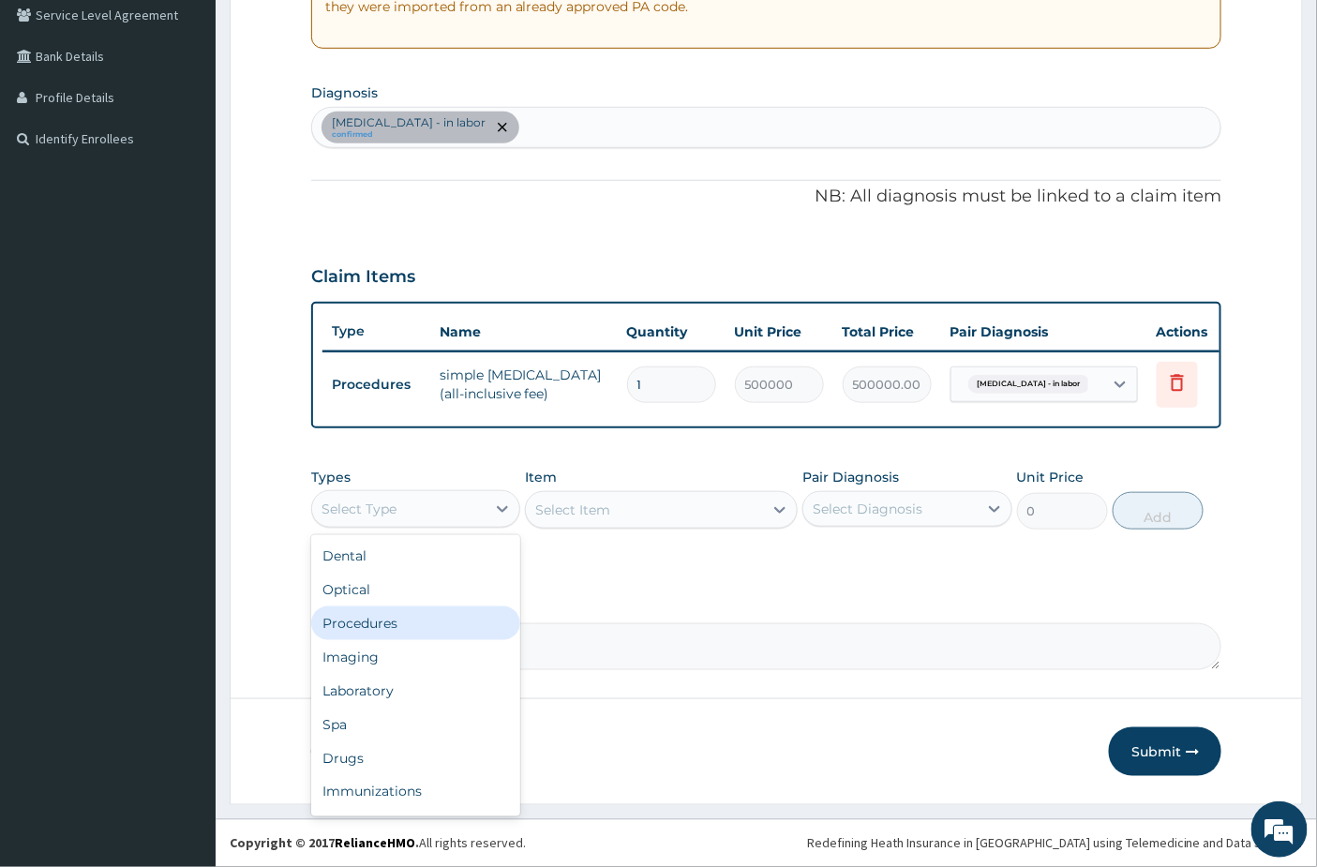
click at [380, 616] on div "Procedures" at bounding box center [415, 623] width 209 height 34
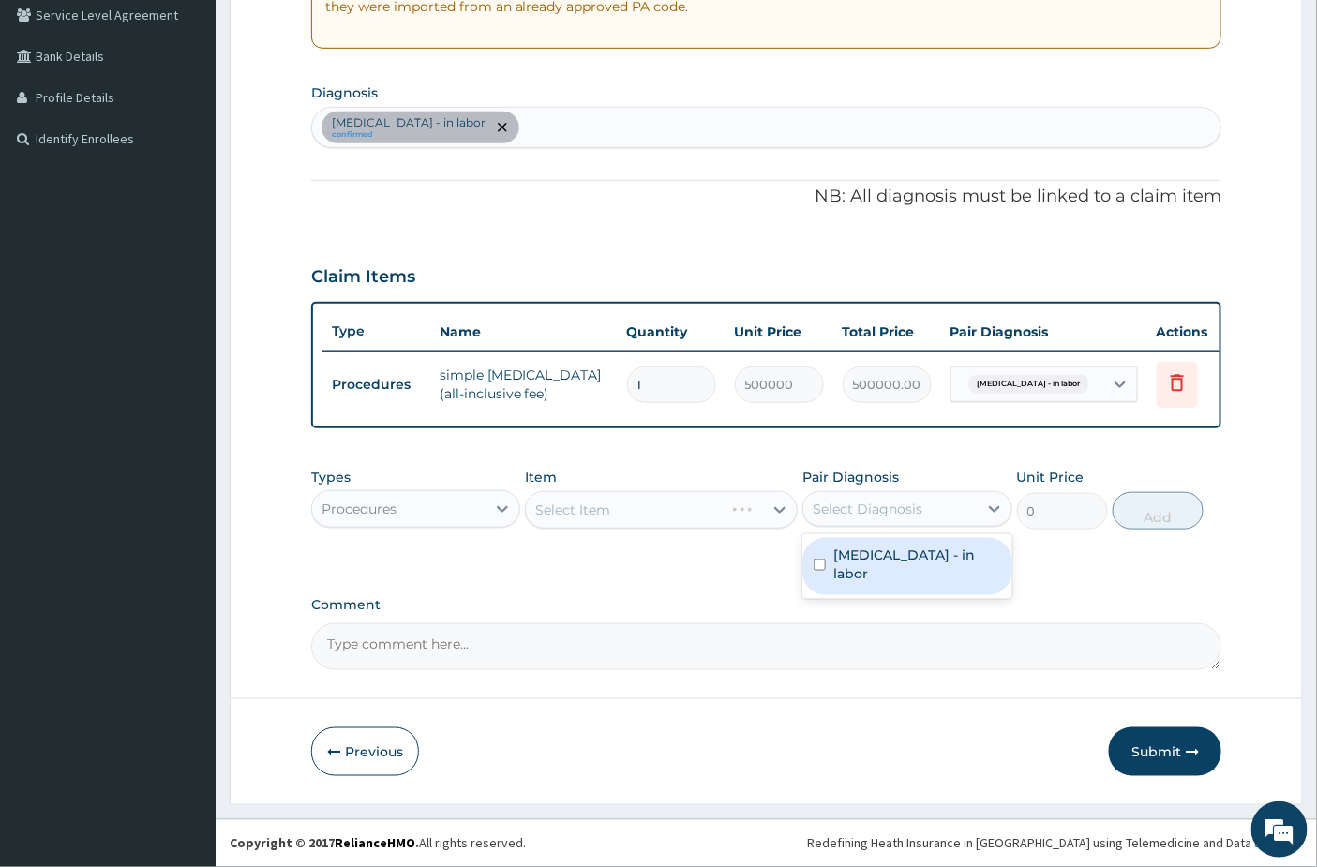
click at [970, 510] on div "Select Diagnosis" at bounding box center [889, 509] width 173 height 30
click at [931, 556] on label "[MEDICAL_DATA] - in labor" at bounding box center [916, 563] width 167 height 37
checkbox input "true"
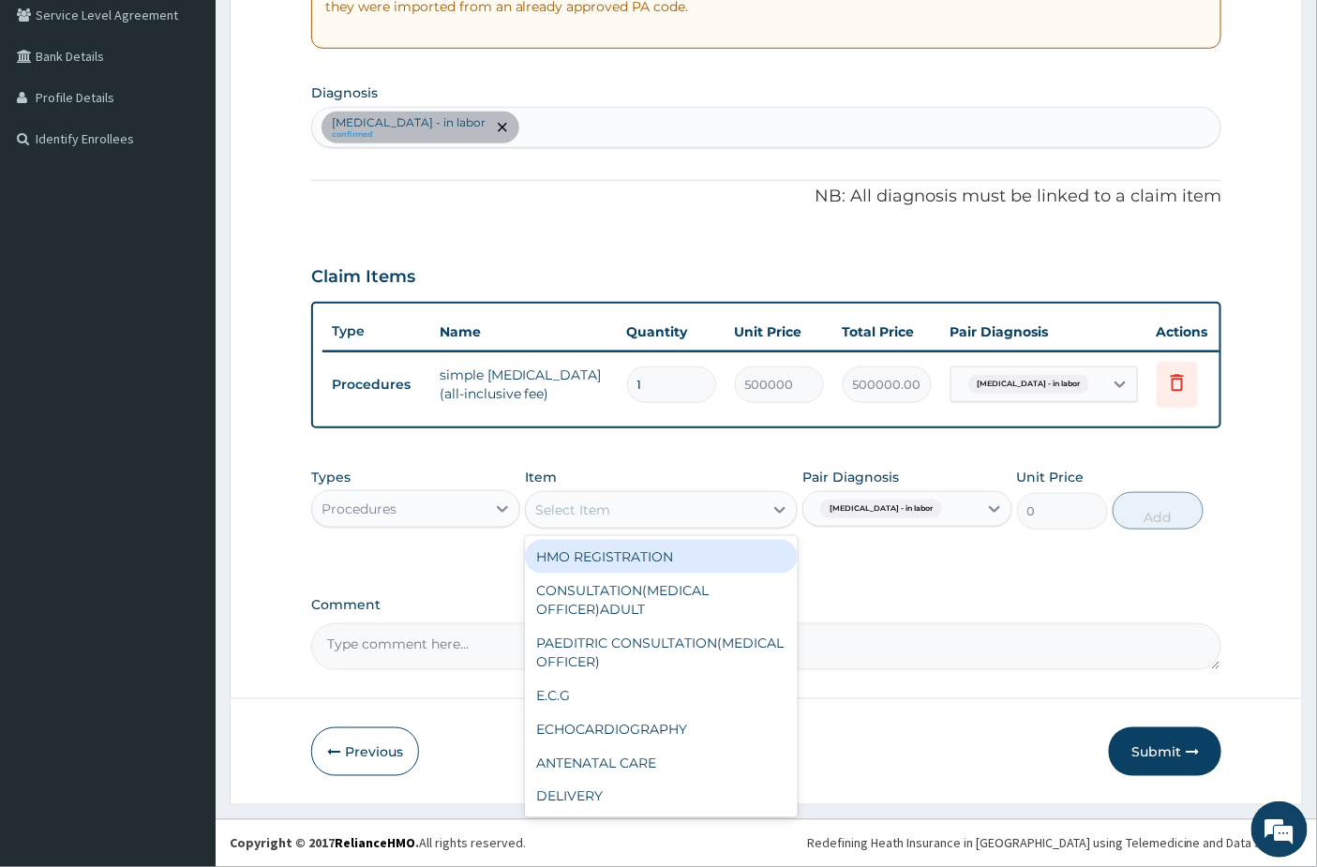
click at [626, 507] on div "Select Item" at bounding box center [644, 510] width 237 height 30
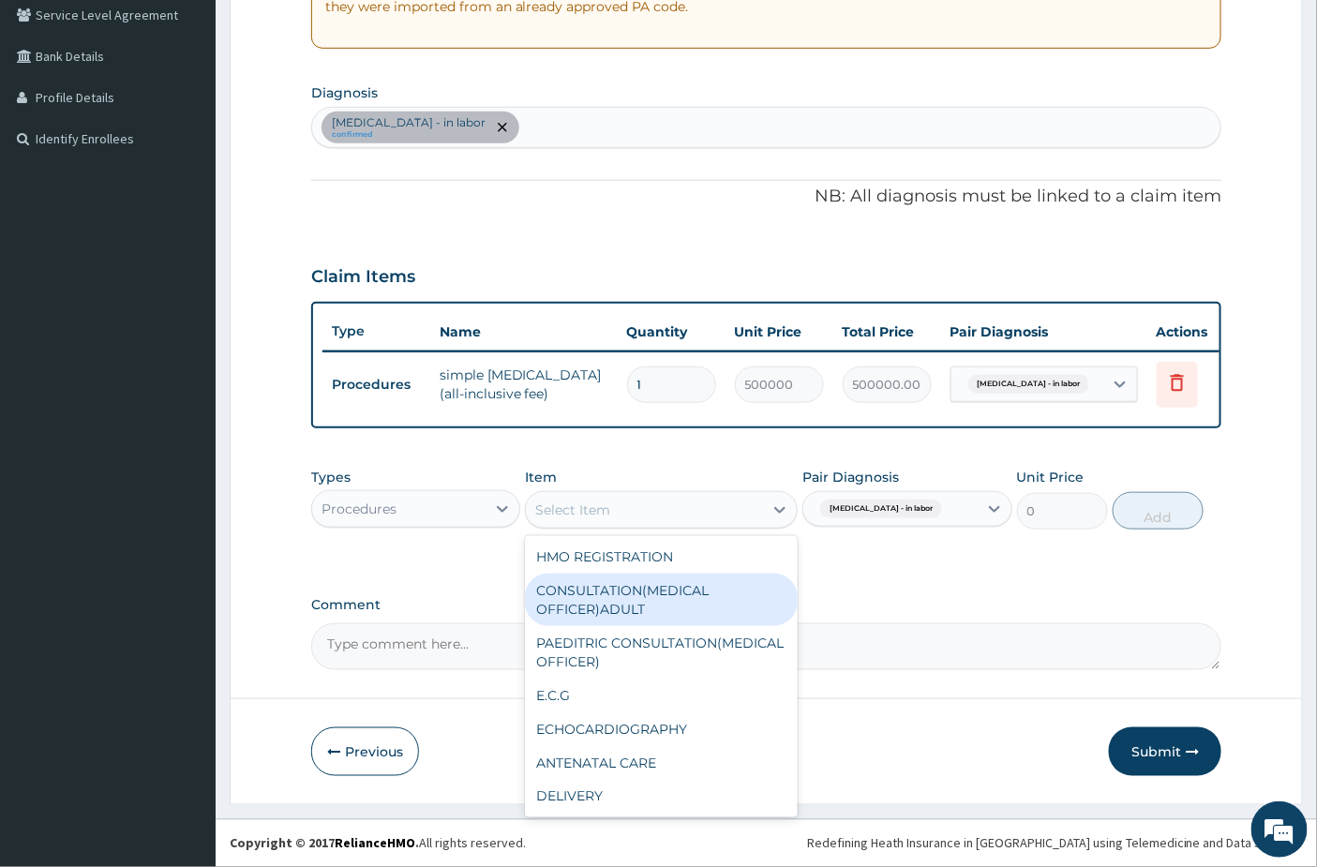
click at [593, 613] on div "CONSULTATION(MEDICAL OFFICER)ADULT" at bounding box center [661, 600] width 273 height 52
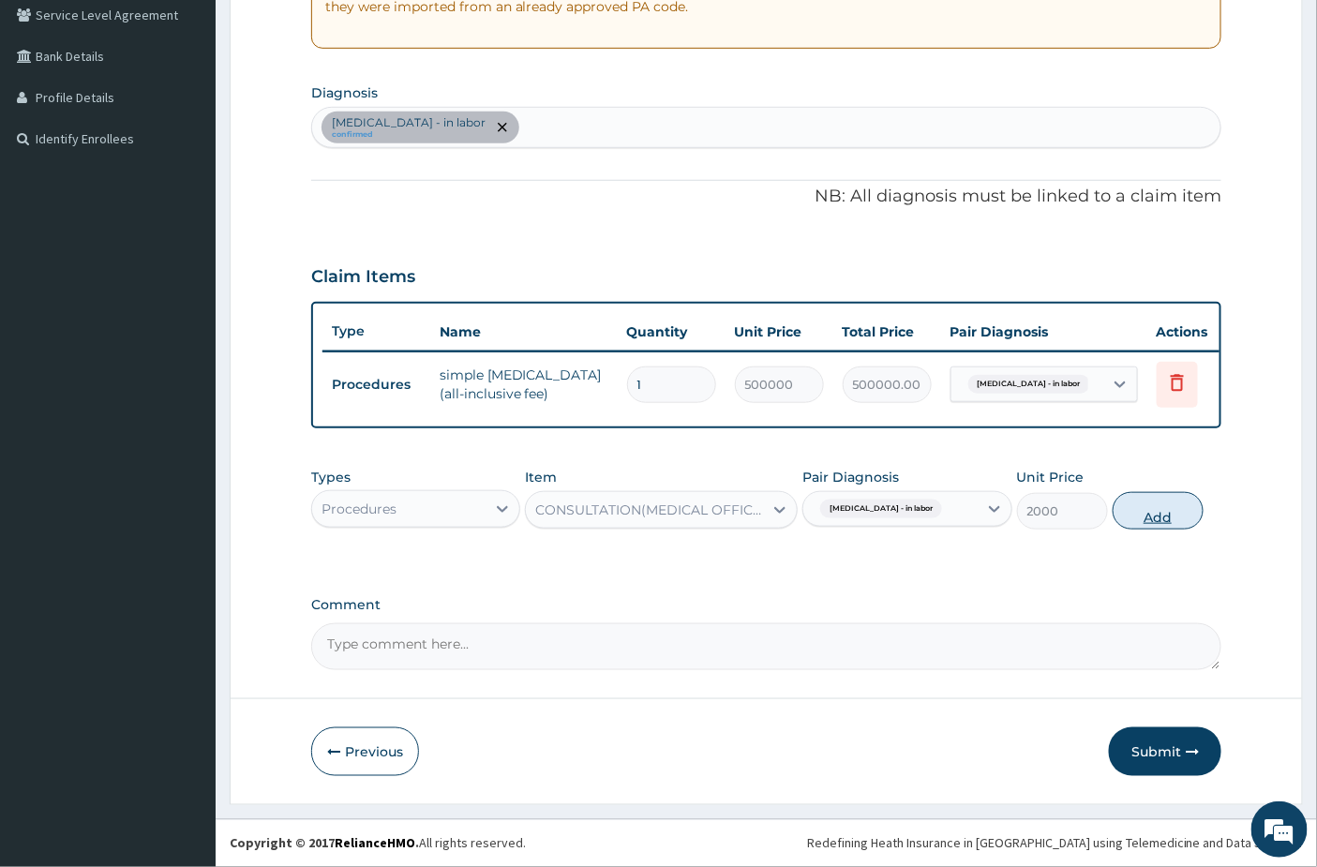
click at [1140, 519] on button "Add" at bounding box center [1157, 510] width 91 height 37
type input "0"
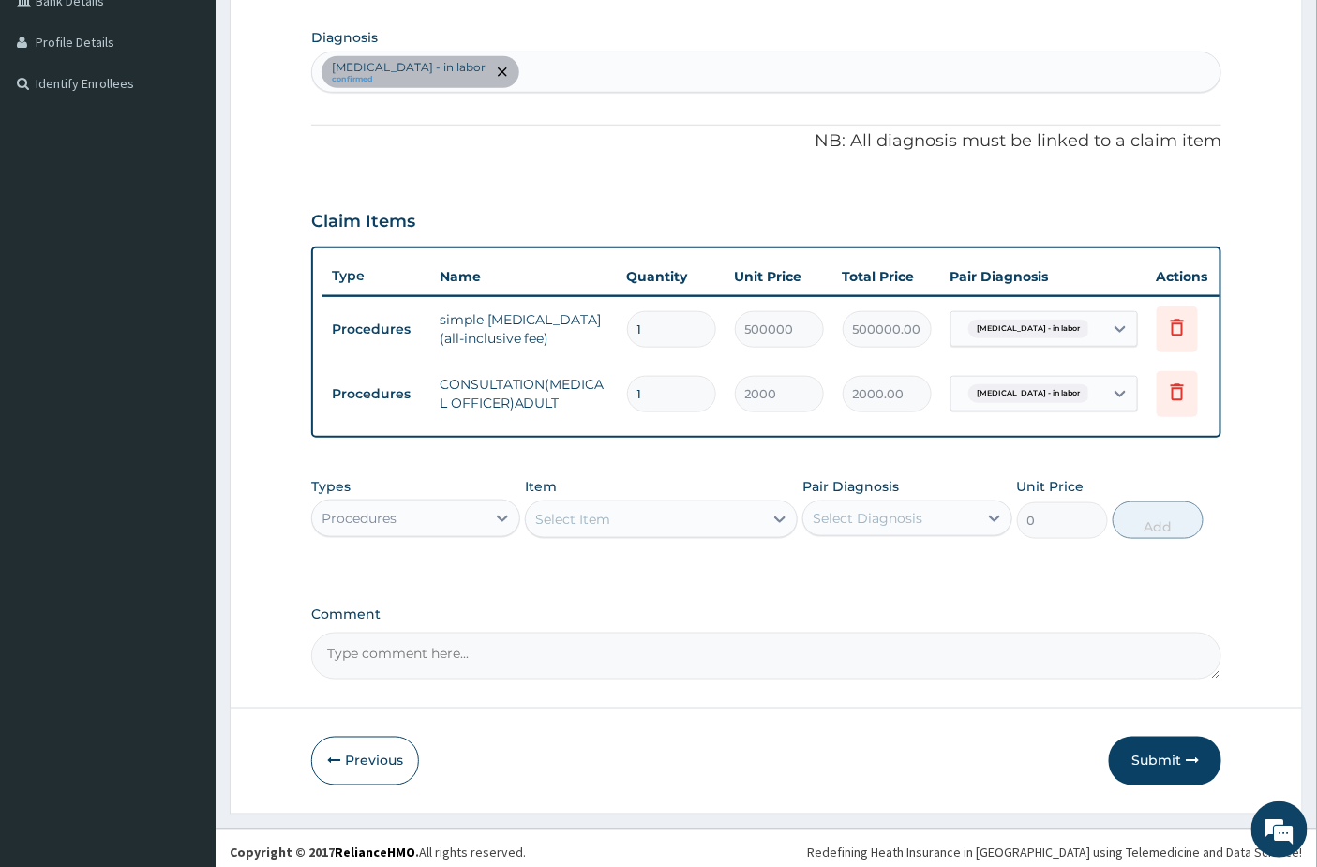
scroll to position [473, 0]
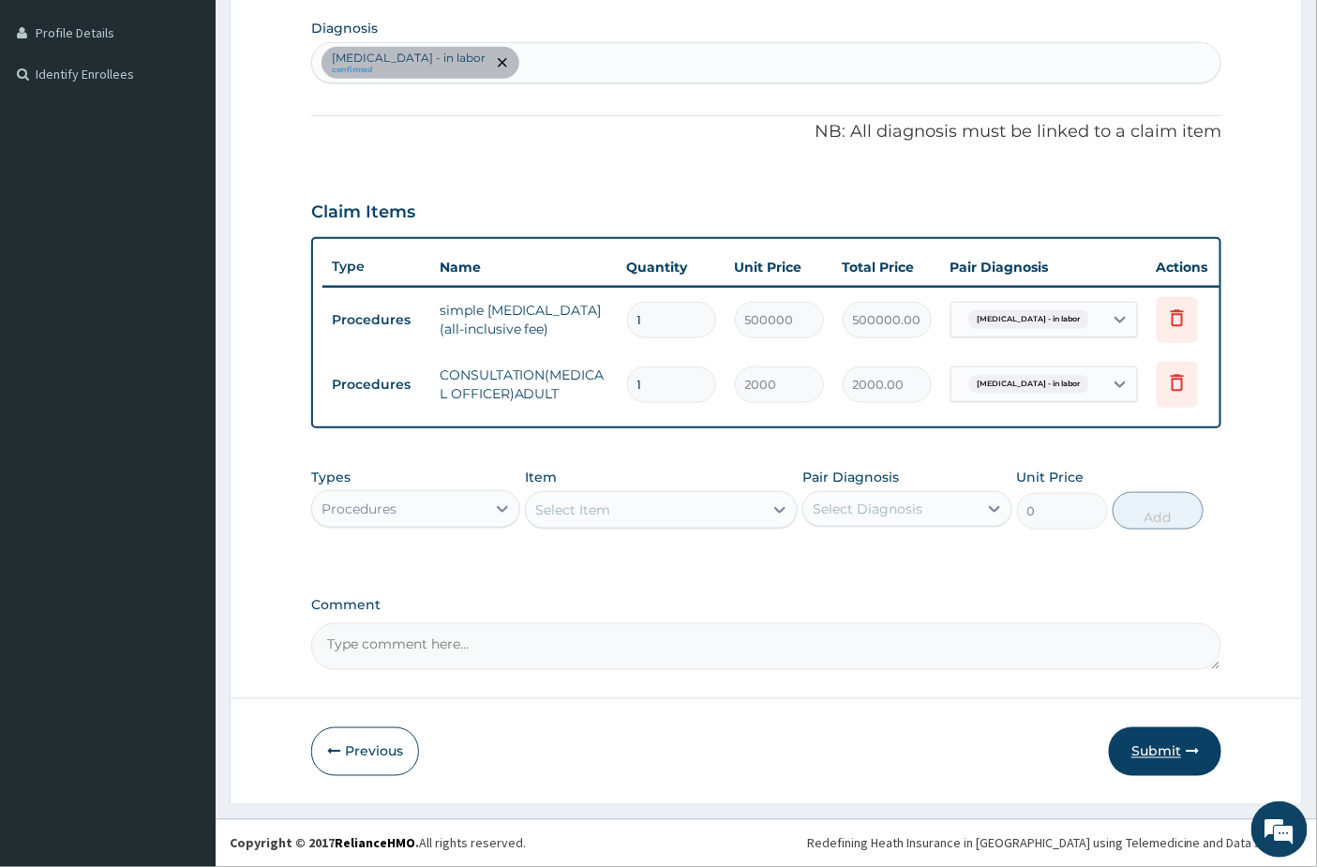
click at [1144, 752] on button "Submit" at bounding box center [1165, 751] width 112 height 49
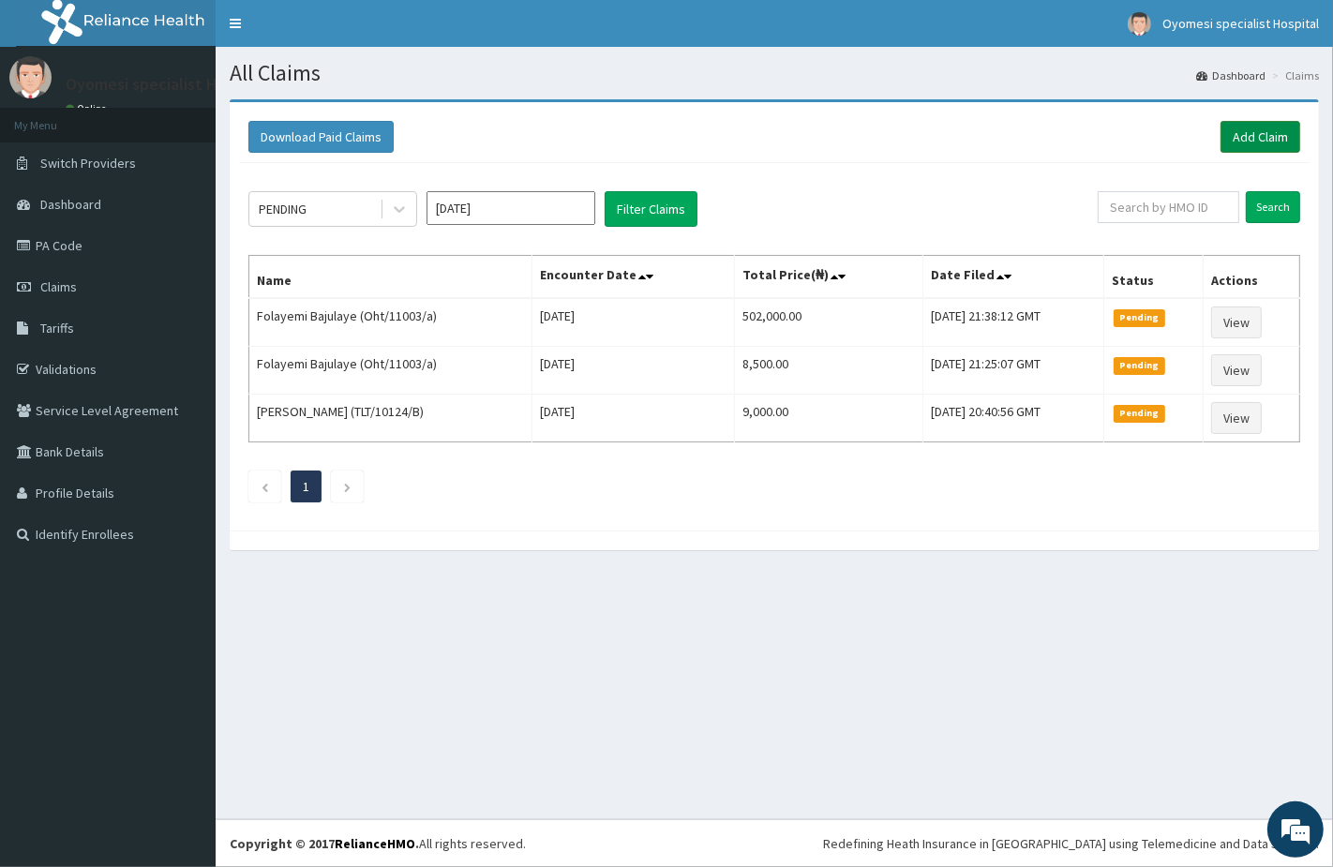
click at [1272, 126] on link "Add Claim" at bounding box center [1260, 137] width 80 height 32
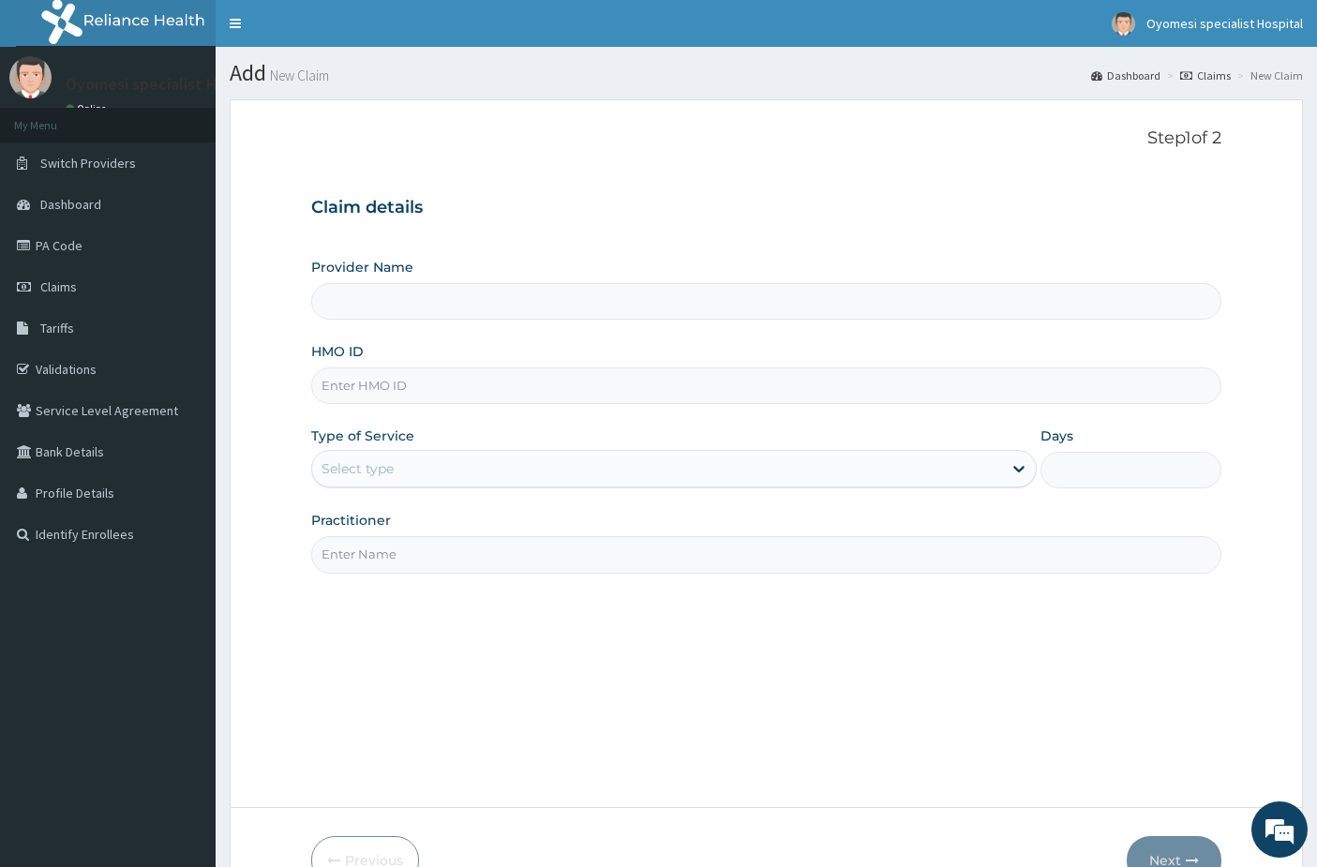
type input "[GEOGRAPHIC_DATA]"
click at [416, 394] on input "HMO ID" at bounding box center [766, 385] width 911 height 37
paste input "NBC/10897/B"
type input "NBC/10897/B"
click at [412, 481] on div "Select type" at bounding box center [657, 469] width 690 height 30
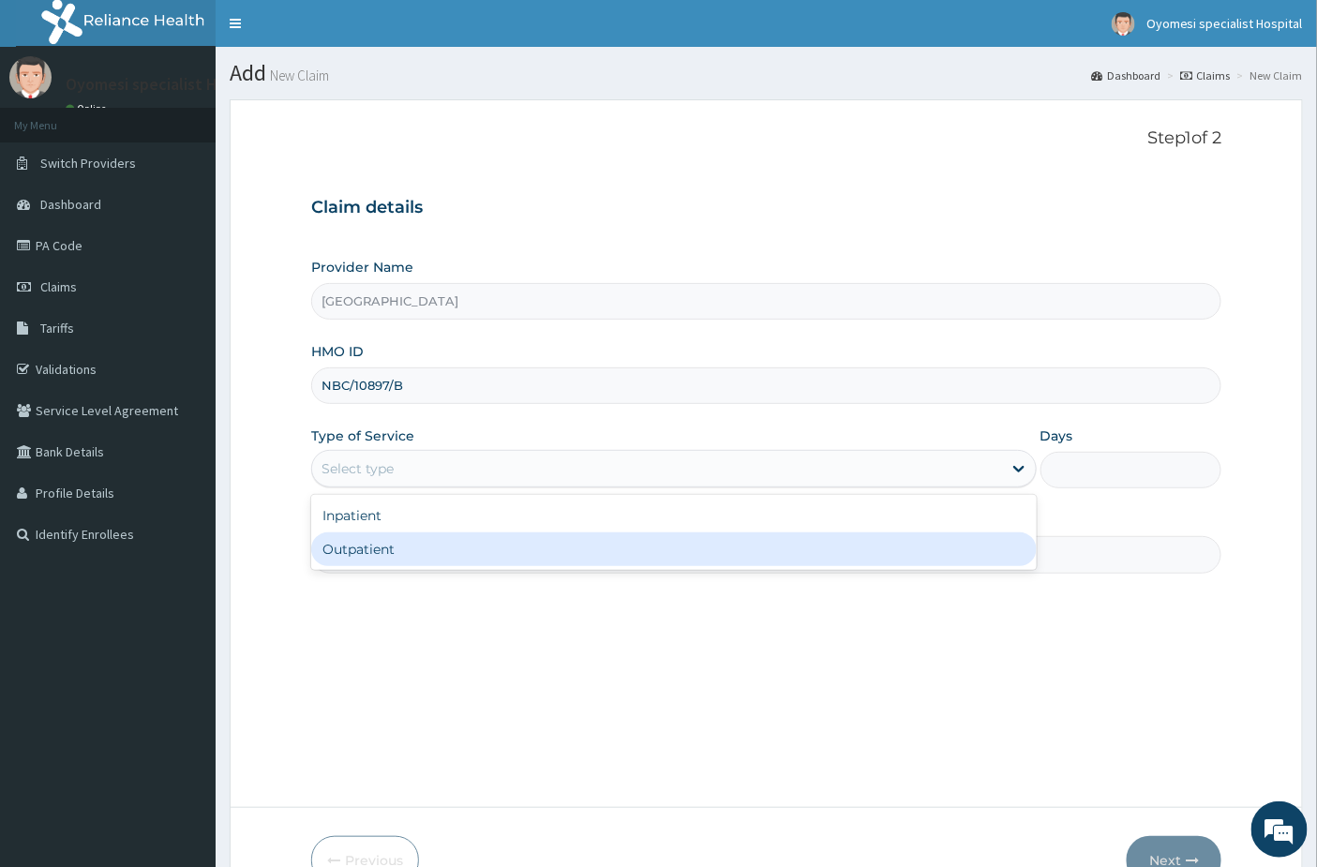
click at [418, 539] on div "Outpatient" at bounding box center [673, 549] width 725 height 34
type input "1"
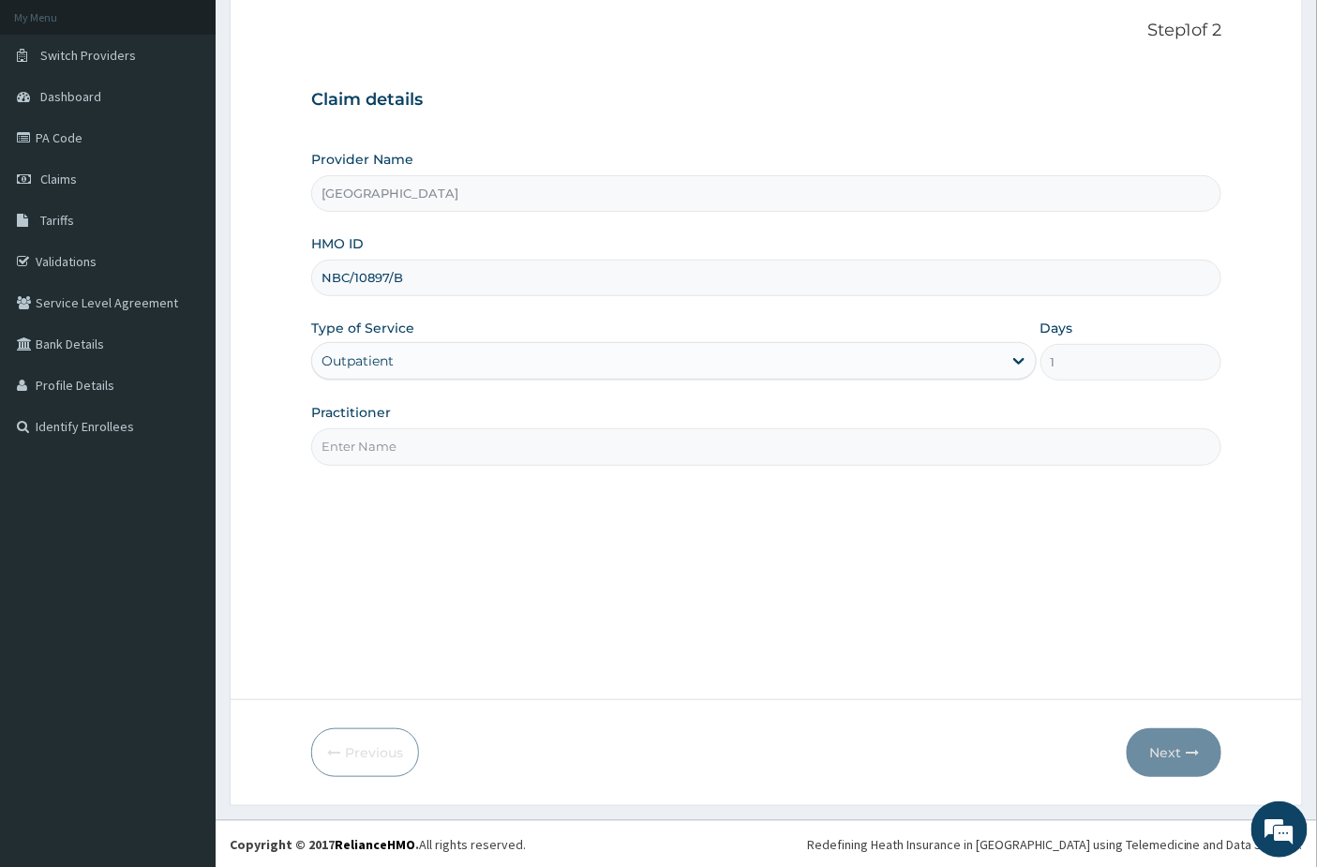
scroll to position [109, 0]
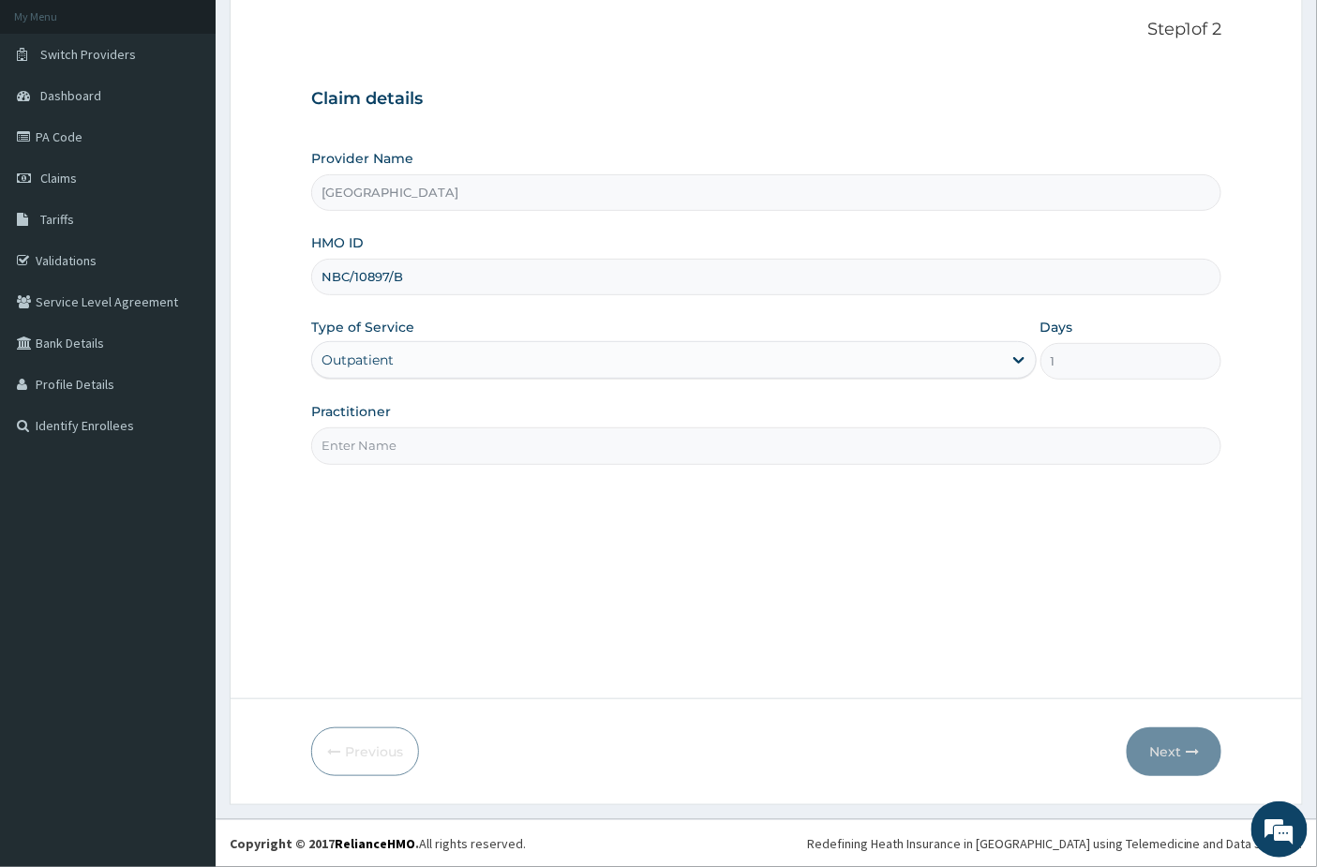
click at [410, 455] on input "Practitioner" at bounding box center [766, 445] width 911 height 37
type input "dr [PERSON_NAME]"
click at [1195, 752] on icon "button" at bounding box center [1191, 751] width 13 height 13
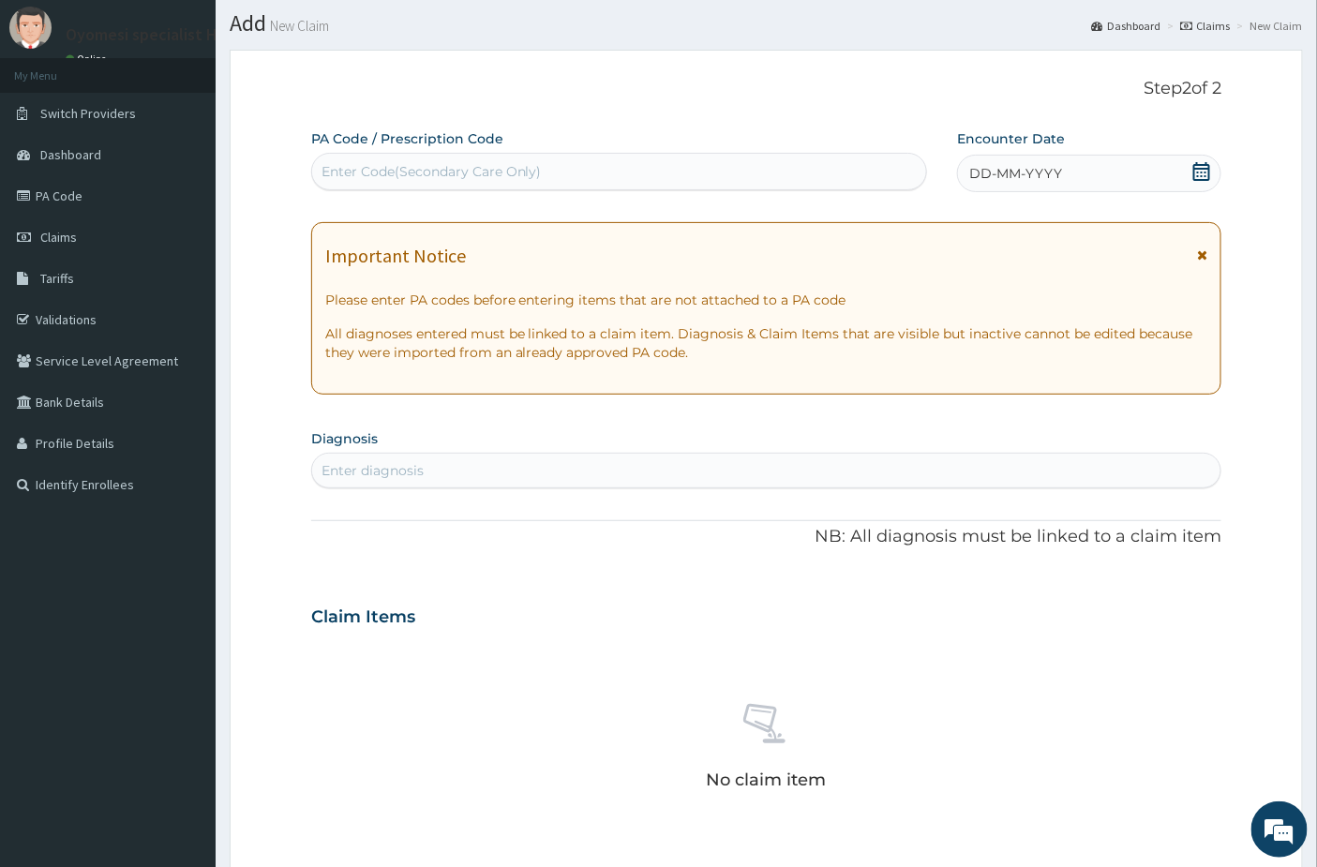
scroll to position [0, 0]
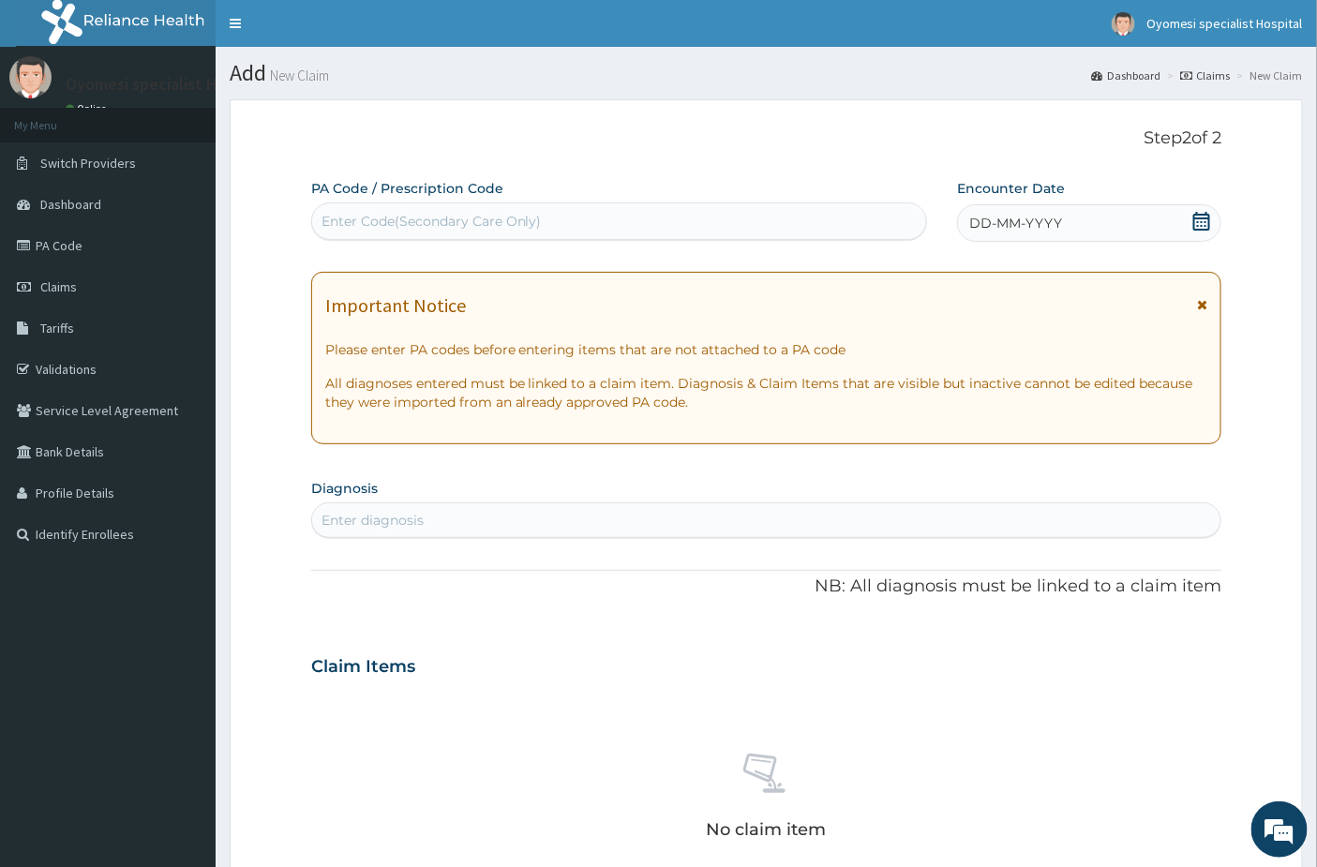
click at [568, 235] on div "Enter Code(Secondary Care Only)" at bounding box center [619, 221] width 615 height 30
paste input "PA/EADAFD"
type input "PA/EADAFD"
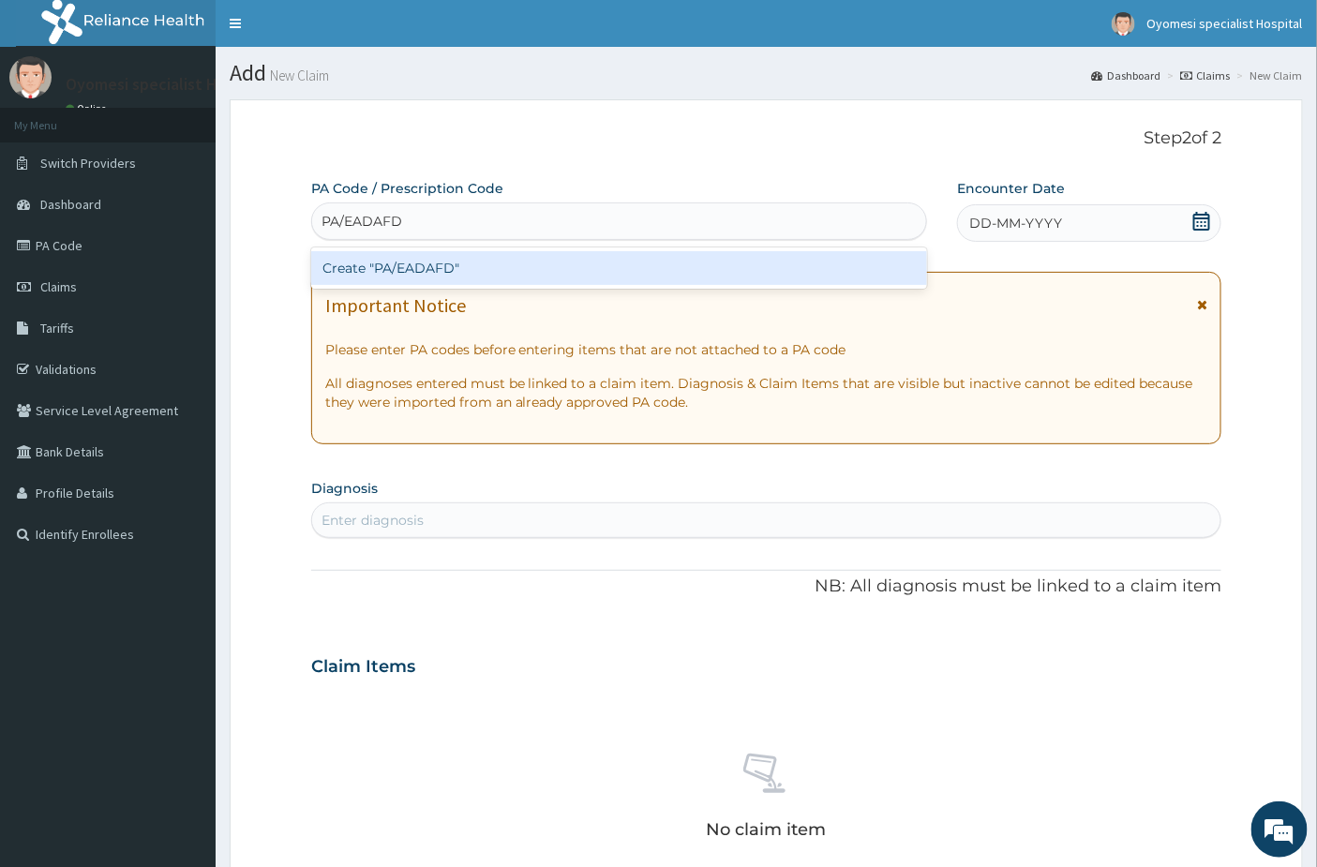
click at [529, 269] on div "Create "PA/EADAFD"" at bounding box center [619, 268] width 617 height 34
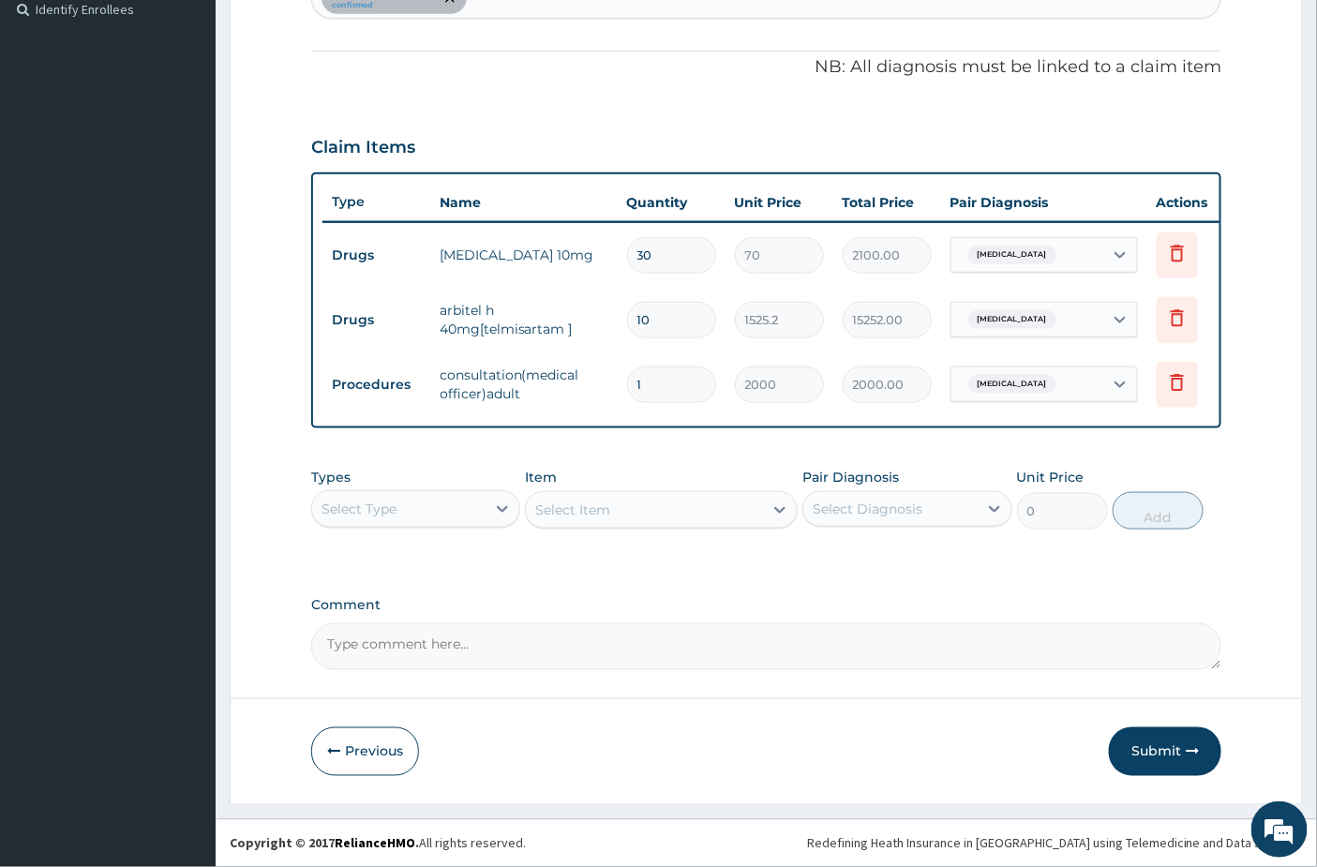
scroll to position [539, 0]
click at [1185, 750] on button "Submit" at bounding box center [1165, 751] width 112 height 49
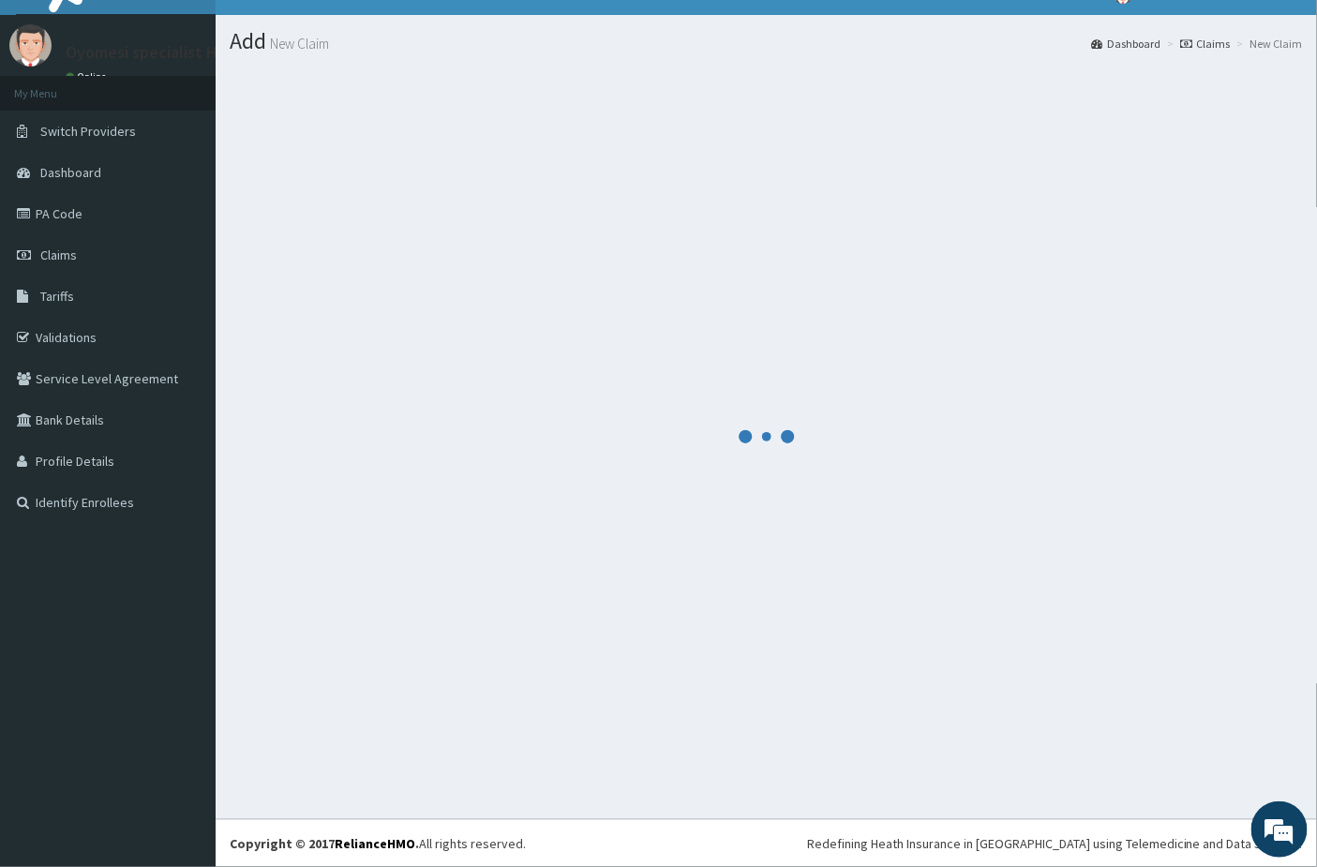
scroll to position [31, 0]
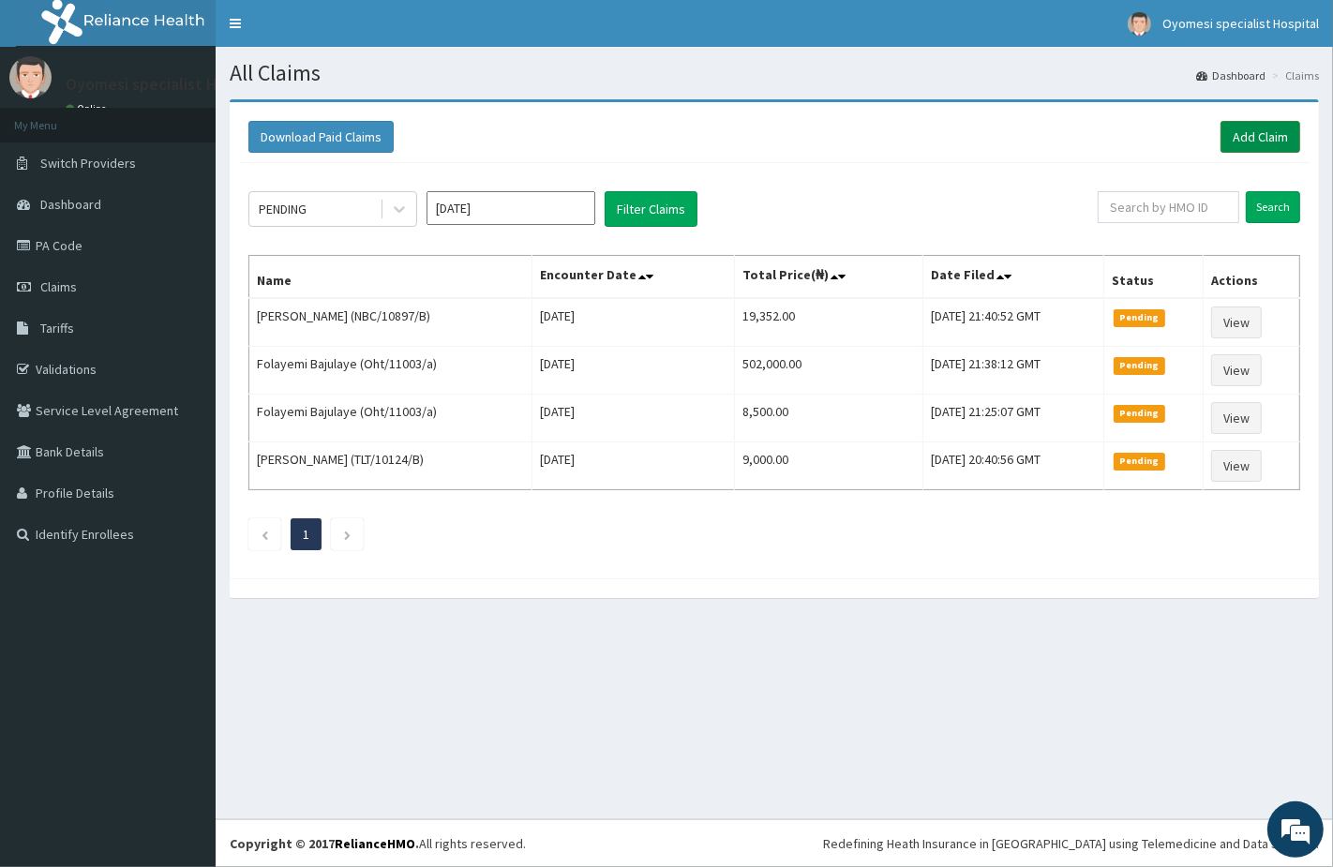
click at [1233, 135] on link "Add Claim" at bounding box center [1260, 137] width 80 height 32
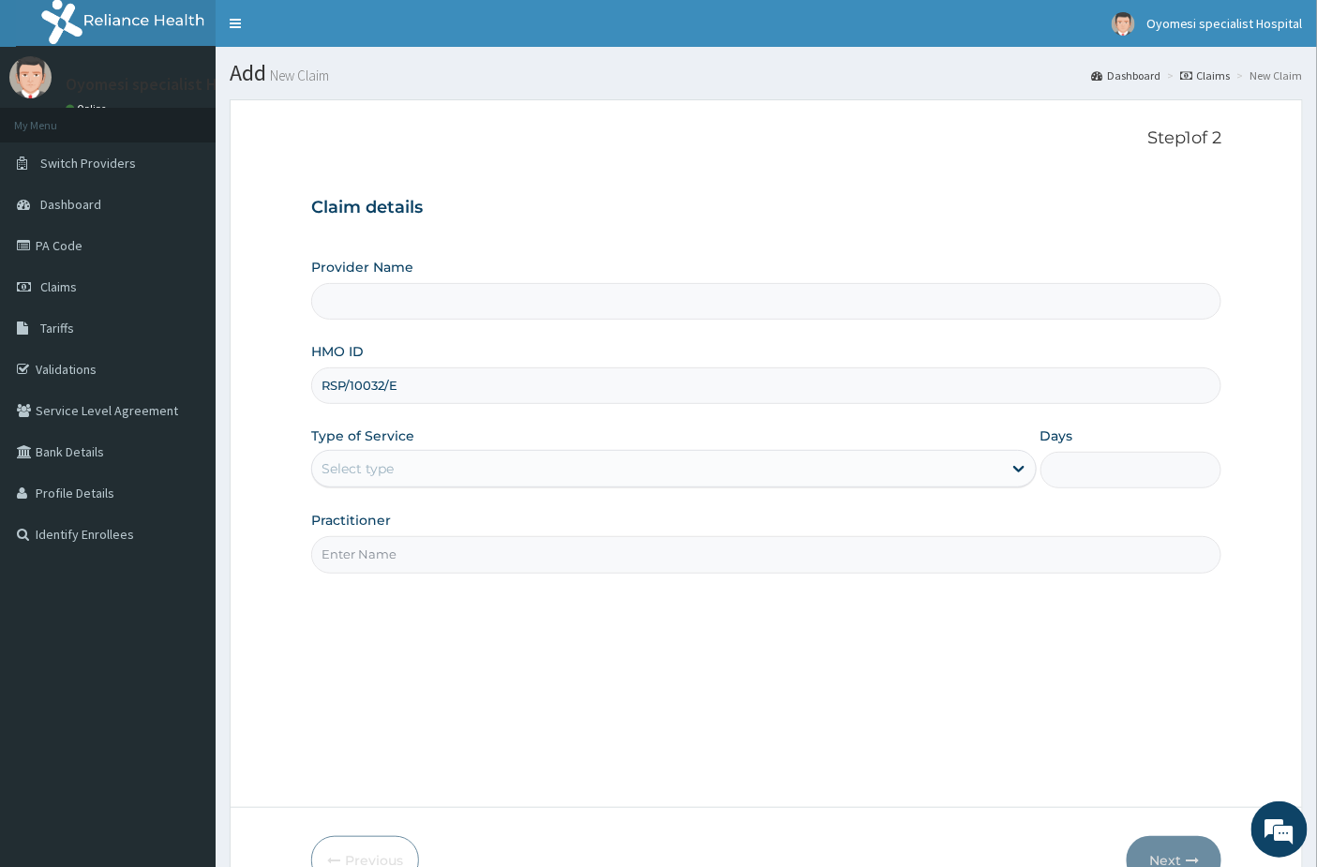
type input "RSP/10032/E"
click at [414, 467] on div "Select type" at bounding box center [657, 469] width 690 height 30
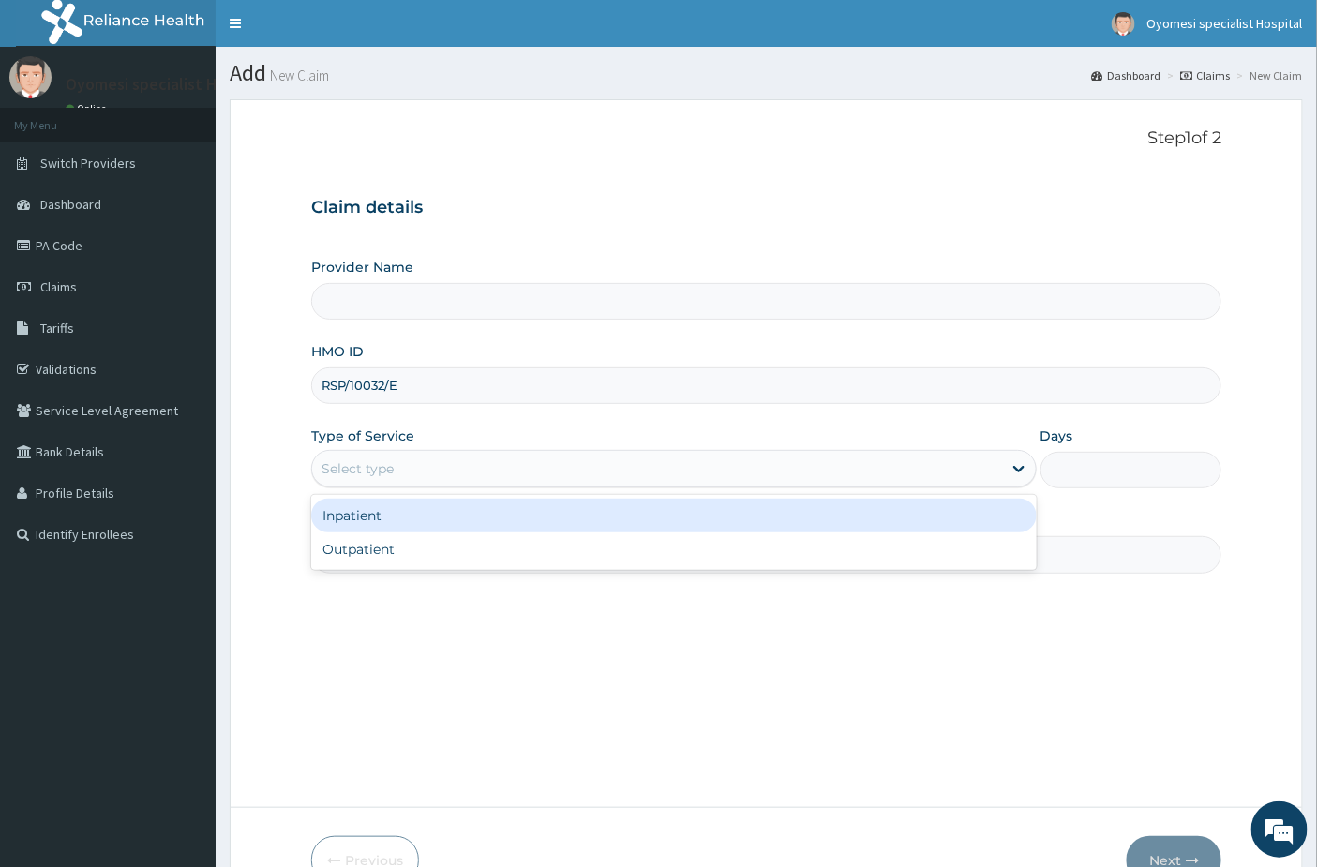
click at [385, 544] on div "Outpatient" at bounding box center [673, 549] width 725 height 34
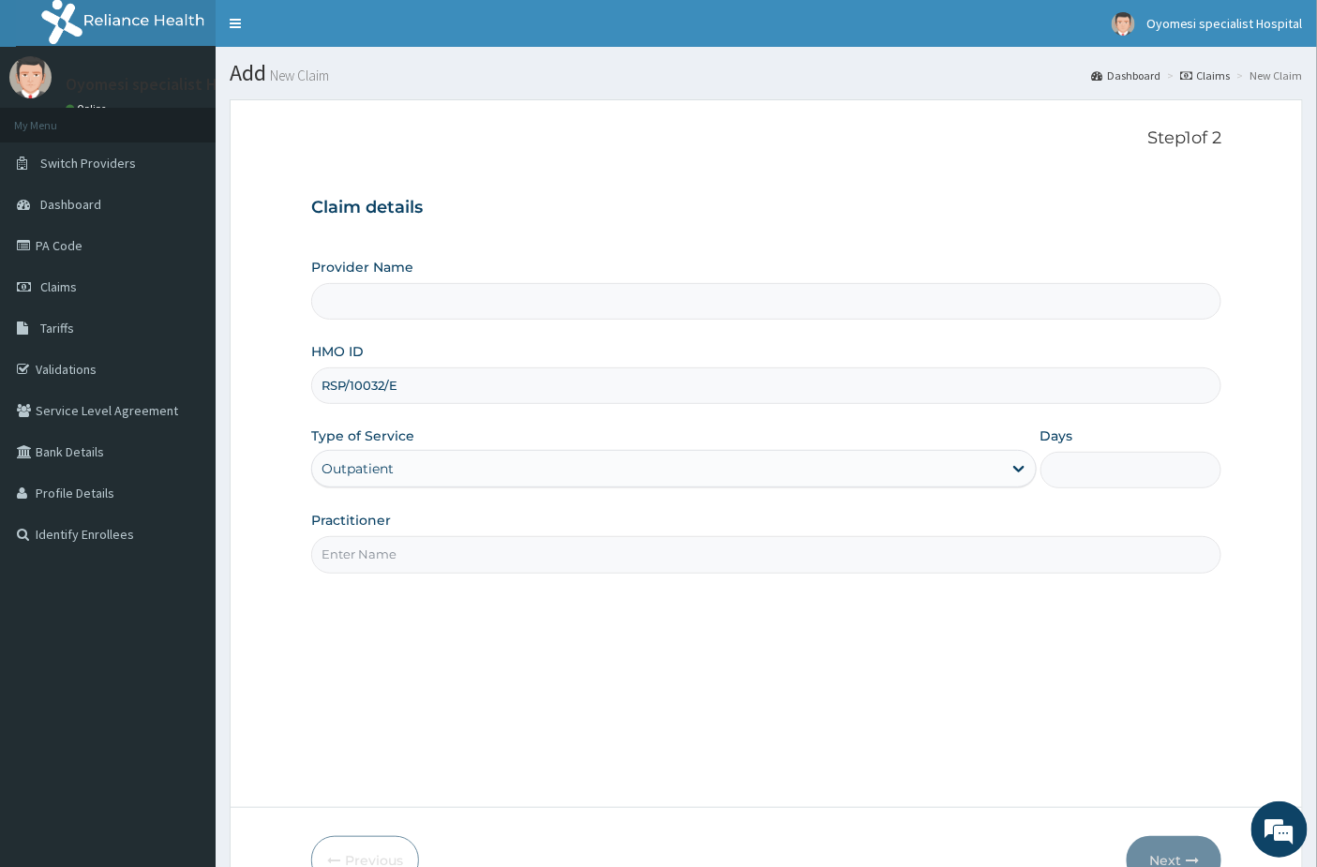
type input "1"
click at [385, 546] on input "Practitioner" at bounding box center [766, 554] width 911 height 37
type input "dr emma"
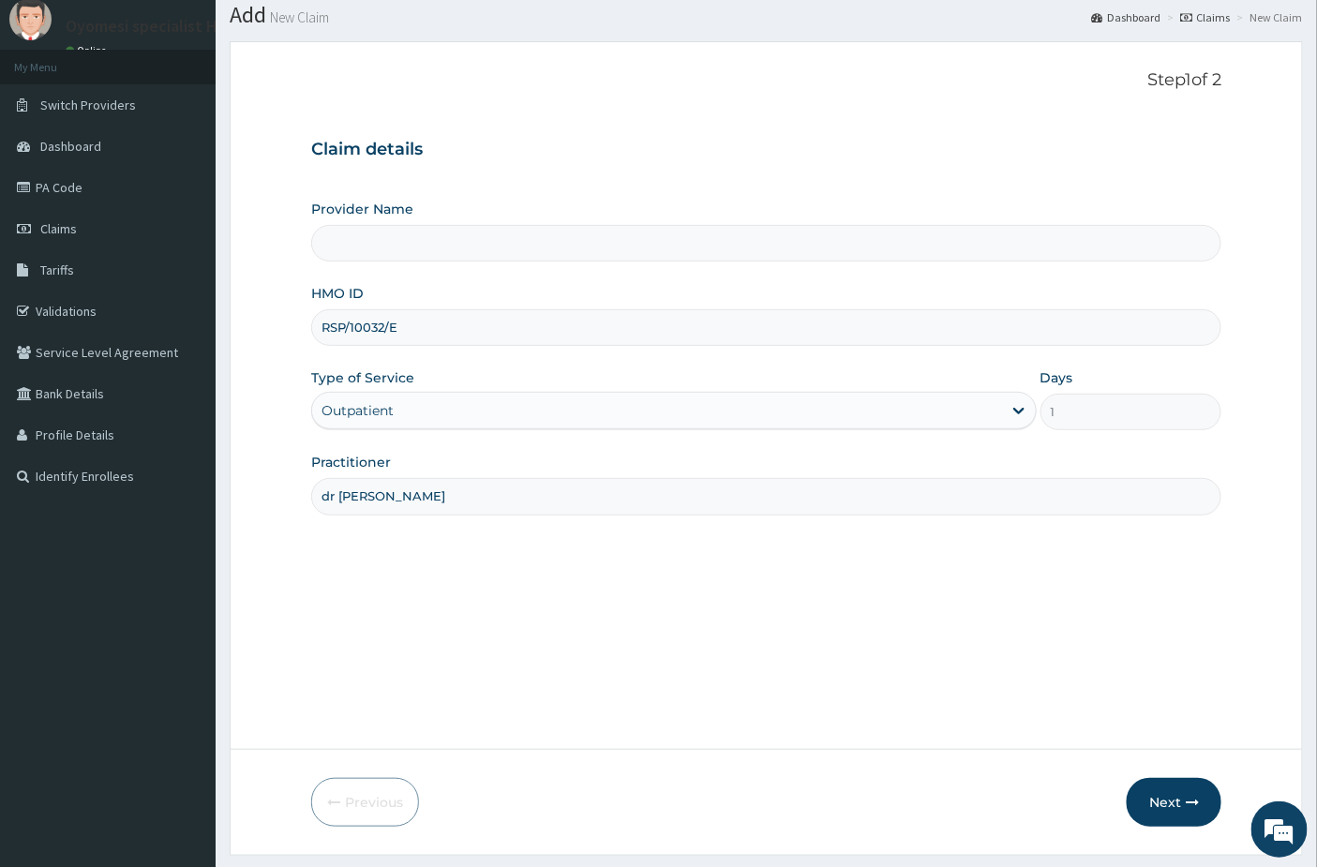
scroll to position [109, 0]
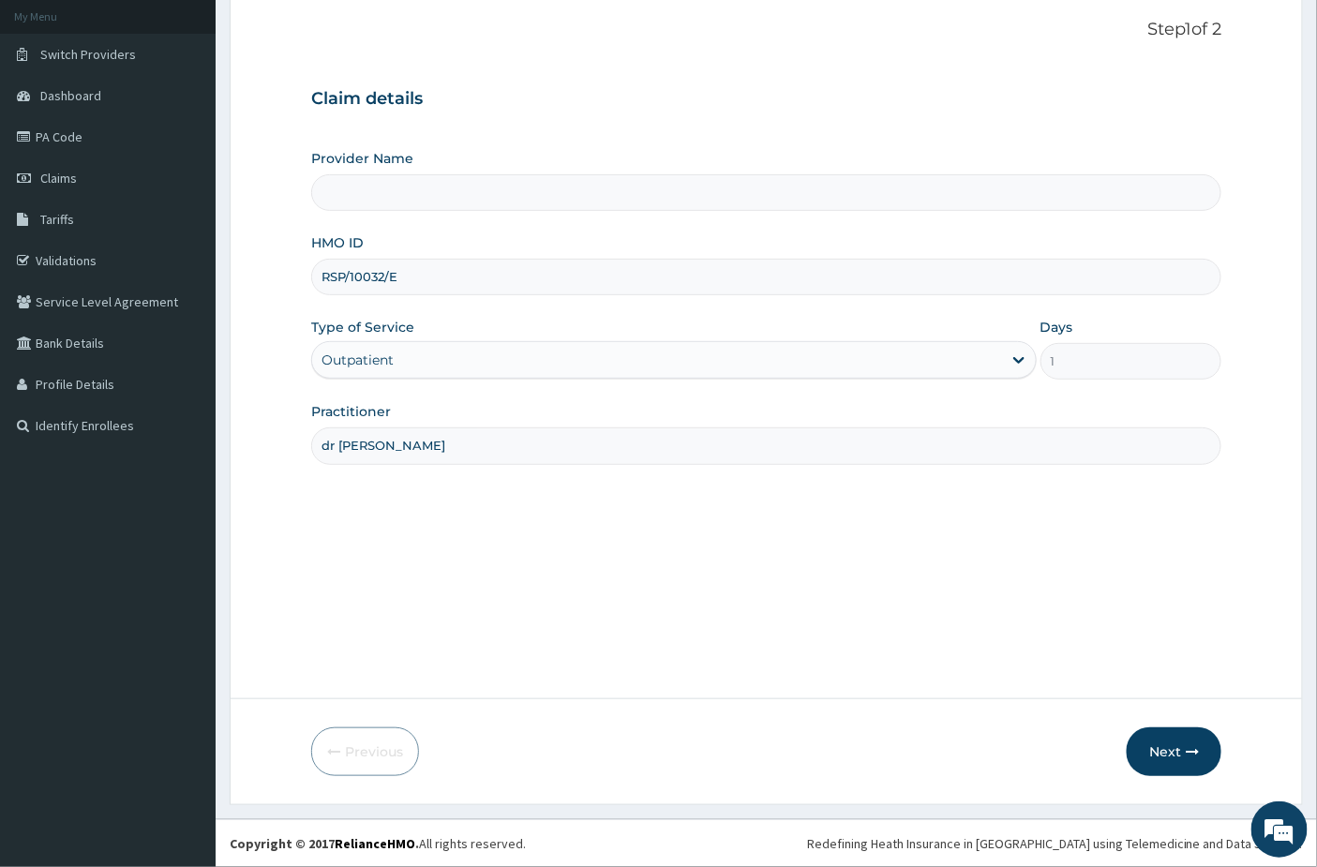
type input "Oyomesi hospital"
type input "dr emma"
click at [1178, 765] on button "Next" at bounding box center [1173, 751] width 95 height 49
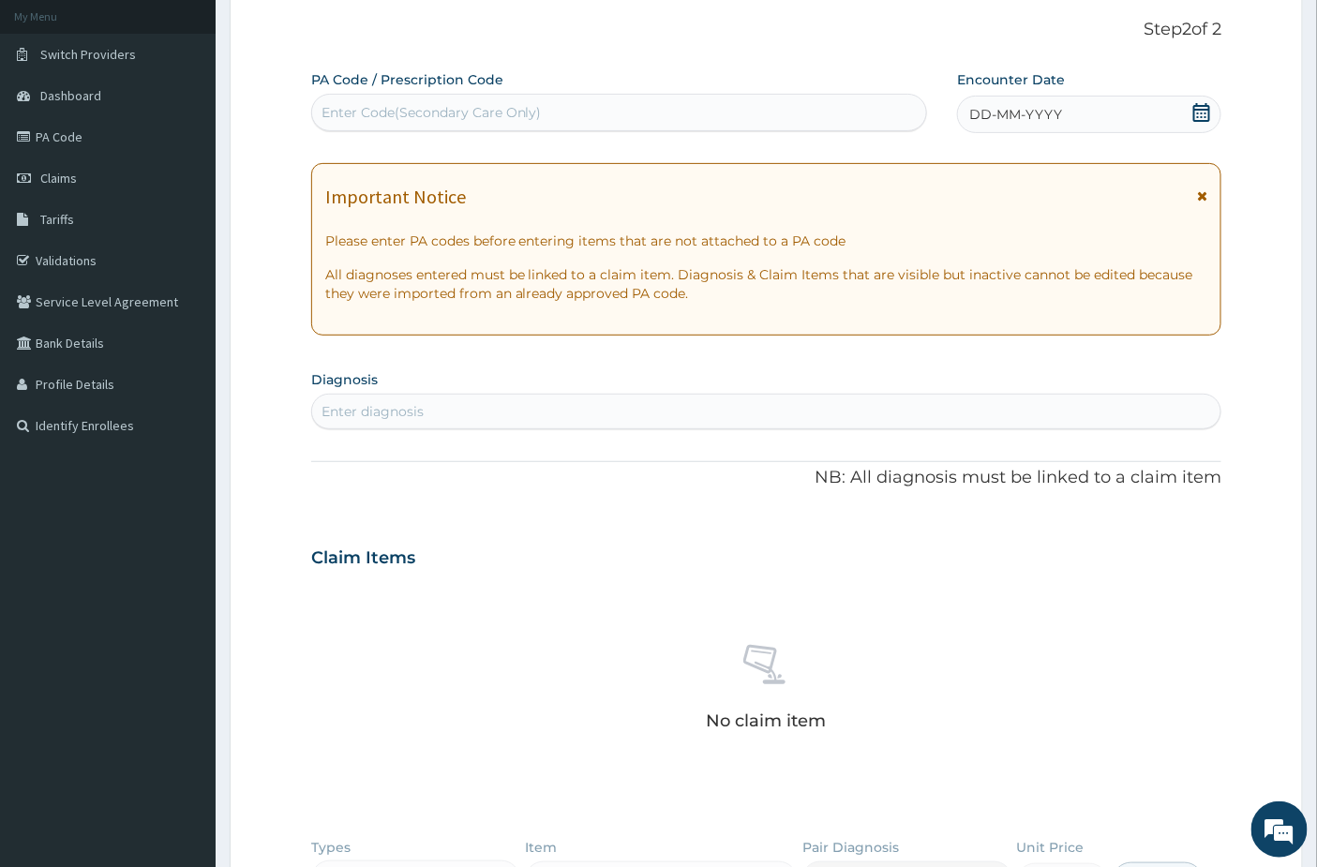
scroll to position [0, 0]
click at [439, 116] on div "Enter Code(Secondary Care Only)" at bounding box center [431, 112] width 220 height 19
paste input "PA/ACB477"
type input "PA/ACB477"
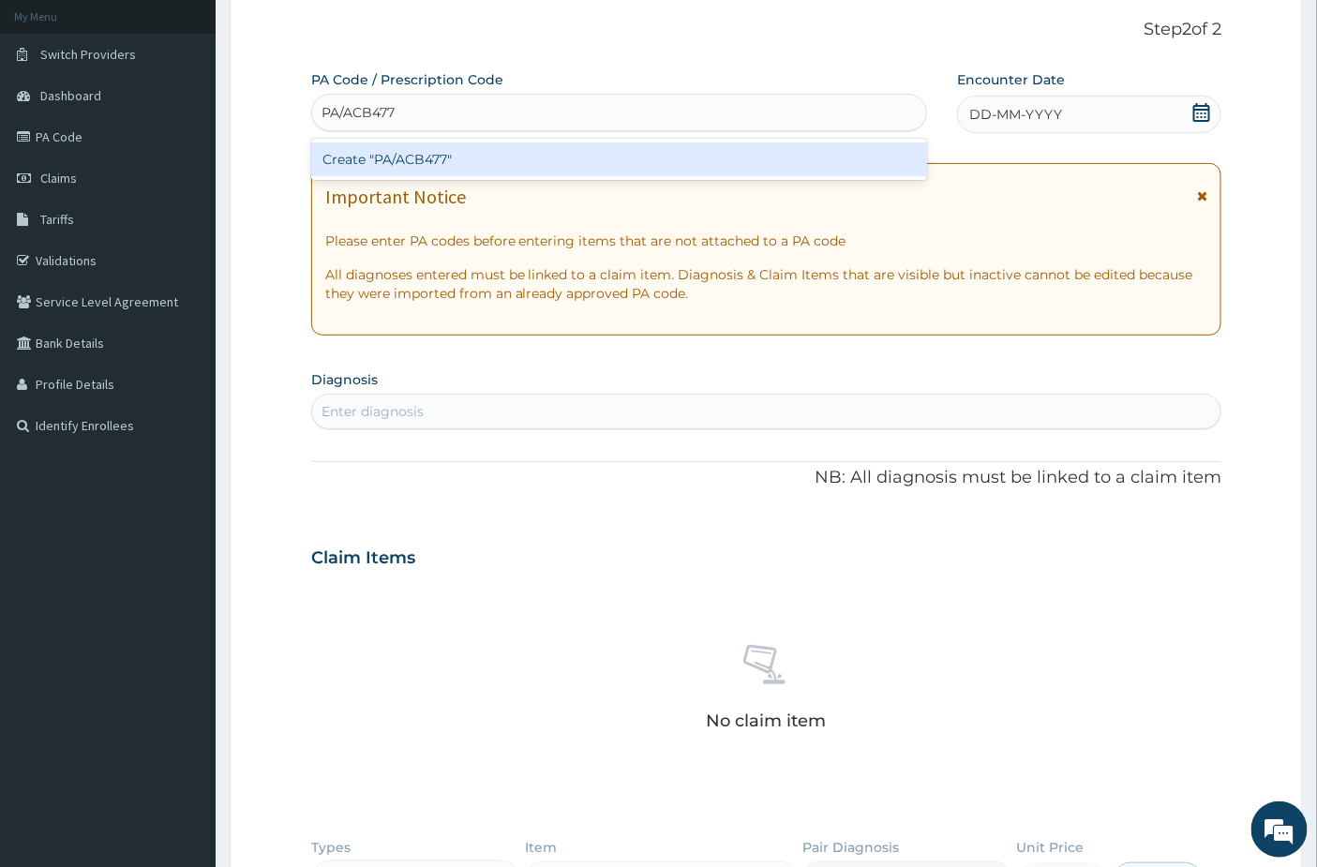
click at [461, 160] on div "Create "PA/ACB477"" at bounding box center [619, 159] width 617 height 34
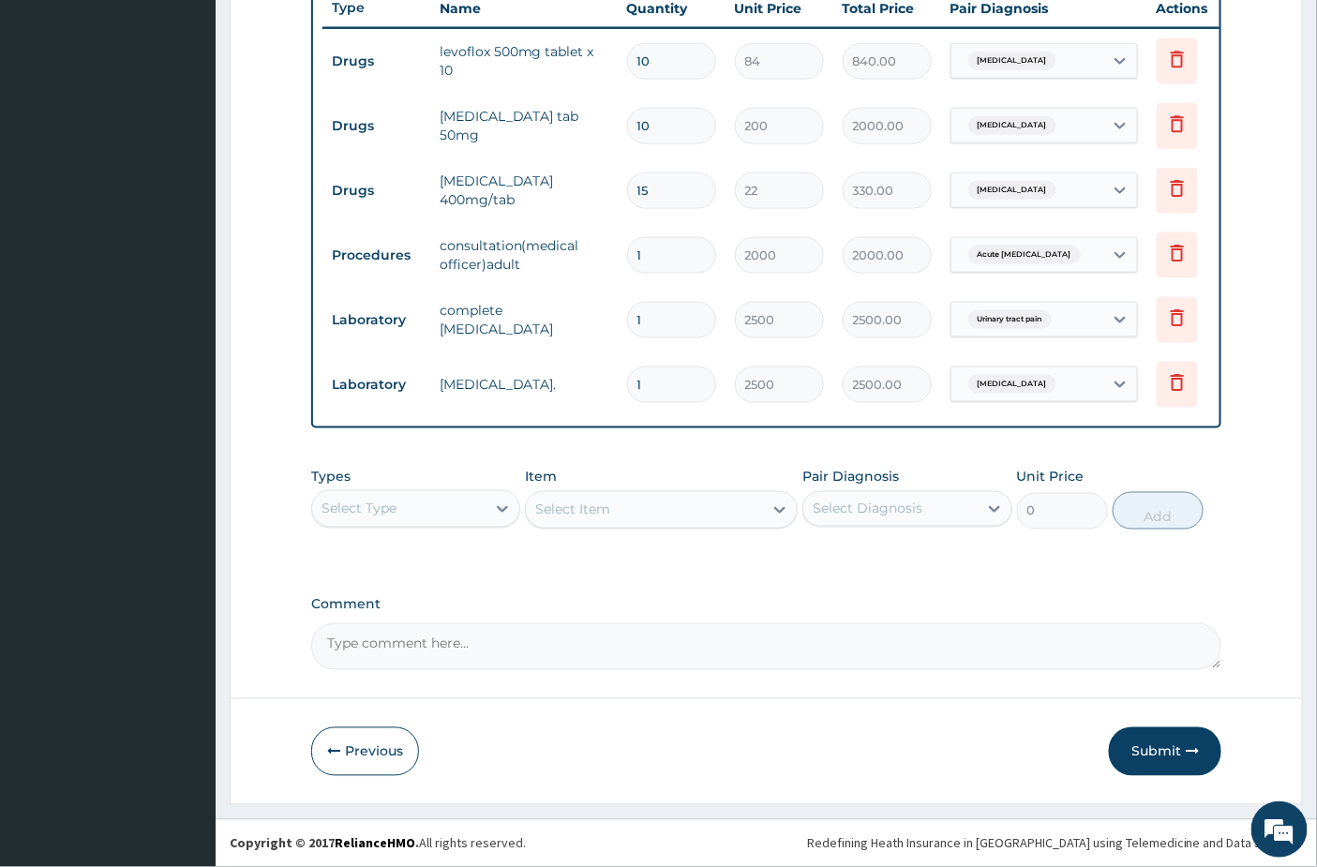
scroll to position [735, 0]
click at [1156, 756] on button "Submit" at bounding box center [1165, 751] width 112 height 49
